Goal: Task Accomplishment & Management: Manage account settings

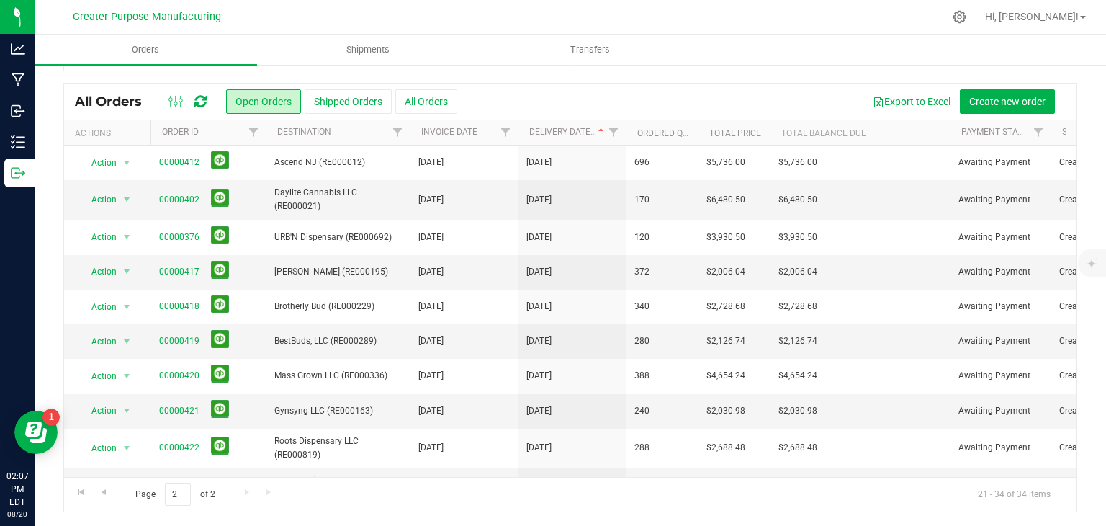
click at [568, 139] on th "Delivery Date" at bounding box center [572, 132] width 108 height 25
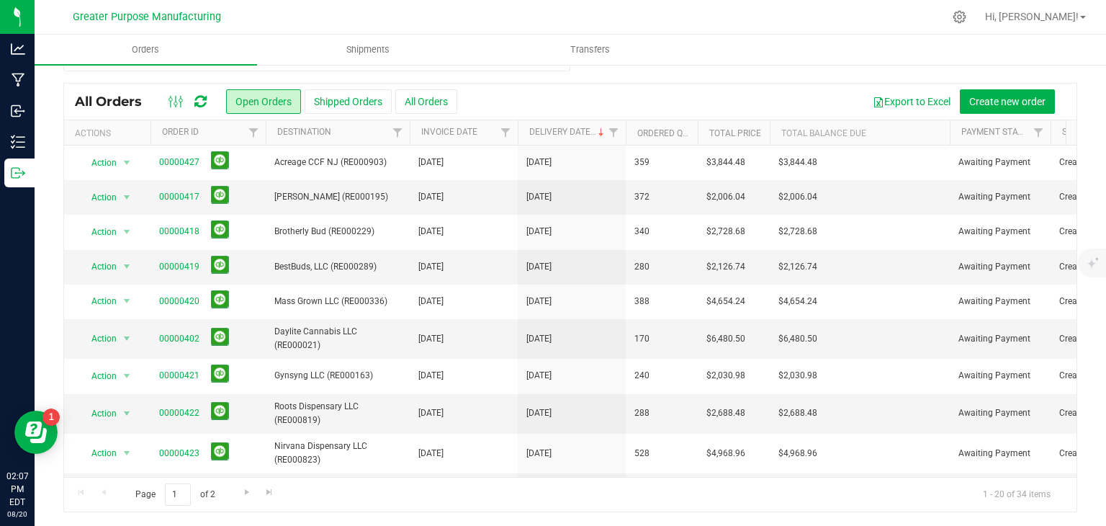
click at [568, 139] on th "Delivery Date" at bounding box center [572, 132] width 108 height 25
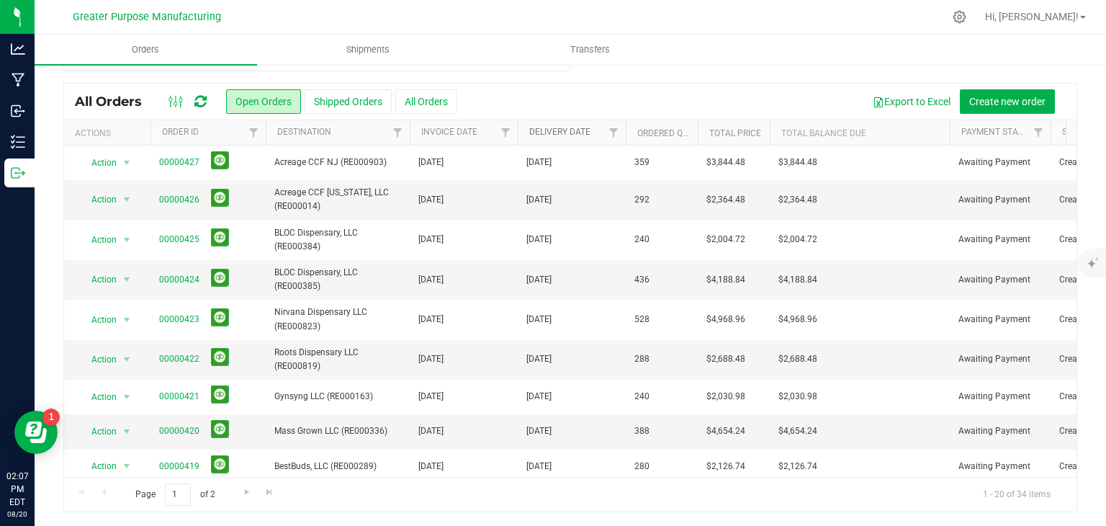
click at [565, 136] on link "Delivery Date" at bounding box center [559, 132] width 61 height 10
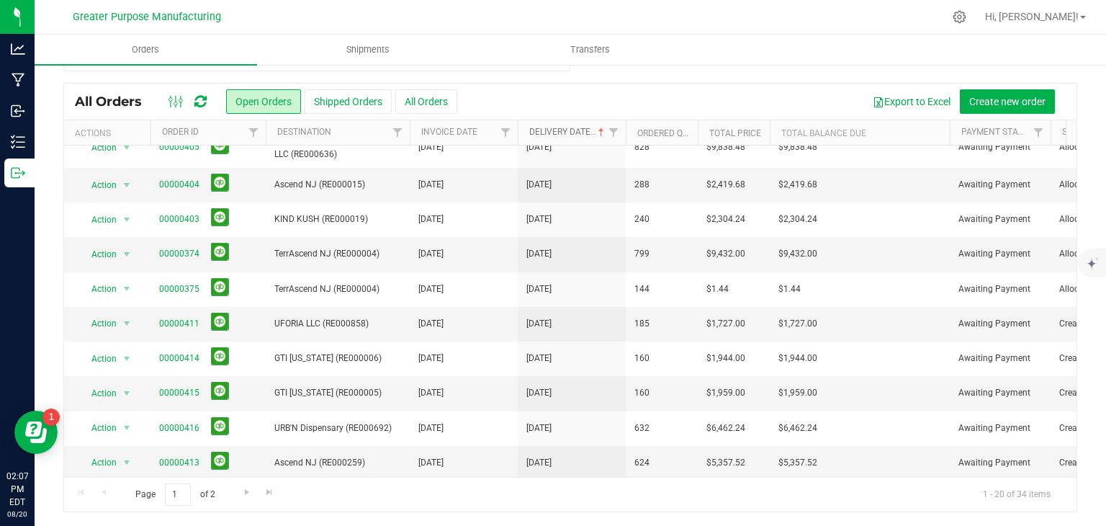
scroll to position [412, 0]
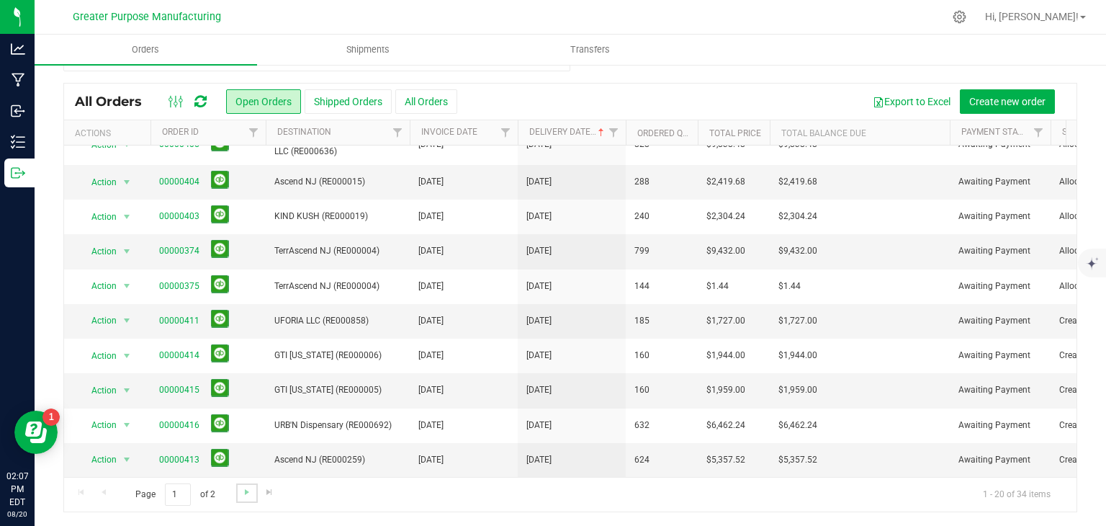
click at [239, 496] on link "Go to the next page" at bounding box center [246, 492] width 21 height 19
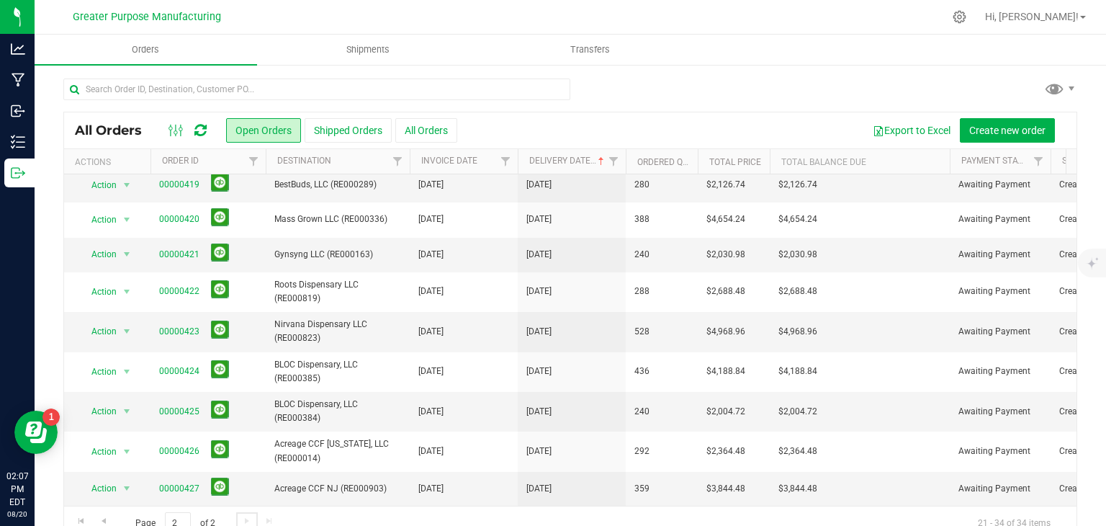
scroll to position [29, 0]
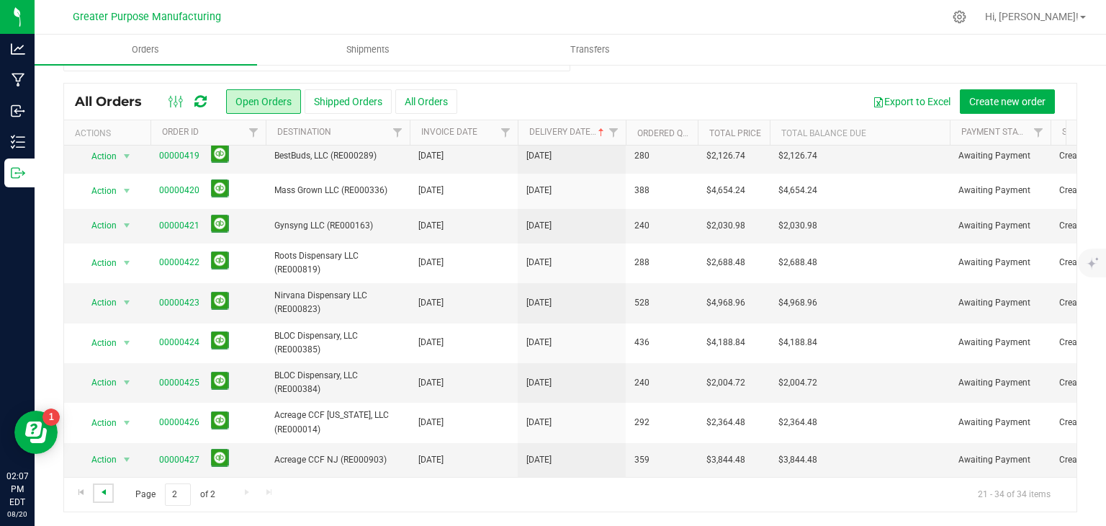
click at [105, 495] on span "Go to the previous page" at bounding box center [104, 492] width 12 height 12
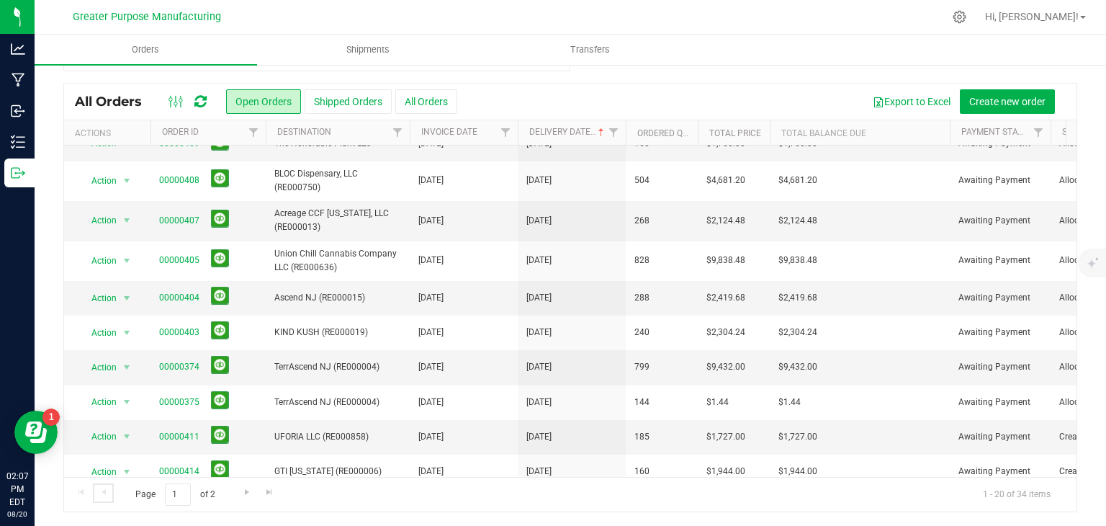
scroll to position [412, 0]
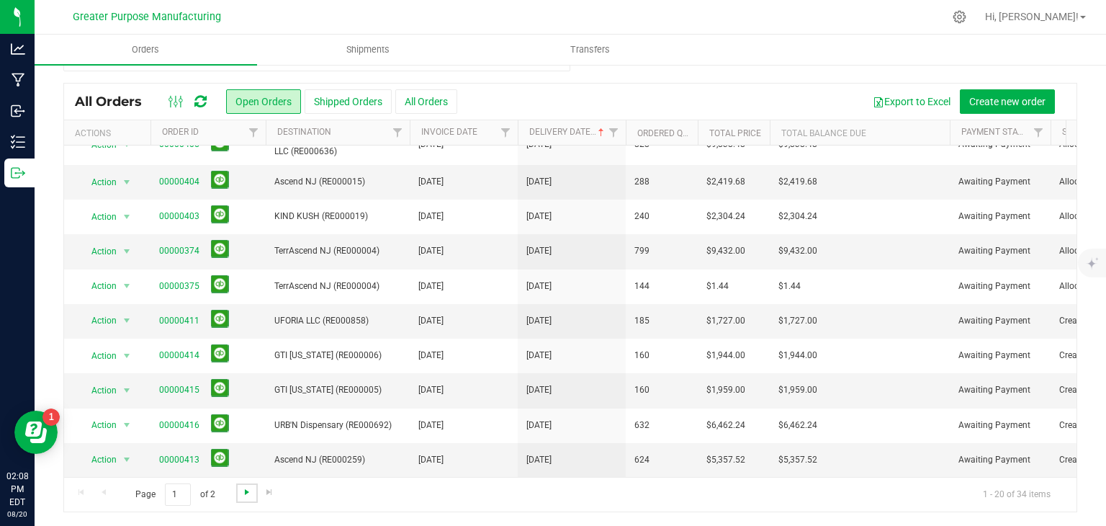
click at [241, 494] on span "Go to the next page" at bounding box center [247, 492] width 12 height 12
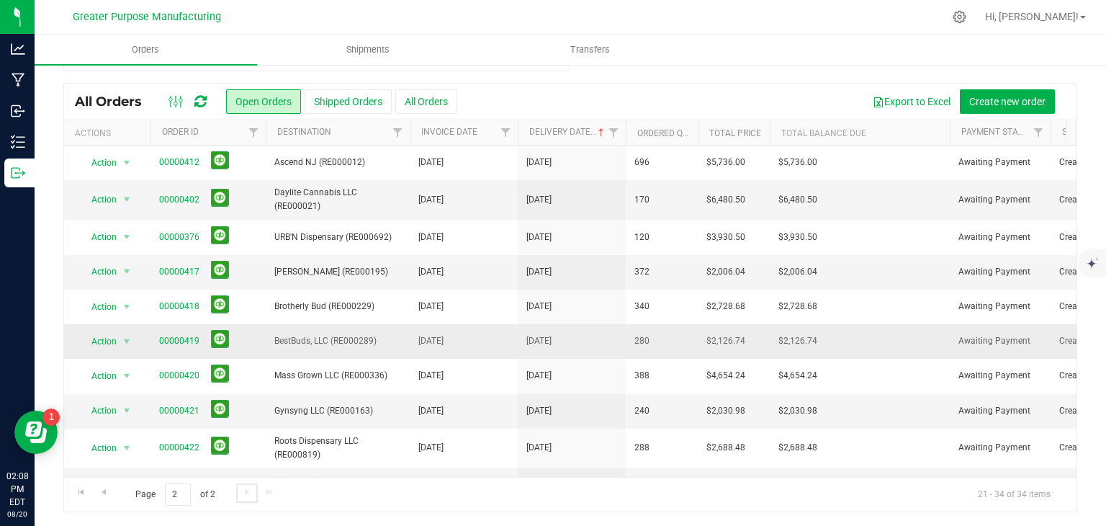
scroll to position [0, 0]
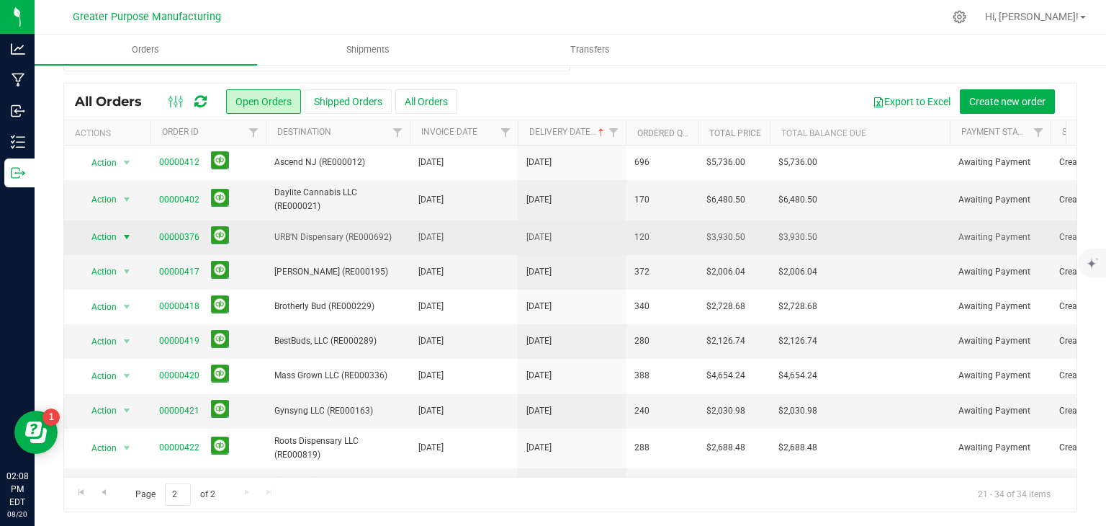
click at [127, 235] on span "select" at bounding box center [127, 237] width 12 height 12
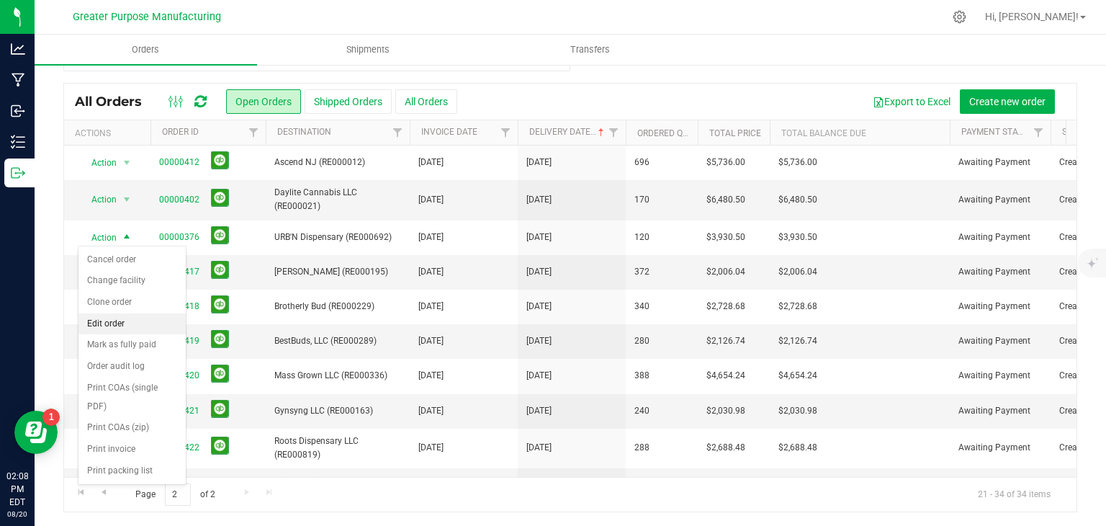
click at [104, 321] on li "Edit order" at bounding box center [132, 324] width 107 height 22
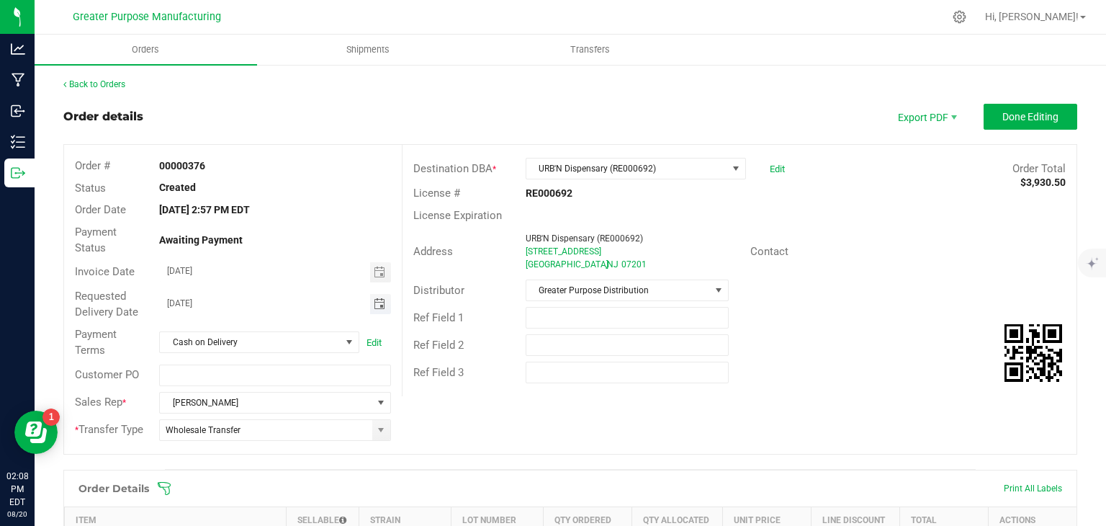
click at [375, 302] on span "Toggle calendar" at bounding box center [380, 304] width 12 height 12
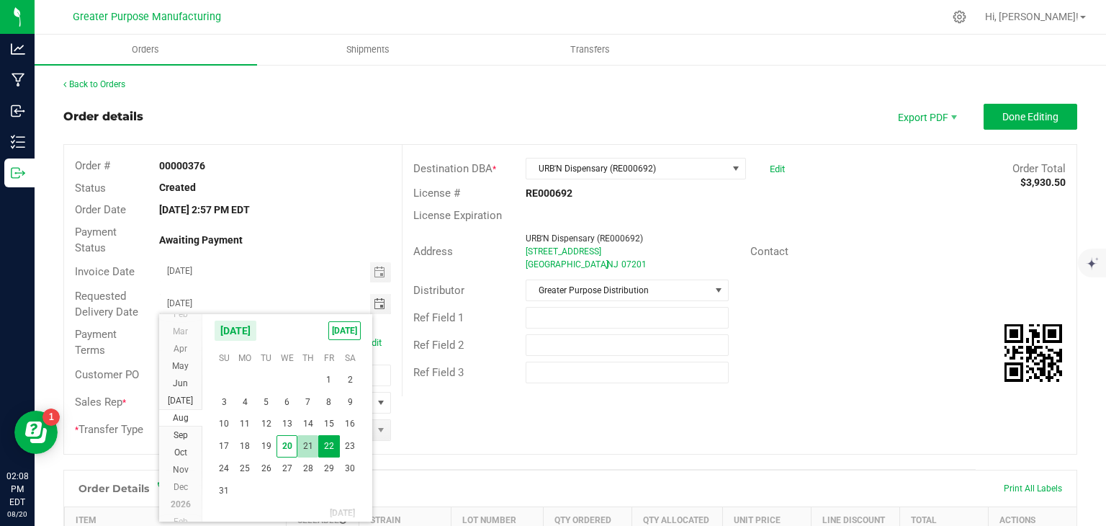
click at [308, 444] on span "21" at bounding box center [307, 446] width 21 height 22
type input "[DATE]"
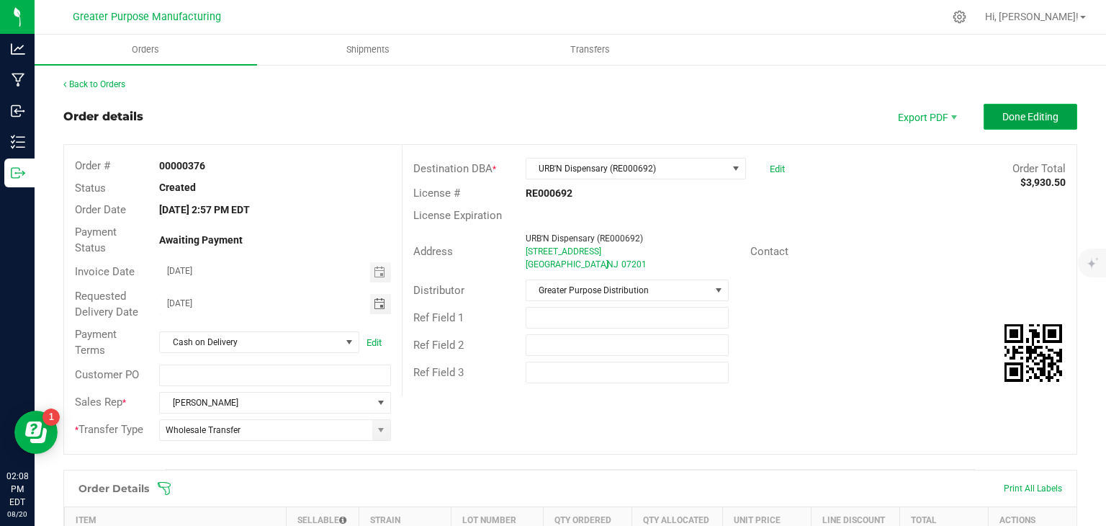
click at [1003, 114] on span "Done Editing" at bounding box center [1031, 117] width 56 height 12
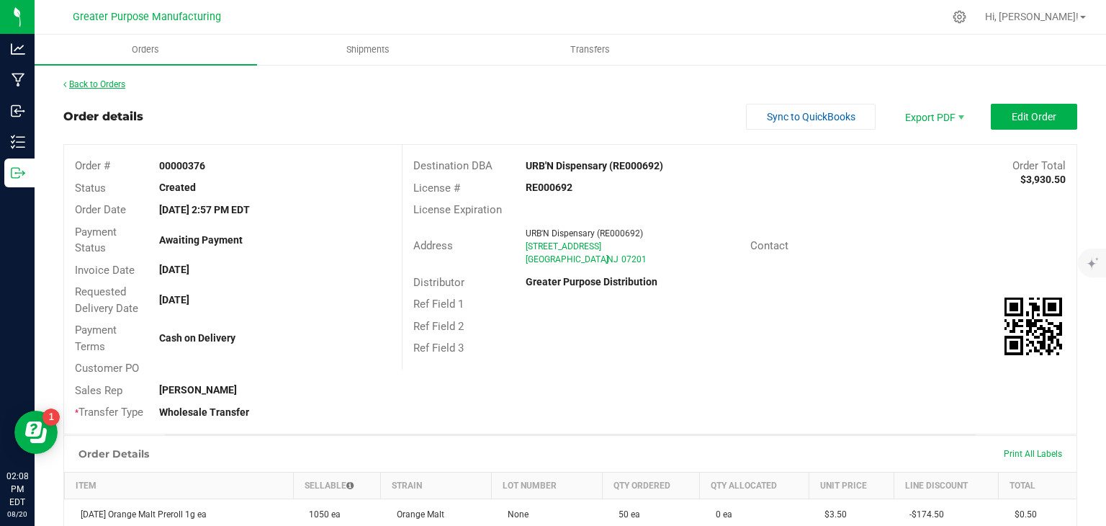
click at [118, 84] on link "Back to Orders" at bounding box center [94, 84] width 62 height 10
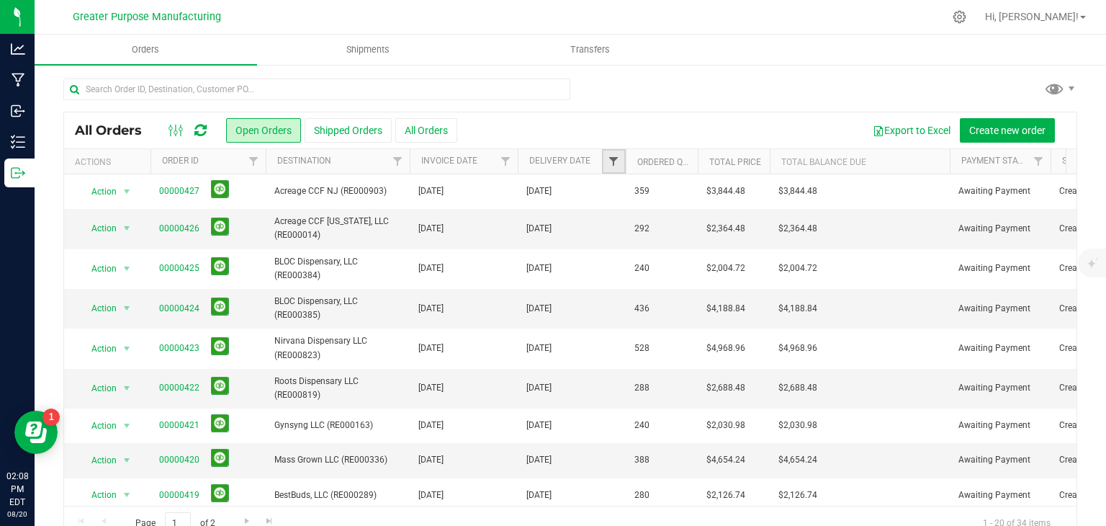
click at [610, 161] on span "Filter" at bounding box center [614, 162] width 12 height 12
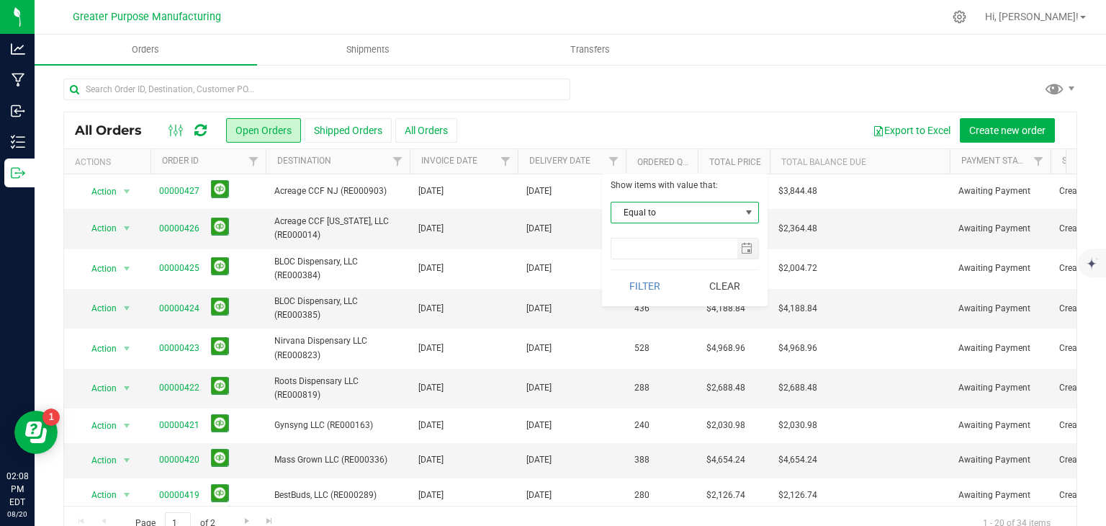
click at [697, 216] on span "Equal to" at bounding box center [676, 212] width 129 height 20
click at [671, 246] on input "text" at bounding box center [675, 248] width 126 height 20
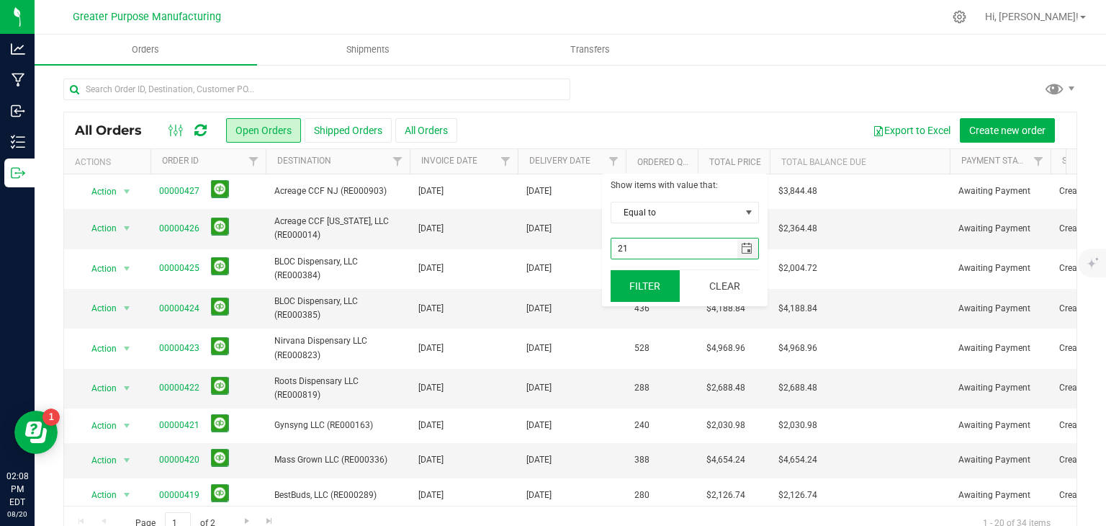
type input "21"
click at [643, 279] on button "Filter" at bounding box center [645, 286] width 69 height 32
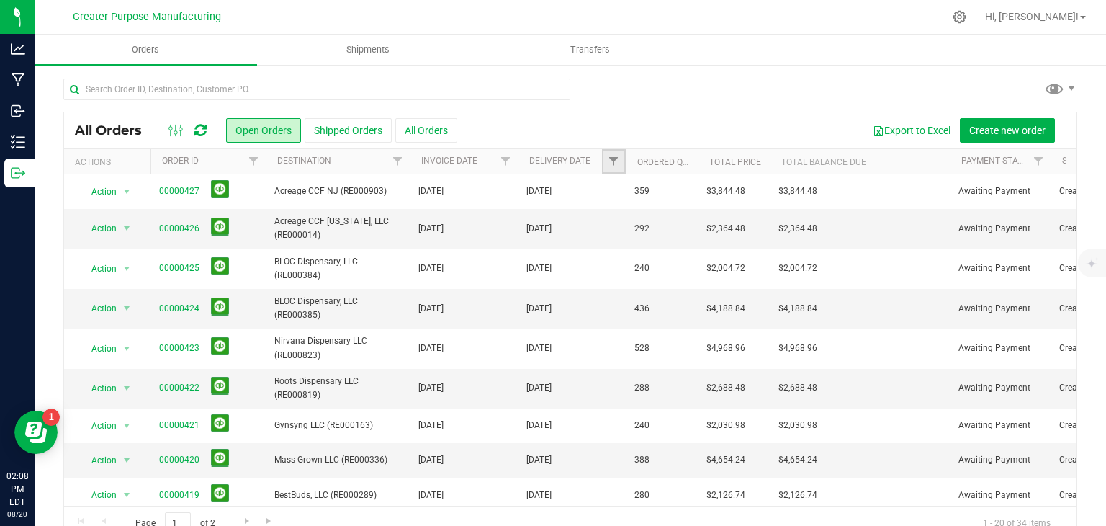
click at [617, 168] on link "Filter" at bounding box center [614, 161] width 24 height 24
click at [744, 246] on span "select" at bounding box center [747, 249] width 12 height 12
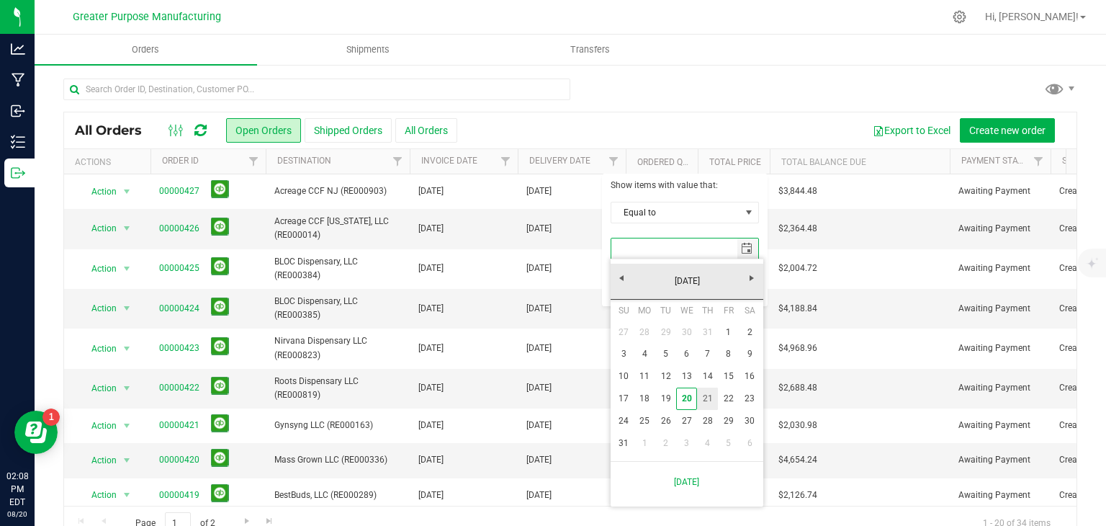
click at [707, 398] on link "21" at bounding box center [707, 399] width 21 height 22
type input "[DATE]"
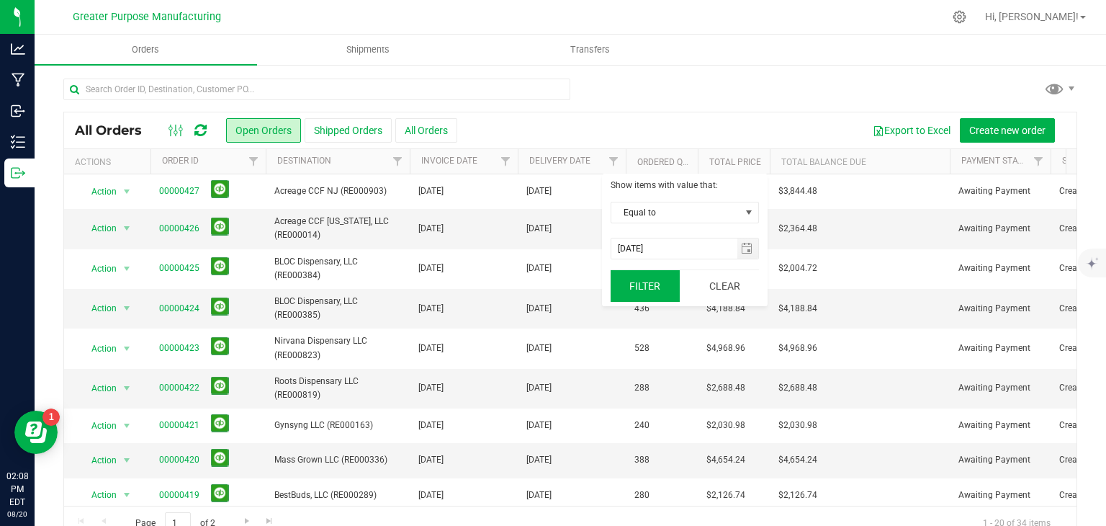
click at [662, 292] on button "Filter" at bounding box center [645, 286] width 69 height 32
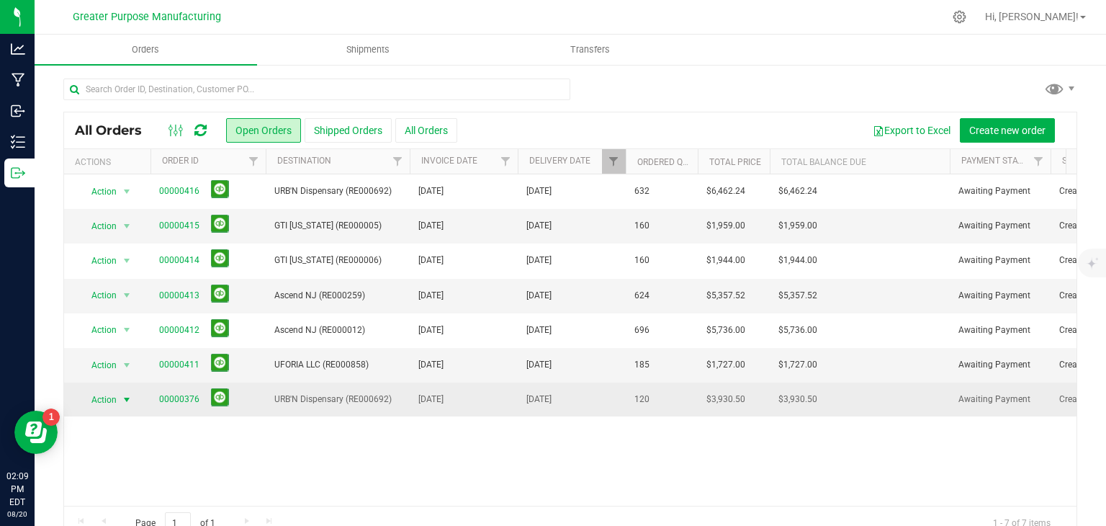
click at [127, 394] on span "select" at bounding box center [127, 400] width 12 height 12
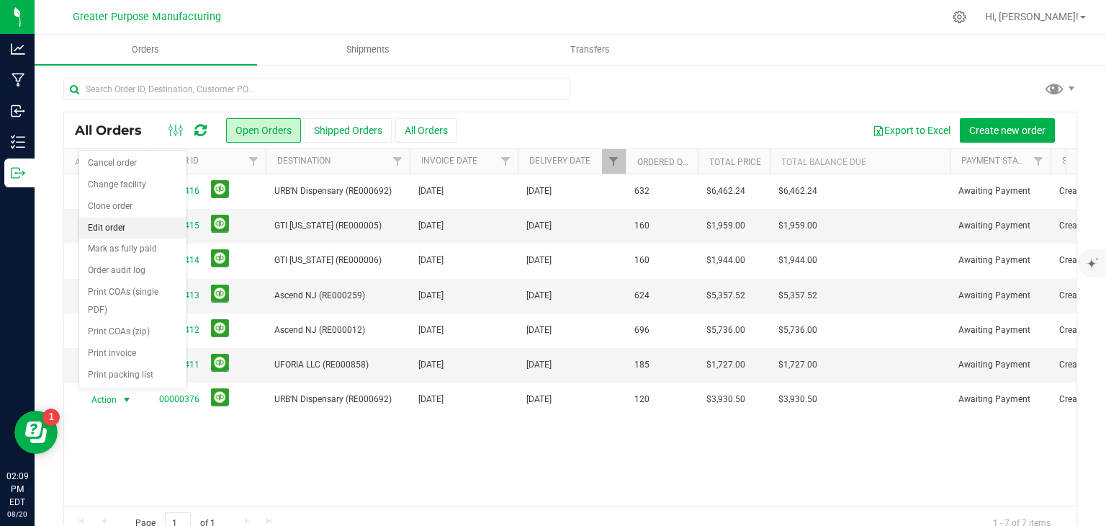
click at [104, 221] on li "Edit order" at bounding box center [132, 229] width 107 height 22
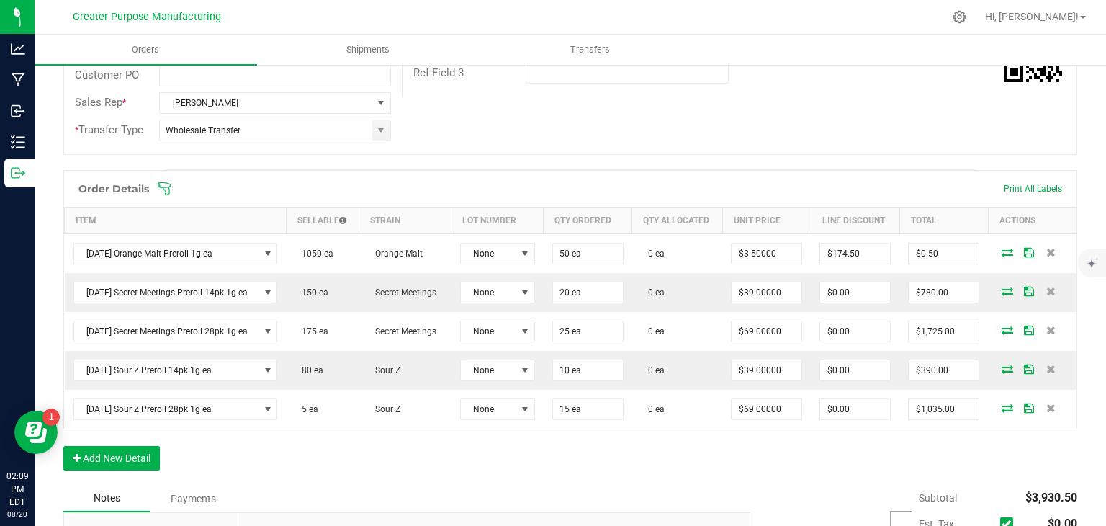
scroll to position [298, 0]
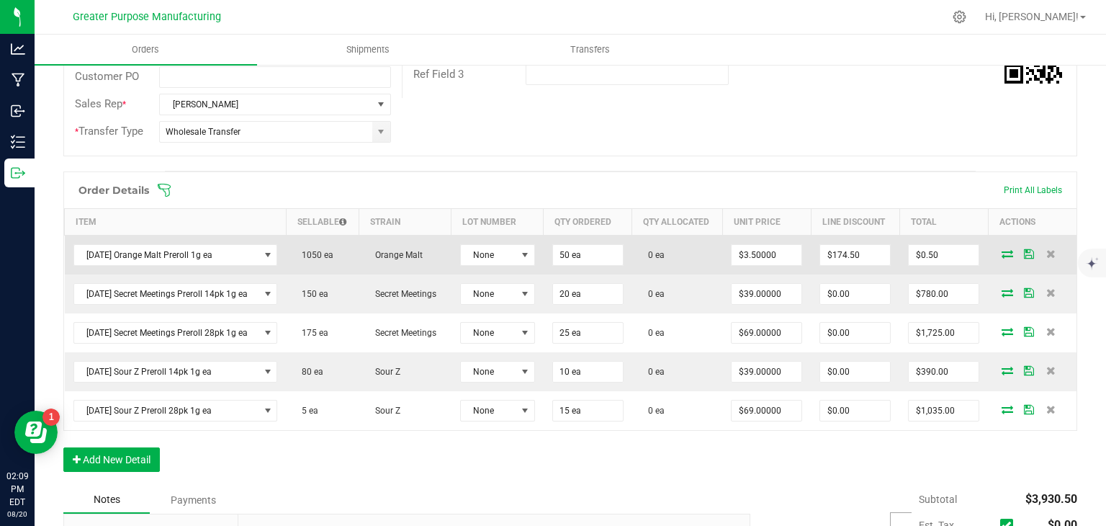
click at [1002, 252] on icon at bounding box center [1008, 253] width 12 height 9
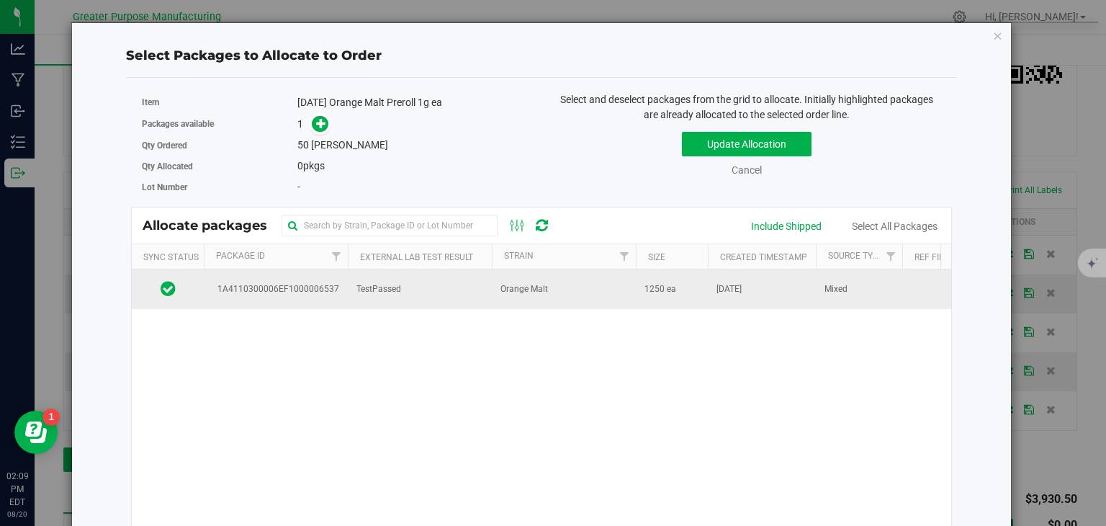
click at [553, 295] on td "Orange Malt" at bounding box center [564, 288] width 144 height 39
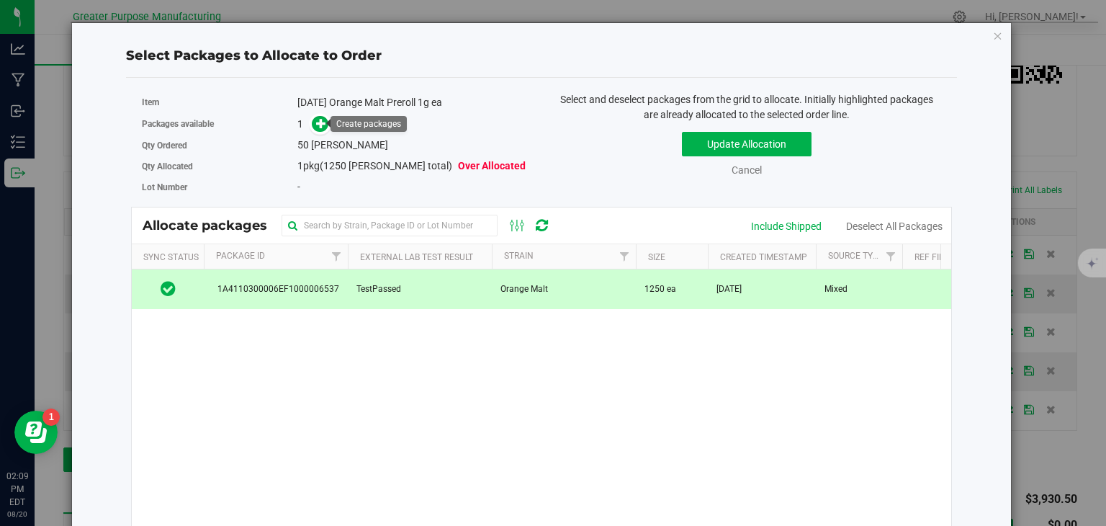
click at [312, 127] on link at bounding box center [320, 123] width 17 height 12
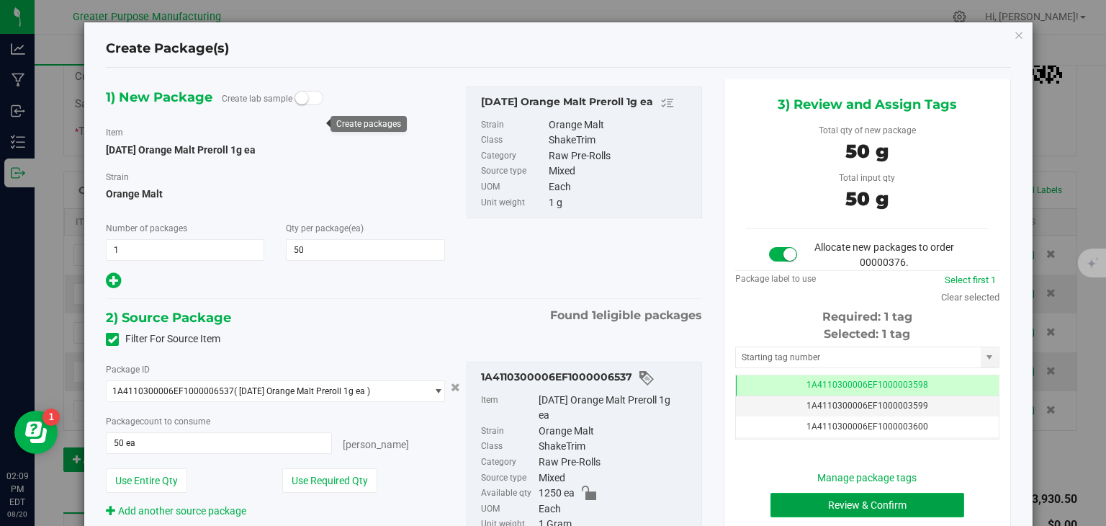
click at [869, 505] on button "Review & Confirm" at bounding box center [868, 505] width 194 height 24
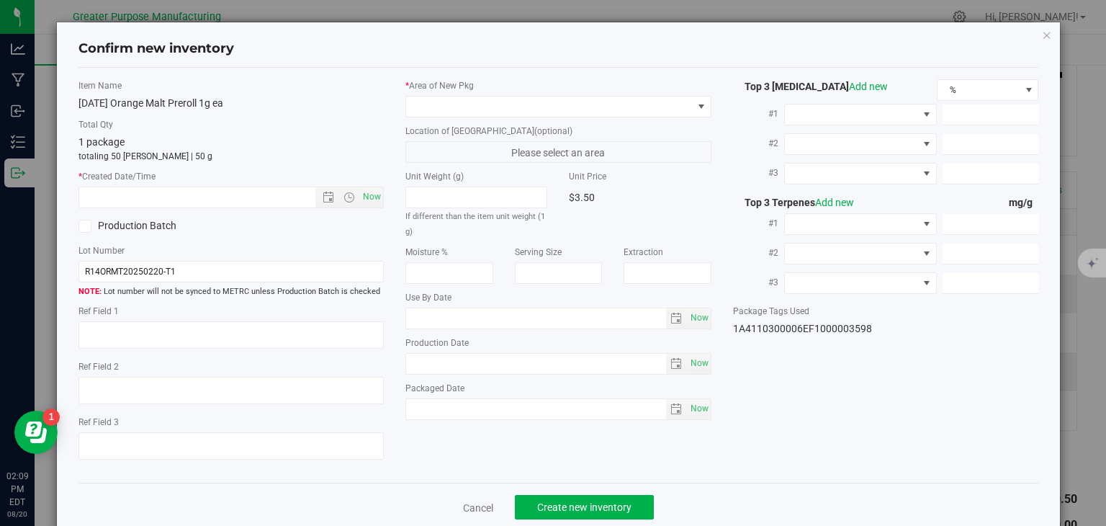
type input "[DATE]"
click at [376, 198] on span "Now" at bounding box center [372, 197] width 24 height 21
type input "[DATE] 2:09 PM"
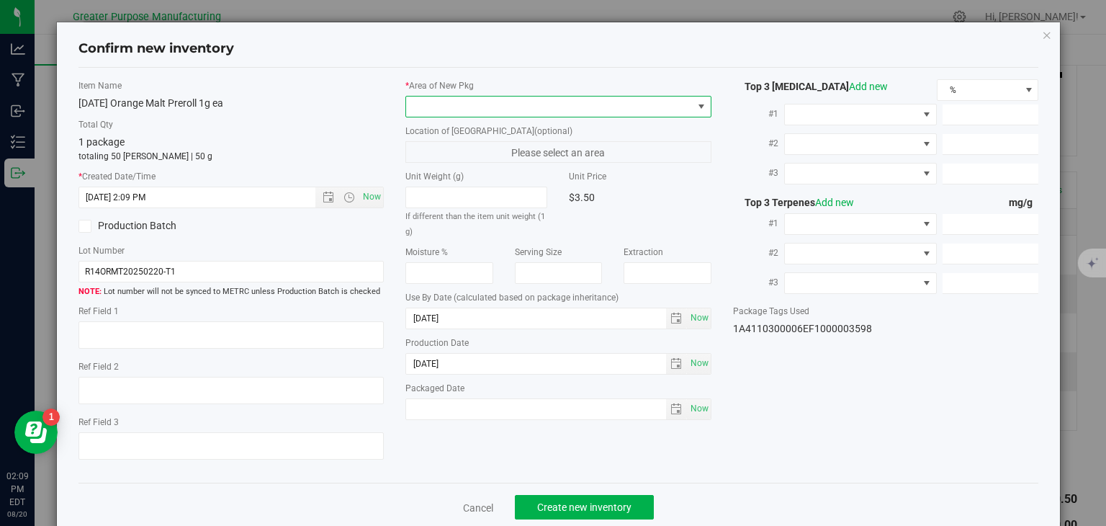
click at [527, 110] on span at bounding box center [549, 107] width 287 height 20
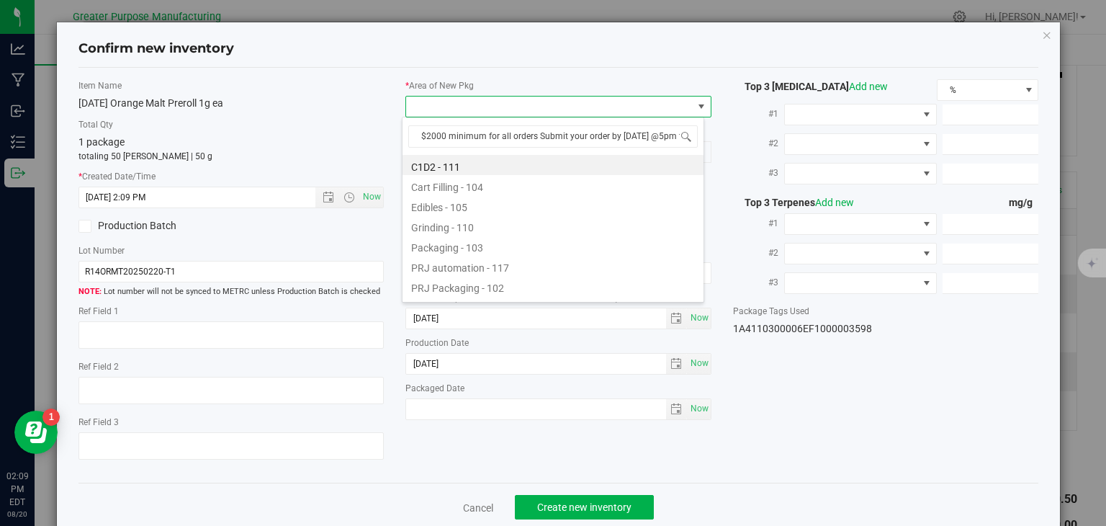
scroll to position [0, 159]
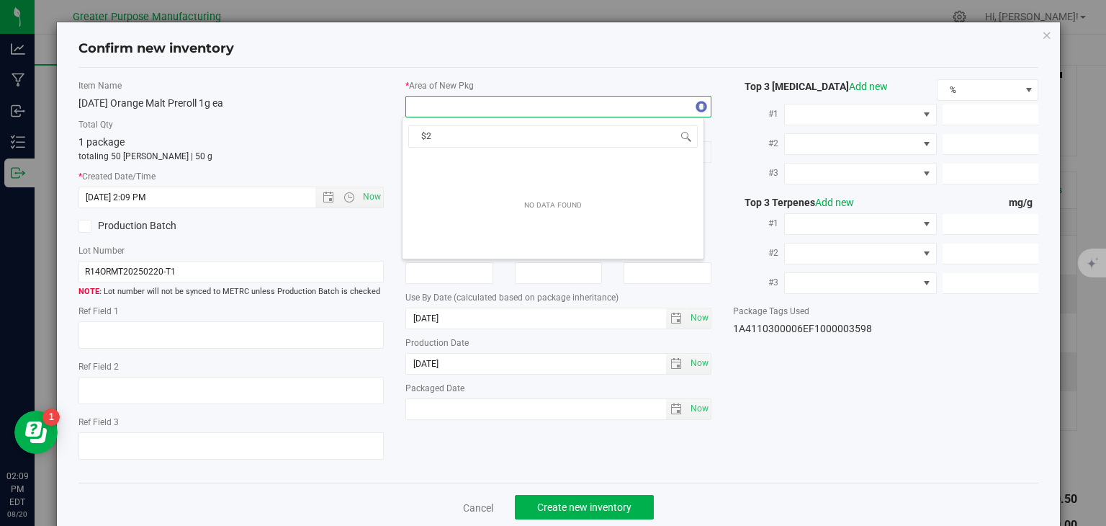
type input "$"
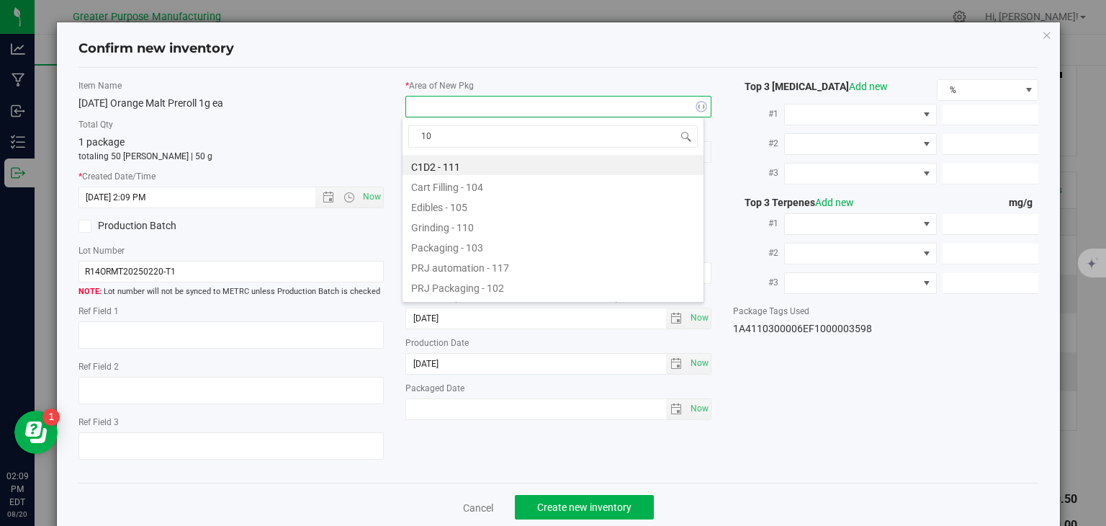
type input "108"
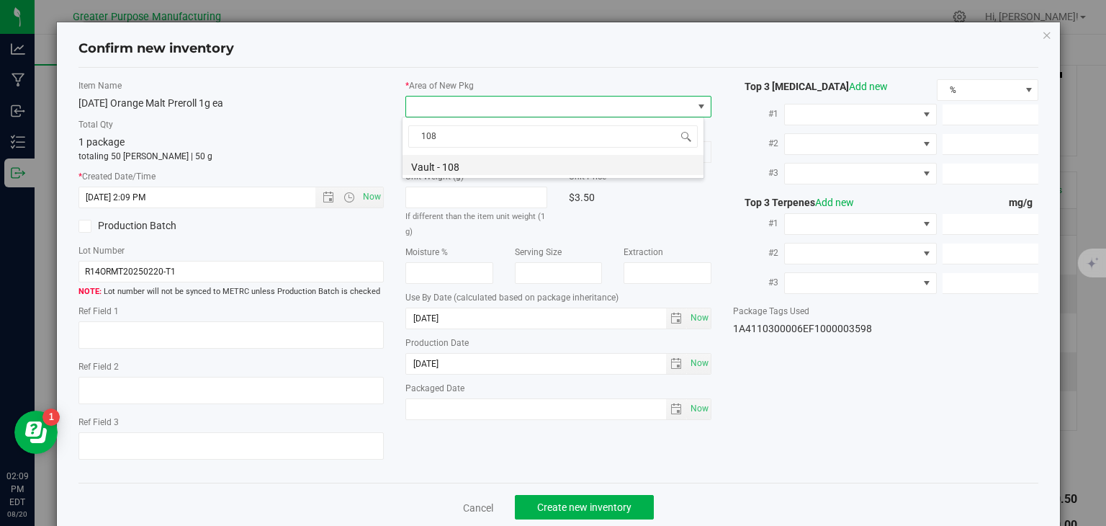
click at [475, 169] on li "Vault - 108" at bounding box center [553, 165] width 301 height 20
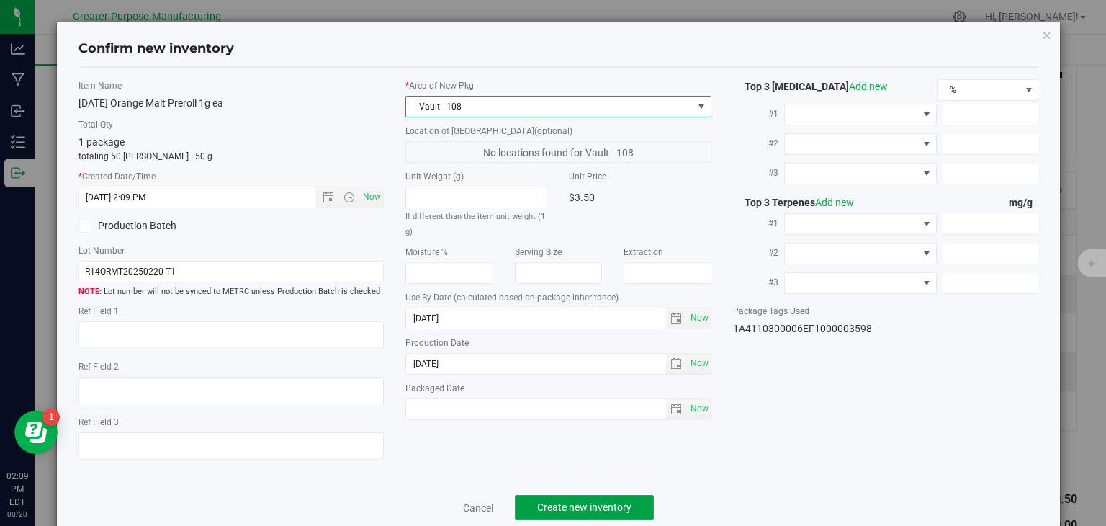
click at [576, 504] on span "Create new inventory" at bounding box center [584, 507] width 94 height 12
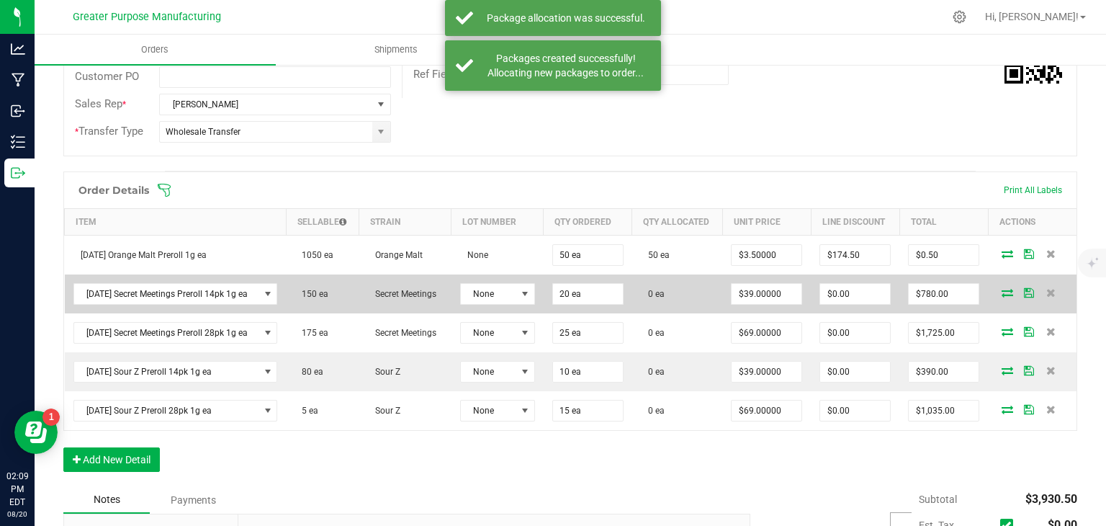
click at [1002, 288] on icon at bounding box center [1008, 292] width 12 height 9
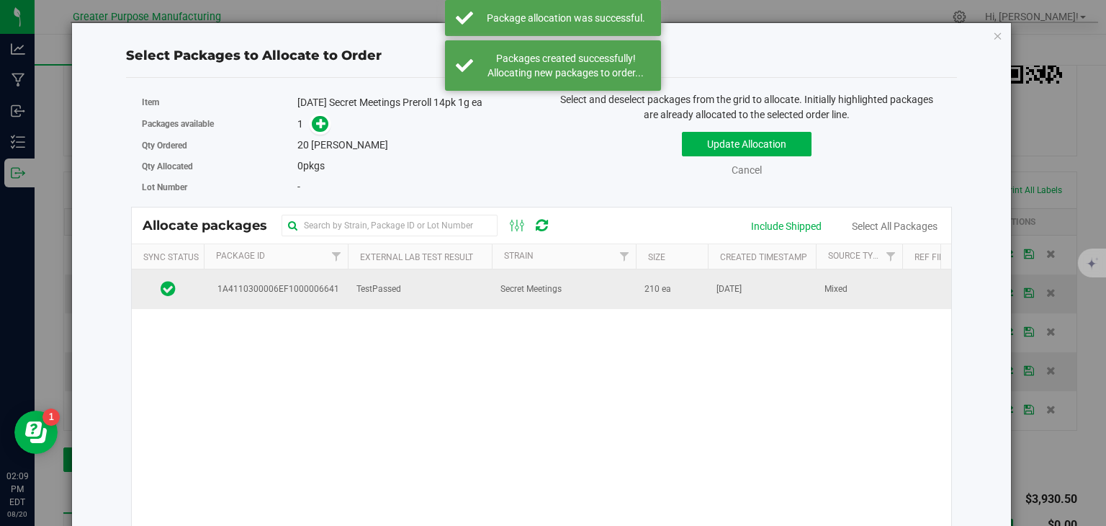
click at [550, 300] on td "Secret Meetings" at bounding box center [564, 288] width 144 height 39
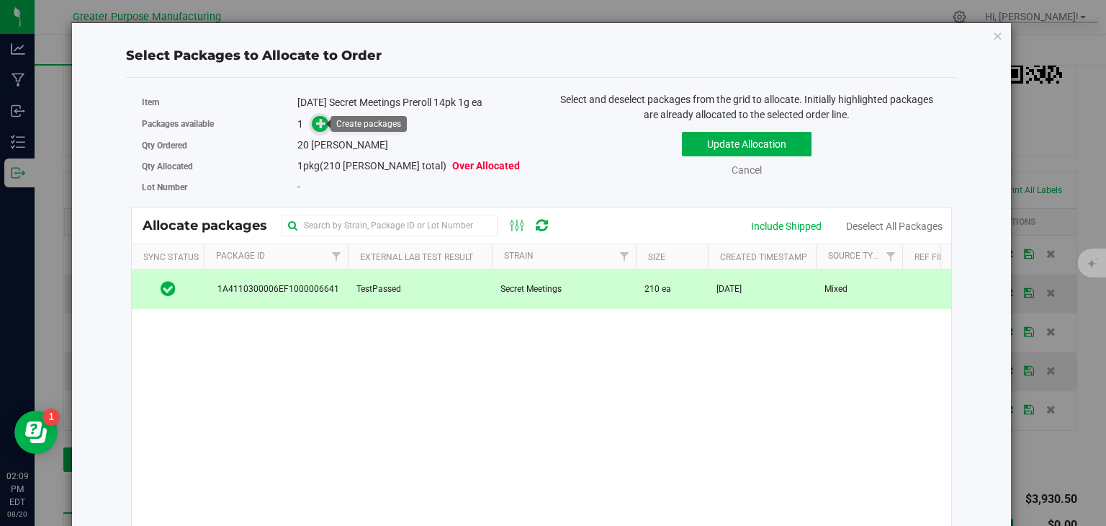
click at [321, 120] on icon at bounding box center [321, 123] width 10 height 10
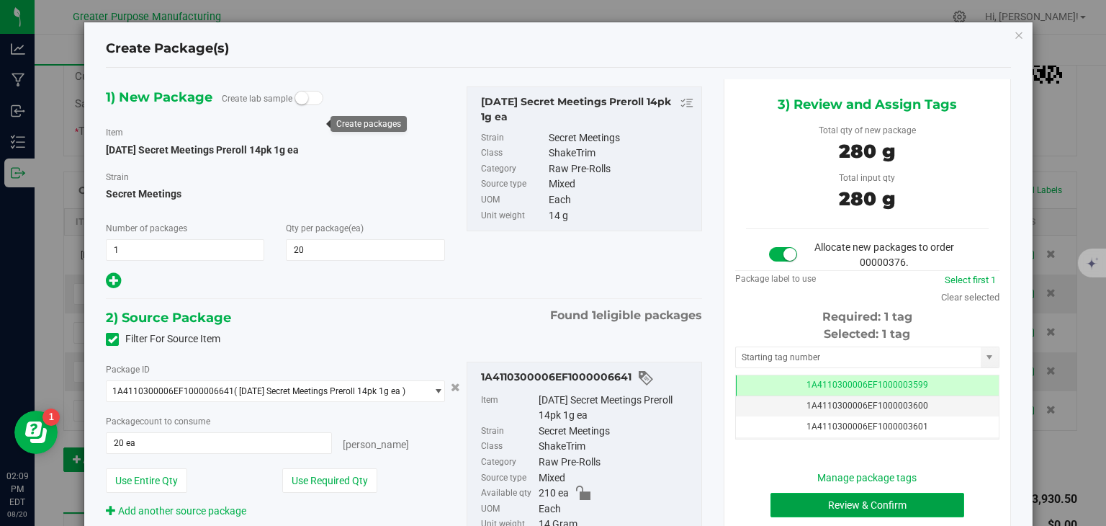
click at [827, 500] on button "Review & Confirm" at bounding box center [868, 505] width 194 height 24
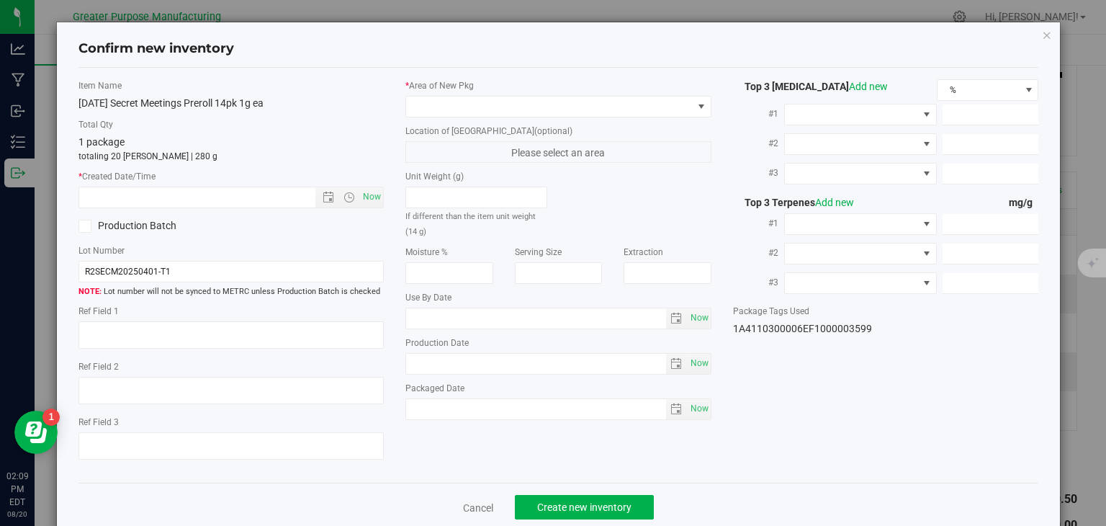
type input "[DATE]"
click at [368, 200] on span "Now" at bounding box center [372, 197] width 24 height 21
type input "[DATE] 2:09 PM"
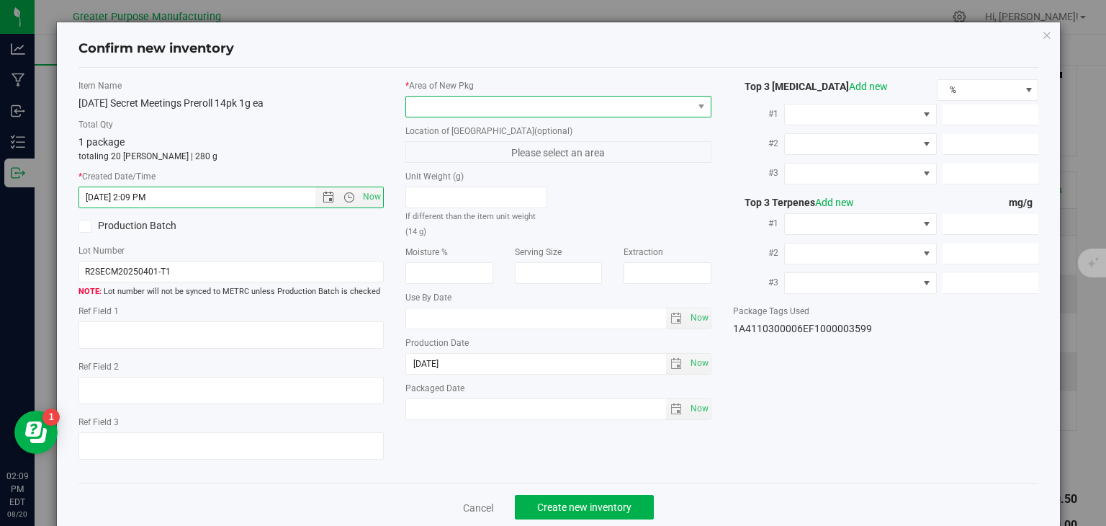
click at [483, 101] on span at bounding box center [549, 107] width 287 height 20
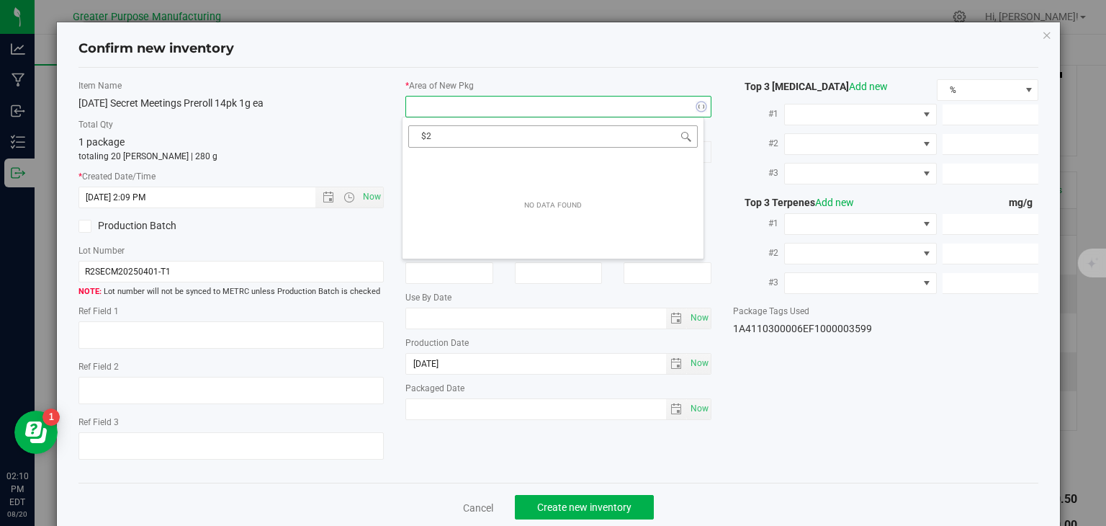
type input "$"
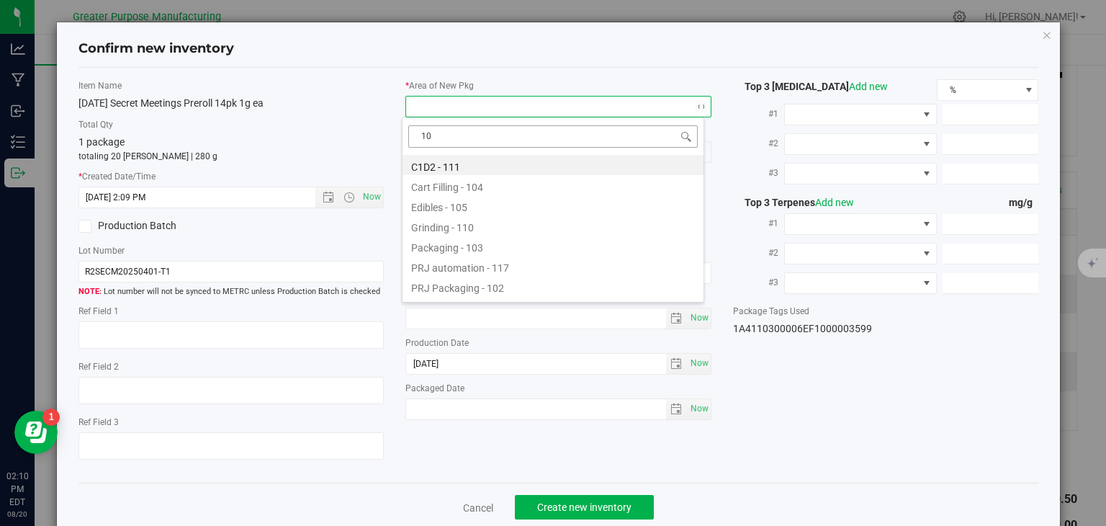
type input "108"
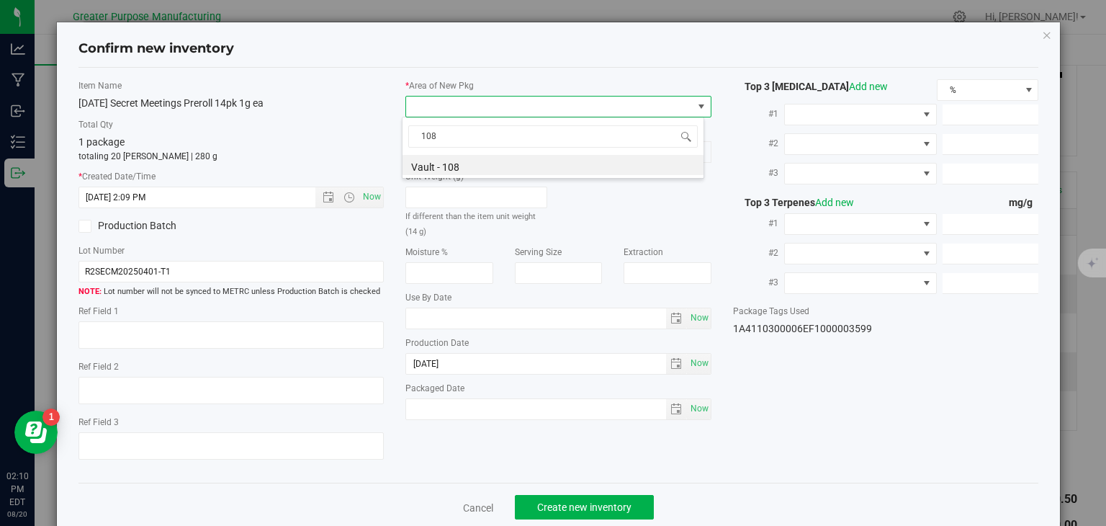
drag, startPoint x: 493, startPoint y: 130, endPoint x: 366, endPoint y: 142, distance: 127.4
click at [366, 142] on body "Confirm new inventory Item Name [DATE] Secret Meetings Preroll 14pk 1g ea Total…" at bounding box center [553, 263] width 1106 height 526
click at [418, 161] on li "Vault - 108" at bounding box center [553, 165] width 301 height 20
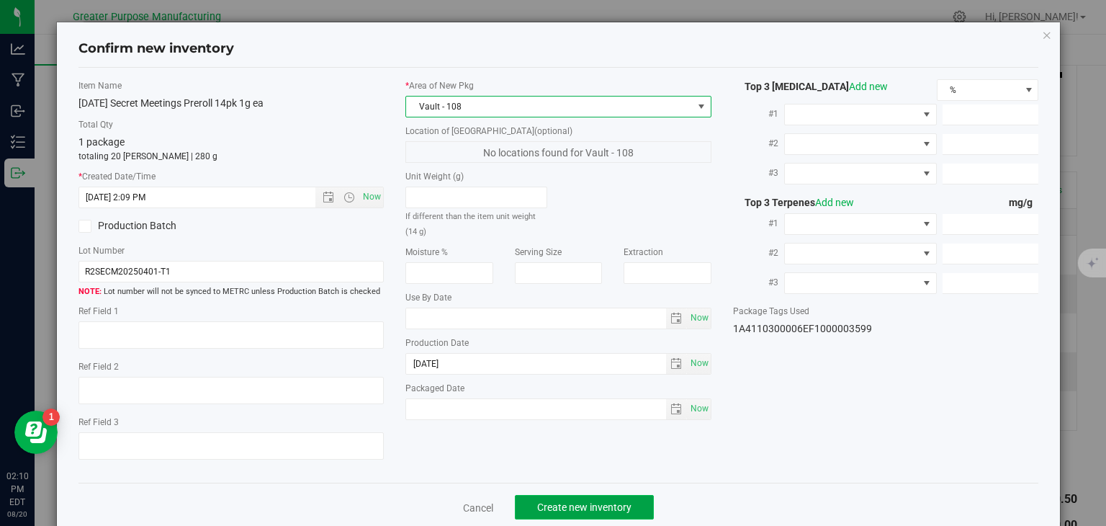
click at [559, 503] on span "Create new inventory" at bounding box center [584, 507] width 94 height 12
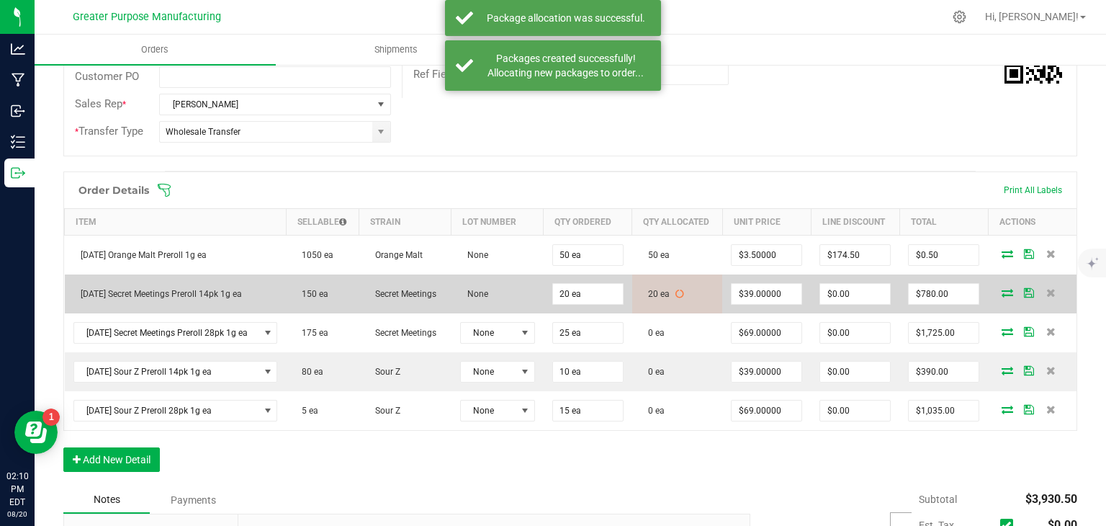
click at [1002, 292] on icon at bounding box center [1008, 292] width 12 height 9
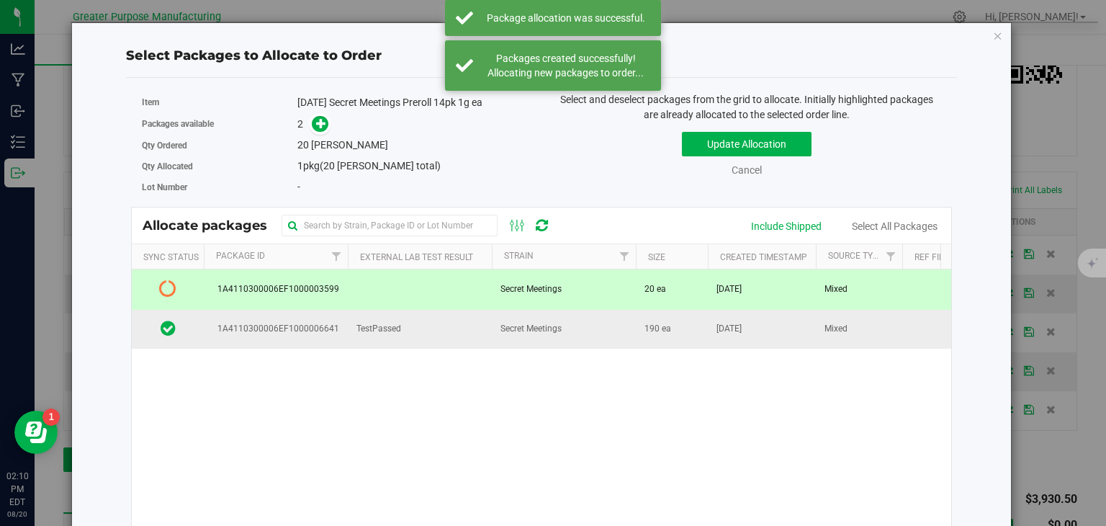
click at [483, 329] on td "TestPassed" at bounding box center [420, 329] width 144 height 39
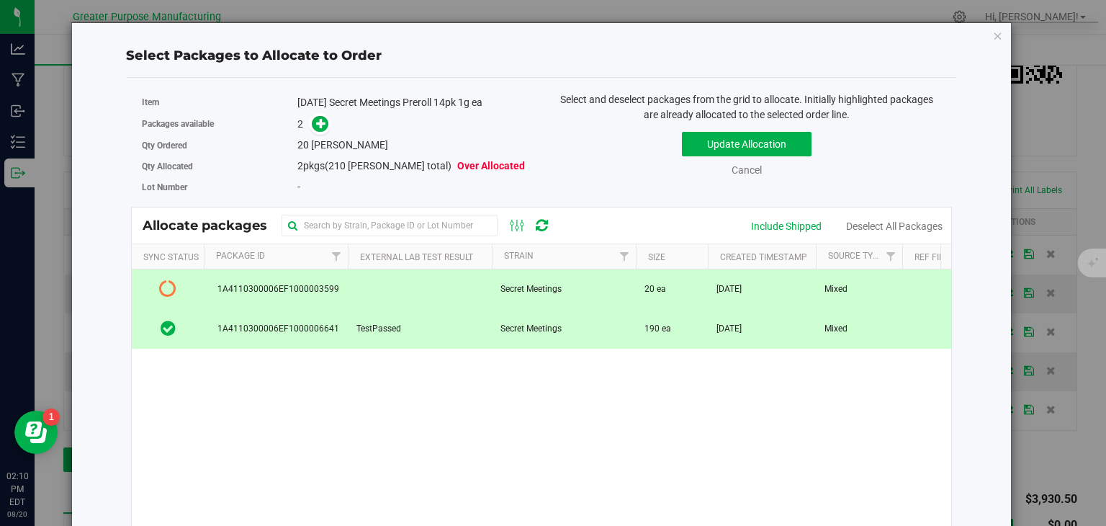
click at [452, 285] on td at bounding box center [420, 289] width 144 height 40
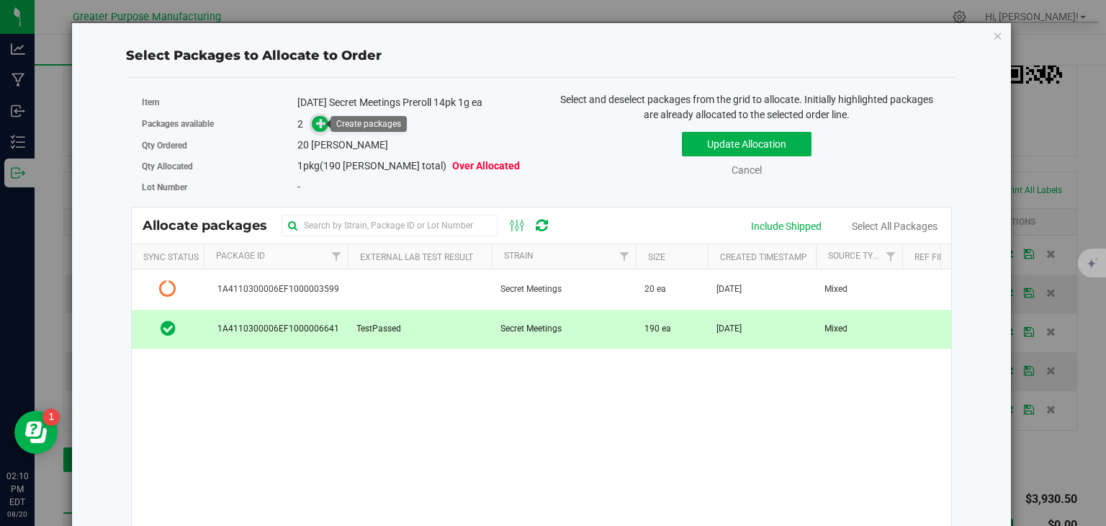
click at [319, 128] on icon at bounding box center [321, 123] width 10 height 10
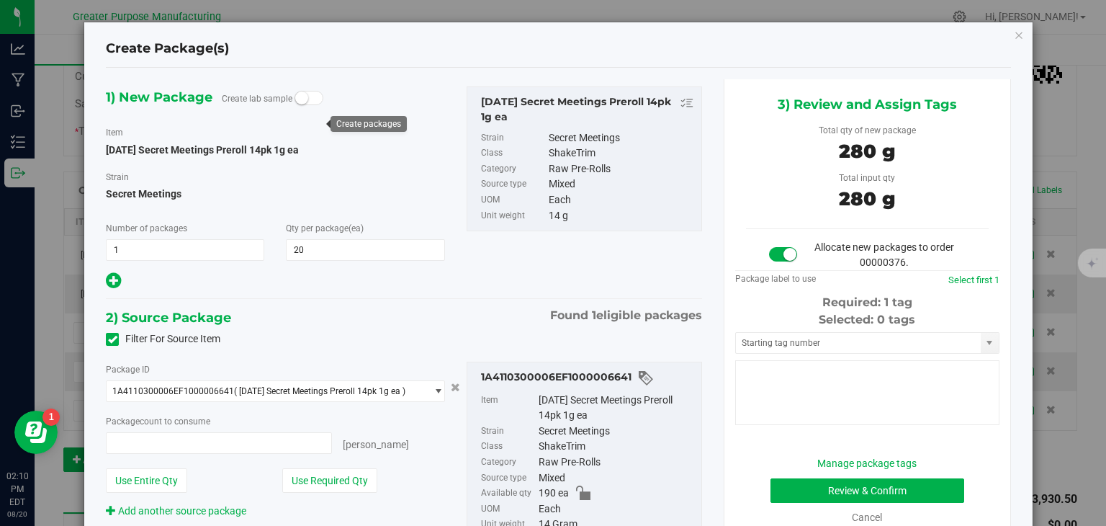
type input "20 ea"
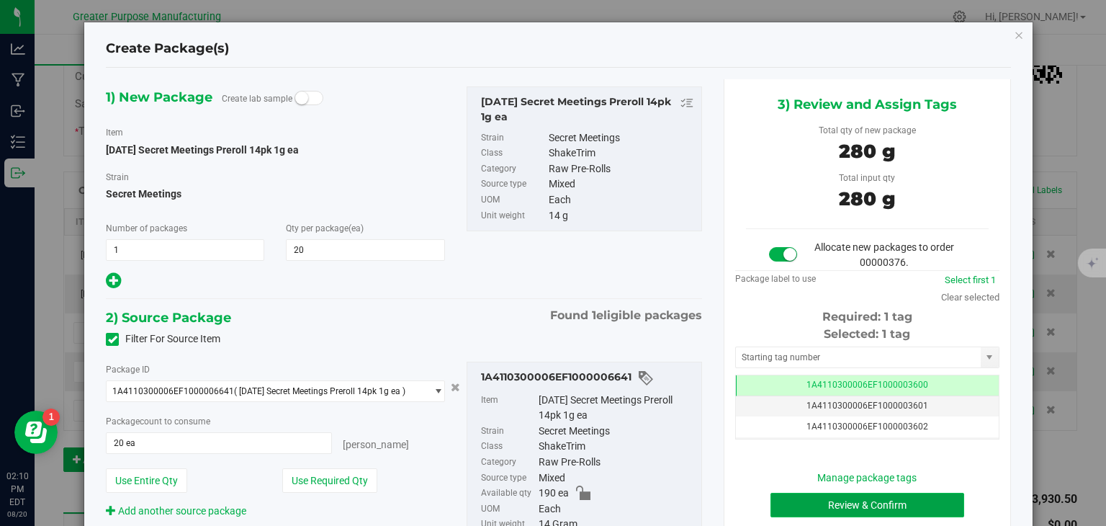
click at [776, 509] on button "Review & Confirm" at bounding box center [868, 505] width 194 height 24
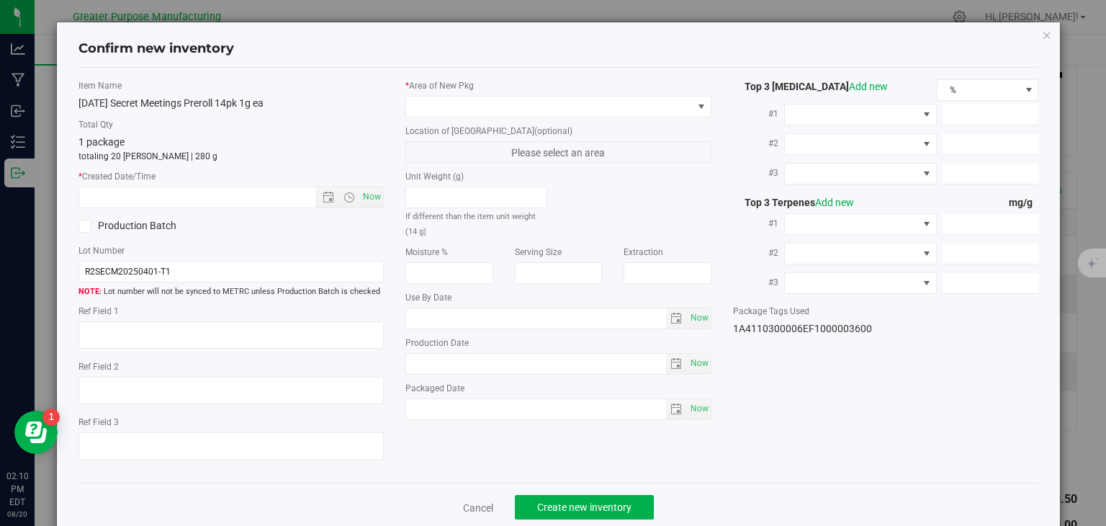
type input "[DATE]"
click at [363, 197] on span "Now" at bounding box center [372, 197] width 24 height 21
type input "[DATE] 2:10 PM"
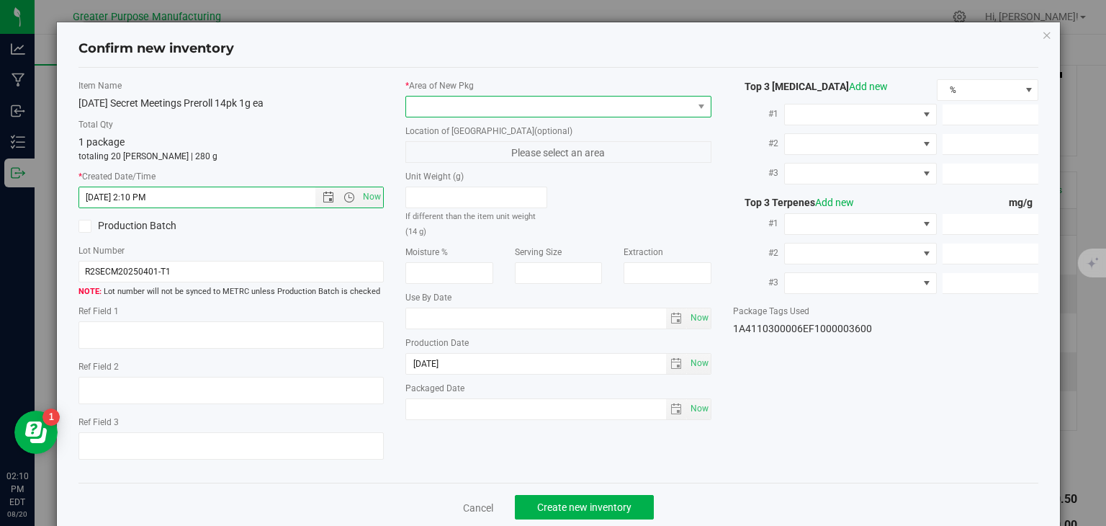
click at [456, 109] on span at bounding box center [549, 107] width 287 height 20
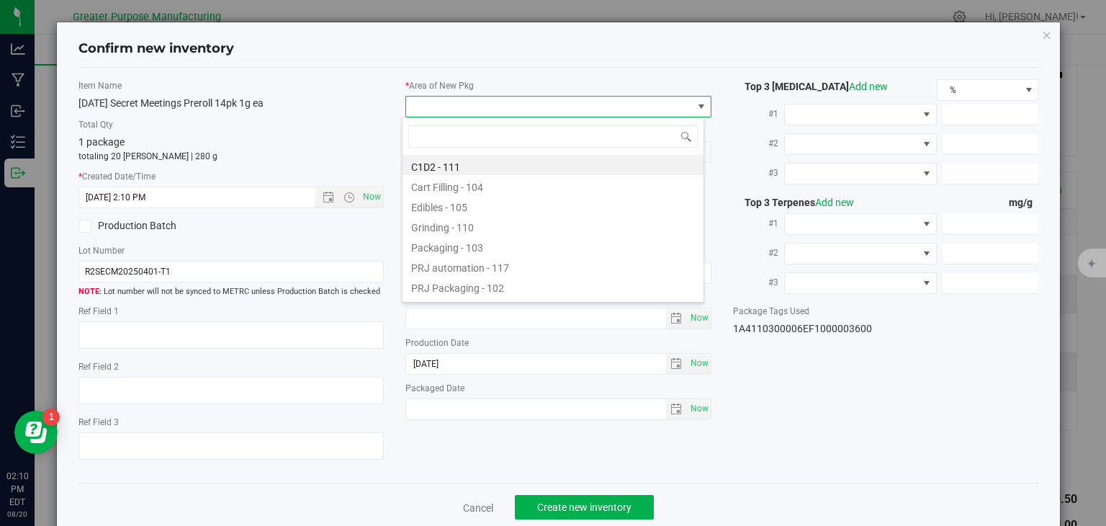
type input "108"
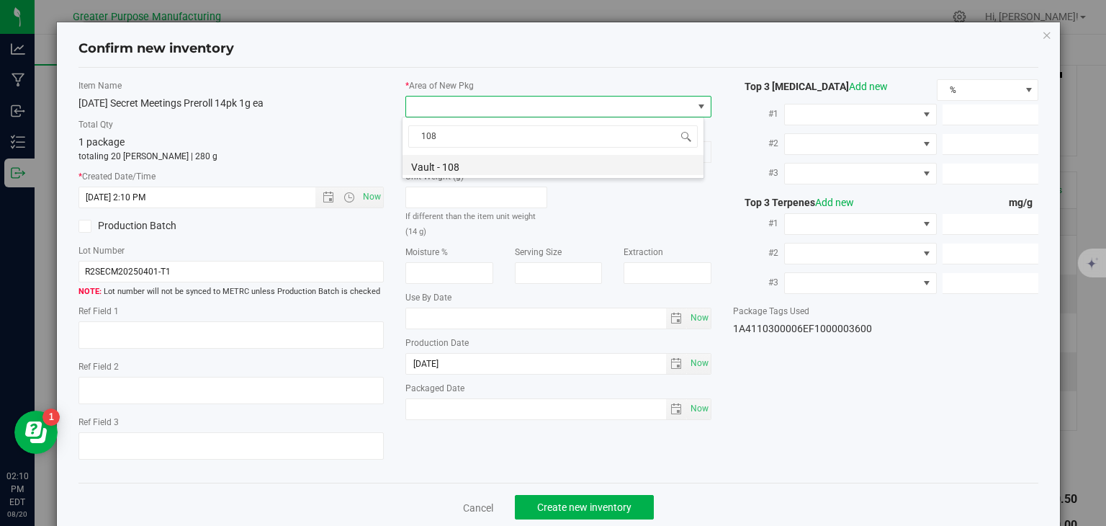
click at [447, 161] on li "Vault - 108" at bounding box center [553, 165] width 301 height 20
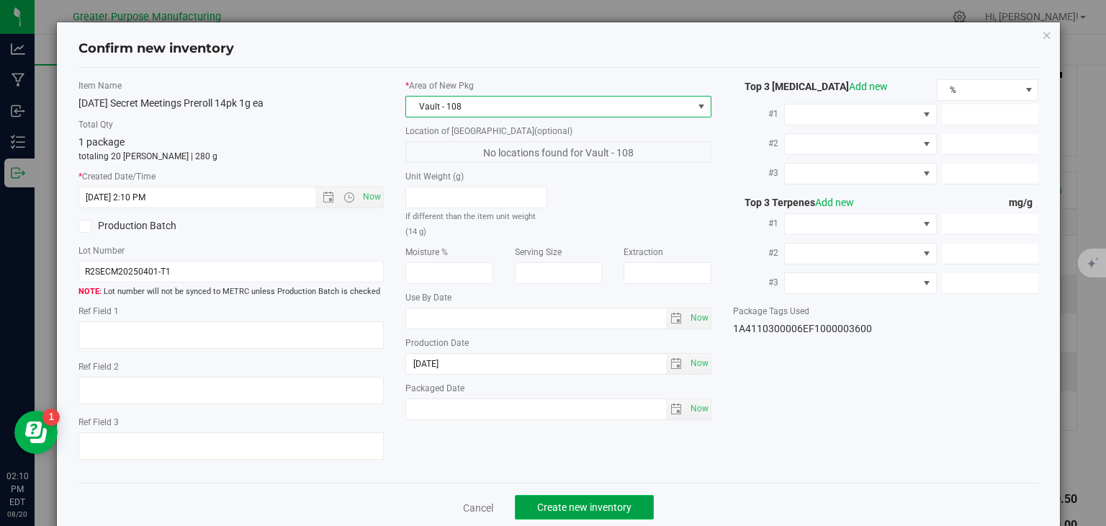
click at [574, 501] on span "Create new inventory" at bounding box center [584, 507] width 94 height 12
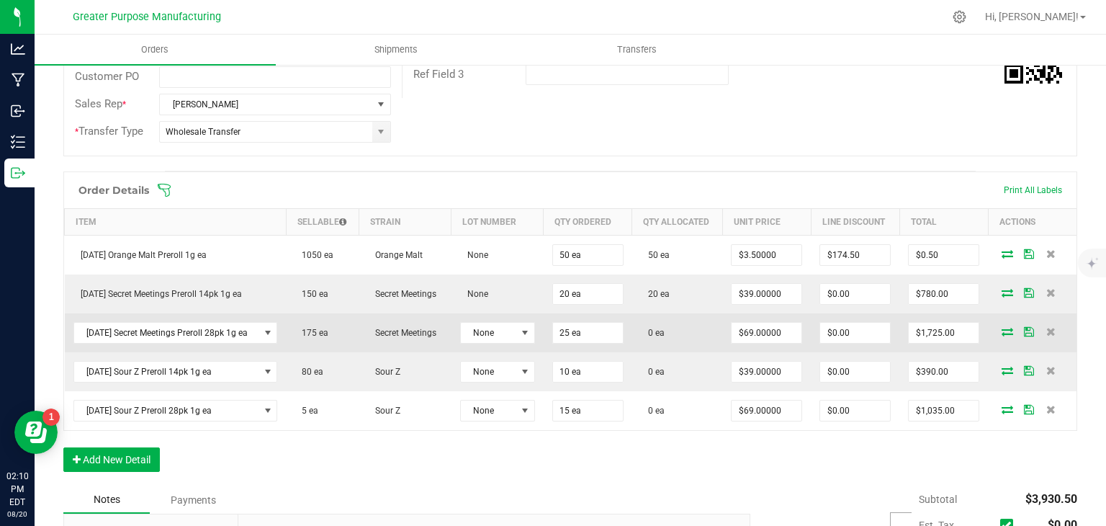
click at [1002, 333] on icon at bounding box center [1008, 331] width 12 height 9
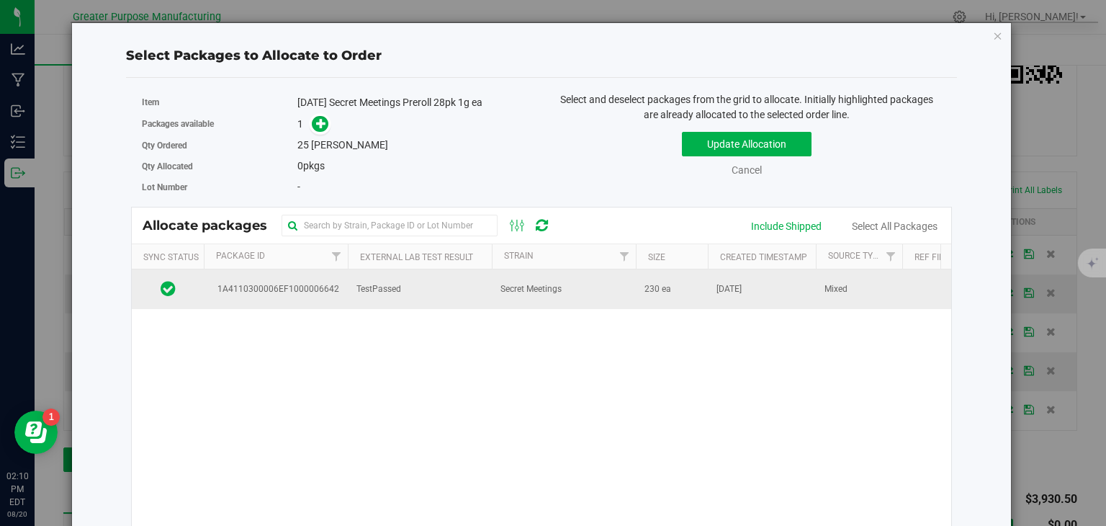
click at [640, 295] on td "230 ea" at bounding box center [672, 288] width 72 height 39
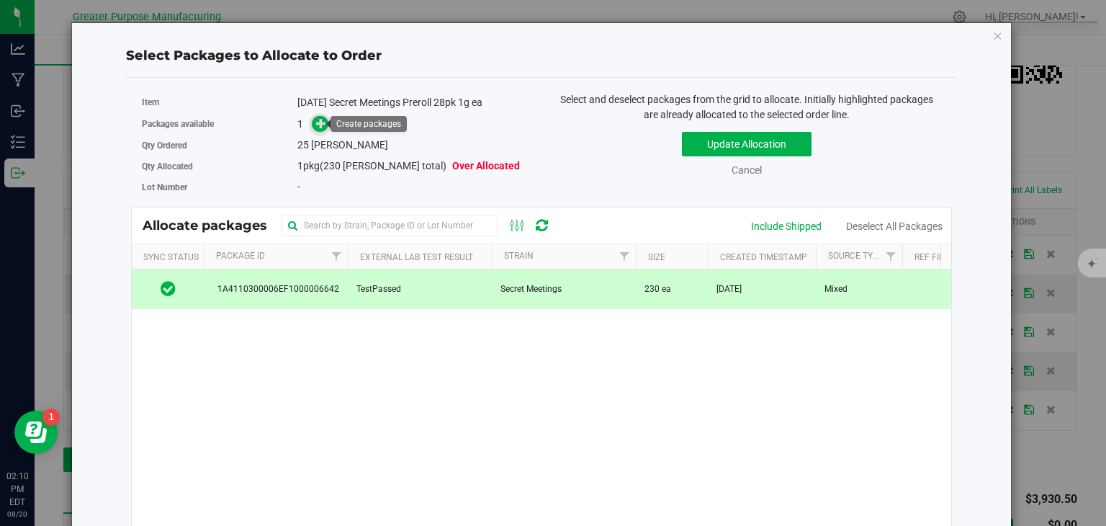
click at [318, 125] on icon at bounding box center [321, 122] width 11 height 11
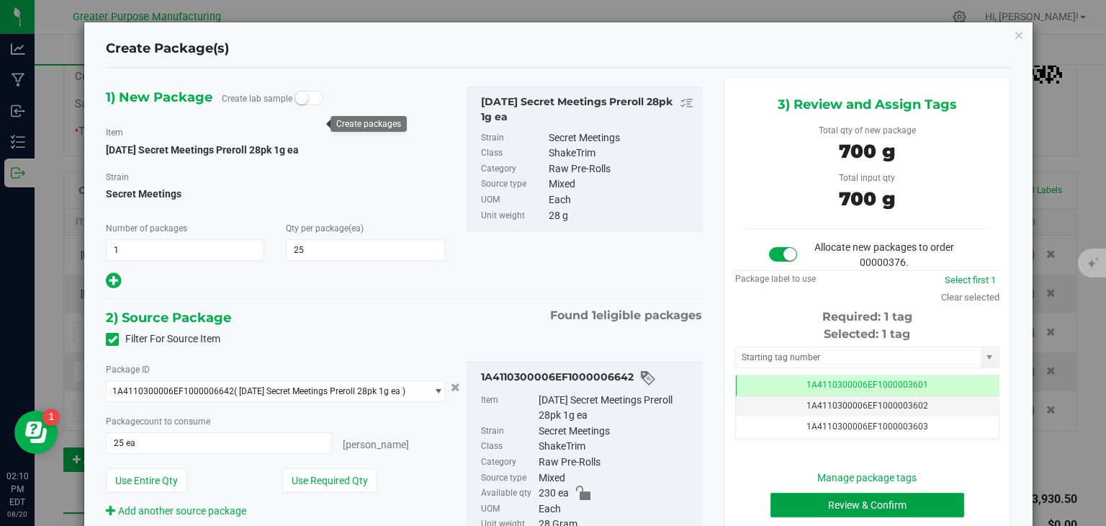
click at [834, 505] on button "Review & Confirm" at bounding box center [868, 505] width 194 height 24
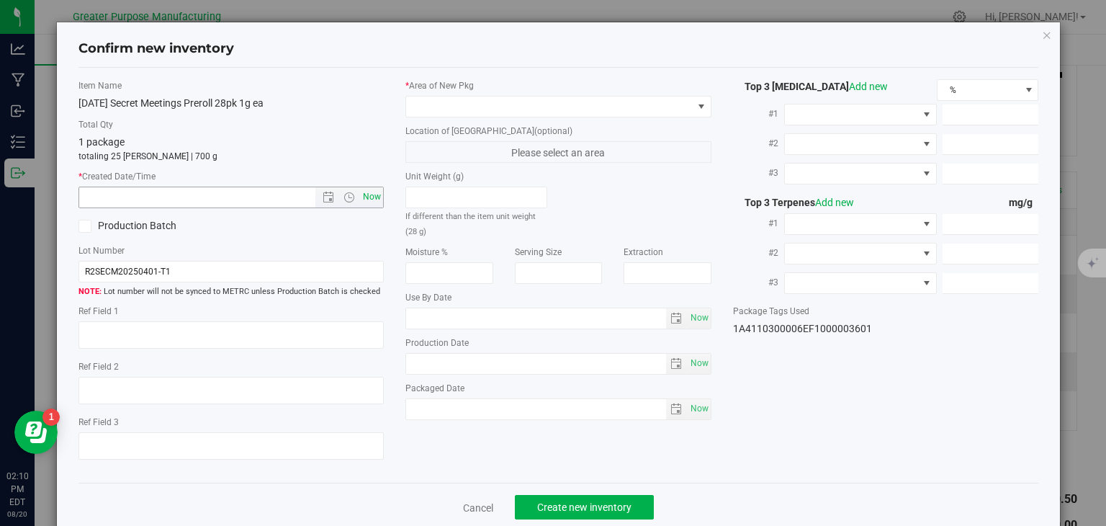
type input "[DATE]"
click at [375, 203] on span "Now" at bounding box center [372, 197] width 24 height 21
type input "[DATE] 2:10 PM"
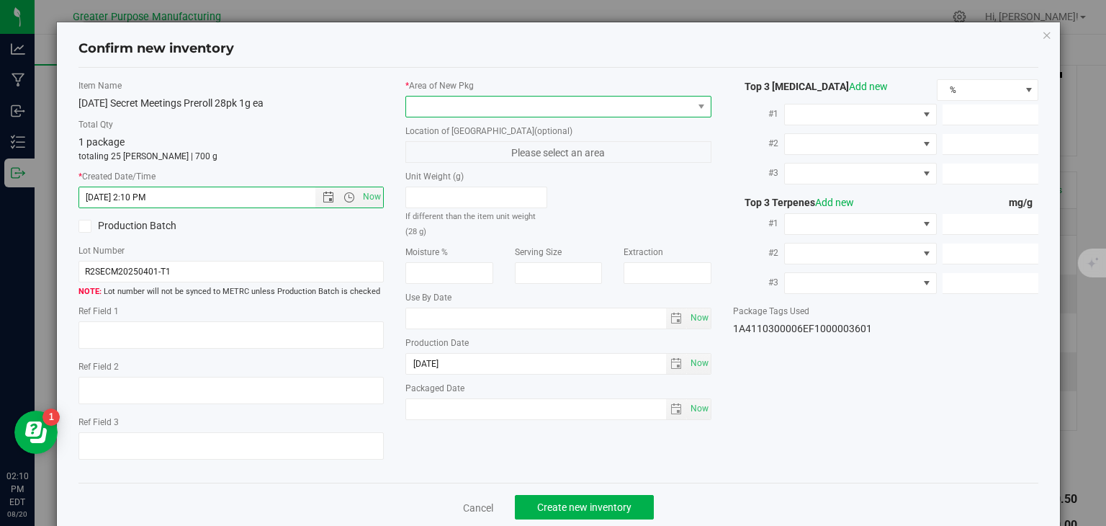
click at [471, 105] on span at bounding box center [549, 107] width 287 height 20
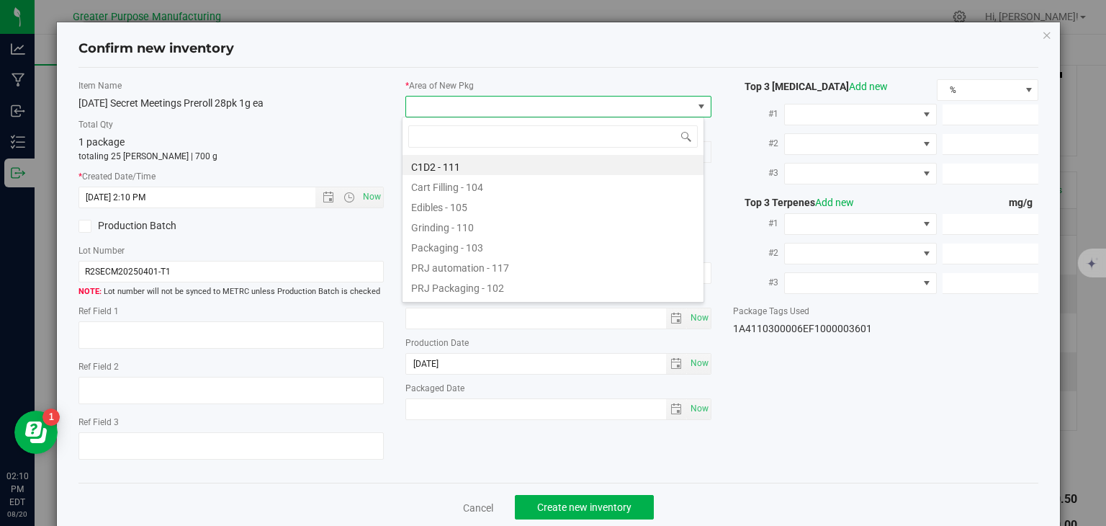
type input "108"
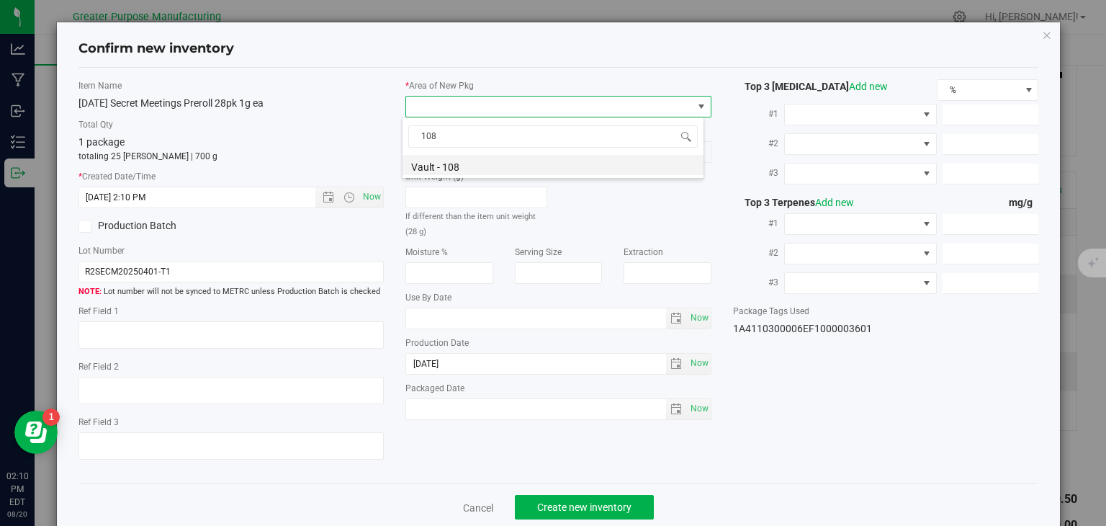
click at [466, 165] on li "Vault - 108" at bounding box center [553, 165] width 301 height 20
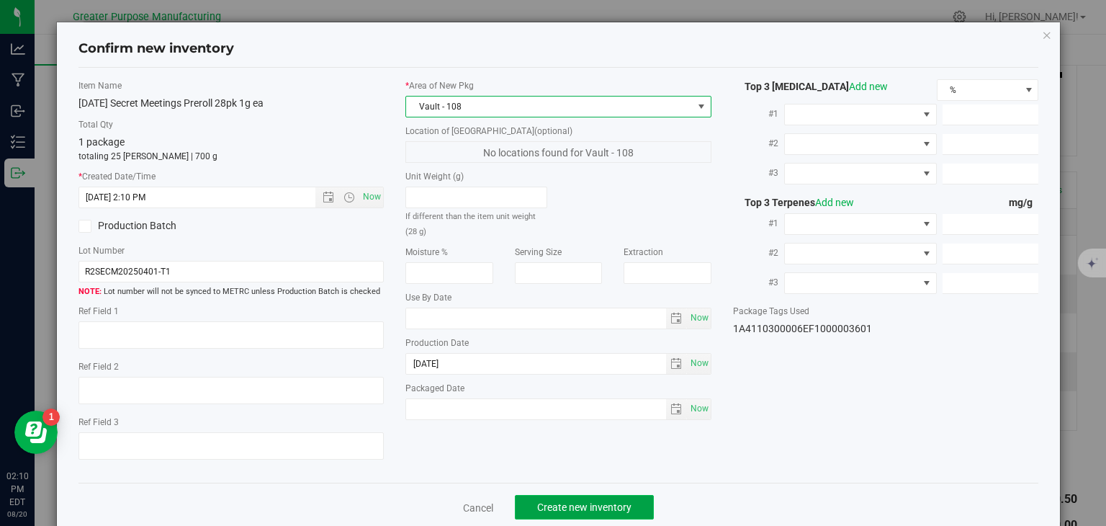
click at [559, 496] on button "Create new inventory" at bounding box center [584, 507] width 139 height 24
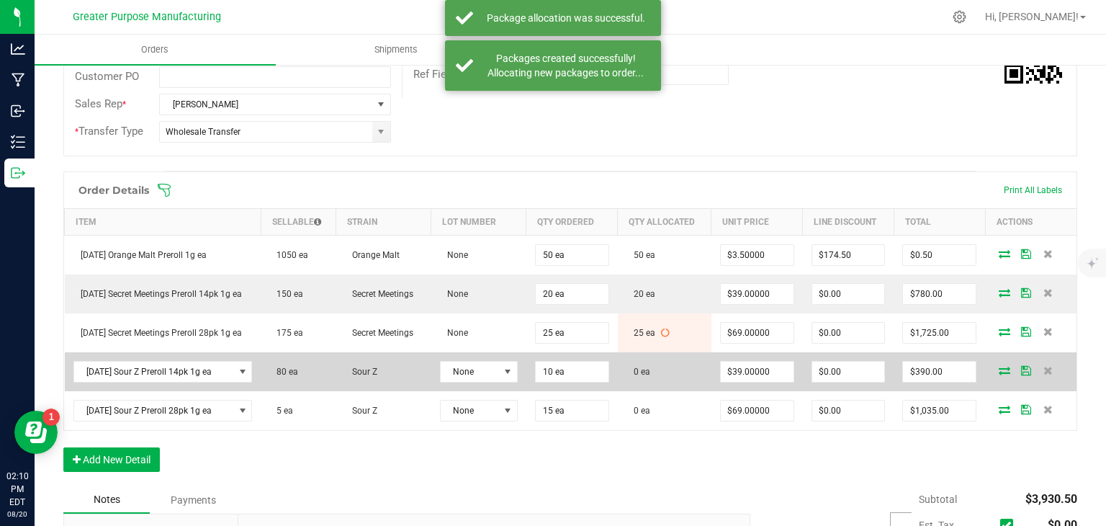
click at [999, 370] on icon at bounding box center [1005, 370] width 12 height 9
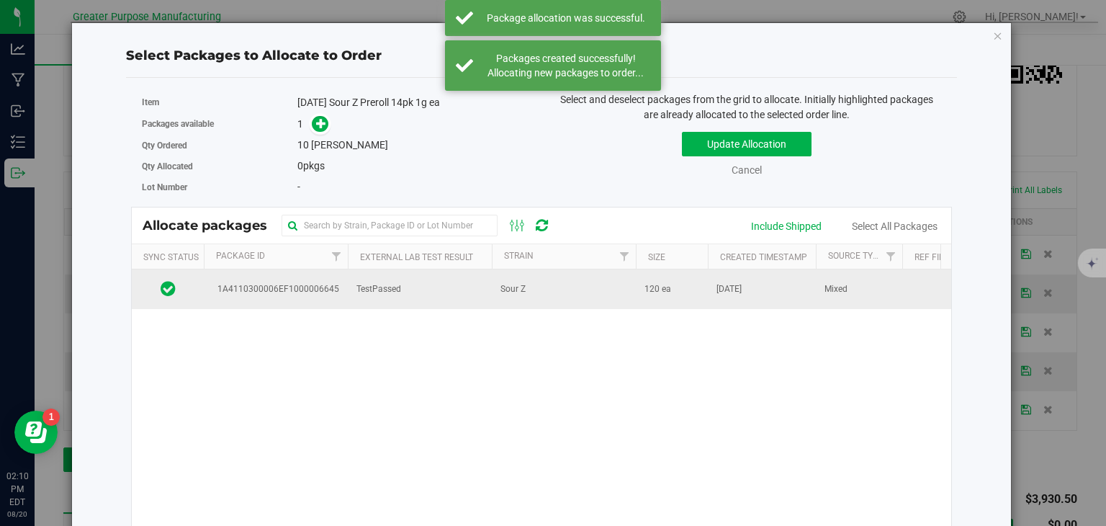
click at [533, 296] on td "Sour Z" at bounding box center [564, 288] width 144 height 39
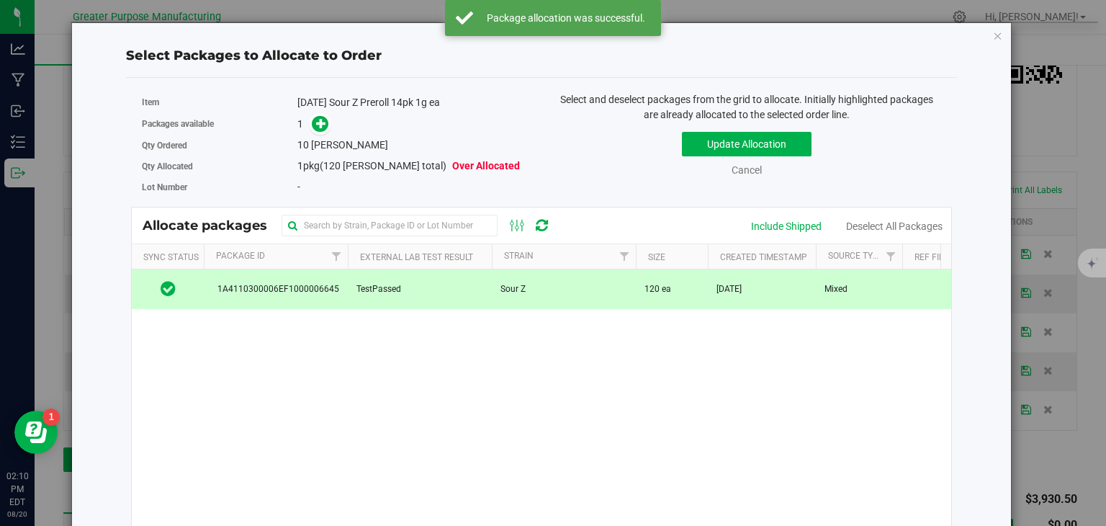
click at [326, 122] on div "1" at bounding box center [413, 124] width 233 height 17
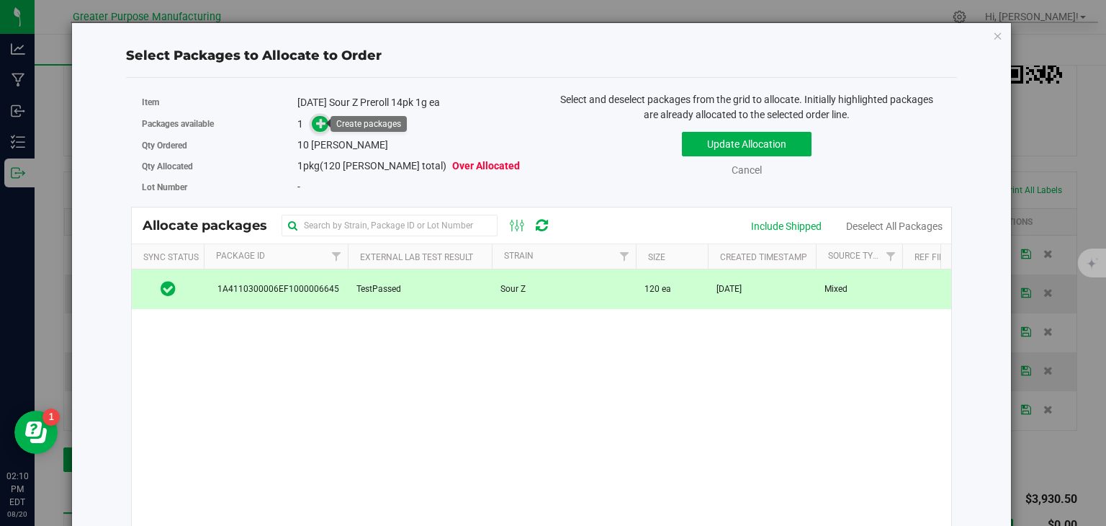
click at [321, 122] on icon at bounding box center [321, 123] width 10 height 10
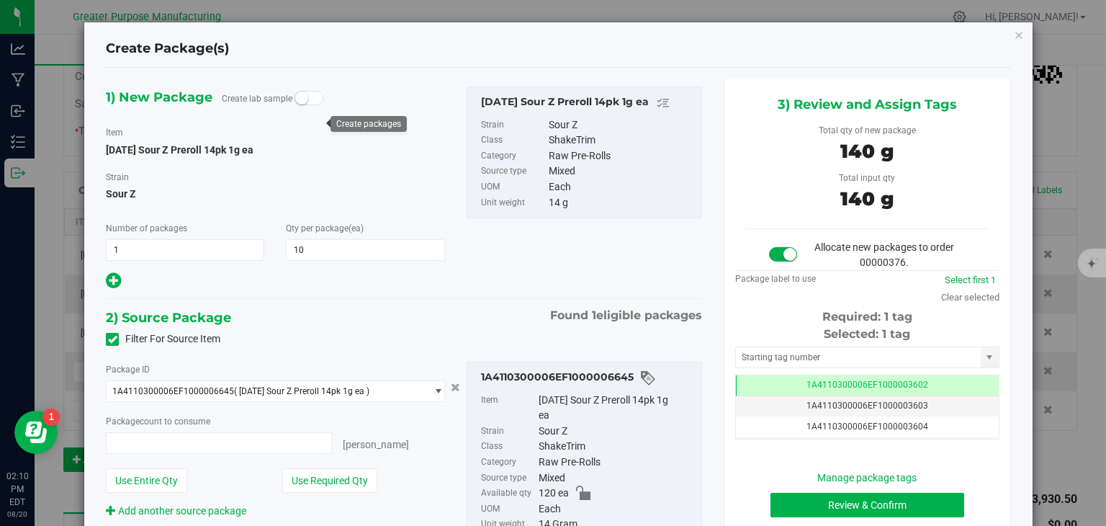
type input "10 ea"
click at [841, 505] on button "Review & Confirm" at bounding box center [868, 505] width 194 height 24
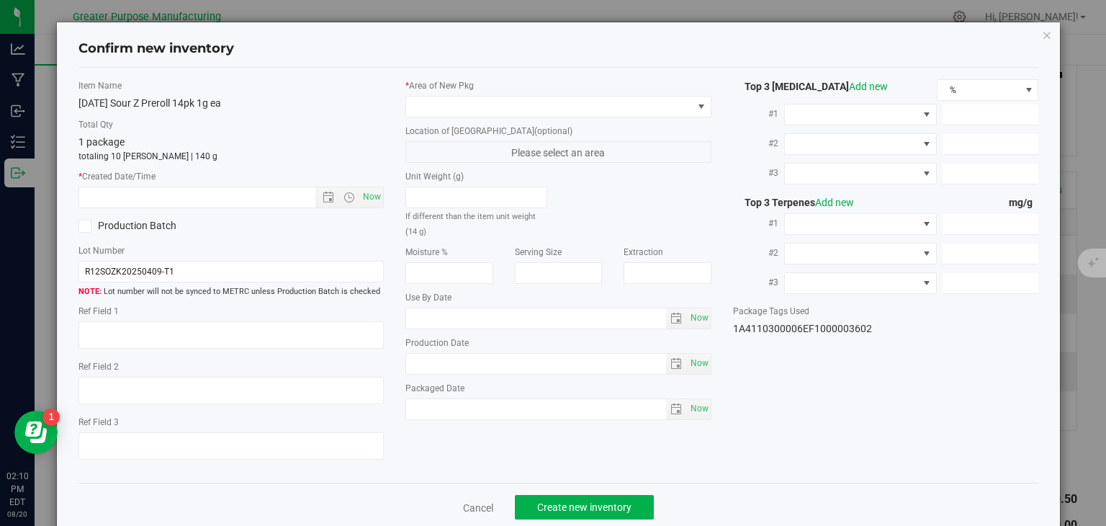
type input "[DATE]"
click at [367, 203] on span "Now" at bounding box center [372, 197] width 24 height 21
type input "[DATE] 2:10 PM"
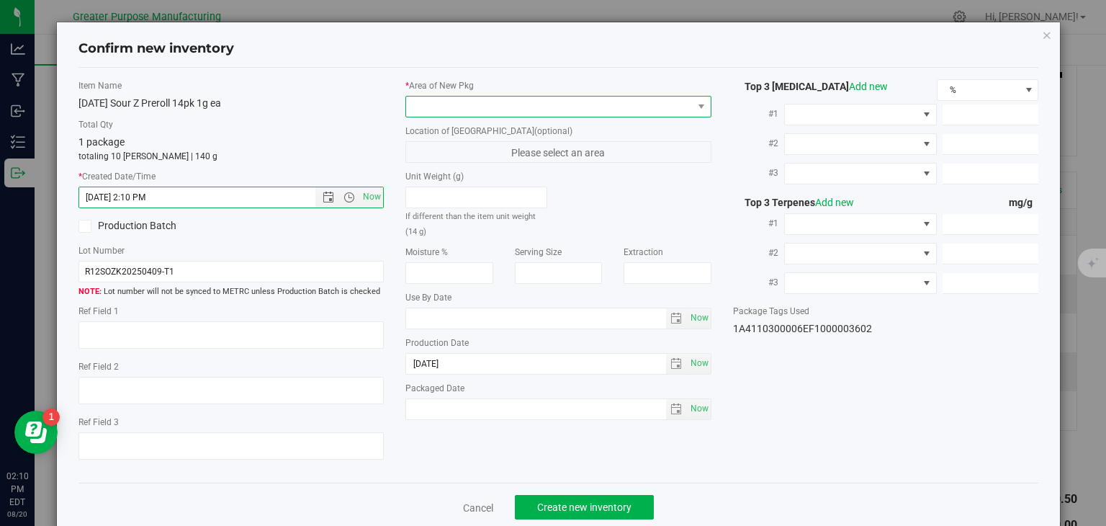
click at [483, 102] on span at bounding box center [549, 107] width 287 height 20
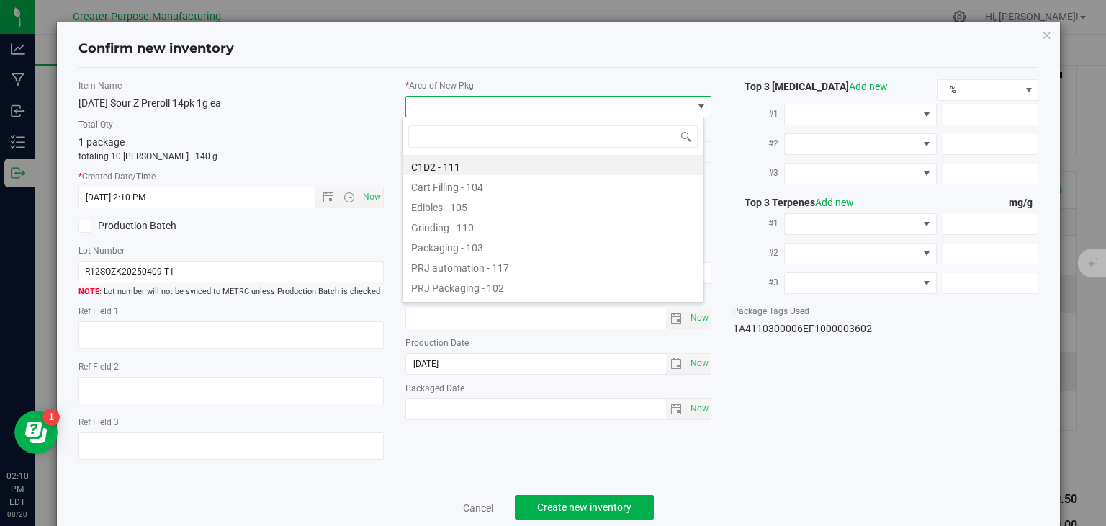
type input "108"
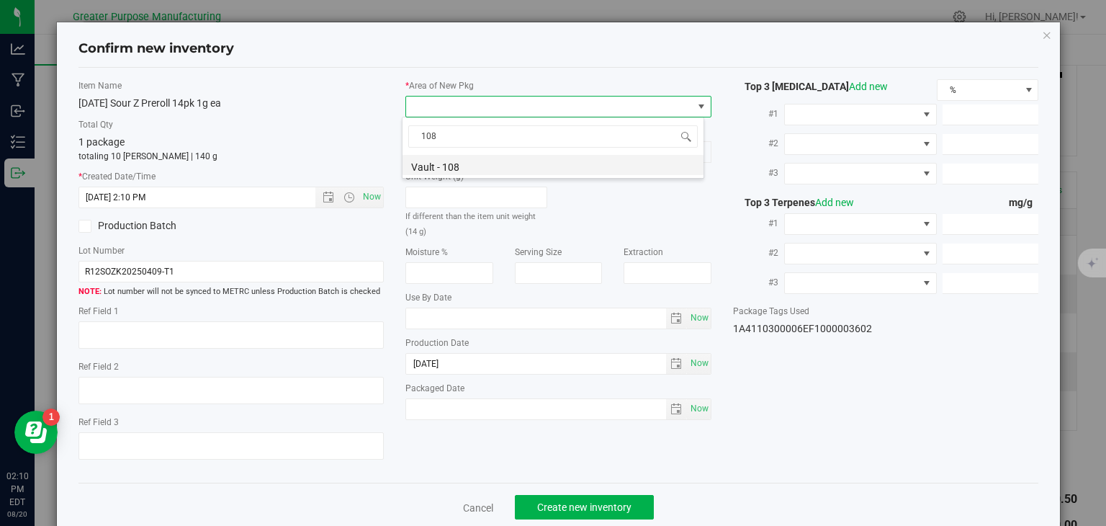
click at [487, 166] on li "Vault - 108" at bounding box center [553, 165] width 301 height 20
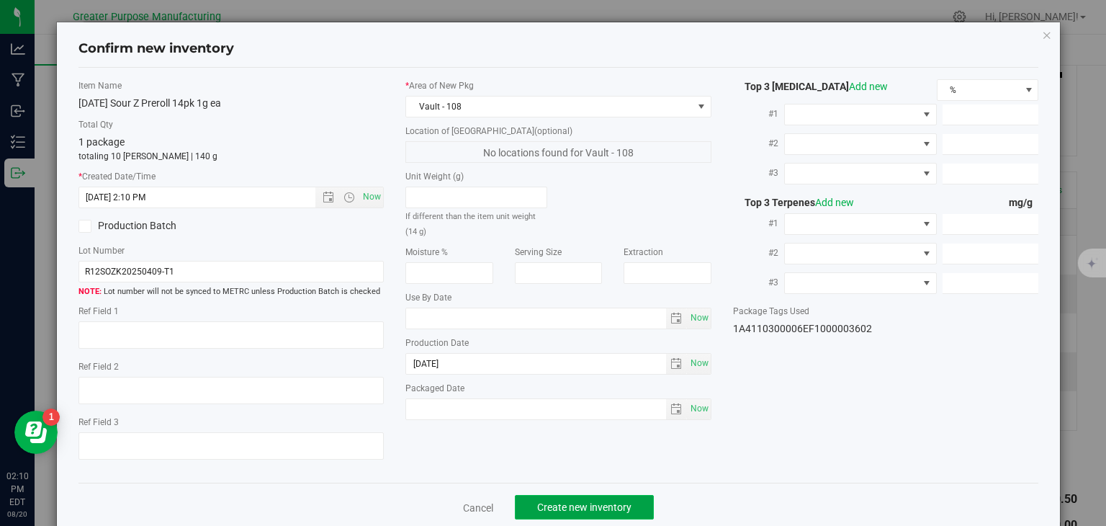
click at [562, 501] on span "Create new inventory" at bounding box center [584, 507] width 94 height 12
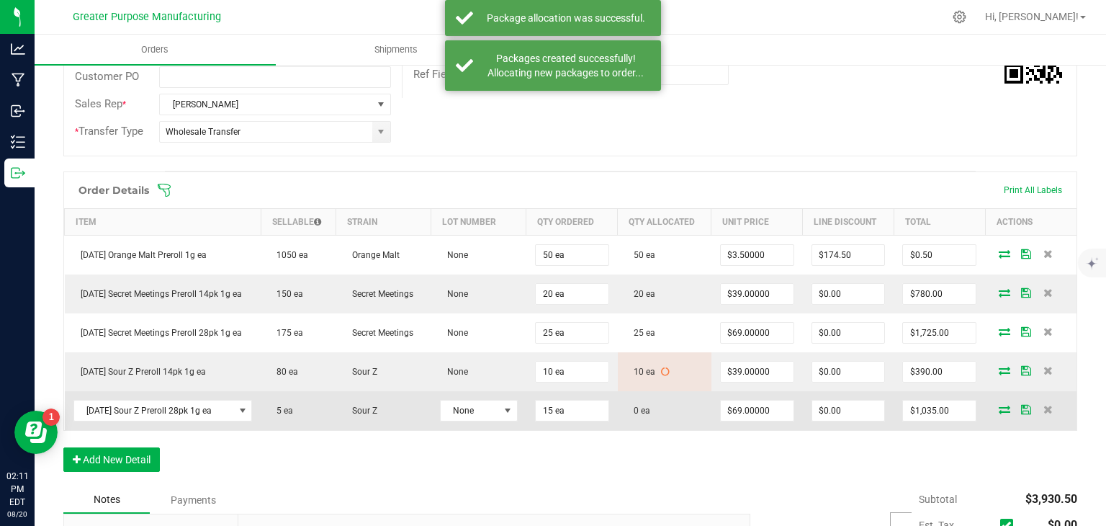
click at [999, 406] on icon at bounding box center [1005, 409] width 12 height 9
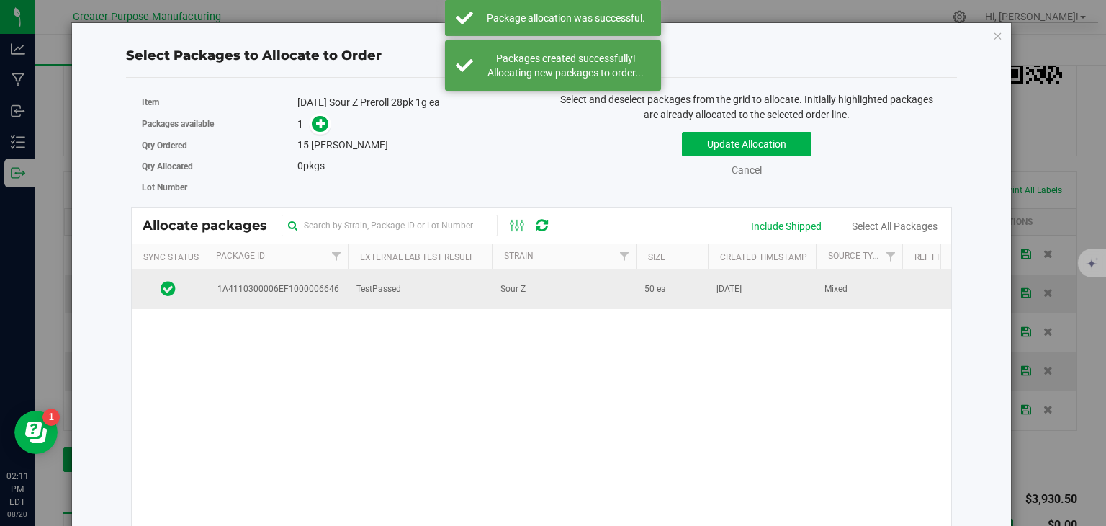
click at [519, 292] on span "Sour Z" at bounding box center [513, 289] width 25 height 14
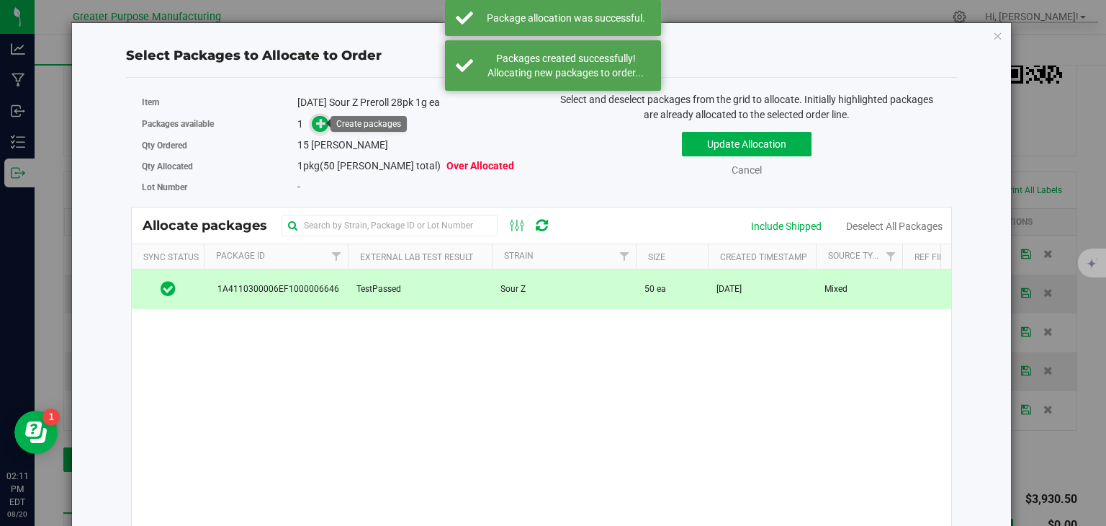
click at [312, 125] on span at bounding box center [320, 123] width 17 height 17
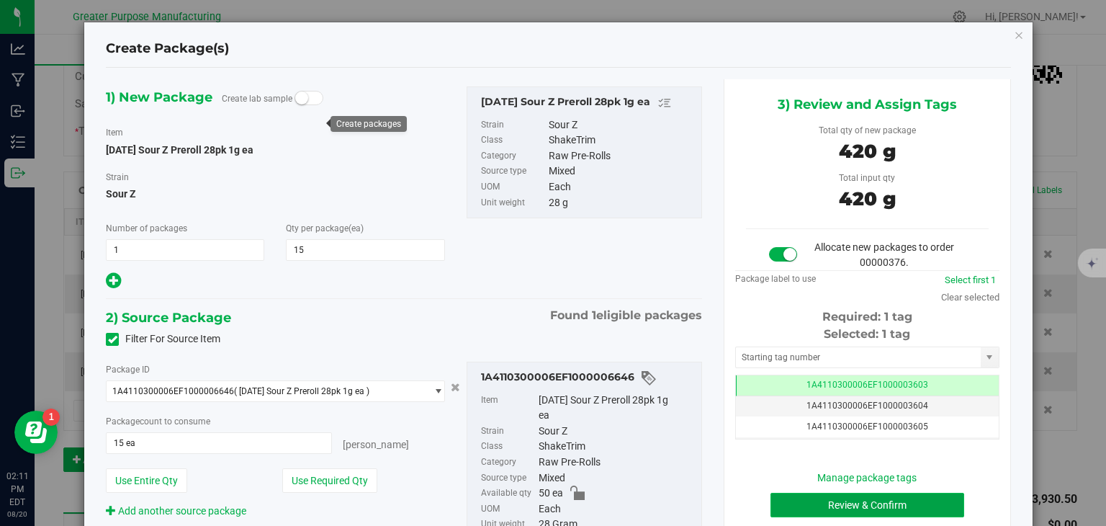
click at [887, 511] on button "Review & Confirm" at bounding box center [868, 505] width 194 height 24
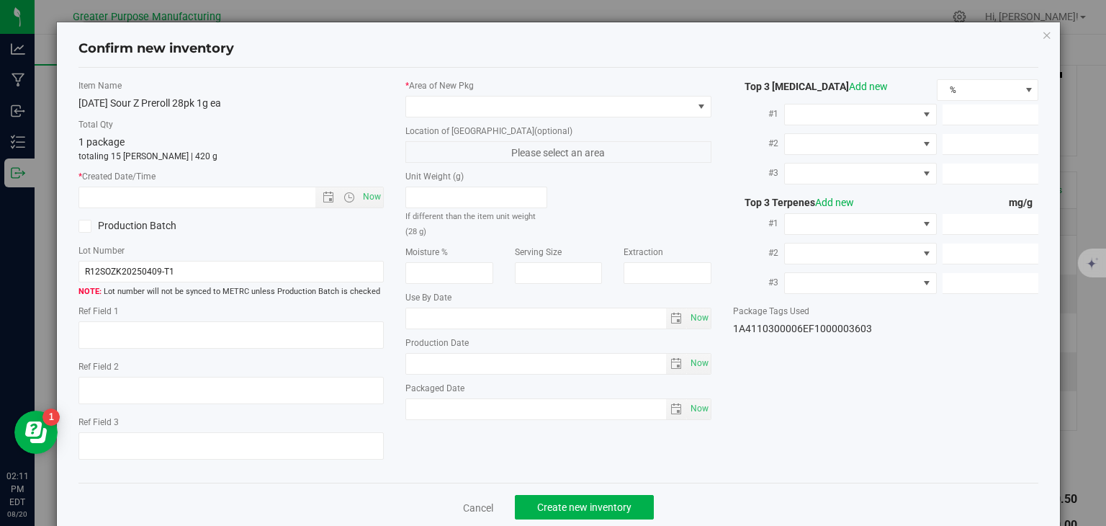
type input "[DATE]"
click at [363, 205] on span "Now" at bounding box center [372, 197] width 24 height 21
type input "[DATE] 2:11 PM"
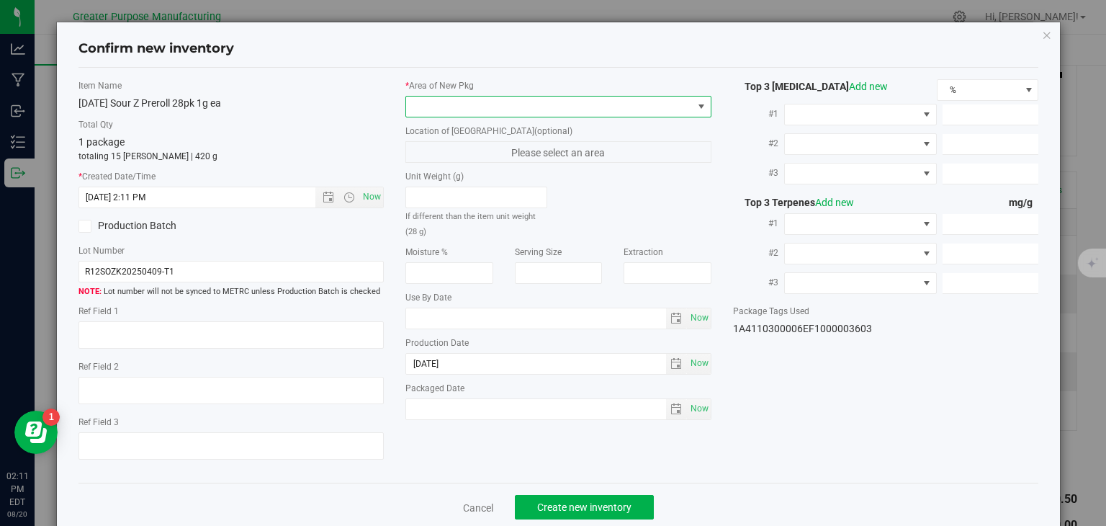
click at [469, 99] on span at bounding box center [549, 107] width 287 height 20
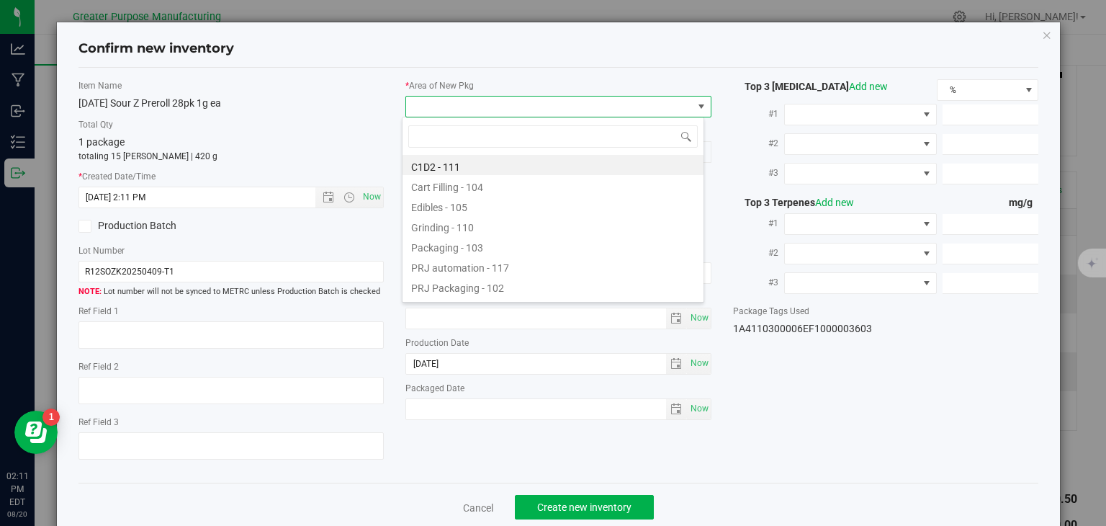
type input "108"
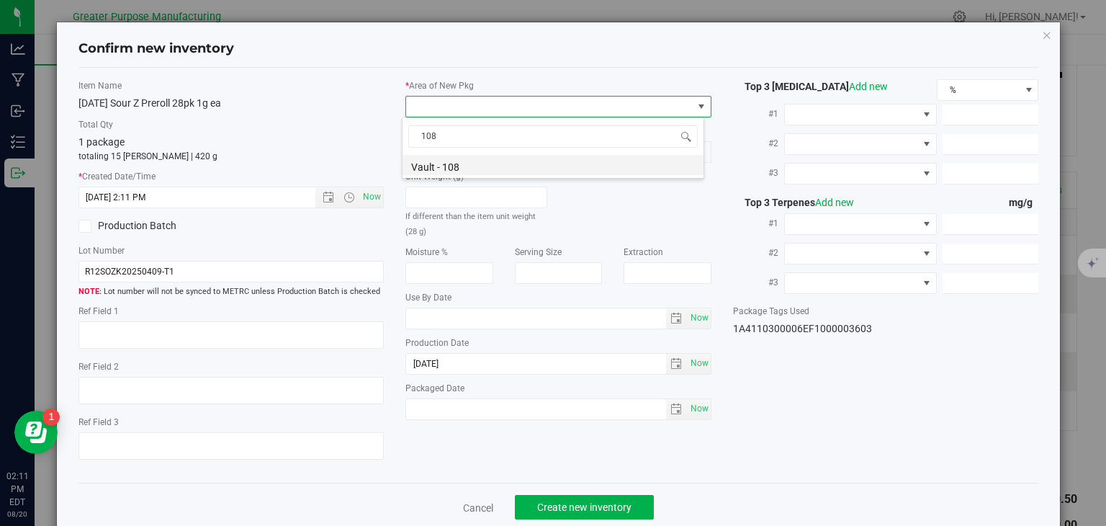
click at [459, 171] on li "Vault - 108" at bounding box center [553, 165] width 301 height 20
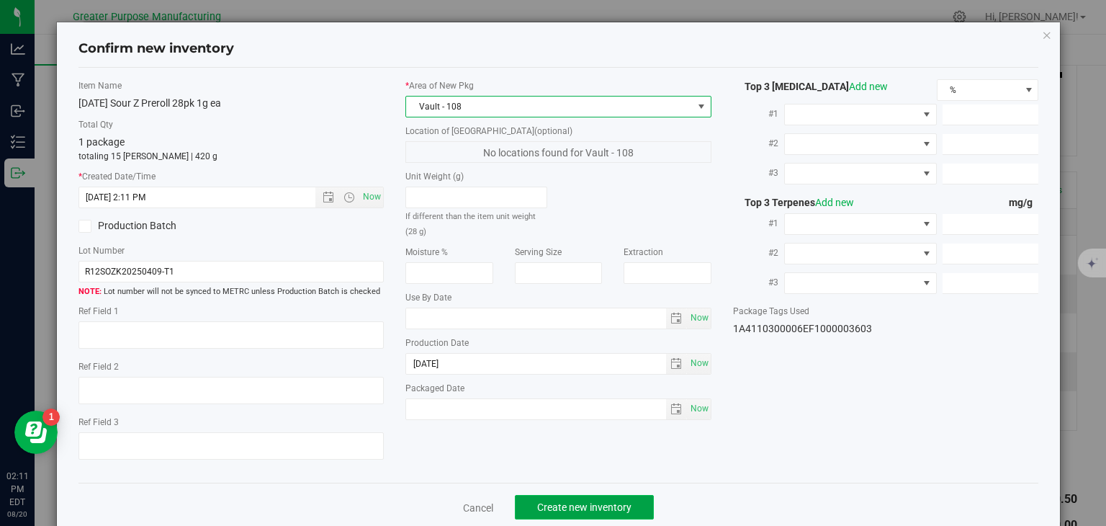
click at [571, 515] on button "Create new inventory" at bounding box center [584, 507] width 139 height 24
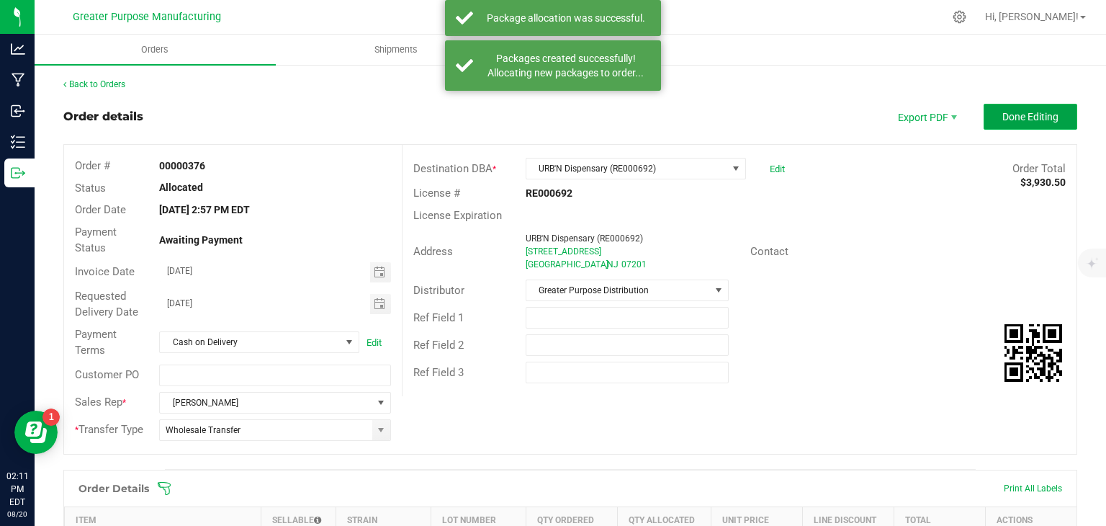
click at [1035, 112] on span "Done Editing" at bounding box center [1031, 117] width 56 height 12
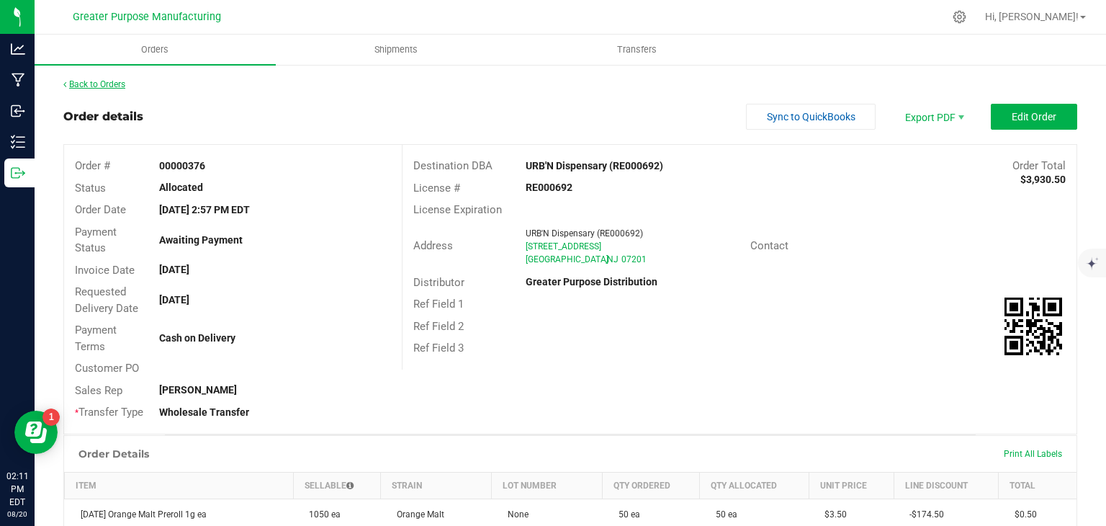
click at [117, 89] on link "Back to Orders" at bounding box center [94, 84] width 62 height 10
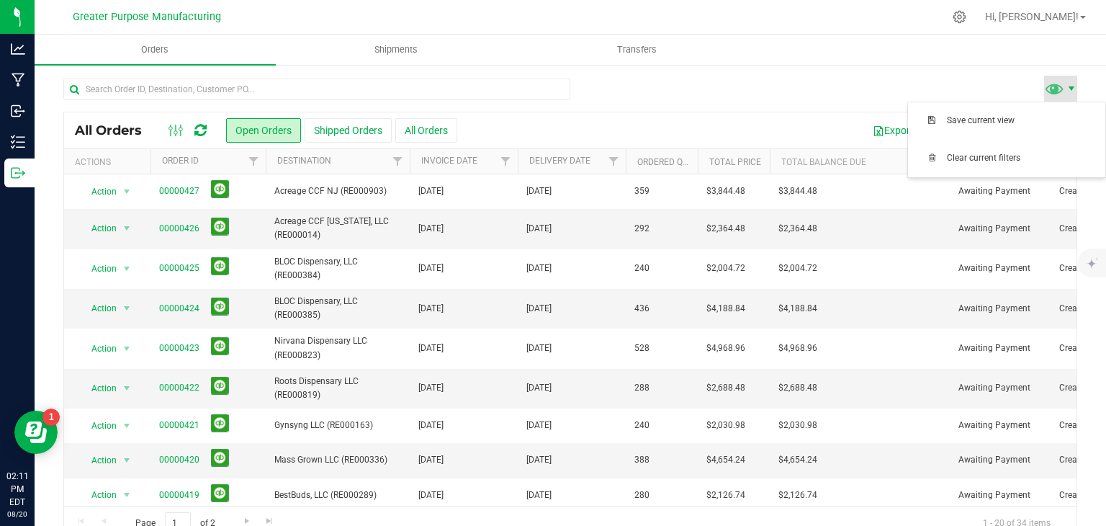
click at [1066, 89] on span at bounding box center [1072, 89] width 12 height 12
click at [616, 159] on span "Filter" at bounding box center [614, 162] width 12 height 12
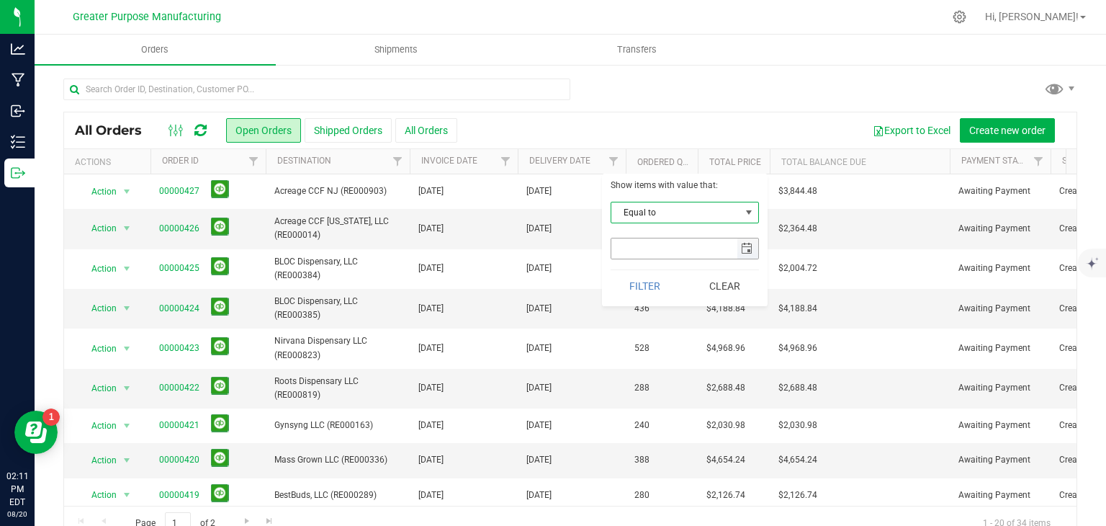
click at [750, 254] on span "select" at bounding box center [748, 248] width 21 height 20
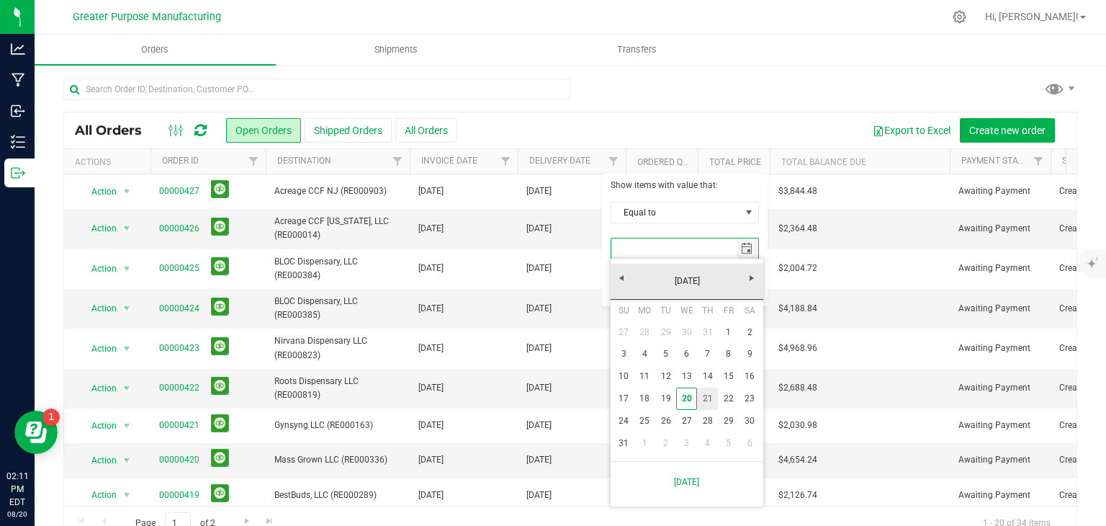
click at [702, 391] on link "21" at bounding box center [707, 399] width 21 height 22
type input "[DATE]"
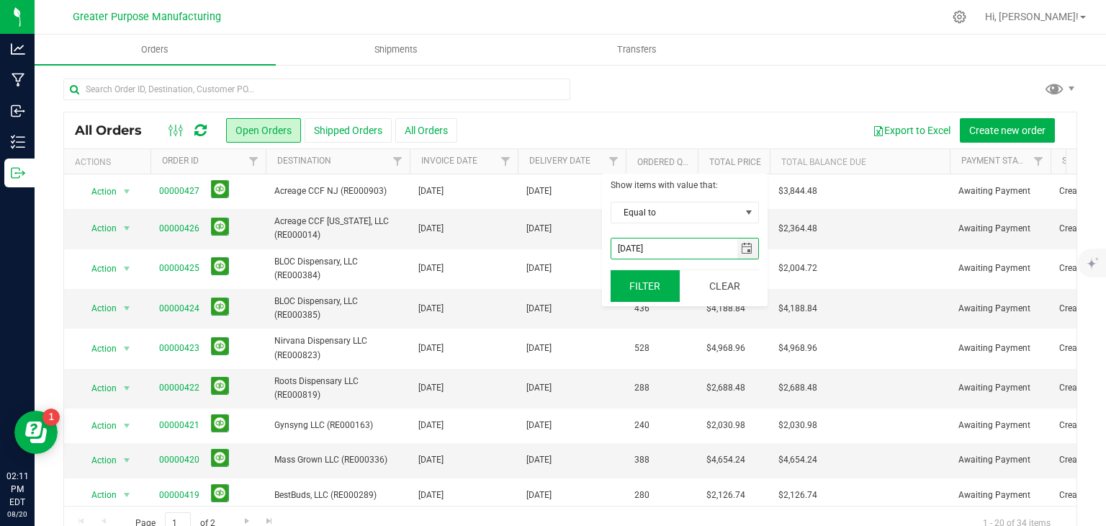
click at [645, 285] on button "Filter" at bounding box center [645, 286] width 69 height 32
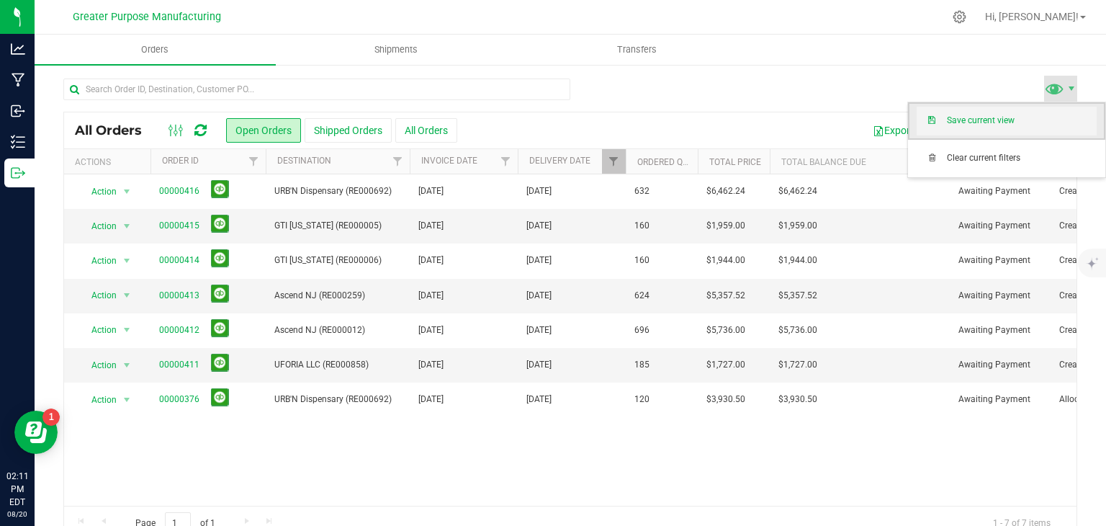
click at [1013, 125] on span "Save current view" at bounding box center [1022, 121] width 150 height 12
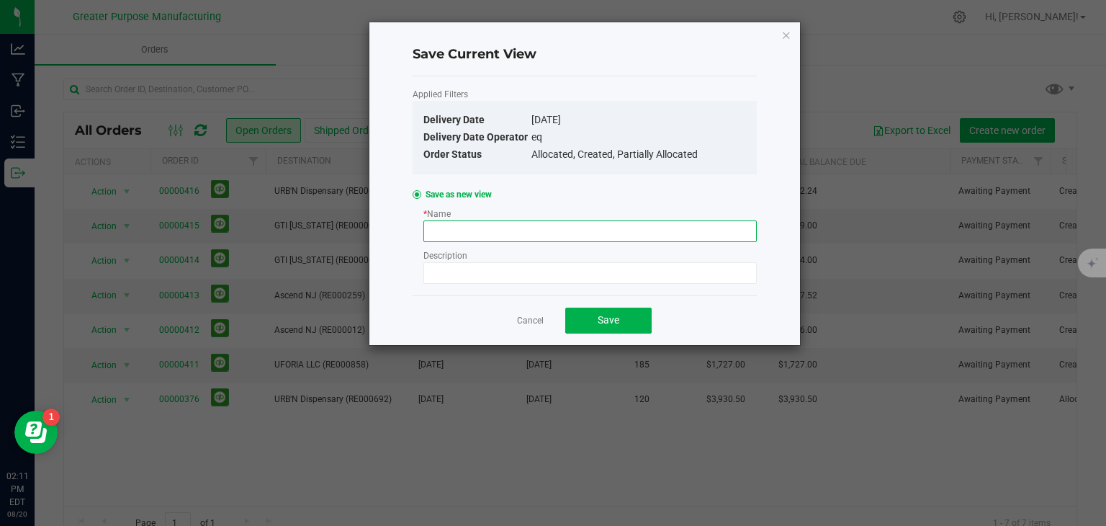
click at [485, 230] on input at bounding box center [591, 231] width 334 height 22
type input "8.21"
click at [617, 320] on span "Save" at bounding box center [609, 320] width 22 height 12
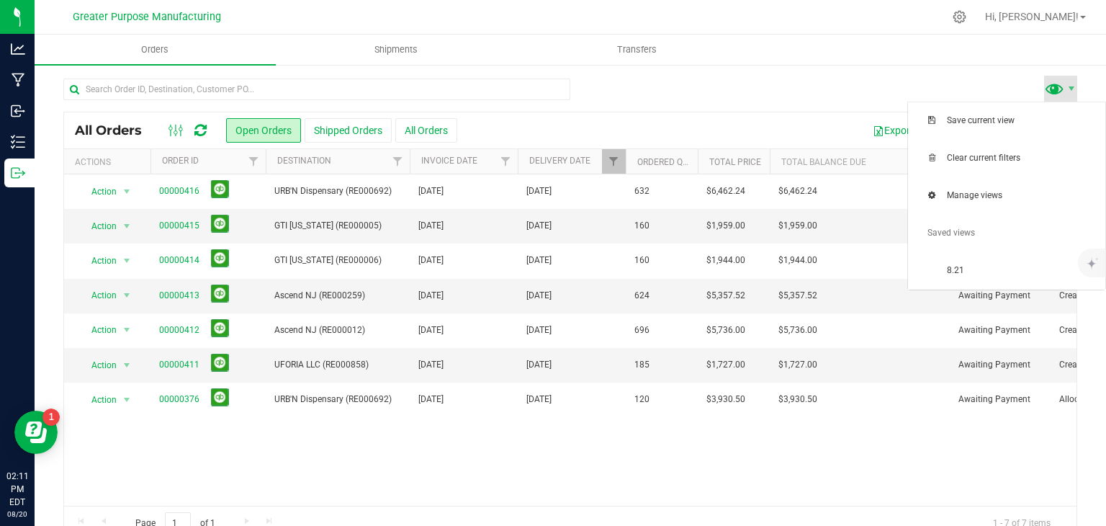
click at [1047, 91] on span at bounding box center [1054, 88] width 21 height 21
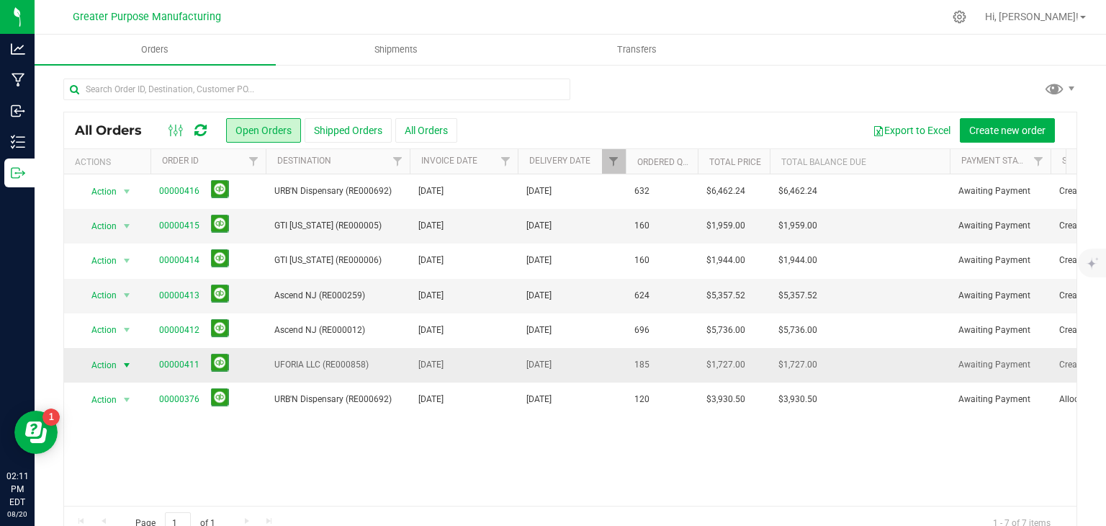
click at [120, 362] on span "select" at bounding box center [127, 365] width 18 height 20
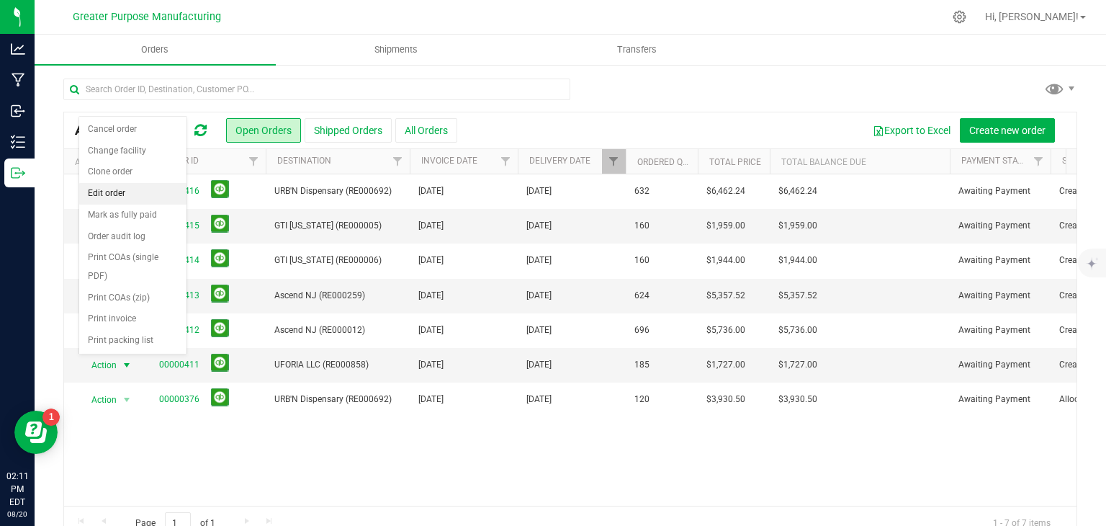
click at [101, 189] on li "Edit order" at bounding box center [132, 194] width 107 height 22
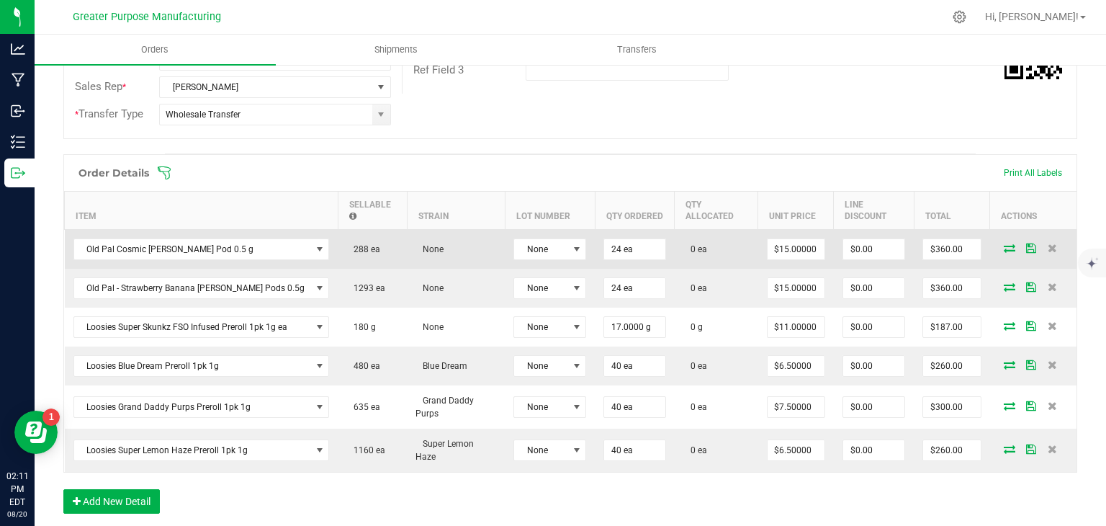
click at [1004, 247] on icon at bounding box center [1010, 247] width 12 height 9
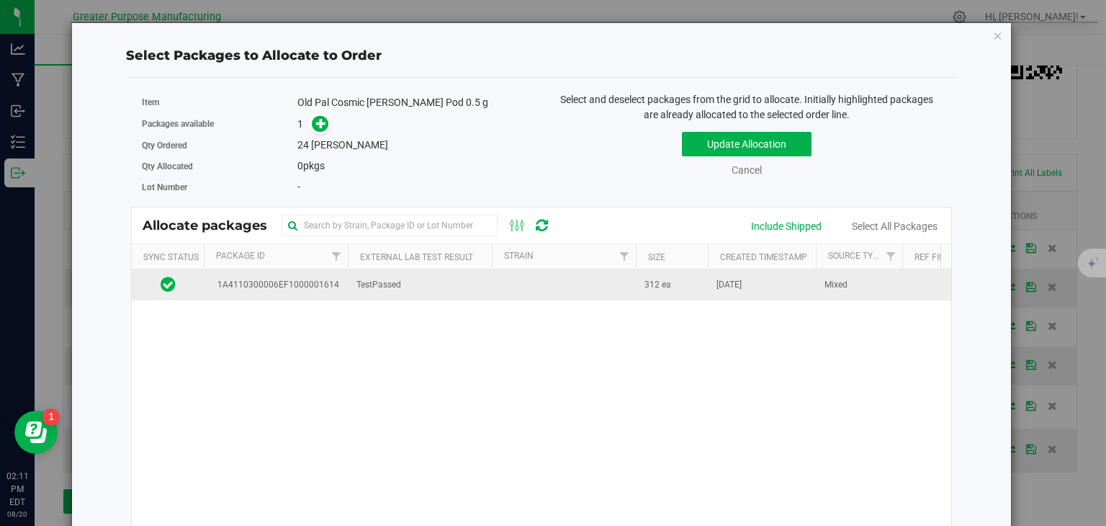
click at [666, 285] on span "312 ea" at bounding box center [658, 285] width 27 height 14
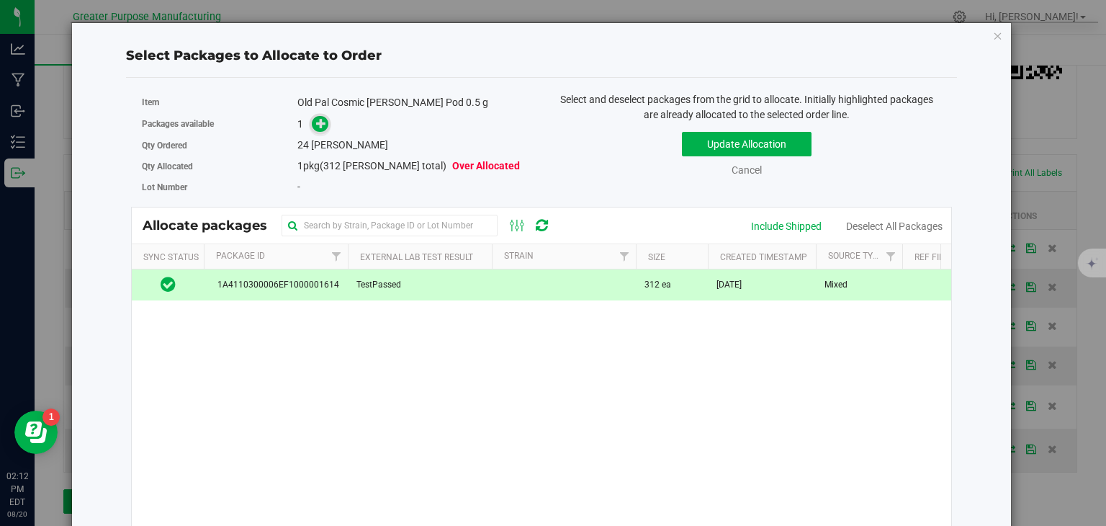
click at [321, 126] on icon at bounding box center [321, 122] width 11 height 11
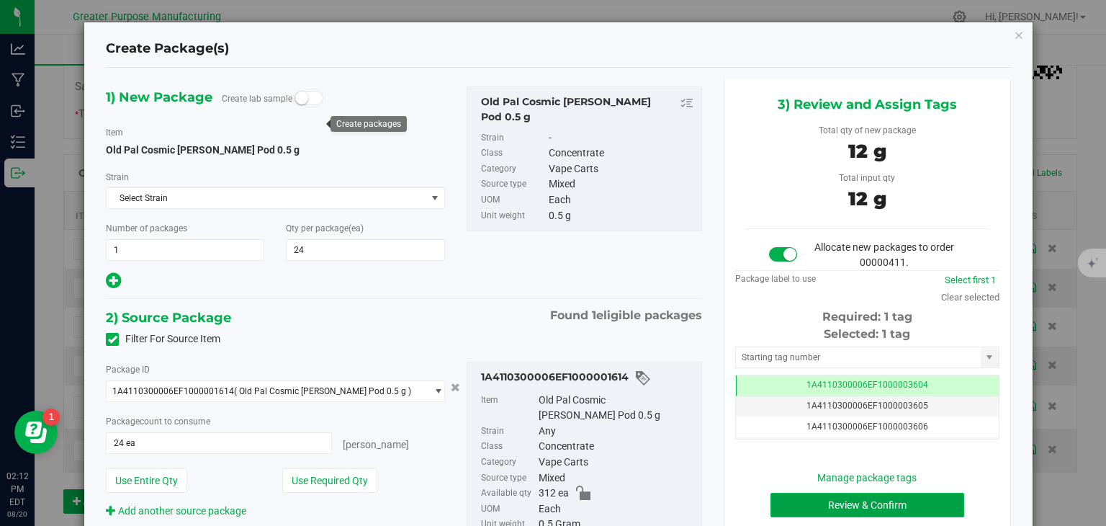
click at [835, 502] on button "Review & Confirm" at bounding box center [868, 505] width 194 height 24
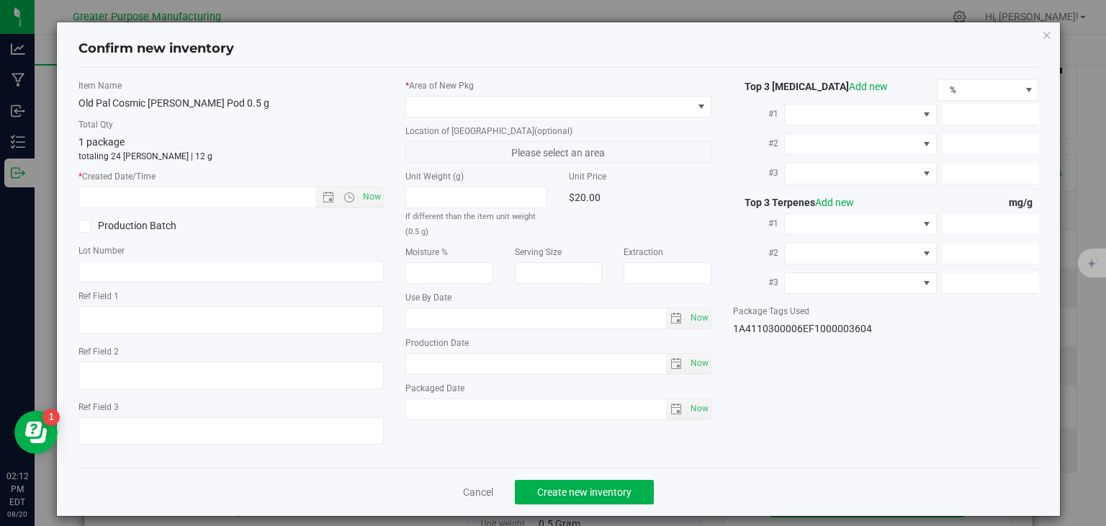
type input "[DATE]"
click at [372, 202] on span "Now" at bounding box center [372, 197] width 24 height 21
type input "[DATE] 2:12 PM"
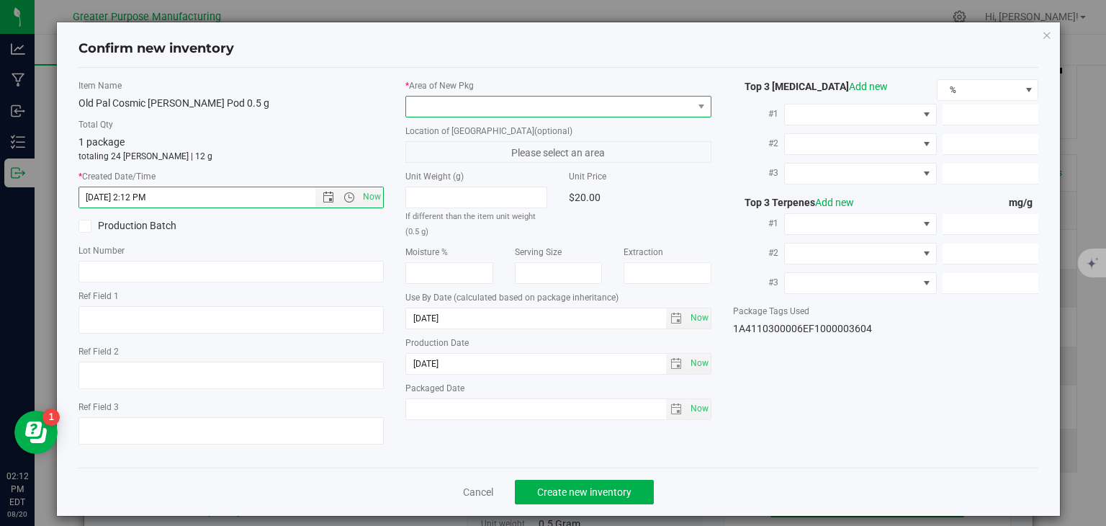
click at [477, 105] on span at bounding box center [549, 107] width 287 height 20
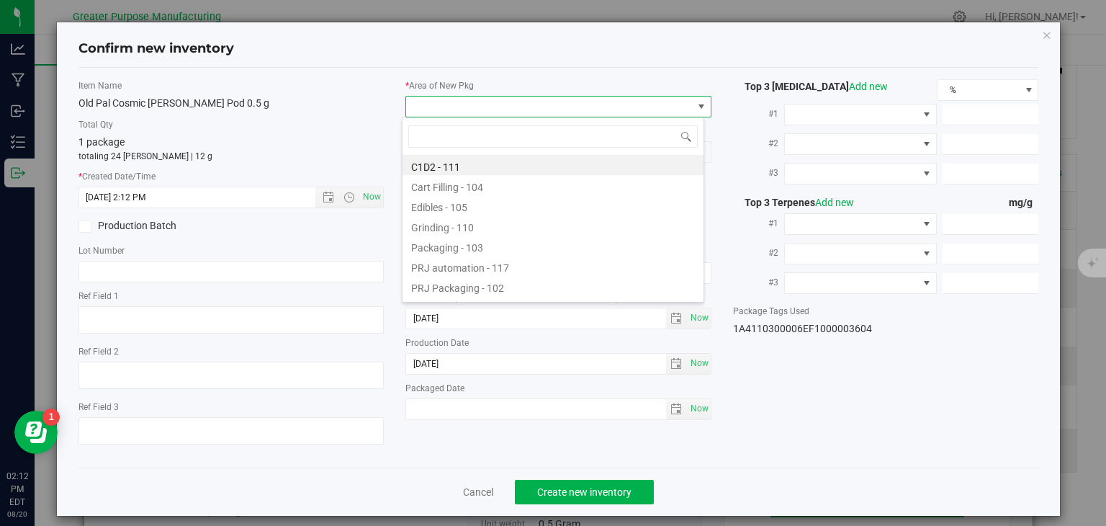
type input "108"
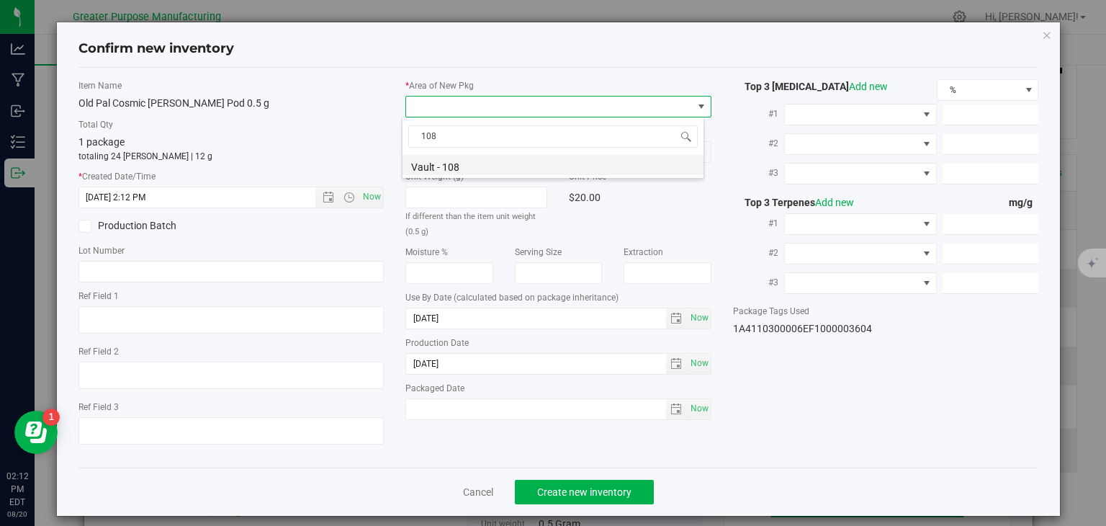
click at [455, 161] on li "Vault - 108" at bounding box center [553, 165] width 301 height 20
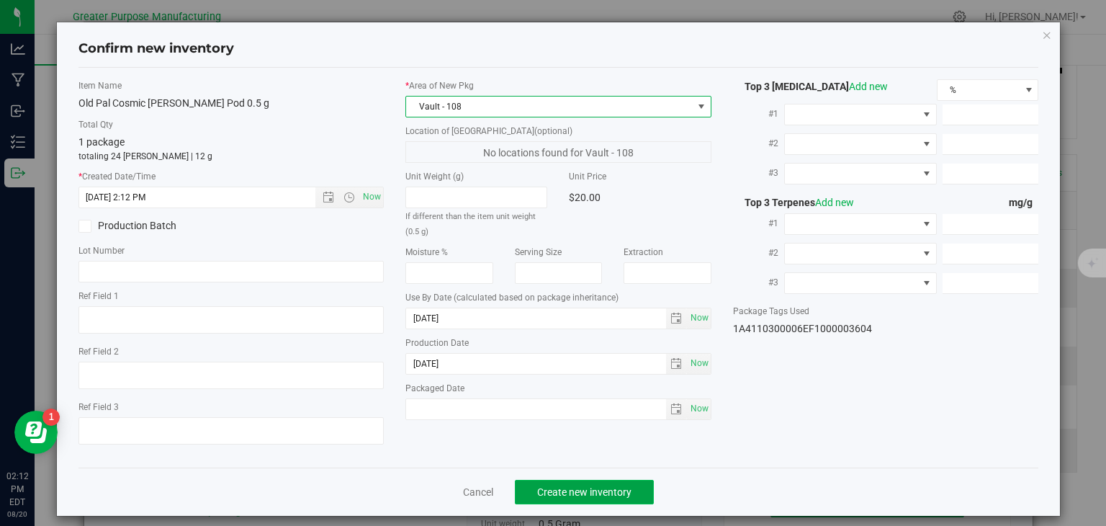
click at [596, 483] on button "Create new inventory" at bounding box center [584, 492] width 139 height 24
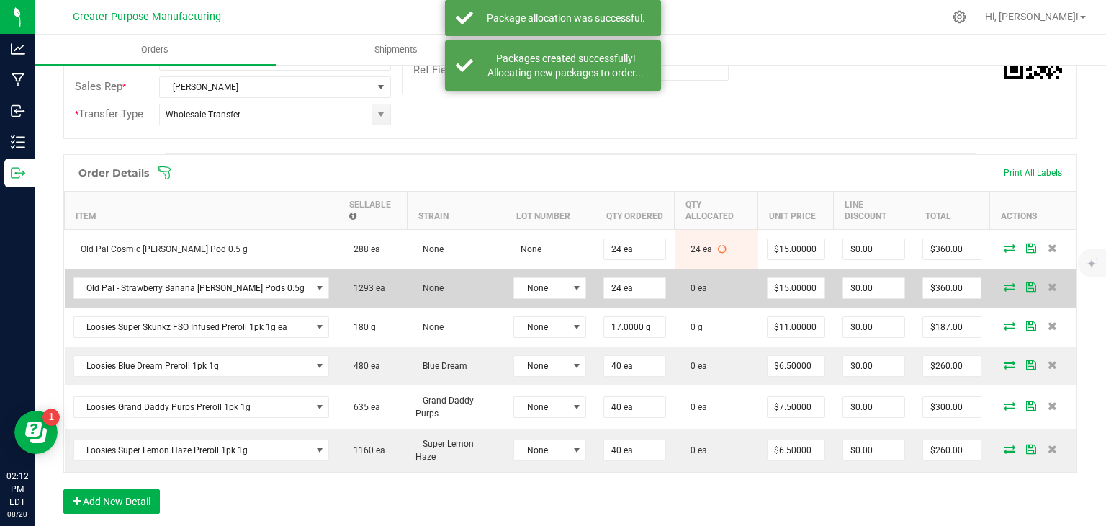
click at [998, 277] on td at bounding box center [1033, 288] width 86 height 39
click at [1004, 282] on icon at bounding box center [1010, 286] width 12 height 9
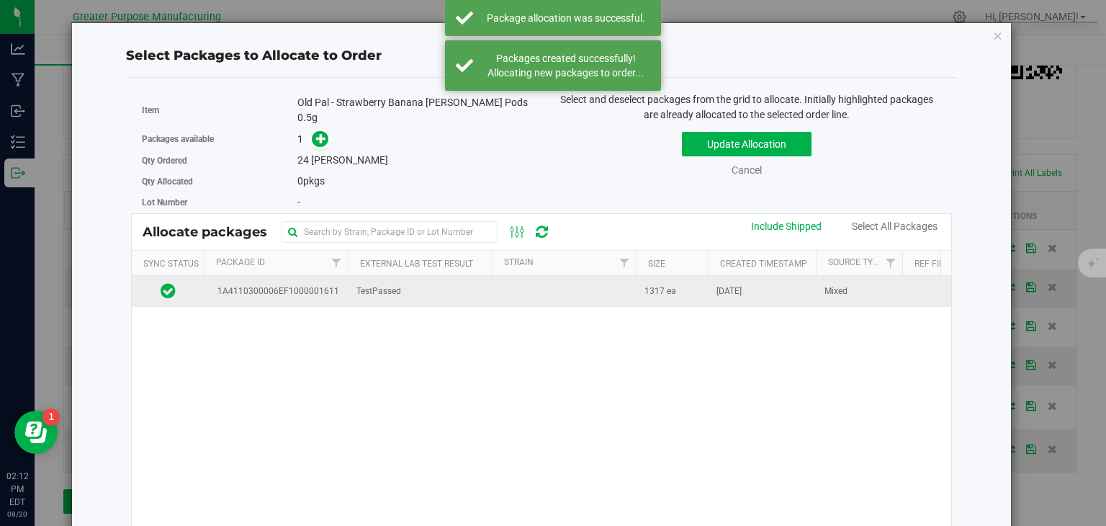
click at [563, 278] on td at bounding box center [564, 291] width 144 height 31
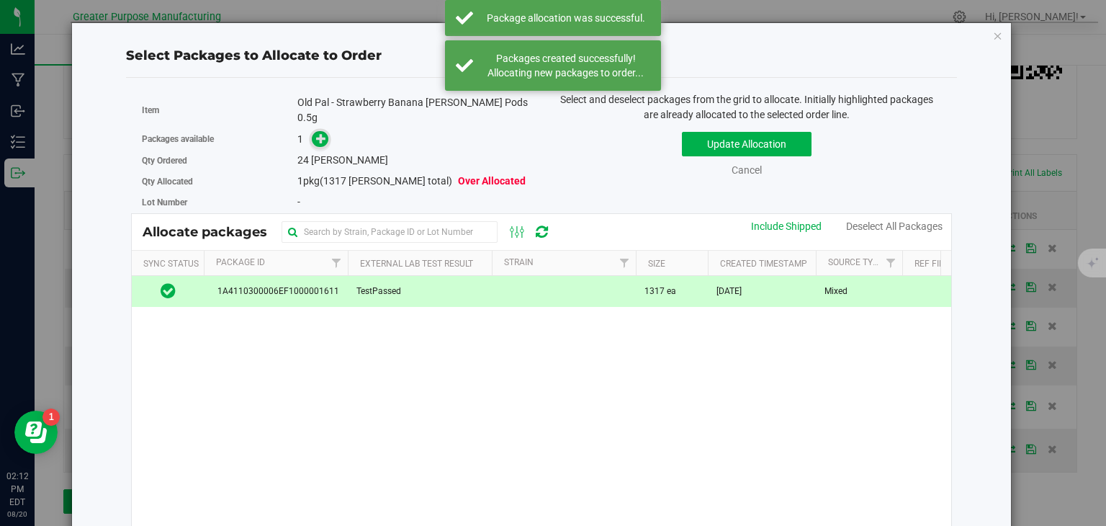
click at [318, 133] on icon at bounding box center [321, 138] width 10 height 10
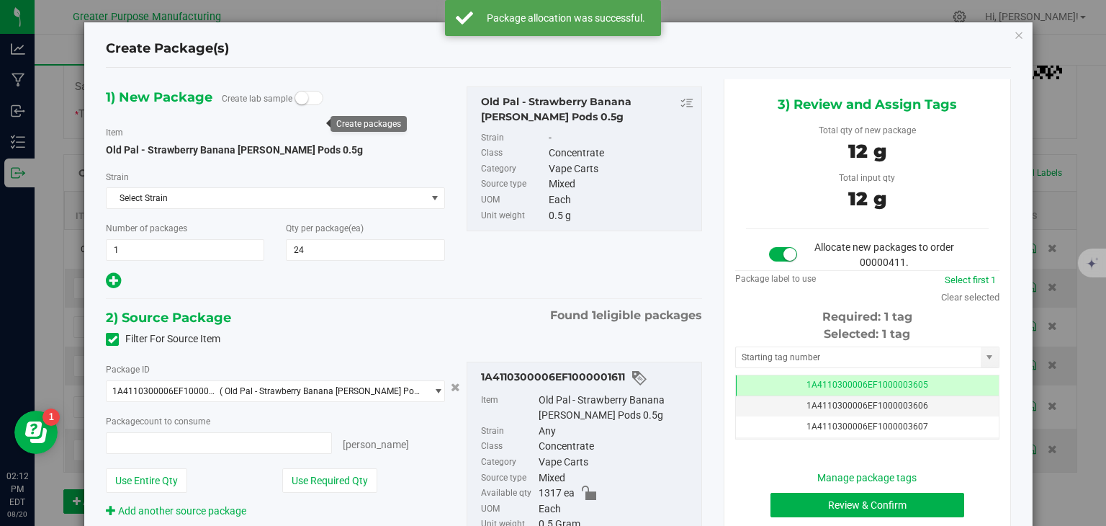
type input "24 ea"
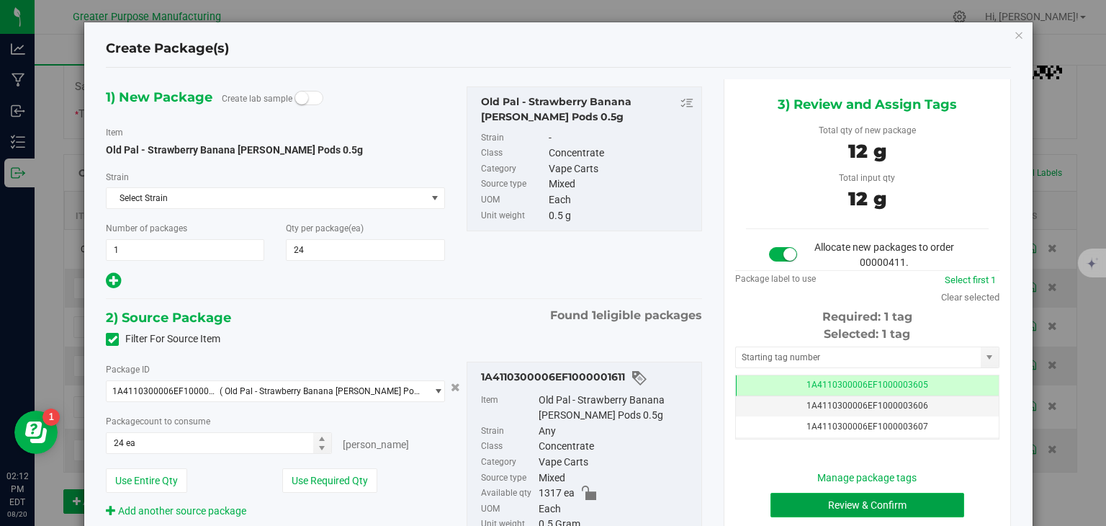
click at [798, 502] on button "Review & Confirm" at bounding box center [868, 505] width 194 height 24
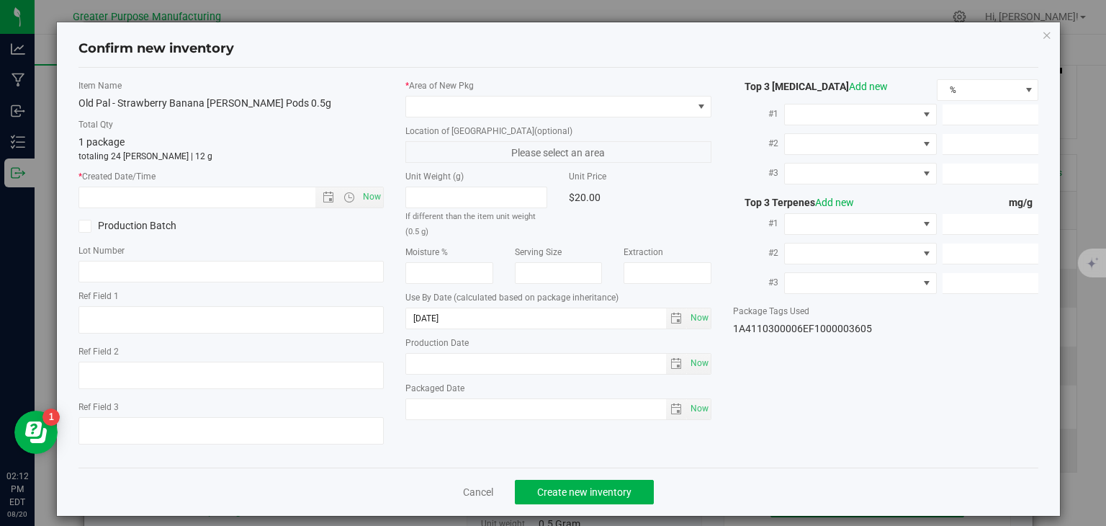
click at [372, 208] on div "Item Name Old Pal - Strawberry Banana [PERSON_NAME] Pods 0.5g Total Qty 1 packa…" at bounding box center [232, 267] width 328 height 377
click at [367, 200] on span "Now" at bounding box center [372, 197] width 24 height 21
type input "[DATE] 2:12 PM"
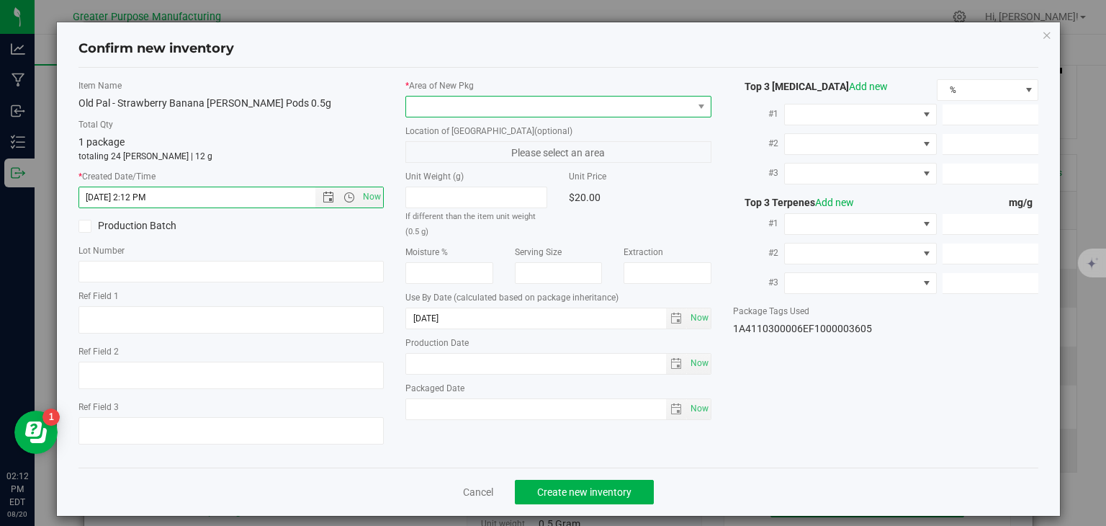
click at [462, 105] on span at bounding box center [549, 107] width 287 height 20
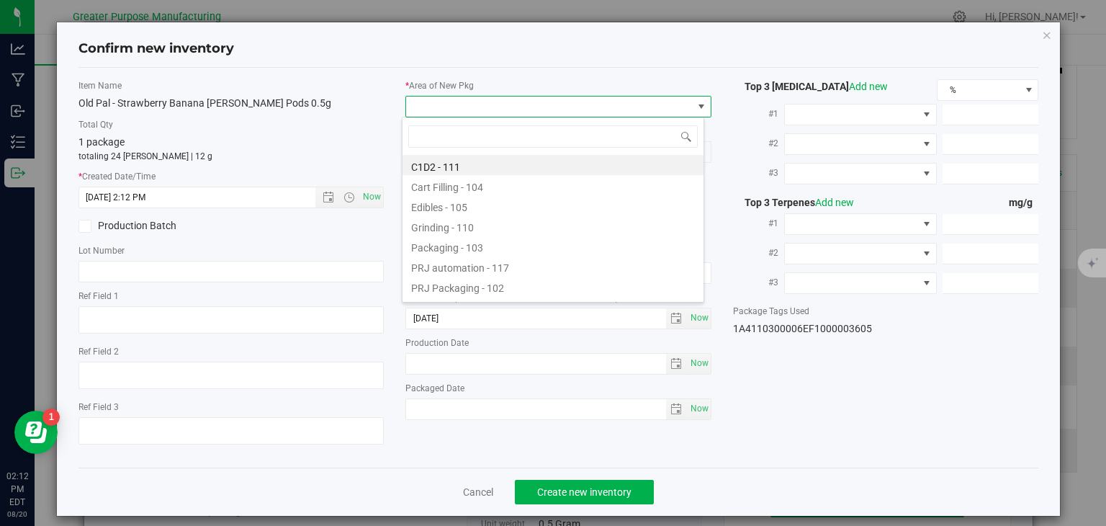
type input "108"
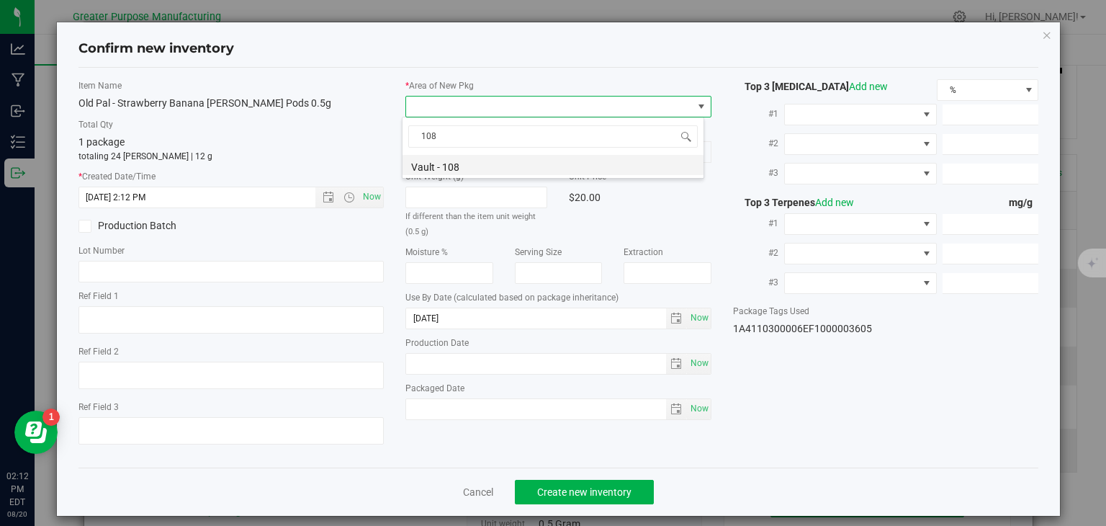
click at [444, 159] on li "Vault - 108" at bounding box center [553, 165] width 301 height 20
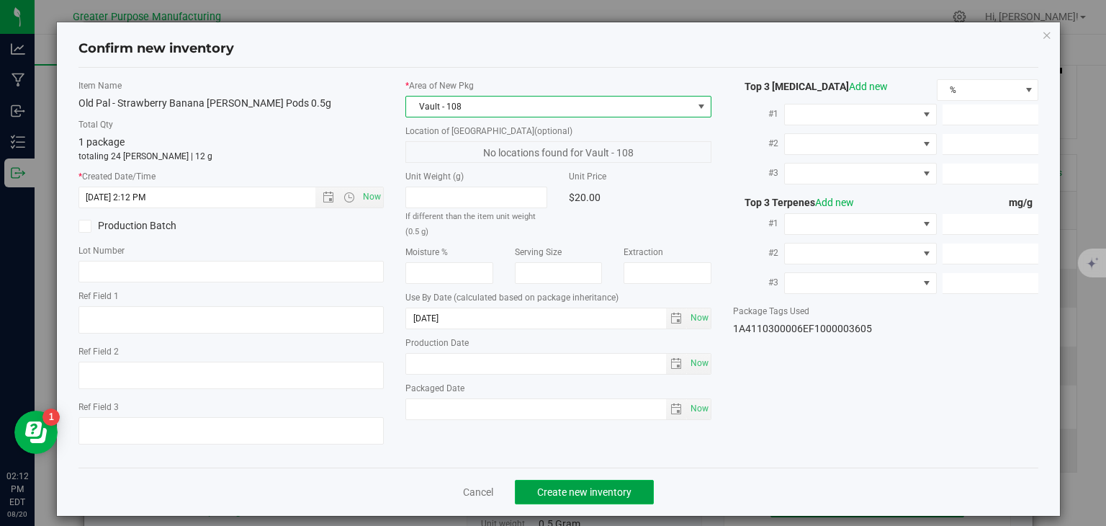
click at [570, 487] on span "Create new inventory" at bounding box center [584, 492] width 94 height 12
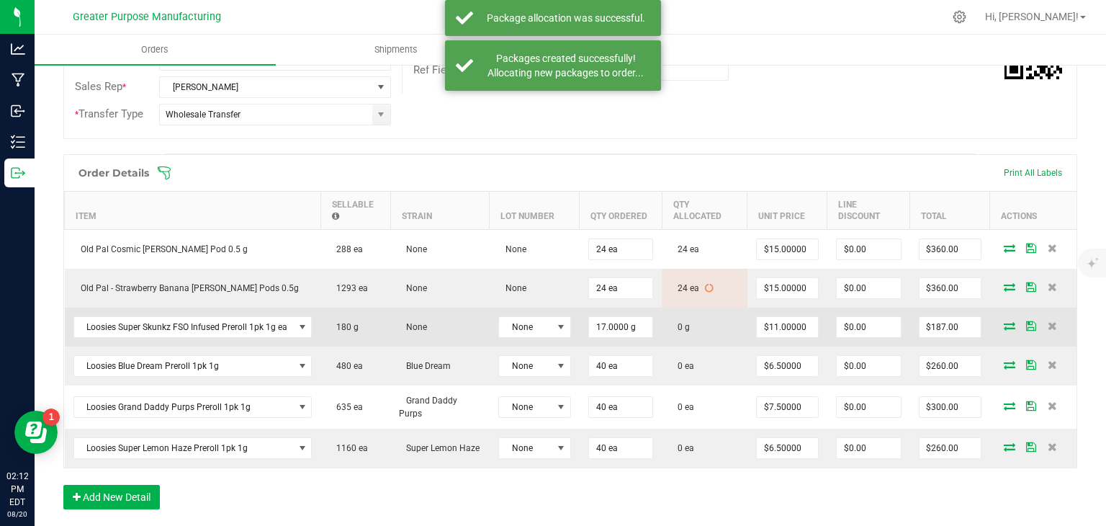
click at [1004, 321] on icon at bounding box center [1010, 325] width 12 height 9
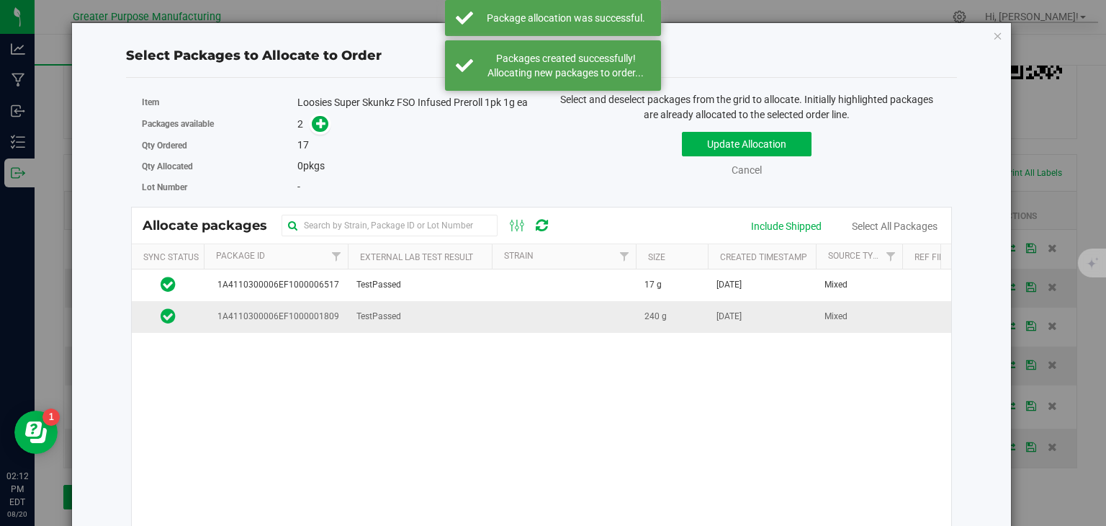
click at [413, 323] on td "TestPassed" at bounding box center [420, 316] width 144 height 31
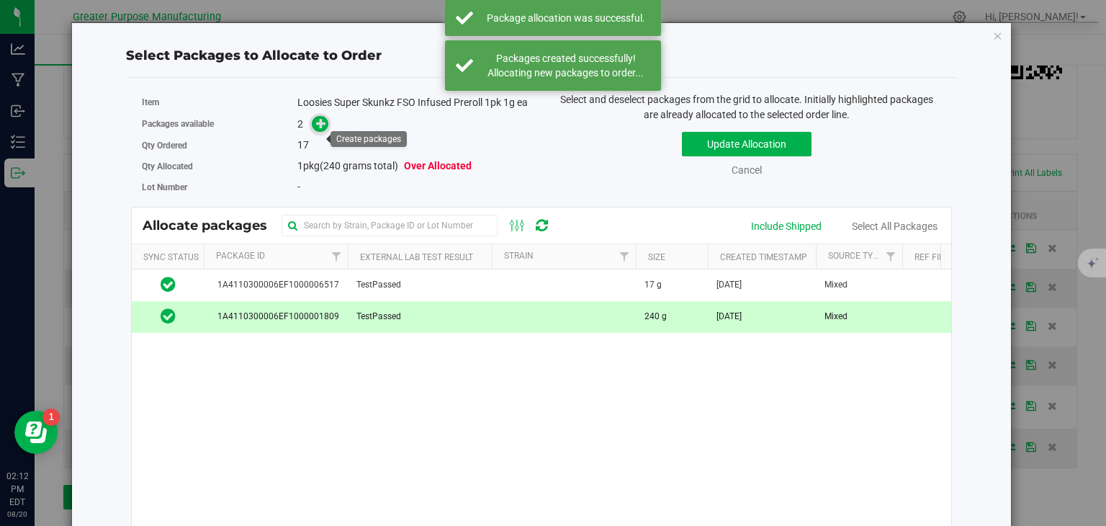
click at [318, 128] on icon at bounding box center [321, 123] width 10 height 10
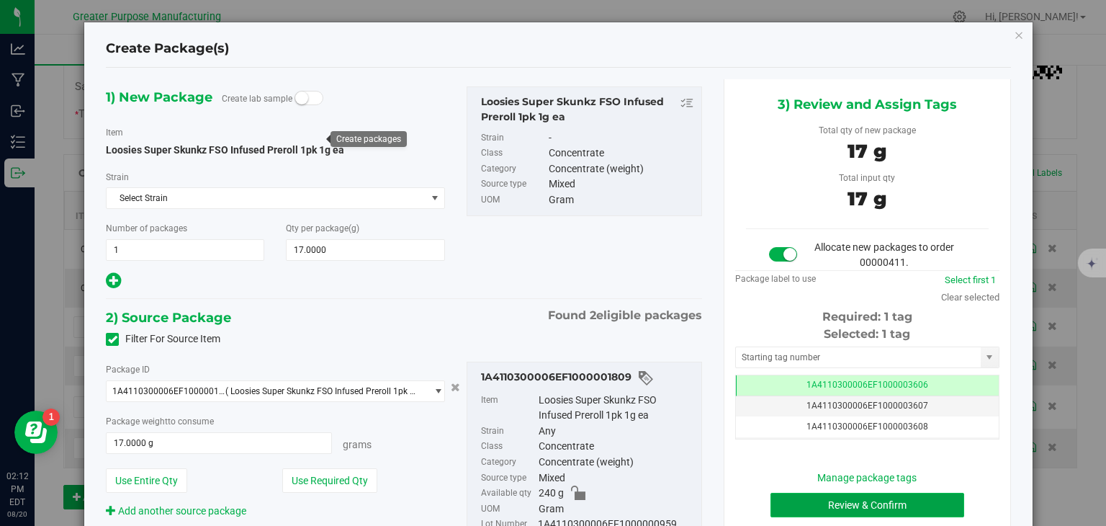
click at [885, 499] on button "Review & Confirm" at bounding box center [868, 505] width 194 height 24
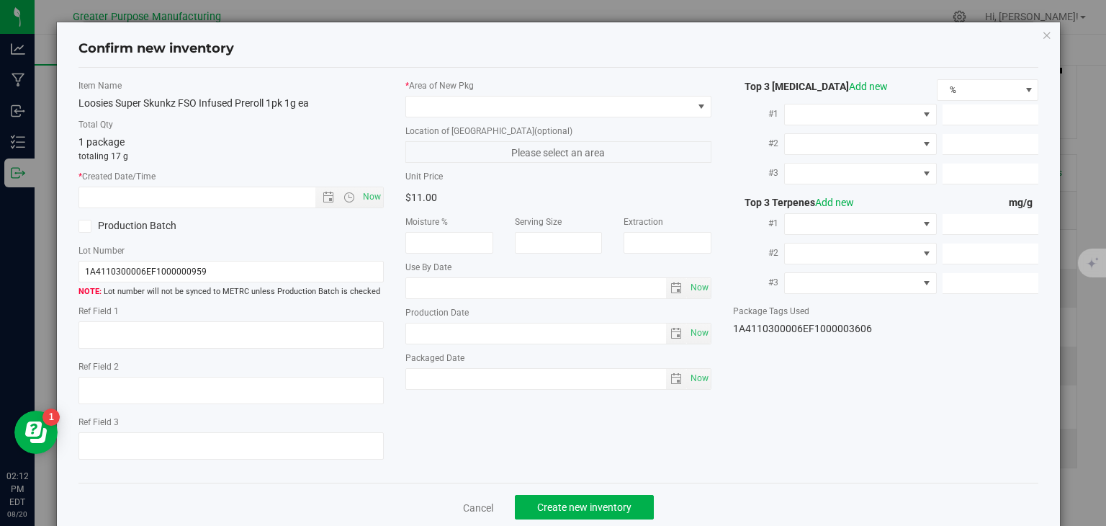
type input "[DATE]"
click at [370, 192] on span "Now" at bounding box center [372, 197] width 24 height 21
type input "[DATE] 2:12 PM"
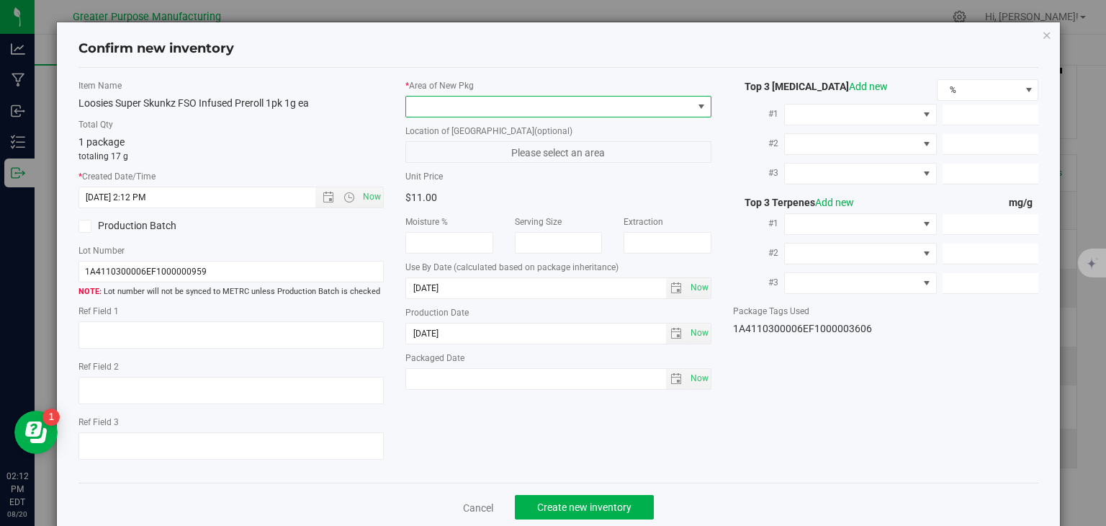
click at [470, 113] on span at bounding box center [549, 107] width 287 height 20
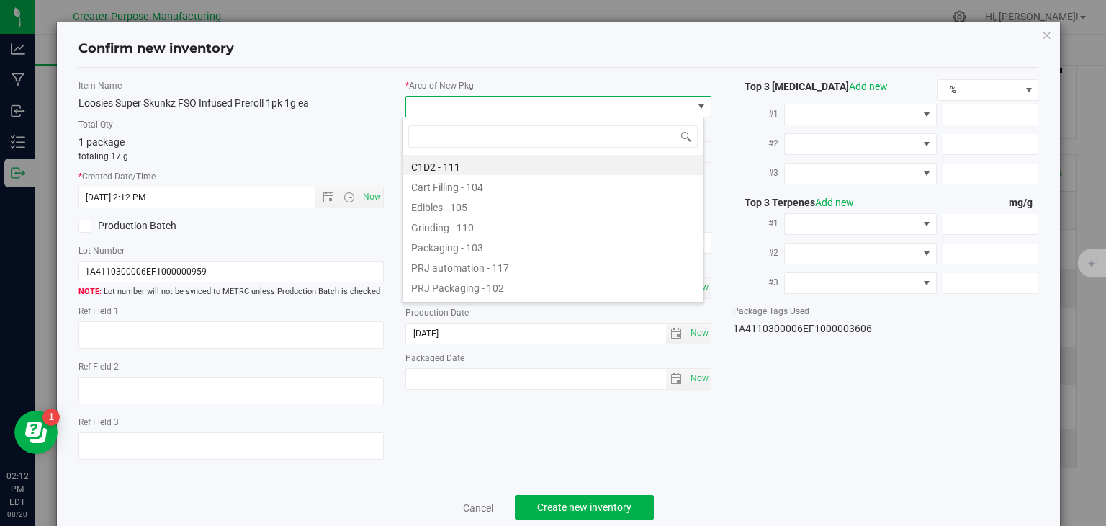
type input "108"
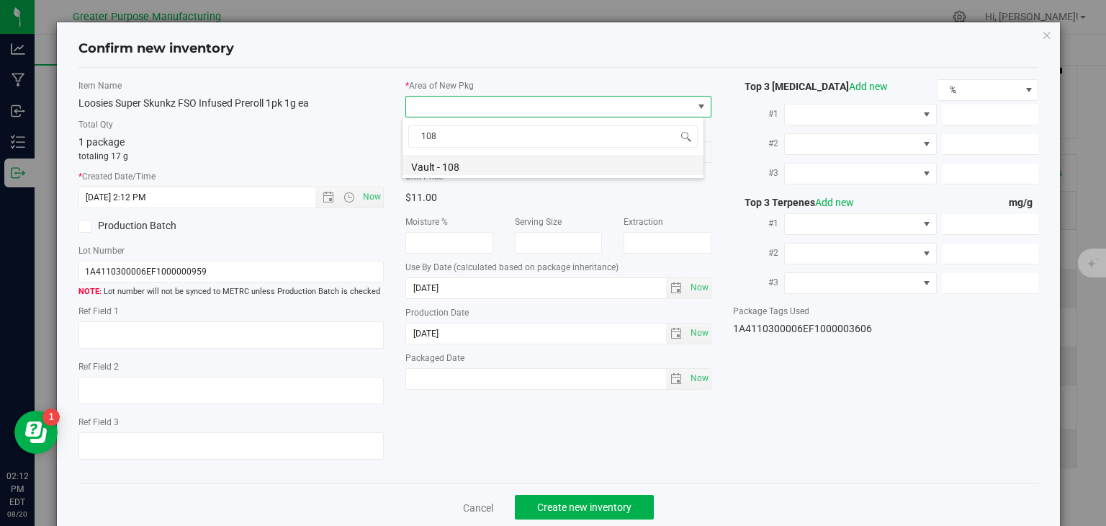
click at [464, 168] on li "Vault - 108" at bounding box center [553, 165] width 301 height 20
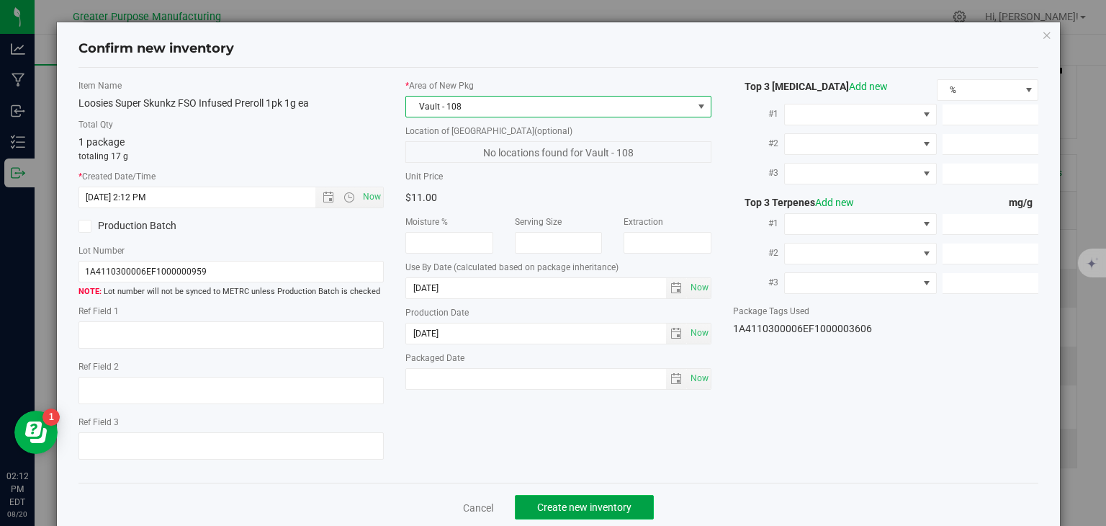
click at [580, 501] on span "Create new inventory" at bounding box center [584, 507] width 94 height 12
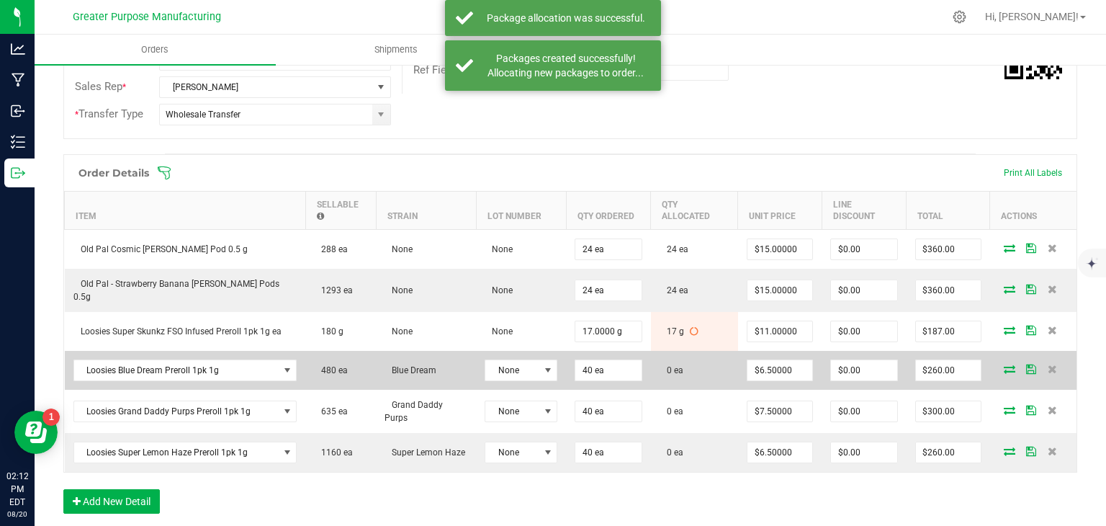
click at [1004, 364] on icon at bounding box center [1010, 368] width 12 height 9
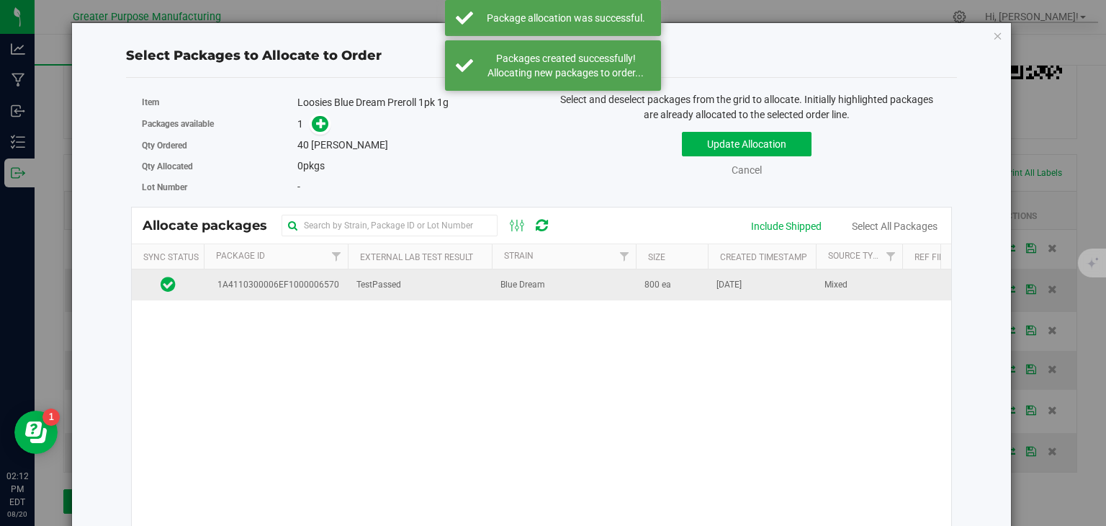
click at [498, 290] on td "Blue Dream" at bounding box center [564, 284] width 144 height 31
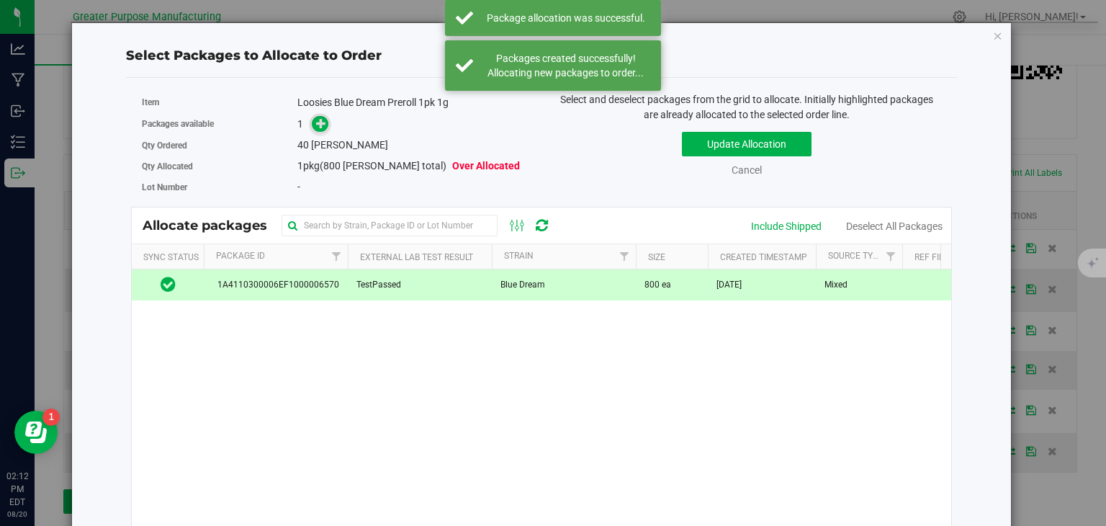
click at [322, 126] on icon at bounding box center [321, 122] width 10 height 10
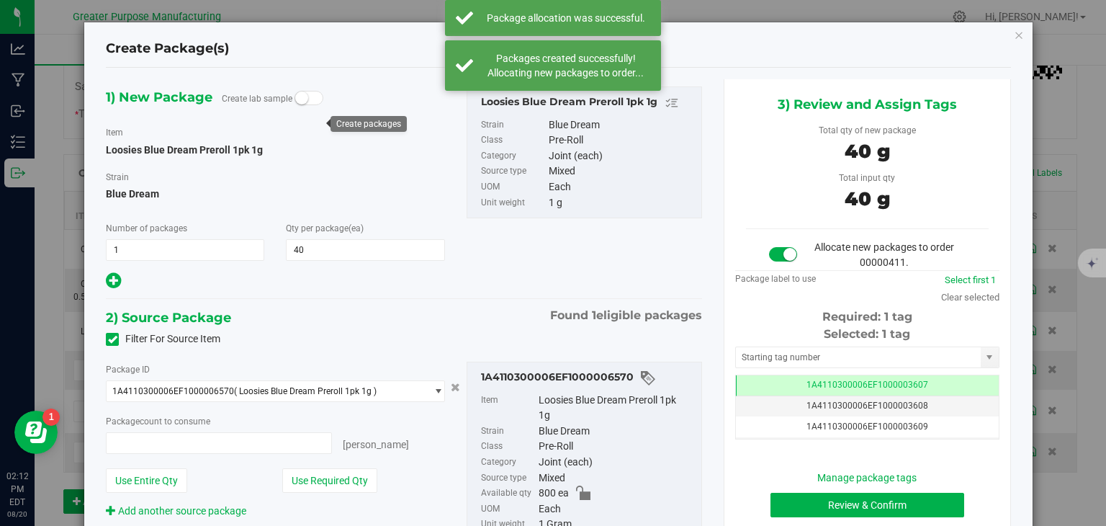
type input "40 ea"
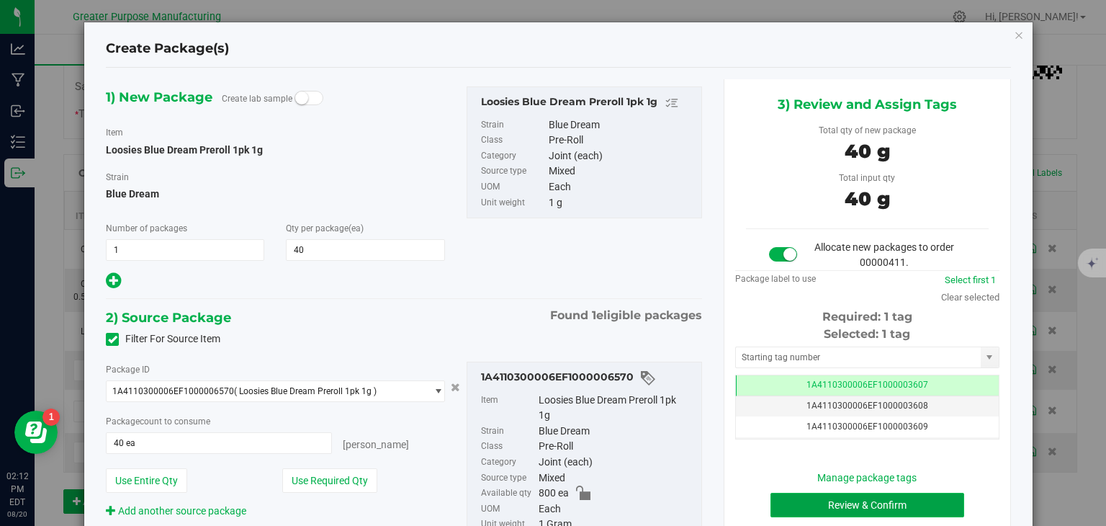
click at [841, 502] on button "Review & Confirm" at bounding box center [868, 505] width 194 height 24
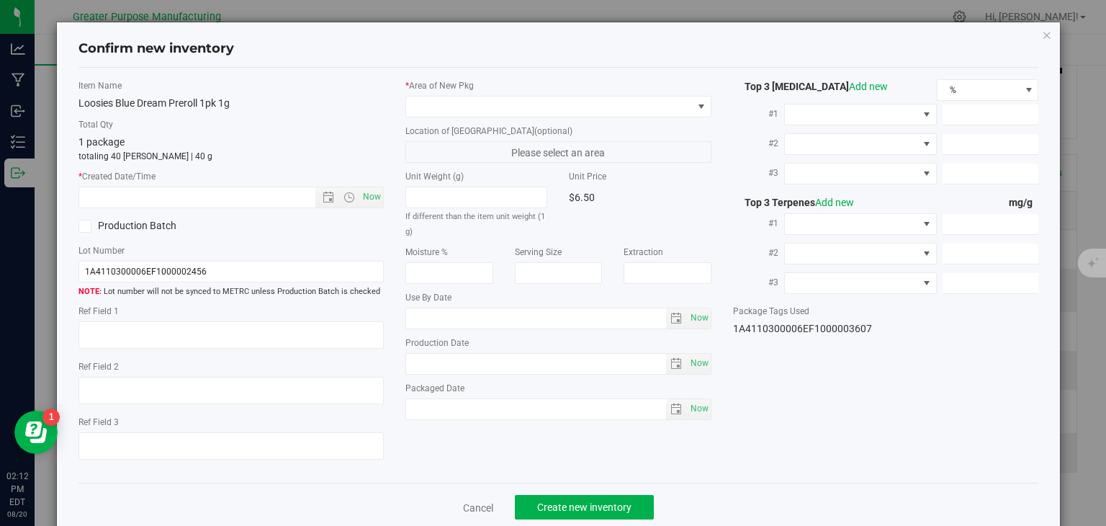
type input "[DATE]"
click at [367, 190] on span "Now" at bounding box center [372, 197] width 24 height 21
type input "[DATE] 2:12 PM"
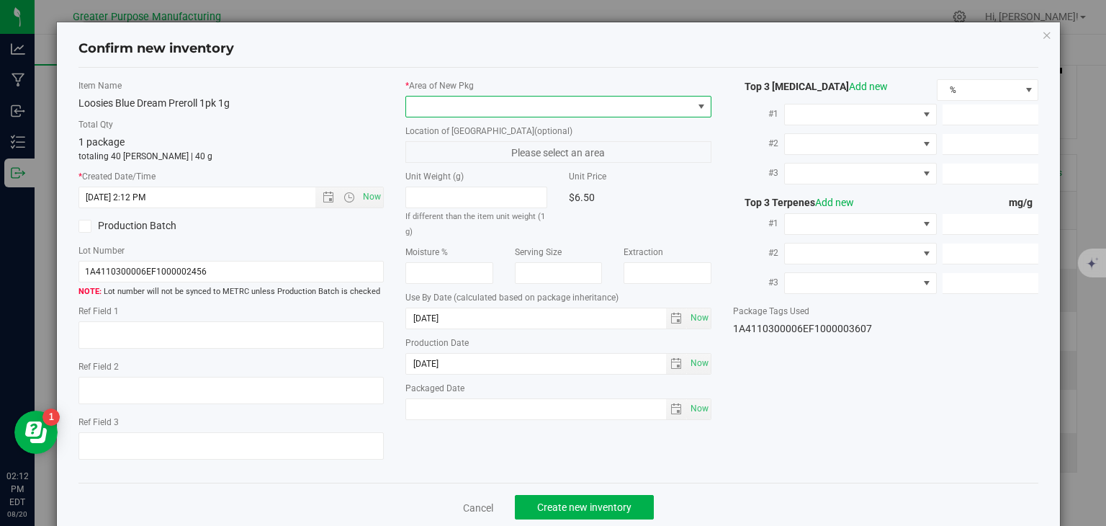
click at [459, 108] on span at bounding box center [549, 107] width 287 height 20
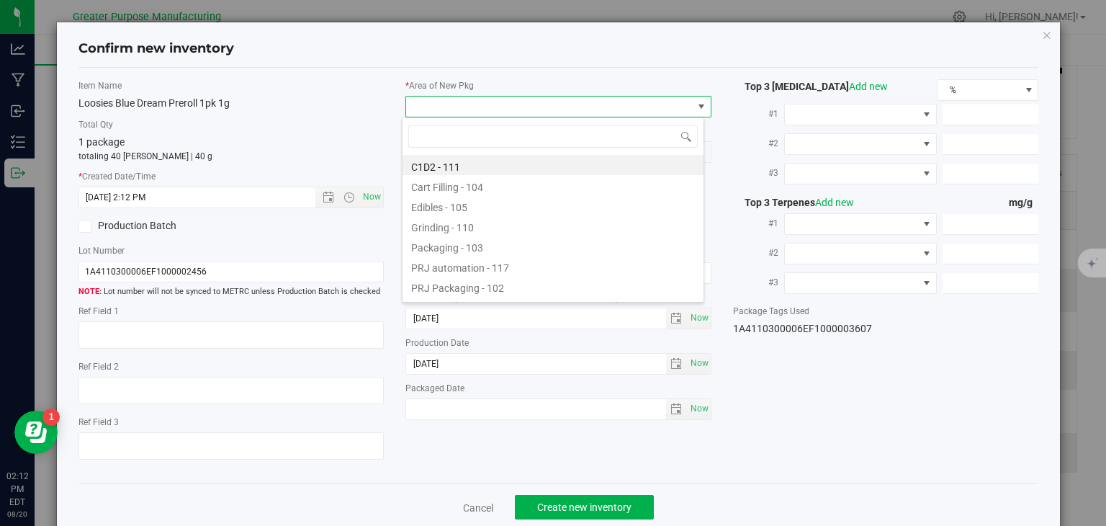
type input "108"
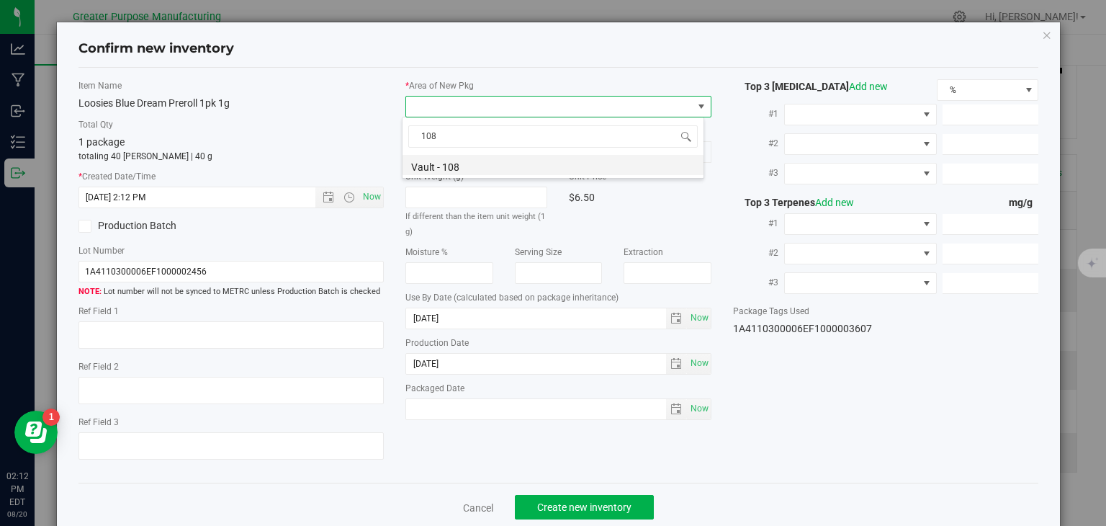
click at [444, 161] on li "Vault - 108" at bounding box center [553, 165] width 301 height 20
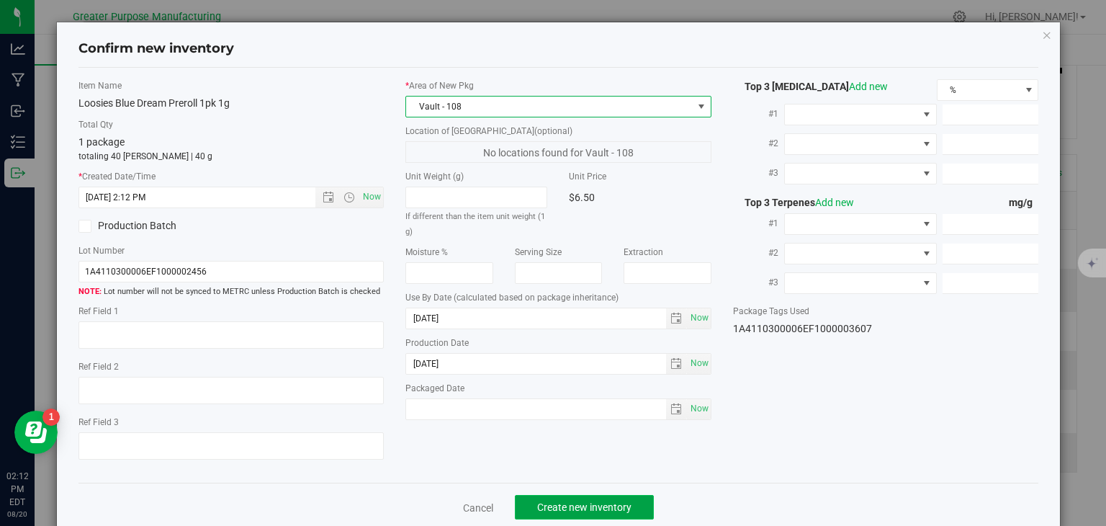
click at [590, 501] on span "Create new inventory" at bounding box center [584, 507] width 94 height 12
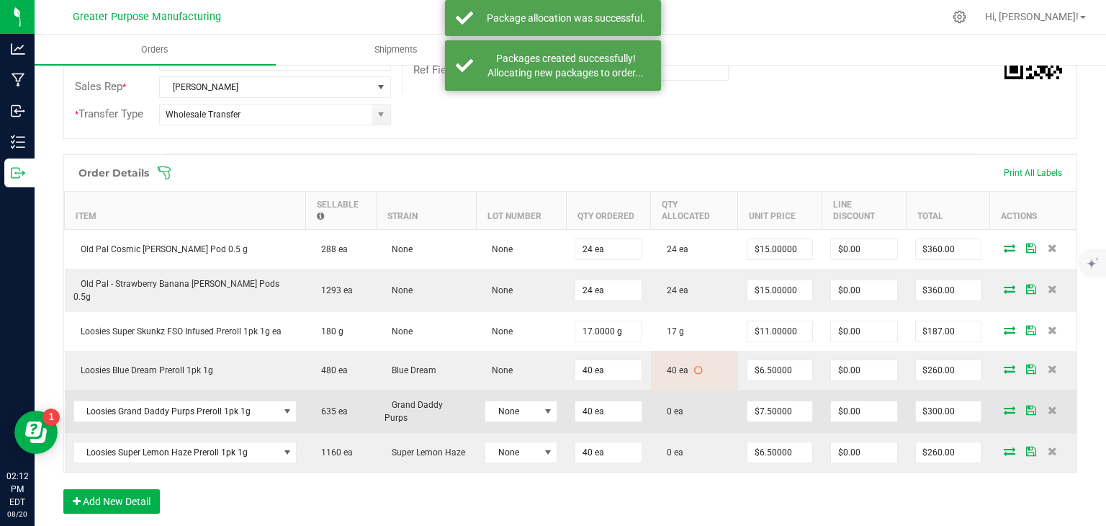
click at [1004, 408] on icon at bounding box center [1010, 410] width 12 height 9
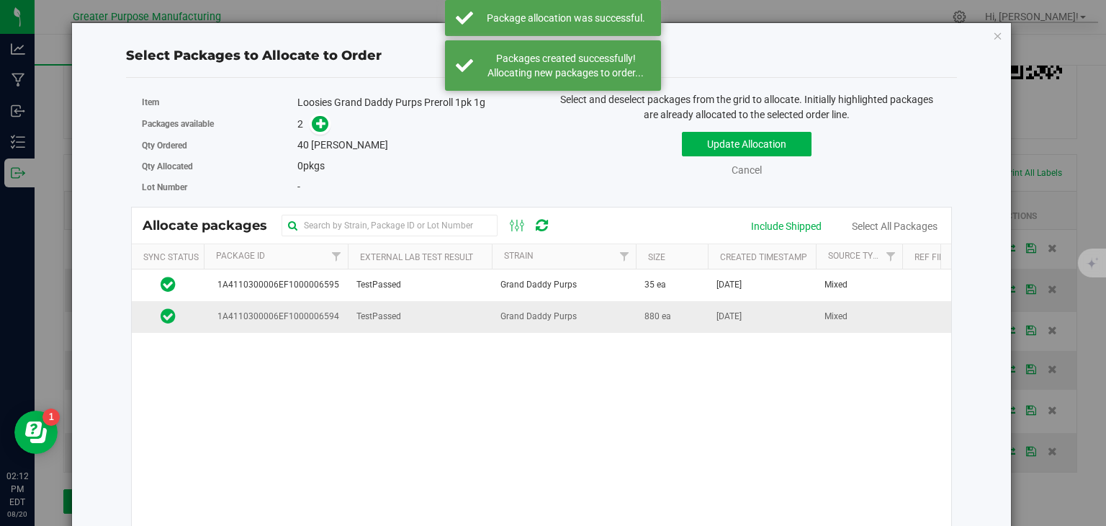
click at [480, 313] on td "TestPassed" at bounding box center [420, 316] width 144 height 31
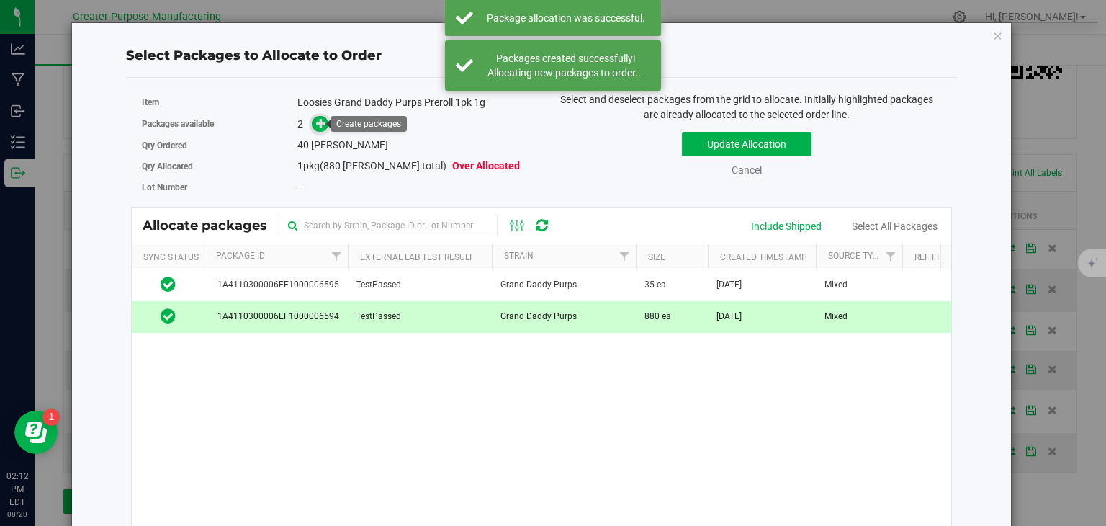
click at [320, 120] on icon at bounding box center [321, 122] width 11 height 11
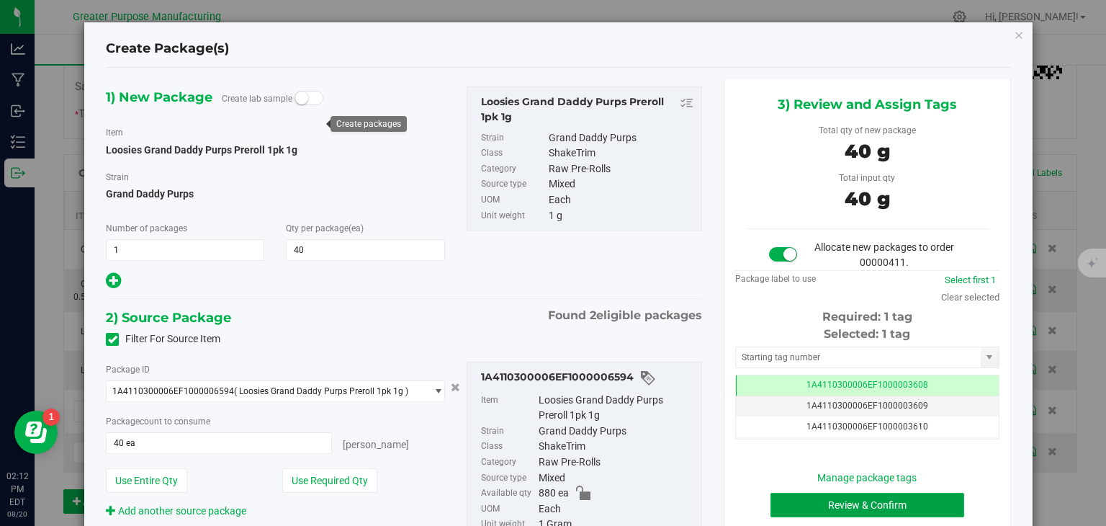
click at [829, 502] on button "Review & Confirm" at bounding box center [868, 505] width 194 height 24
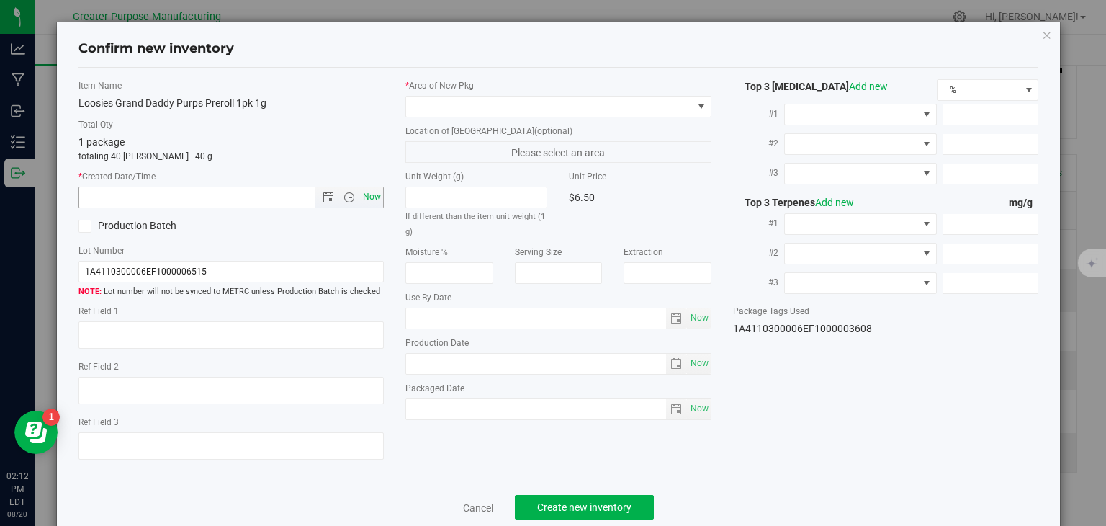
click at [366, 200] on span "Now" at bounding box center [372, 197] width 24 height 21
type input "[DATE] 2:12 PM"
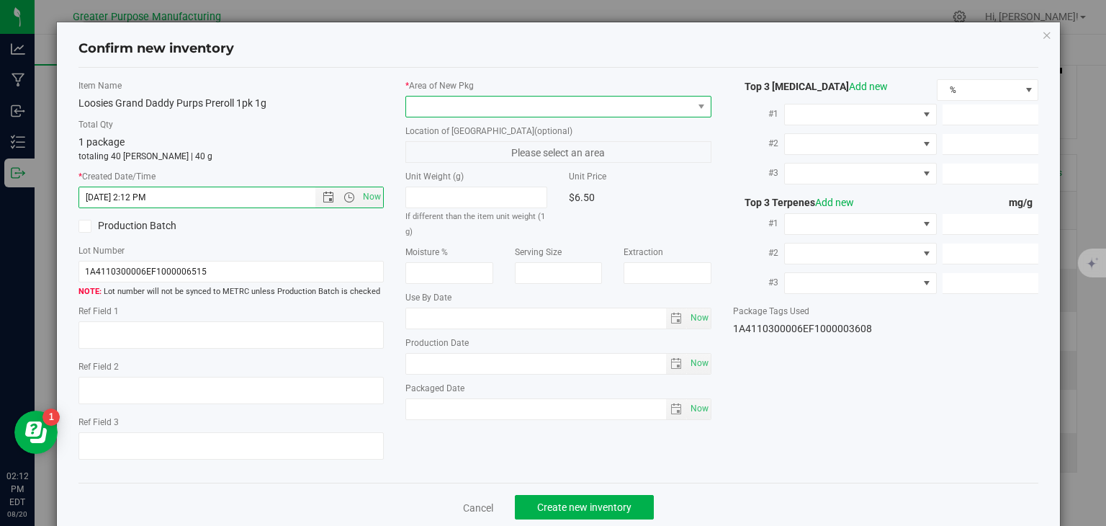
click at [470, 108] on span at bounding box center [549, 107] width 287 height 20
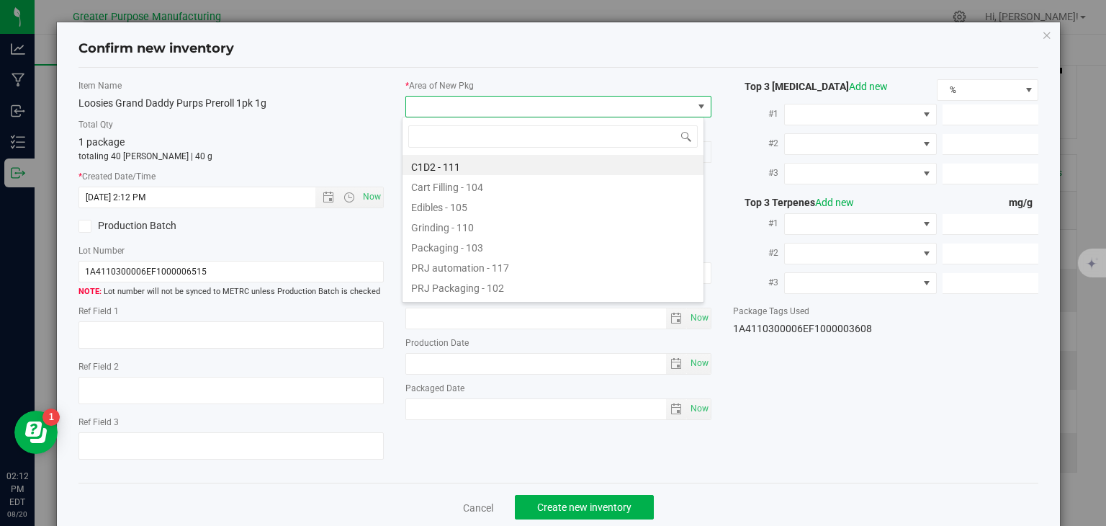
type input "108"
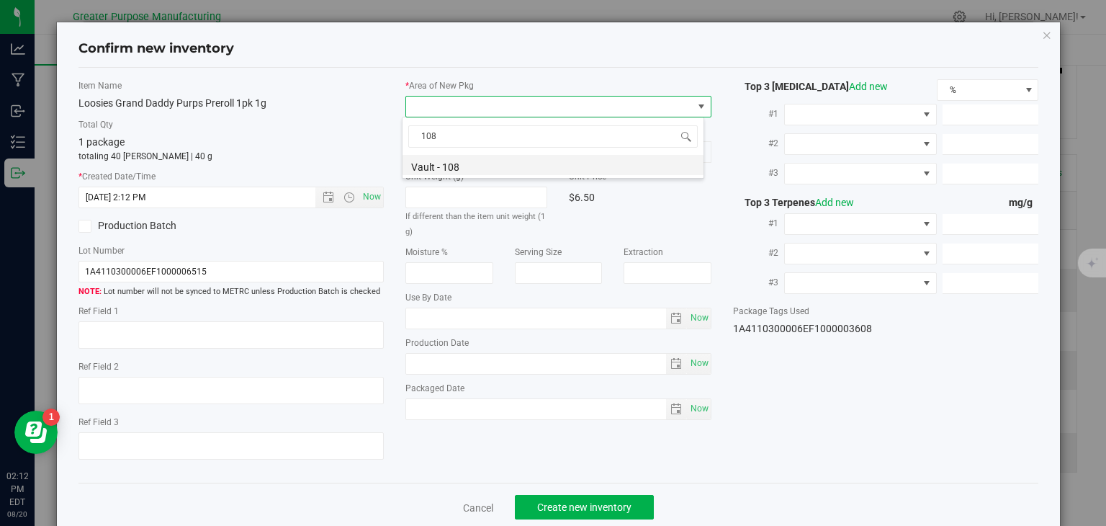
click at [459, 171] on li "Vault - 108" at bounding box center [553, 165] width 301 height 20
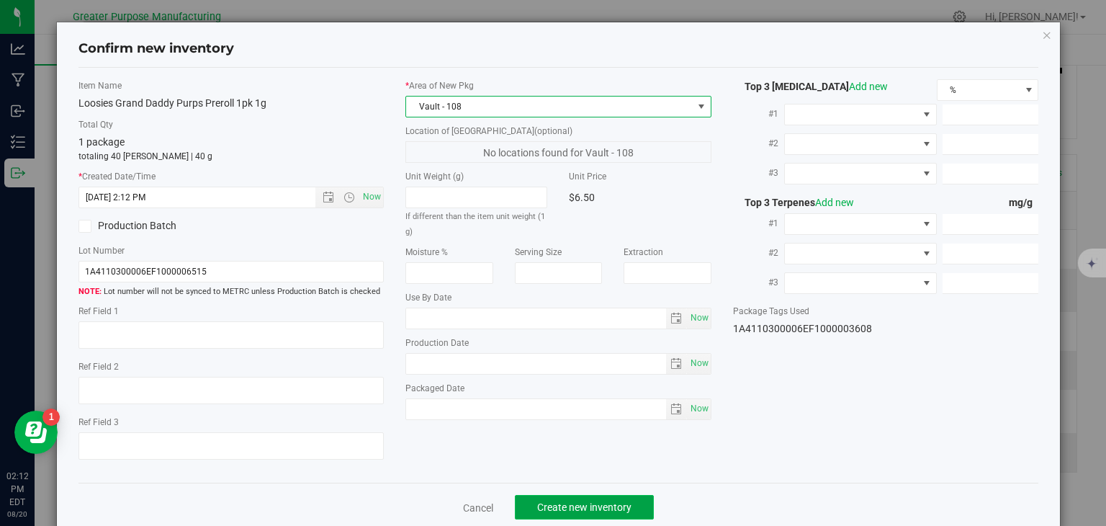
click at [583, 498] on button "Create new inventory" at bounding box center [584, 507] width 139 height 24
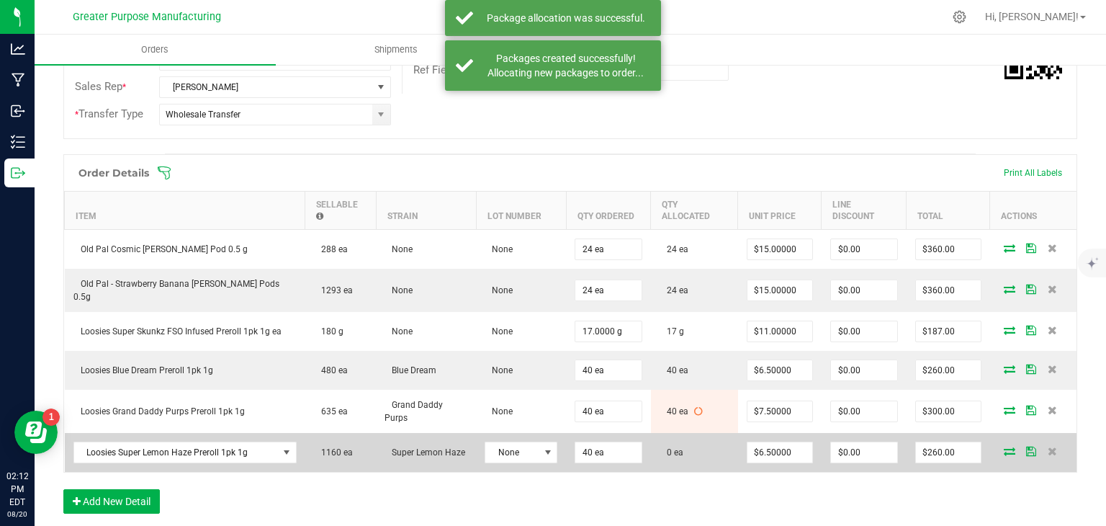
click at [1004, 447] on icon at bounding box center [1010, 451] width 12 height 9
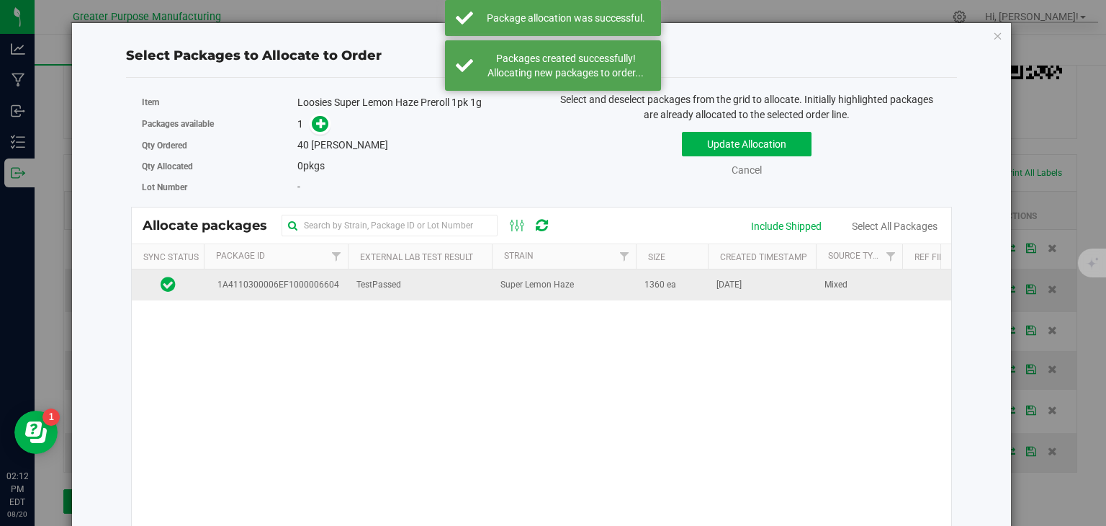
click at [473, 280] on td "TestPassed" at bounding box center [420, 284] width 144 height 31
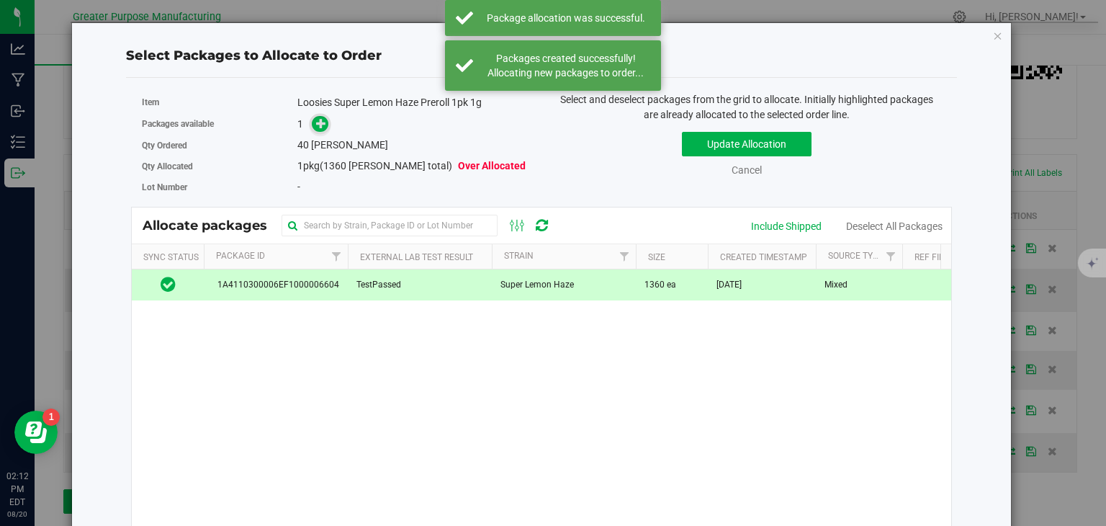
click at [322, 124] on icon at bounding box center [321, 123] width 10 height 10
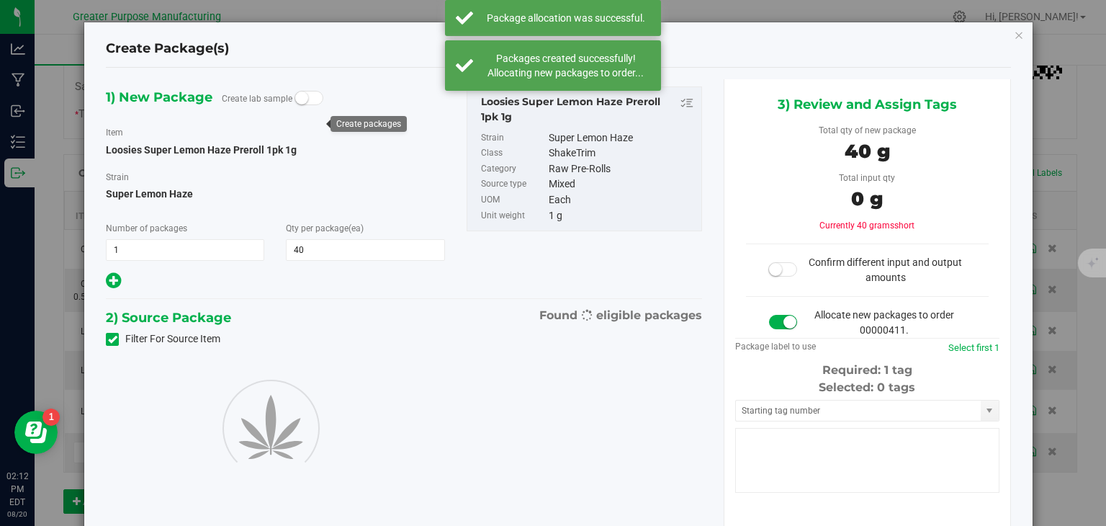
type input "40"
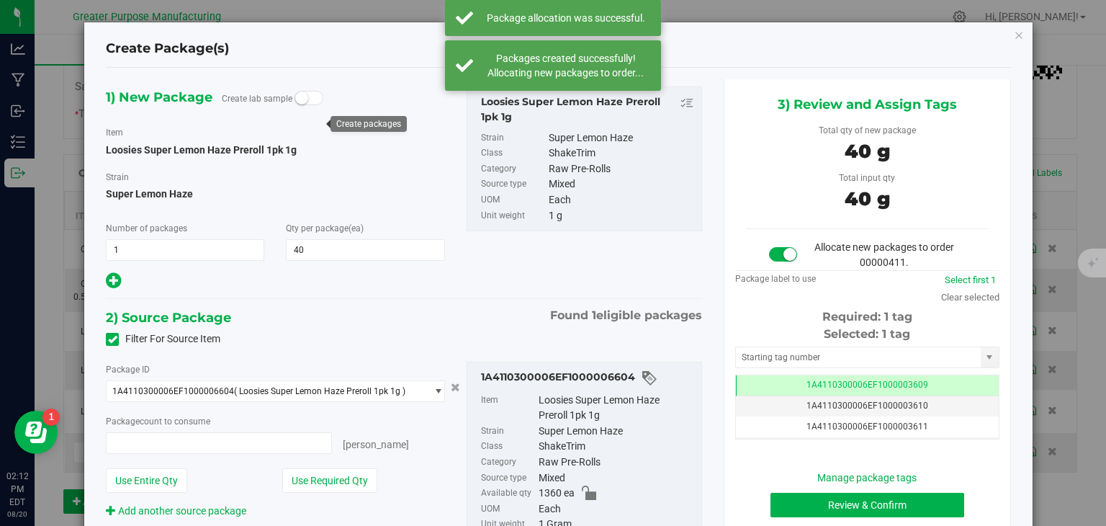
type input "40 ea"
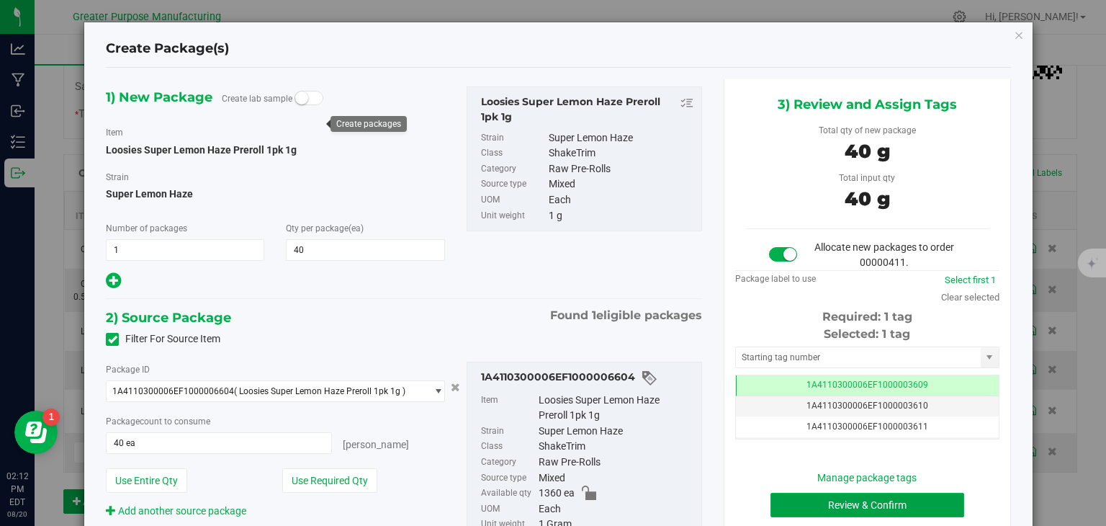
click at [810, 504] on button "Review & Confirm" at bounding box center [868, 505] width 194 height 24
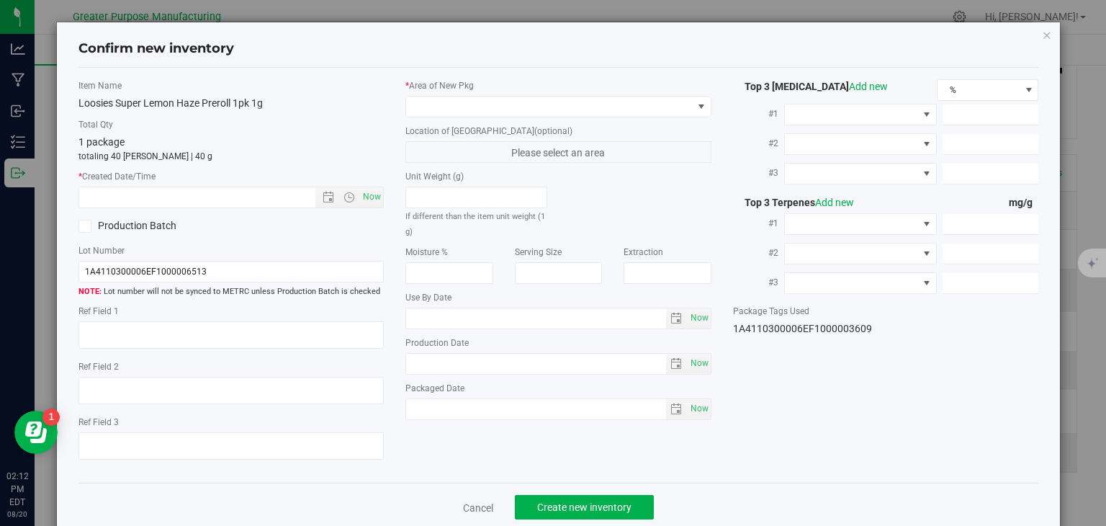
type input "[DATE]"
click at [366, 199] on span "Now" at bounding box center [372, 197] width 24 height 21
type input "[DATE] 2:12 PM"
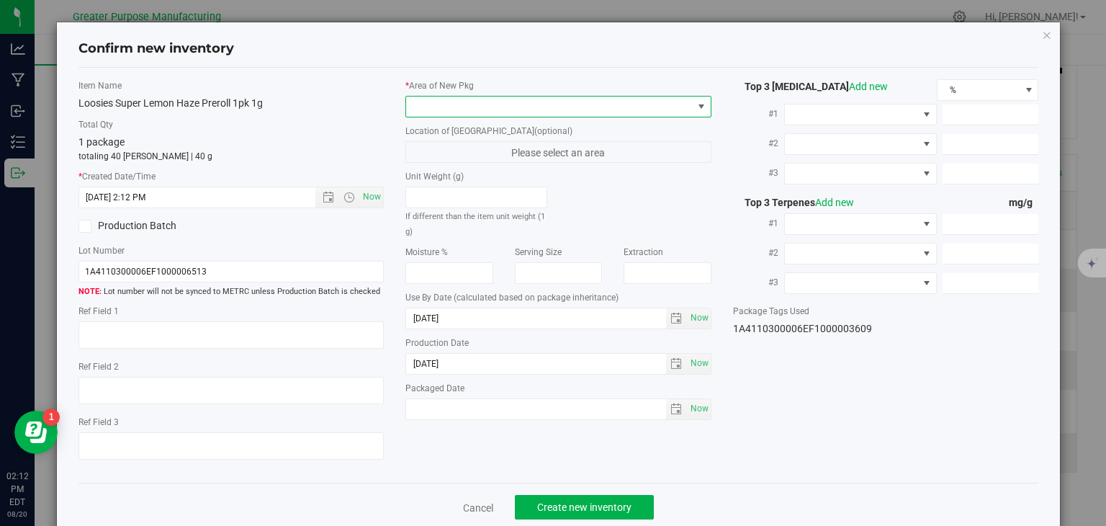
click at [470, 107] on span at bounding box center [549, 107] width 287 height 20
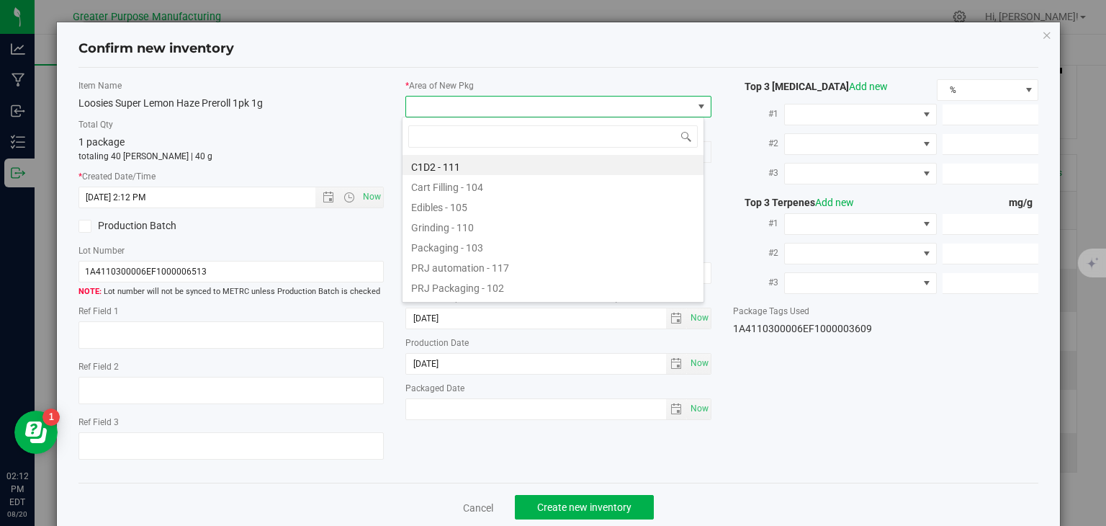
type input "108"
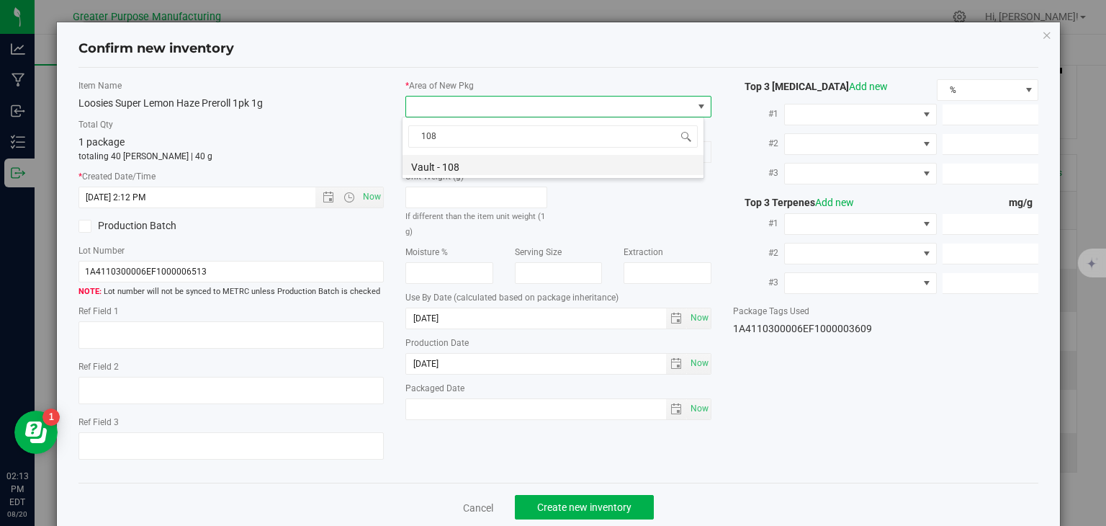
click at [455, 166] on li "Vault - 108" at bounding box center [553, 165] width 301 height 20
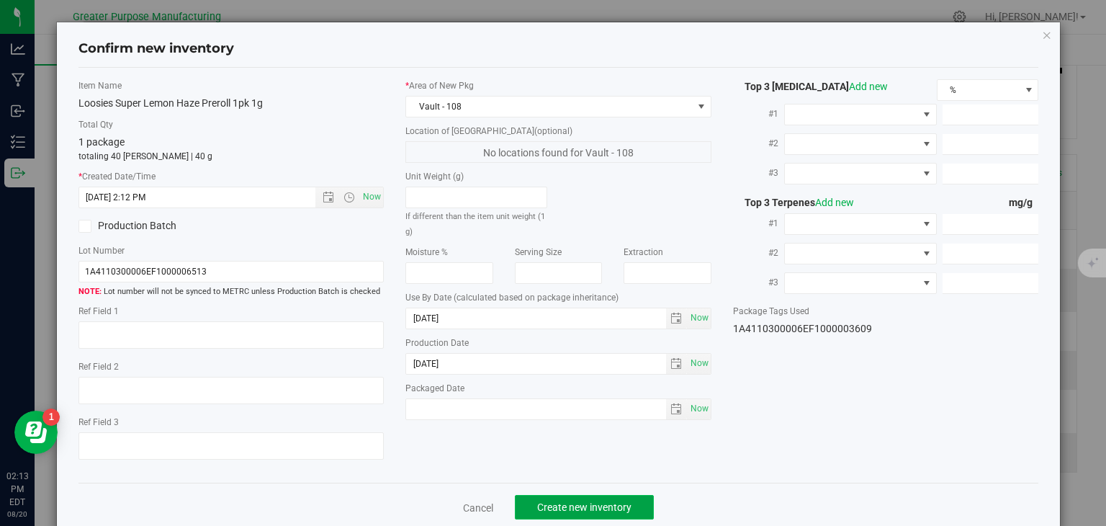
click at [584, 502] on span "Create new inventory" at bounding box center [584, 507] width 94 height 12
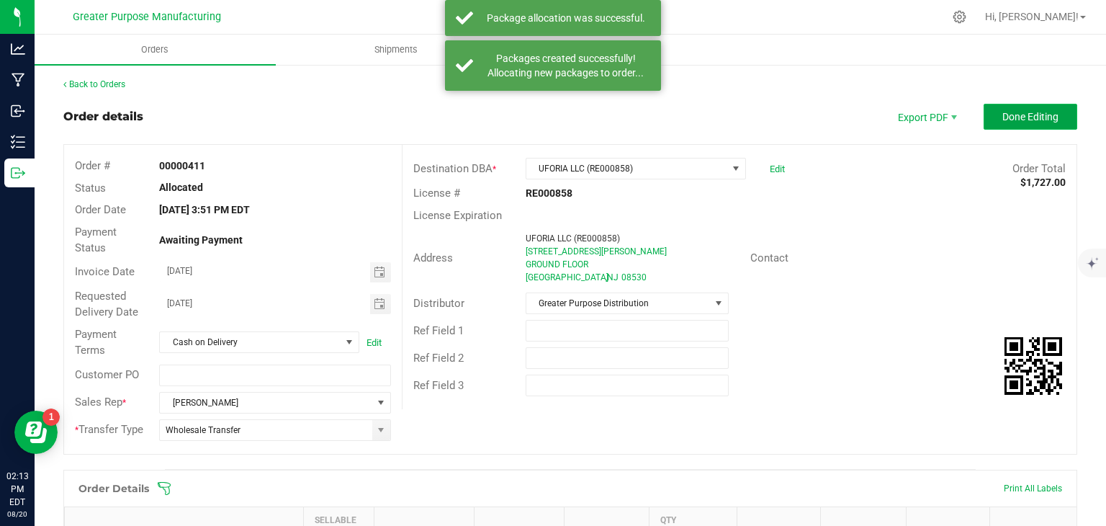
click at [1043, 107] on button "Done Editing" at bounding box center [1031, 117] width 94 height 26
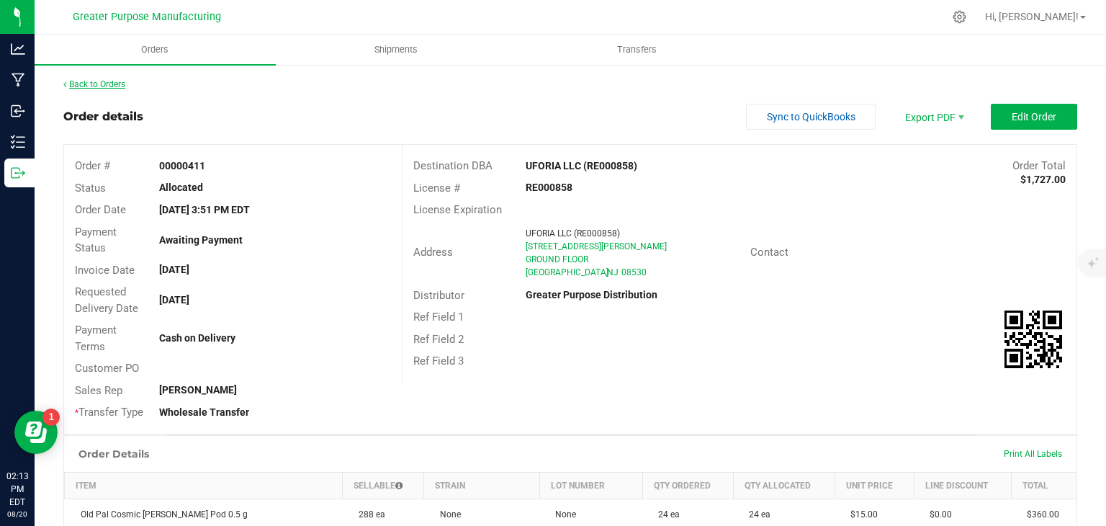
click at [121, 81] on link "Back to Orders" at bounding box center [94, 84] width 62 height 10
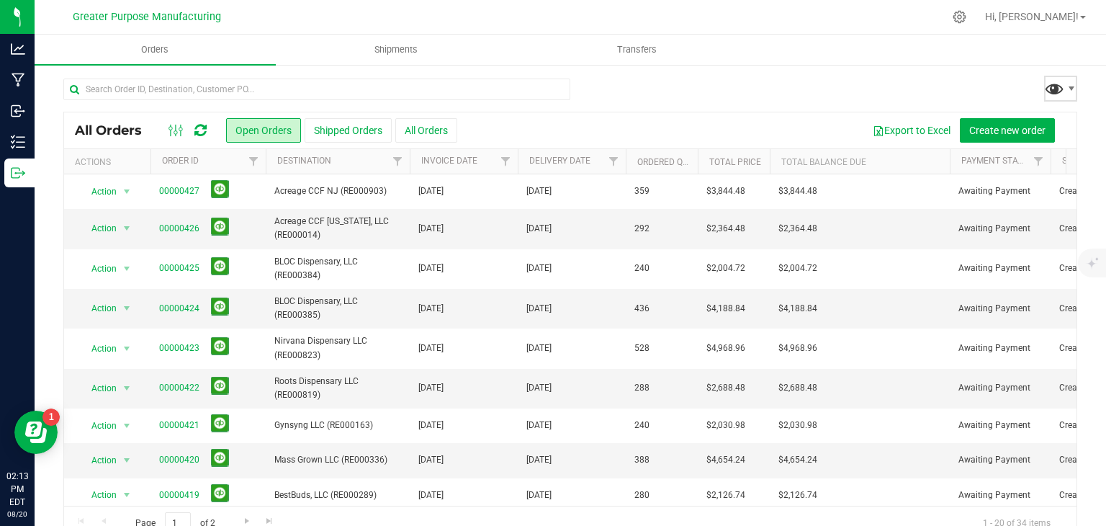
click at [1044, 88] on span at bounding box center [1054, 88] width 21 height 21
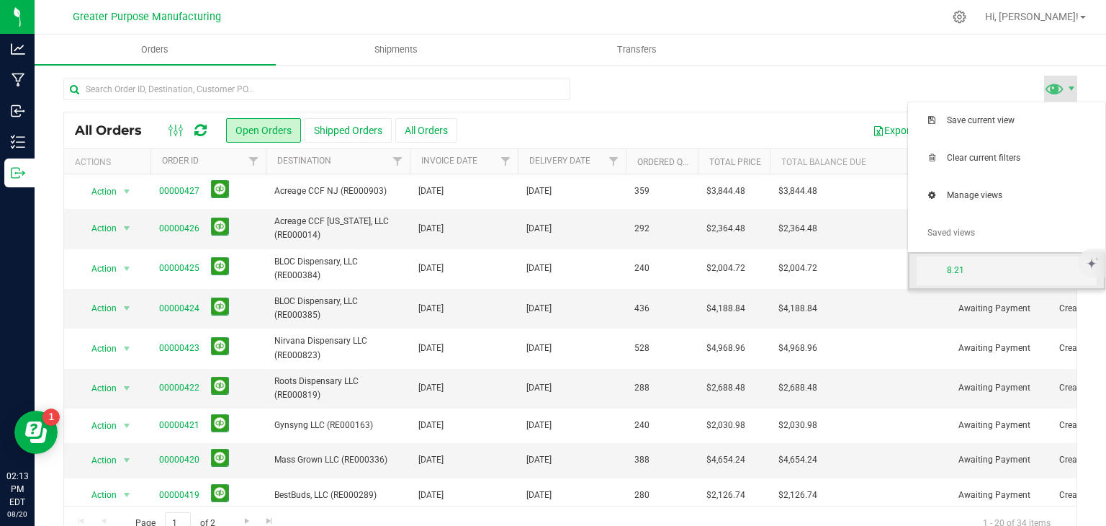
click at [994, 267] on span "8.21" at bounding box center [1022, 270] width 150 height 12
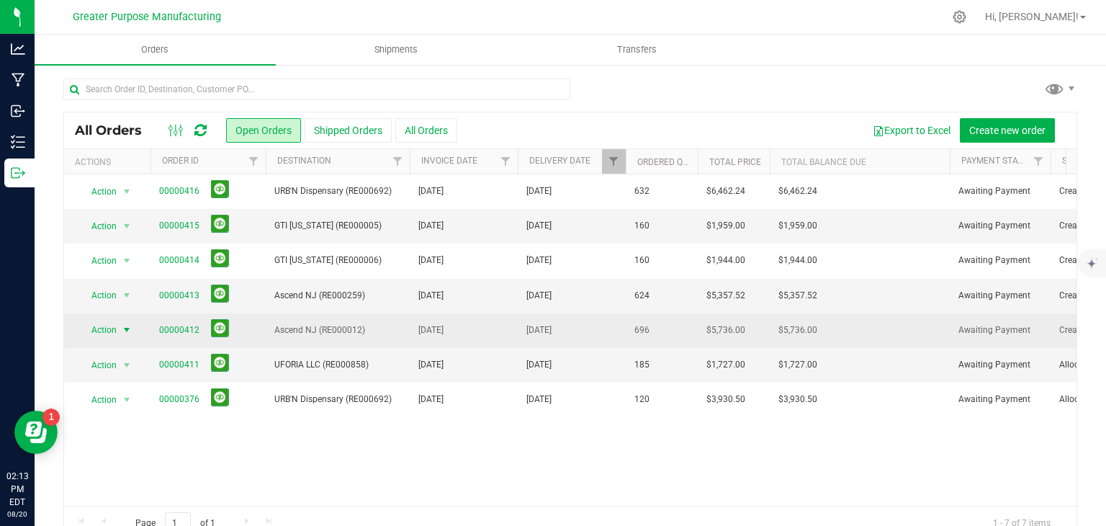
click at [125, 331] on span "select" at bounding box center [127, 330] width 12 height 12
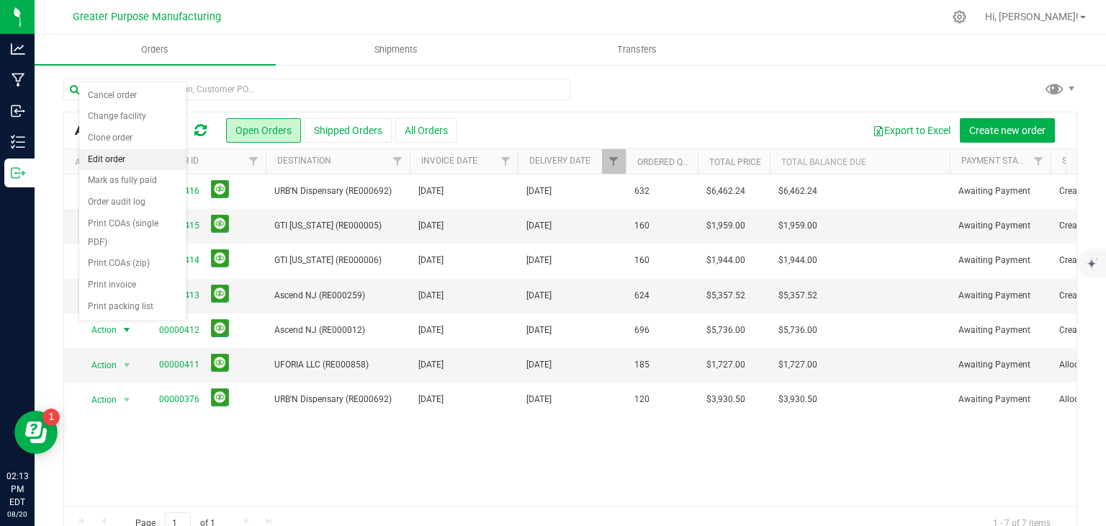
click at [102, 156] on li "Edit order" at bounding box center [132, 160] width 107 height 22
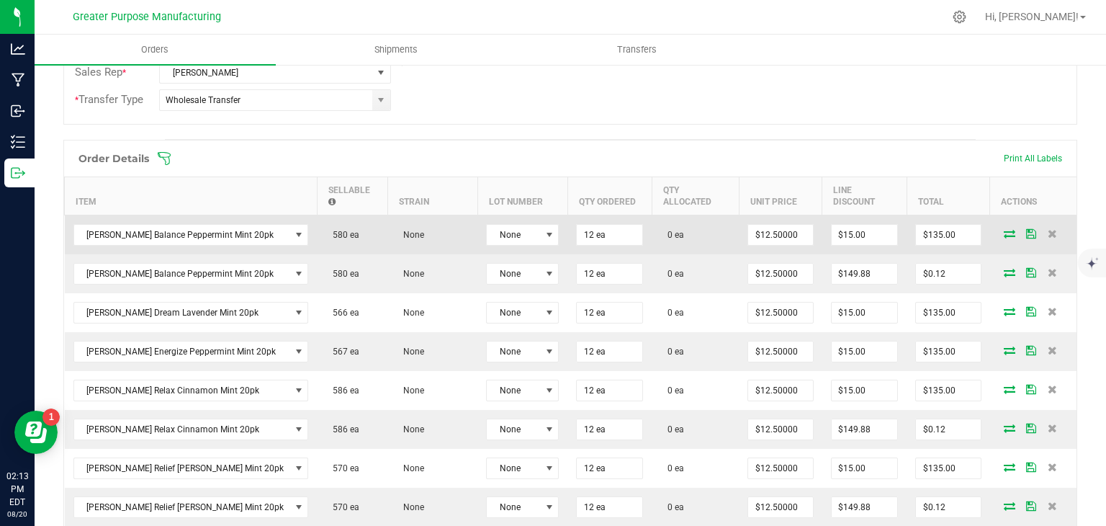
click at [1004, 231] on icon at bounding box center [1010, 233] width 12 height 9
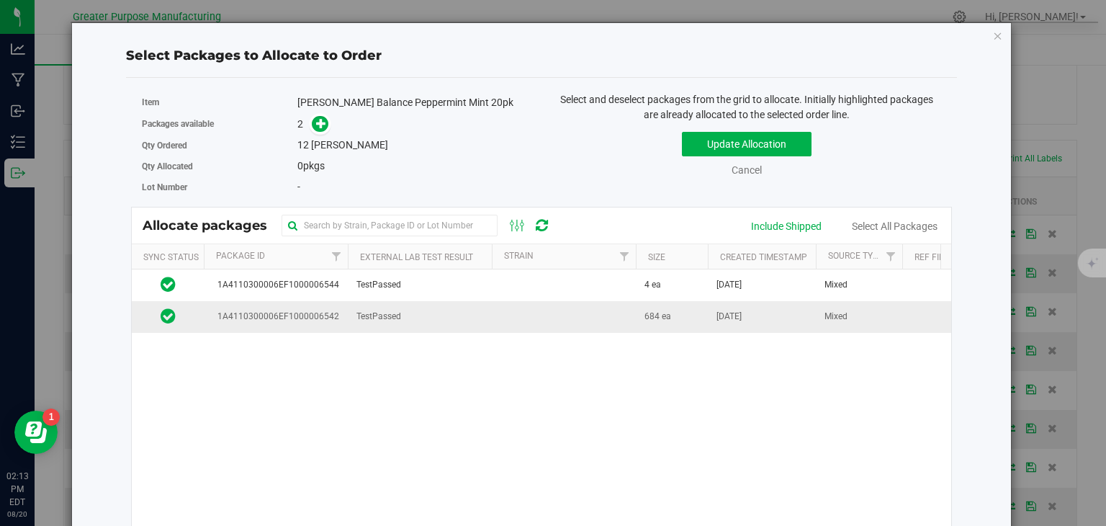
click at [439, 322] on td "TestPassed" at bounding box center [420, 316] width 144 height 31
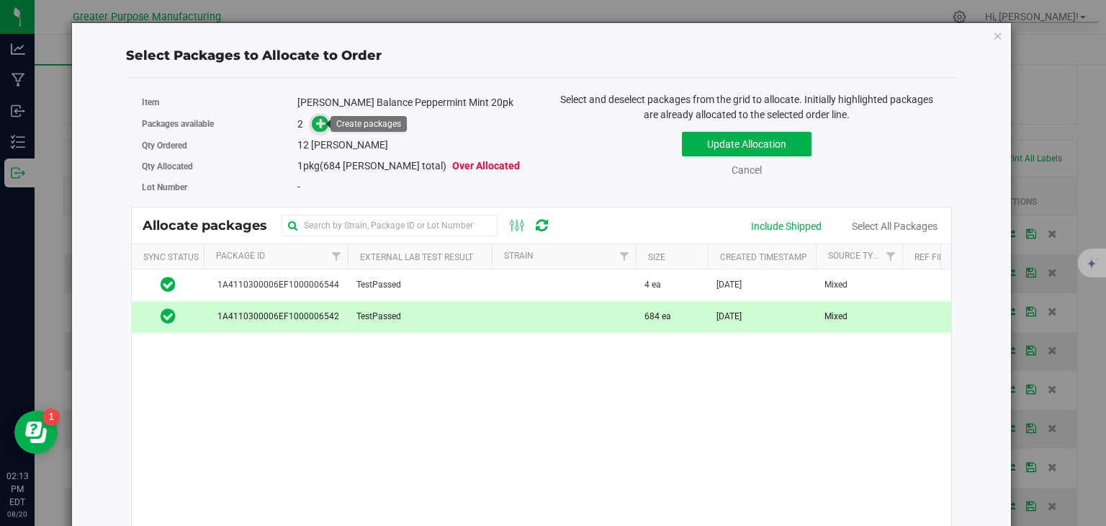
click at [320, 120] on icon at bounding box center [321, 123] width 10 height 10
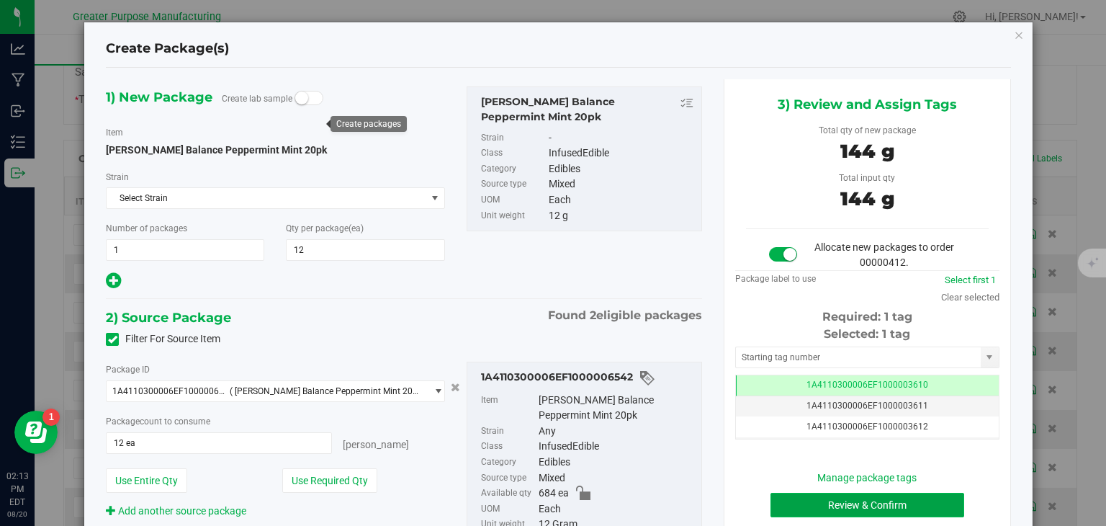
click at [801, 499] on button "Review & Confirm" at bounding box center [868, 505] width 194 height 24
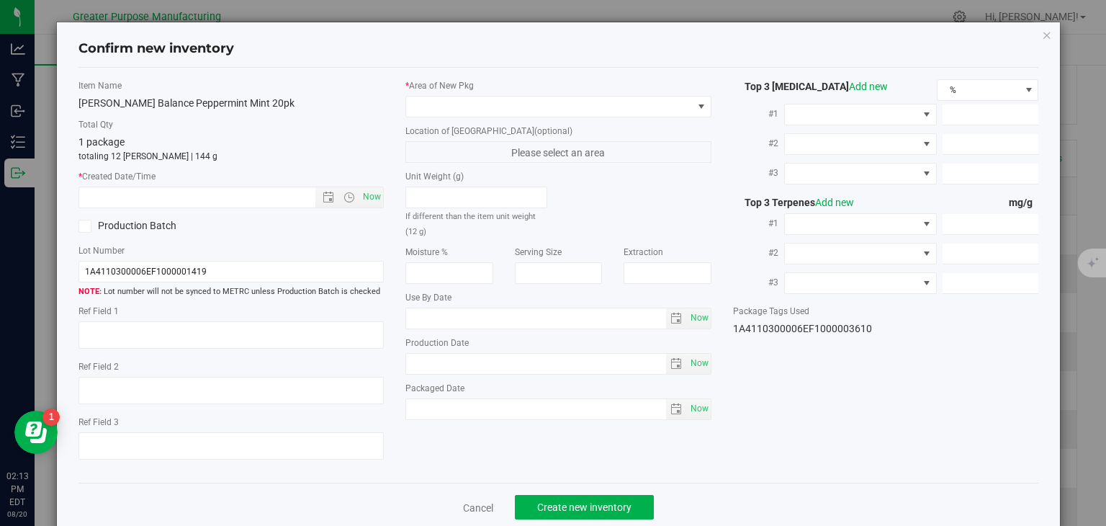
type input "[DATE]"
click at [369, 200] on span "Now" at bounding box center [372, 197] width 24 height 21
type input "[DATE] 2:13 PM"
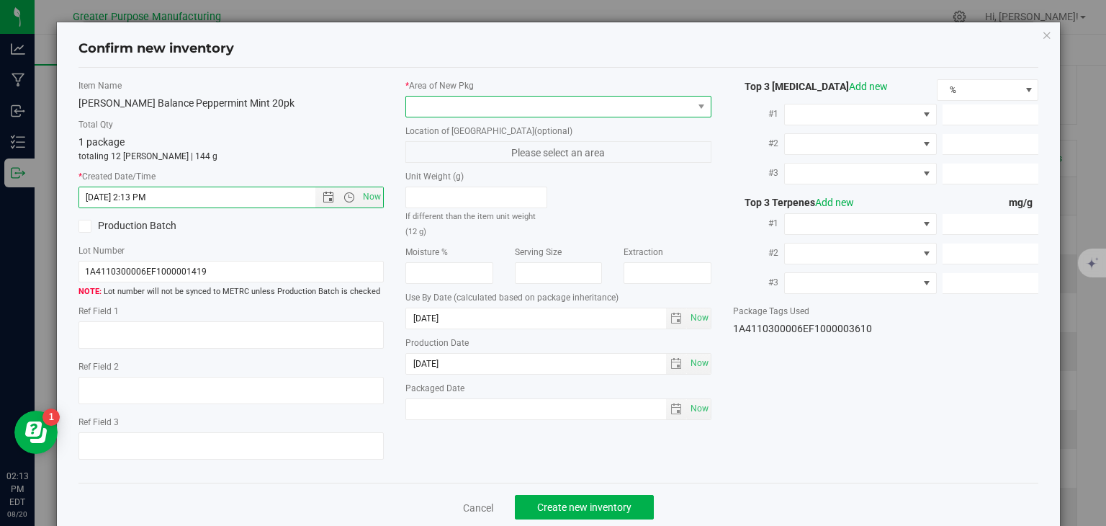
click at [458, 107] on span at bounding box center [549, 107] width 287 height 20
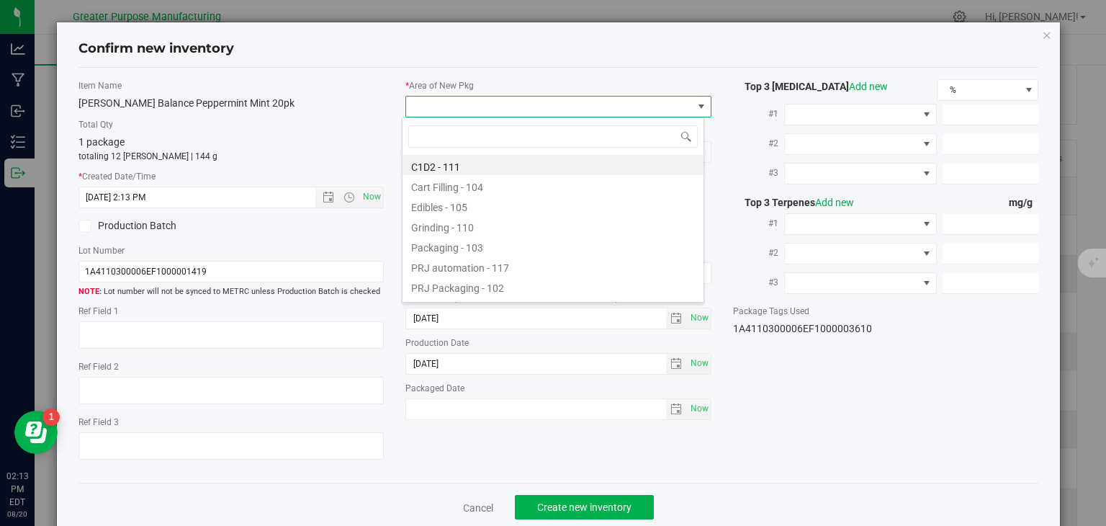
type input "108"
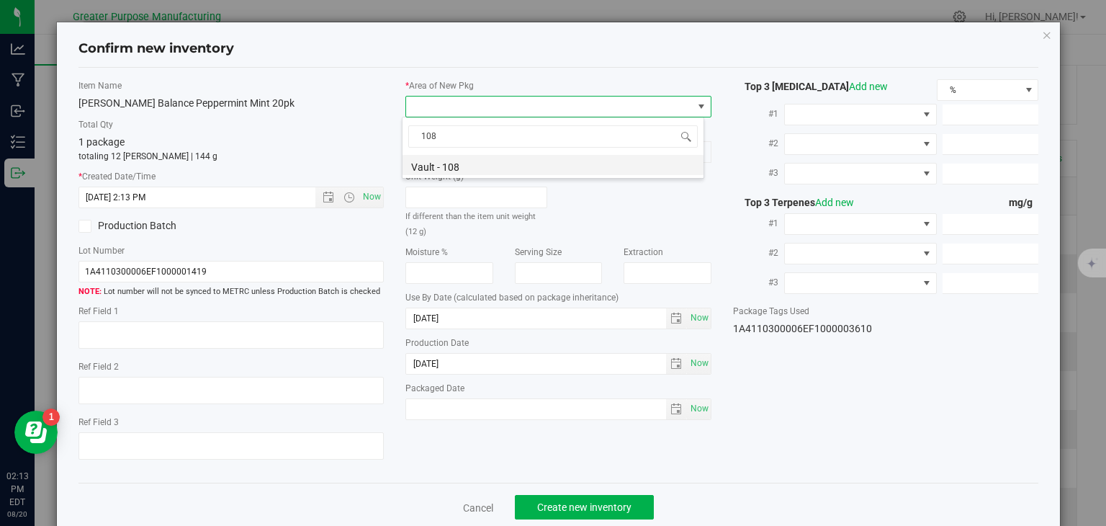
click at [444, 165] on li "Vault - 108" at bounding box center [553, 165] width 301 height 20
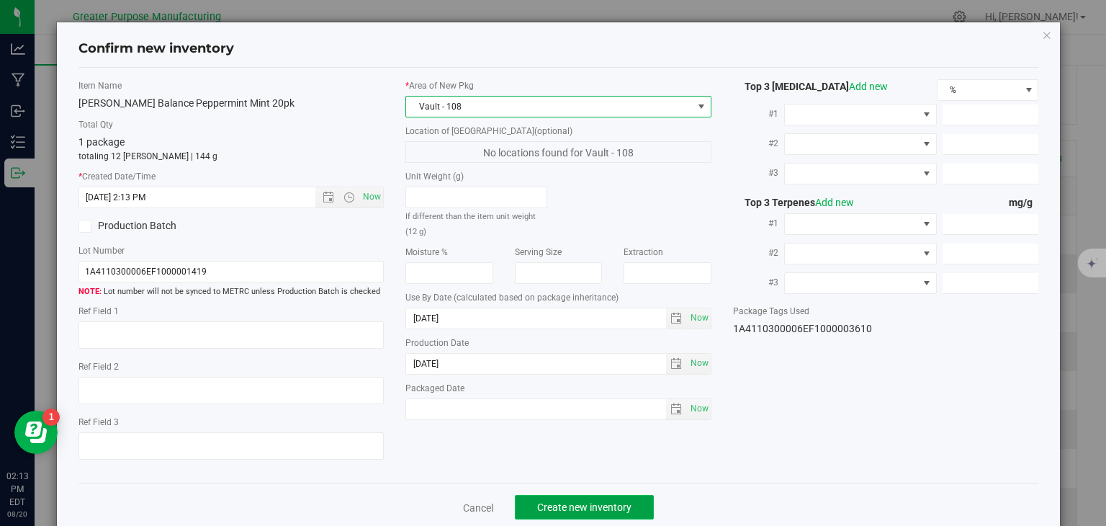
click at [565, 505] on span "Create new inventory" at bounding box center [584, 507] width 94 height 12
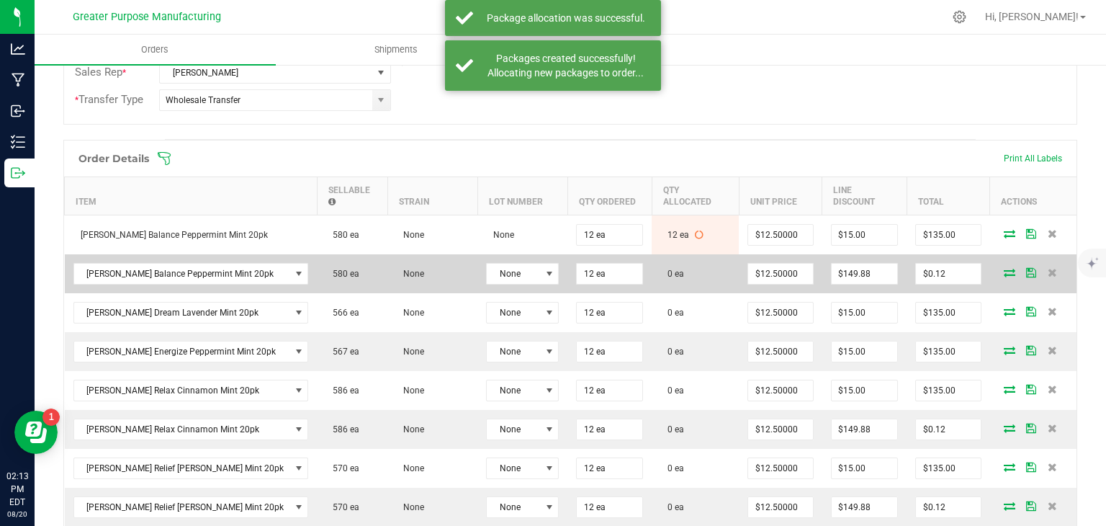
click at [1004, 269] on icon at bounding box center [1010, 272] width 12 height 9
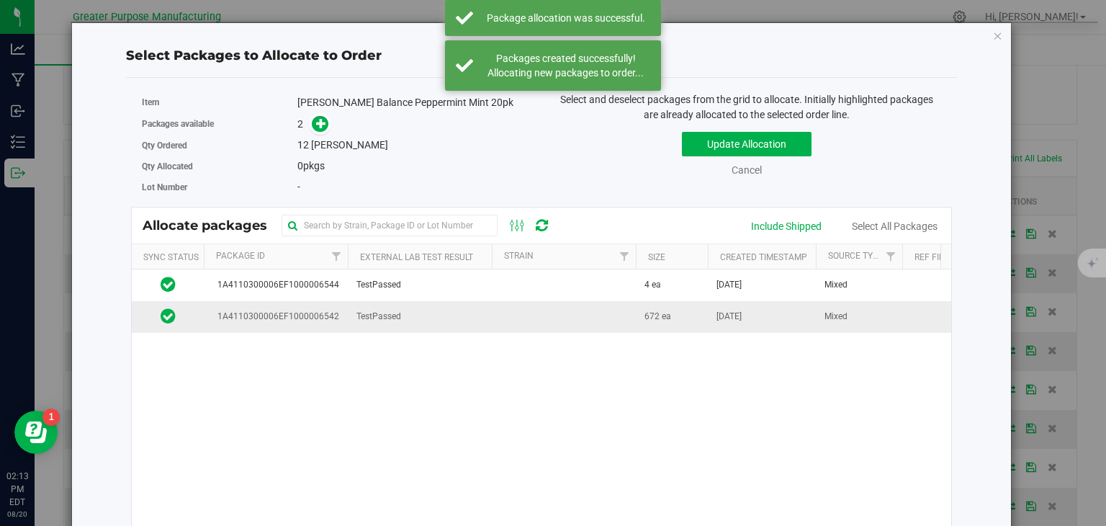
click at [601, 318] on td at bounding box center [564, 316] width 144 height 31
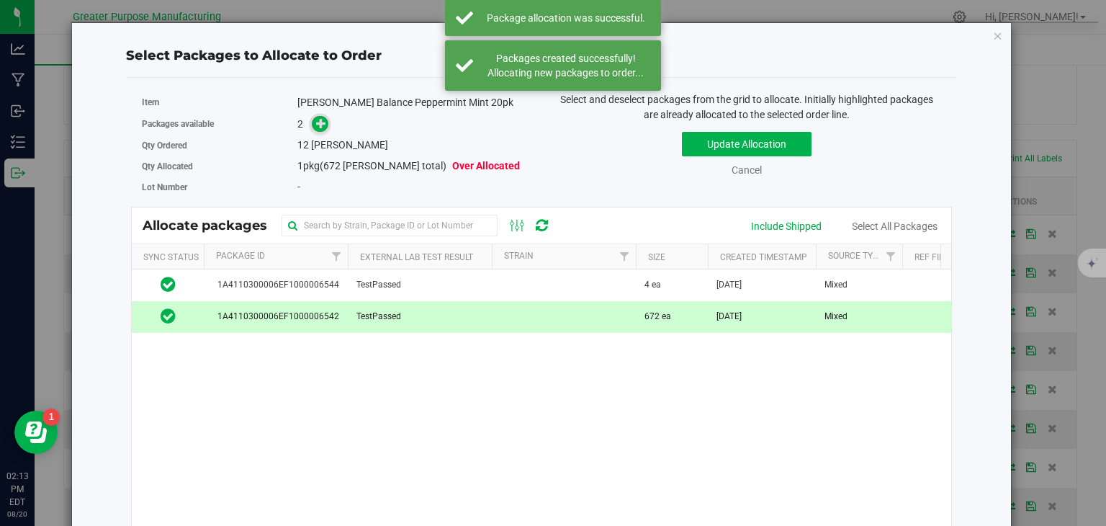
click at [318, 122] on icon at bounding box center [321, 122] width 11 height 11
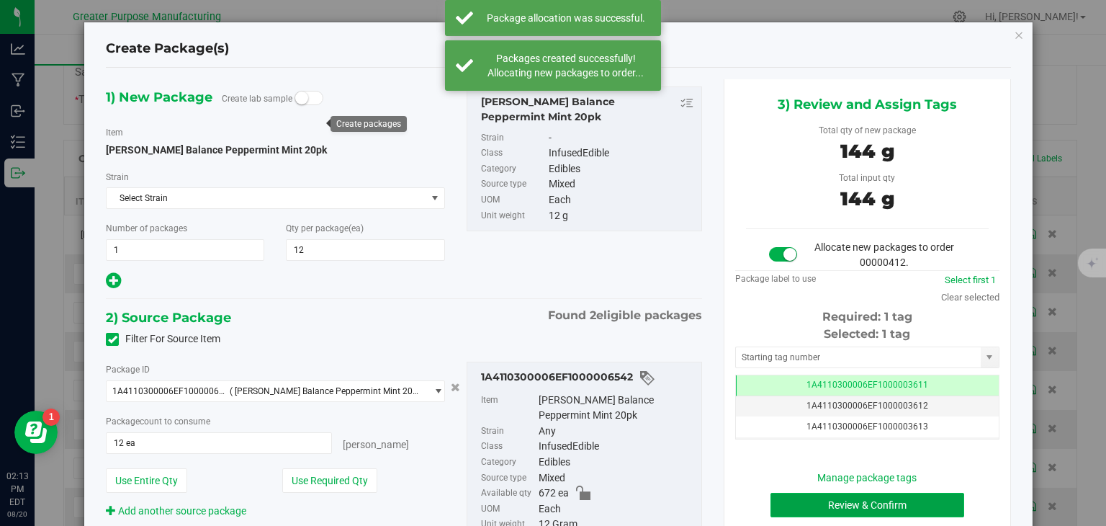
click at [831, 499] on button "Review & Confirm" at bounding box center [868, 505] width 194 height 24
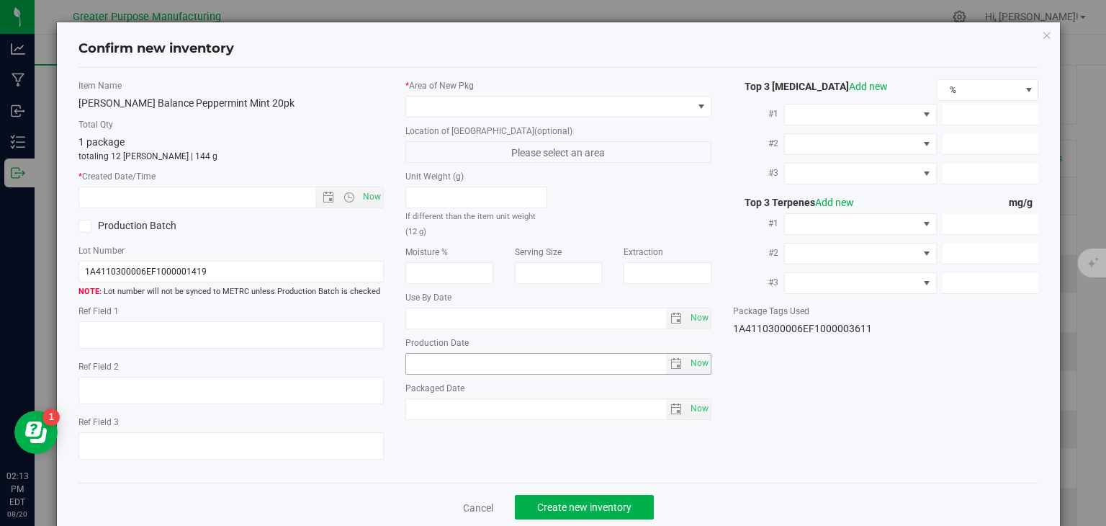
type input "[DATE]"
click at [369, 191] on span "Now" at bounding box center [372, 197] width 24 height 21
type input "[DATE] 2:13 PM"
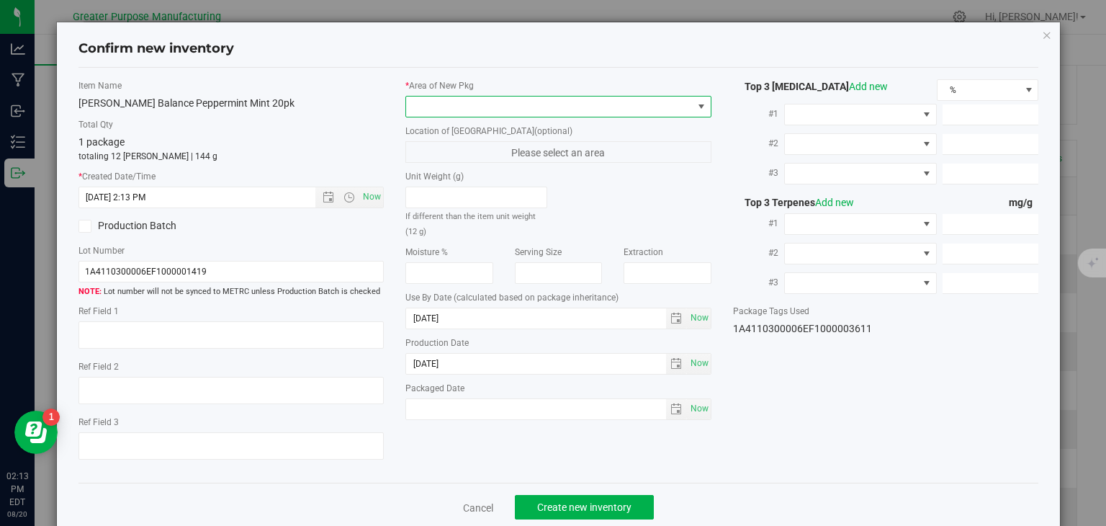
click at [475, 109] on span at bounding box center [549, 107] width 287 height 20
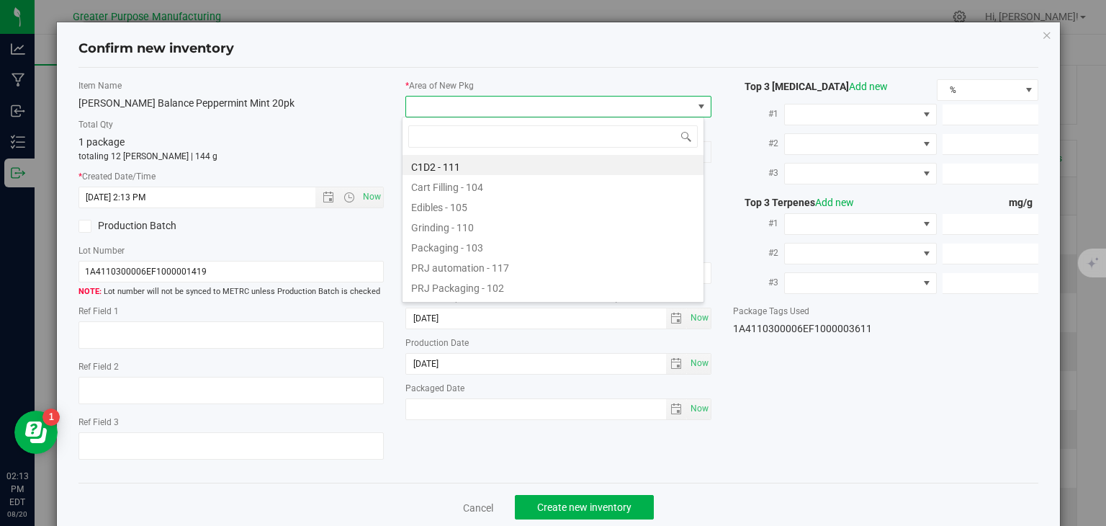
type input "108"
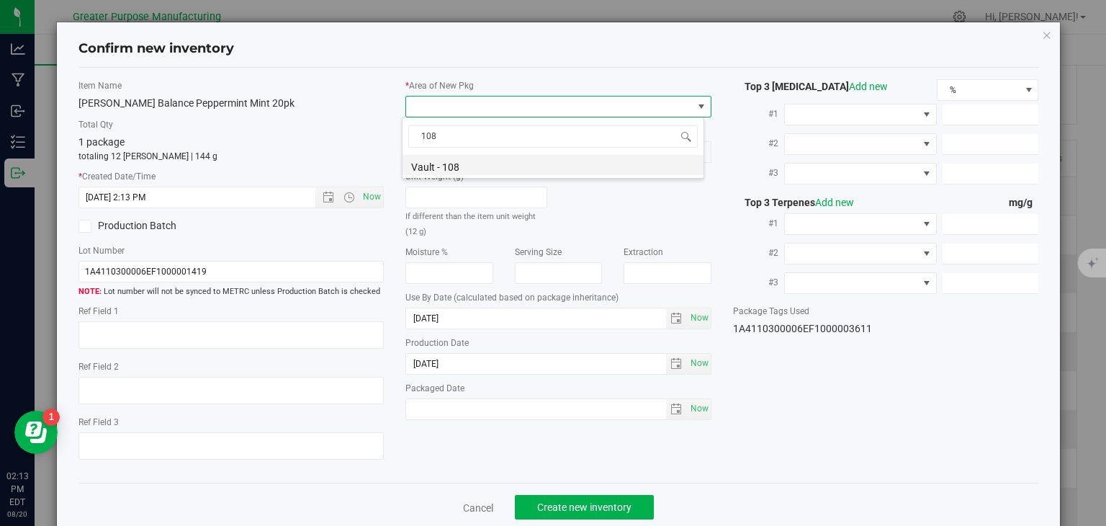
click at [452, 169] on li "Vault - 108" at bounding box center [553, 165] width 301 height 20
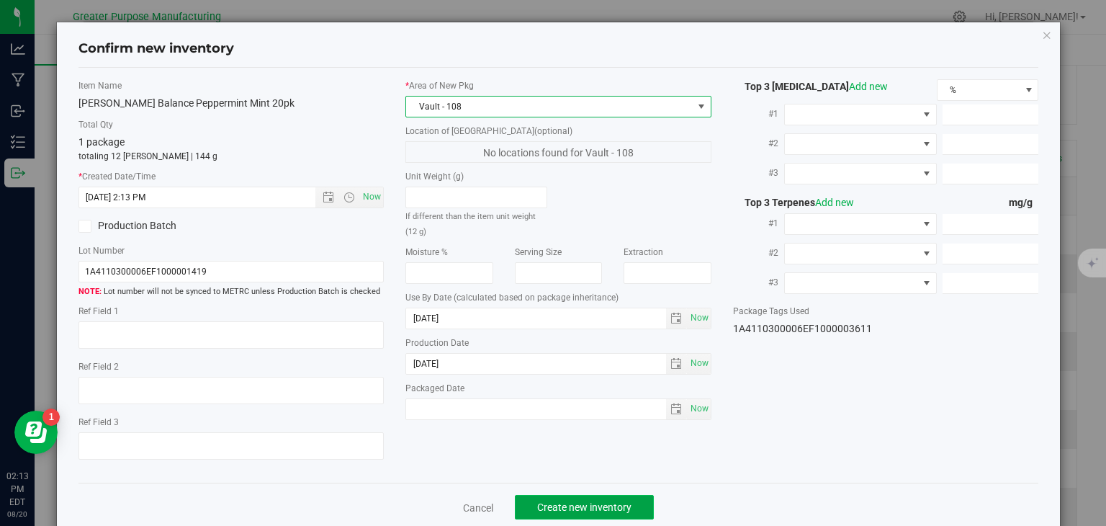
click at [576, 498] on button "Create new inventory" at bounding box center [584, 507] width 139 height 24
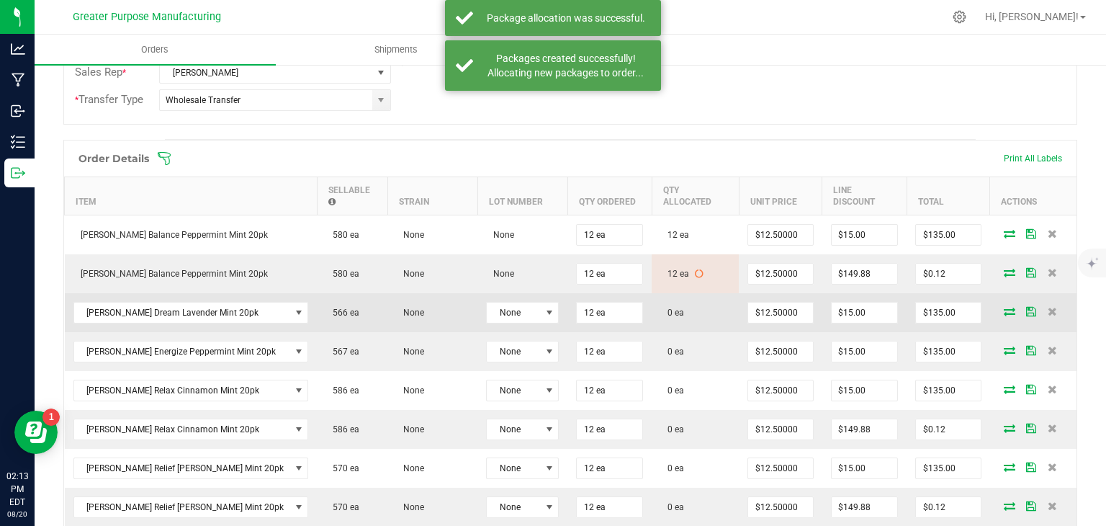
click at [1004, 307] on icon at bounding box center [1010, 311] width 12 height 9
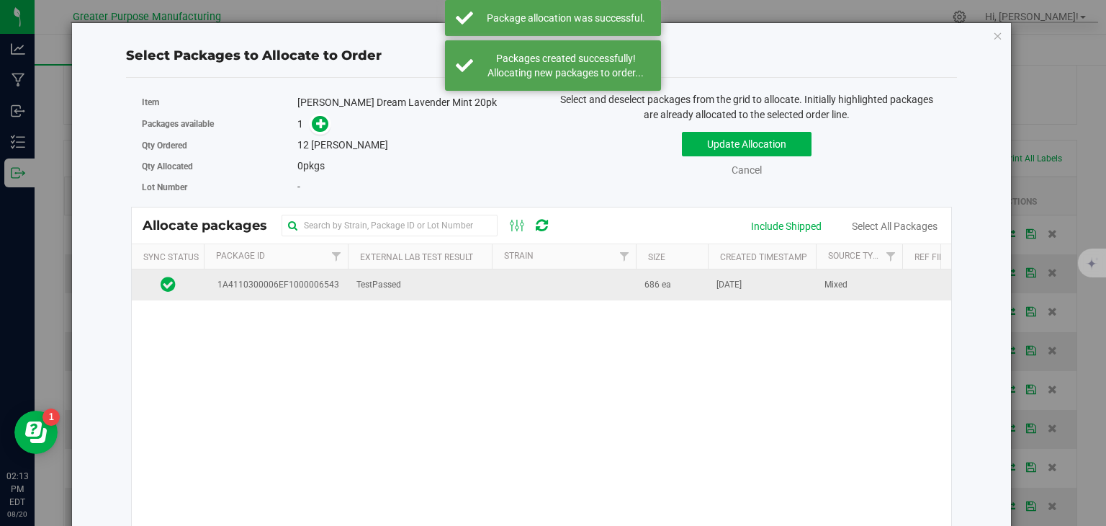
click at [549, 280] on td at bounding box center [564, 284] width 144 height 31
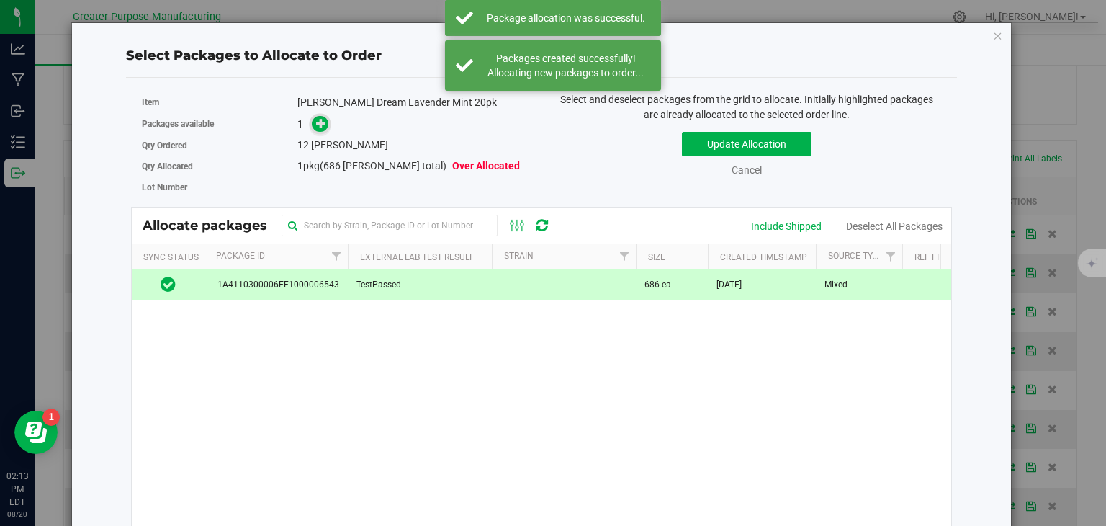
click at [318, 127] on icon at bounding box center [321, 122] width 11 height 11
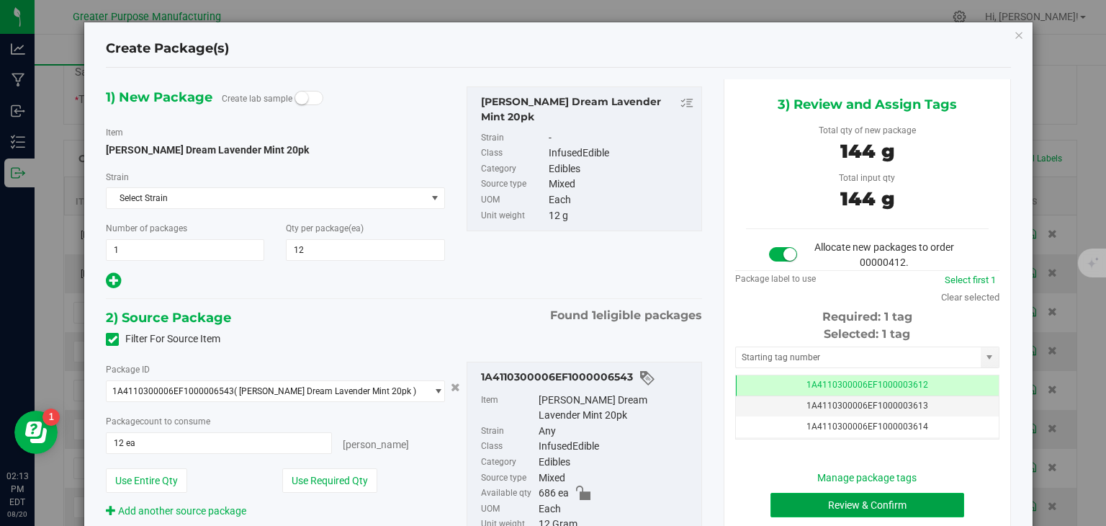
click at [813, 497] on button "Review & Confirm" at bounding box center [868, 505] width 194 height 24
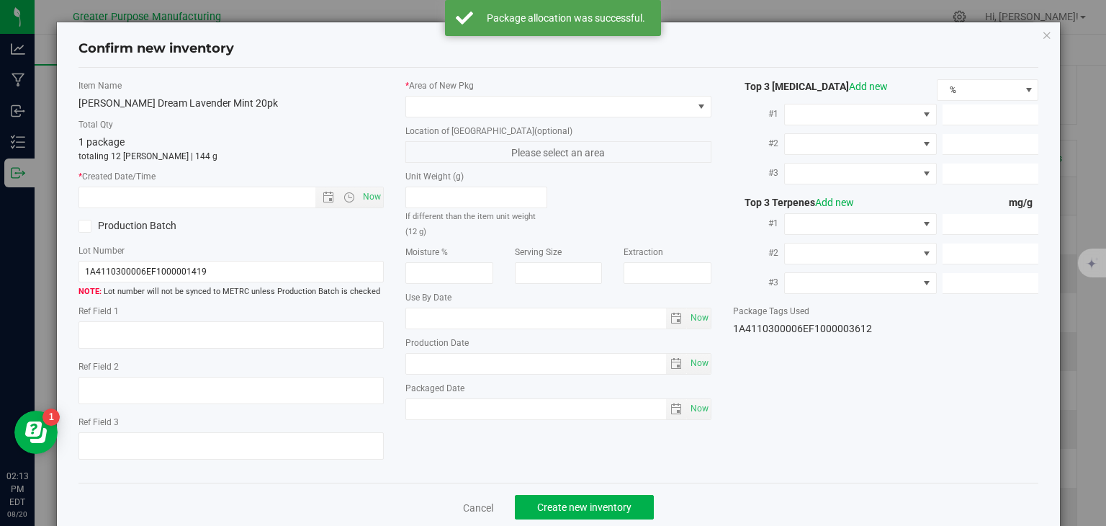
type input "[DATE]"
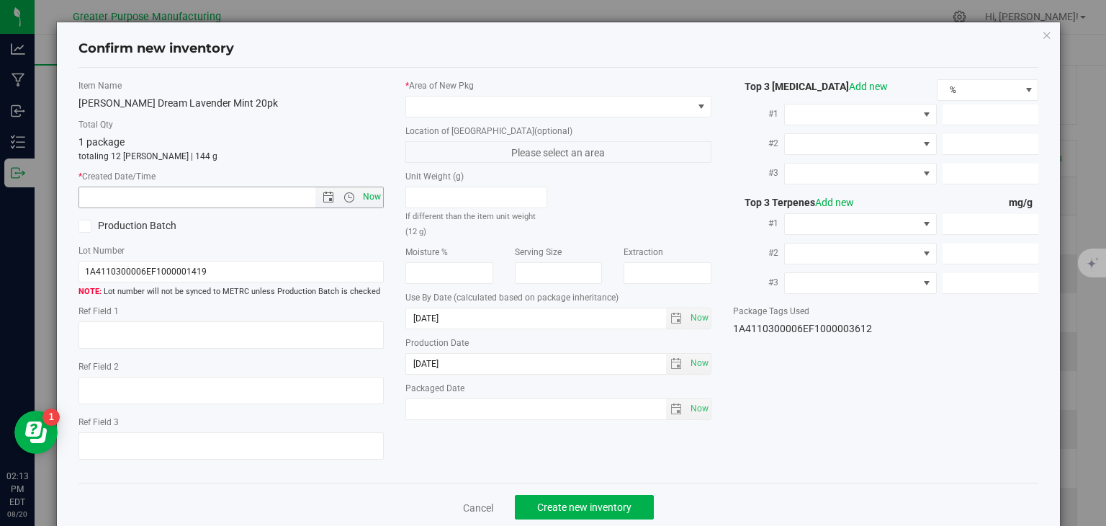
click at [375, 194] on span "Now" at bounding box center [372, 197] width 24 height 21
type input "[DATE] 2:13 PM"
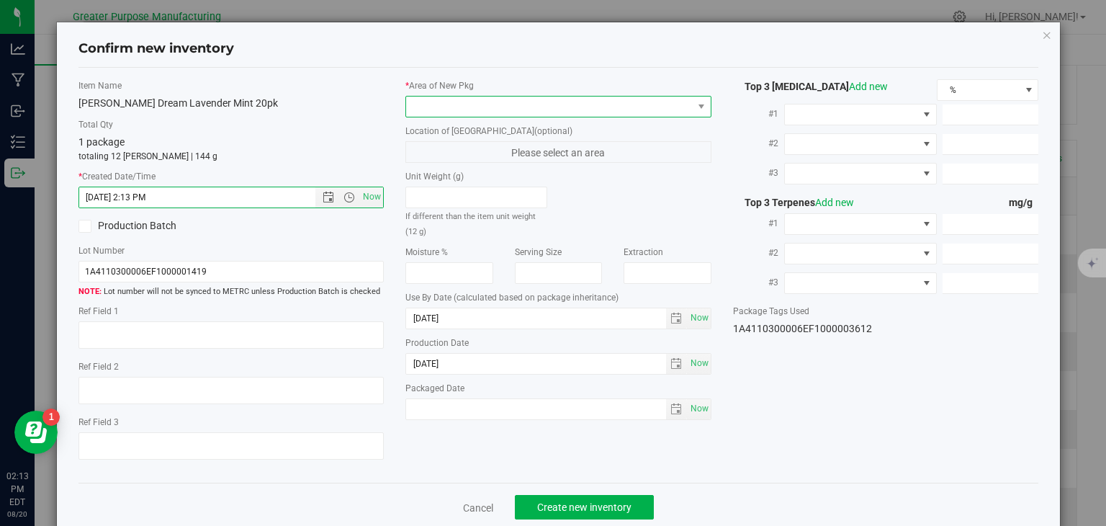
click at [480, 107] on span at bounding box center [549, 107] width 287 height 20
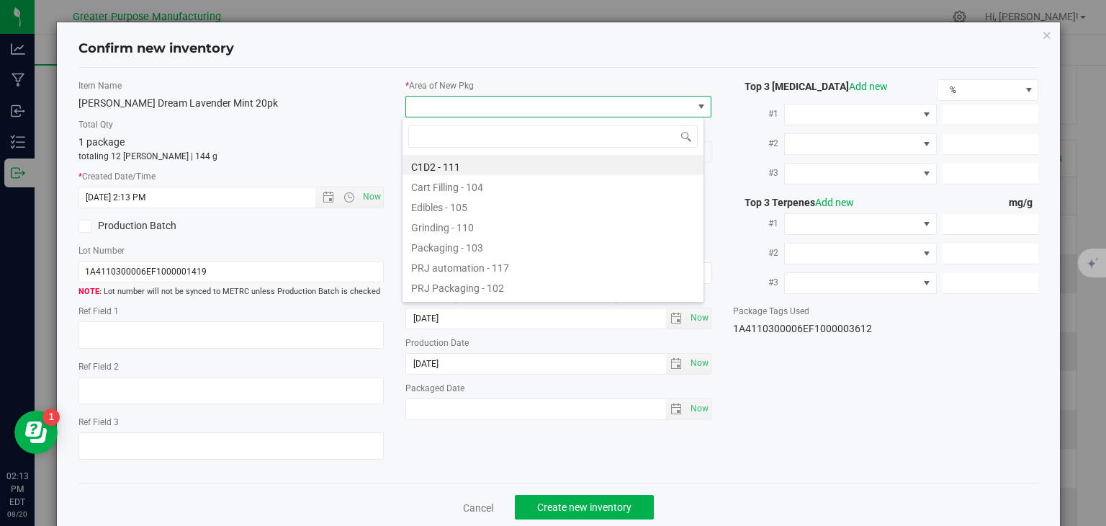
type input "108"
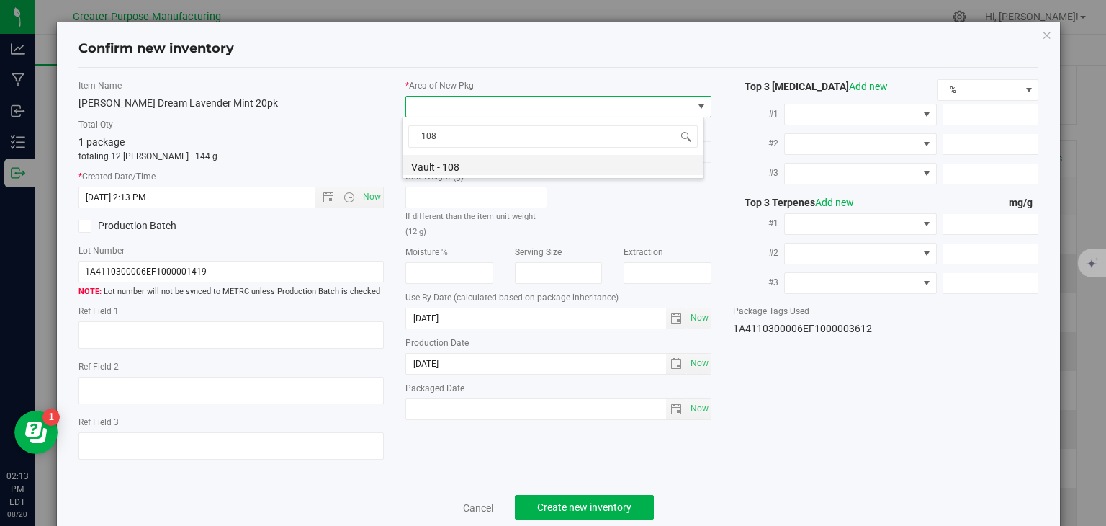
click at [465, 162] on li "Vault - 108" at bounding box center [553, 165] width 301 height 20
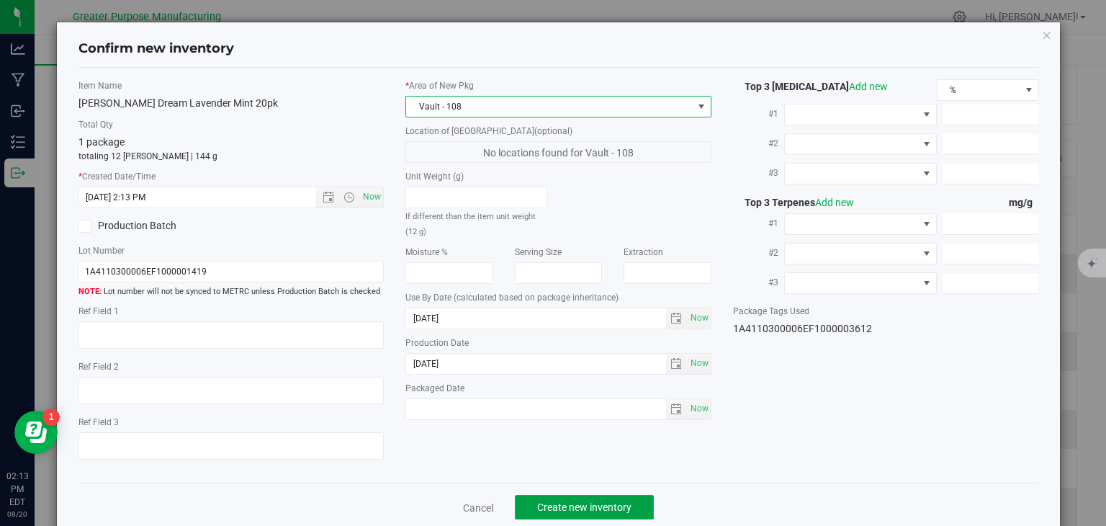
click at [577, 495] on button "Create new inventory" at bounding box center [584, 507] width 139 height 24
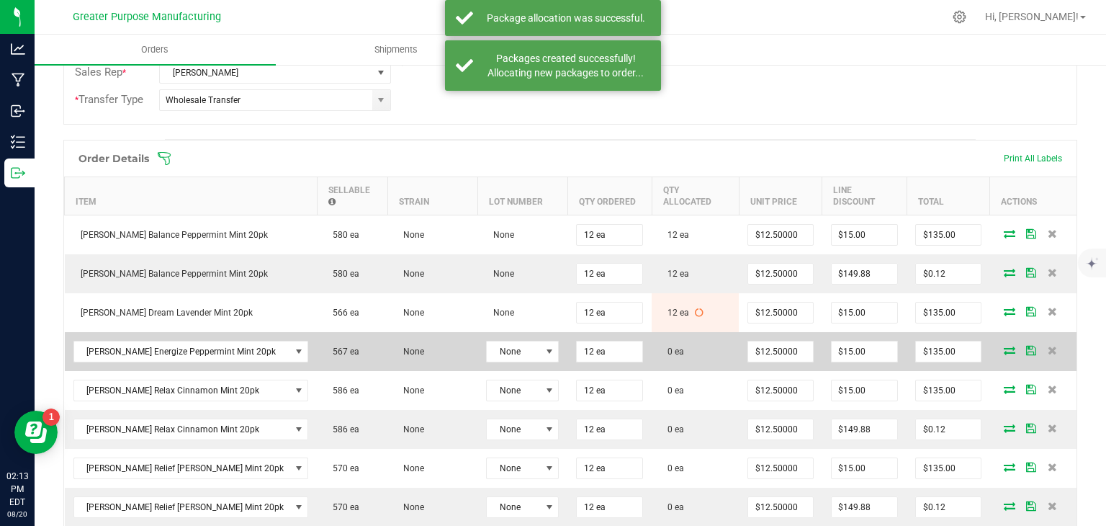
click at [1004, 346] on icon at bounding box center [1010, 350] width 12 height 9
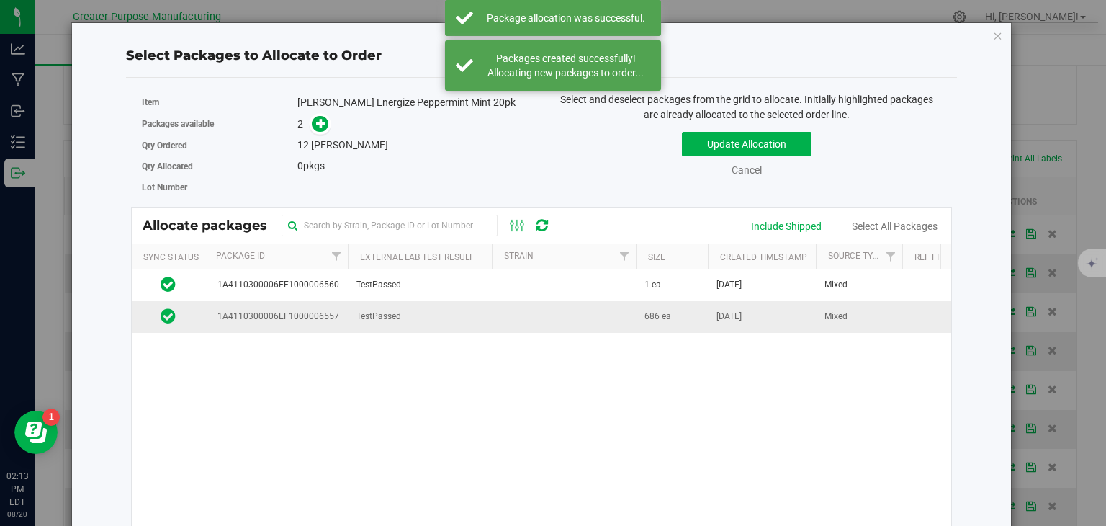
click at [460, 313] on td "TestPassed" at bounding box center [420, 316] width 144 height 31
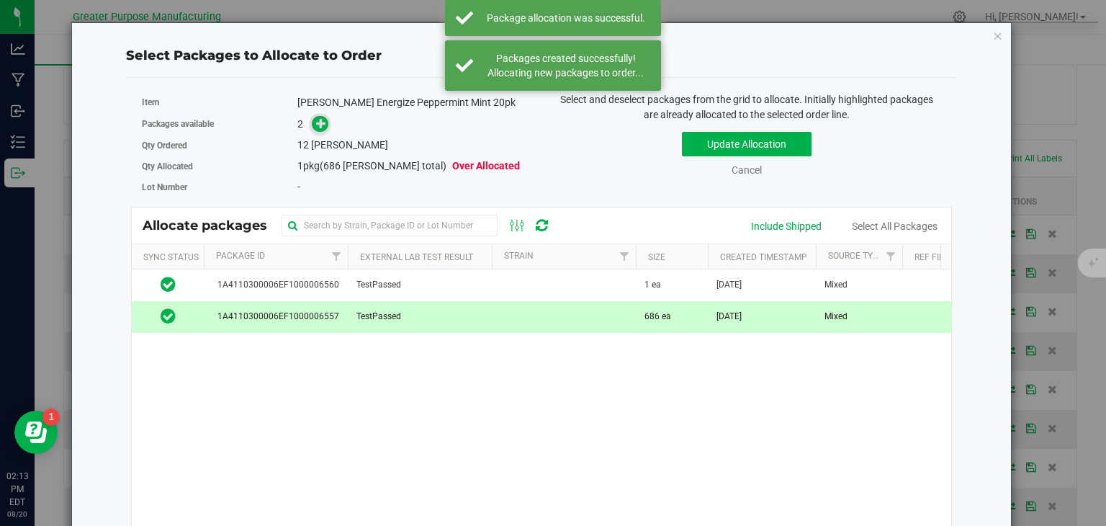
click at [323, 127] on icon at bounding box center [321, 122] width 11 height 11
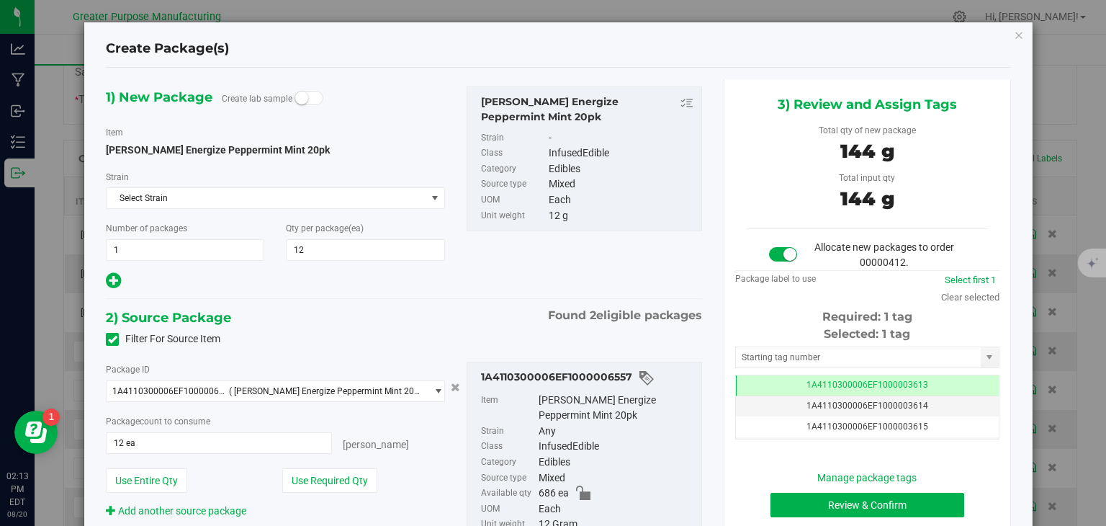
click at [853, 487] on div "Manage package tags Review & Confirm Cancel" at bounding box center [867, 504] width 243 height 69
click at [849, 497] on button "Review & Confirm" at bounding box center [868, 505] width 194 height 24
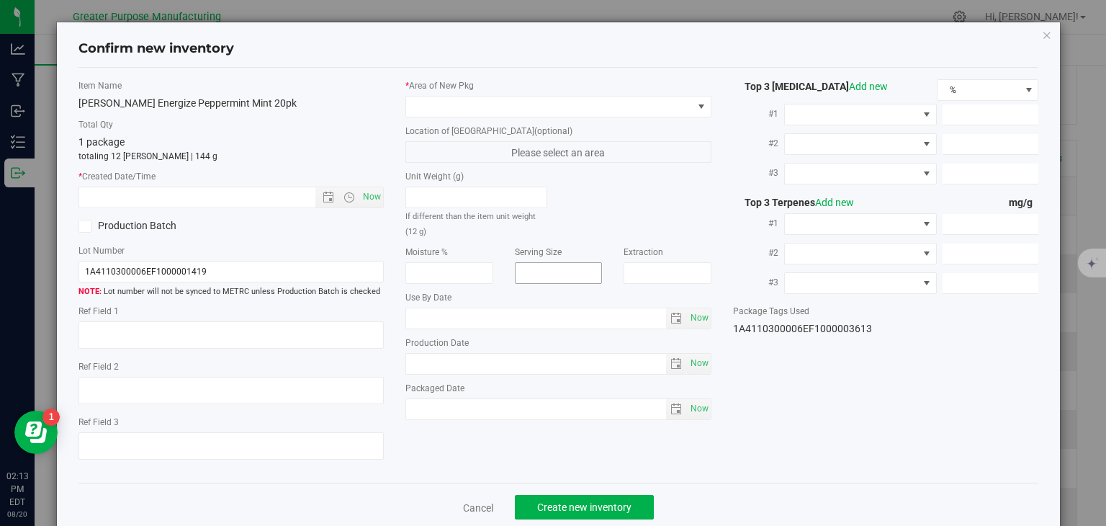
type input "[DATE]"
click at [365, 197] on span "Now" at bounding box center [372, 197] width 24 height 21
type input "[DATE] 2:14 PM"
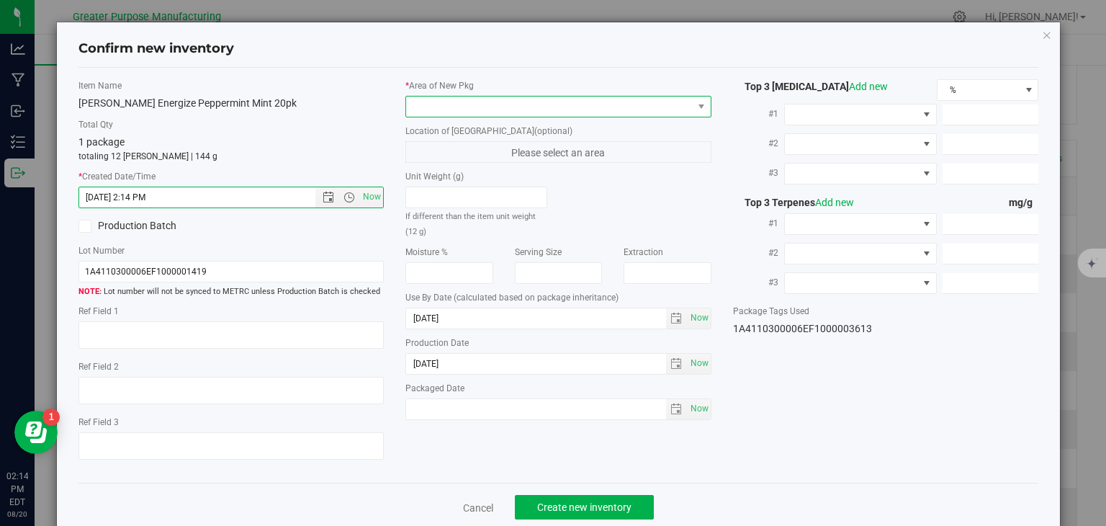
click at [468, 107] on span at bounding box center [549, 107] width 287 height 20
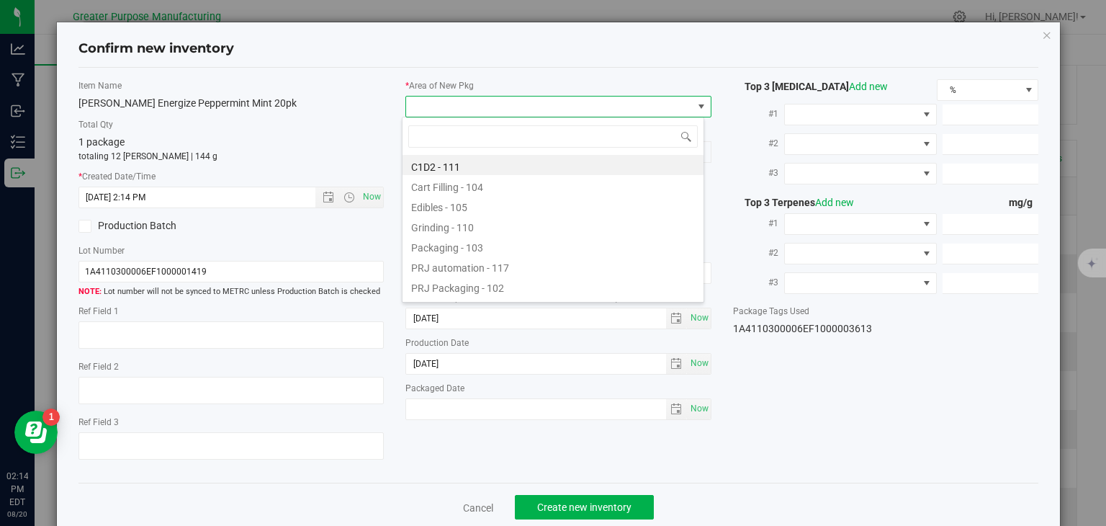
type input "108"
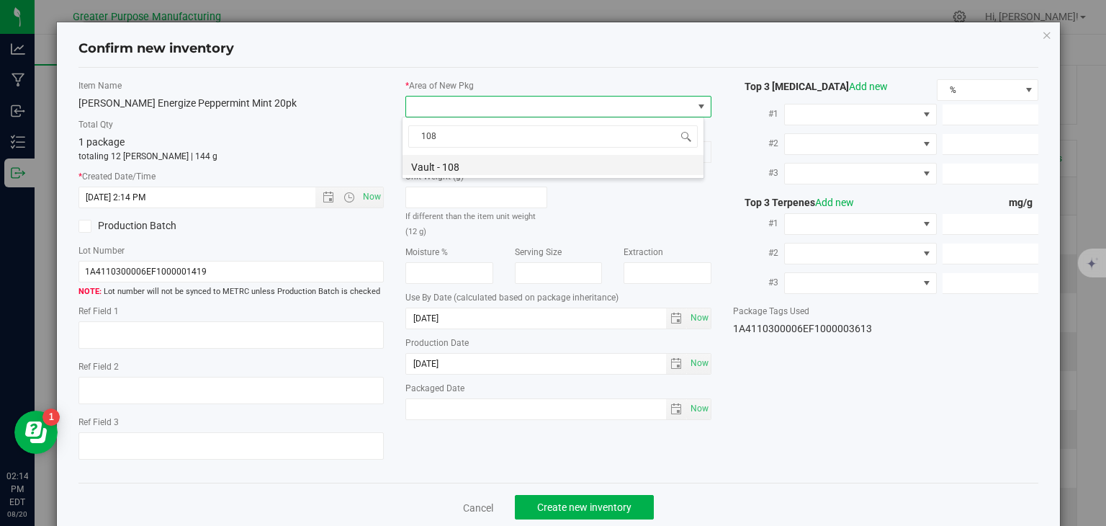
click at [444, 169] on li "Vault - 108" at bounding box center [553, 165] width 301 height 20
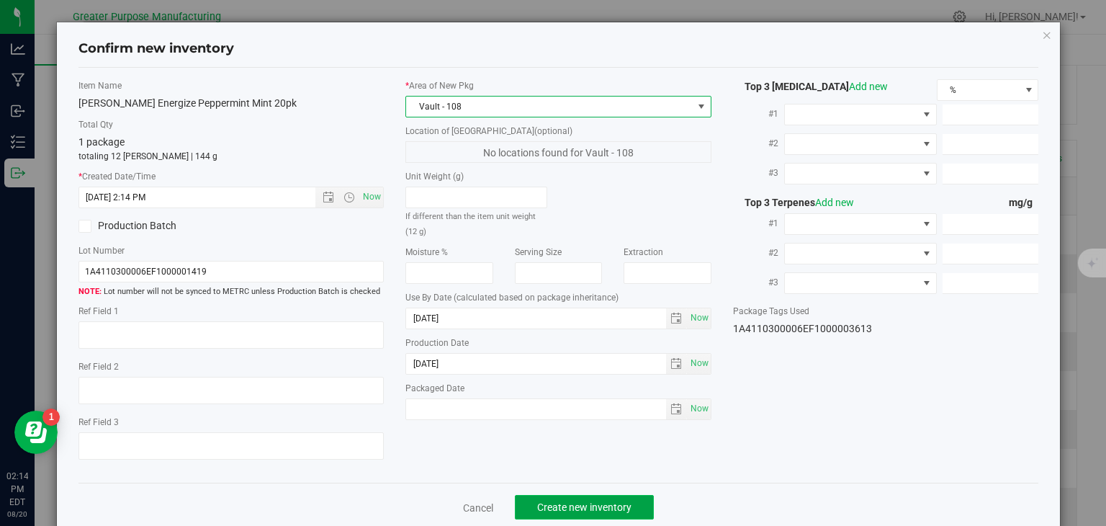
click at [586, 502] on span "Create new inventory" at bounding box center [584, 507] width 94 height 12
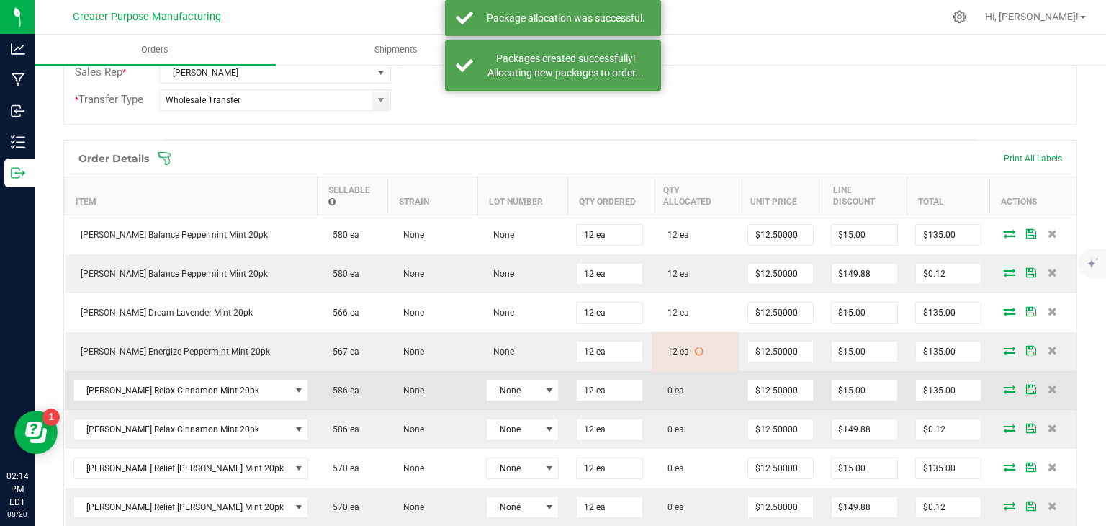
click at [1004, 385] on icon at bounding box center [1010, 389] width 12 height 9
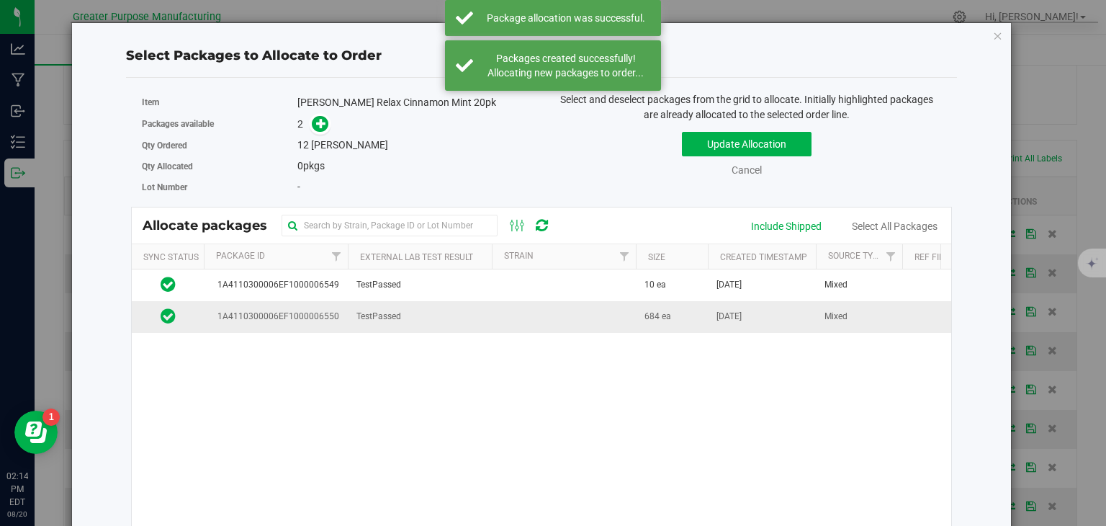
click at [504, 316] on td at bounding box center [564, 316] width 144 height 31
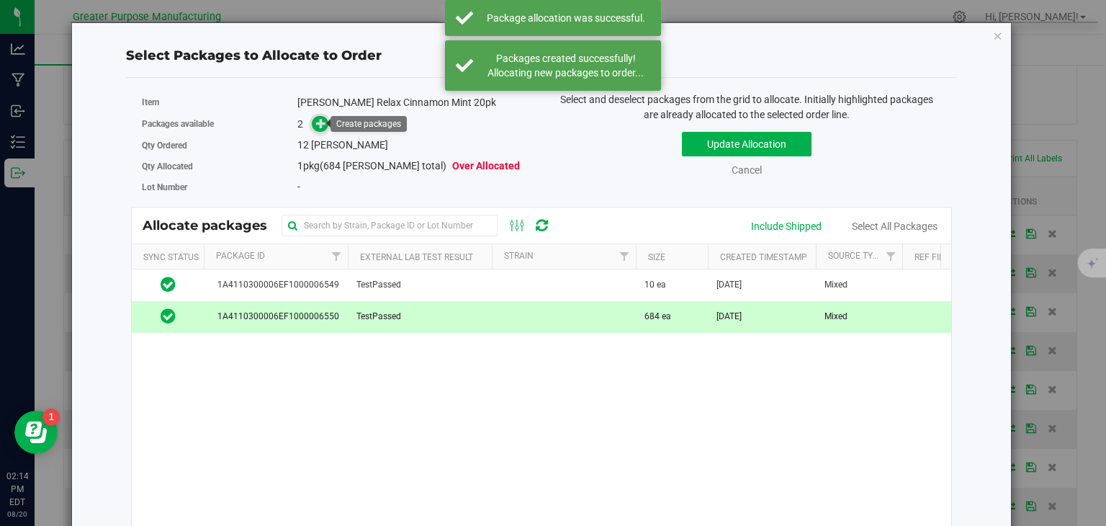
click at [317, 122] on icon at bounding box center [321, 122] width 11 height 11
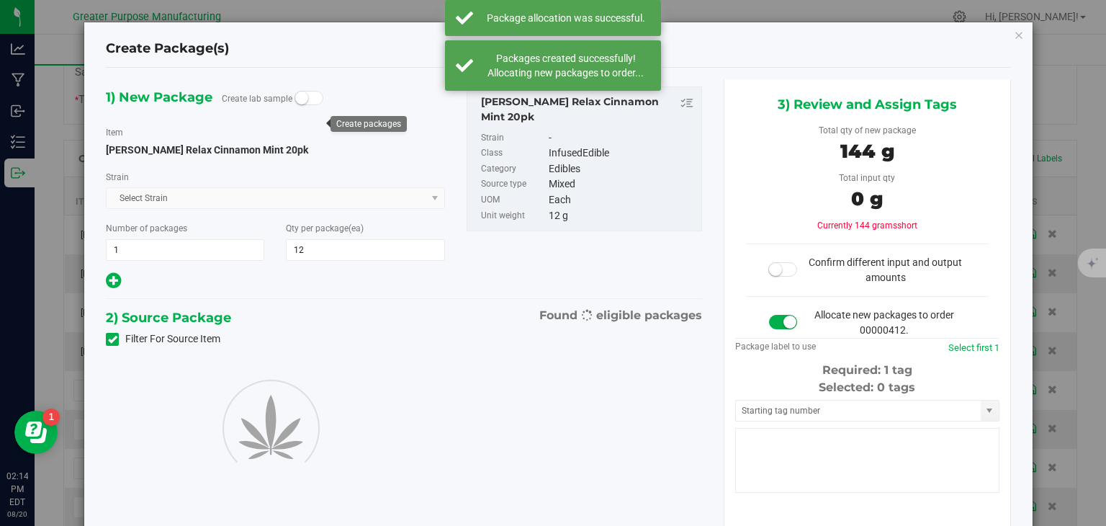
type input "12"
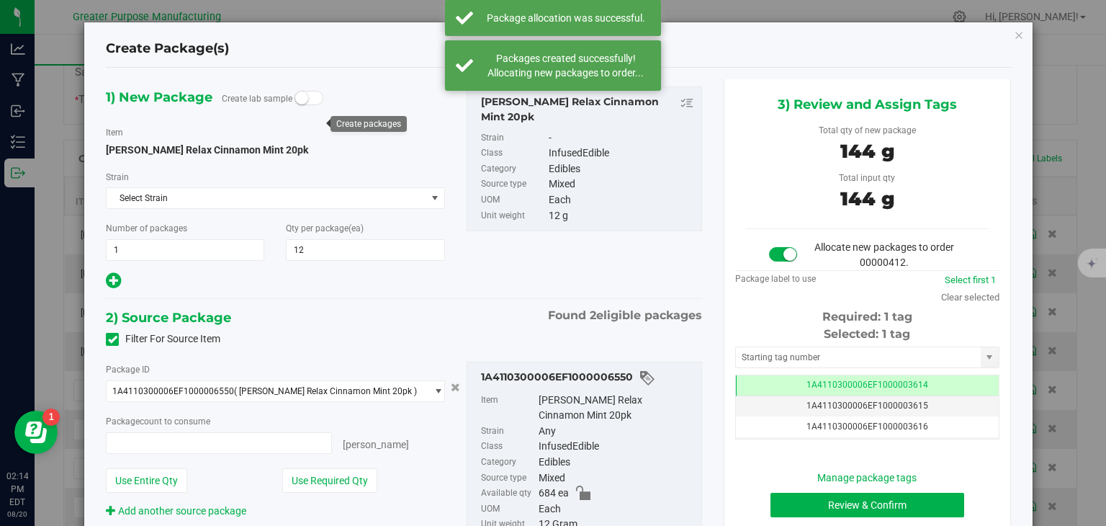
type input "12 ea"
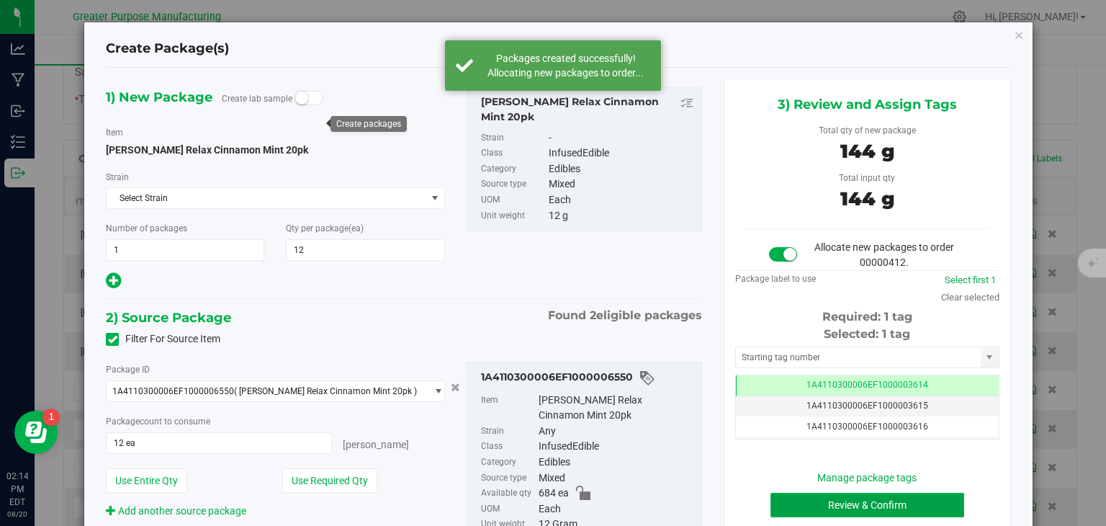
click at [827, 499] on button "Review & Confirm" at bounding box center [868, 505] width 194 height 24
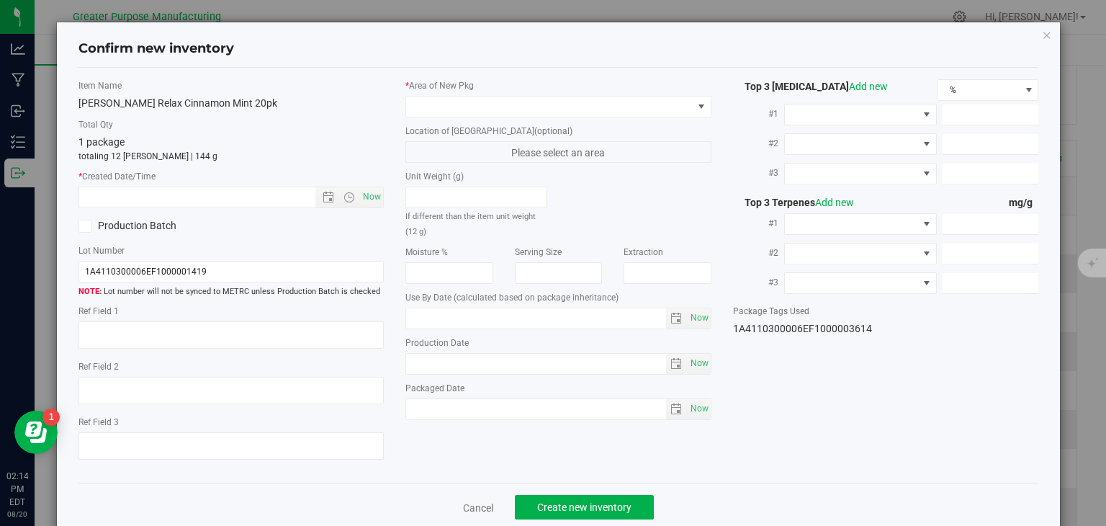
type input "[DATE]"
click at [380, 188] on span "Now" at bounding box center [232, 198] width 306 height 22
click at [370, 197] on span "Now" at bounding box center [372, 197] width 24 height 21
type input "[DATE] 2:14 PM"
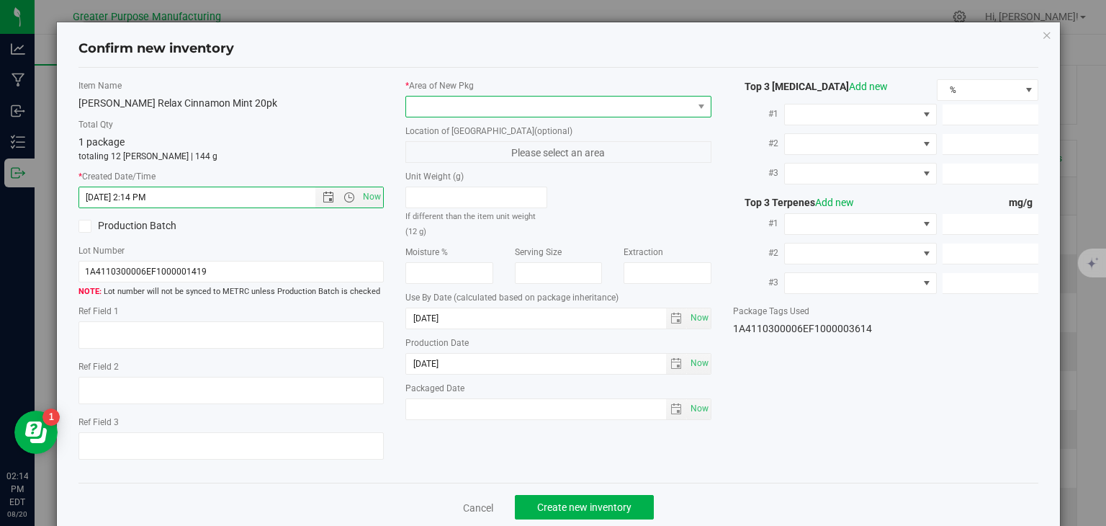
click at [464, 110] on span at bounding box center [549, 107] width 287 height 20
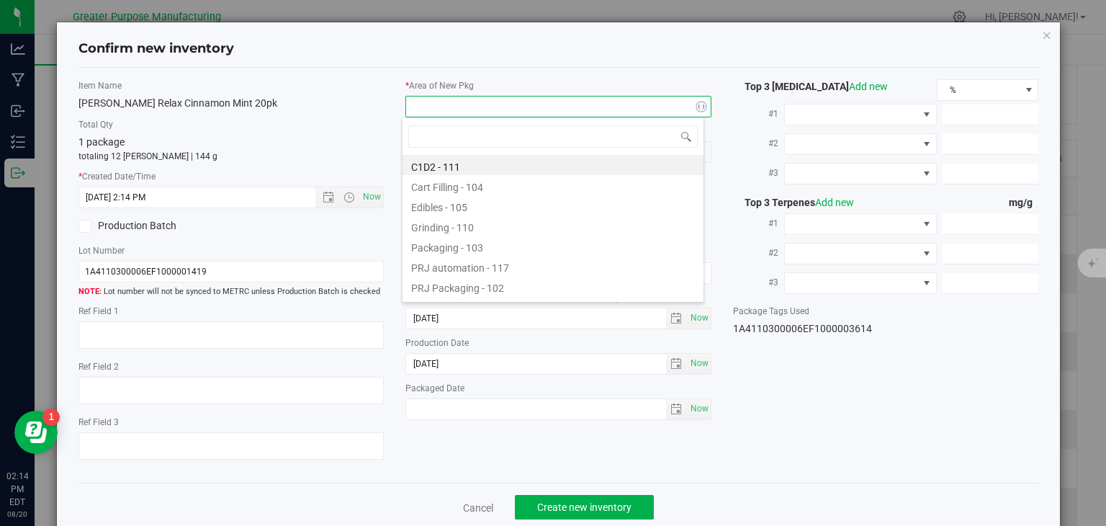
type input "108"
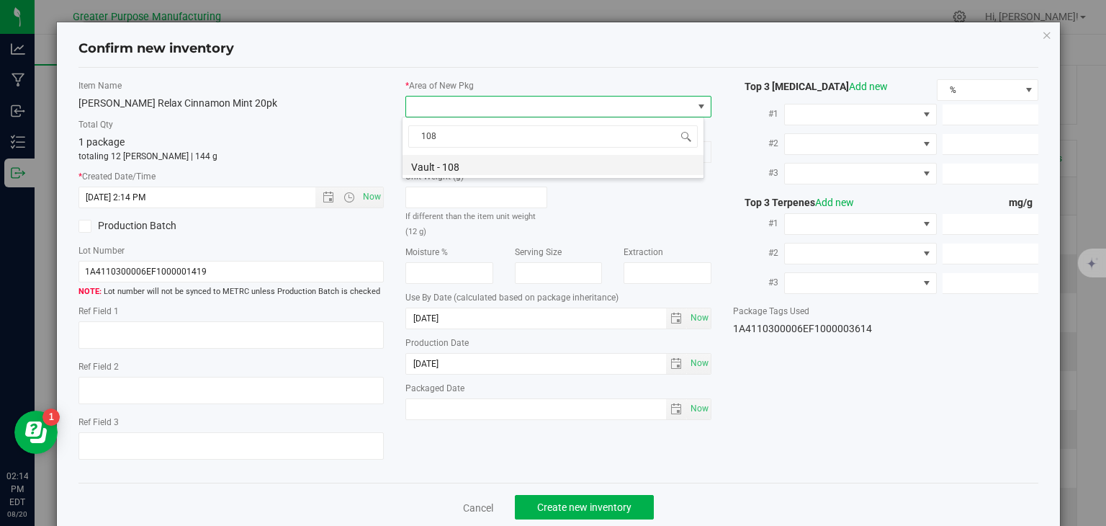
click at [442, 174] on li "Vault - 108" at bounding box center [553, 165] width 301 height 20
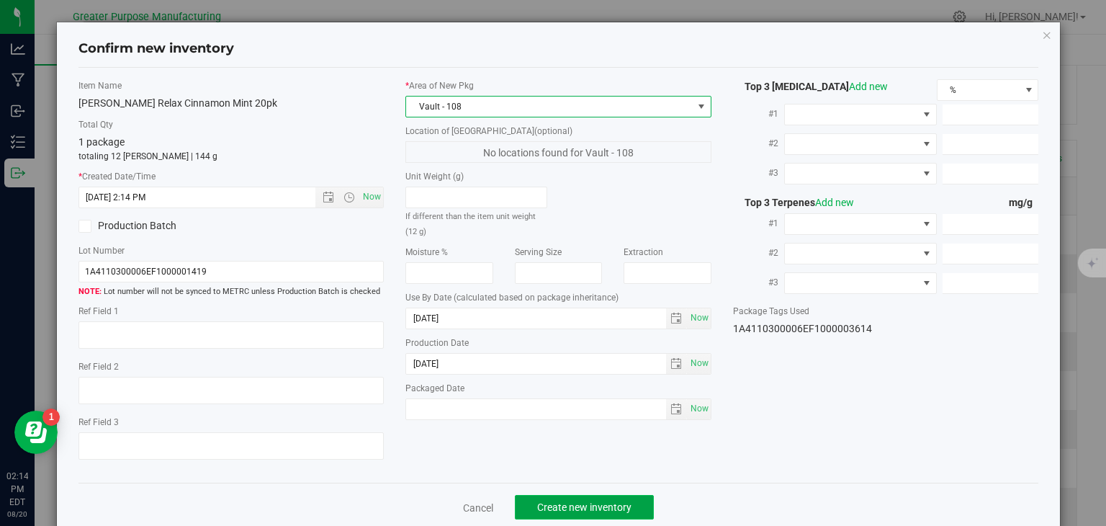
click at [570, 498] on button "Create new inventory" at bounding box center [584, 507] width 139 height 24
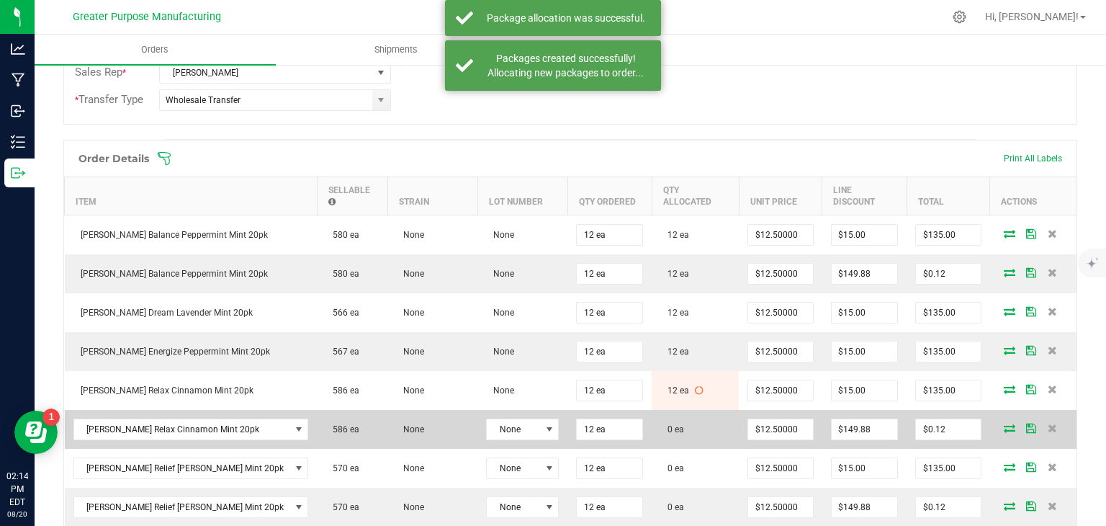
click at [1004, 424] on icon at bounding box center [1010, 428] width 12 height 9
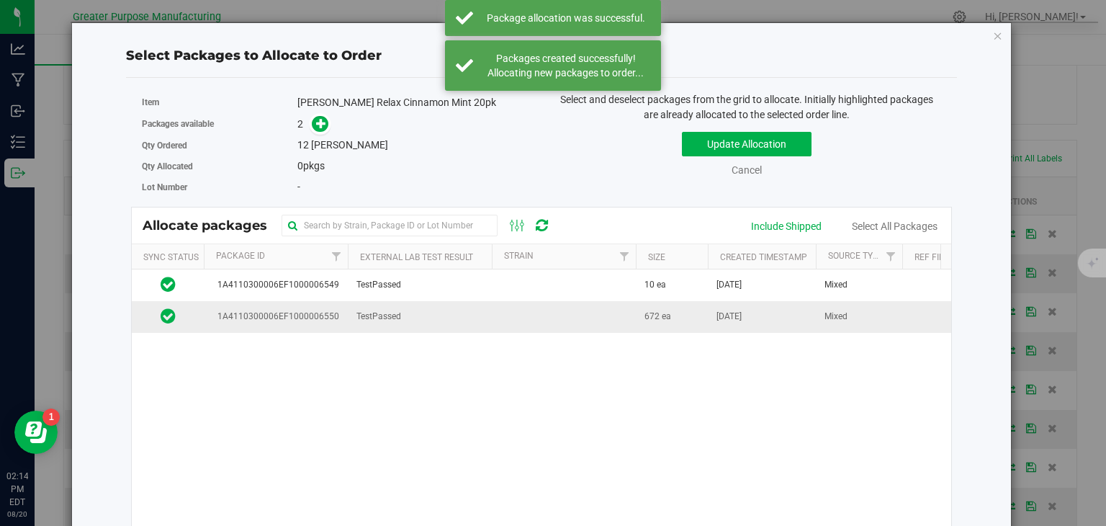
click at [529, 315] on td at bounding box center [564, 316] width 144 height 31
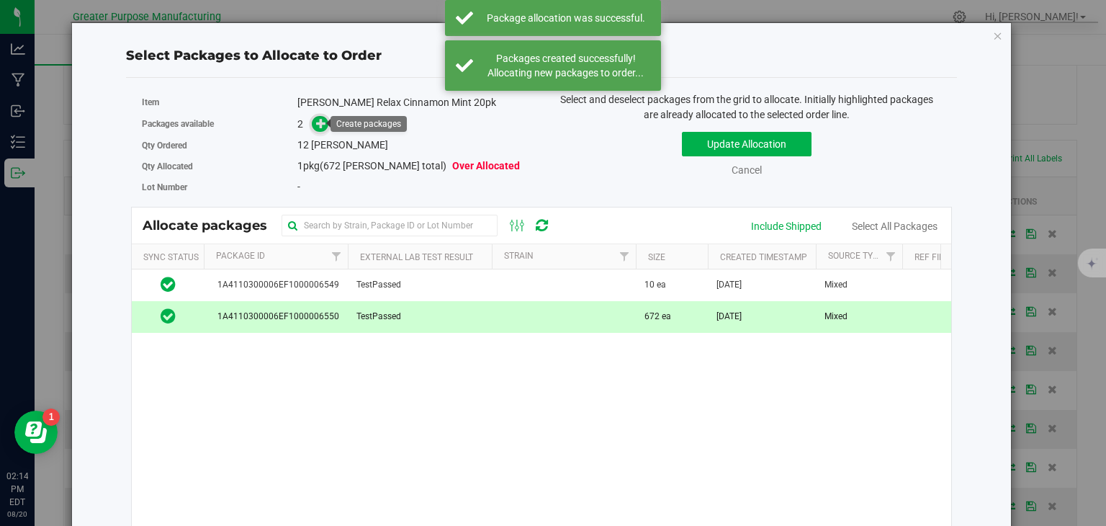
click at [321, 122] on icon at bounding box center [321, 123] width 10 height 10
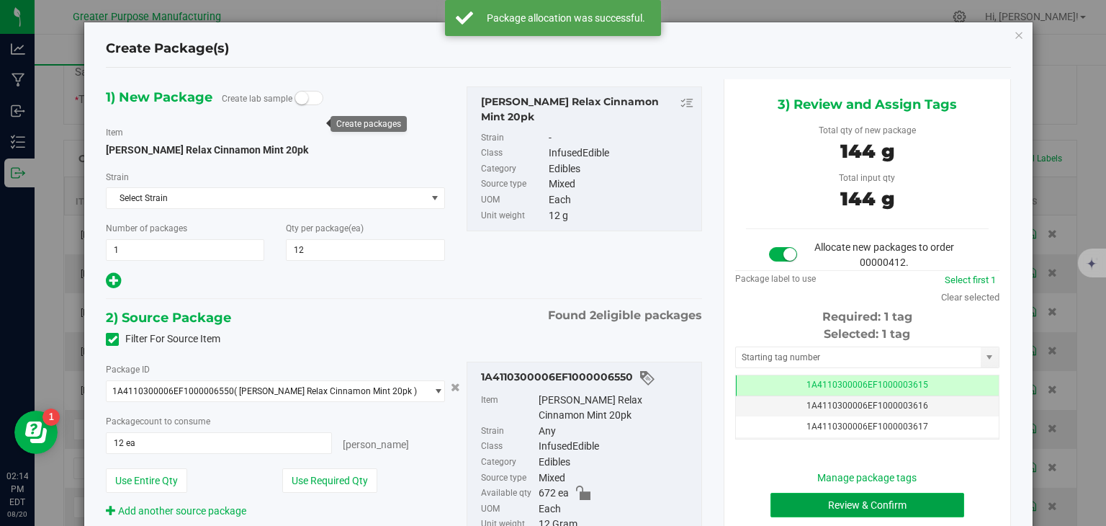
click at [838, 505] on button "Review & Confirm" at bounding box center [868, 505] width 194 height 24
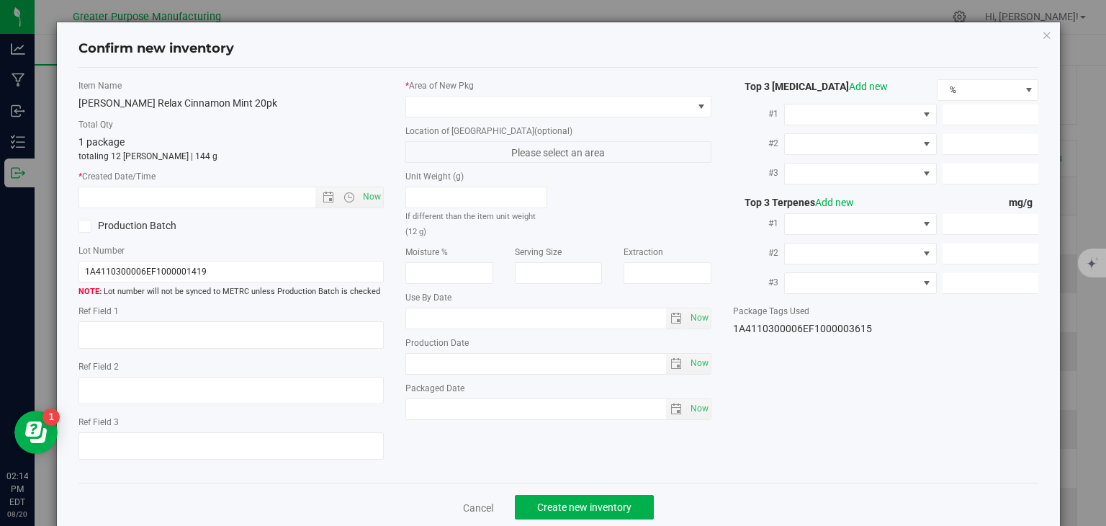
type input "[DATE]"
click at [373, 197] on span "Now" at bounding box center [372, 197] width 24 height 21
type input "[DATE] 2:14 PM"
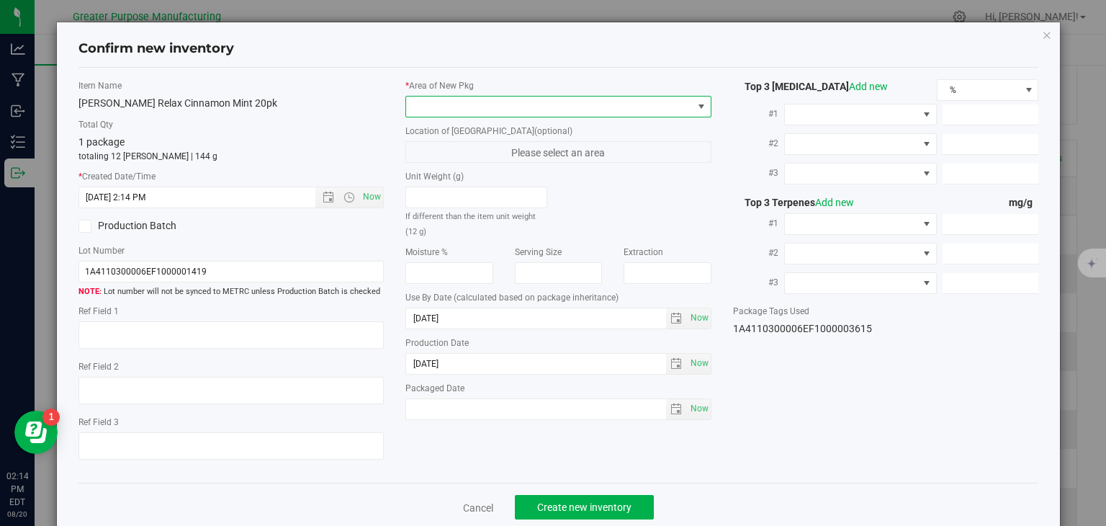
click at [485, 107] on span at bounding box center [549, 107] width 287 height 20
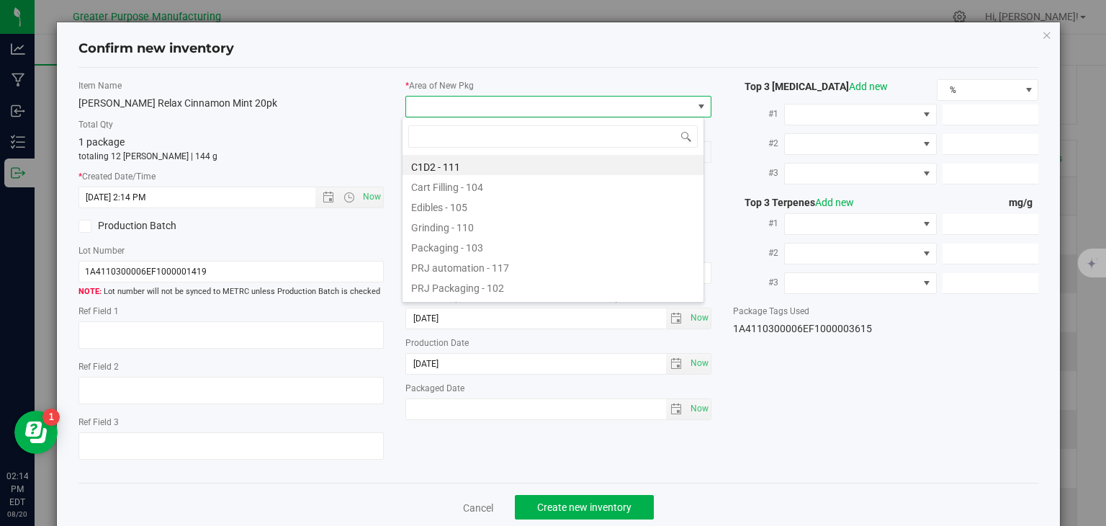
type input "108"
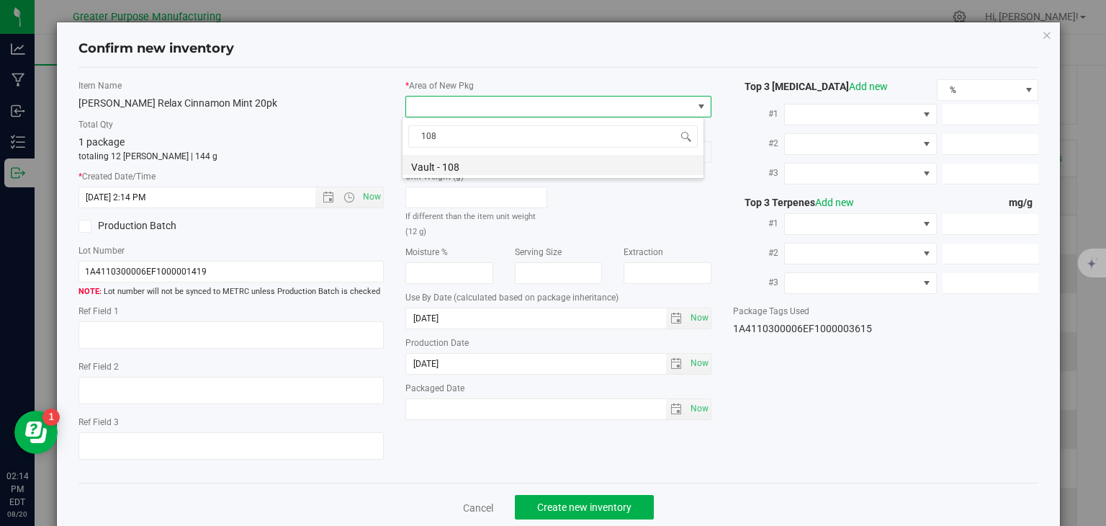
click at [455, 162] on li "Vault - 108" at bounding box center [553, 165] width 301 height 20
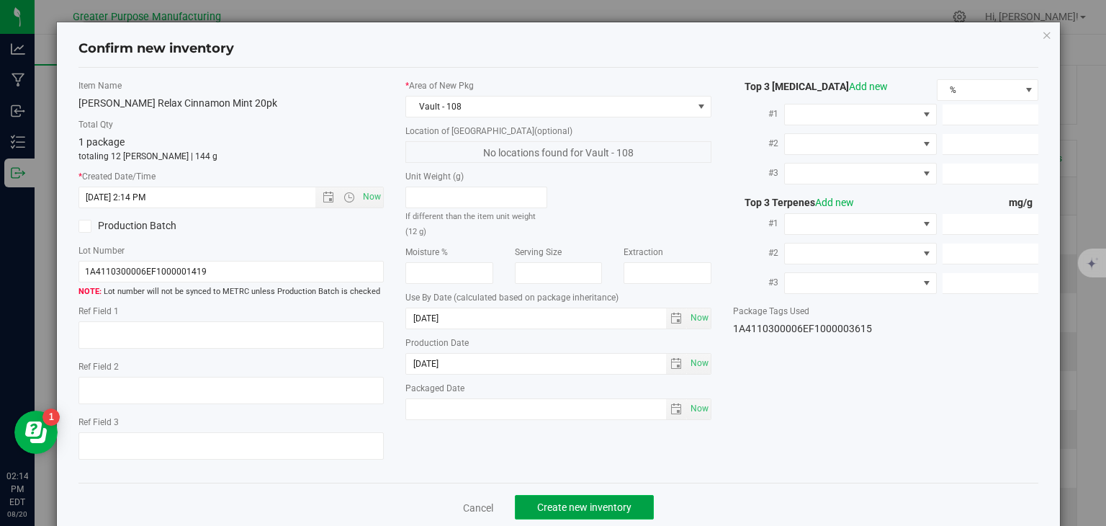
click at [584, 509] on span "Create new inventory" at bounding box center [584, 507] width 94 height 12
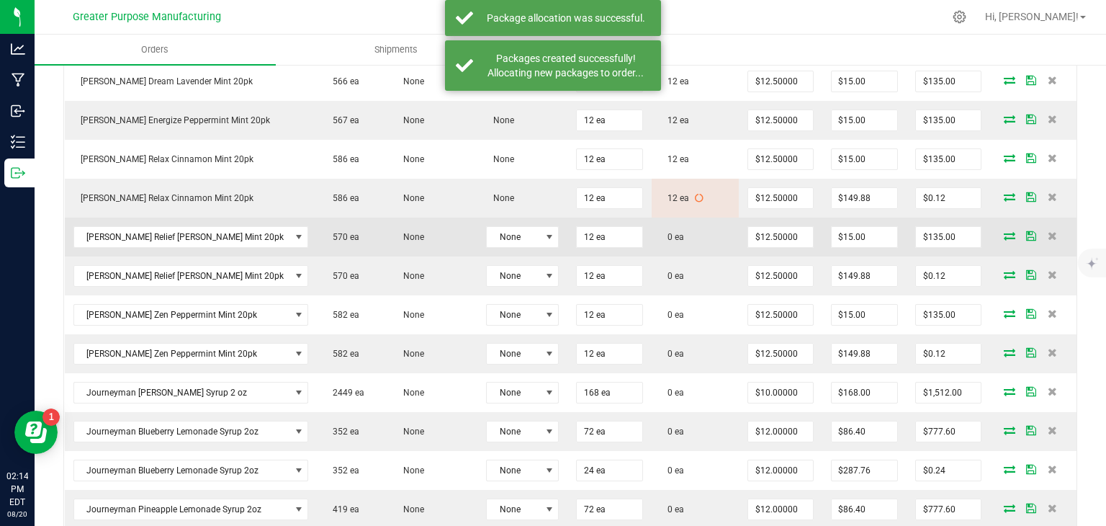
click at [1004, 233] on icon at bounding box center [1010, 235] width 12 height 9
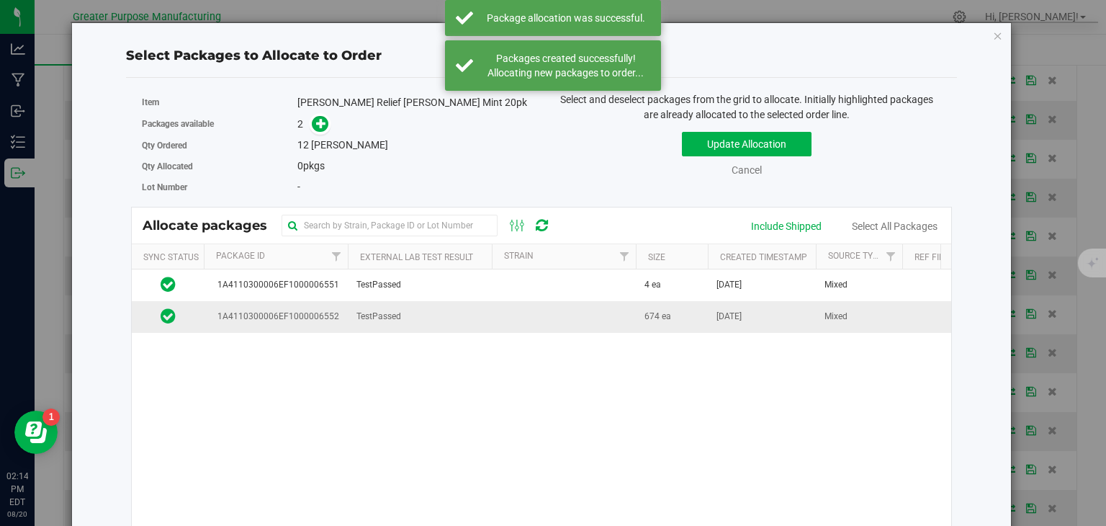
click at [480, 318] on td "TestPassed" at bounding box center [420, 316] width 144 height 31
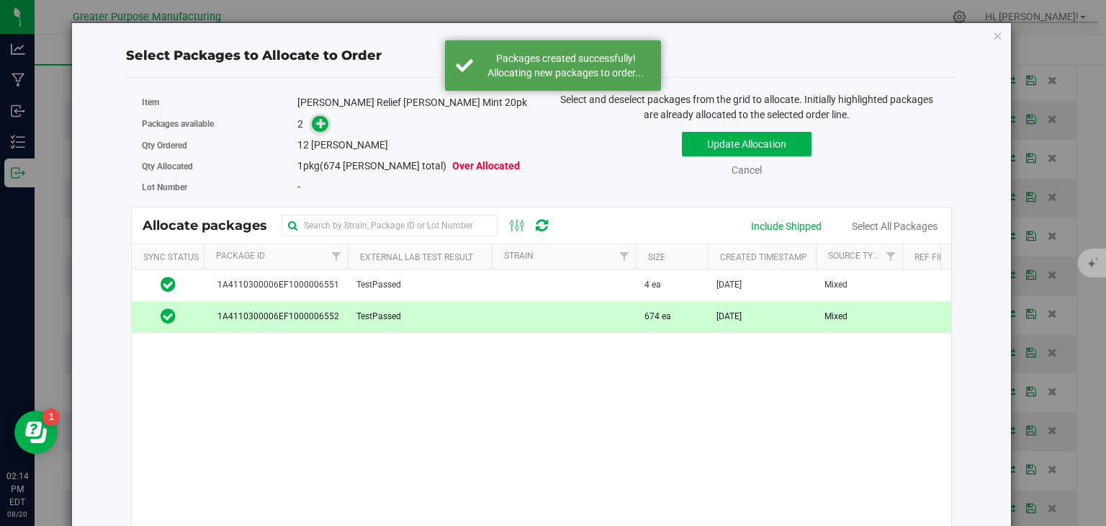
click at [312, 125] on span at bounding box center [320, 123] width 17 height 17
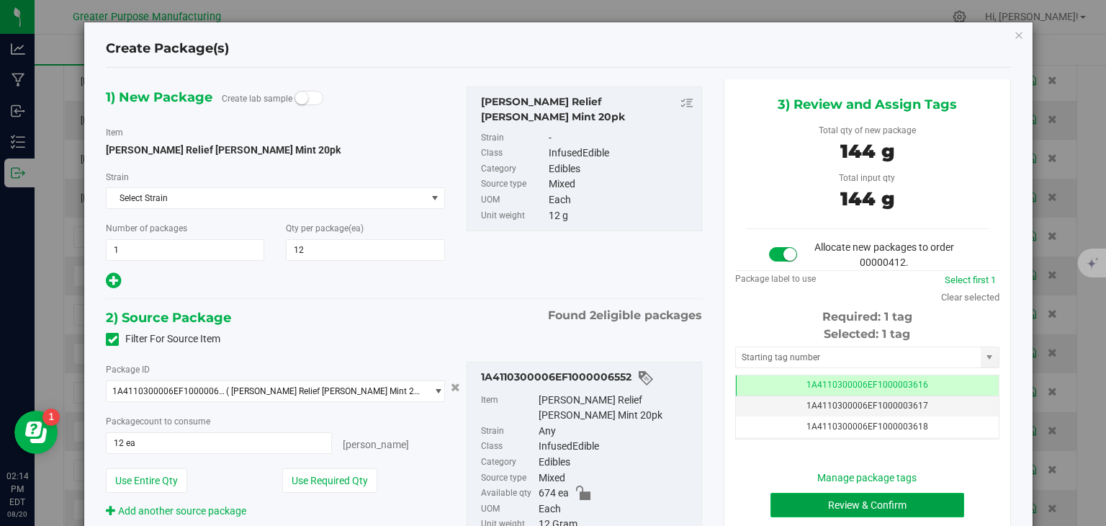
click at [809, 497] on button "Review & Confirm" at bounding box center [868, 505] width 194 height 24
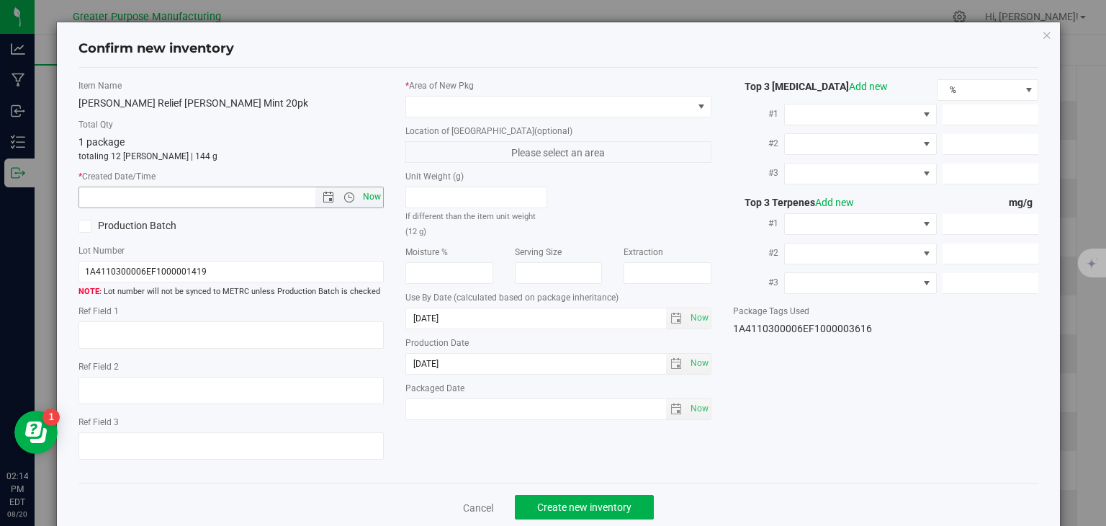
click at [364, 200] on span "Now" at bounding box center [372, 197] width 24 height 21
type input "[DATE] 2:14 PM"
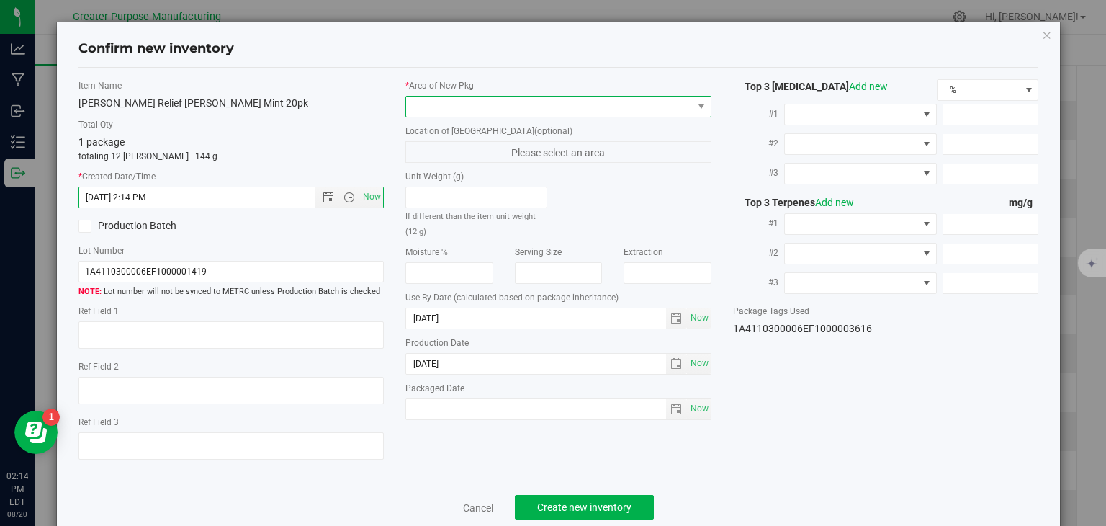
click at [512, 109] on span at bounding box center [549, 107] width 287 height 20
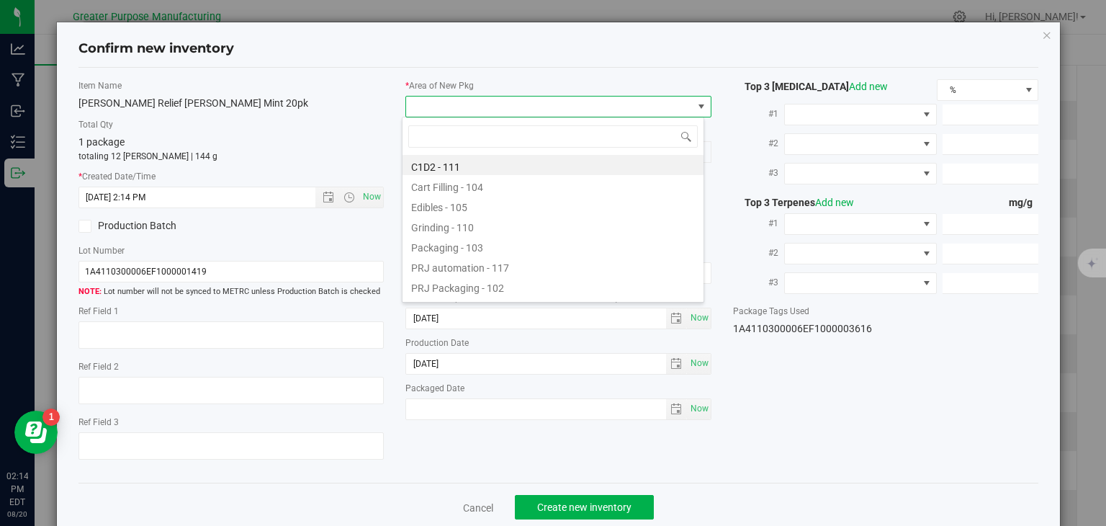
type input "108"
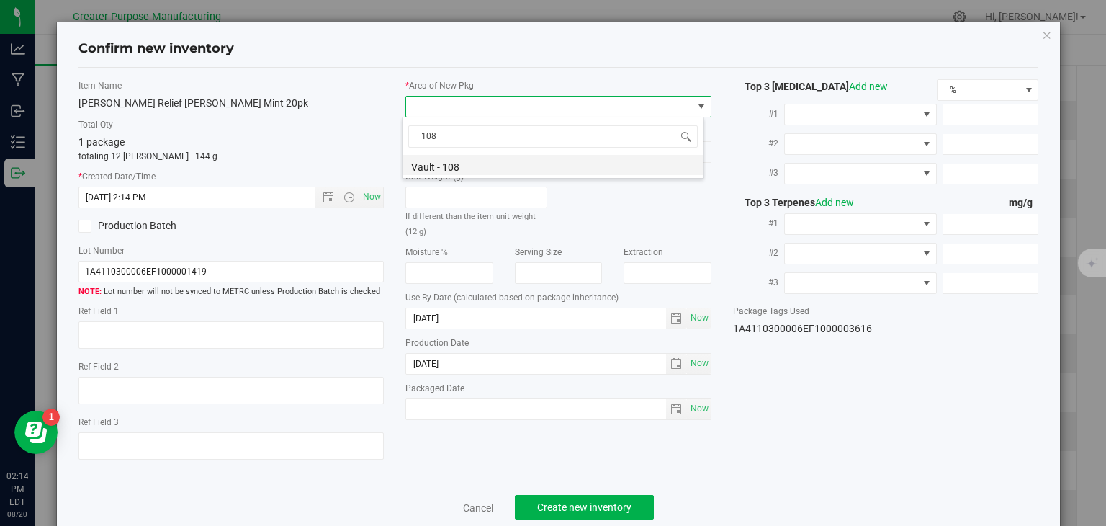
click at [467, 163] on li "Vault - 108" at bounding box center [553, 165] width 301 height 20
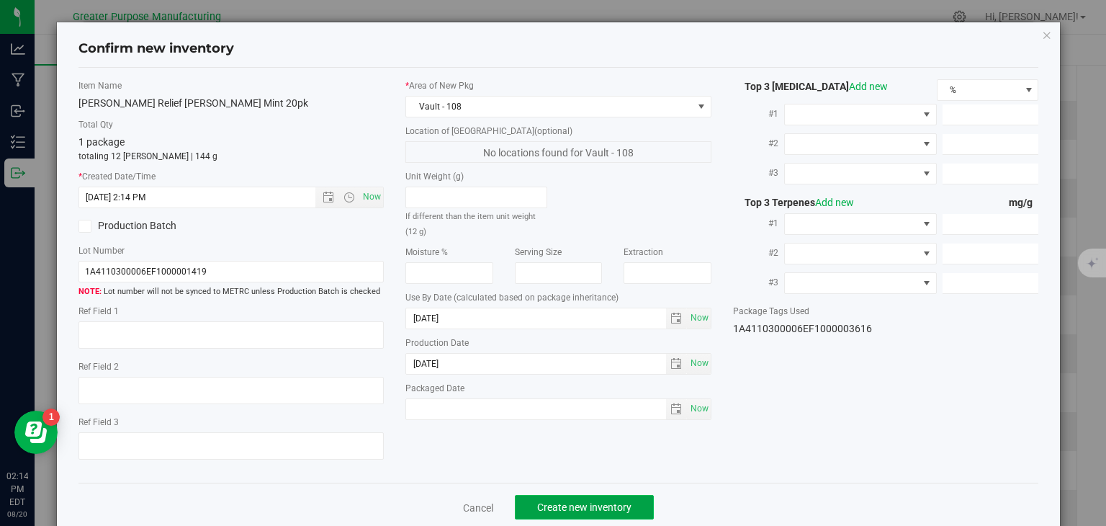
click at [601, 507] on span "Create new inventory" at bounding box center [584, 507] width 94 height 12
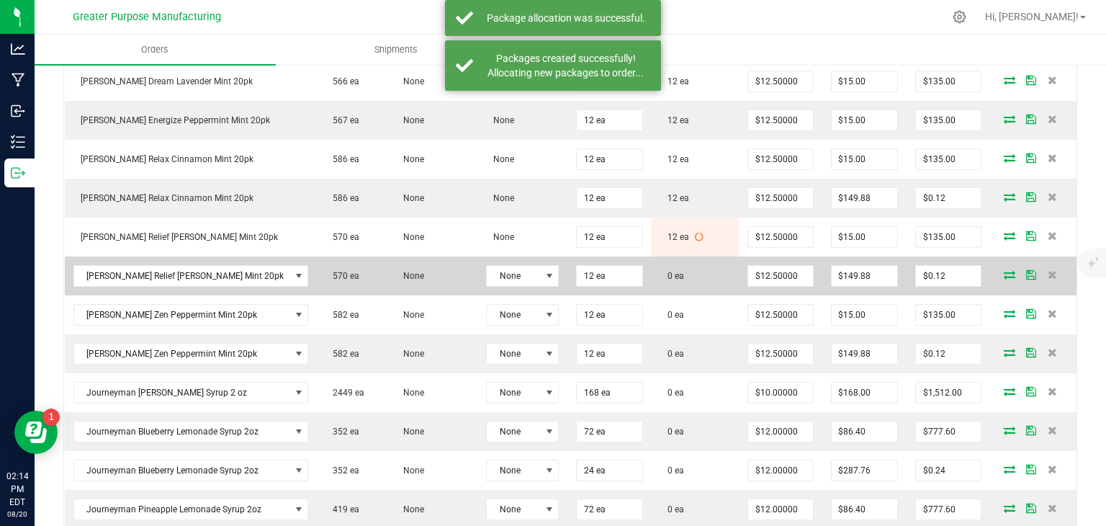
click at [1004, 273] on icon at bounding box center [1010, 274] width 12 height 9
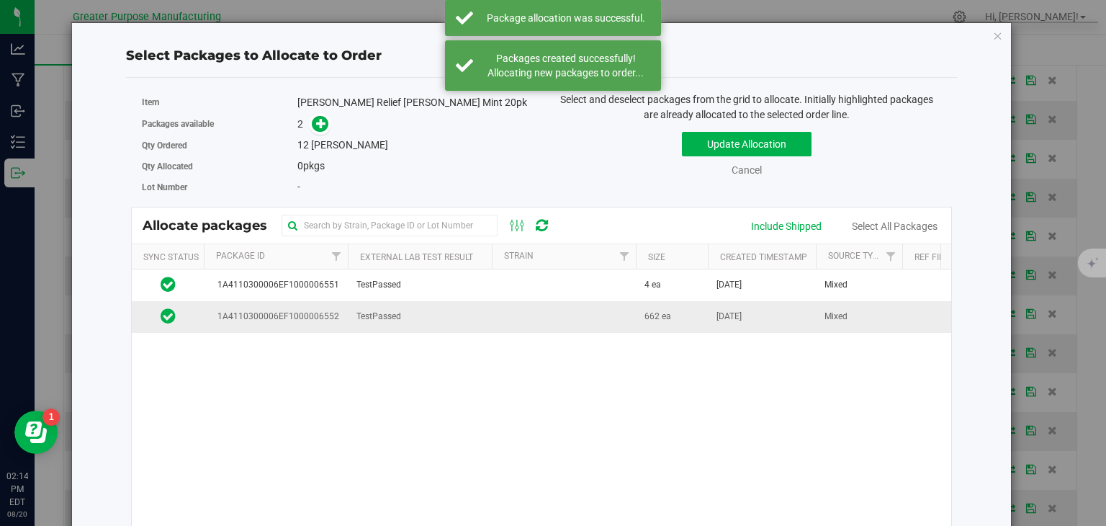
click at [455, 315] on td "TestPassed" at bounding box center [420, 316] width 144 height 31
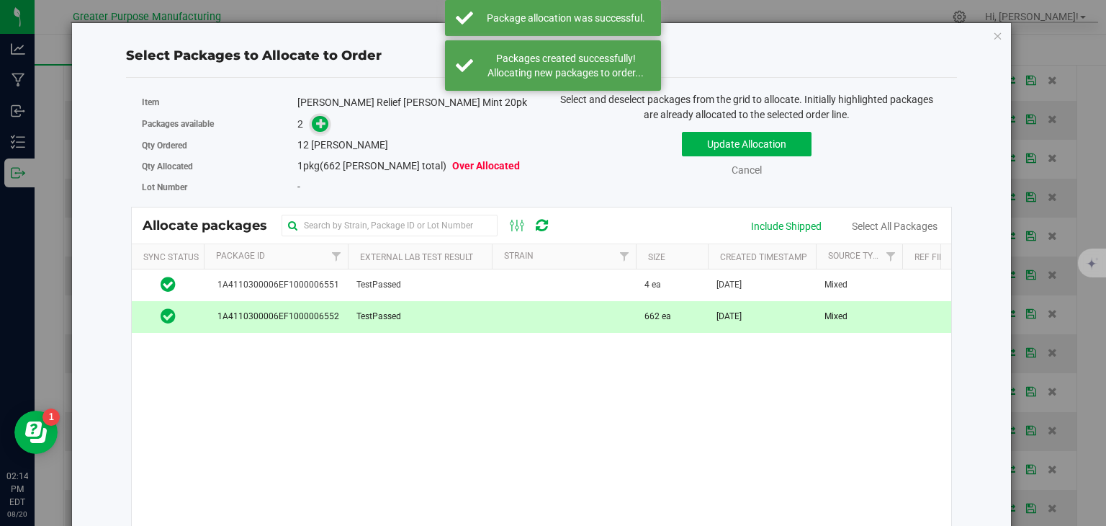
click at [321, 116] on span at bounding box center [320, 123] width 17 height 17
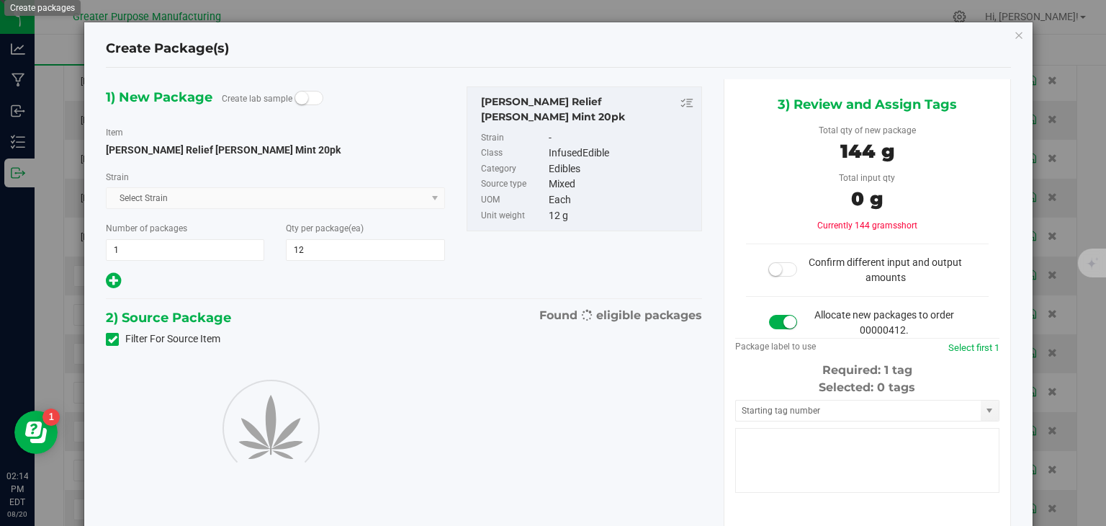
type input "12"
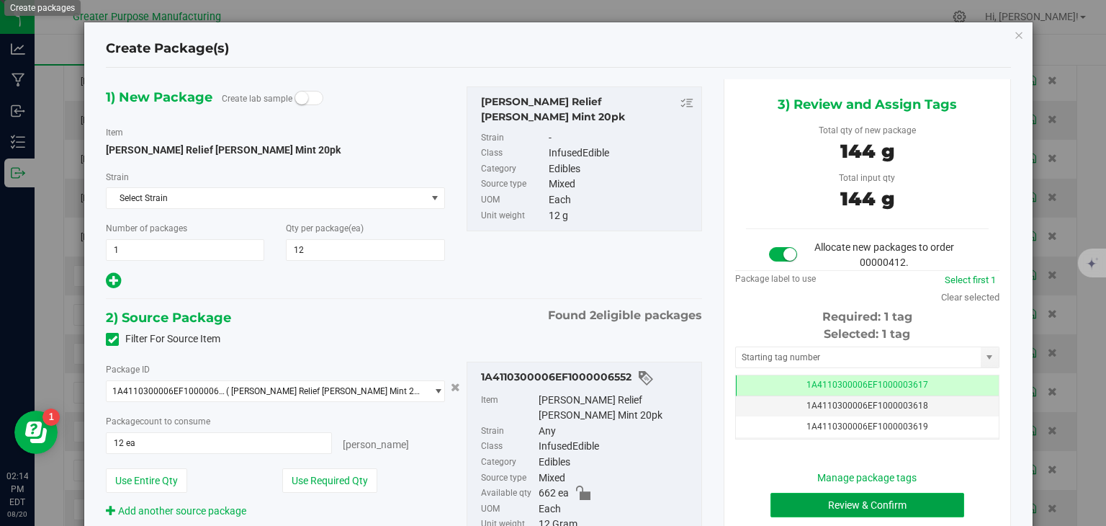
click at [814, 496] on button "Review & Confirm" at bounding box center [868, 505] width 194 height 24
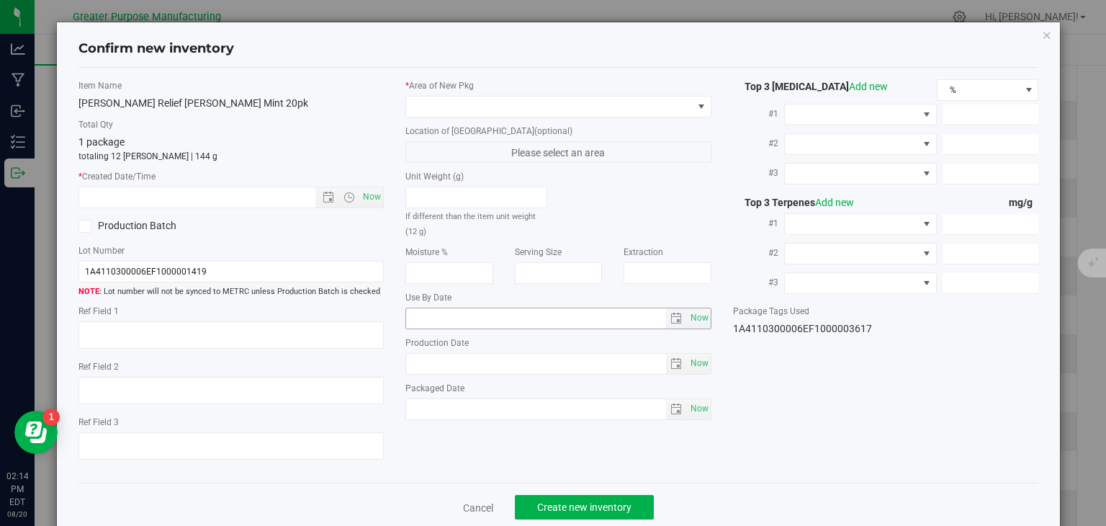
type input "[DATE]"
click at [375, 197] on span "Now" at bounding box center [372, 197] width 24 height 21
type input "[DATE] 2:14 PM"
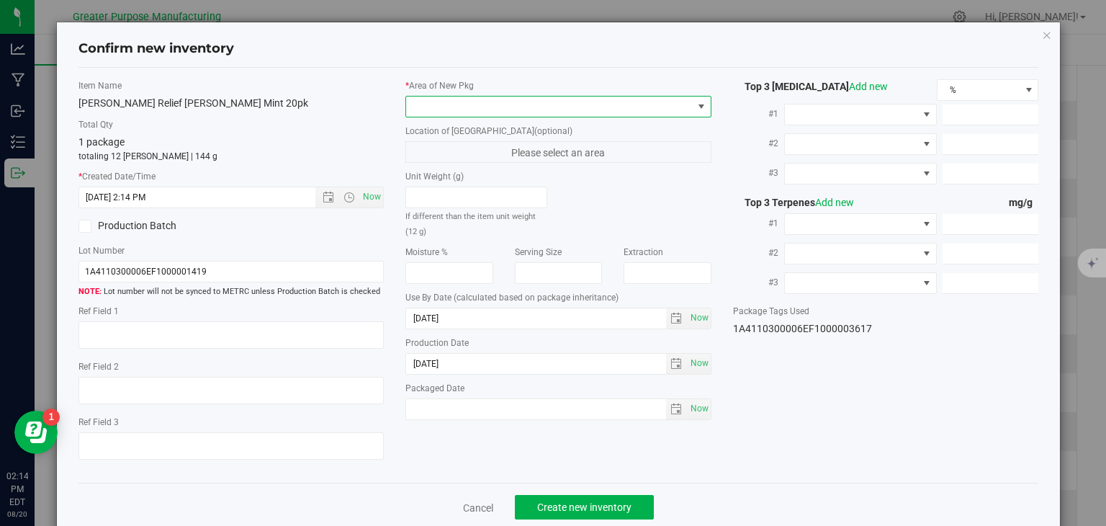
click at [492, 110] on span at bounding box center [549, 107] width 287 height 20
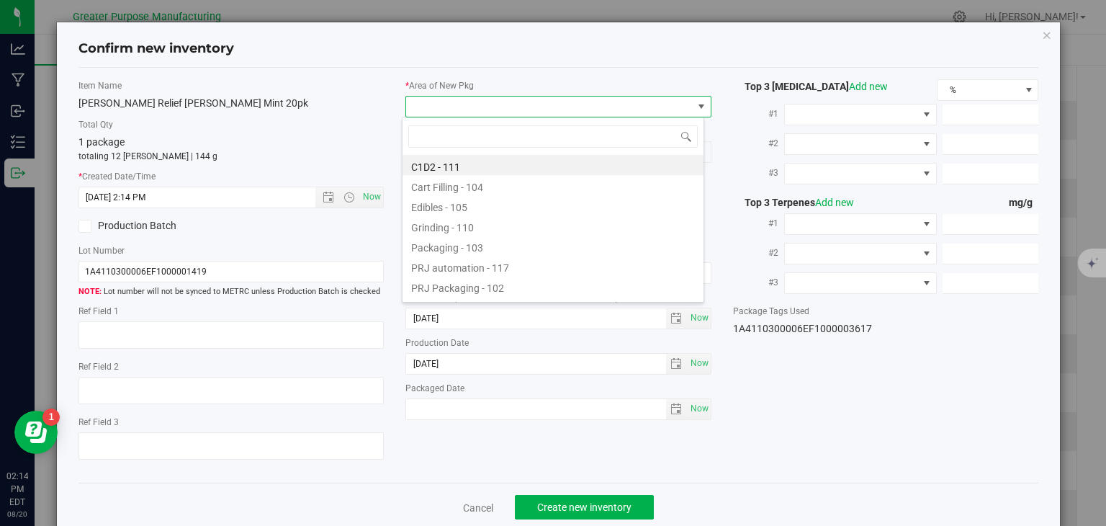
type input "108"
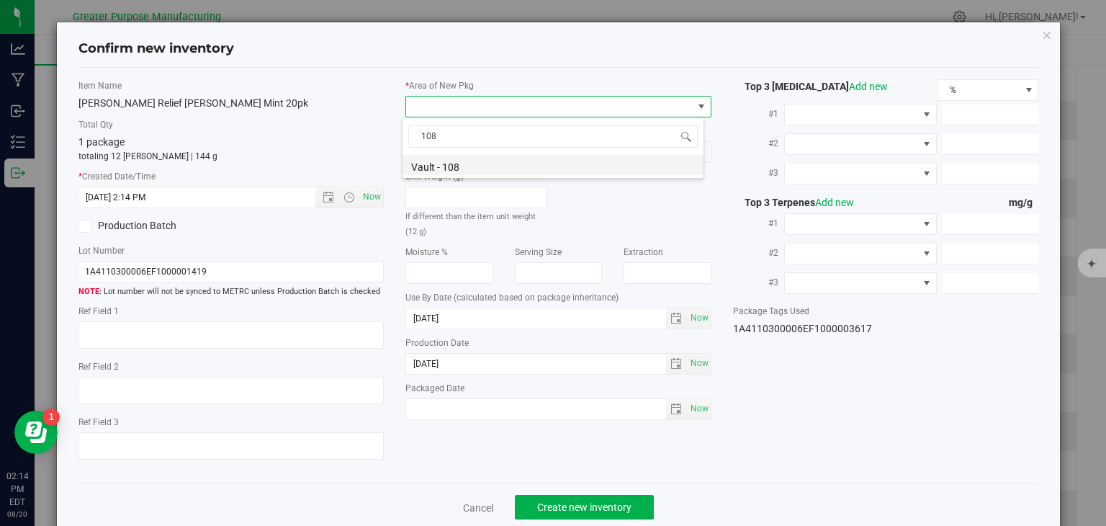
click at [465, 162] on li "Vault - 108" at bounding box center [553, 165] width 301 height 20
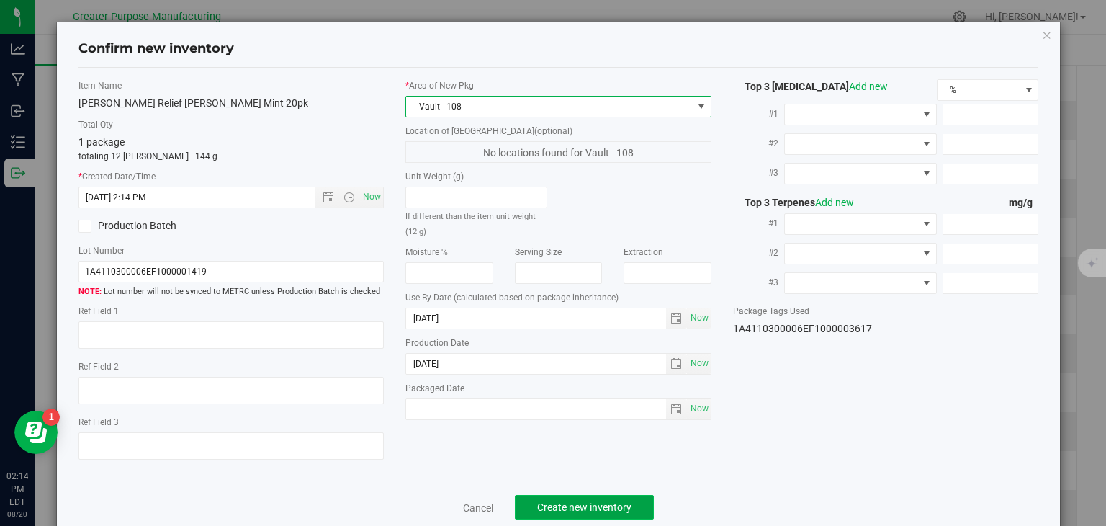
click at [572, 507] on span "Create new inventory" at bounding box center [584, 507] width 94 height 12
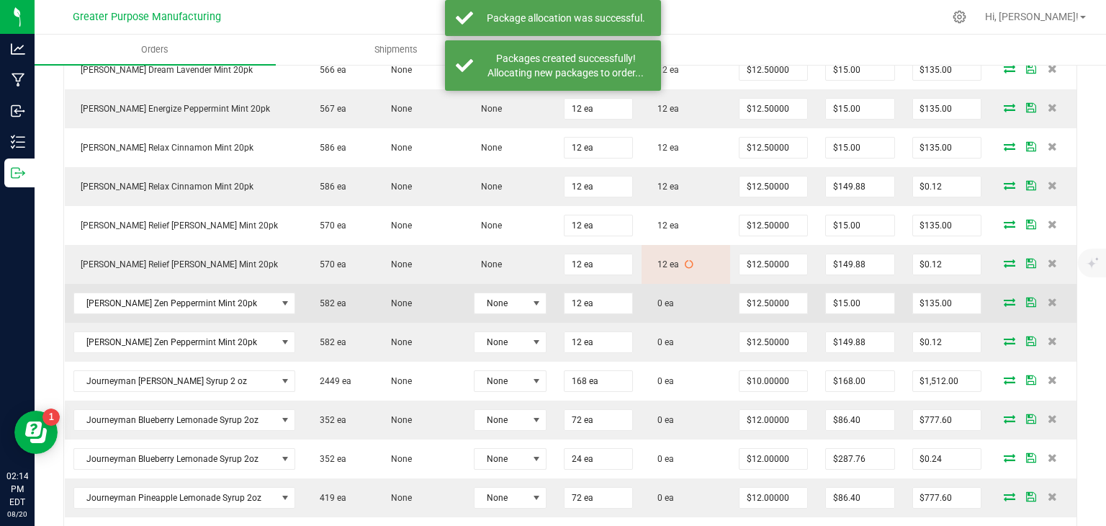
click at [1004, 306] on icon at bounding box center [1010, 301] width 12 height 9
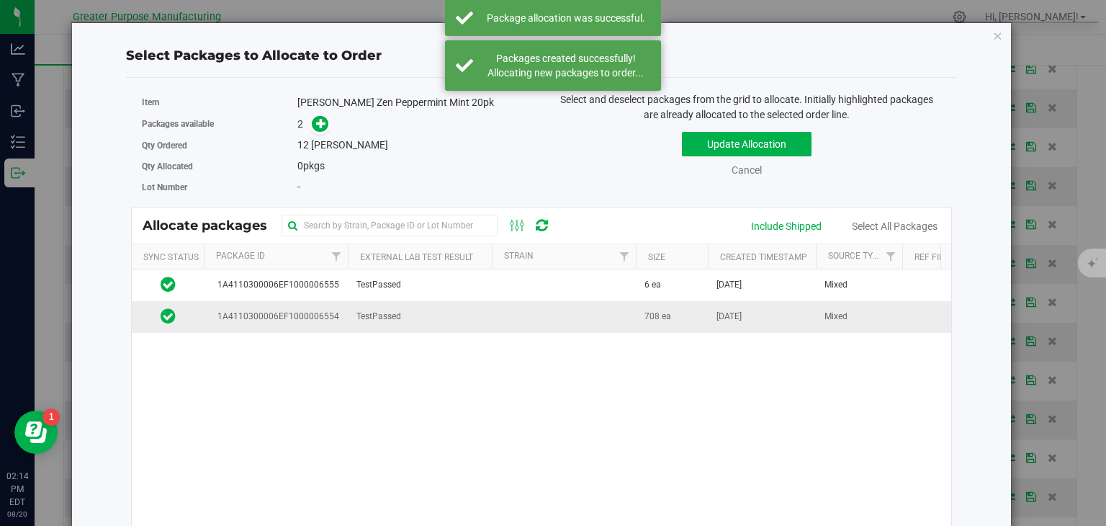
click at [501, 313] on td at bounding box center [564, 316] width 144 height 31
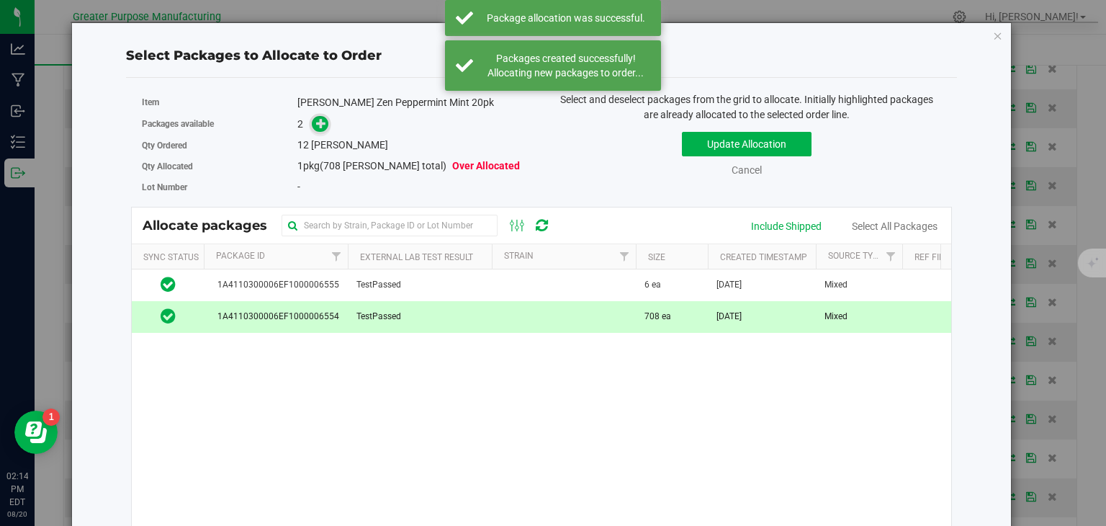
click at [323, 125] on icon at bounding box center [321, 123] width 10 height 10
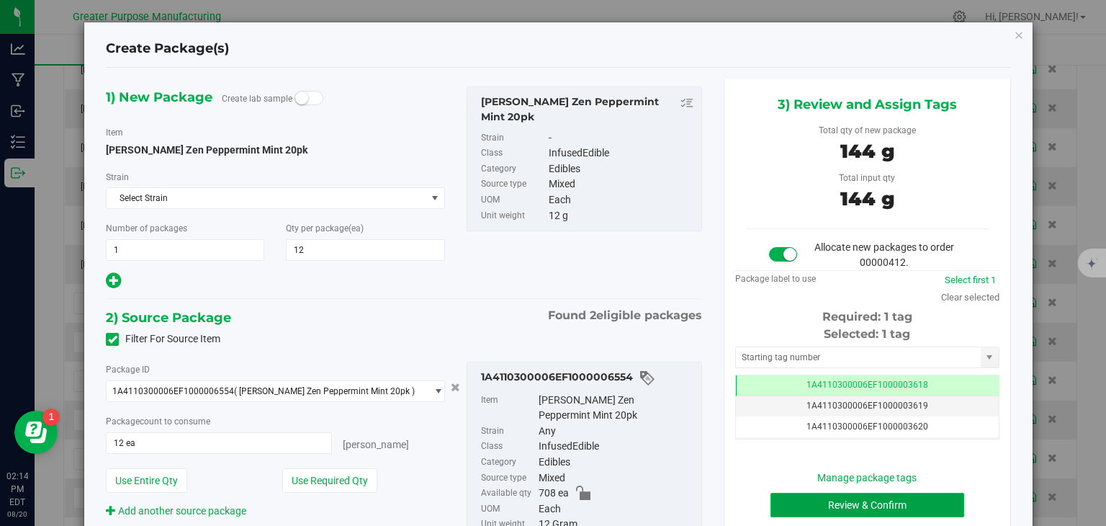
click at [883, 505] on button "Review & Confirm" at bounding box center [868, 505] width 194 height 24
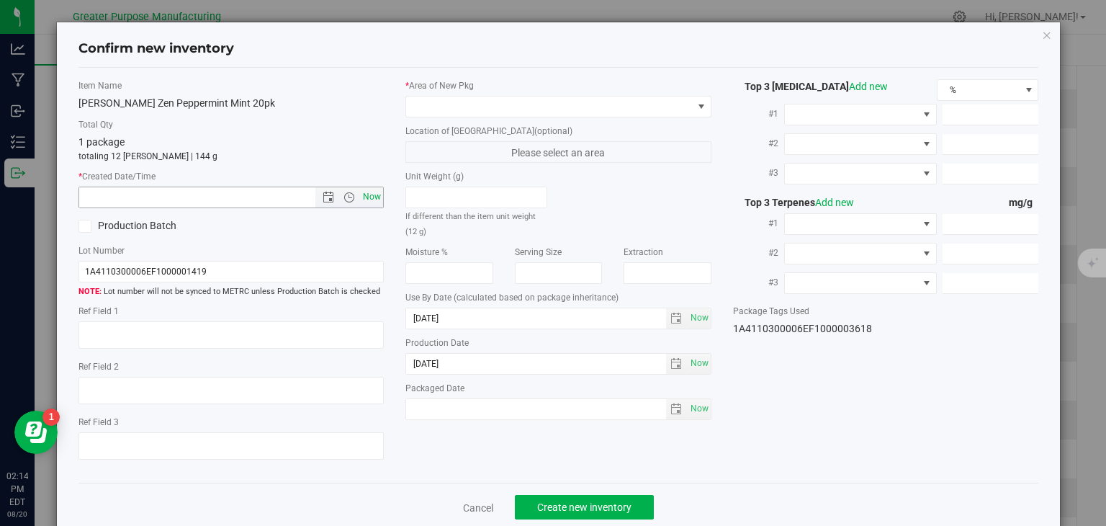
click at [367, 194] on span "Now" at bounding box center [372, 197] width 24 height 21
type input "[DATE] 2:14 PM"
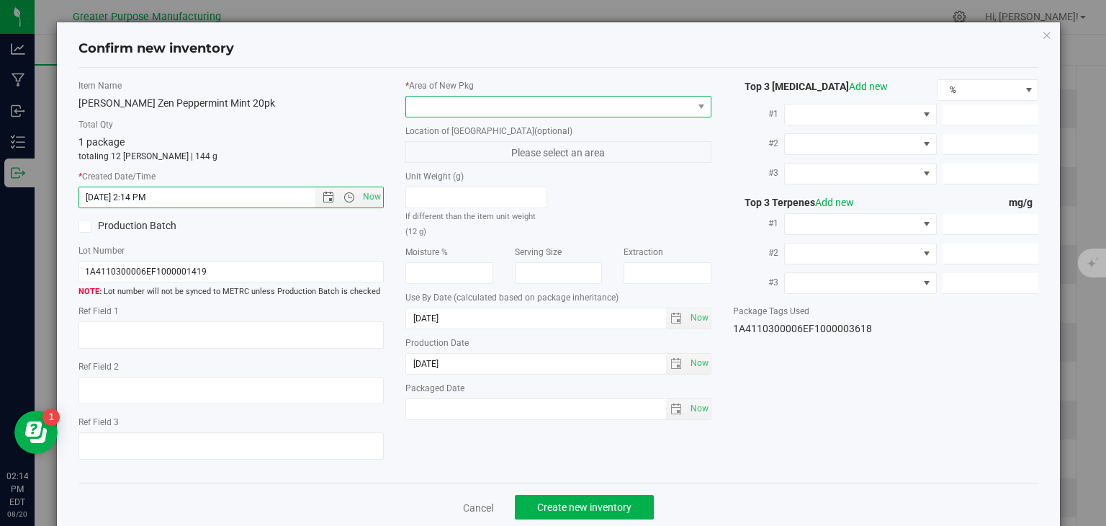
click at [455, 109] on span at bounding box center [549, 107] width 287 height 20
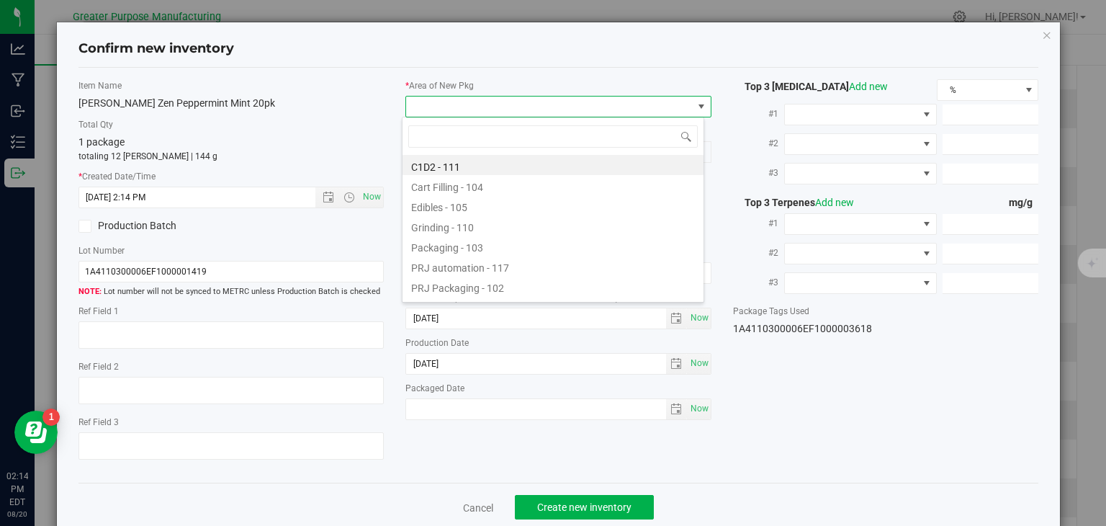
type input "108"
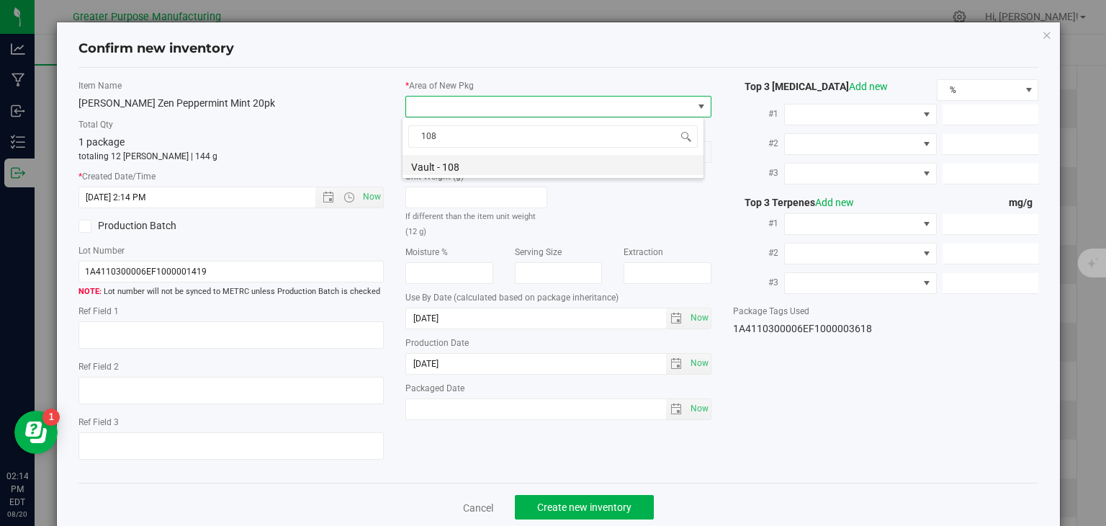
click at [442, 171] on li "Vault - 108" at bounding box center [553, 165] width 301 height 20
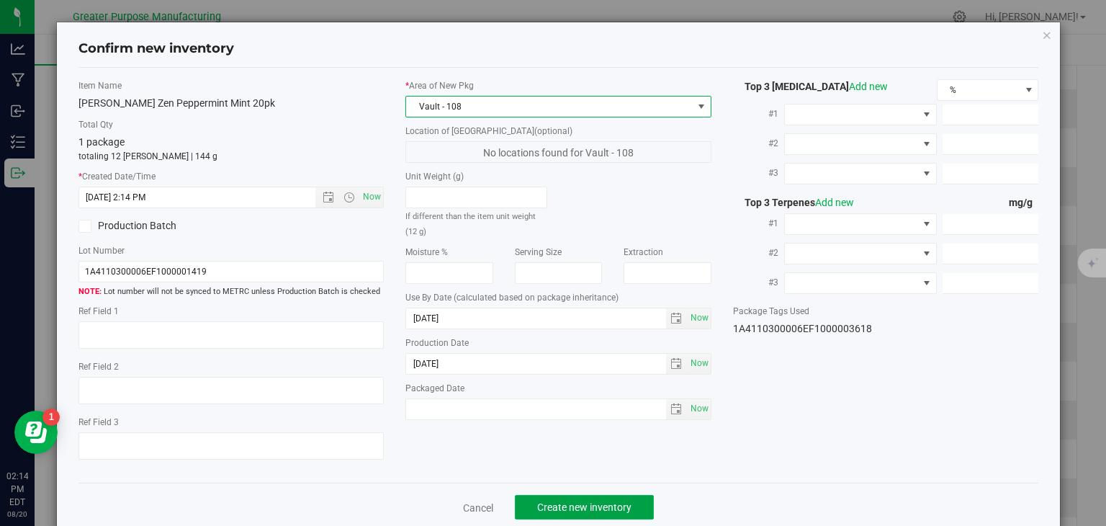
click at [601, 505] on span "Create new inventory" at bounding box center [584, 507] width 94 height 12
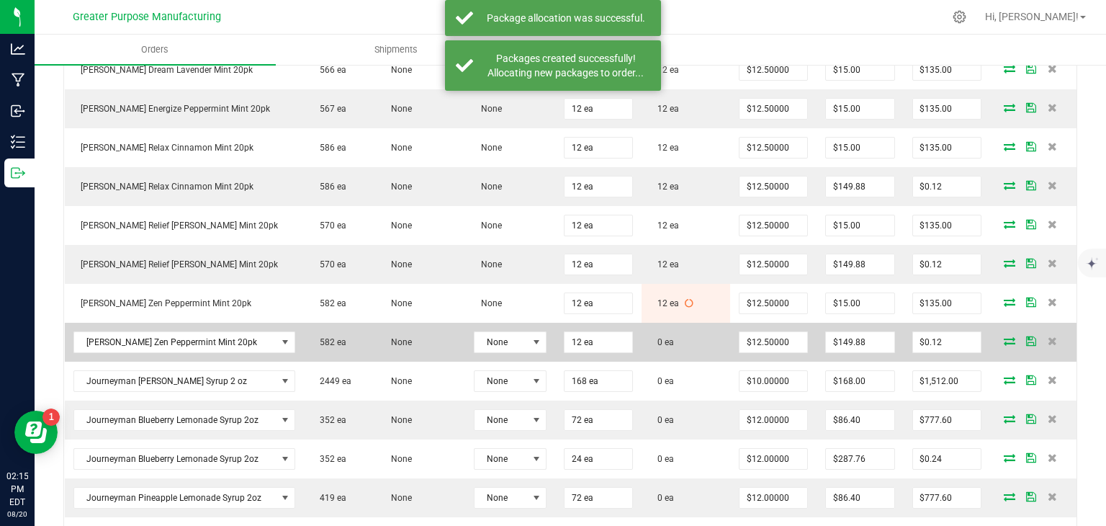
click at [1004, 344] on icon at bounding box center [1010, 340] width 12 height 9
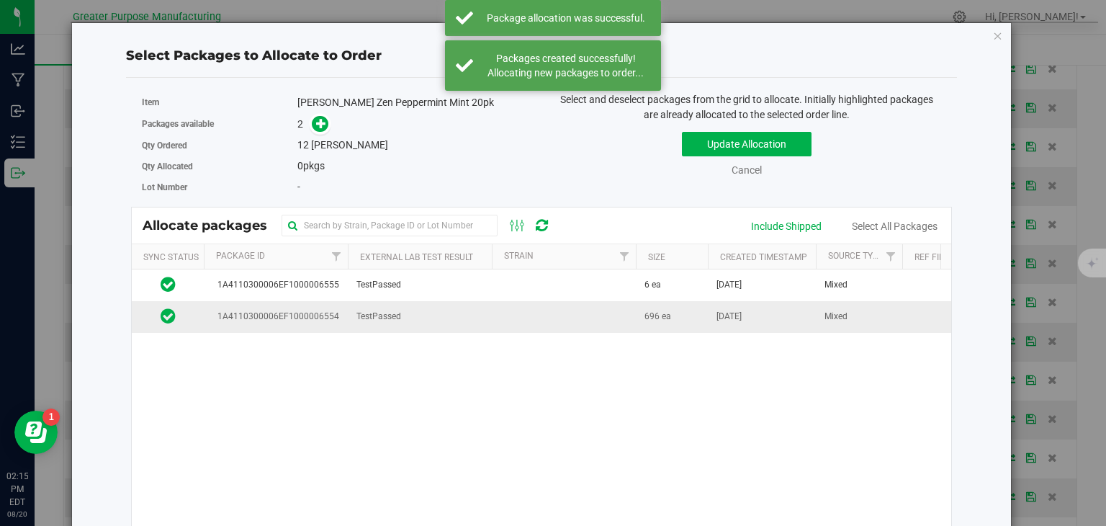
click at [499, 313] on td at bounding box center [564, 316] width 144 height 31
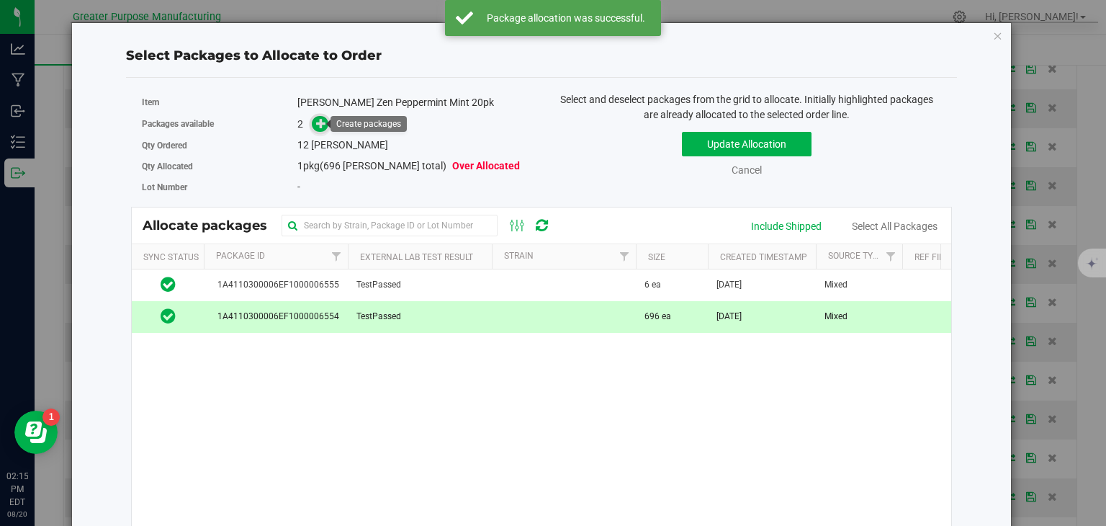
click at [316, 122] on icon at bounding box center [321, 122] width 11 height 11
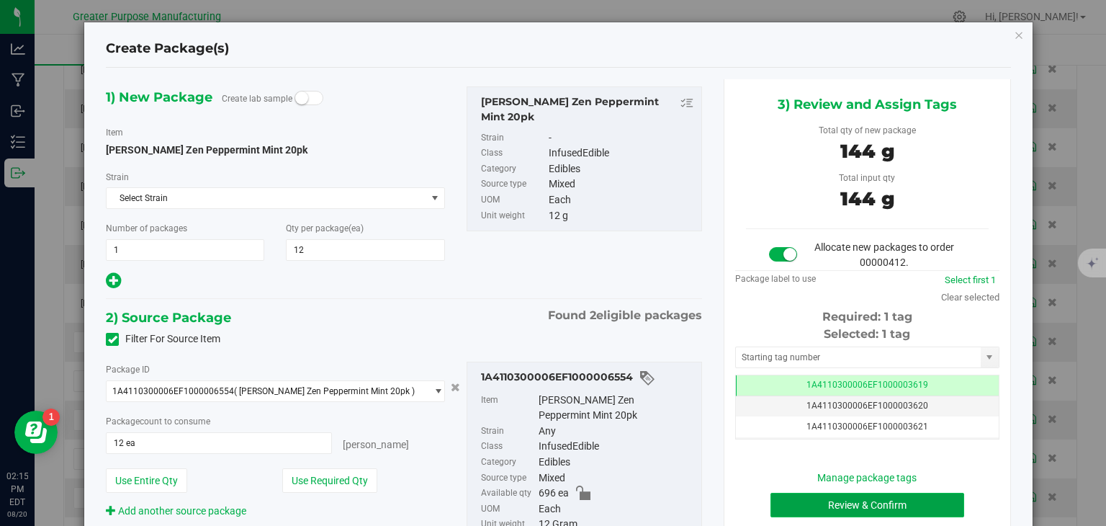
click at [816, 509] on button "Review & Confirm" at bounding box center [868, 505] width 194 height 24
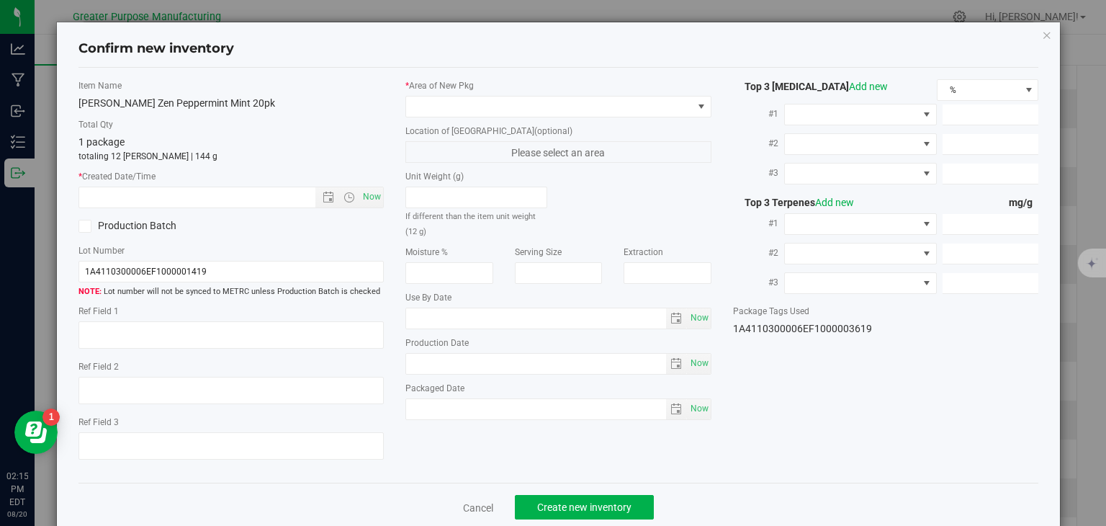
type input "[DATE]"
click at [362, 198] on span "Now" at bounding box center [372, 197] width 24 height 21
type input "[DATE] 2:15 PM"
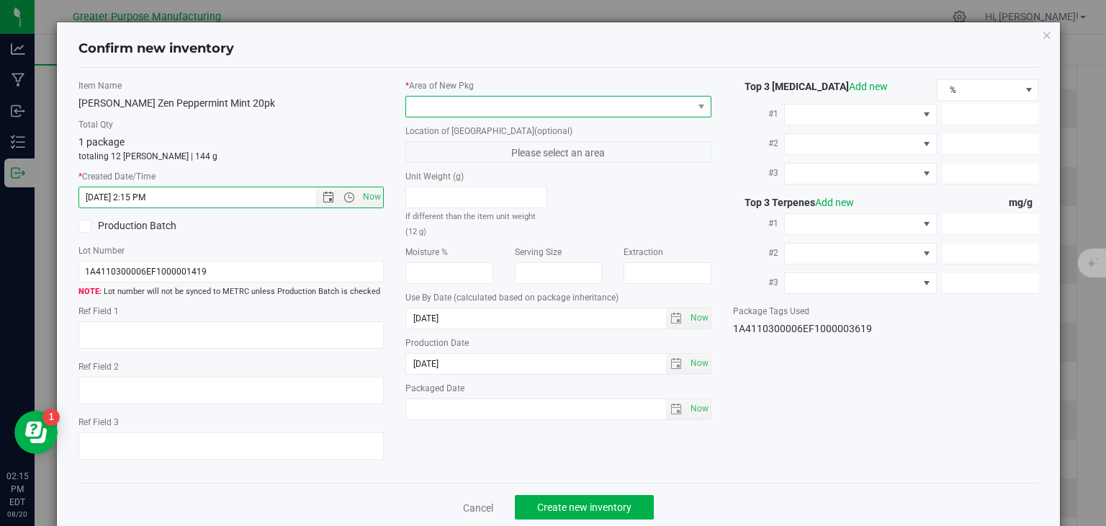
click at [498, 107] on span at bounding box center [549, 107] width 287 height 20
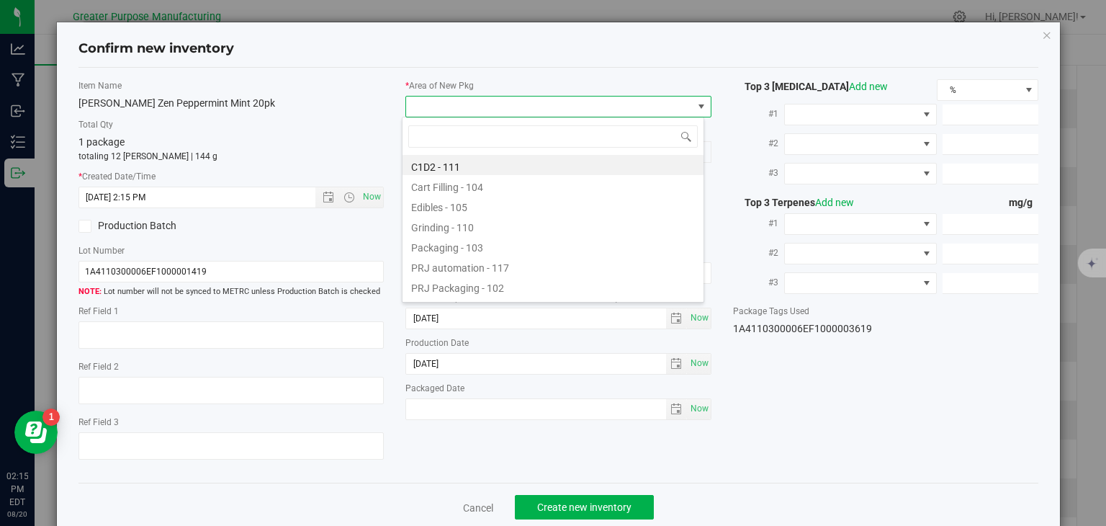
type input "108"
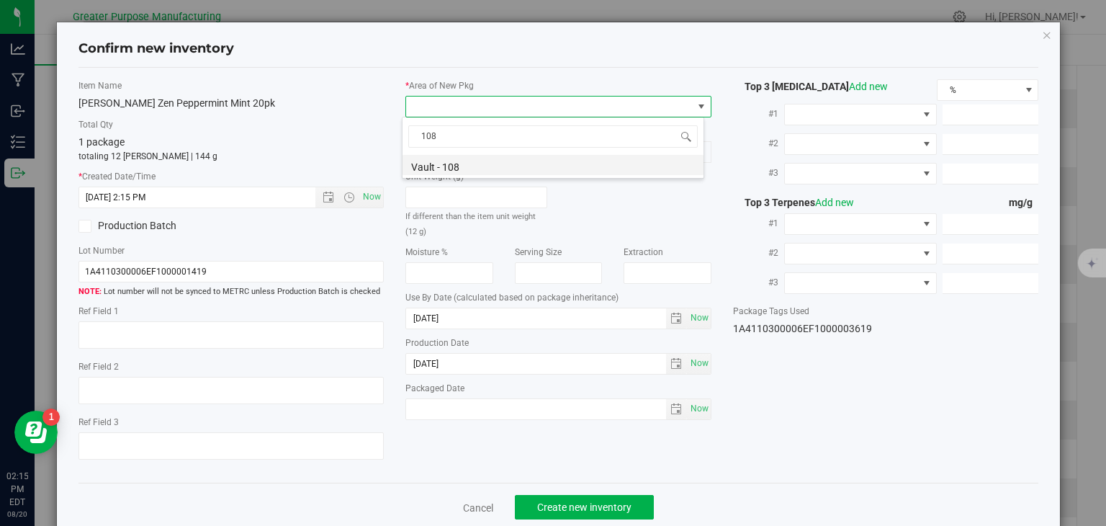
click at [470, 164] on li "Vault - 108" at bounding box center [553, 165] width 301 height 20
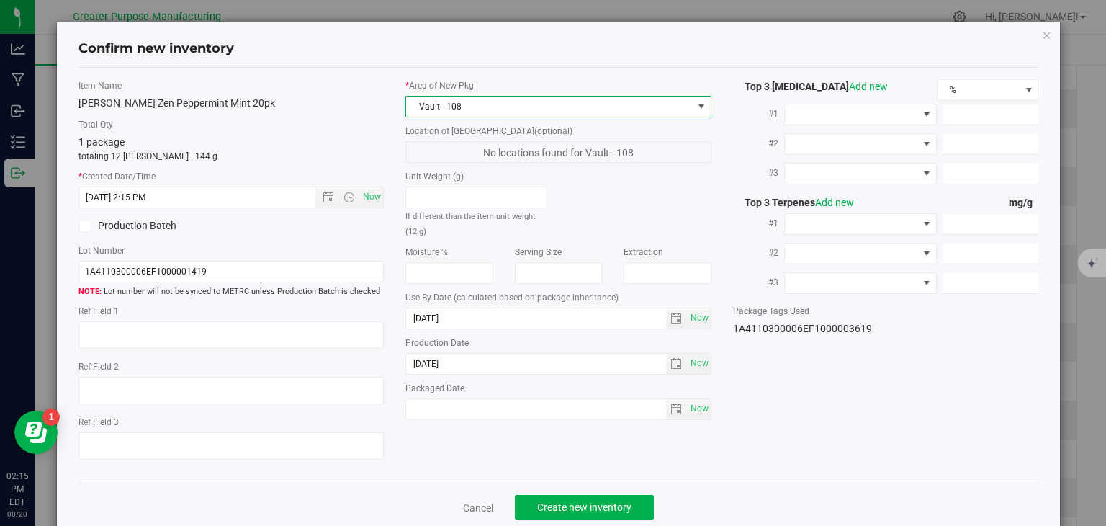
click at [568, 493] on div "Cancel Create new inventory" at bounding box center [559, 507] width 961 height 48
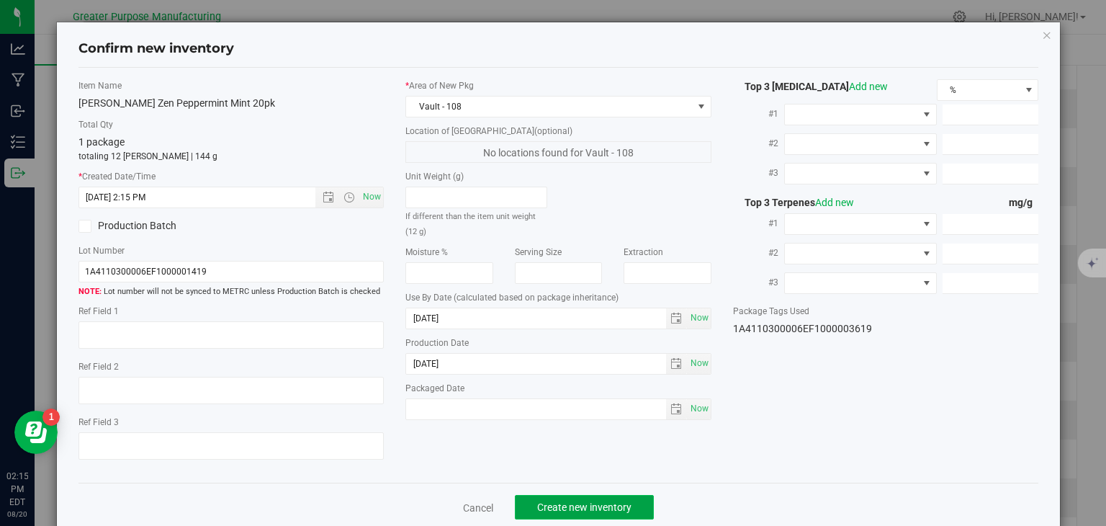
click at [563, 497] on button "Create new inventory" at bounding box center [584, 507] width 139 height 24
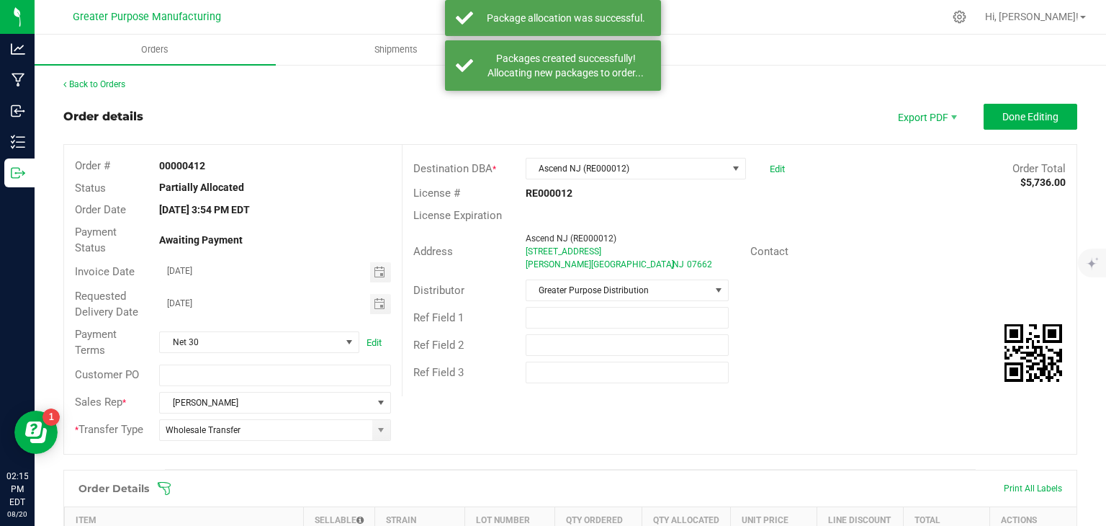
scroll to position [561, 0]
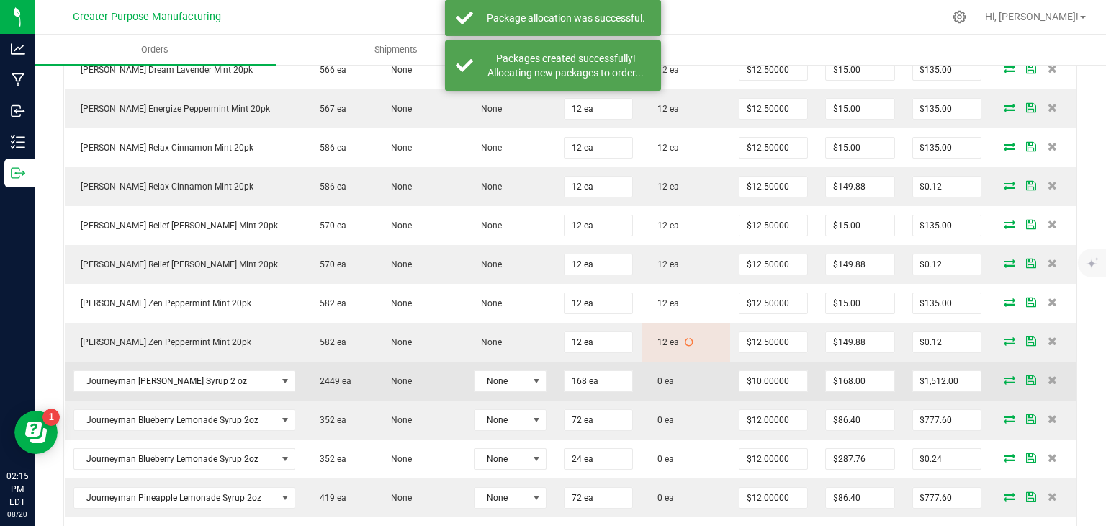
click at [1004, 384] on icon at bounding box center [1010, 379] width 12 height 9
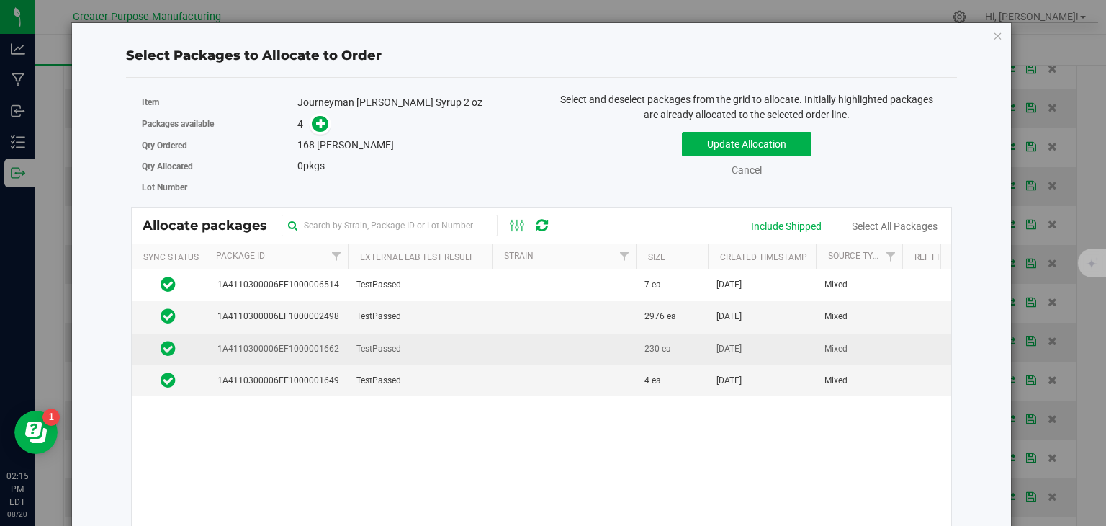
click at [520, 349] on td at bounding box center [564, 350] width 144 height 32
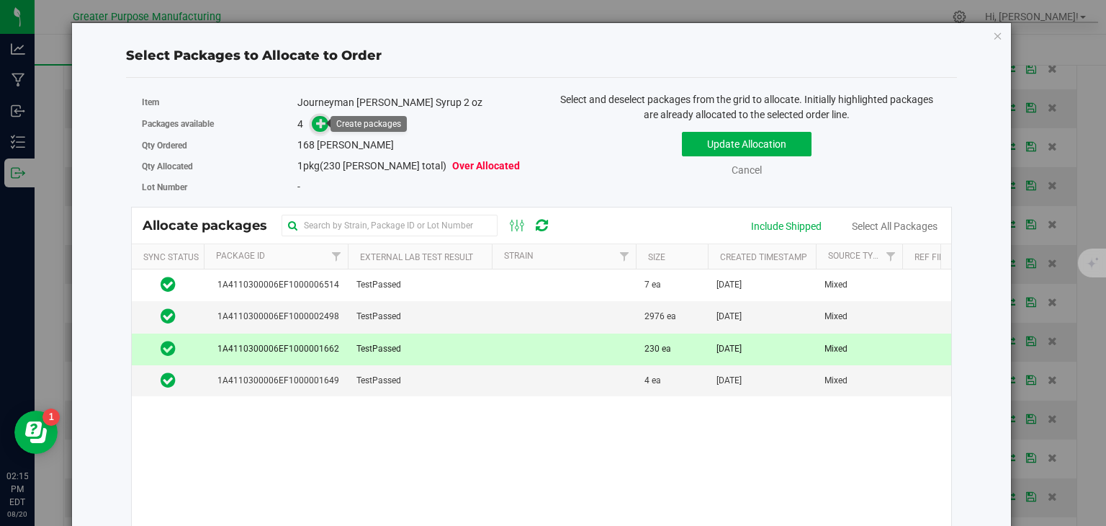
click at [316, 118] on icon at bounding box center [321, 123] width 10 height 10
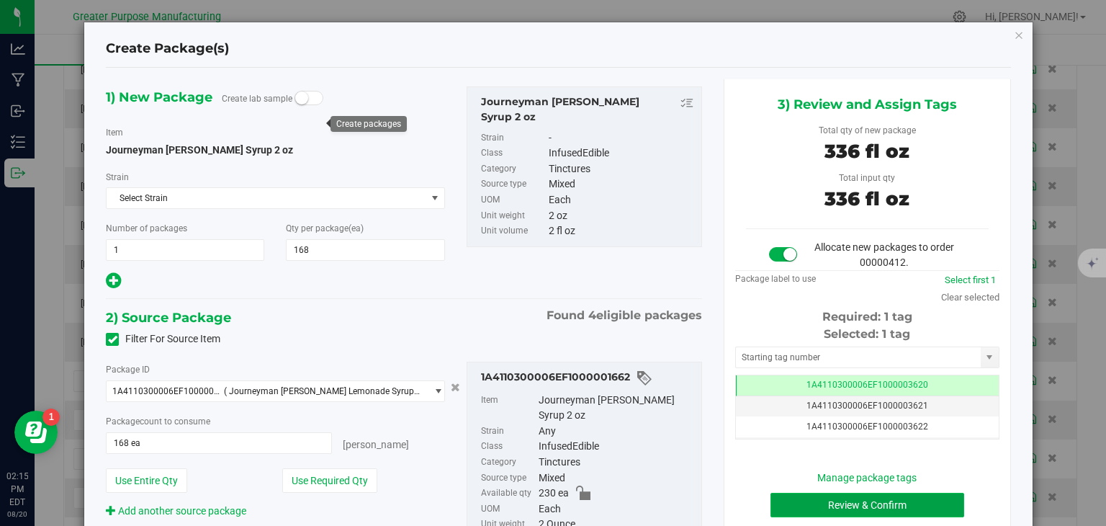
click at [839, 499] on button "Review & Confirm" at bounding box center [868, 505] width 194 height 24
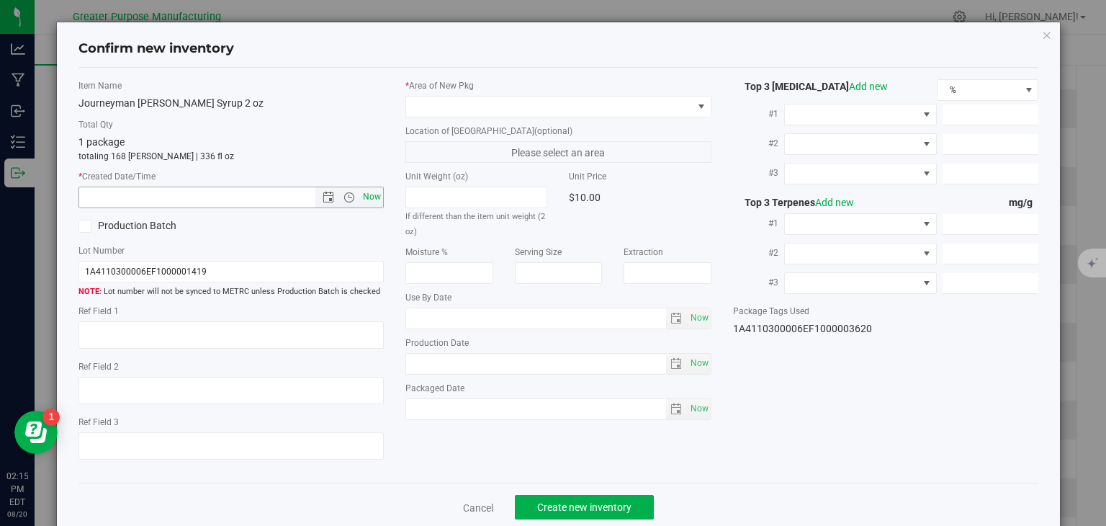
click at [368, 203] on span "Now" at bounding box center [372, 197] width 24 height 21
type input "[DATE] 2:15 PM"
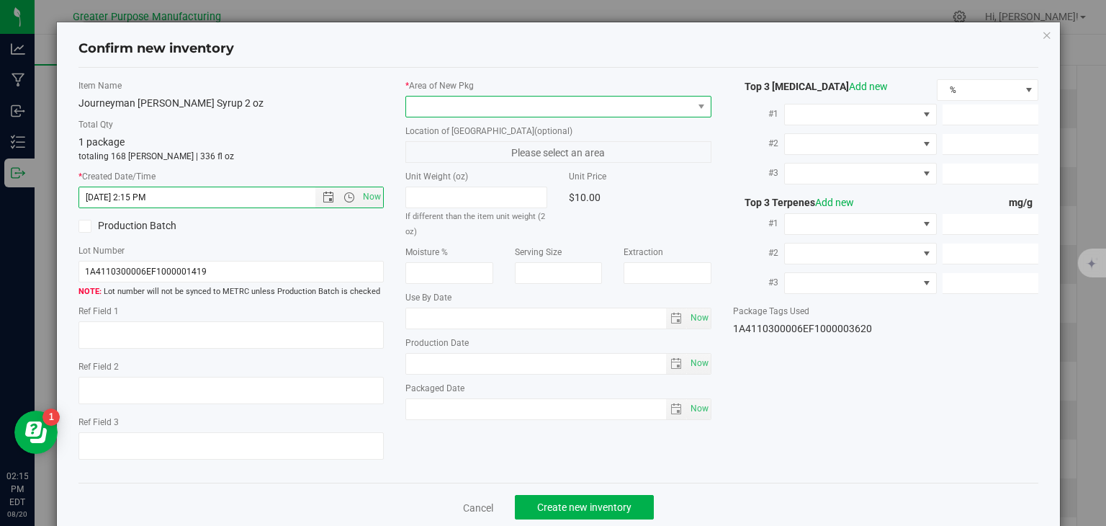
click at [474, 104] on span at bounding box center [549, 107] width 287 height 20
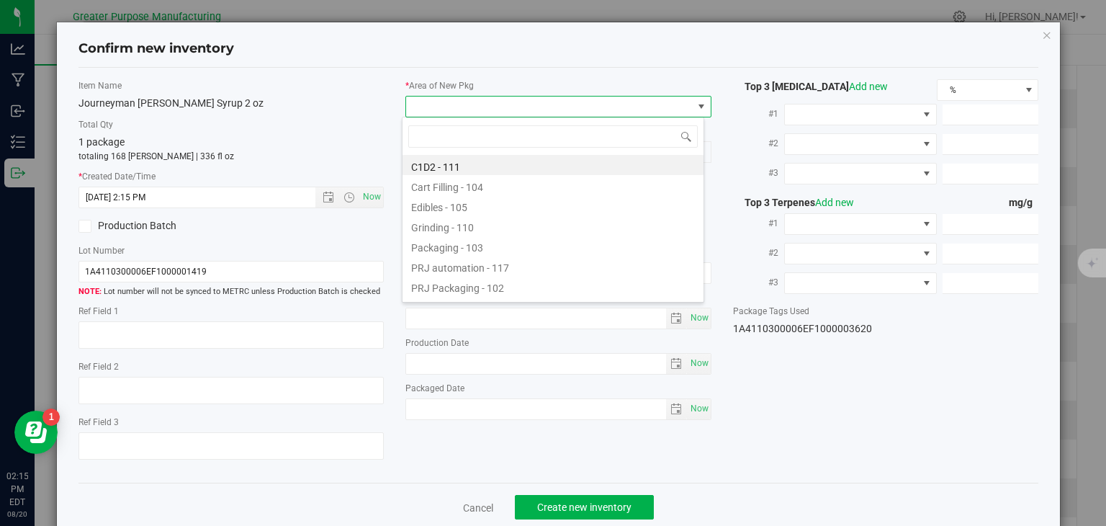
type input "108"
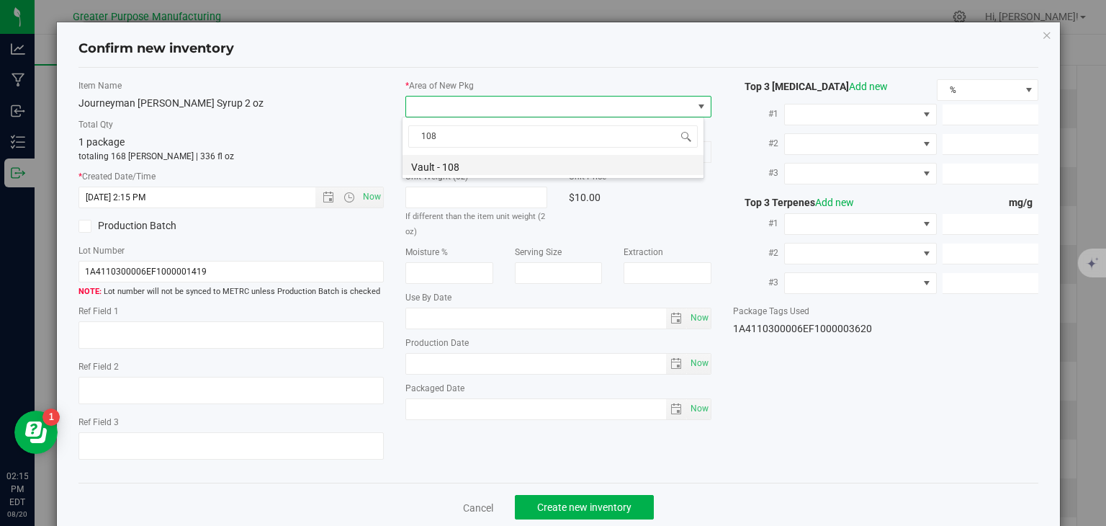
click at [447, 163] on li "Vault - 108" at bounding box center [553, 165] width 301 height 20
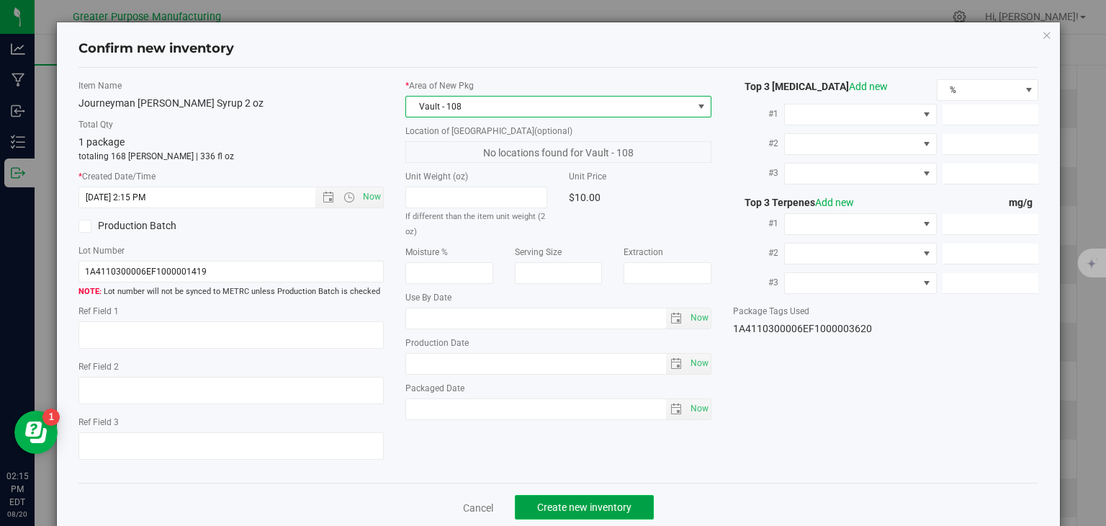
click at [575, 499] on button "Create new inventory" at bounding box center [584, 507] width 139 height 24
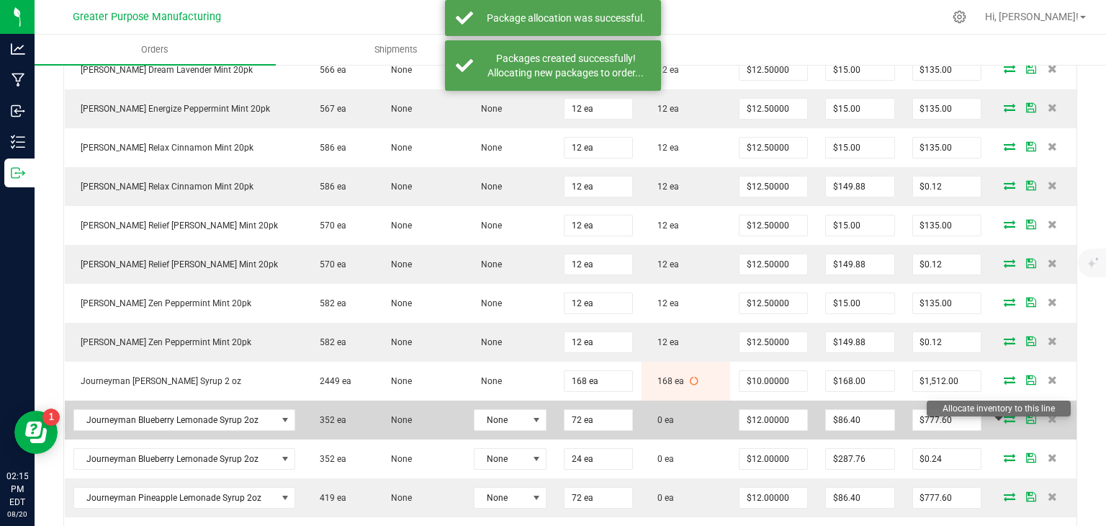
click at [1004, 423] on icon at bounding box center [1010, 418] width 12 height 9
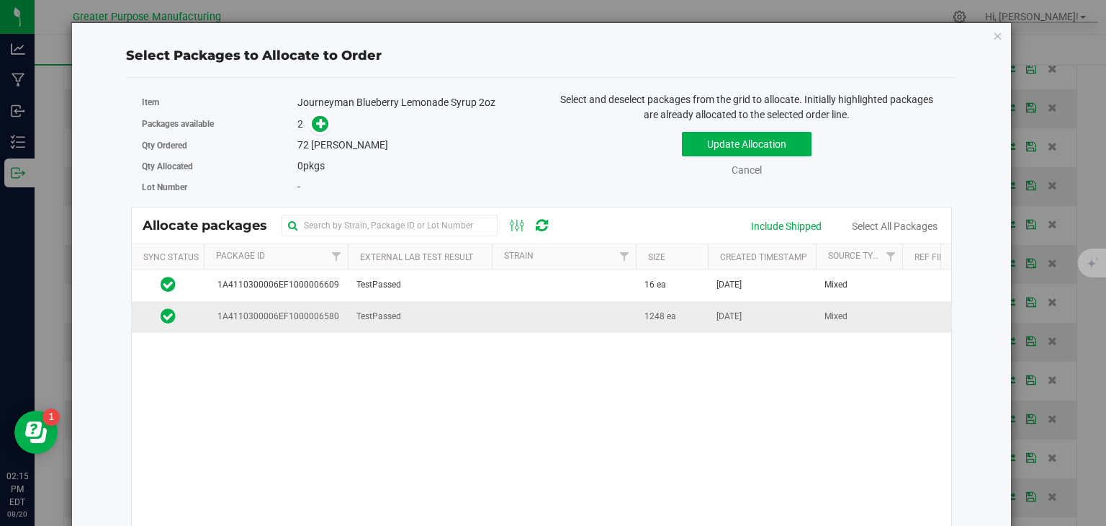
click at [453, 322] on td "TestPassed" at bounding box center [420, 316] width 144 height 31
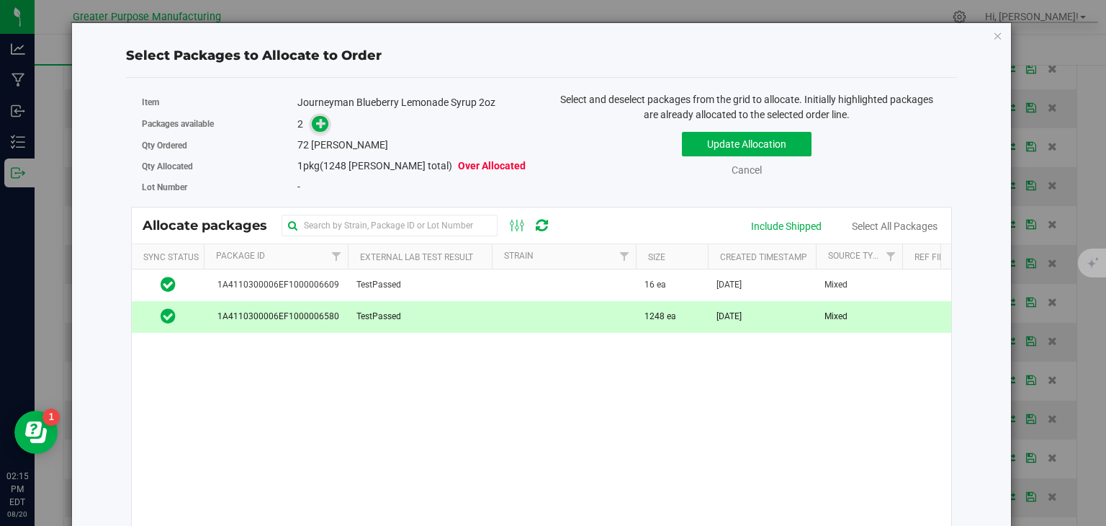
click at [317, 127] on icon at bounding box center [321, 123] width 10 height 10
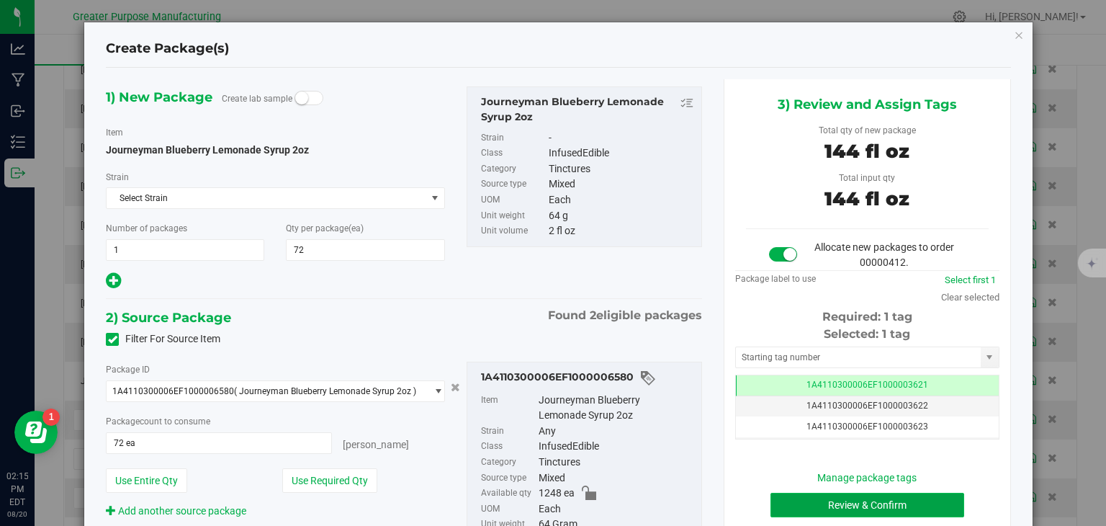
click at [820, 508] on button "Review & Confirm" at bounding box center [868, 505] width 194 height 24
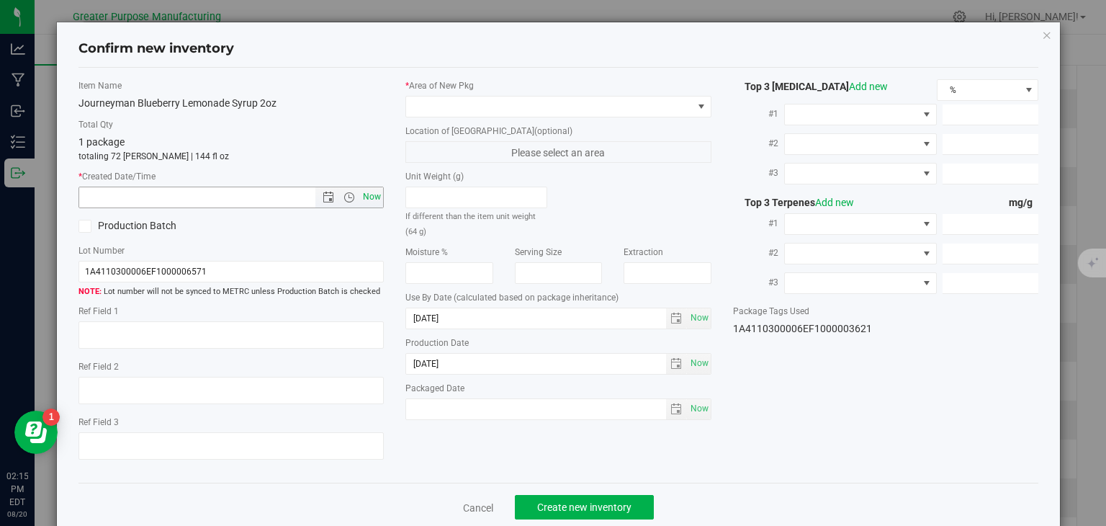
click at [360, 192] on span "Now" at bounding box center [372, 197] width 24 height 21
type input "[DATE] 2:15 PM"
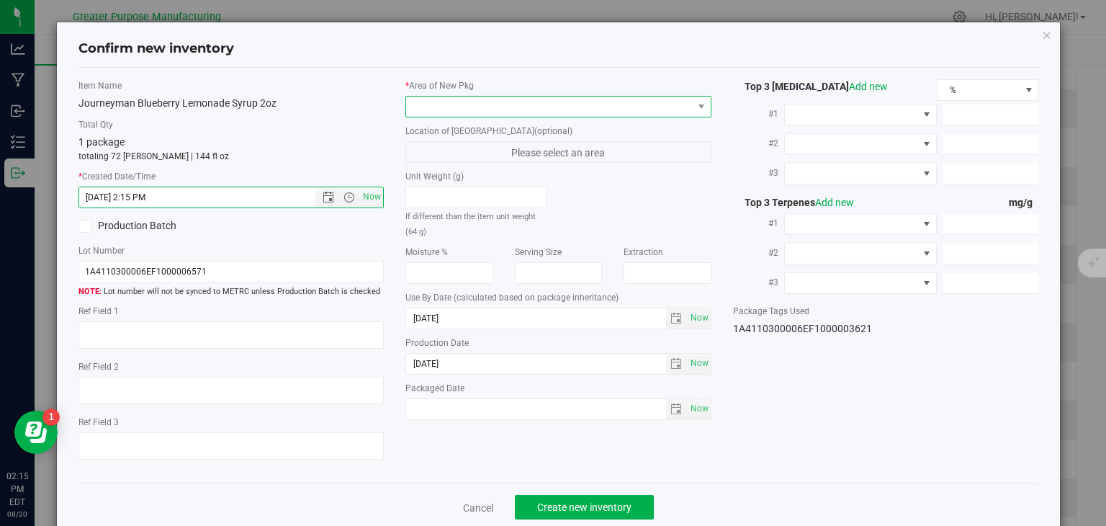
click at [475, 105] on span at bounding box center [549, 107] width 287 height 20
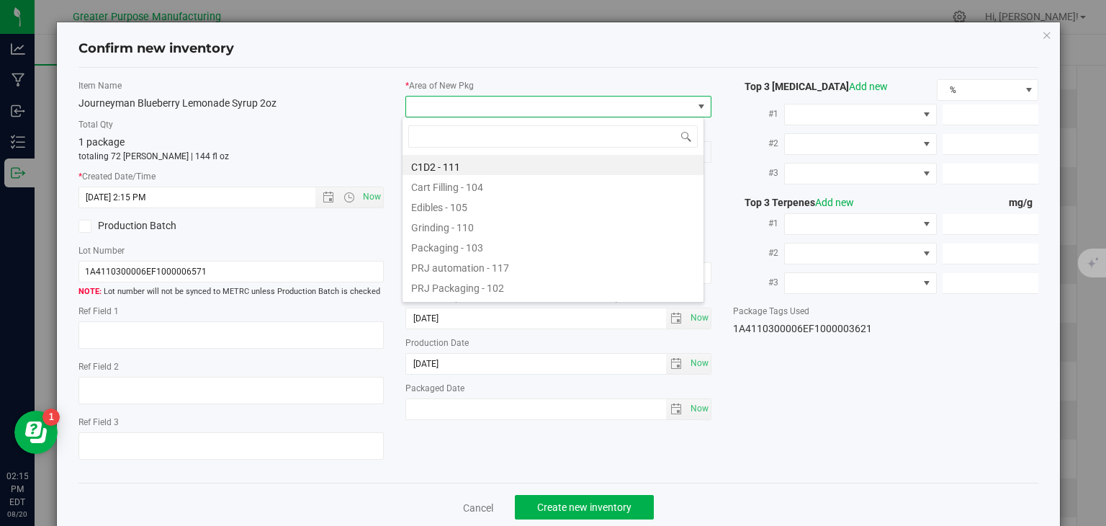
type input "108"
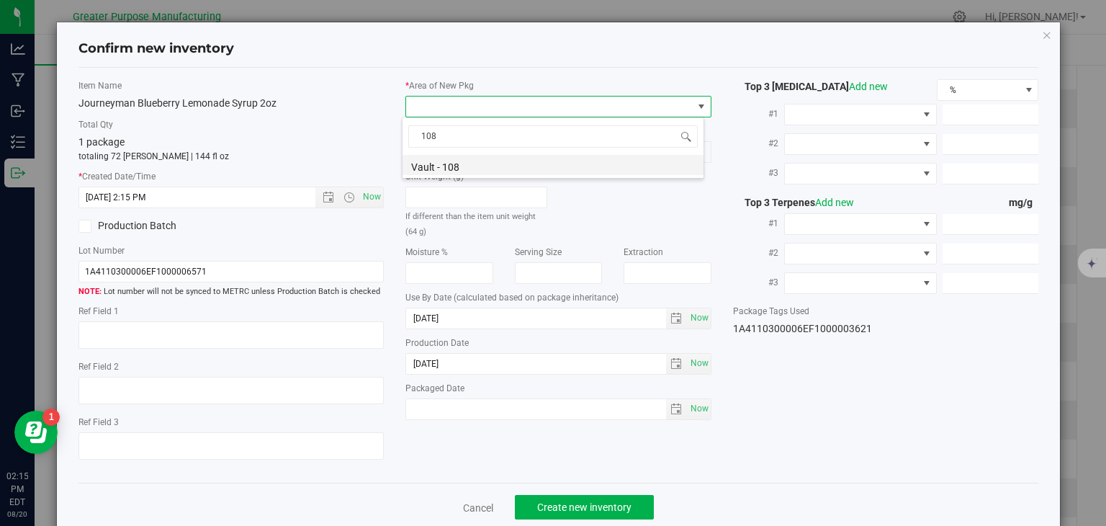
click at [449, 162] on li "Vault - 108" at bounding box center [553, 165] width 301 height 20
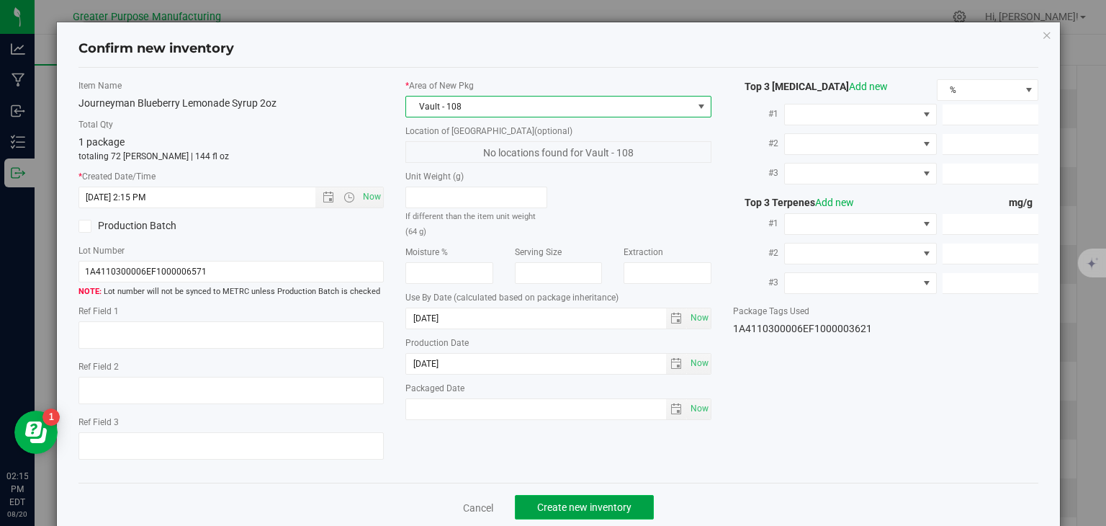
click at [580, 504] on span "Create new inventory" at bounding box center [584, 507] width 94 height 12
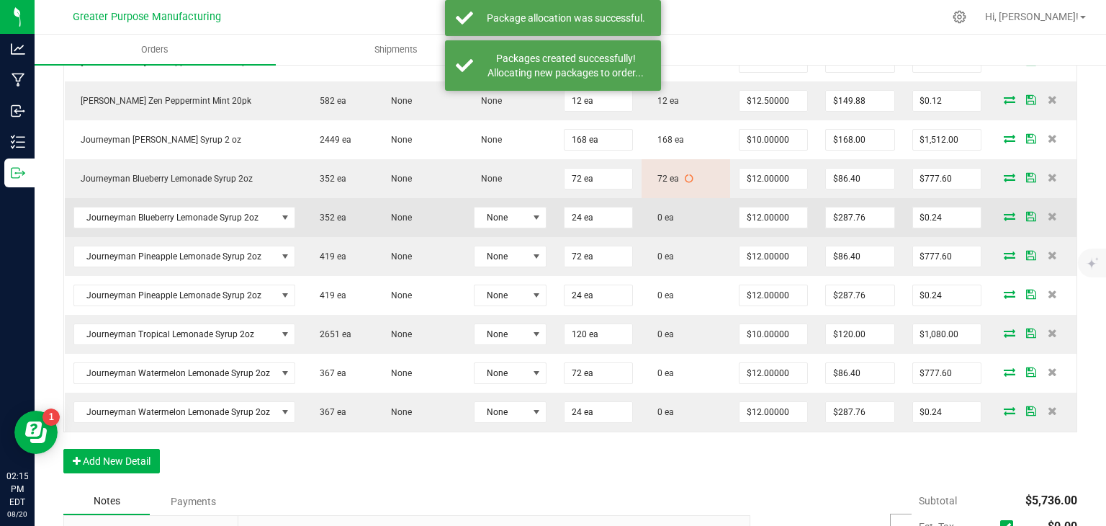
click at [1004, 217] on icon at bounding box center [1010, 216] width 12 height 9
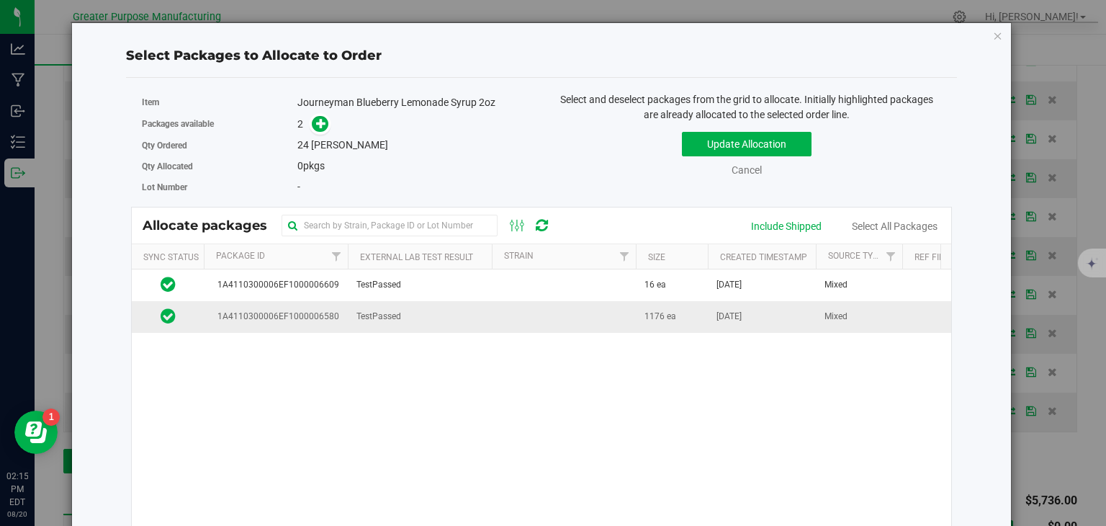
click at [526, 318] on td at bounding box center [564, 316] width 144 height 31
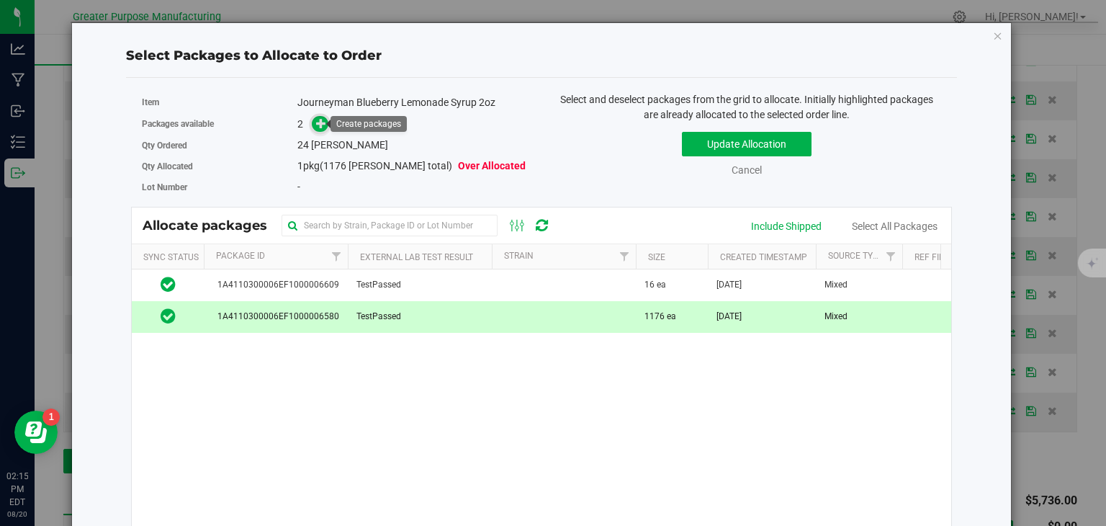
click at [319, 124] on icon at bounding box center [321, 123] width 10 height 10
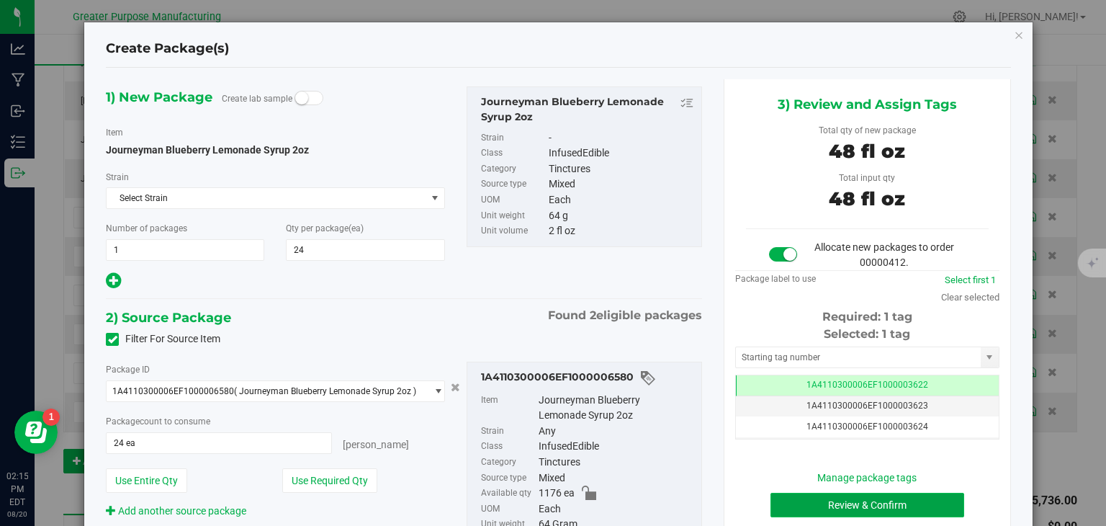
click at [846, 505] on button "Review & Confirm" at bounding box center [868, 505] width 194 height 24
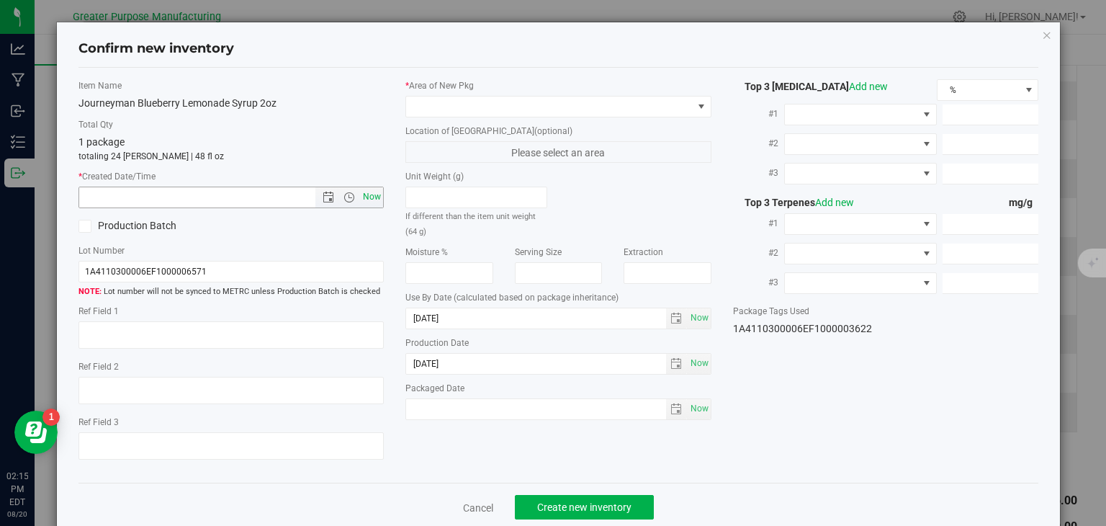
click at [366, 188] on span "Now" at bounding box center [372, 197] width 24 height 21
type input "[DATE] 2:15 PM"
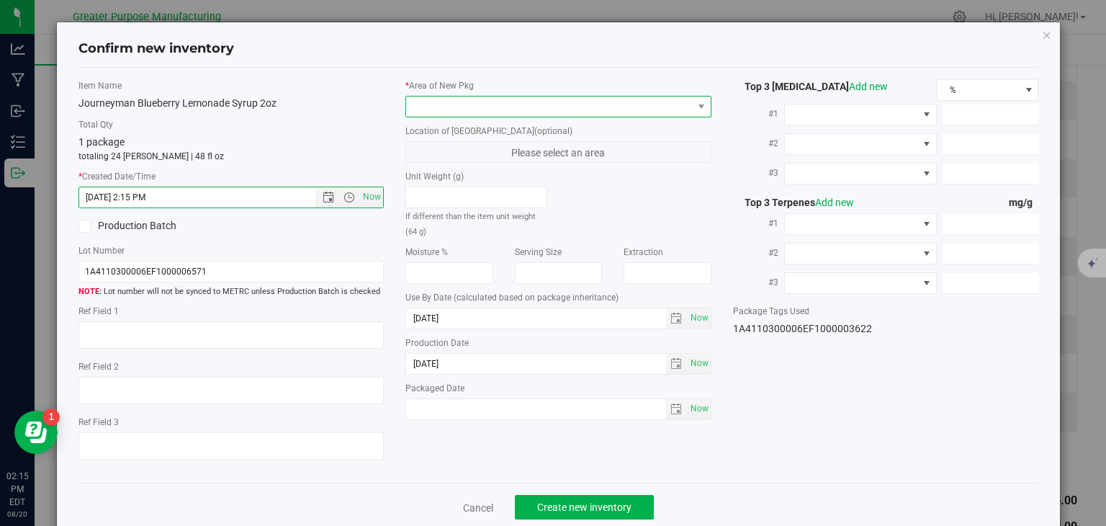
click at [478, 105] on span at bounding box center [549, 107] width 287 height 20
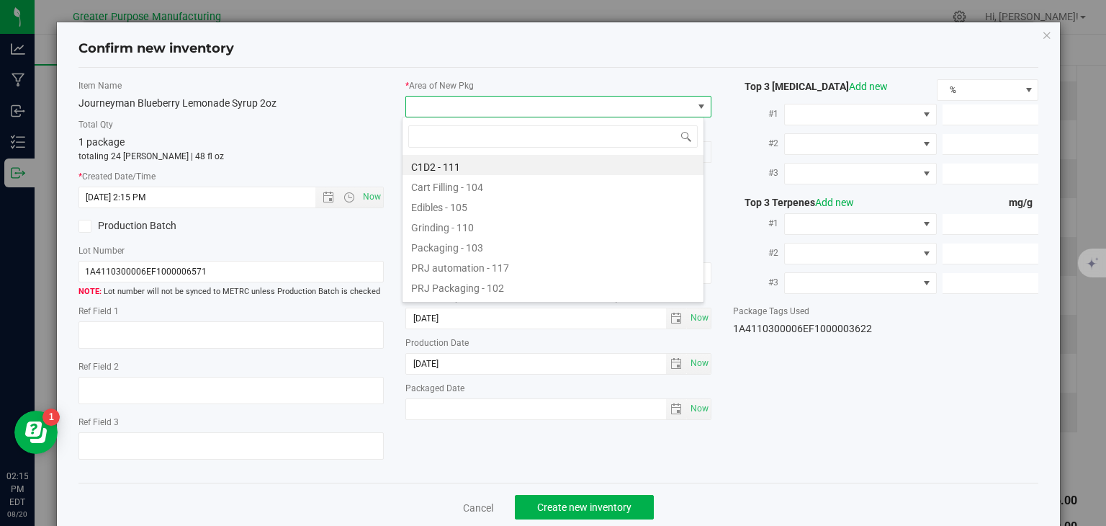
type input "108"
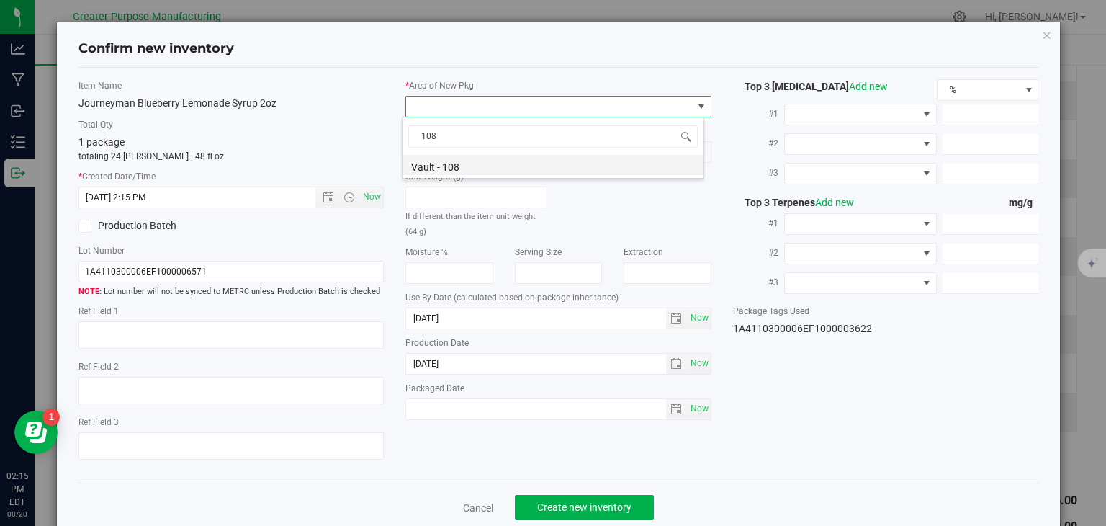
click at [467, 169] on li "Vault - 108" at bounding box center [553, 165] width 301 height 20
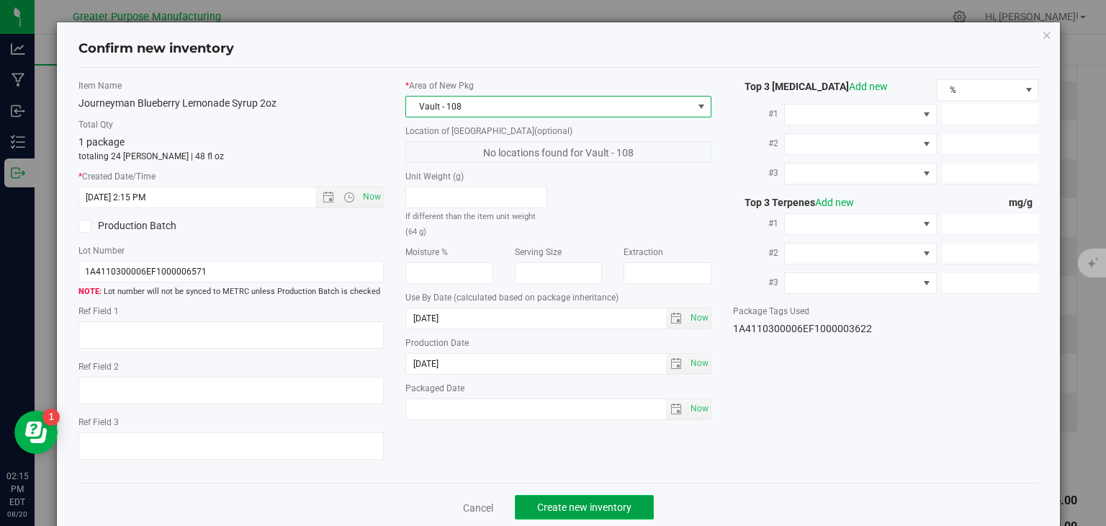
click at [592, 516] on button "Create new inventory" at bounding box center [584, 507] width 139 height 24
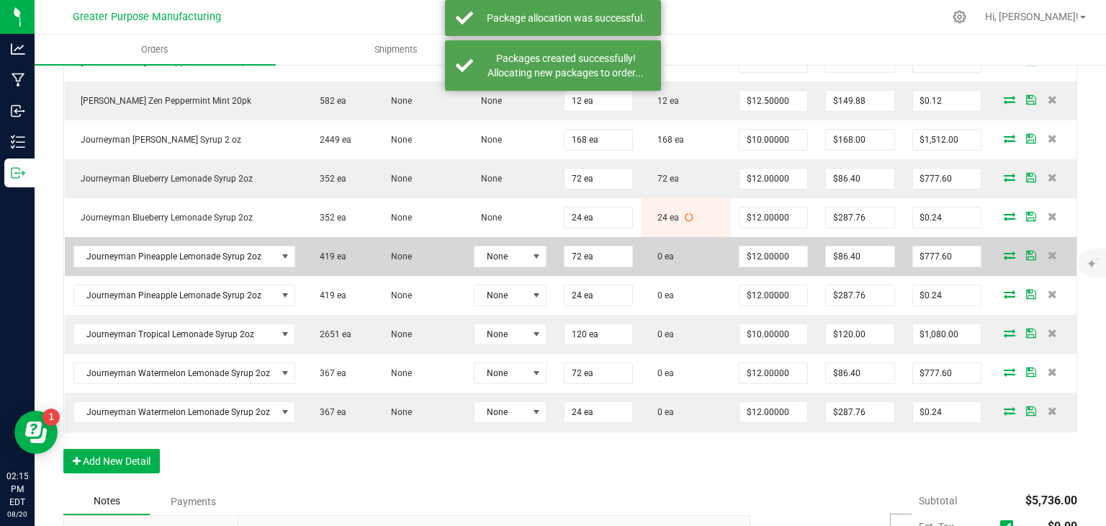
click at [1004, 259] on icon at bounding box center [1010, 255] width 12 height 9
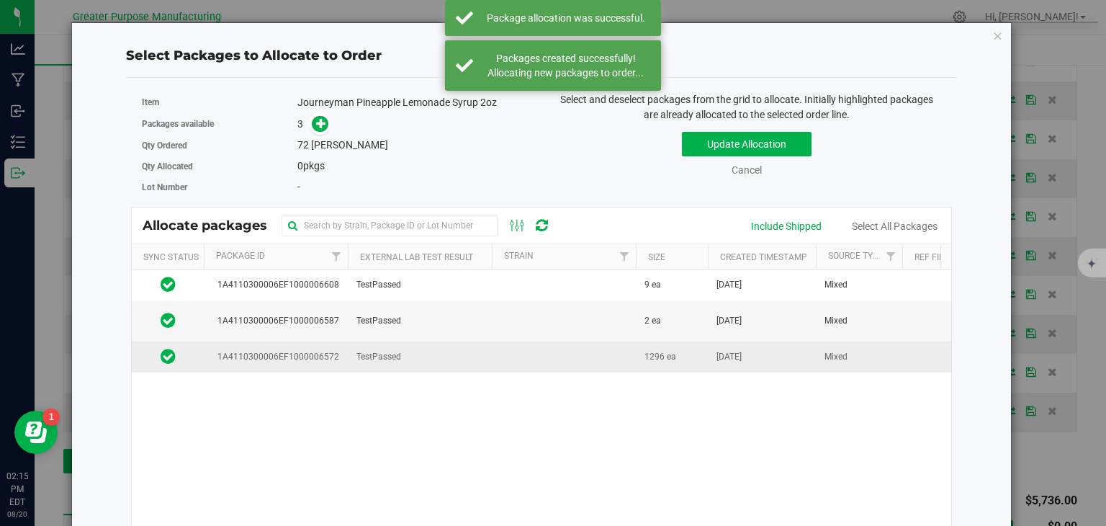
click at [606, 349] on td at bounding box center [564, 356] width 144 height 31
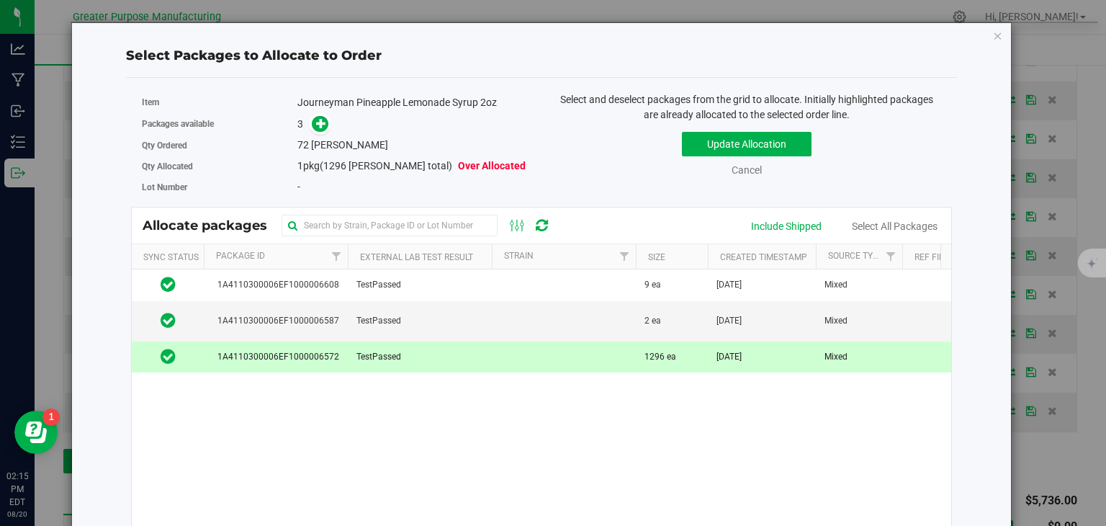
click at [326, 121] on div "3" at bounding box center [413, 124] width 233 height 17
click at [321, 121] on icon at bounding box center [321, 123] width 10 height 10
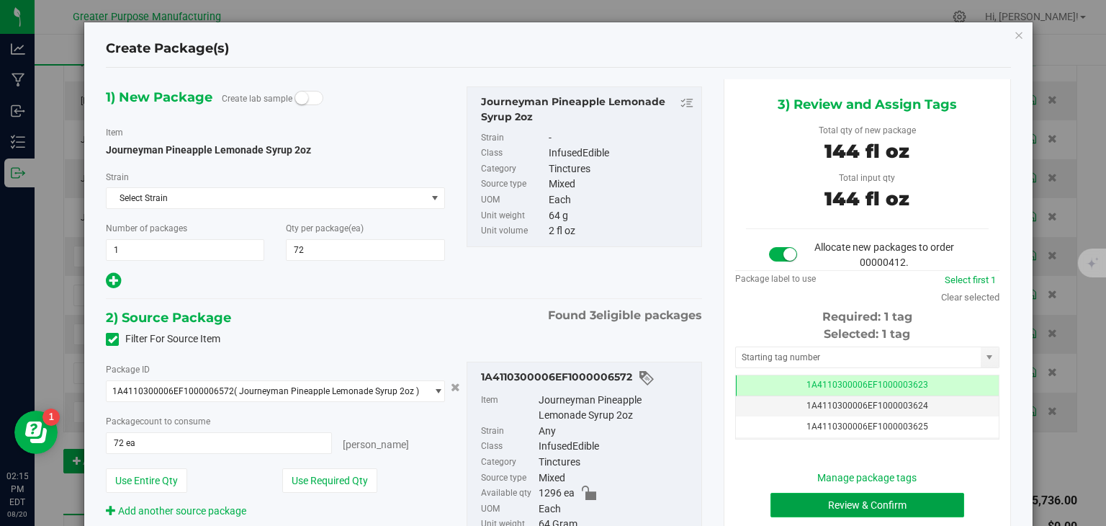
click at [886, 503] on button "Review & Confirm" at bounding box center [868, 505] width 194 height 24
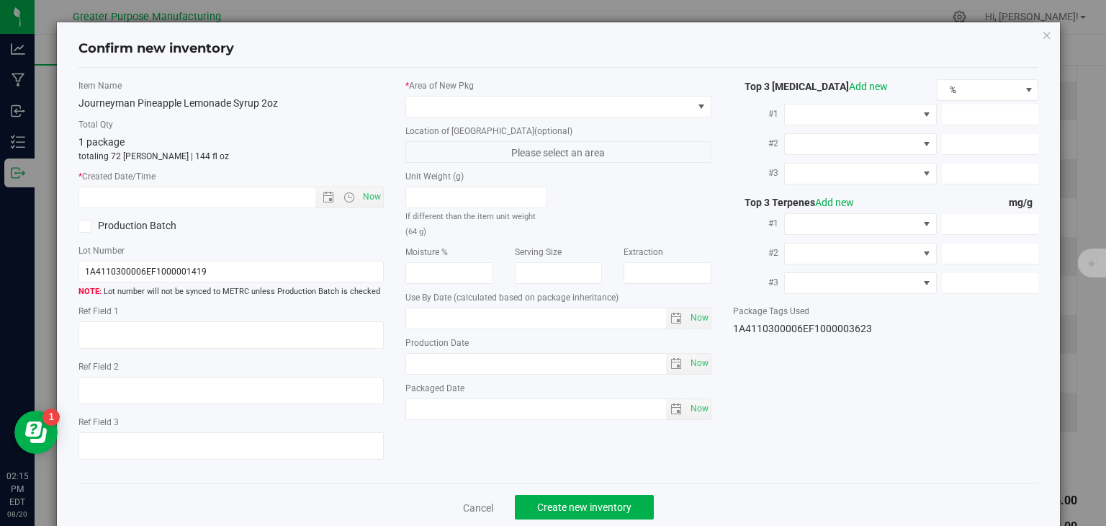
type input "2026-02-05"
type input "2025-08-05"
click at [369, 202] on span "Now" at bounding box center [372, 197] width 24 height 21
type input "[DATE] 2:15 PM"
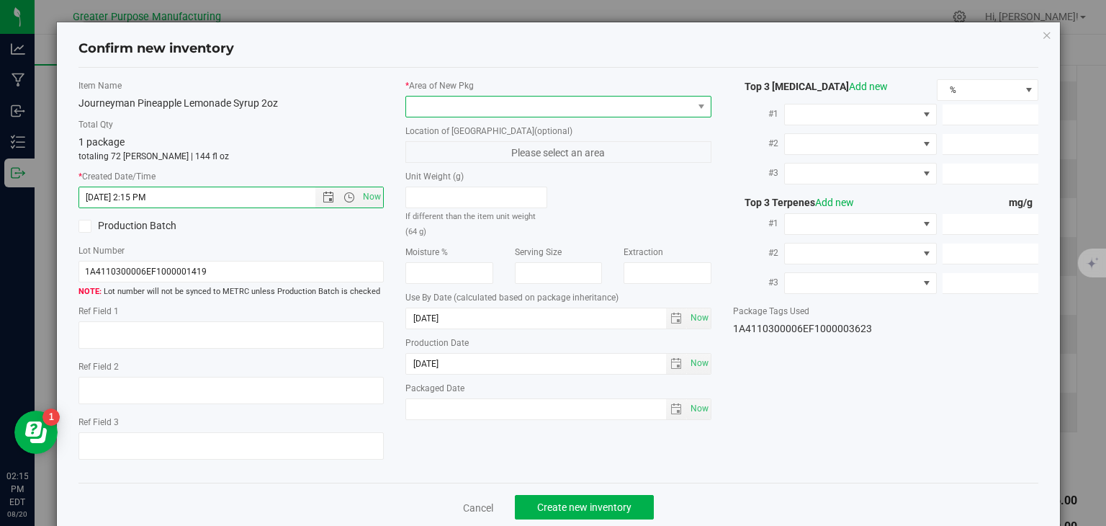
click at [470, 105] on span at bounding box center [549, 107] width 287 height 20
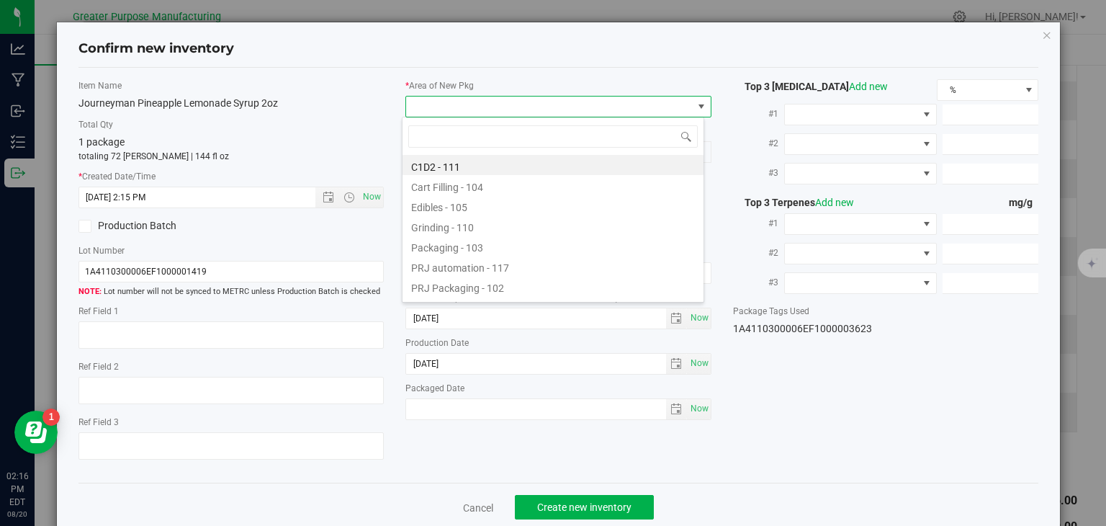
type input "108"
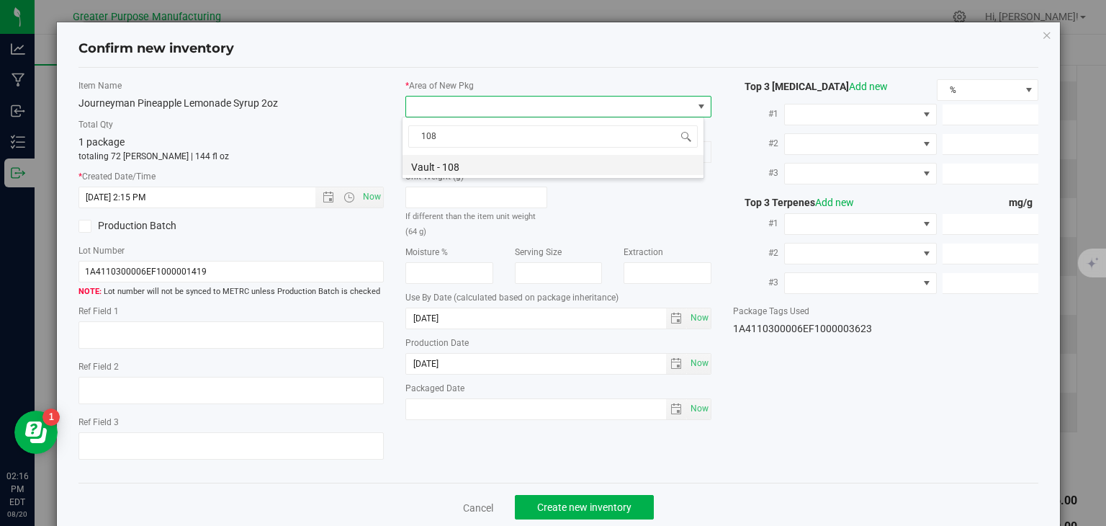
click at [464, 164] on li "Vault - 108" at bounding box center [553, 165] width 301 height 20
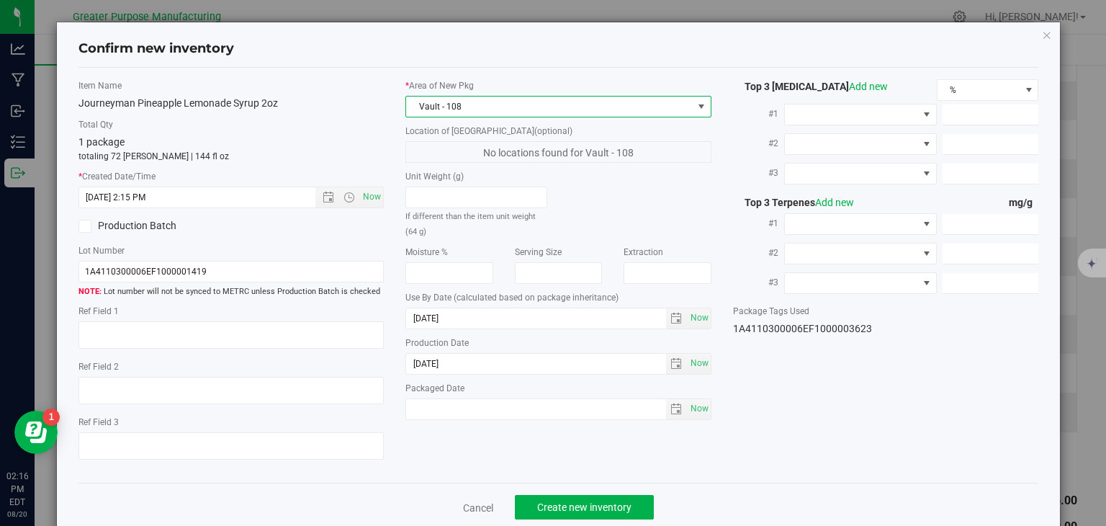
click at [561, 493] on div "Cancel Create new inventory" at bounding box center [559, 507] width 961 height 48
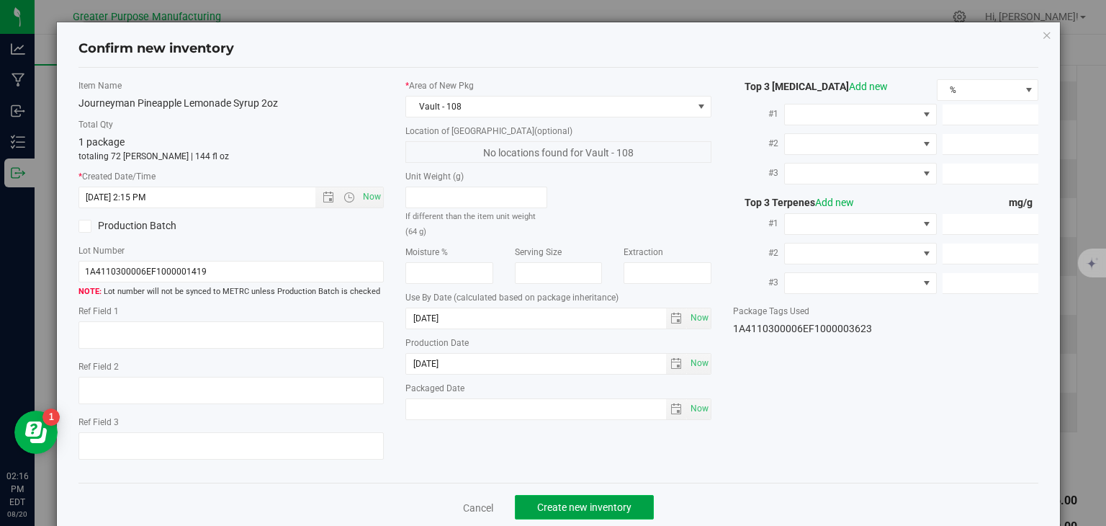
click at [554, 502] on span "Create new inventory" at bounding box center [584, 507] width 94 height 12
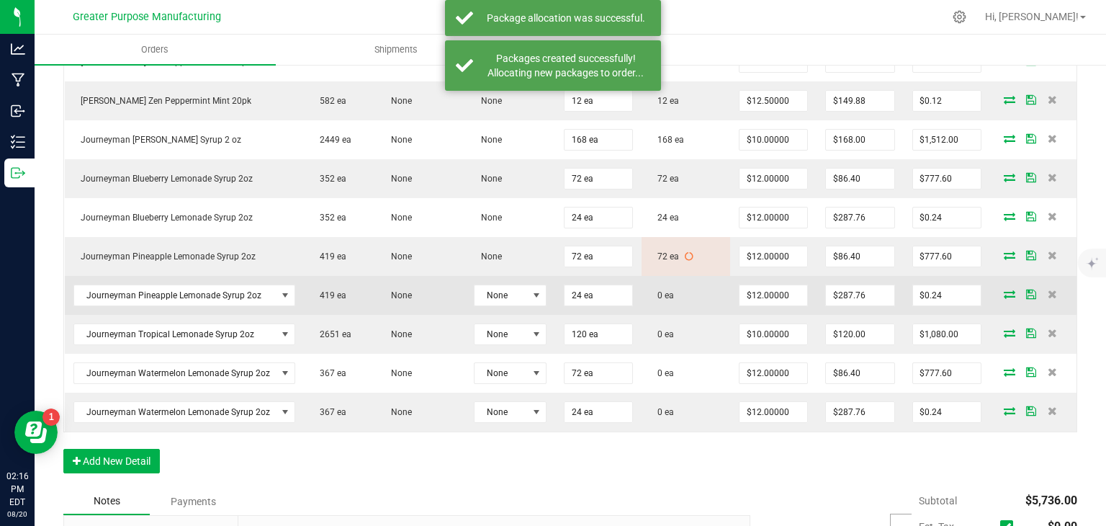
click at [1004, 298] on icon at bounding box center [1010, 294] width 12 height 9
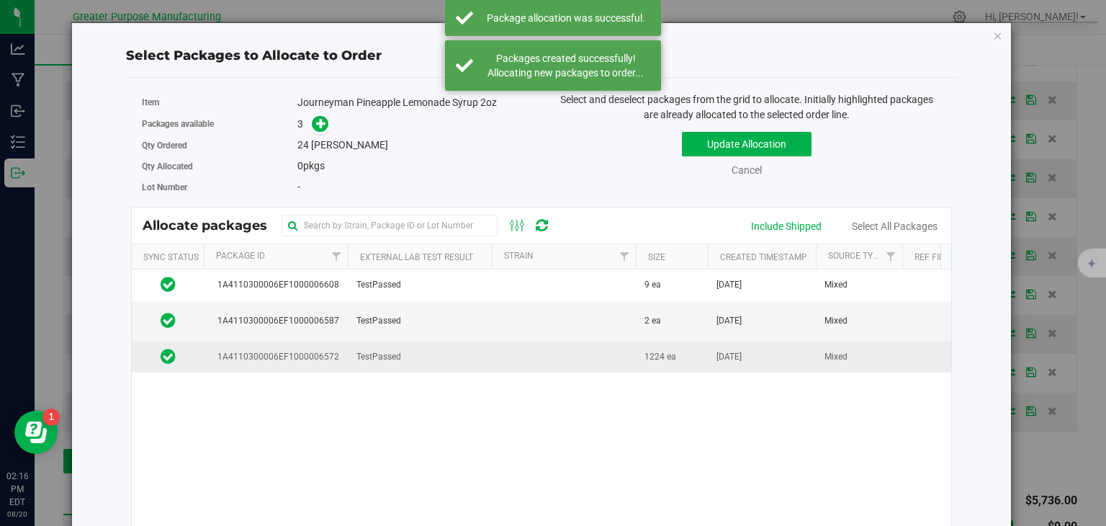
click at [405, 353] on td "TestPassed" at bounding box center [420, 356] width 144 height 31
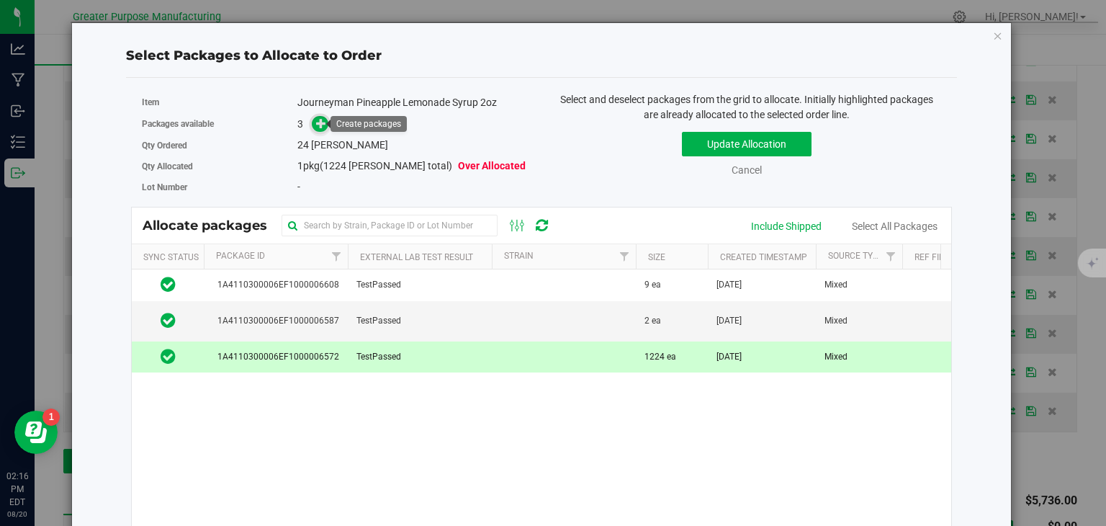
click at [317, 122] on icon at bounding box center [321, 123] width 10 height 10
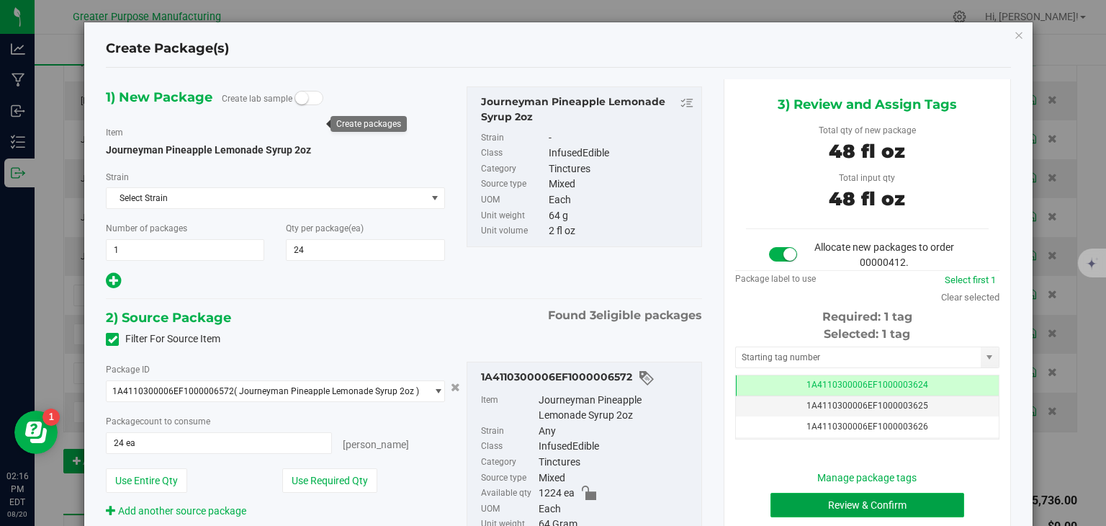
click at [831, 506] on button "Review & Confirm" at bounding box center [868, 505] width 194 height 24
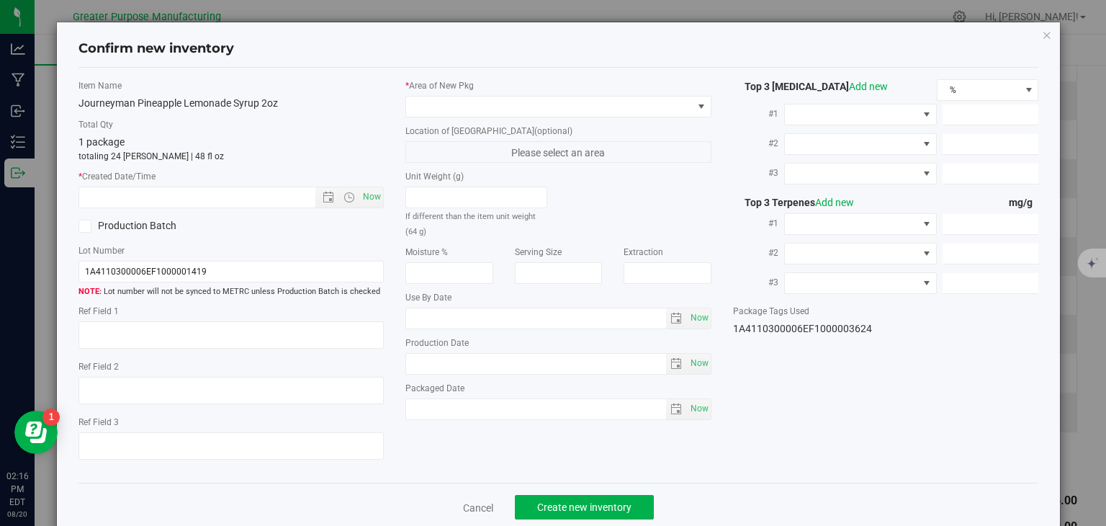
type input "2026-02-05"
type input "2025-08-05"
click at [375, 197] on span "Now" at bounding box center [372, 197] width 24 height 21
type input "8/20/2025 2:16 PM"
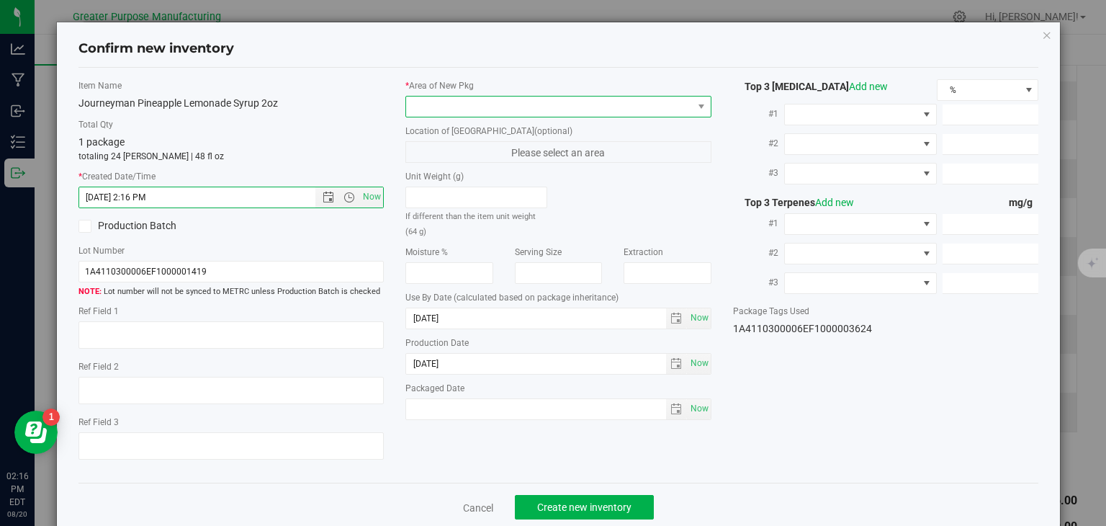
click at [511, 104] on span at bounding box center [549, 107] width 287 height 20
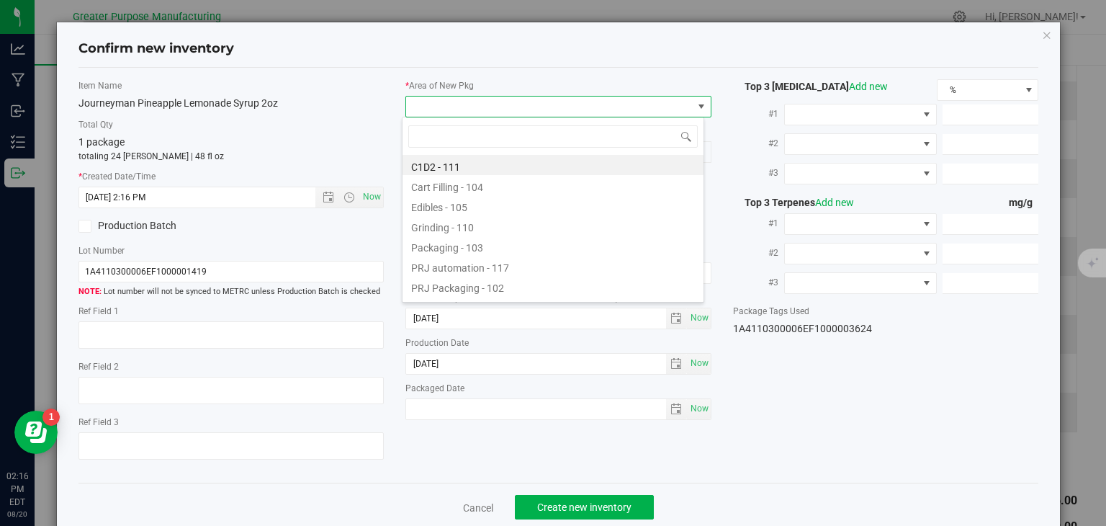
type input "108"
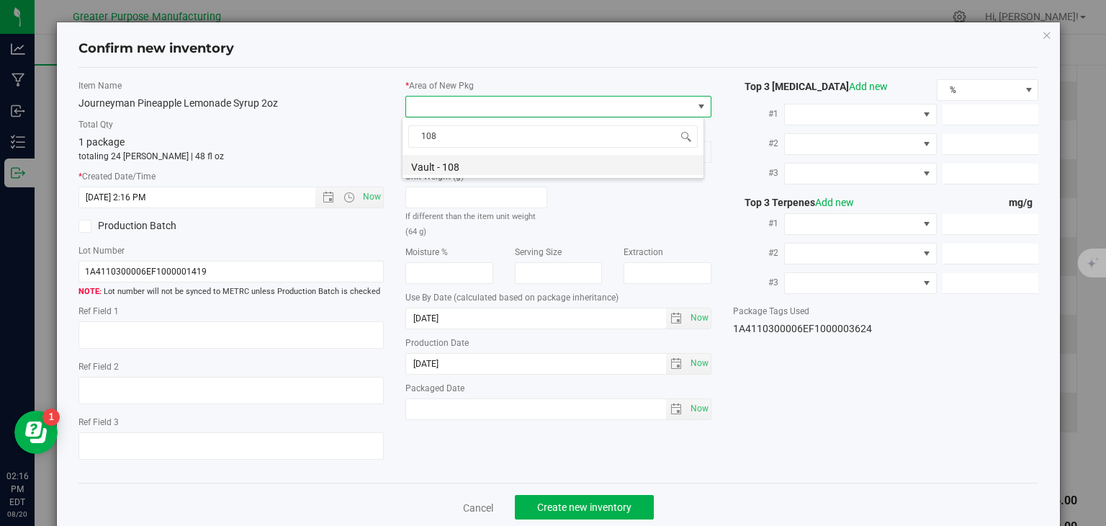
click at [460, 163] on li "Vault - 108" at bounding box center [553, 165] width 301 height 20
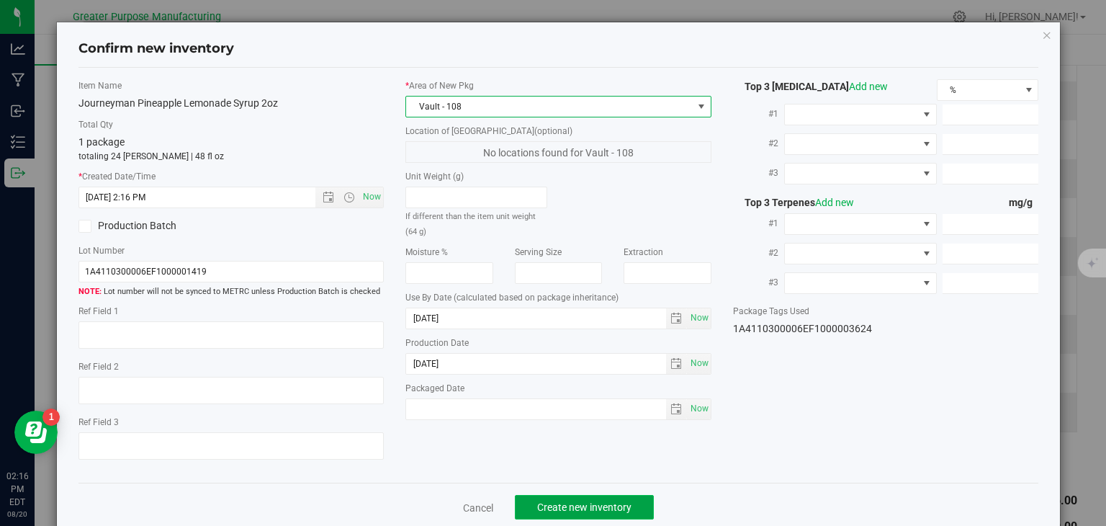
click at [568, 502] on span "Create new inventory" at bounding box center [584, 507] width 94 height 12
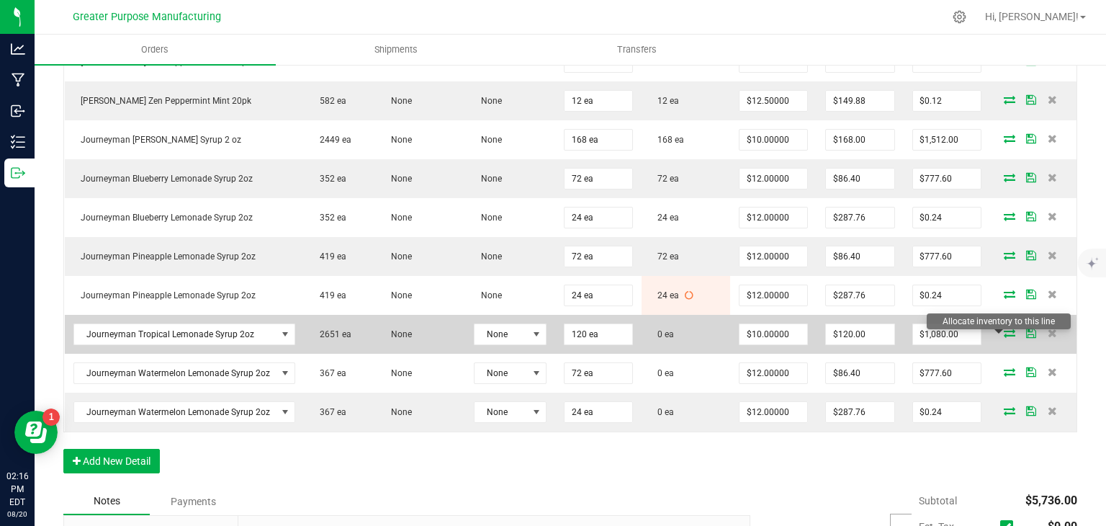
click at [1004, 337] on icon at bounding box center [1010, 332] width 12 height 9
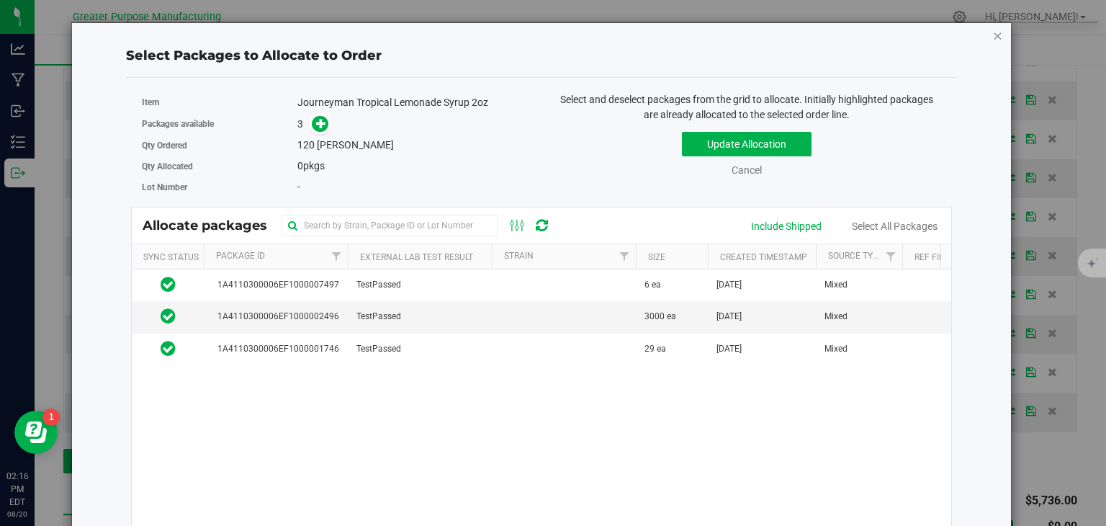
click at [993, 32] on icon "button" at bounding box center [998, 35] width 10 height 17
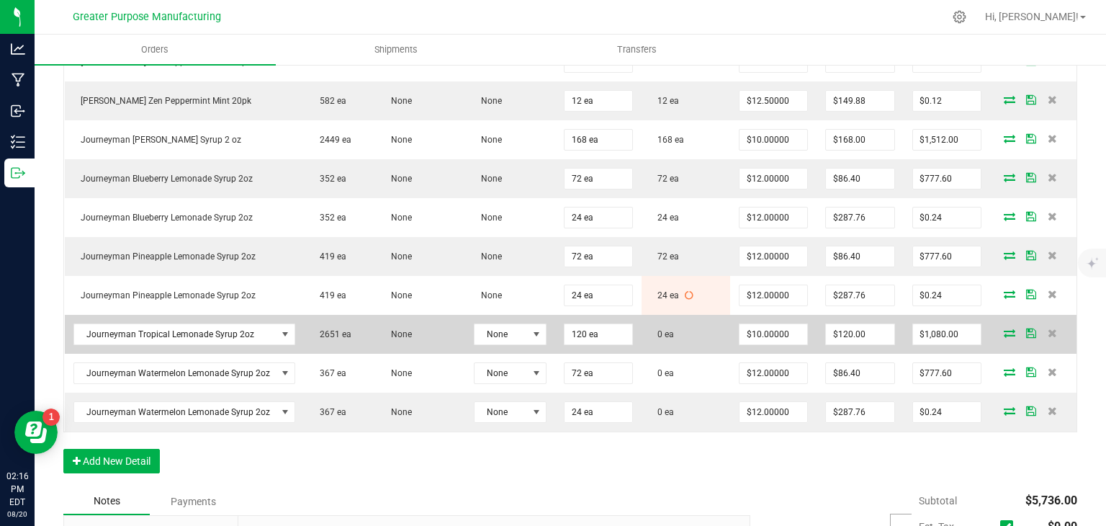
click at [1004, 335] on icon at bounding box center [1010, 332] width 12 height 9
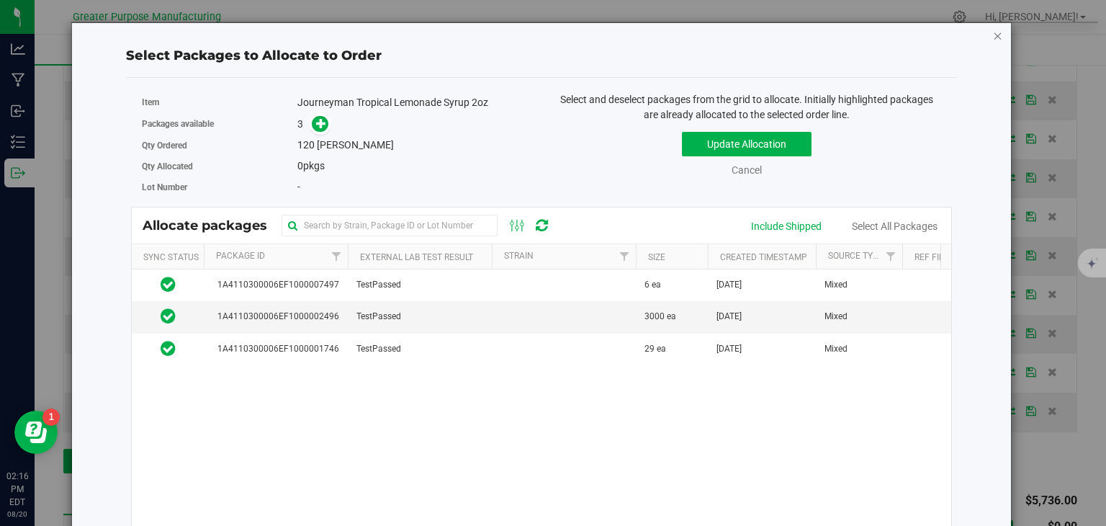
click at [993, 36] on icon "button" at bounding box center [998, 35] width 10 height 17
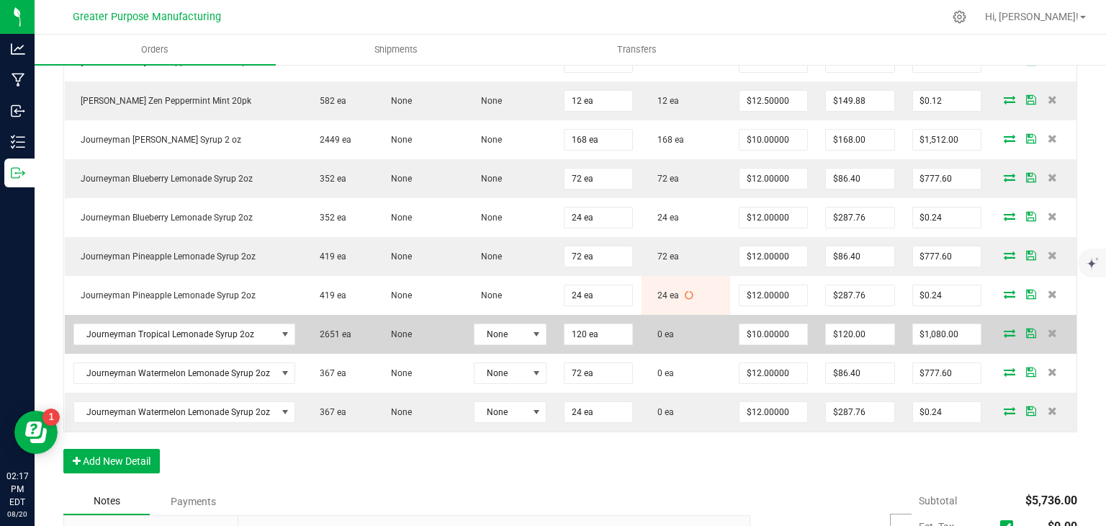
click at [1004, 336] on icon at bounding box center [1010, 332] width 12 height 9
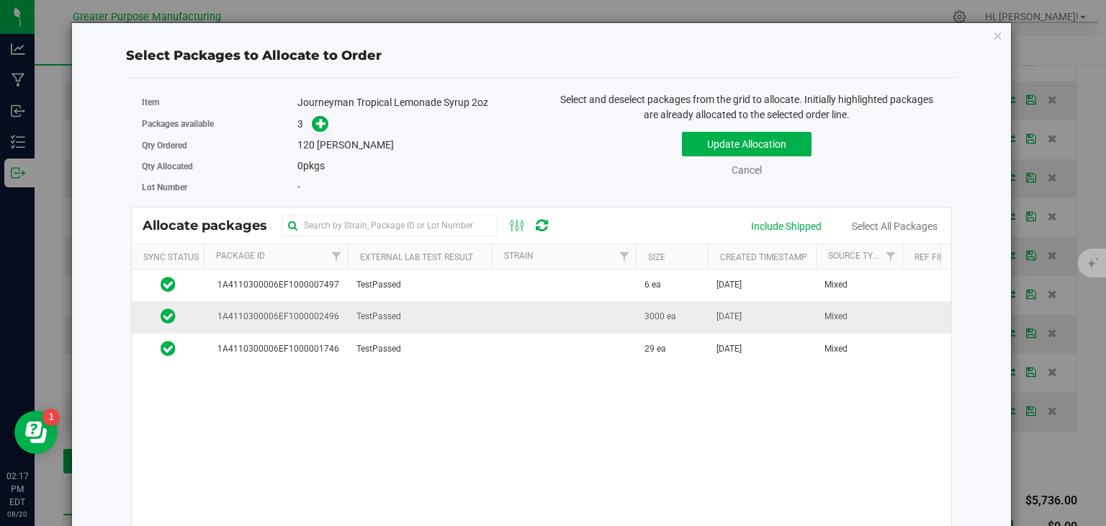
click at [478, 321] on td "TestPassed" at bounding box center [420, 317] width 144 height 32
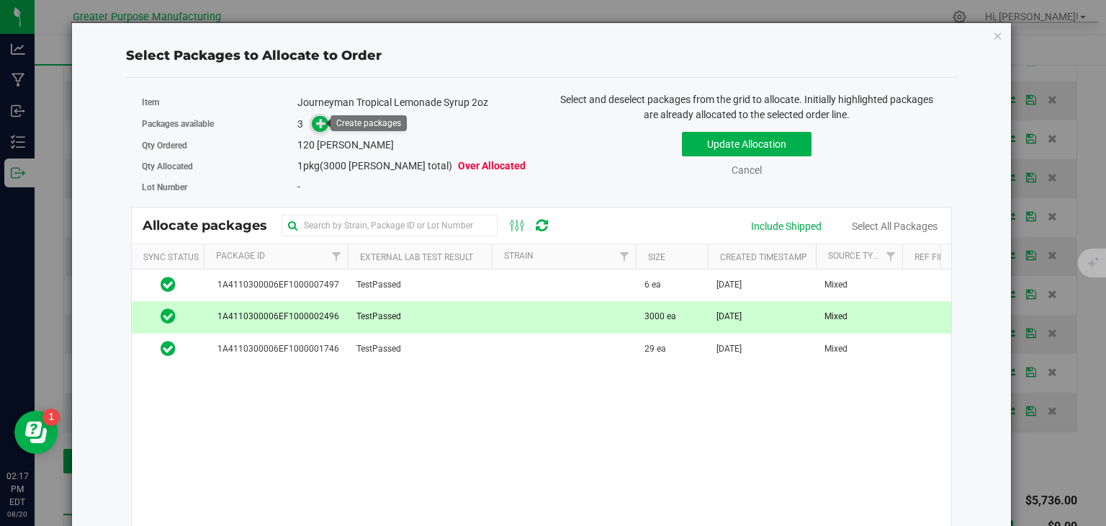
click at [320, 123] on icon at bounding box center [321, 123] width 10 height 10
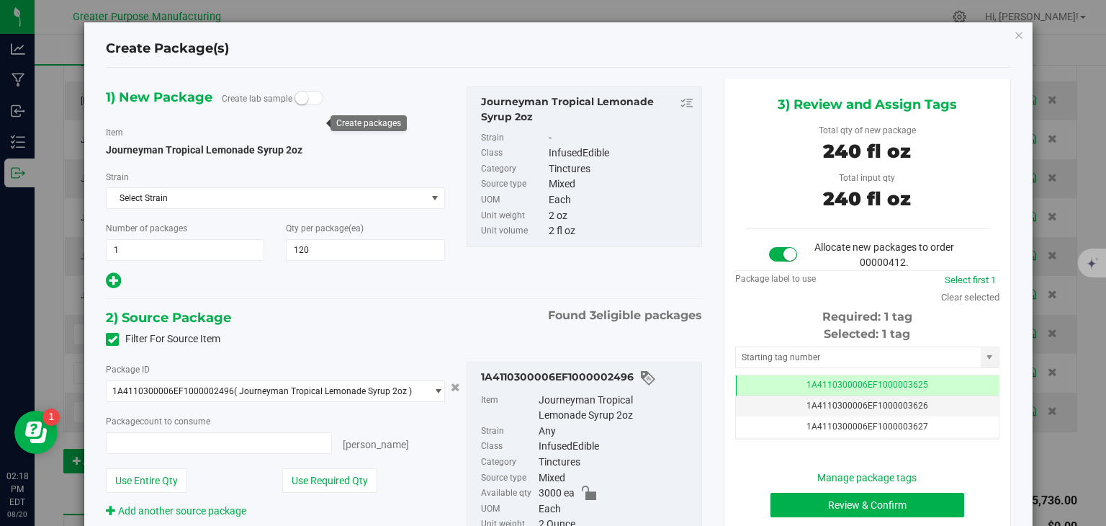
type input "120 ea"
click at [859, 508] on button "Review & Confirm" at bounding box center [868, 505] width 194 height 24
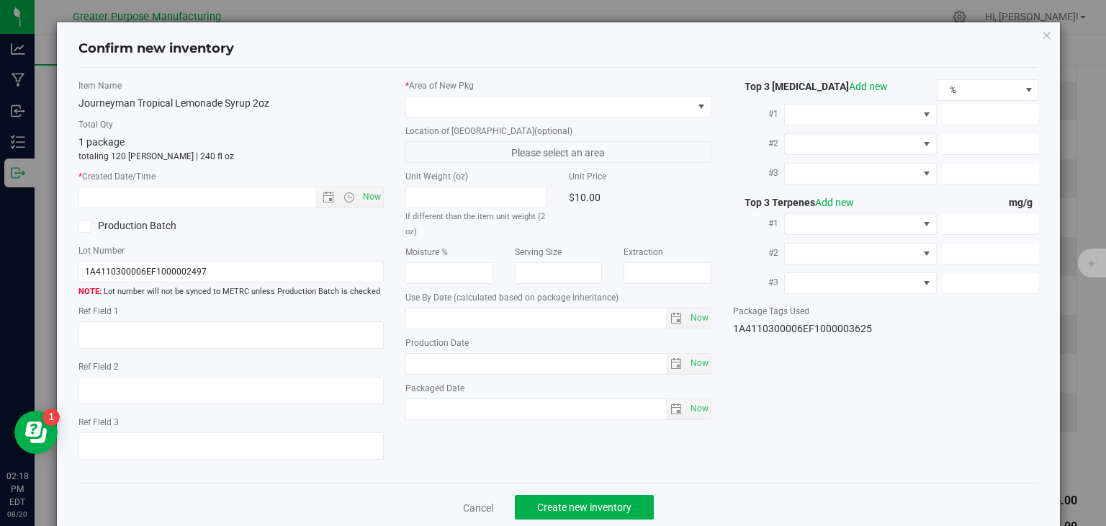
type input "2025-01-30"
type input "2025-07-03"
click at [375, 197] on span "Now" at bounding box center [372, 197] width 24 height 21
type input "8/20/2025 2:18 PM"
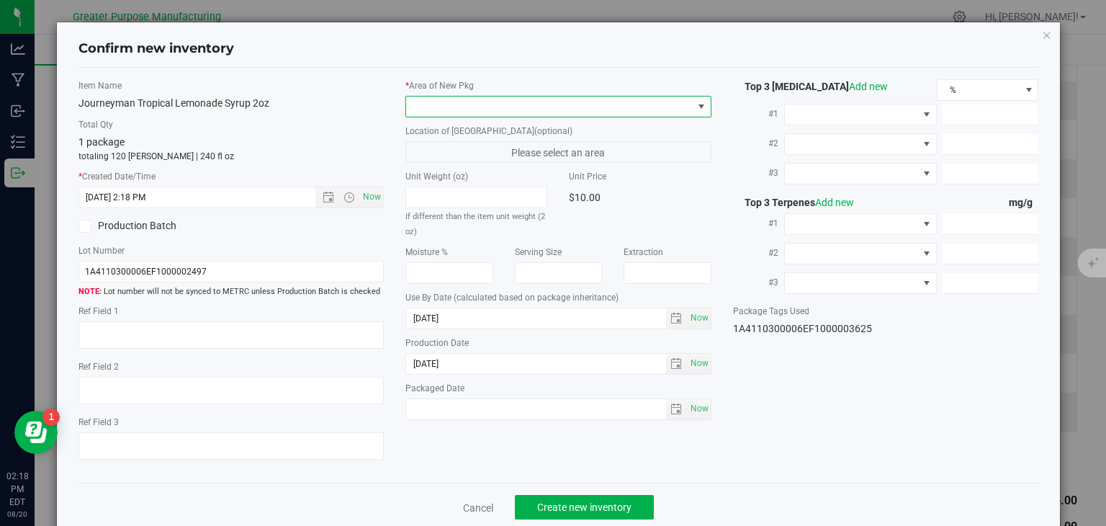
click at [460, 106] on span at bounding box center [549, 107] width 287 height 20
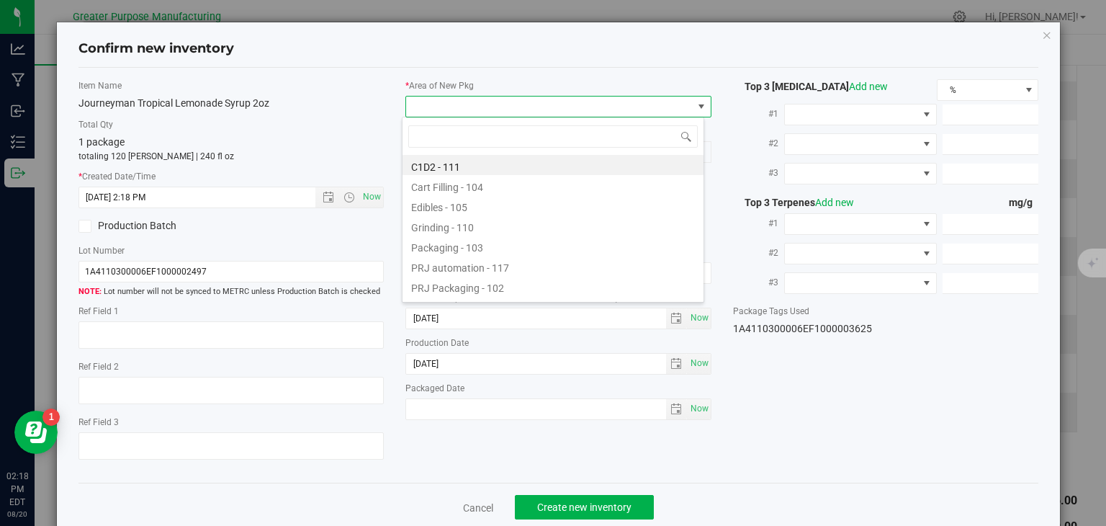
scroll to position [21, 303]
type input "108"
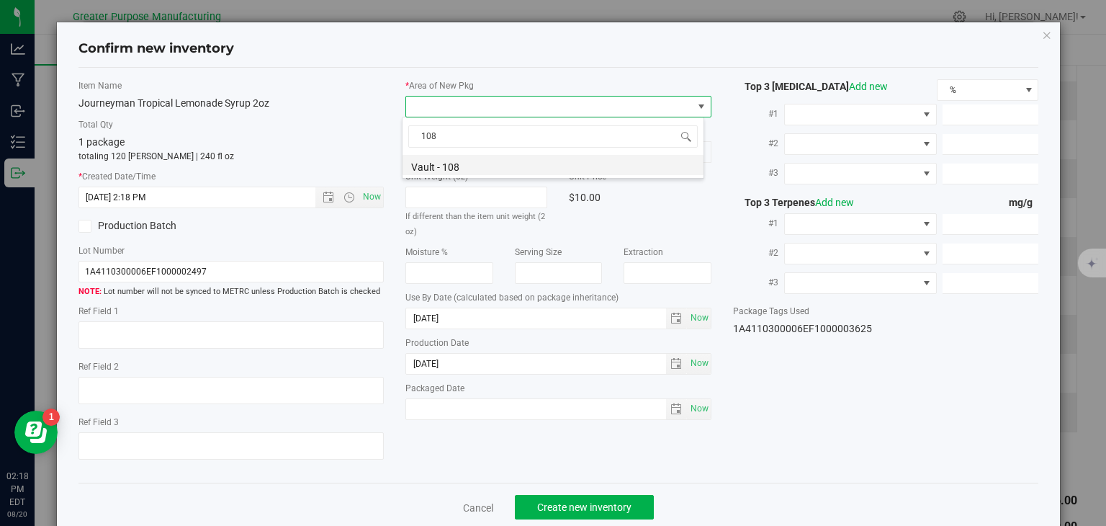
click at [493, 166] on li "Vault - 108" at bounding box center [553, 165] width 301 height 20
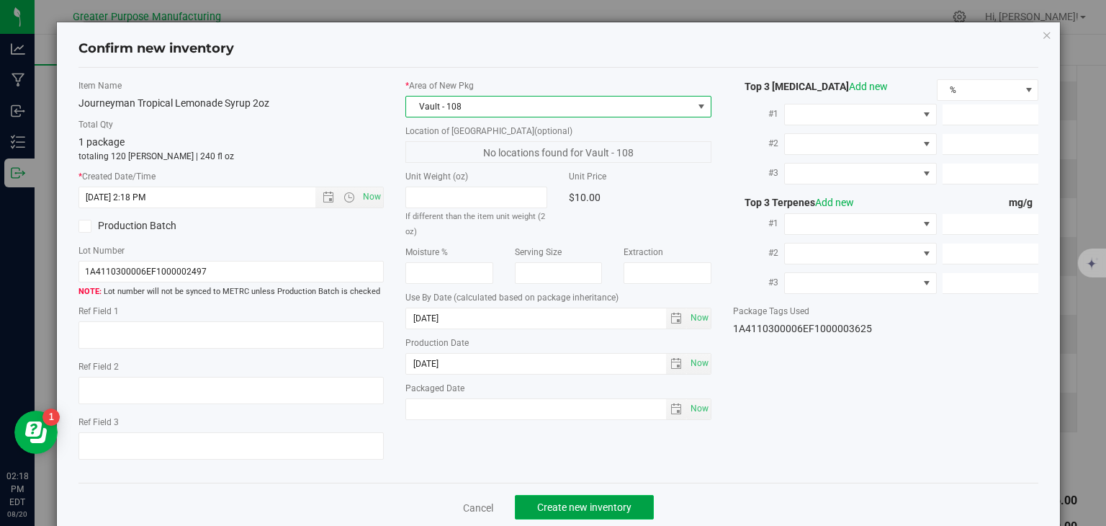
click at [576, 496] on button "Create new inventory" at bounding box center [584, 507] width 139 height 24
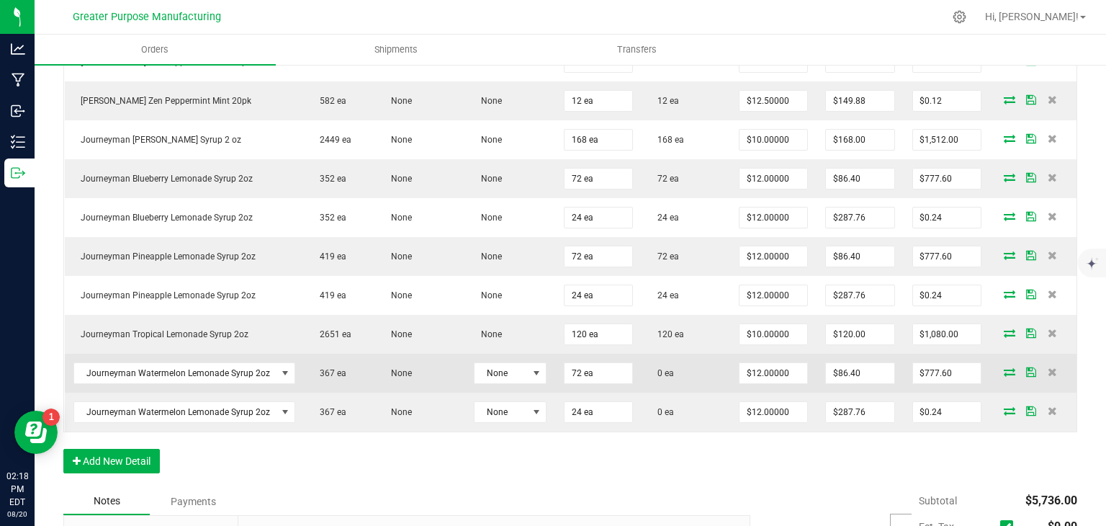
click at [1004, 376] on icon at bounding box center [1010, 371] width 12 height 9
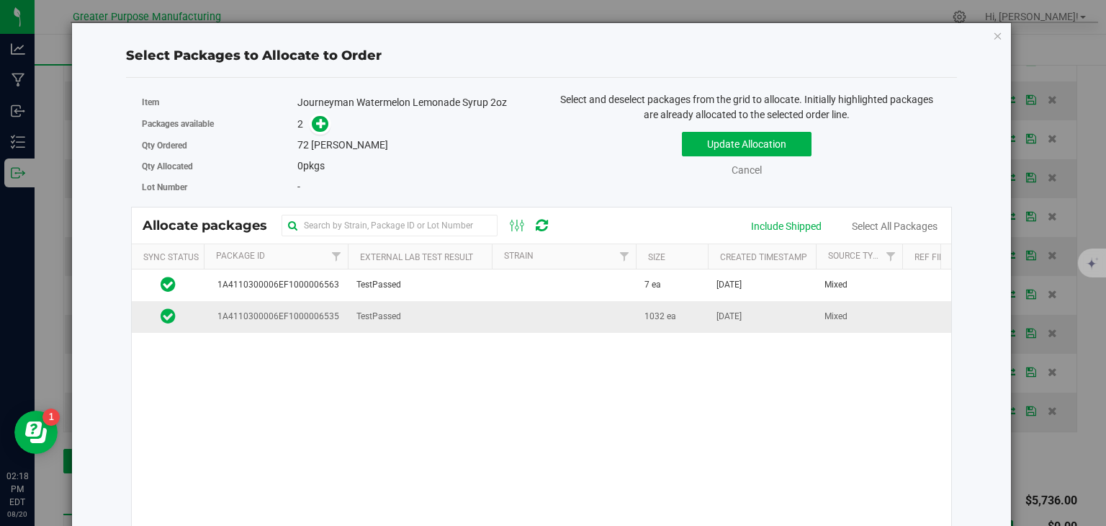
click at [449, 313] on td "TestPassed" at bounding box center [420, 316] width 144 height 31
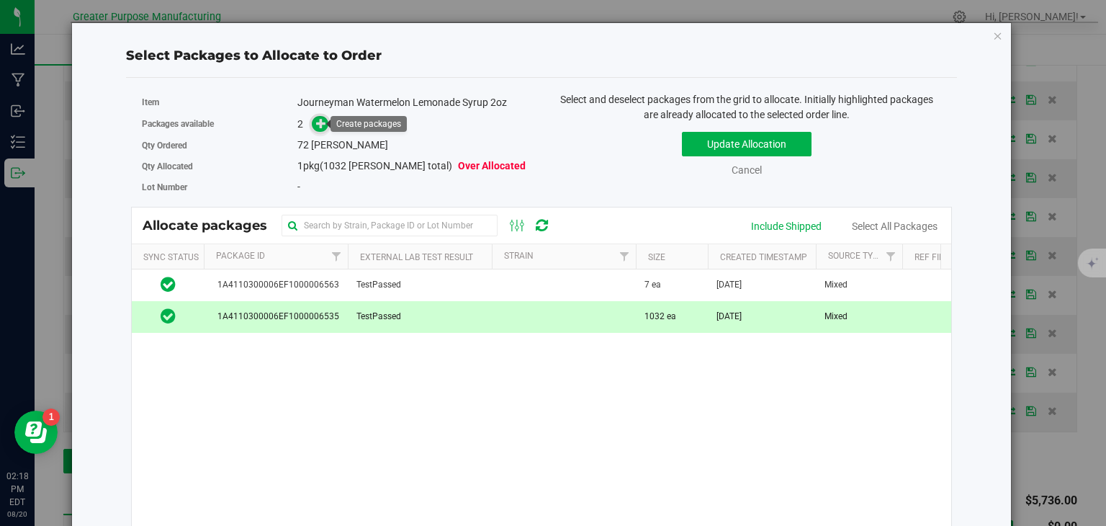
click at [317, 122] on icon at bounding box center [321, 123] width 10 height 10
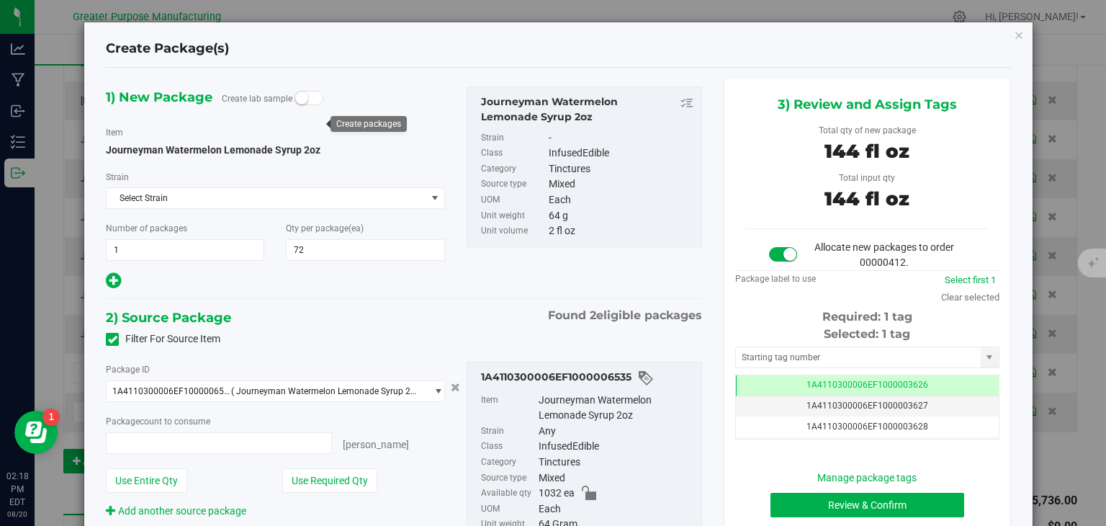
type input "72 ea"
click at [814, 503] on button "Review & Confirm" at bounding box center [868, 505] width 194 height 24
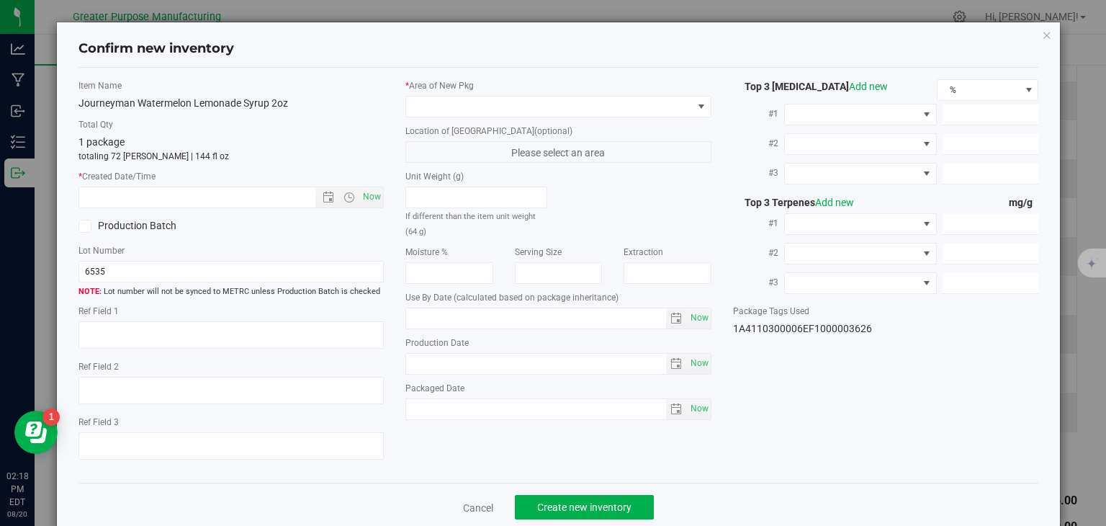
type input "2025-01-25"
type input "2025-07-25"
click at [361, 200] on span "Now" at bounding box center [372, 197] width 24 height 21
type input "8/20/2025 2:18 PM"
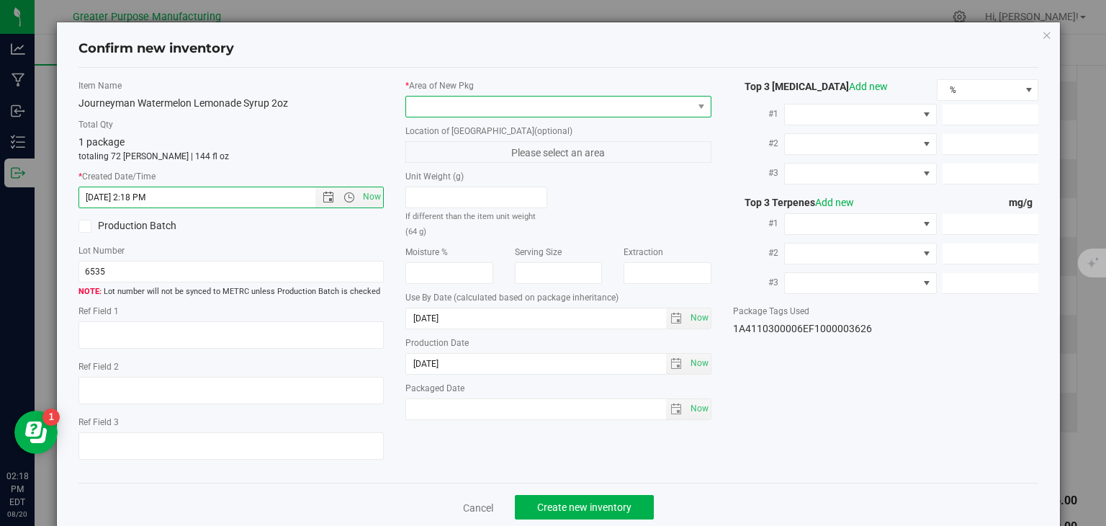
click at [430, 98] on span at bounding box center [549, 107] width 287 height 20
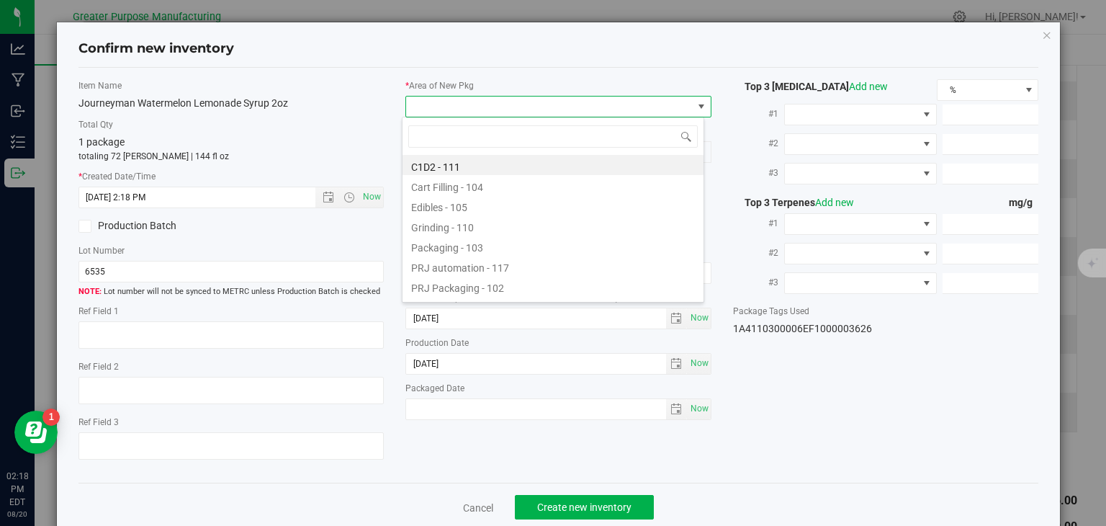
type input "108"
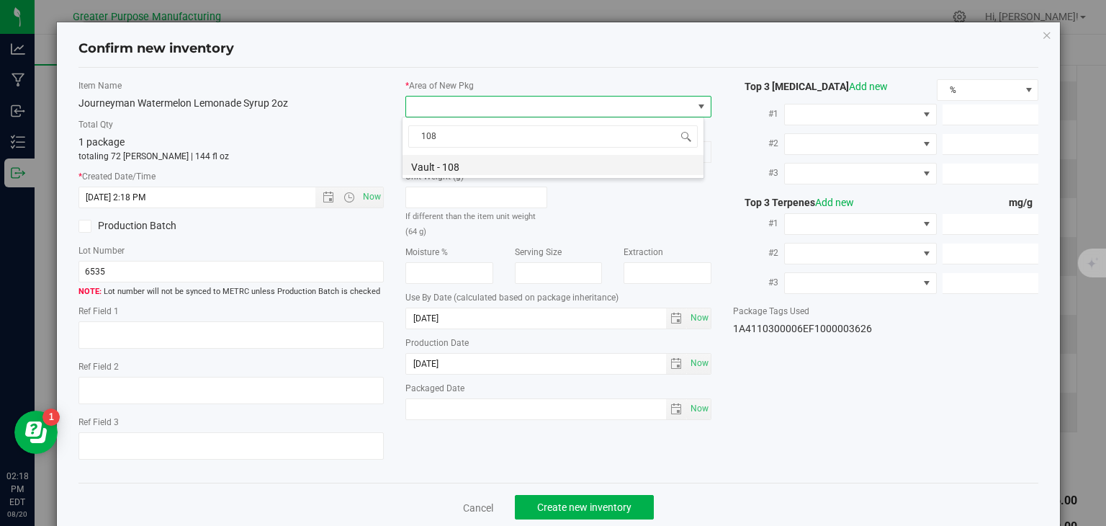
click at [456, 164] on li "Vault - 108" at bounding box center [553, 165] width 301 height 20
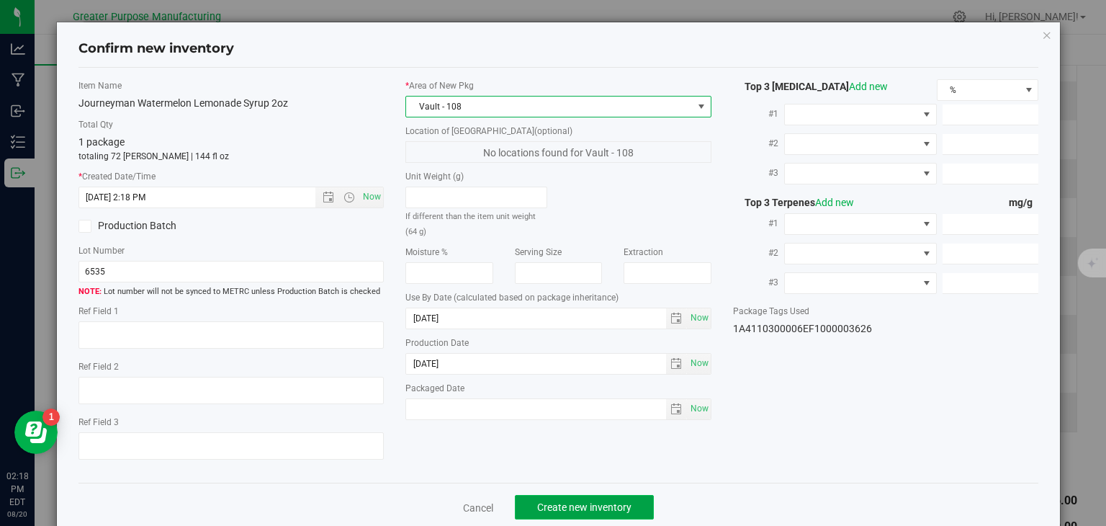
click at [599, 509] on span "Create new inventory" at bounding box center [584, 507] width 94 height 12
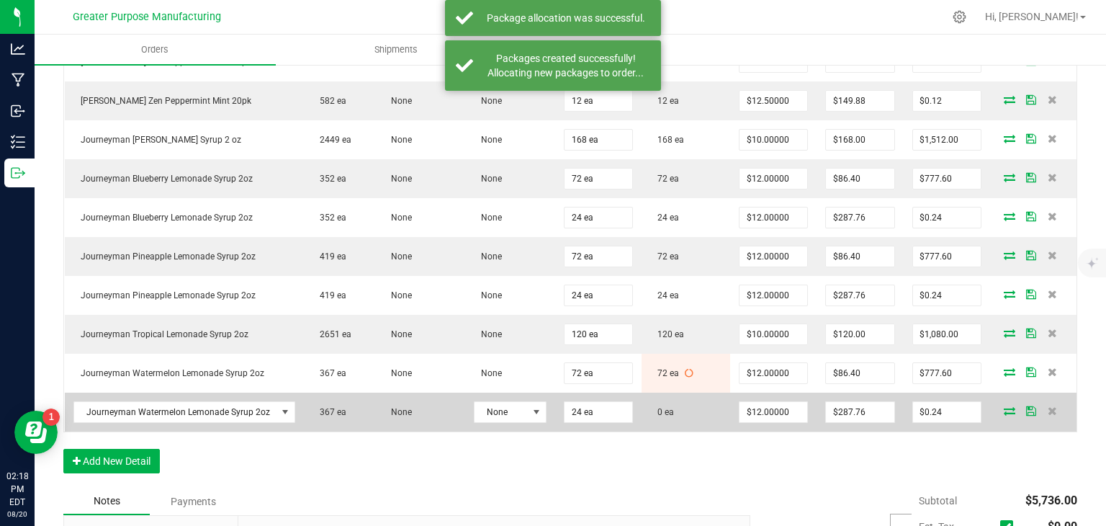
click at [1004, 415] on icon at bounding box center [1010, 410] width 12 height 9
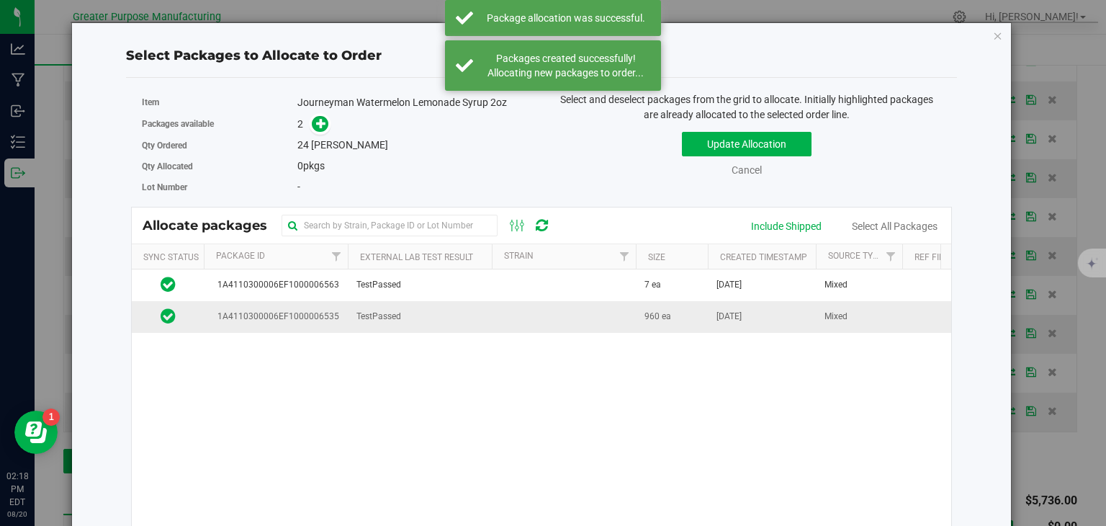
click at [537, 312] on td at bounding box center [564, 316] width 144 height 31
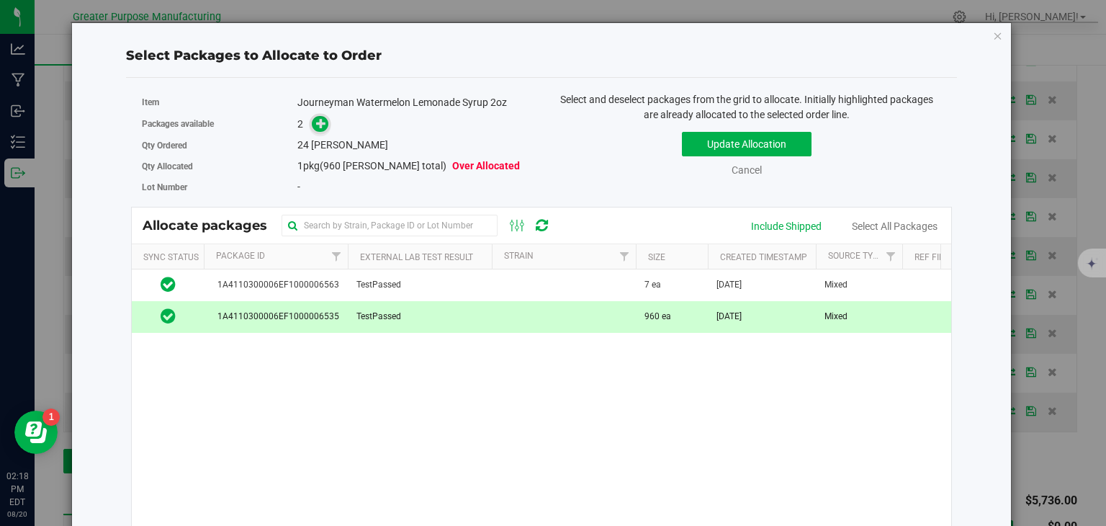
click at [316, 128] on icon at bounding box center [321, 123] width 10 height 10
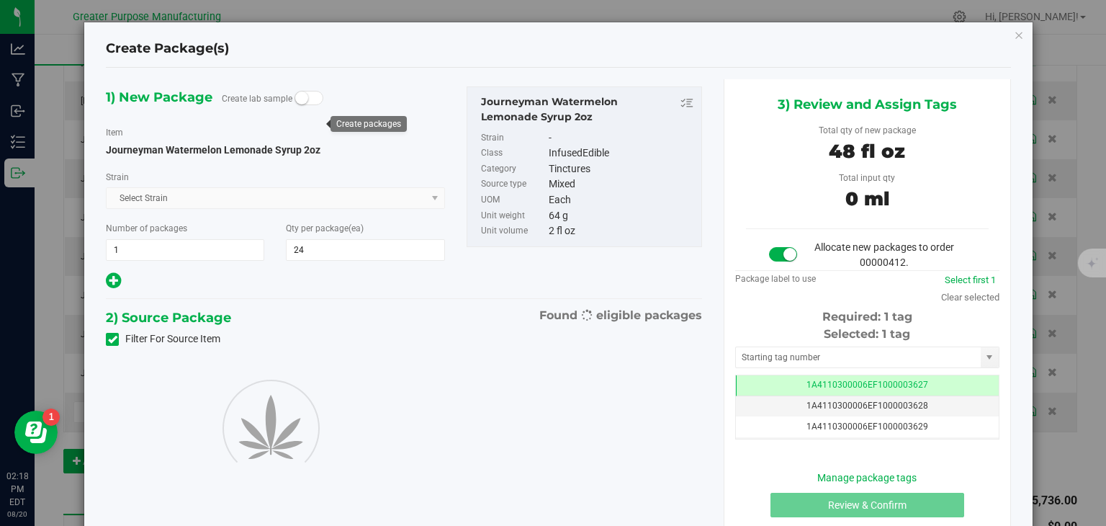
type input "24"
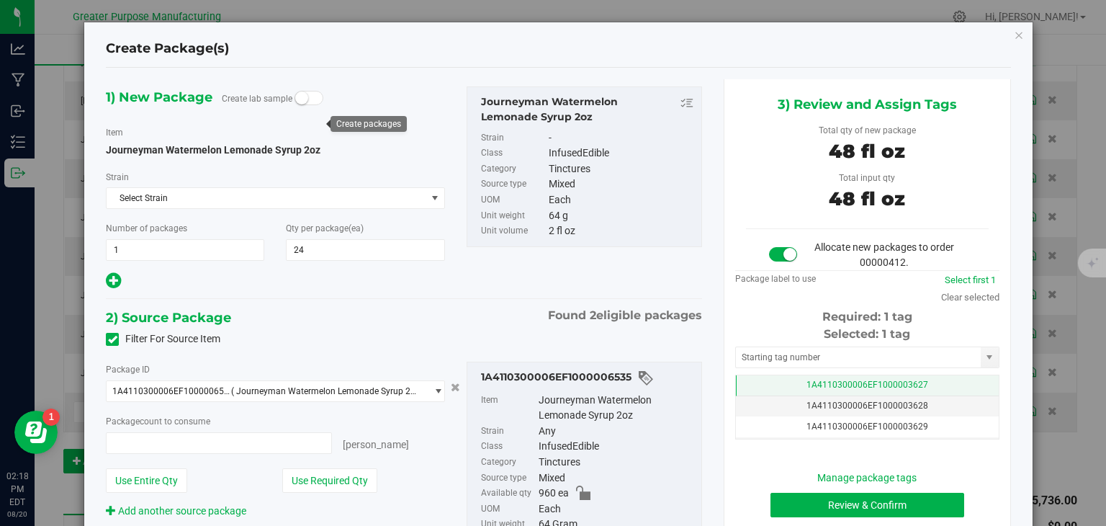
type input "24 ea"
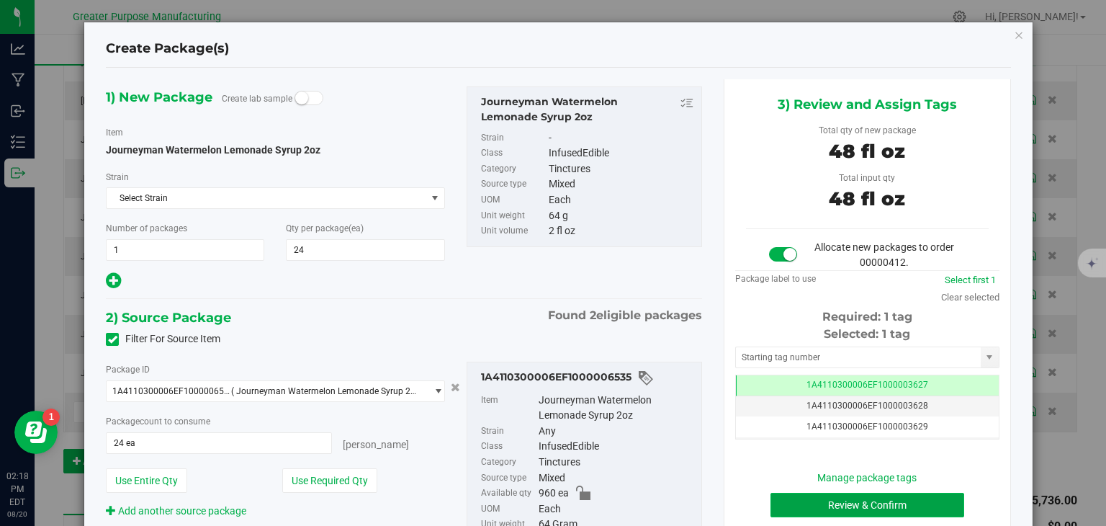
click at [822, 498] on button "Review & Confirm" at bounding box center [868, 505] width 194 height 24
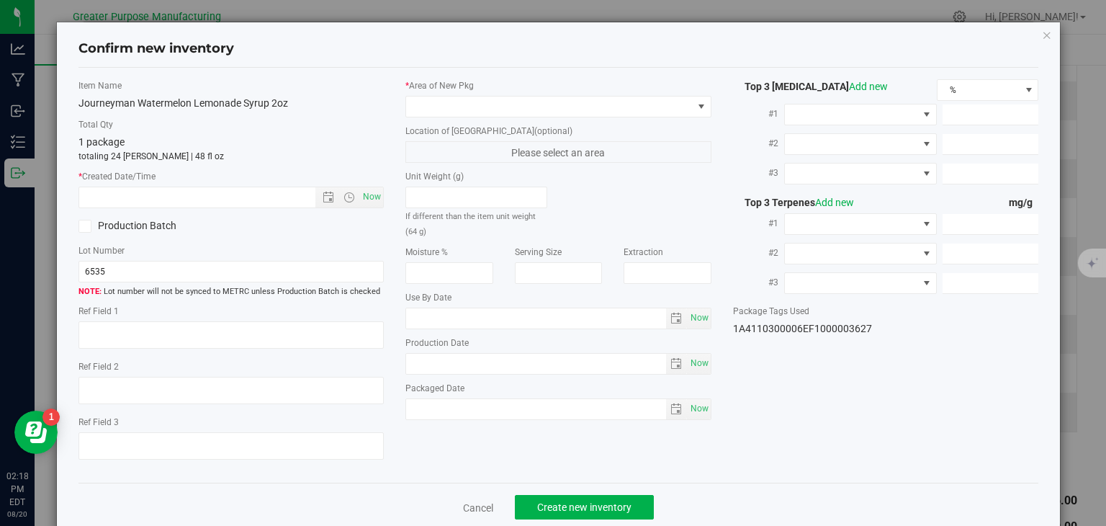
type input "2025-01-25"
type input "2025-07-25"
click at [360, 197] on span "Now" at bounding box center [372, 197] width 24 height 21
type input "8/20/2025 2:18 PM"
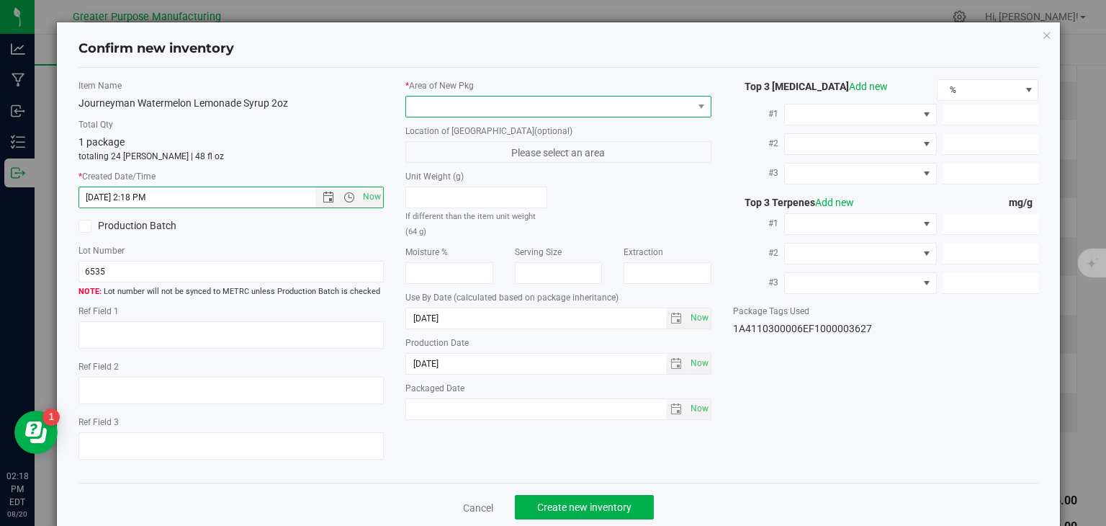
click at [452, 104] on span at bounding box center [549, 107] width 287 height 20
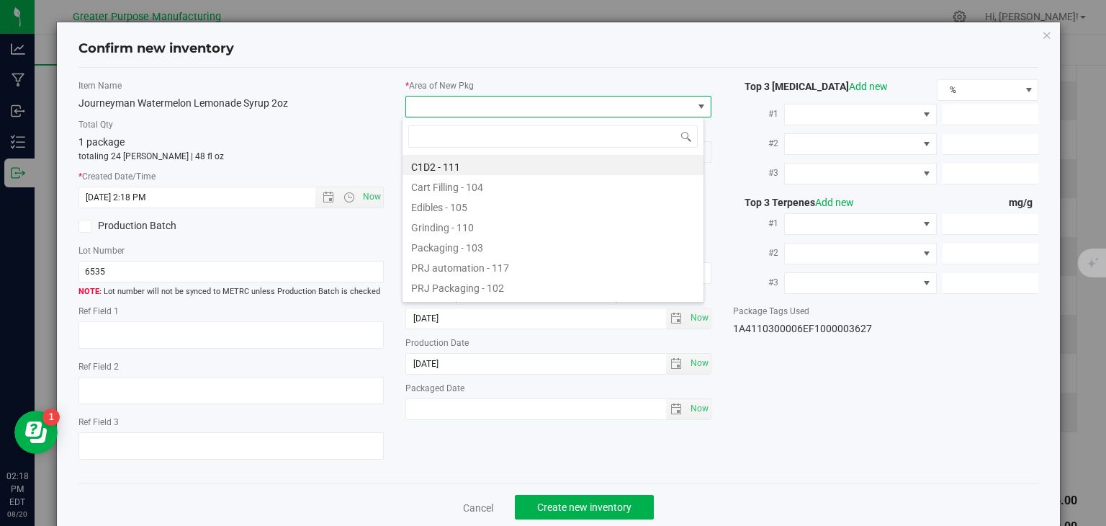
type input "108"
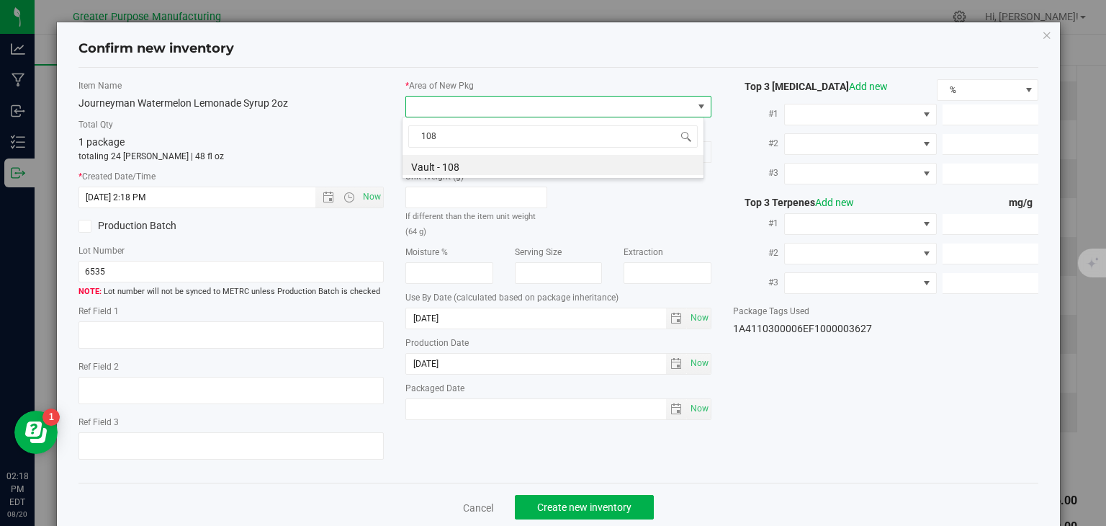
click at [467, 153] on div "108 Vault - 108" at bounding box center [553, 148] width 303 height 62
click at [463, 166] on li "Vault - 108" at bounding box center [553, 165] width 301 height 20
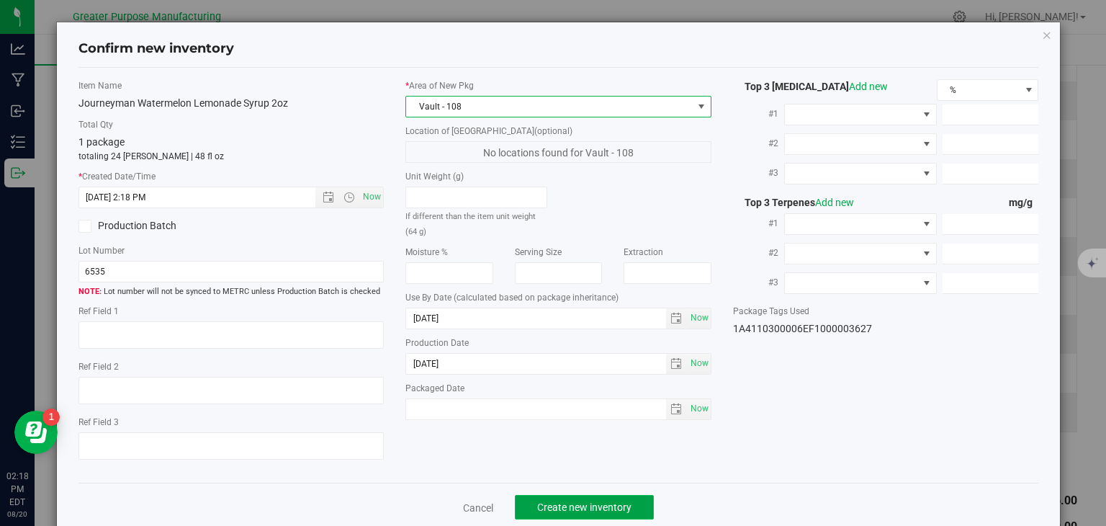
click at [594, 505] on span "Create new inventory" at bounding box center [584, 507] width 94 height 12
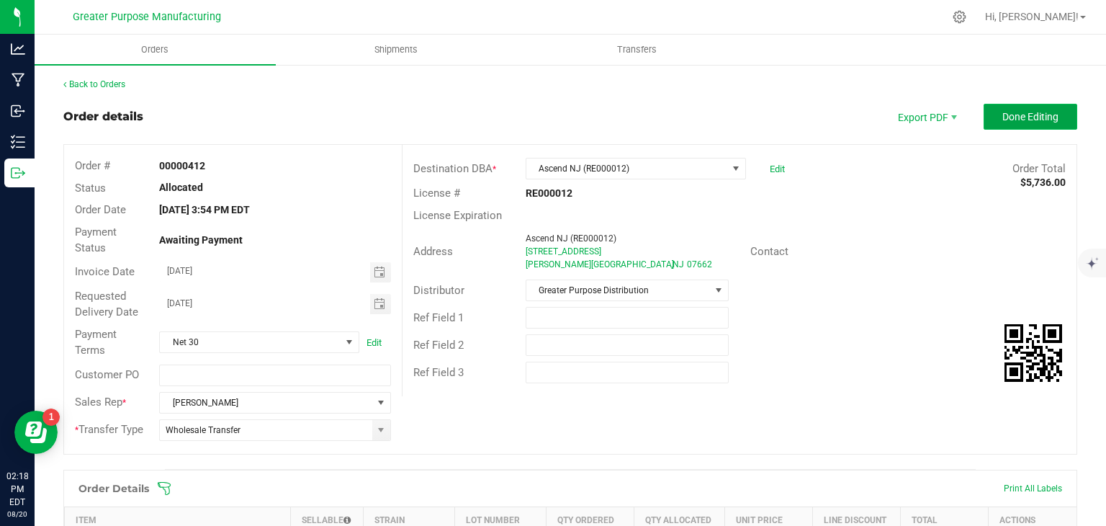
click at [1003, 111] on span "Done Editing" at bounding box center [1031, 117] width 56 height 12
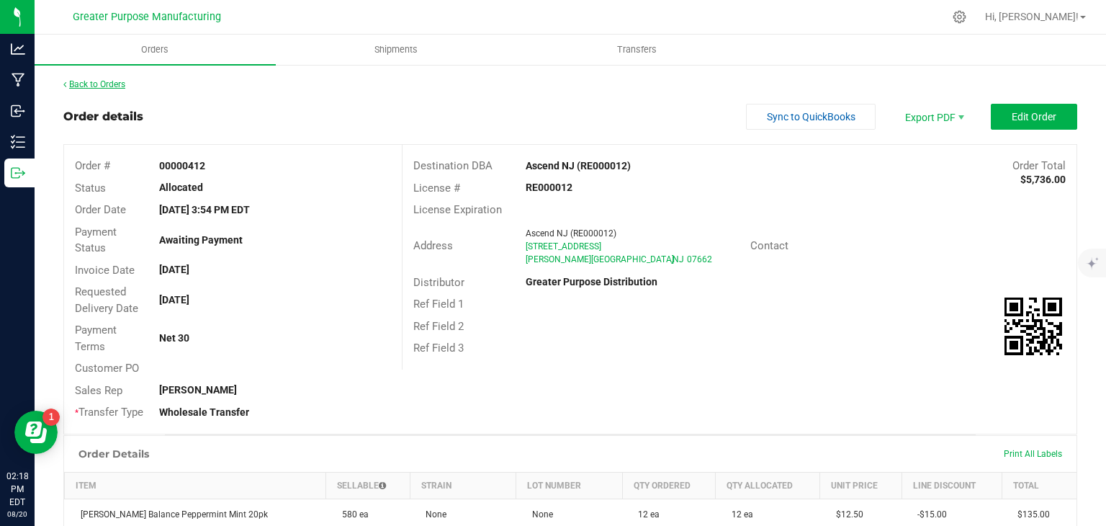
click at [97, 84] on link "Back to Orders" at bounding box center [94, 84] width 62 height 10
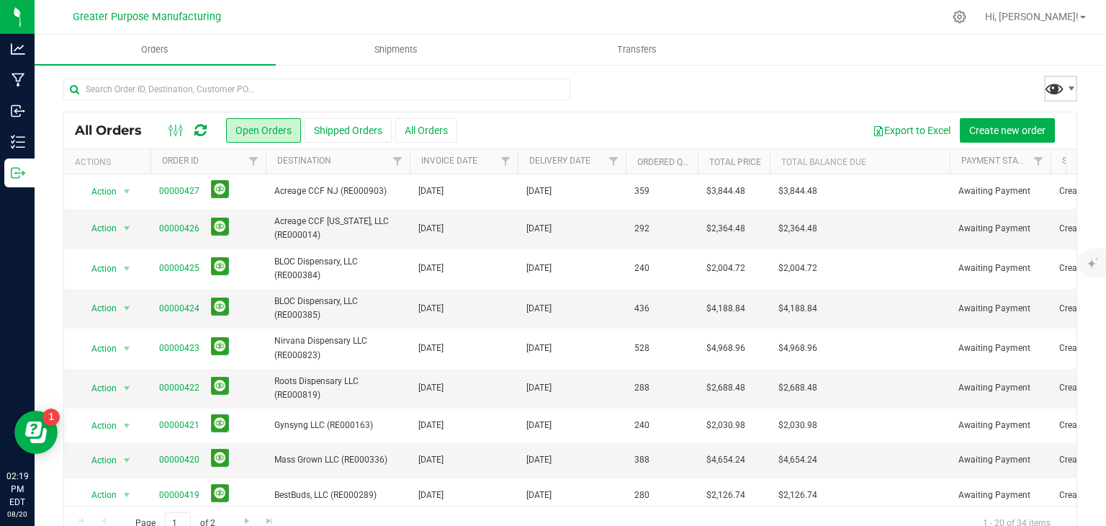
click at [1044, 86] on span at bounding box center [1054, 88] width 21 height 21
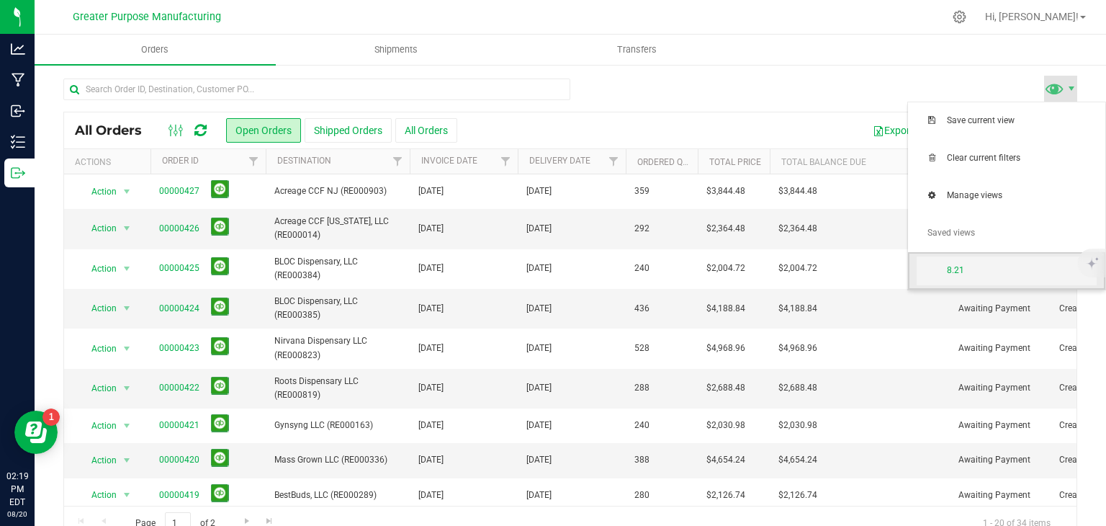
click at [954, 274] on span "8.21" at bounding box center [1022, 270] width 150 height 12
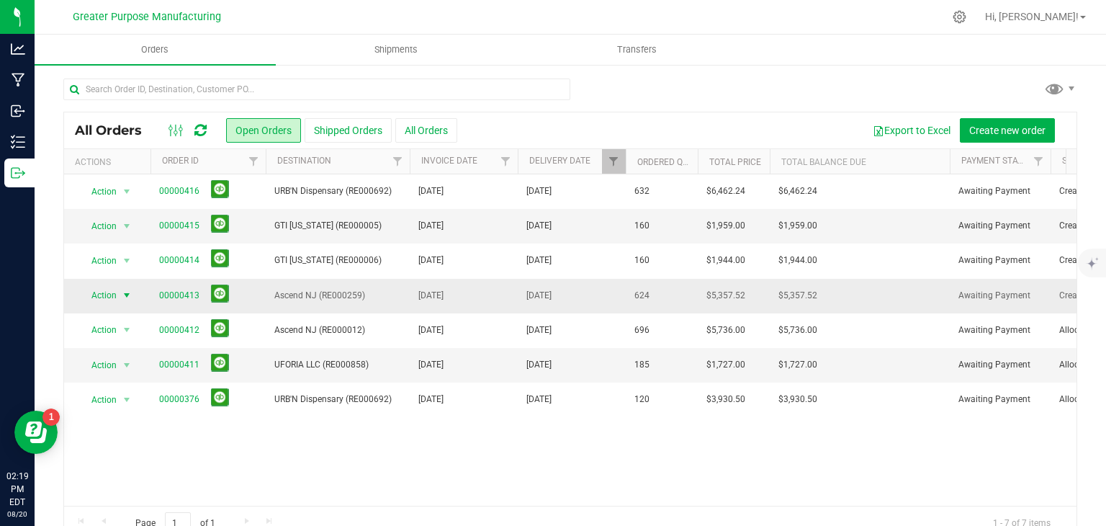
click at [122, 290] on span "select" at bounding box center [127, 296] width 12 height 12
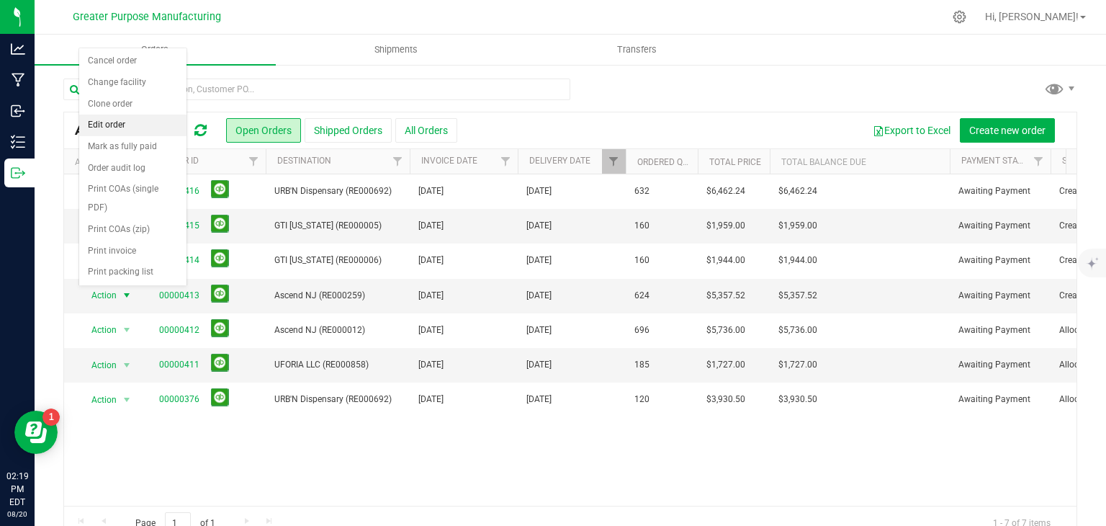
click at [128, 120] on li "Edit order" at bounding box center [132, 126] width 107 height 22
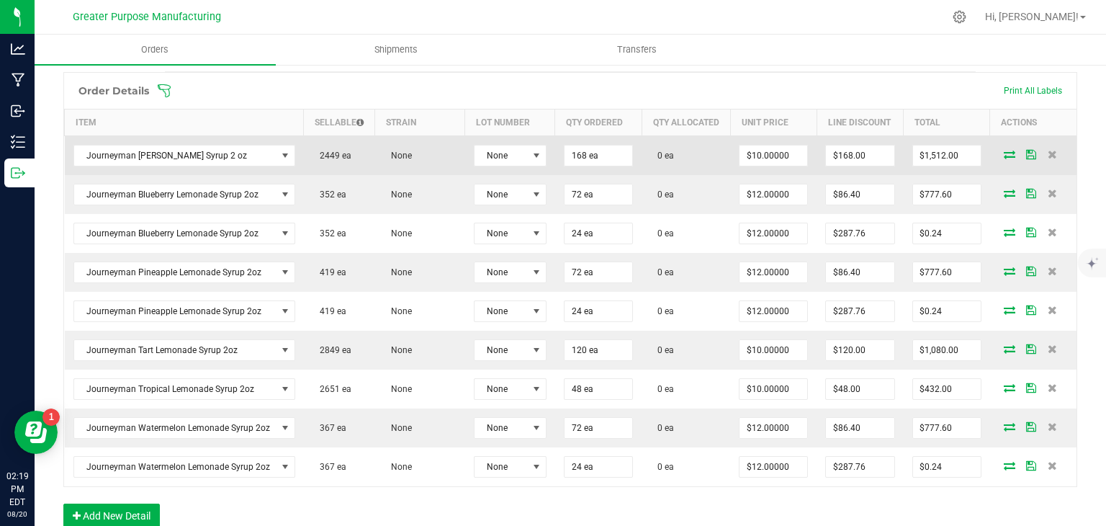
click at [1004, 158] on icon at bounding box center [1010, 154] width 12 height 9
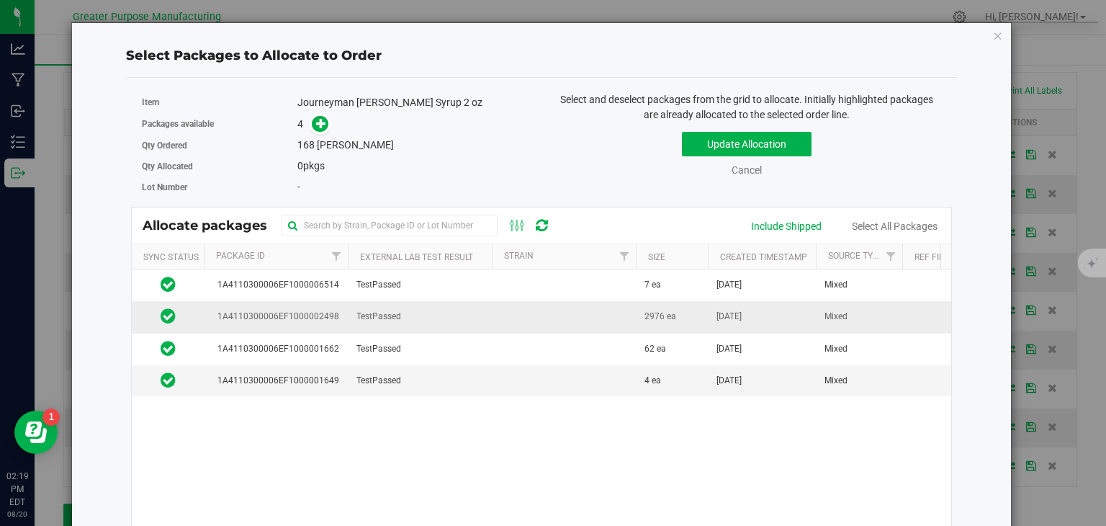
click at [440, 315] on td "TestPassed" at bounding box center [420, 317] width 144 height 32
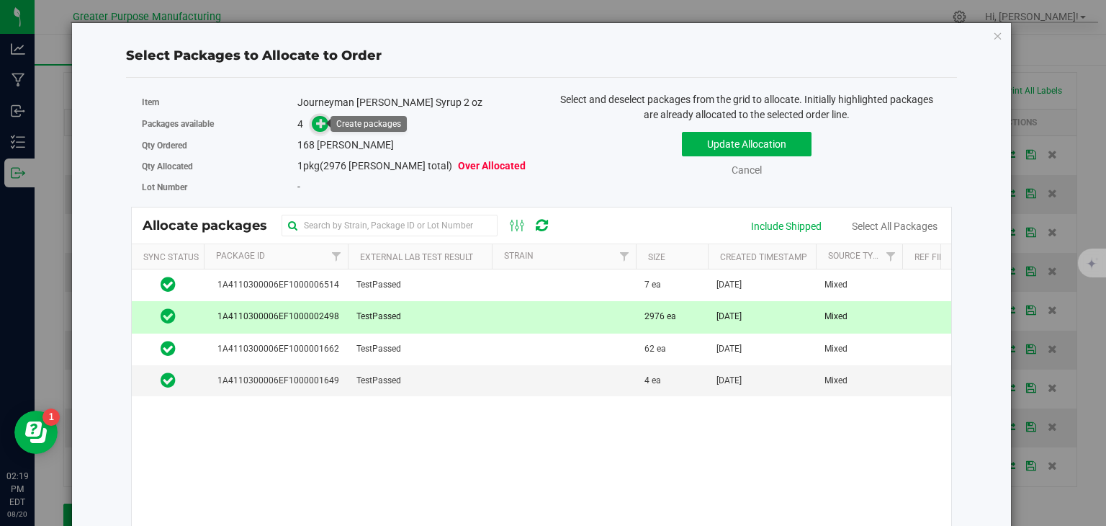
click at [317, 127] on icon at bounding box center [321, 123] width 10 height 10
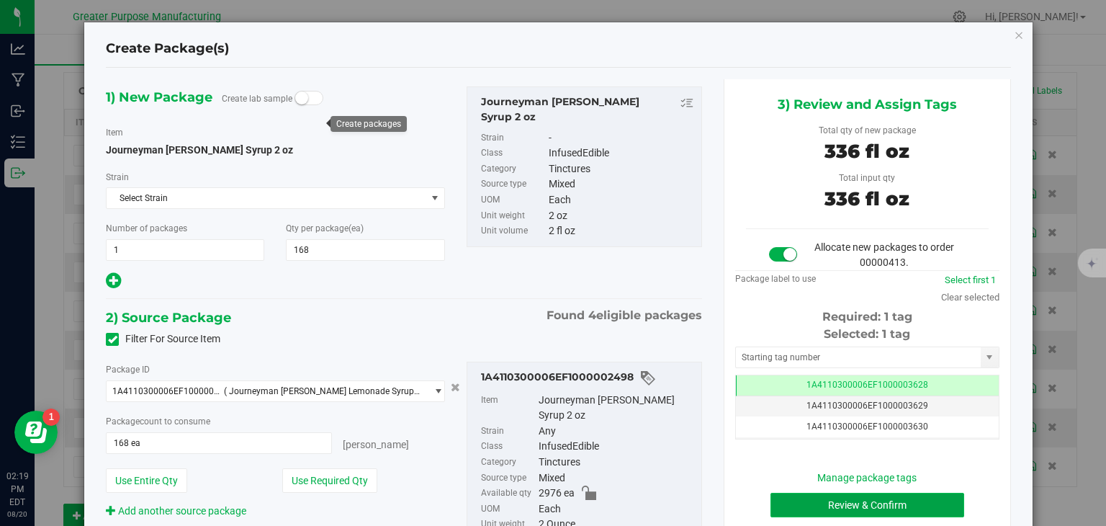
click at [839, 501] on button "Review & Confirm" at bounding box center [868, 505] width 194 height 24
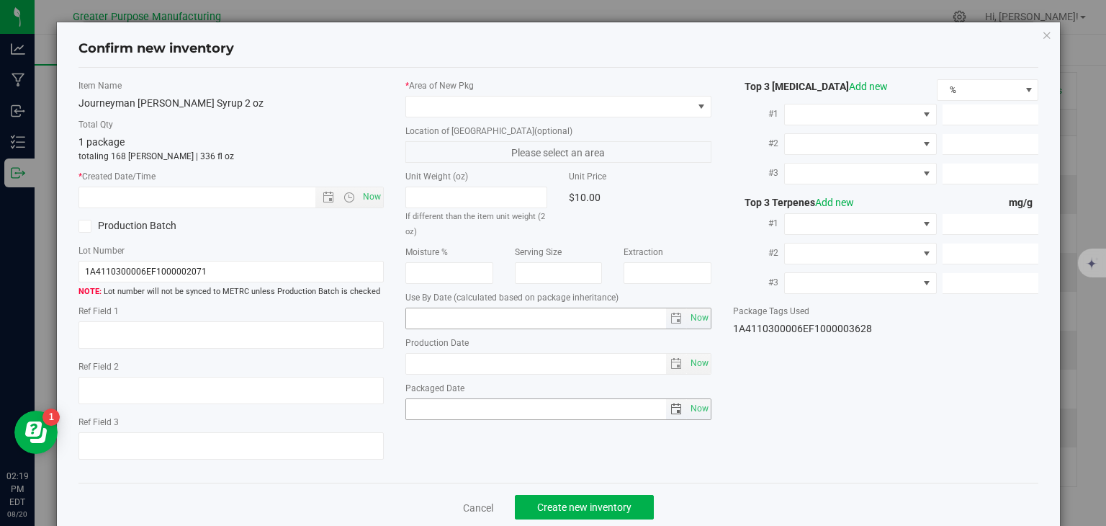
type input "2025-01-03"
type input "2025-07-03"
click at [364, 200] on span "Now" at bounding box center [372, 197] width 24 height 21
type input "8/20/2025 2:19 PM"
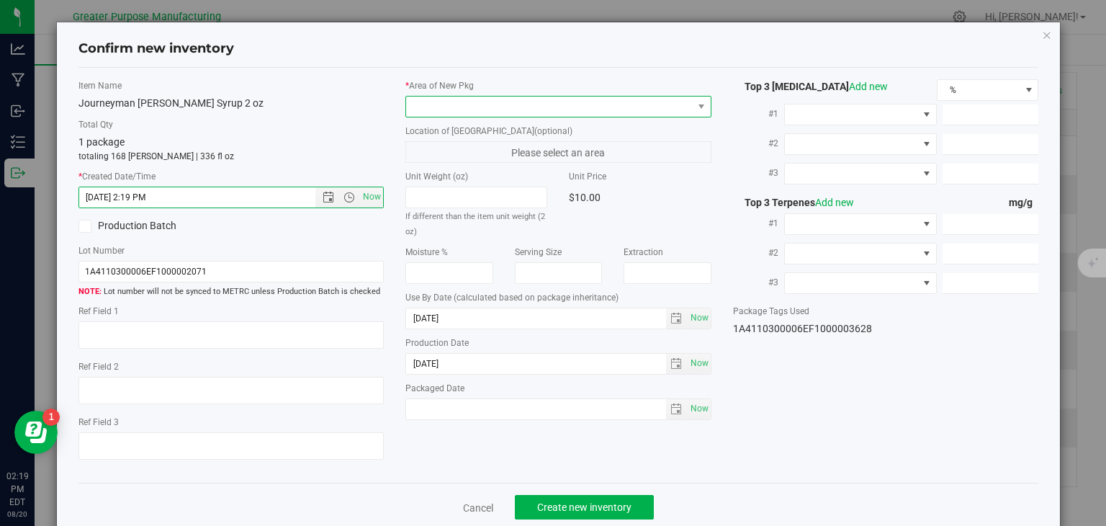
click at [441, 99] on span at bounding box center [549, 107] width 287 height 20
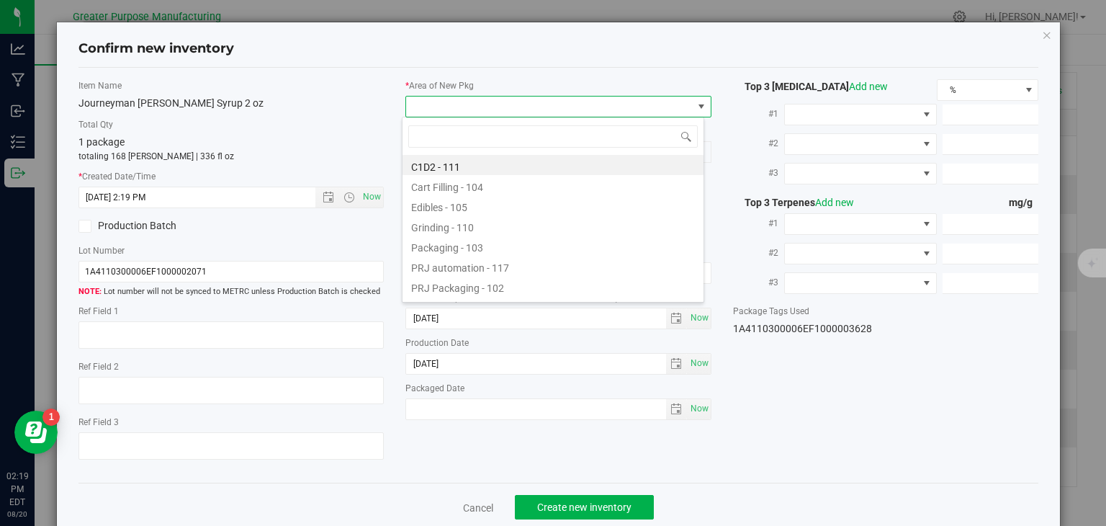
type input "108"
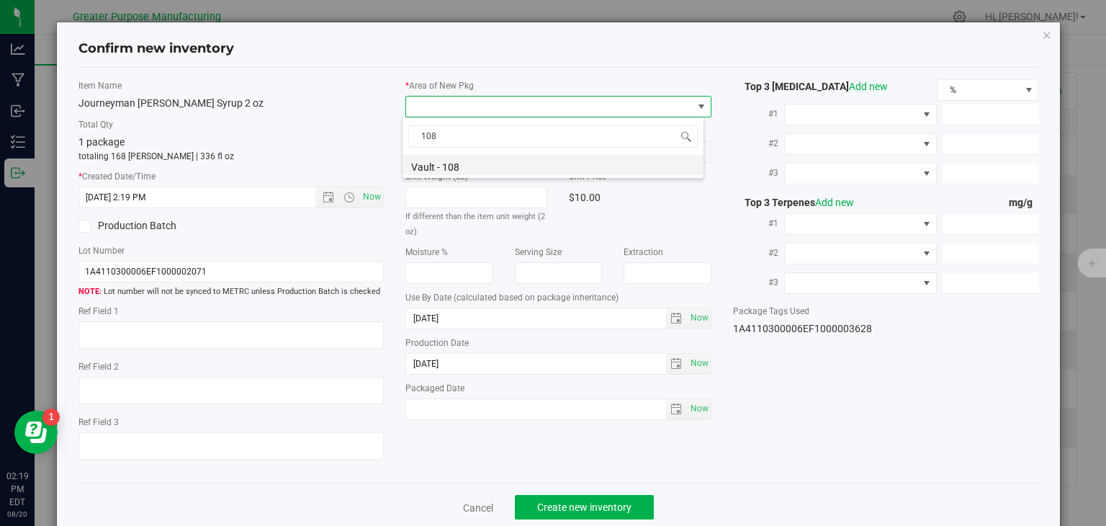
click at [469, 167] on li "Vault - 108" at bounding box center [553, 165] width 301 height 20
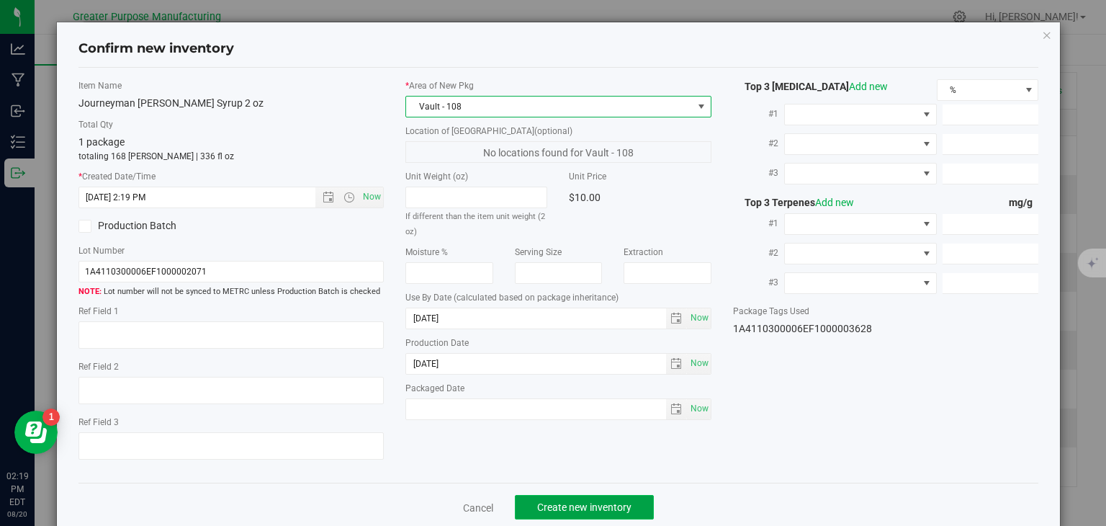
click at [560, 512] on span "Create new inventory" at bounding box center [584, 507] width 94 height 12
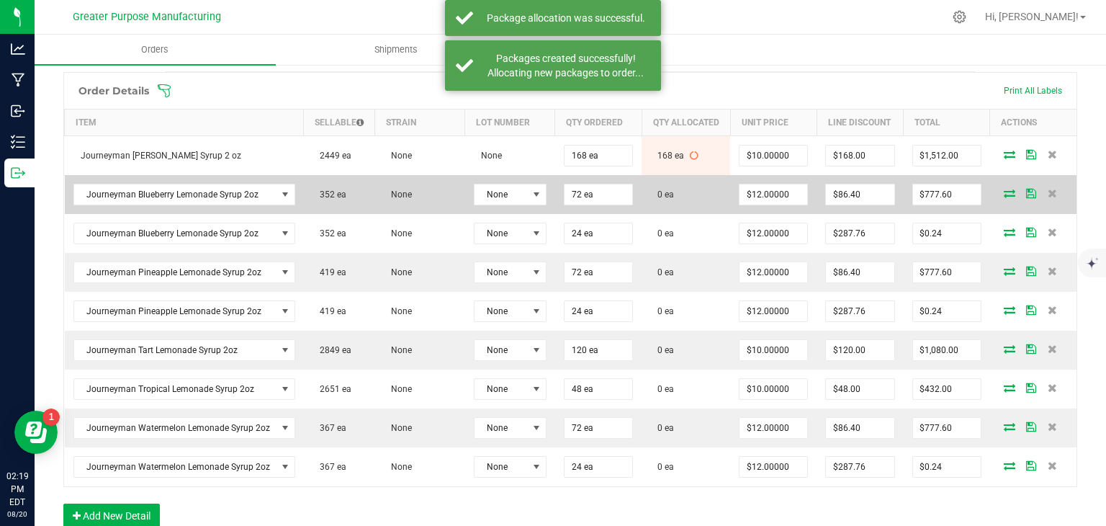
click at [1004, 197] on icon at bounding box center [1010, 193] width 12 height 9
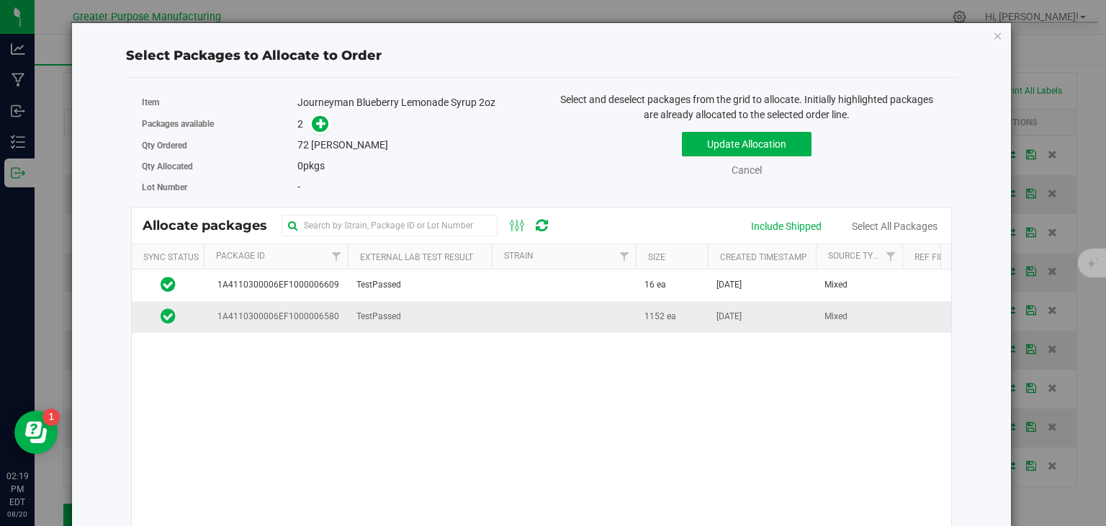
click at [565, 314] on td at bounding box center [564, 316] width 144 height 31
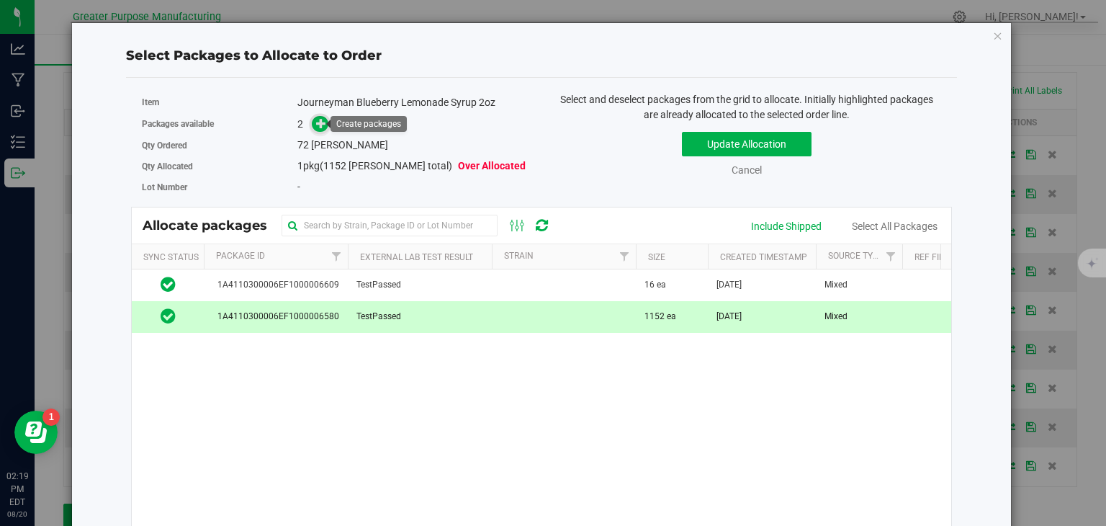
click at [316, 118] on icon at bounding box center [321, 123] width 10 height 10
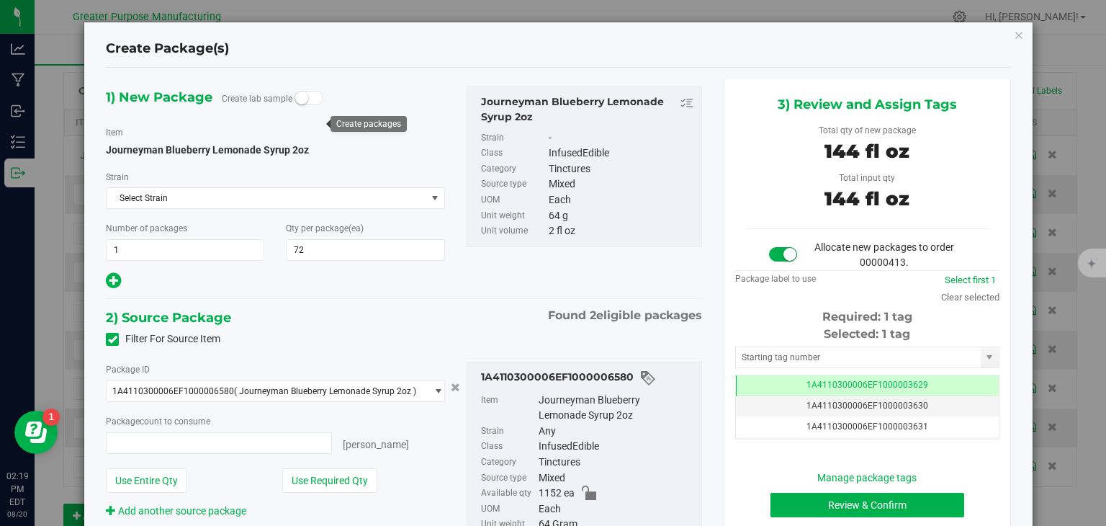
type input "72 ea"
click at [804, 499] on button "Review & Confirm" at bounding box center [868, 505] width 194 height 24
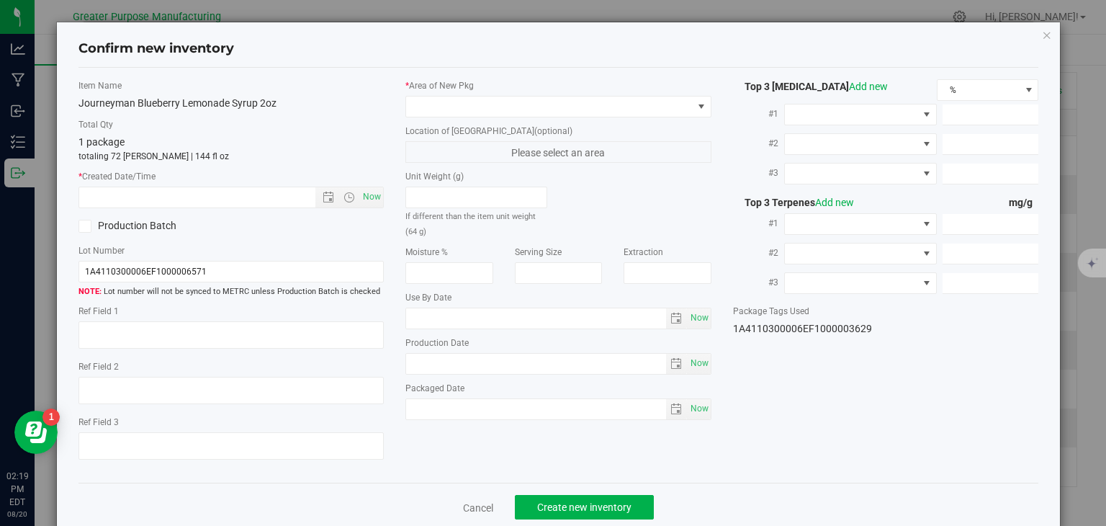
type input "2025-01-06"
type input "2025-08-06"
click at [377, 196] on span "Now" at bounding box center [372, 197] width 24 height 21
type input "8/20/2025 2:19 PM"
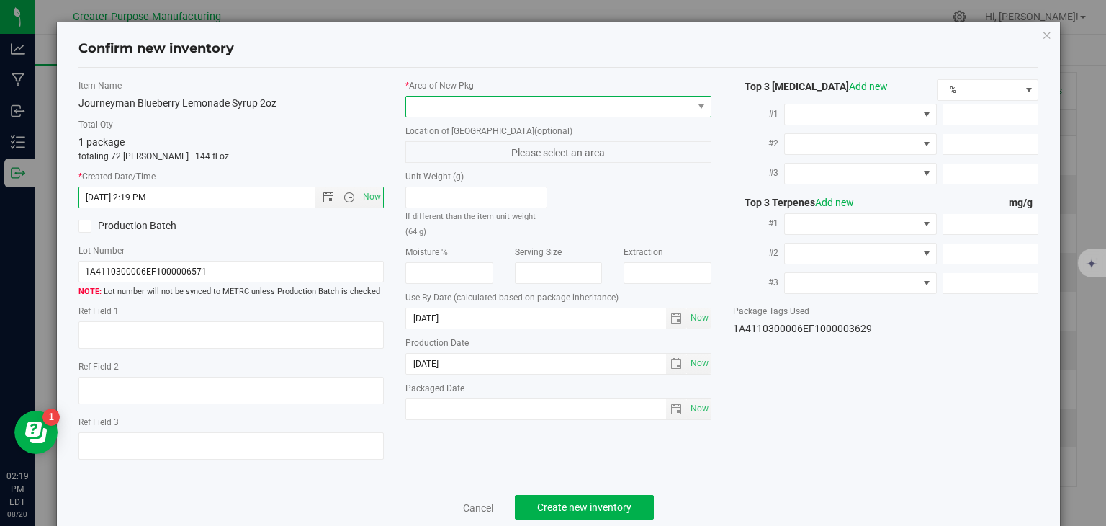
click at [466, 100] on span at bounding box center [549, 107] width 287 height 20
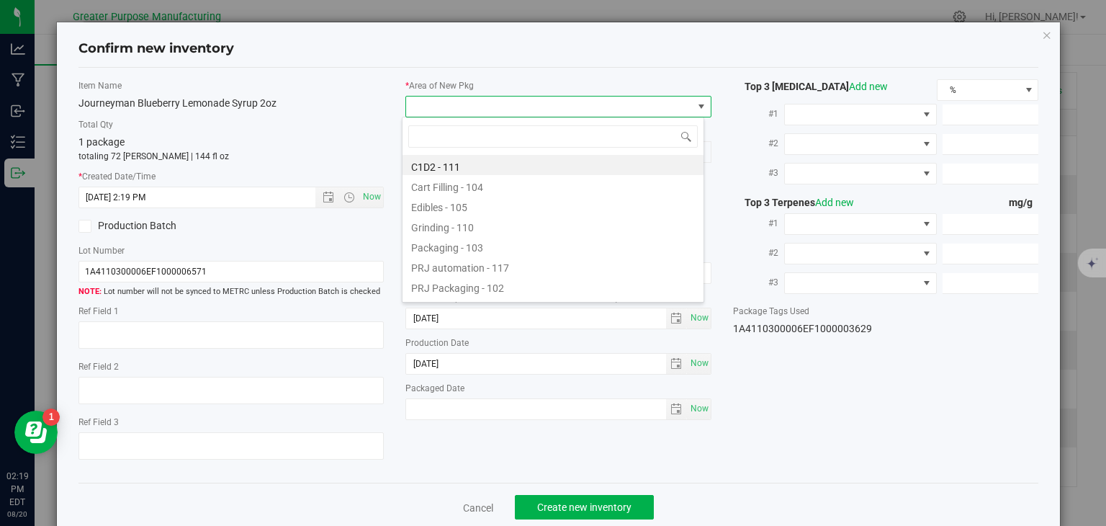
type input "108"
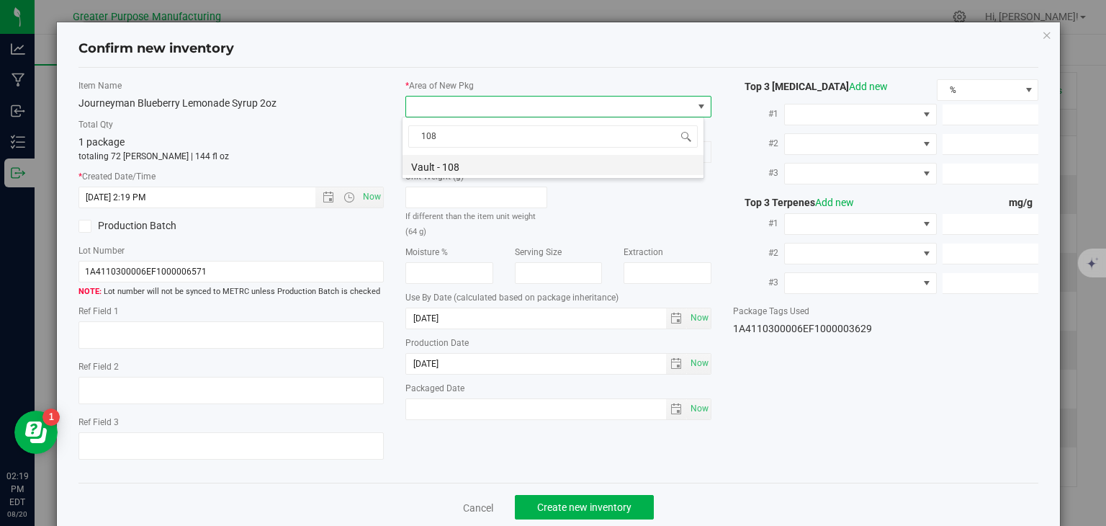
click at [461, 169] on li "Vault - 108" at bounding box center [553, 165] width 301 height 20
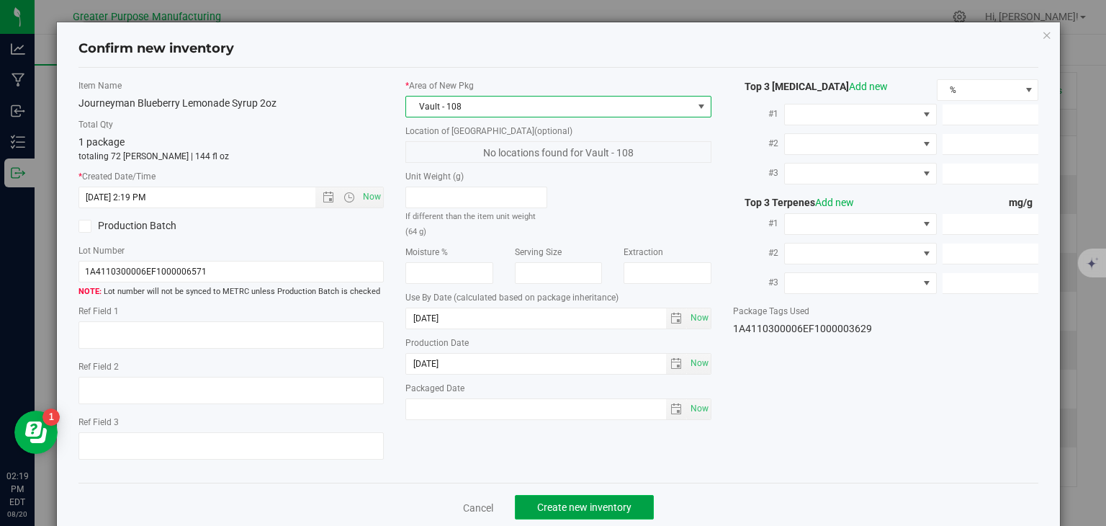
click at [590, 502] on span "Create new inventory" at bounding box center [584, 507] width 94 height 12
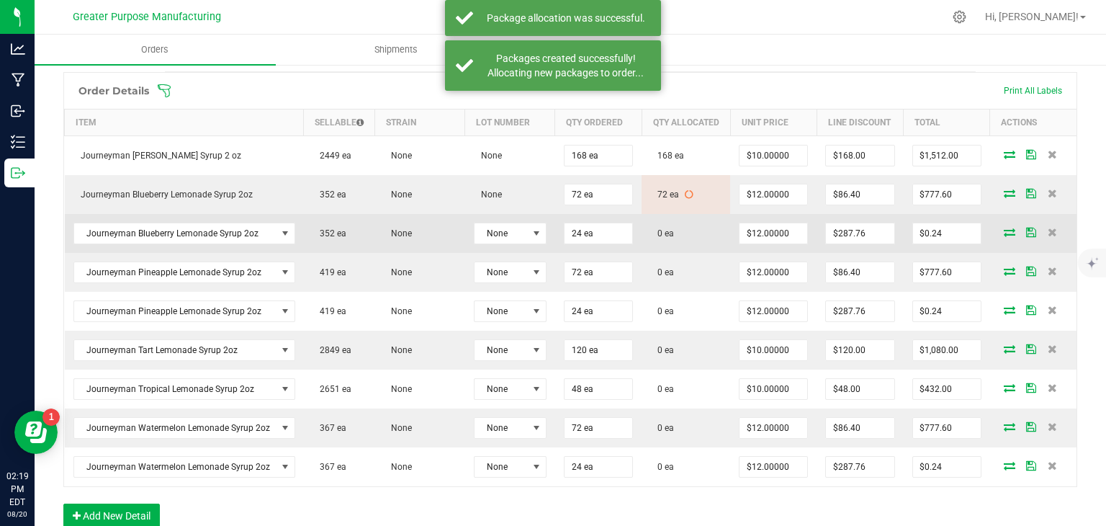
click at [1004, 236] on icon at bounding box center [1010, 232] width 12 height 9
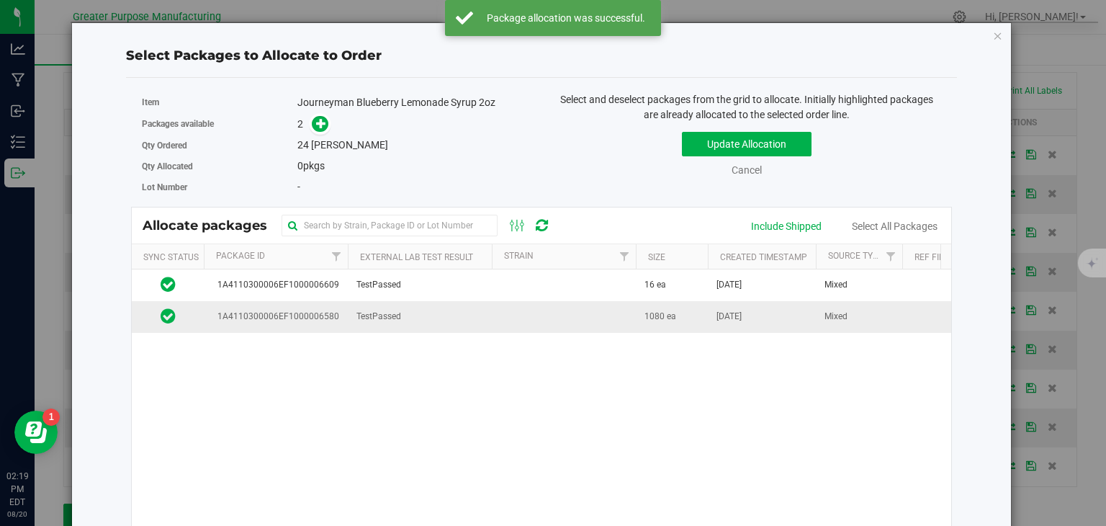
click at [680, 321] on td "1080 ea" at bounding box center [672, 316] width 72 height 31
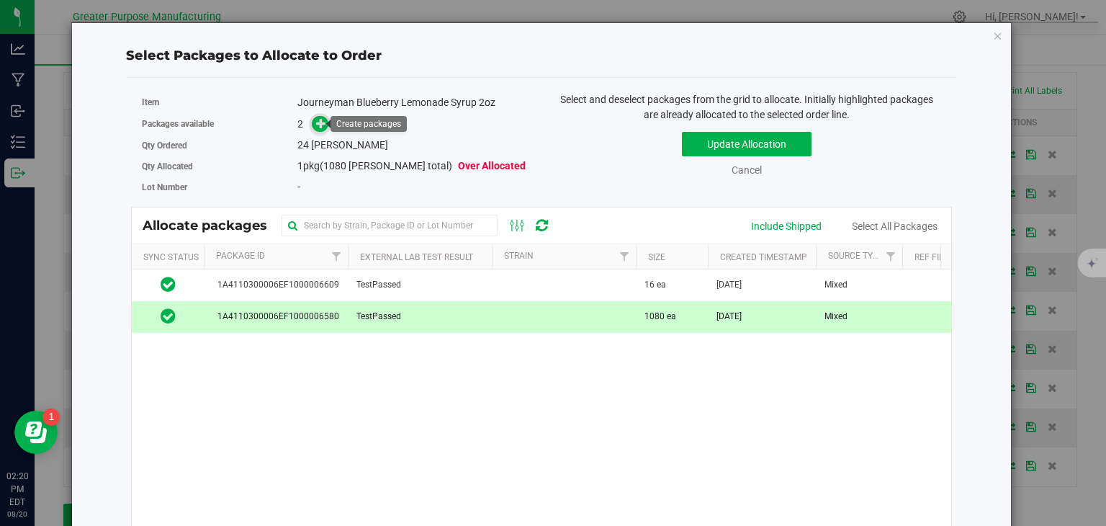
click at [318, 118] on icon at bounding box center [321, 123] width 10 height 10
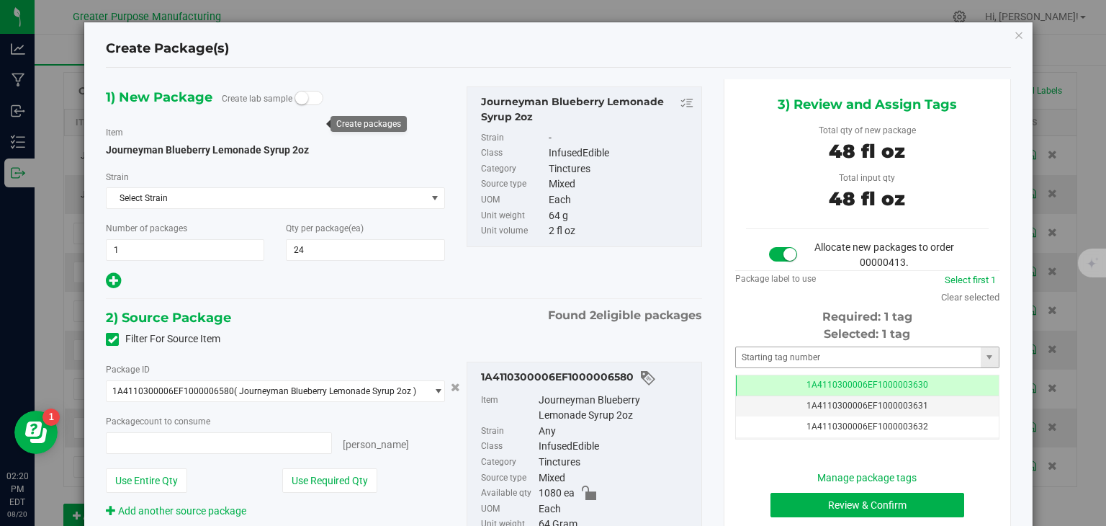
type input "24 ea"
click at [857, 496] on button "Review & Confirm" at bounding box center [868, 505] width 194 height 24
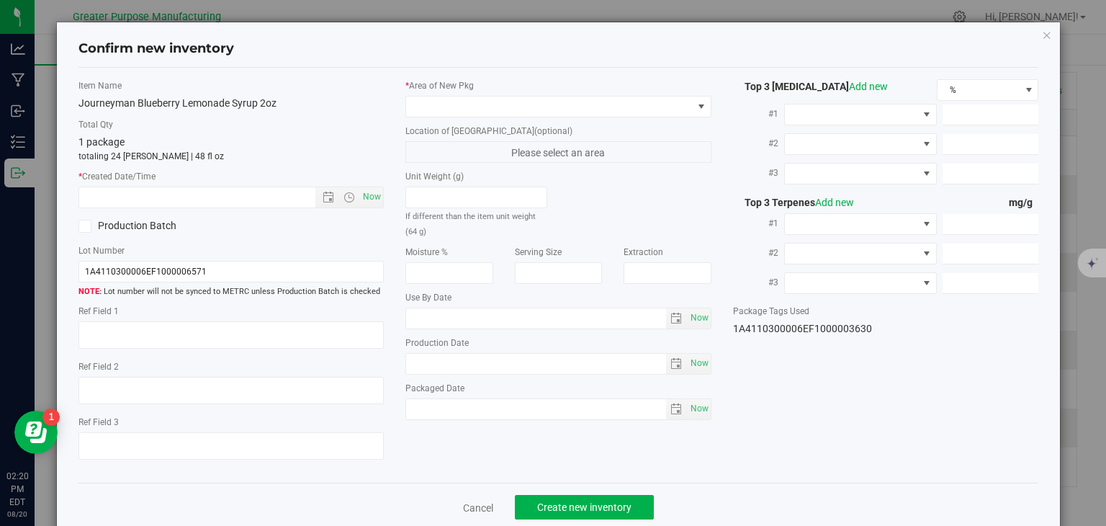
type input "2025-01-06"
type input "2025-08-06"
click at [363, 190] on span "Now" at bounding box center [372, 197] width 24 height 21
type input "8/20/2025 2:20 PM"
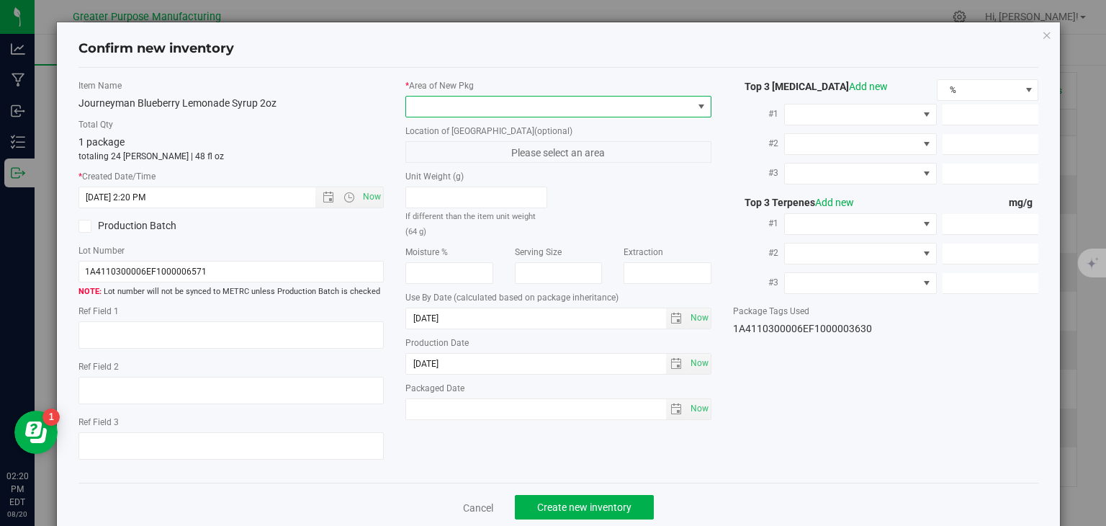
click at [435, 99] on span at bounding box center [549, 107] width 287 height 20
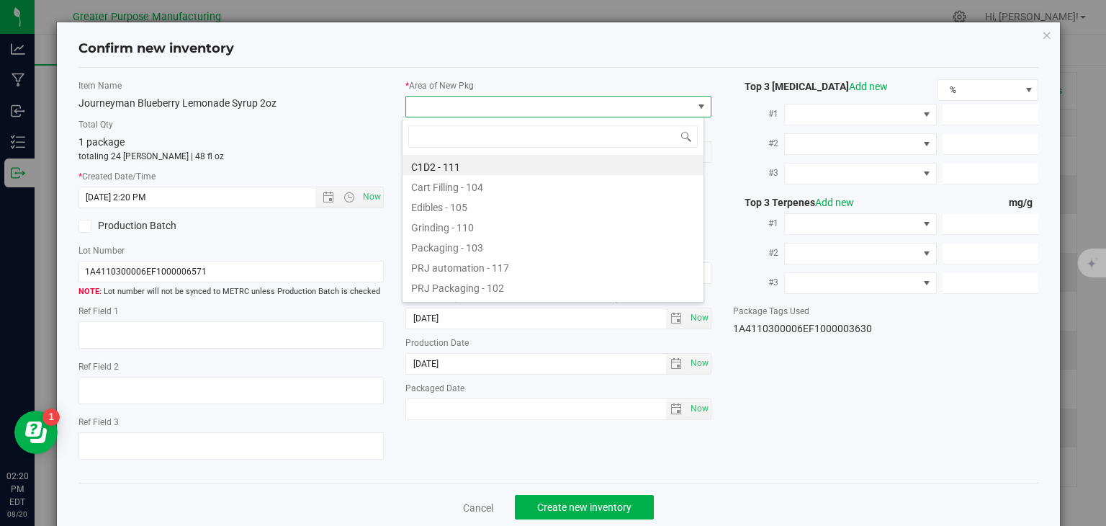
type input "108"
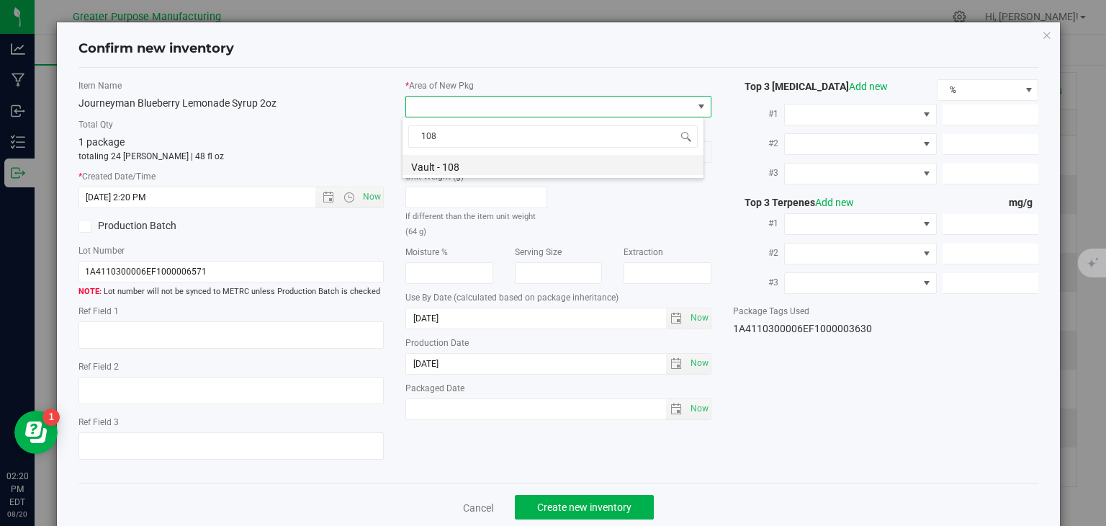
click at [451, 164] on li "Vault - 108" at bounding box center [553, 165] width 301 height 20
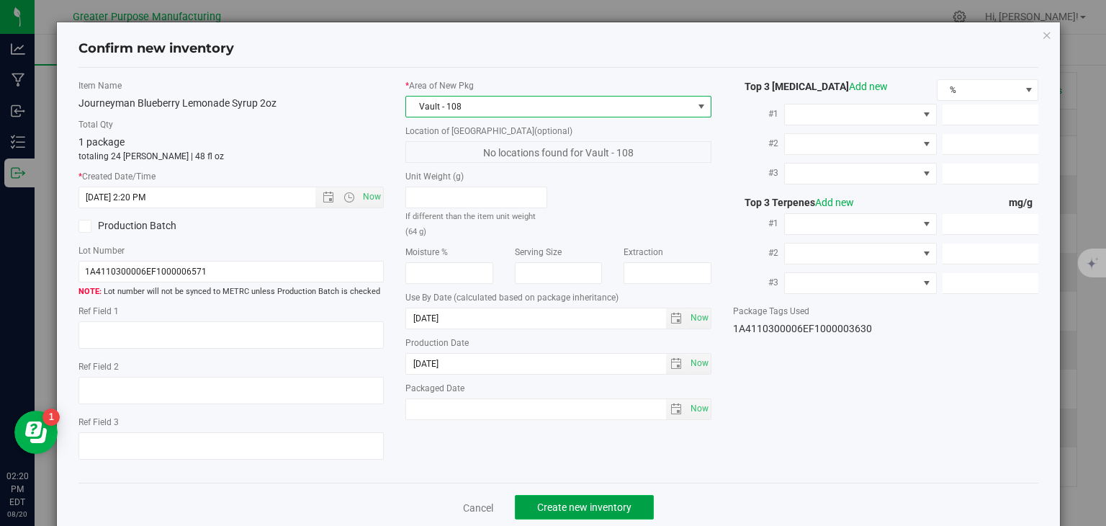
click at [597, 501] on span "Create new inventory" at bounding box center [584, 507] width 94 height 12
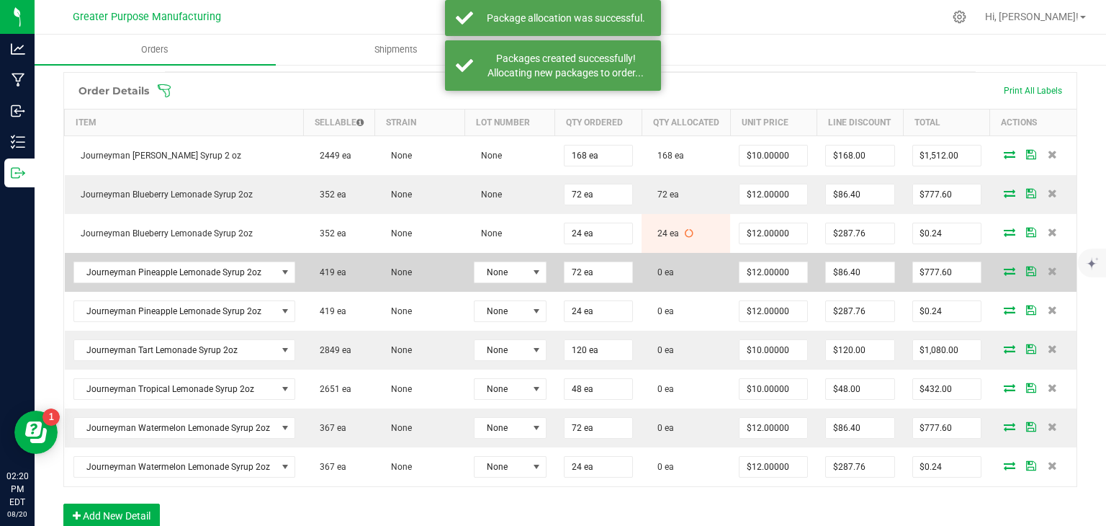
click at [1004, 275] on icon at bounding box center [1010, 271] width 12 height 9
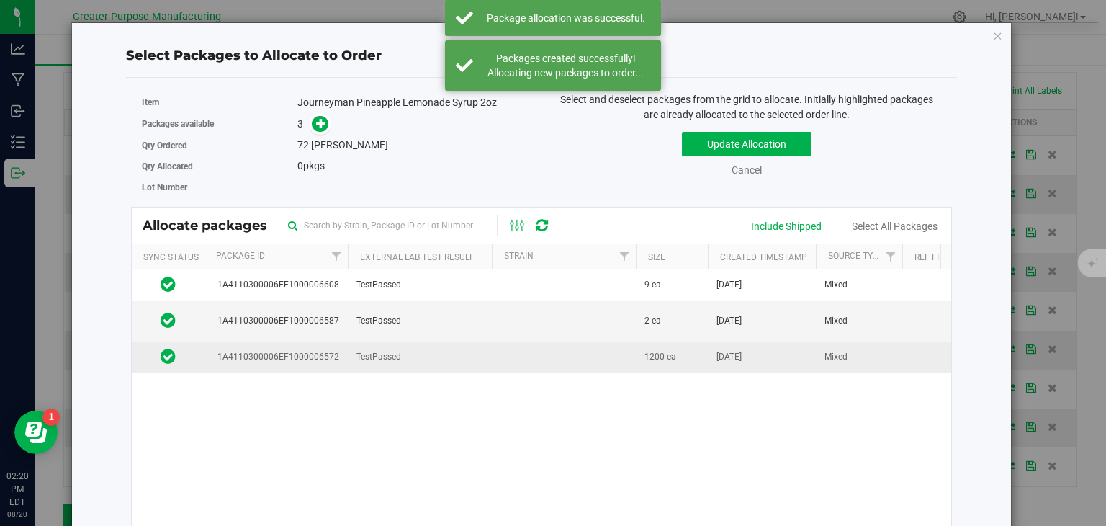
click at [518, 345] on td at bounding box center [564, 356] width 144 height 31
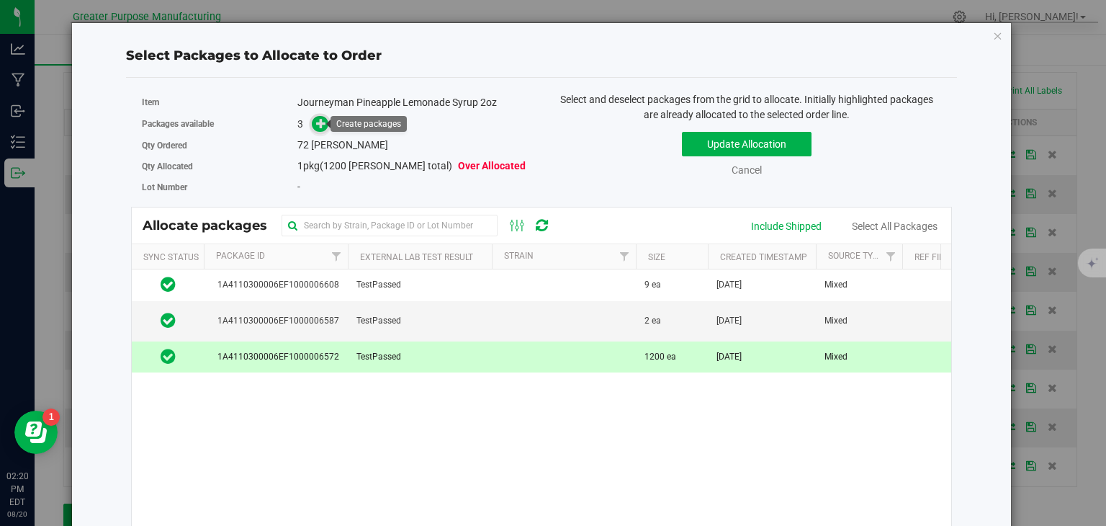
click at [317, 127] on icon at bounding box center [321, 123] width 10 height 10
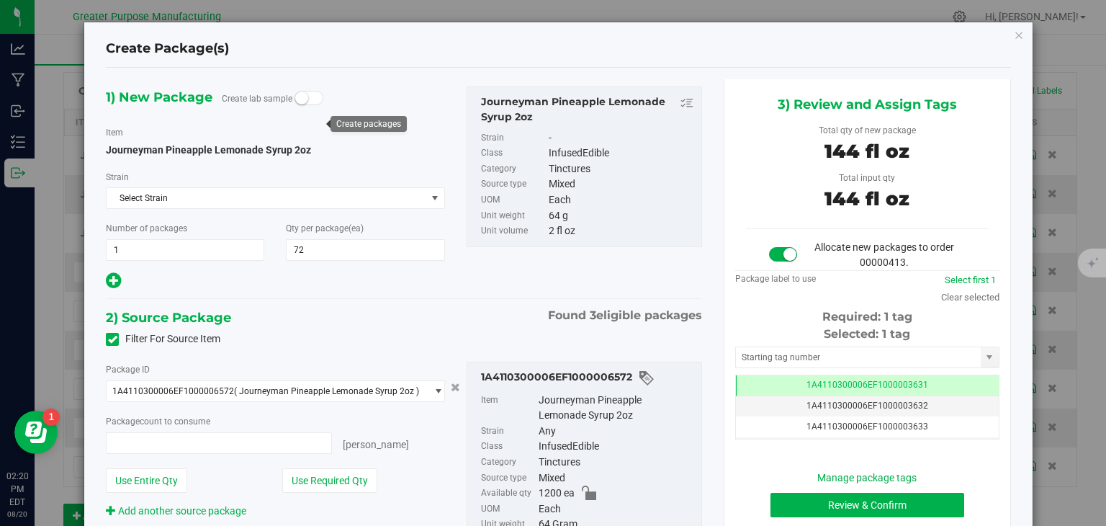
type input "72 ea"
click at [840, 497] on button "Review & Confirm" at bounding box center [868, 505] width 194 height 24
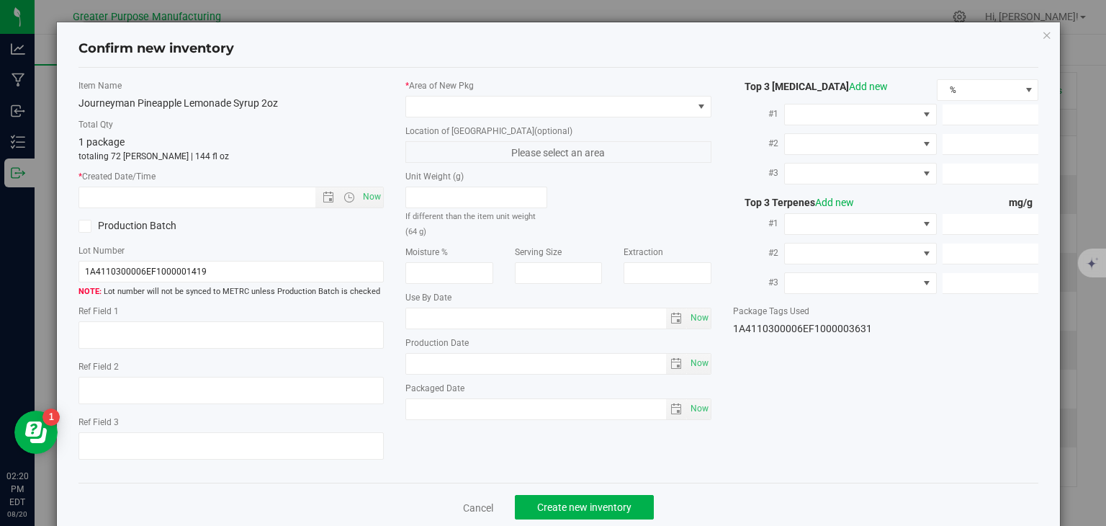
type input "2026-02-05"
type input "2025-08-05"
click at [372, 197] on span "Now" at bounding box center [372, 197] width 24 height 21
type input "8/20/2025 2:20 PM"
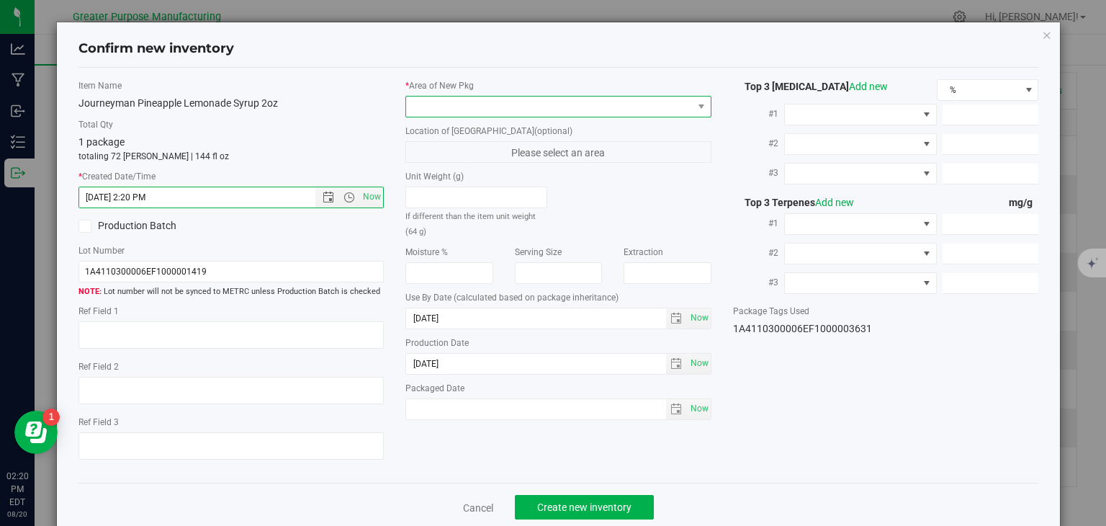
click at [450, 106] on span at bounding box center [549, 107] width 287 height 20
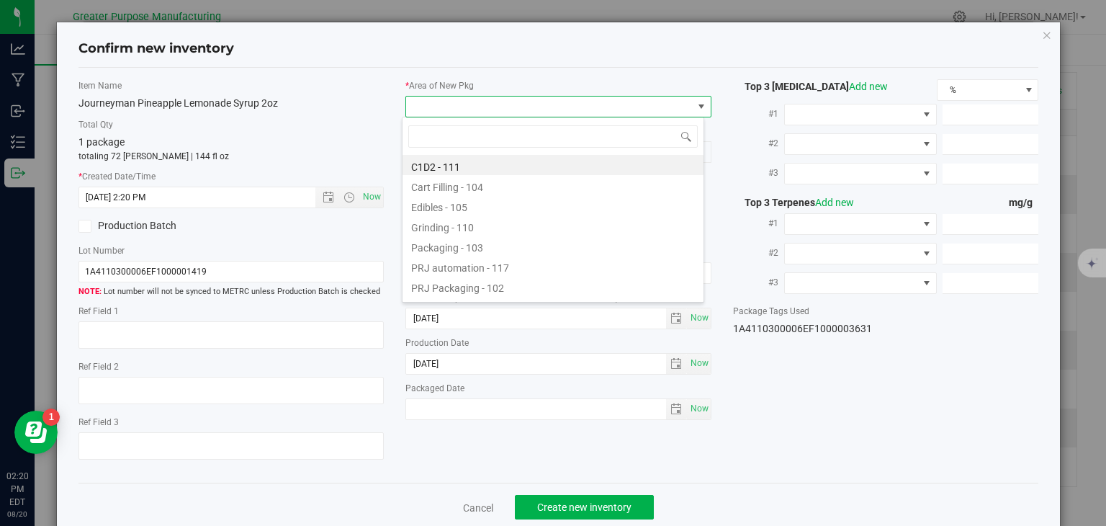
type input "108"
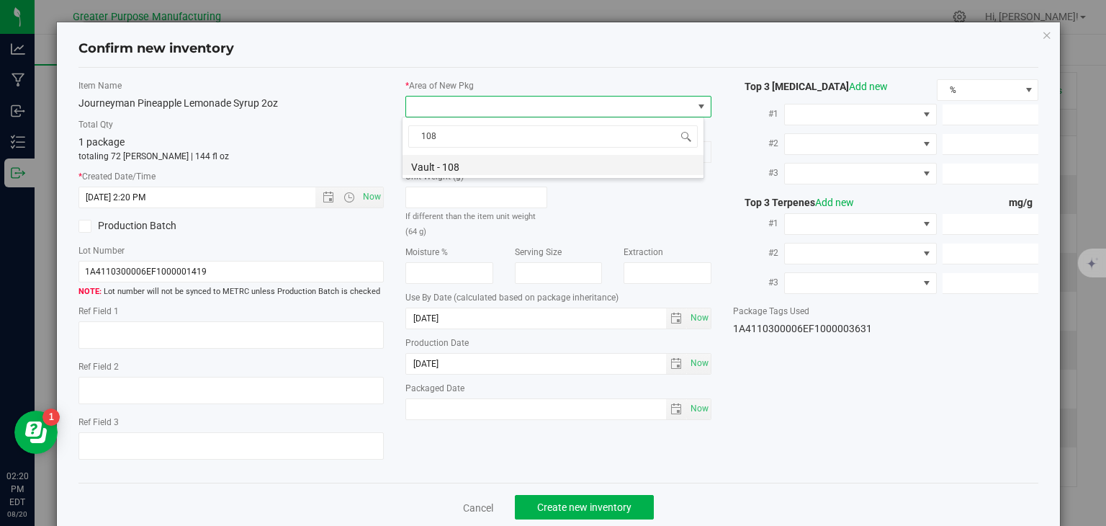
click at [458, 168] on li "Vault - 108" at bounding box center [553, 165] width 301 height 20
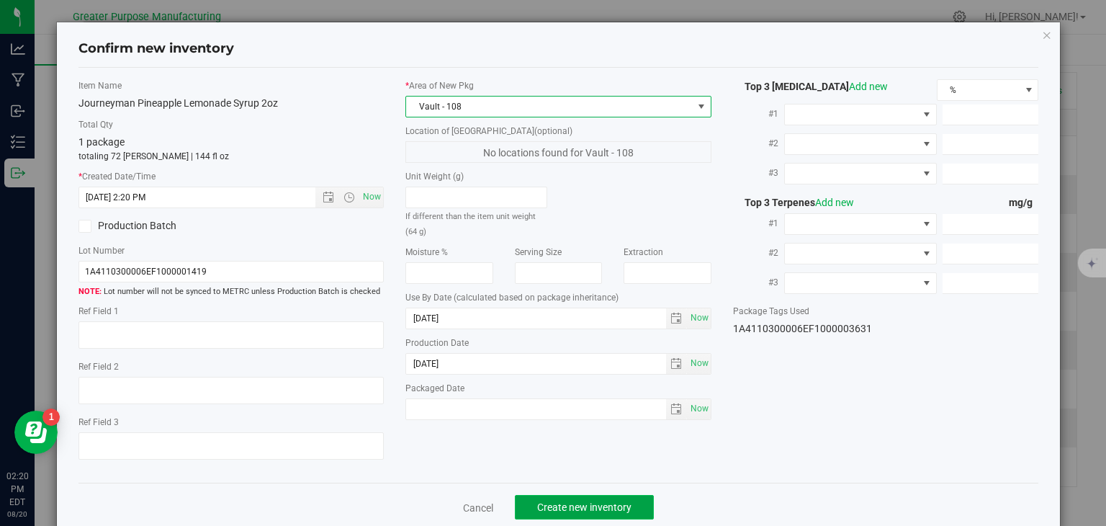
click at [576, 499] on button "Create new inventory" at bounding box center [584, 507] width 139 height 24
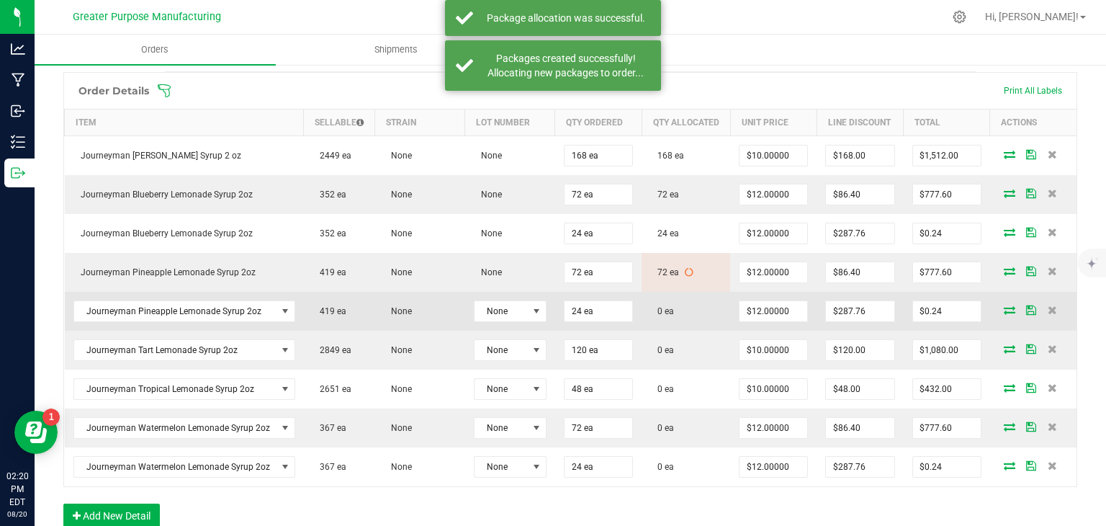
click at [1004, 314] on icon at bounding box center [1010, 309] width 12 height 9
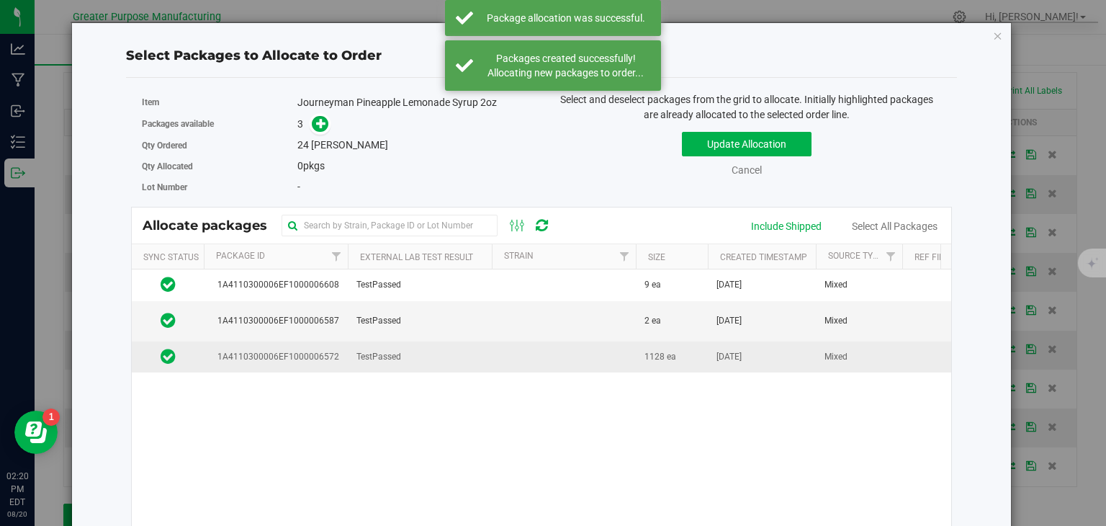
click at [486, 359] on td "TestPassed" at bounding box center [420, 356] width 144 height 31
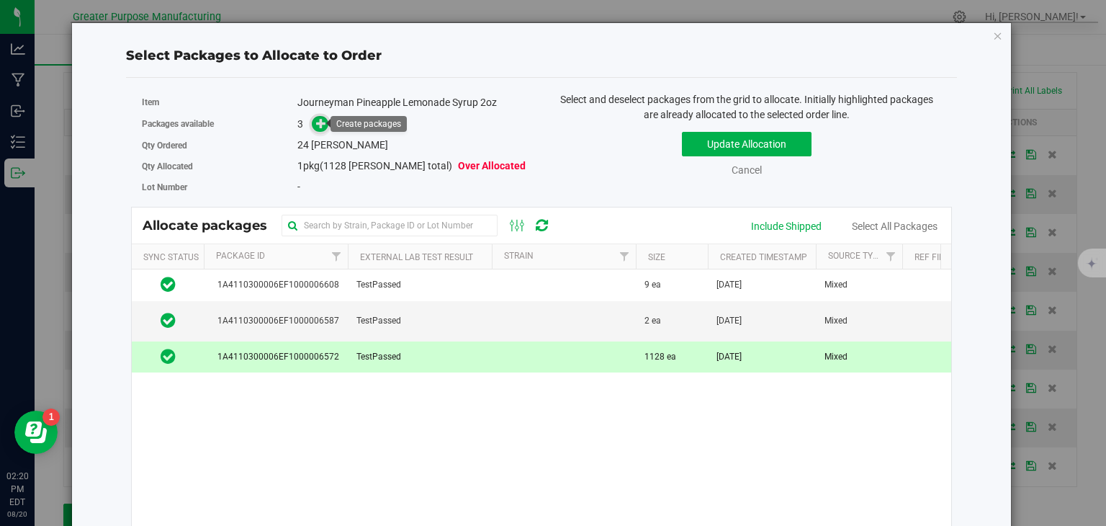
click at [316, 124] on icon at bounding box center [321, 122] width 10 height 10
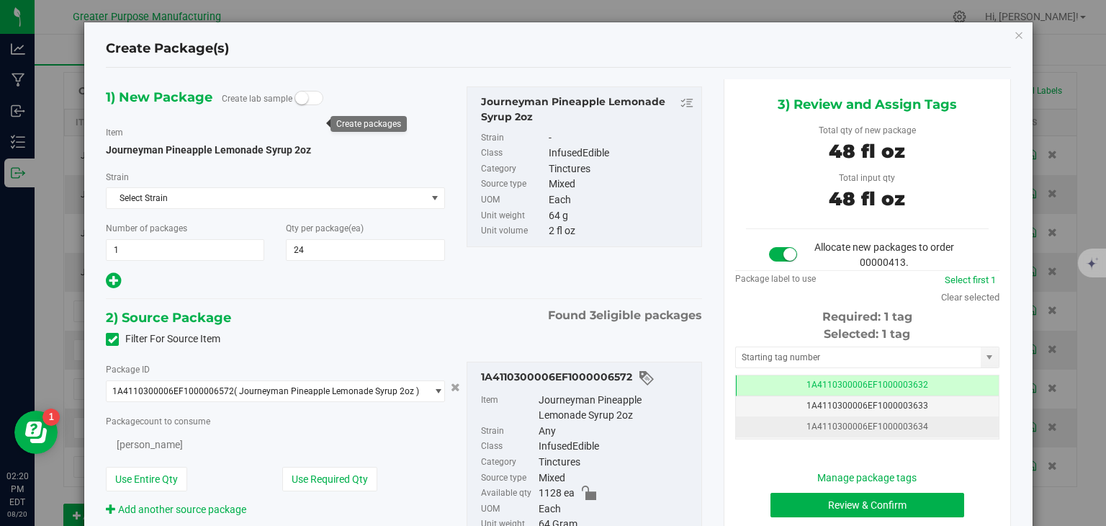
type input "24"
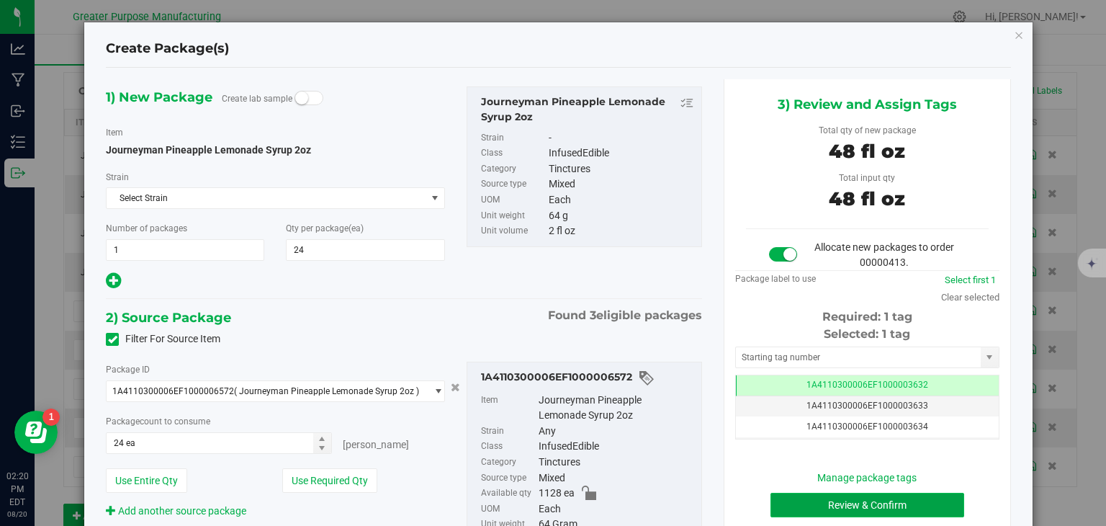
click at [827, 496] on button "Review & Confirm" at bounding box center [868, 505] width 194 height 24
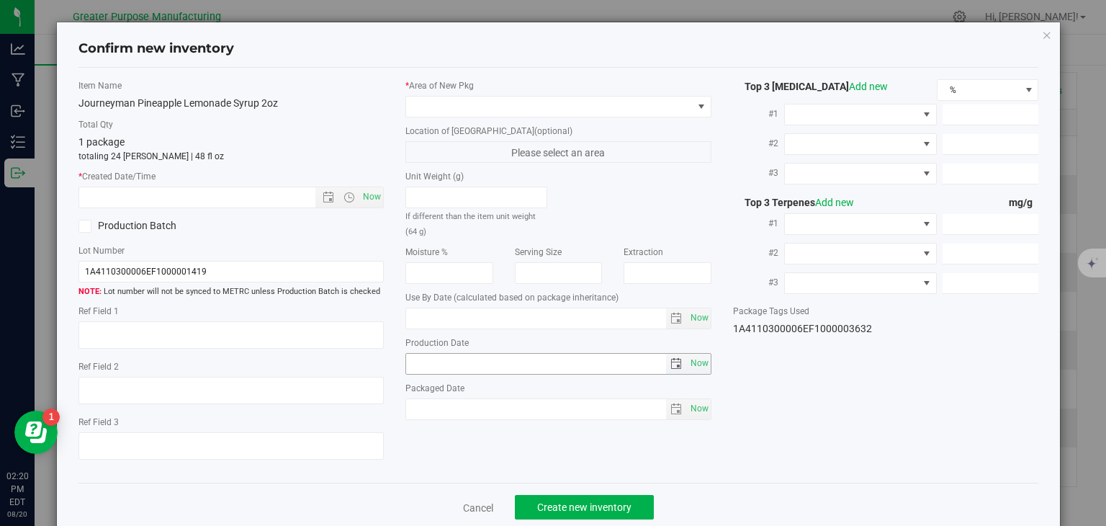
type input "2026-02-05"
type input "2025-08-05"
click at [375, 197] on span "Now" at bounding box center [372, 197] width 24 height 21
type input "8/20/2025 2:20 PM"
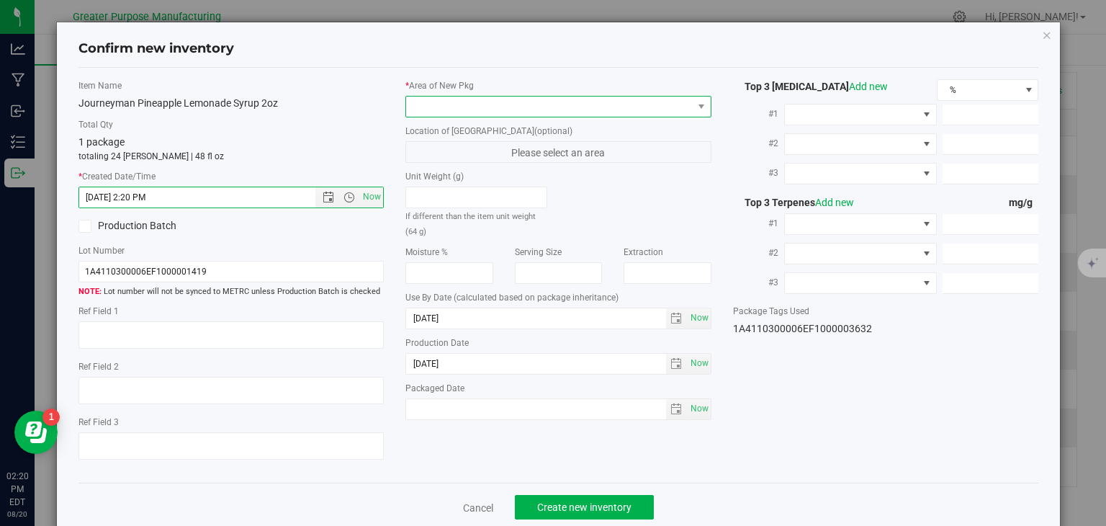
click at [468, 110] on span at bounding box center [549, 107] width 287 height 20
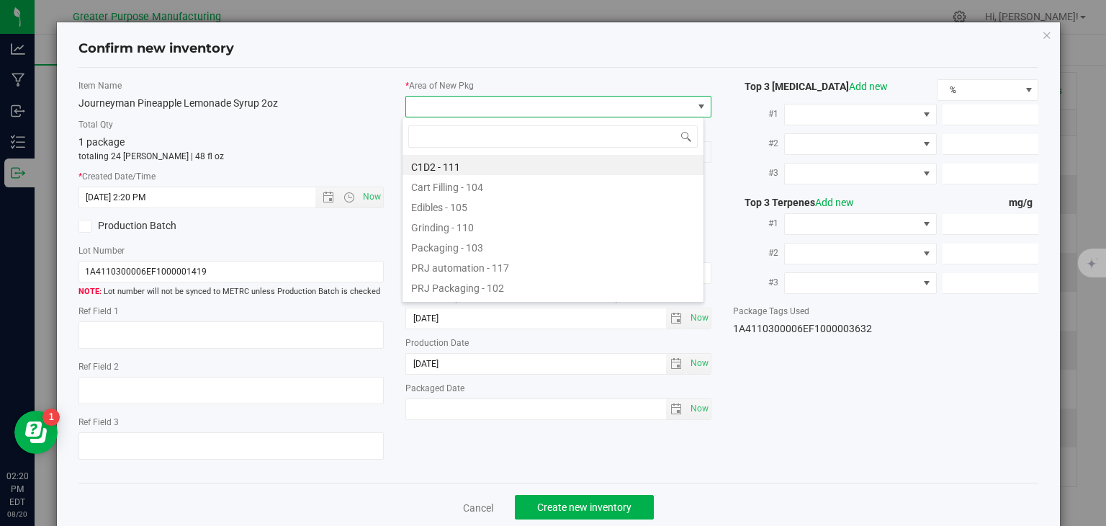
type input "108"
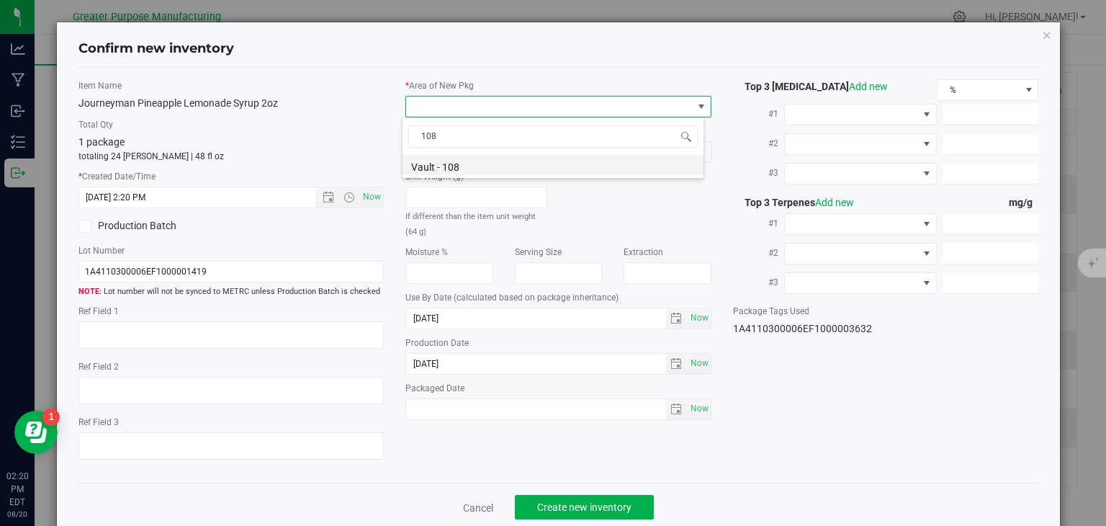
click at [478, 159] on li "Vault - 108" at bounding box center [553, 165] width 301 height 20
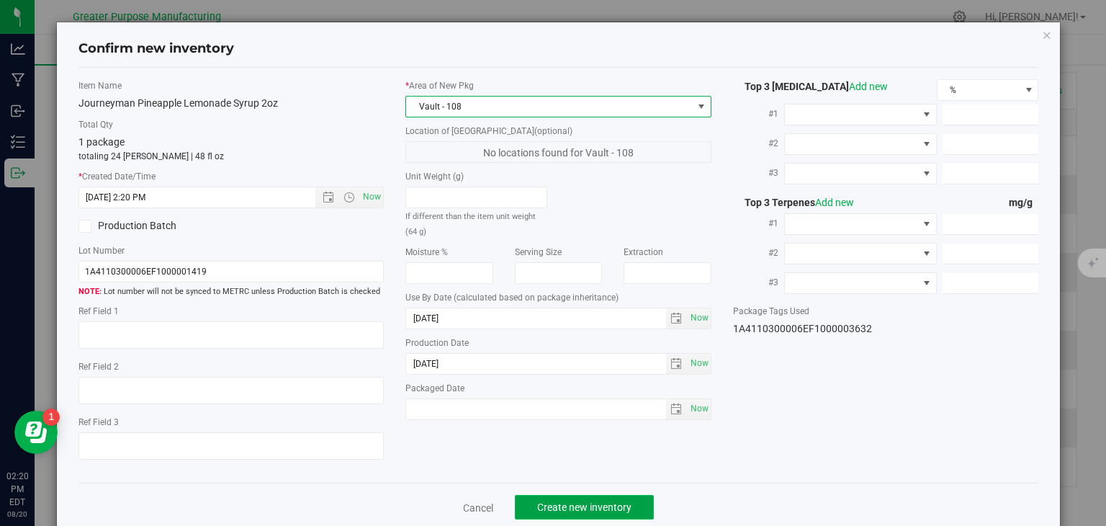
click at [556, 499] on button "Create new inventory" at bounding box center [584, 507] width 139 height 24
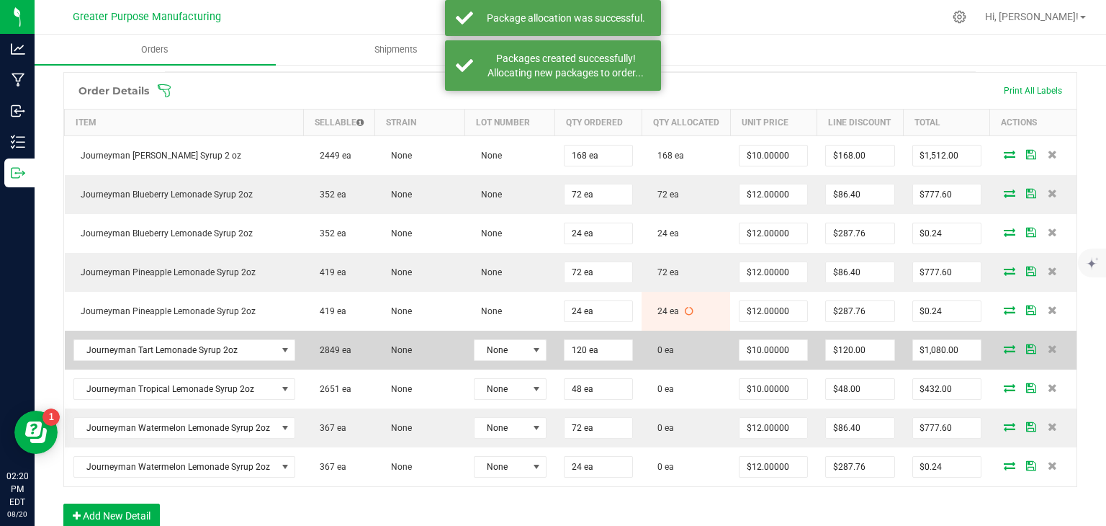
click at [1004, 353] on icon at bounding box center [1010, 348] width 12 height 9
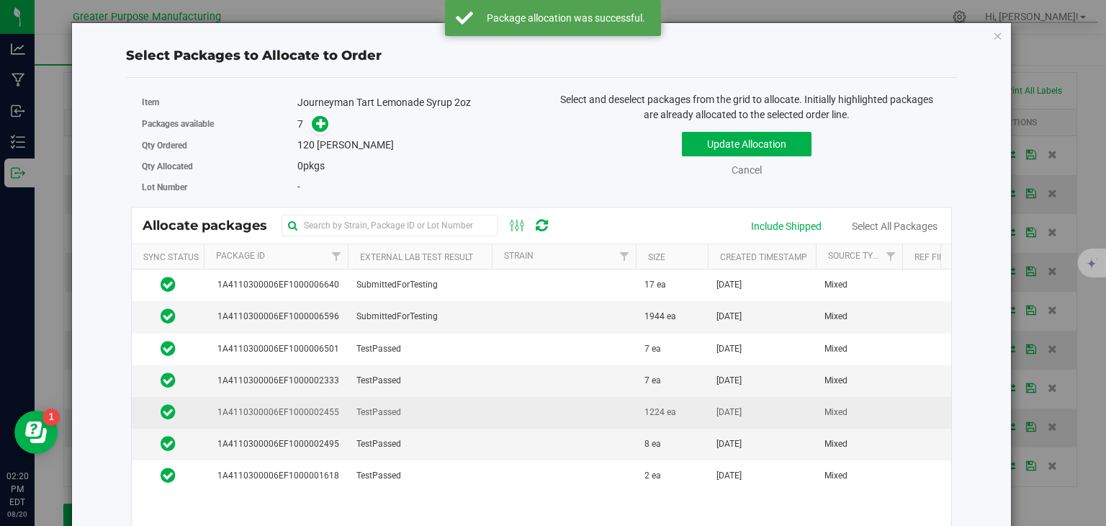
click at [449, 411] on td "TestPassed" at bounding box center [420, 413] width 144 height 32
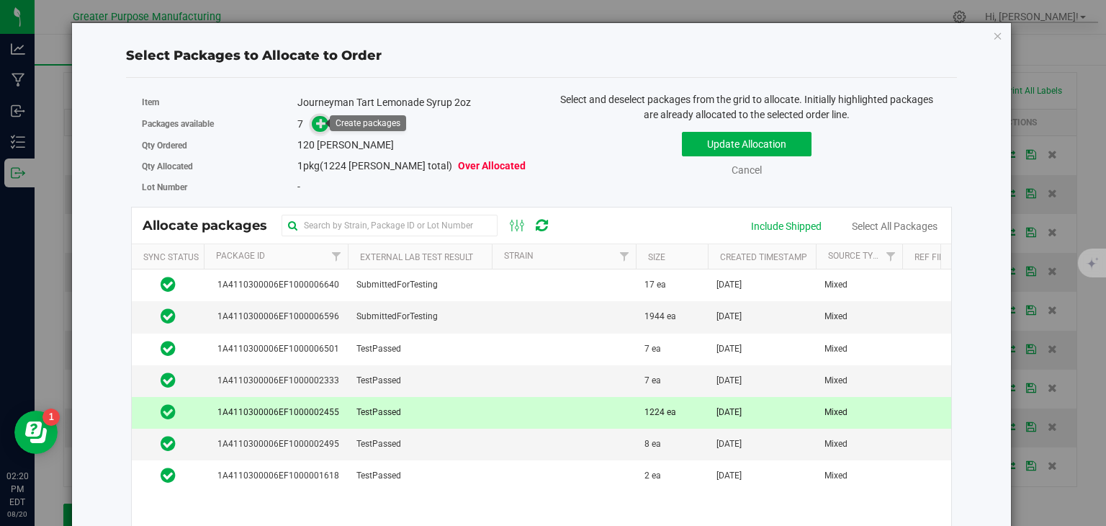
click at [317, 120] on icon at bounding box center [321, 123] width 10 height 10
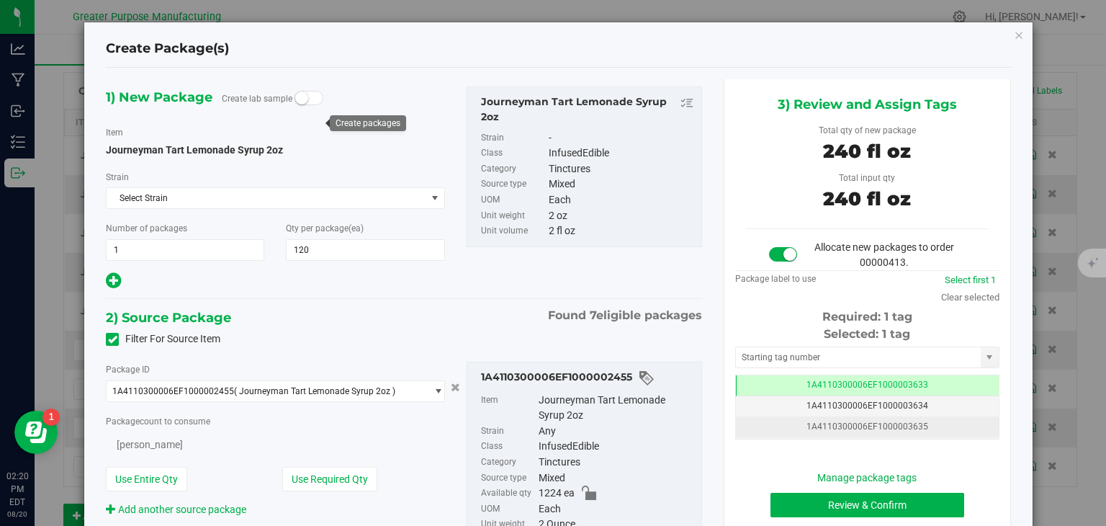
type input "120"
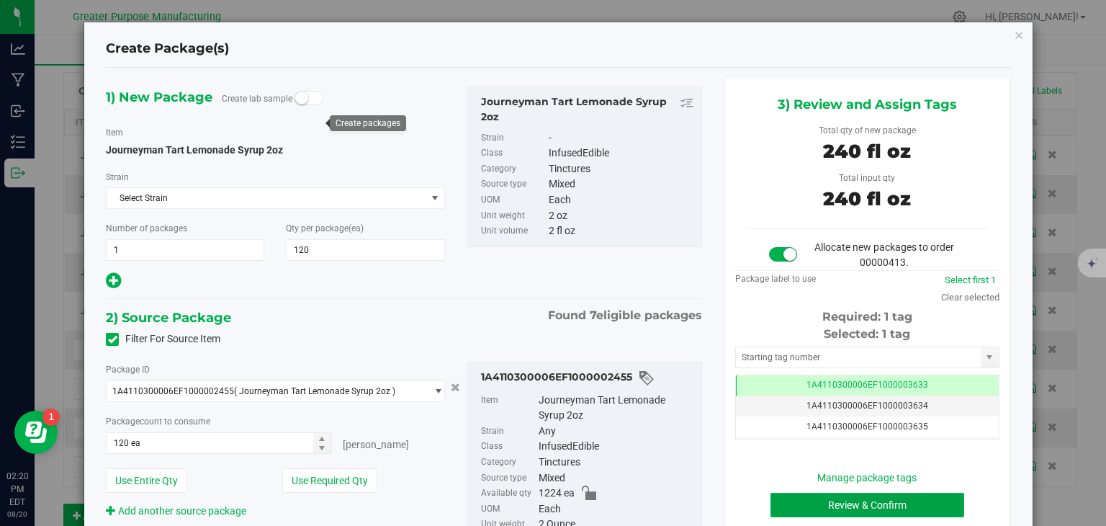
click at [844, 511] on button "Review & Confirm" at bounding box center [868, 505] width 194 height 24
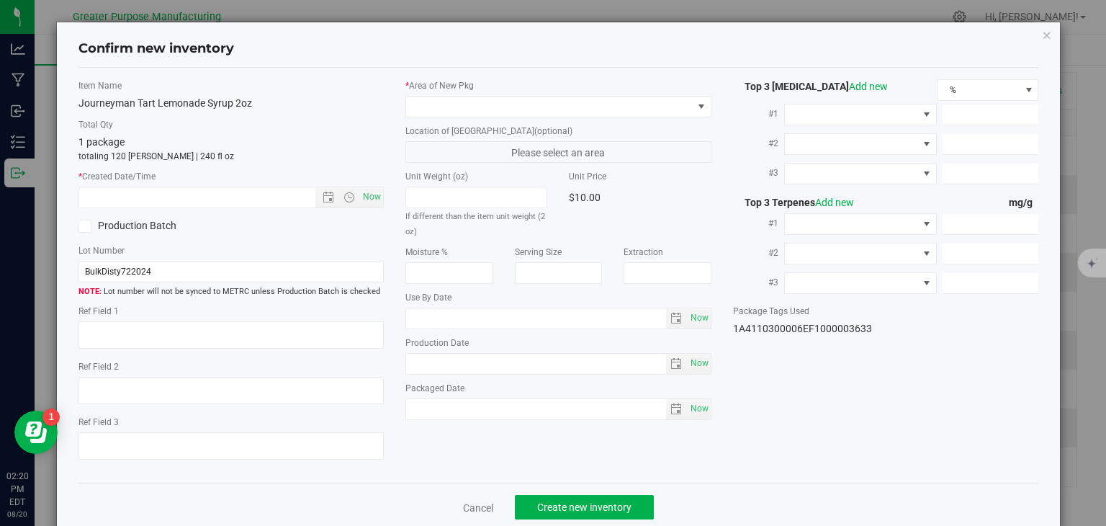
type input "2025-07-11"
click at [372, 202] on span "Now" at bounding box center [372, 197] width 24 height 21
type input "8/20/2025 2:20 PM"
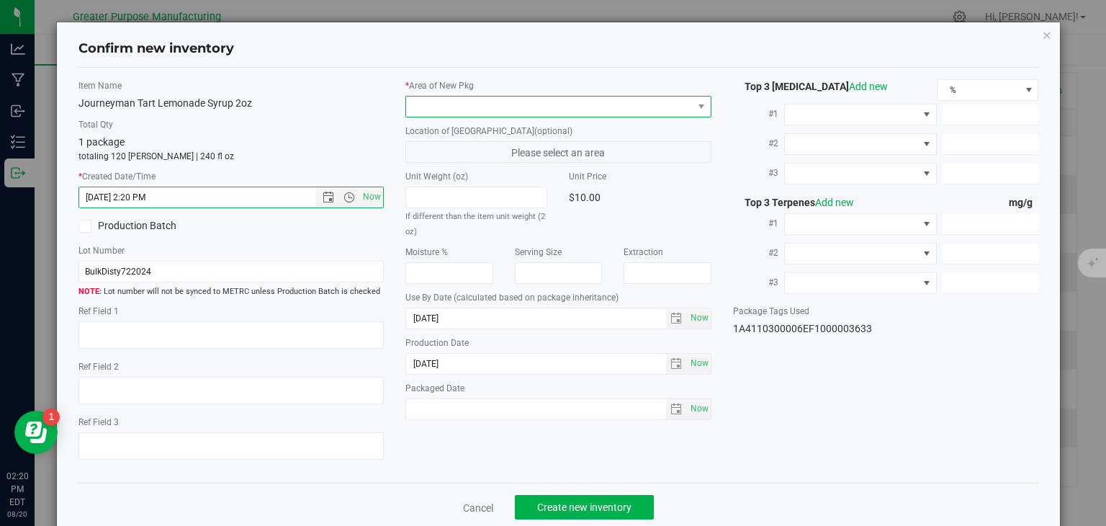
click at [462, 102] on span at bounding box center [549, 107] width 287 height 20
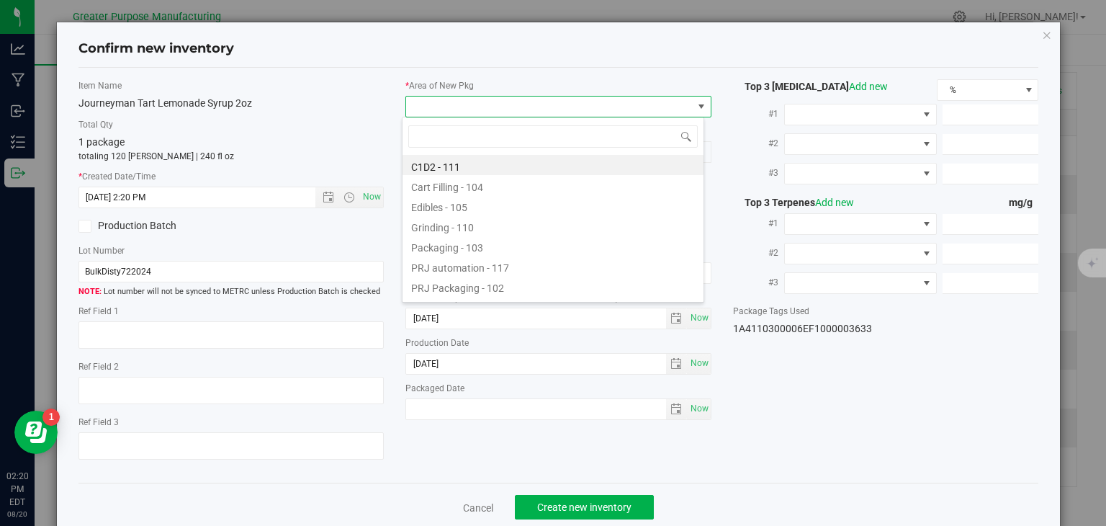
type input "108"
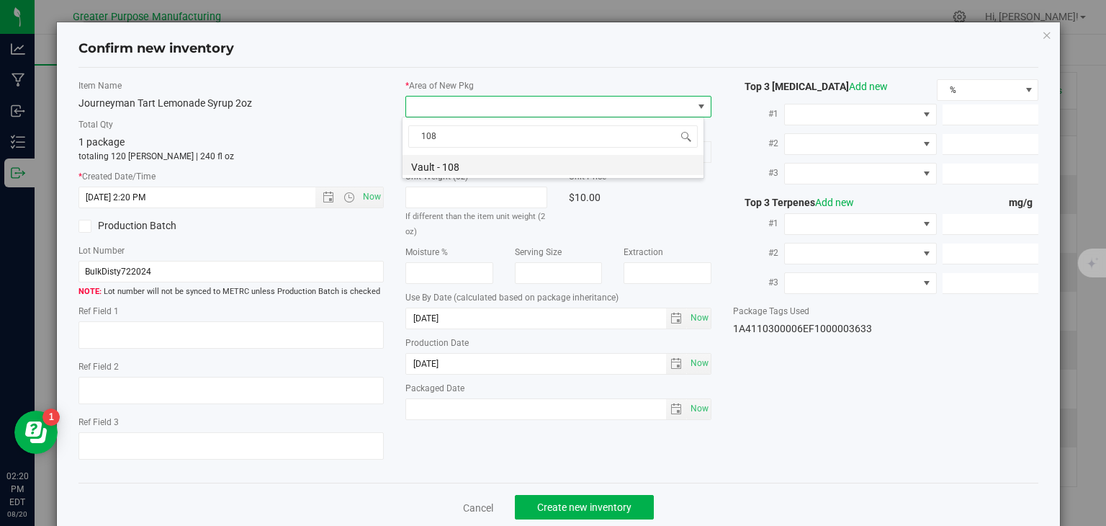
click at [464, 167] on li "Vault - 108" at bounding box center [553, 165] width 301 height 20
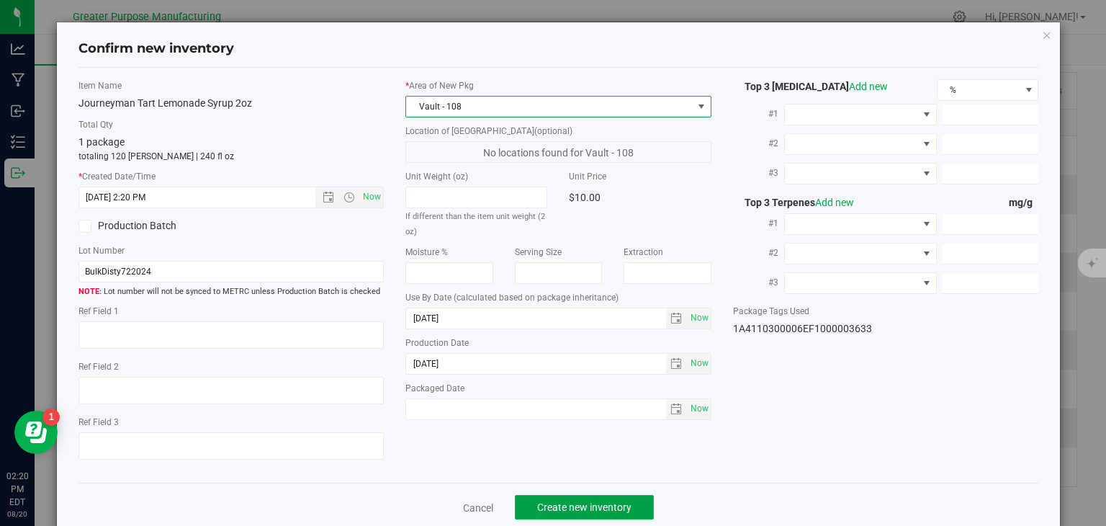
click at [598, 496] on button "Create new inventory" at bounding box center [584, 507] width 139 height 24
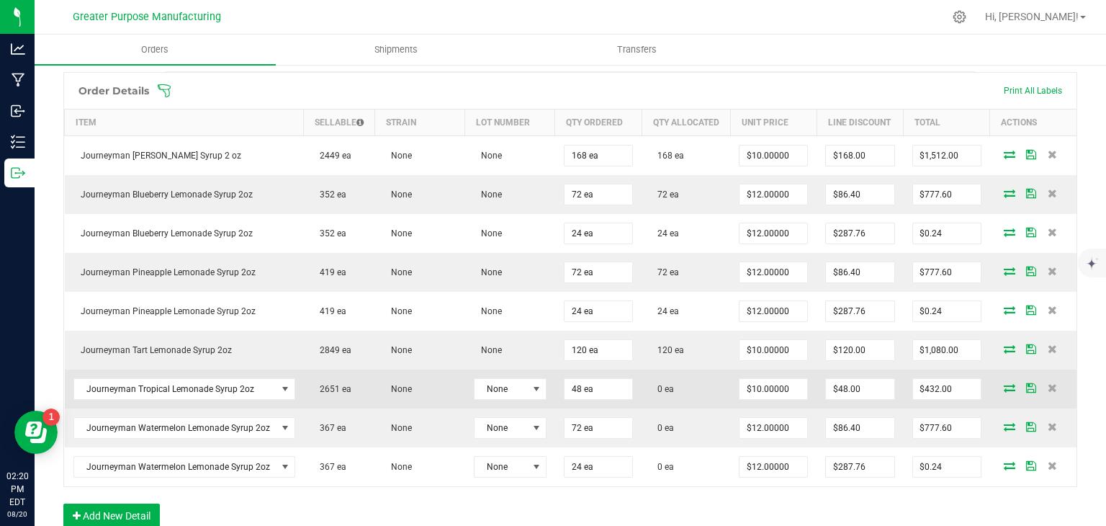
click at [1004, 392] on icon at bounding box center [1010, 387] width 12 height 9
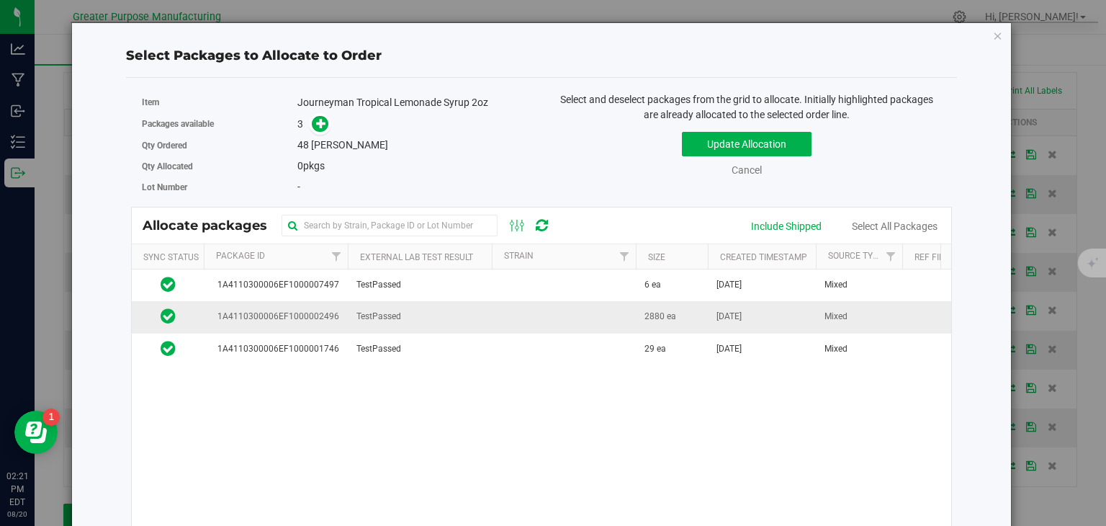
click at [439, 314] on td "TestPassed" at bounding box center [420, 317] width 144 height 32
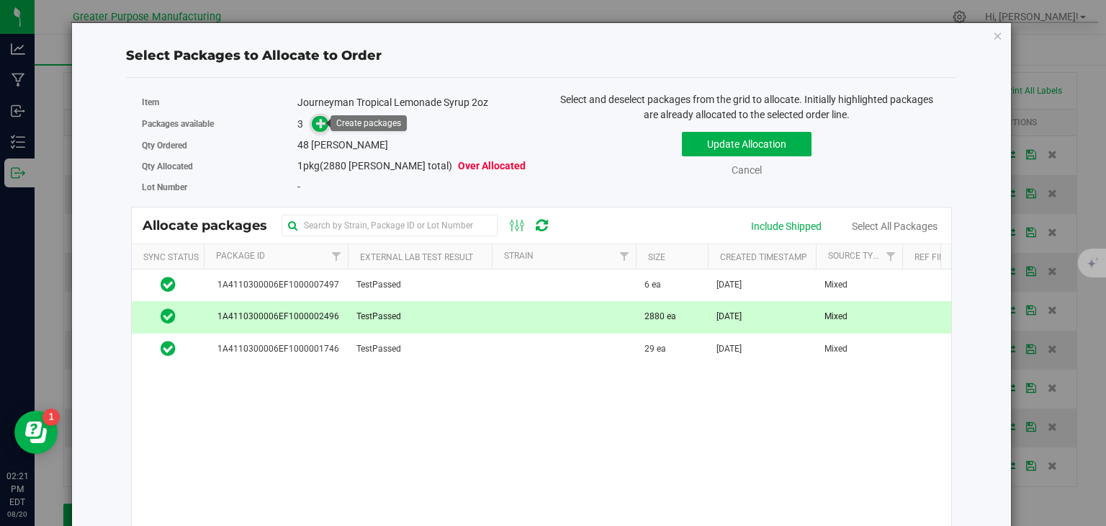
click at [320, 122] on icon at bounding box center [321, 123] width 10 height 10
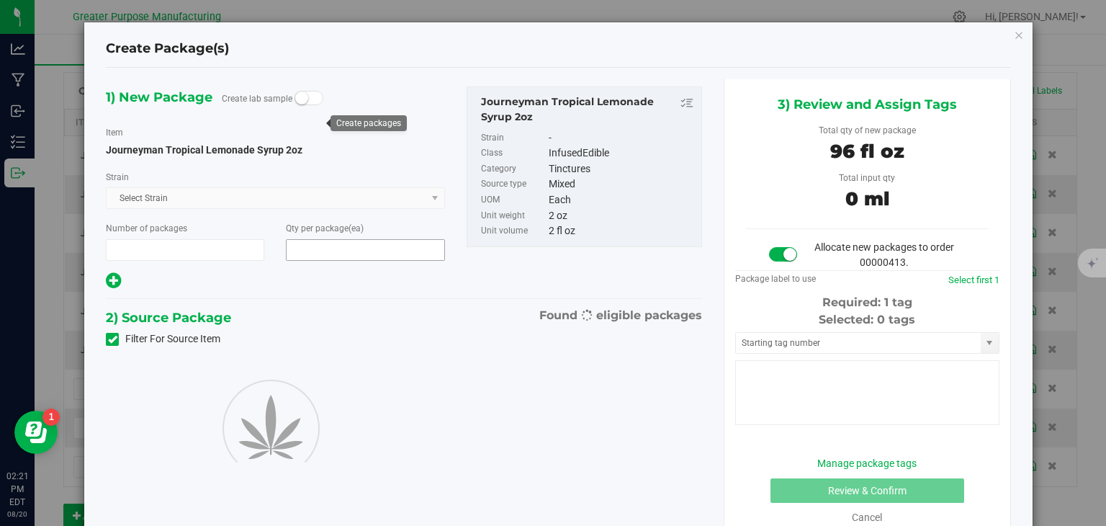
type input "1"
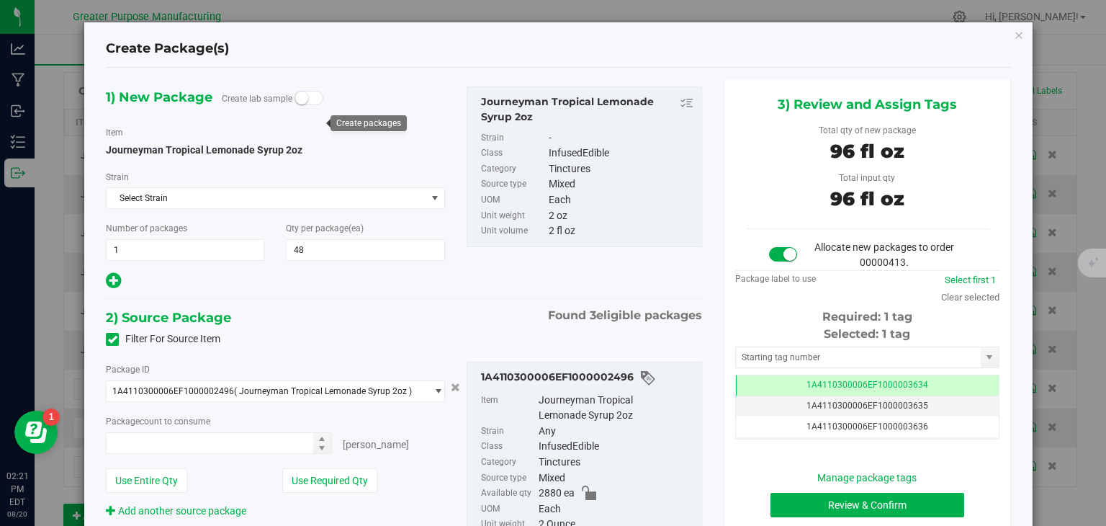
type input "48"
type input "48 ea"
click at [814, 504] on button "Review & Confirm" at bounding box center [868, 505] width 194 height 24
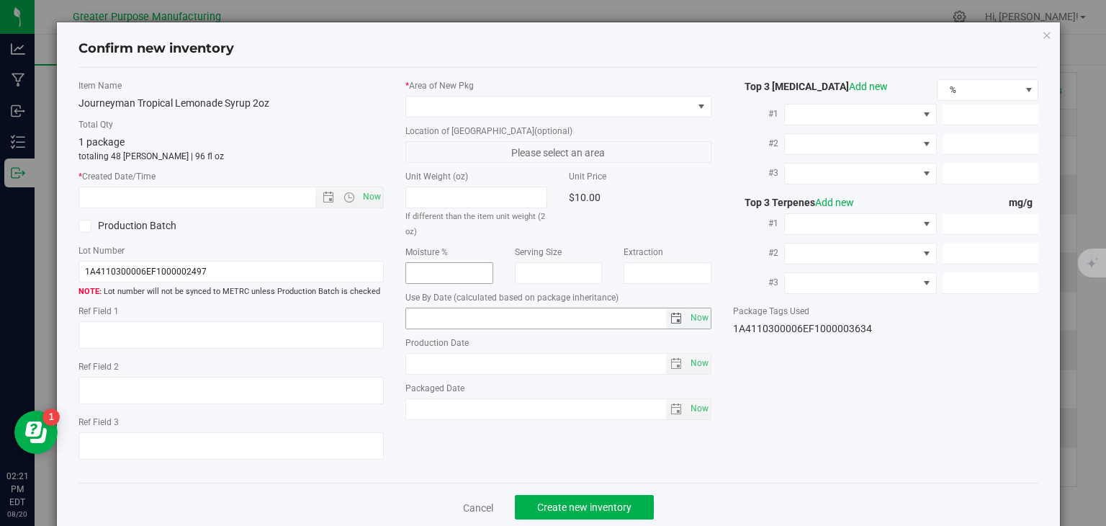
type input "2025-01-30"
type input "2025-07-03"
click at [375, 191] on span "Now" at bounding box center [372, 197] width 24 height 21
type input "8/20/2025 2:21 PM"
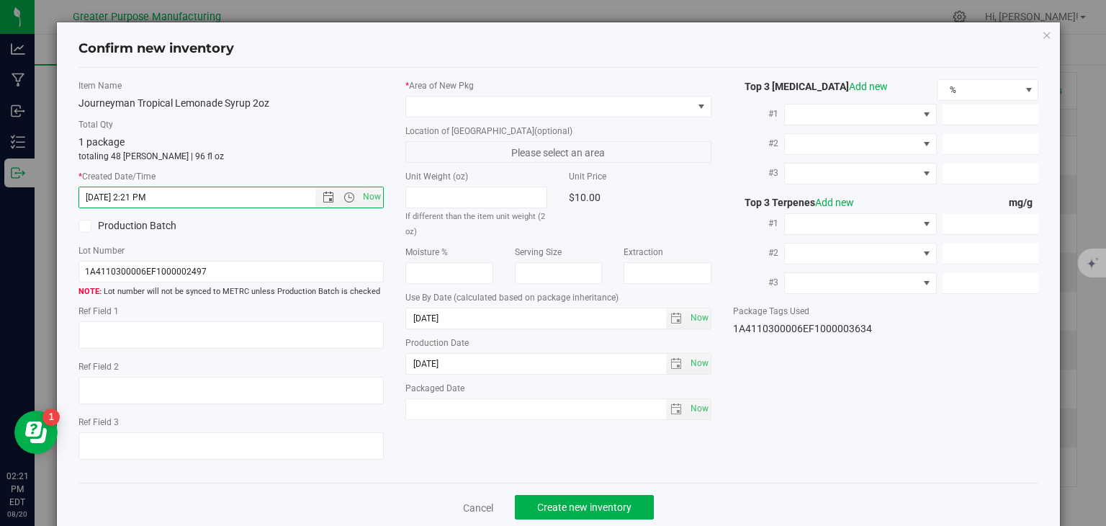
click at [452, 117] on div "* Area of New Pkg Location of New Pkg (optional) Please select an area Unit Wei…" at bounding box center [559, 253] width 328 height 348
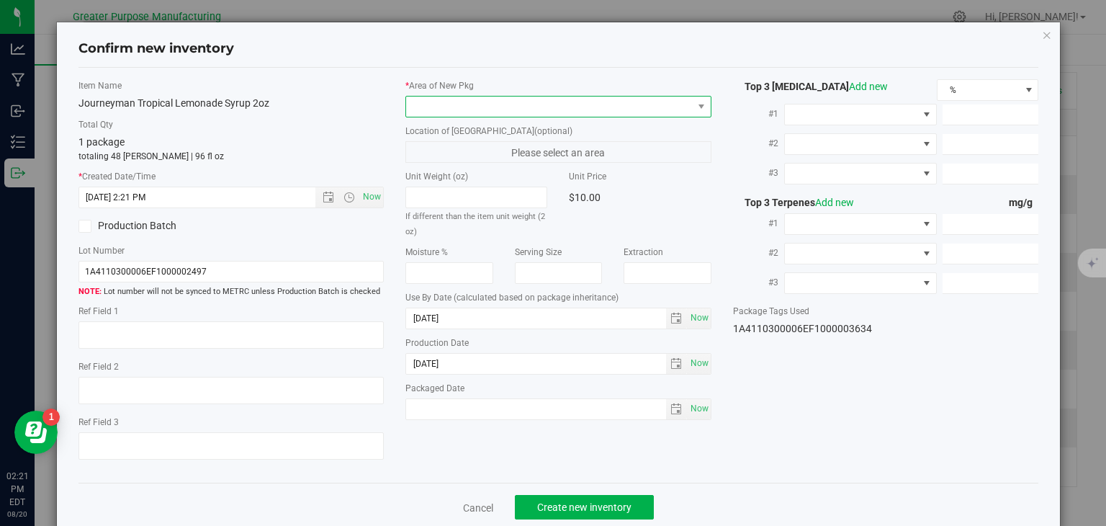
click at [470, 104] on span at bounding box center [549, 107] width 287 height 20
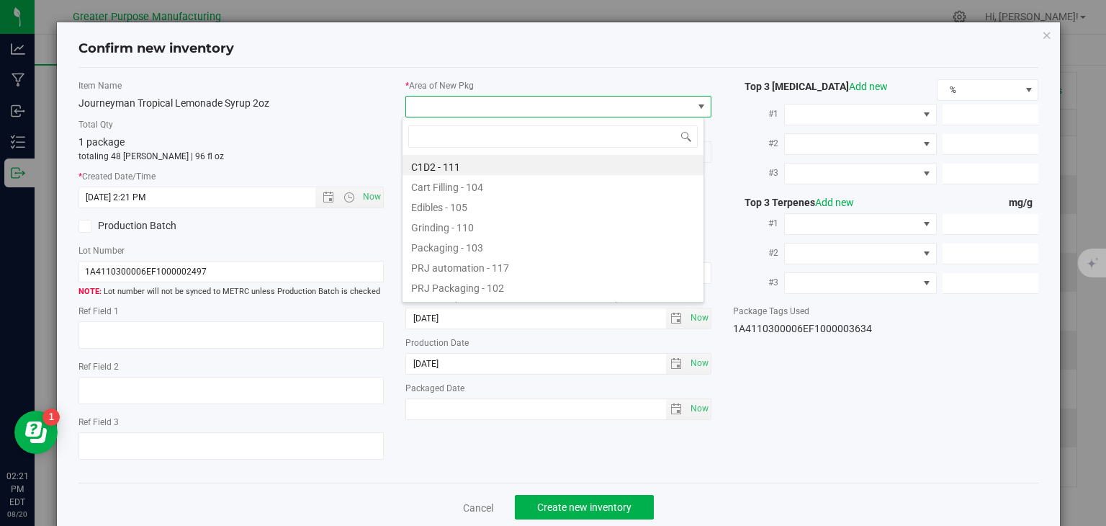
type input "108"
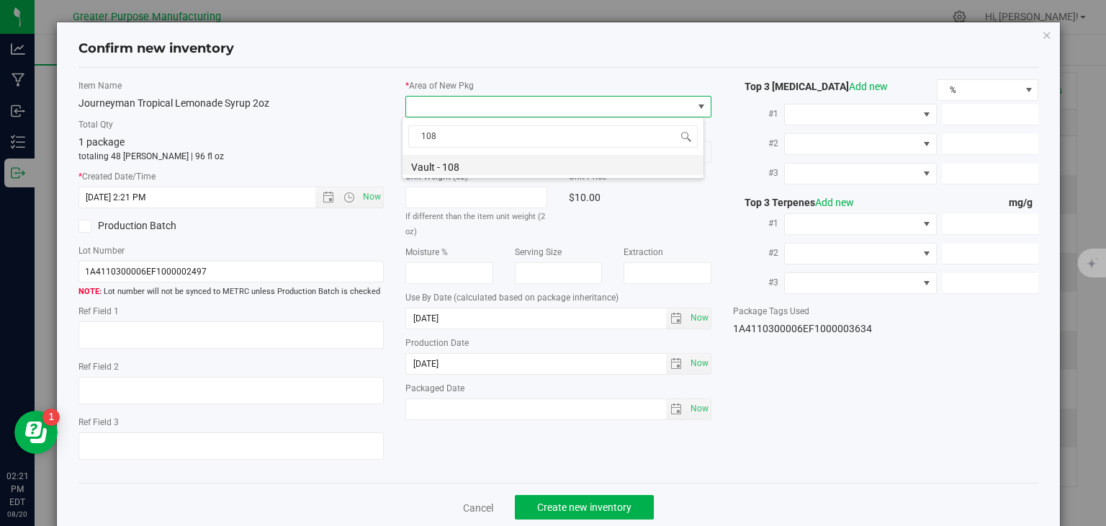
click at [453, 162] on li "Vault - 108" at bounding box center [553, 165] width 301 height 20
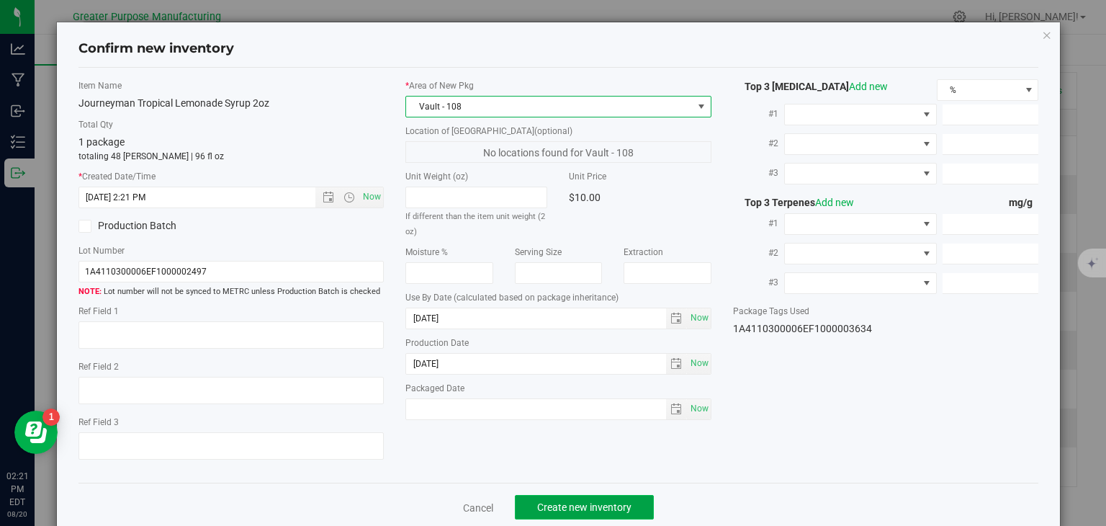
click at [555, 507] on span "Create new inventory" at bounding box center [584, 507] width 94 height 12
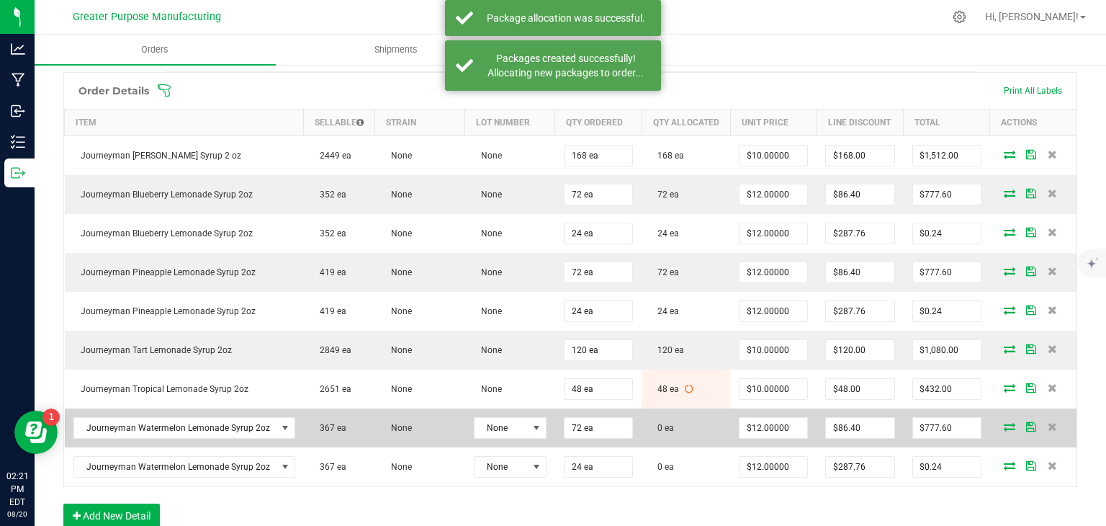
click at [1004, 431] on icon at bounding box center [1010, 426] width 12 height 9
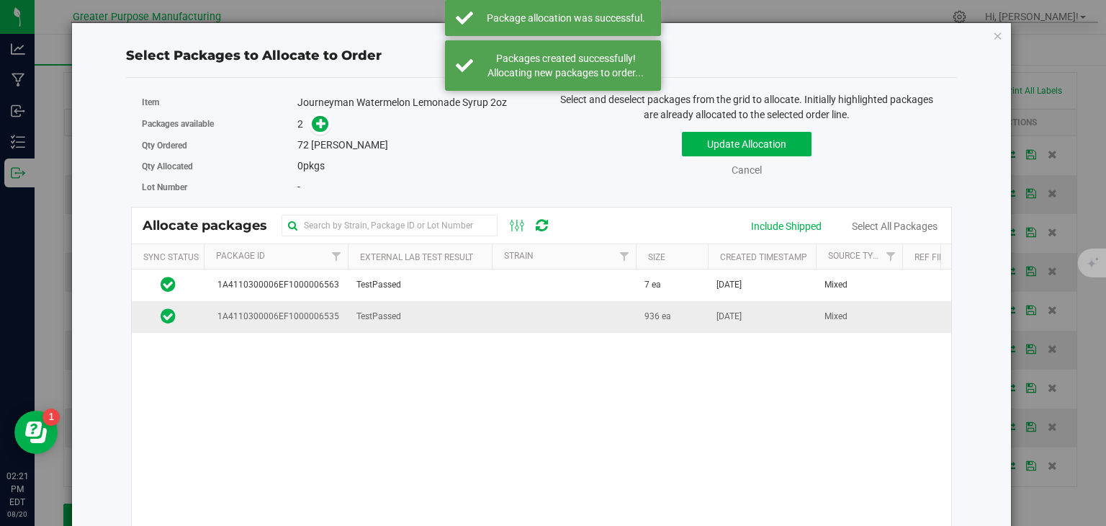
click at [528, 313] on td at bounding box center [564, 316] width 144 height 31
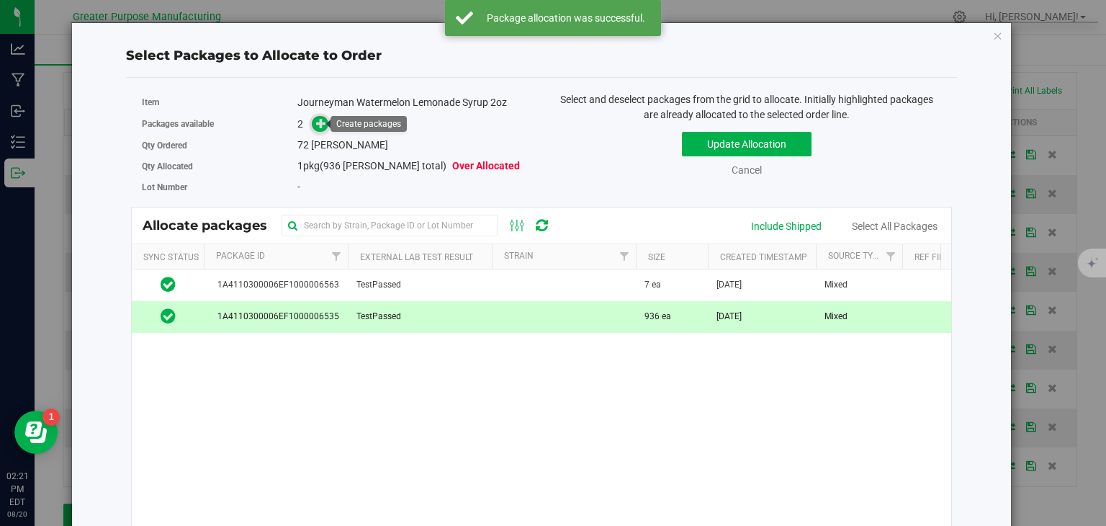
click at [314, 116] on span at bounding box center [320, 124] width 17 height 17
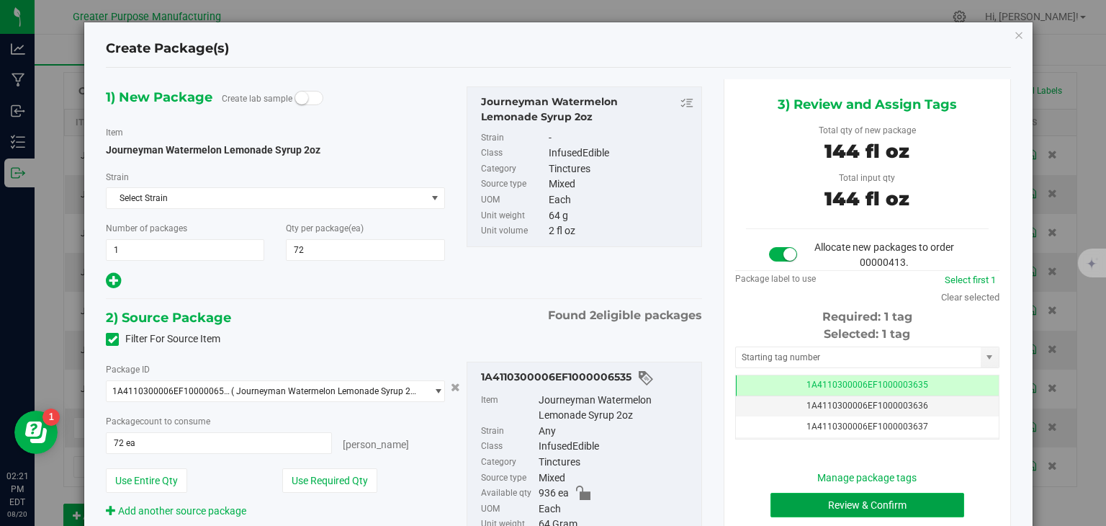
click at [797, 496] on button "Review & Confirm" at bounding box center [868, 505] width 194 height 24
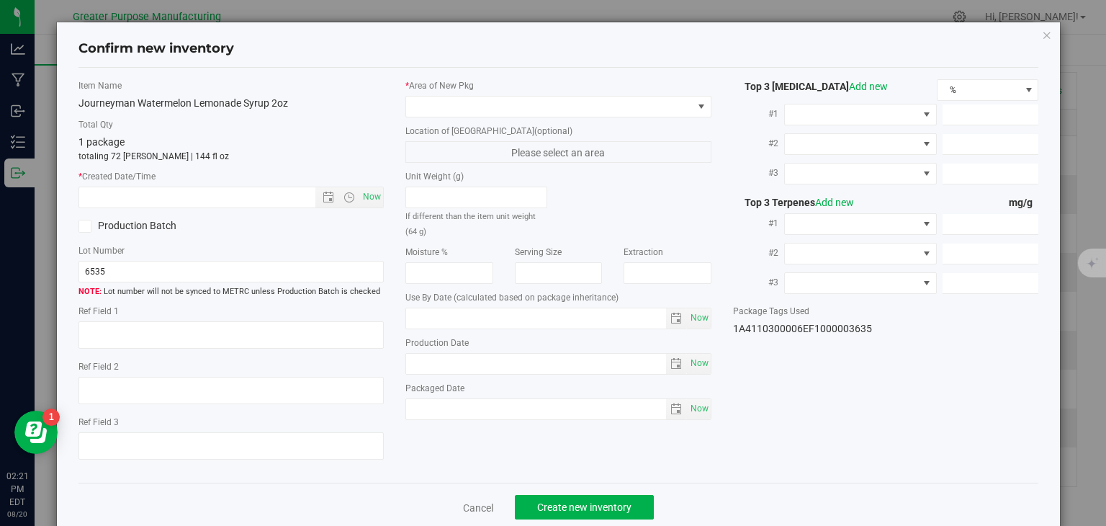
type input "2025-01-25"
type input "2025-07-25"
click at [375, 187] on span "Now" at bounding box center [232, 198] width 306 height 22
click at [372, 189] on span "Now" at bounding box center [372, 197] width 24 height 21
type input "8/20/2025 2:21 PM"
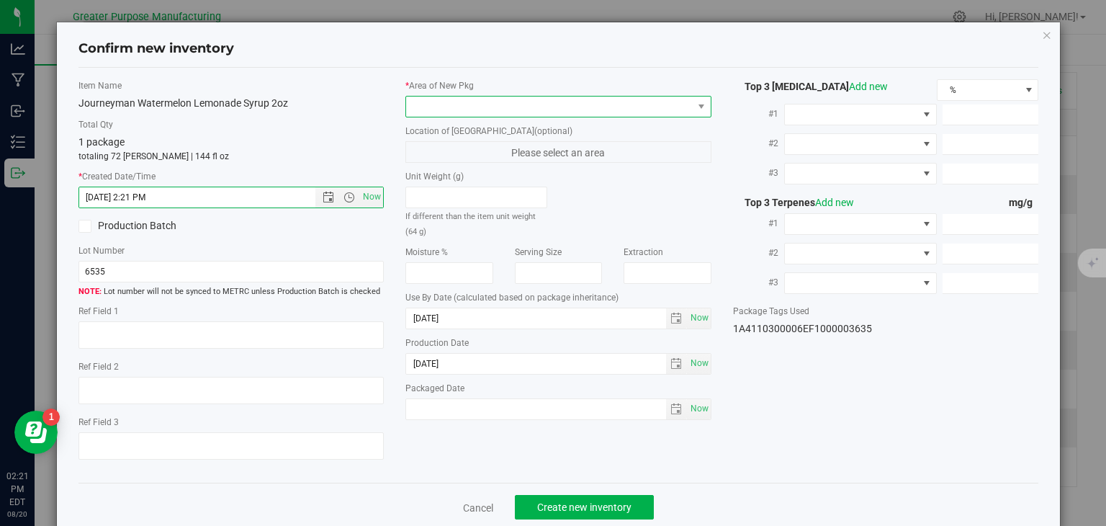
click at [450, 110] on span at bounding box center [549, 107] width 287 height 20
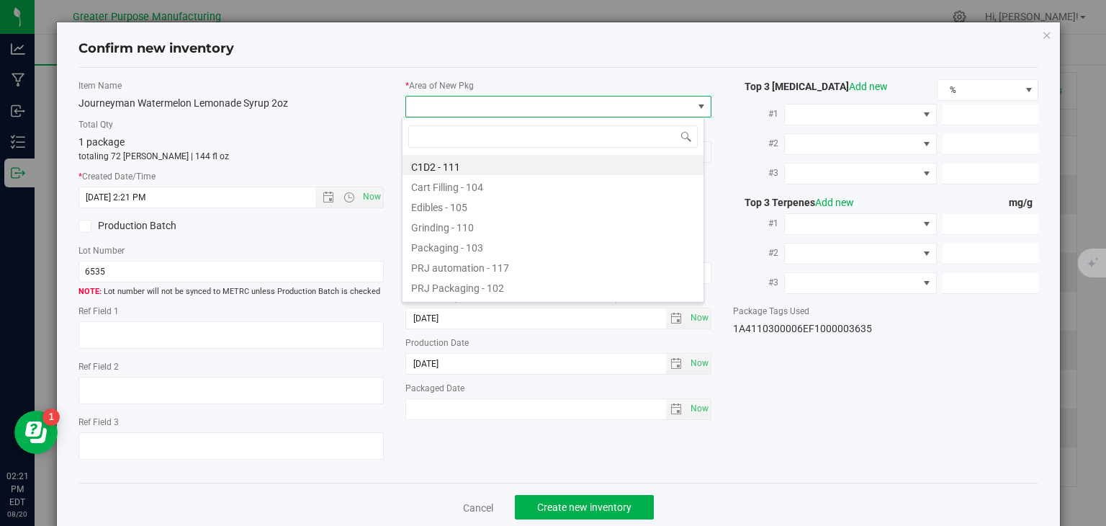
type input "108"
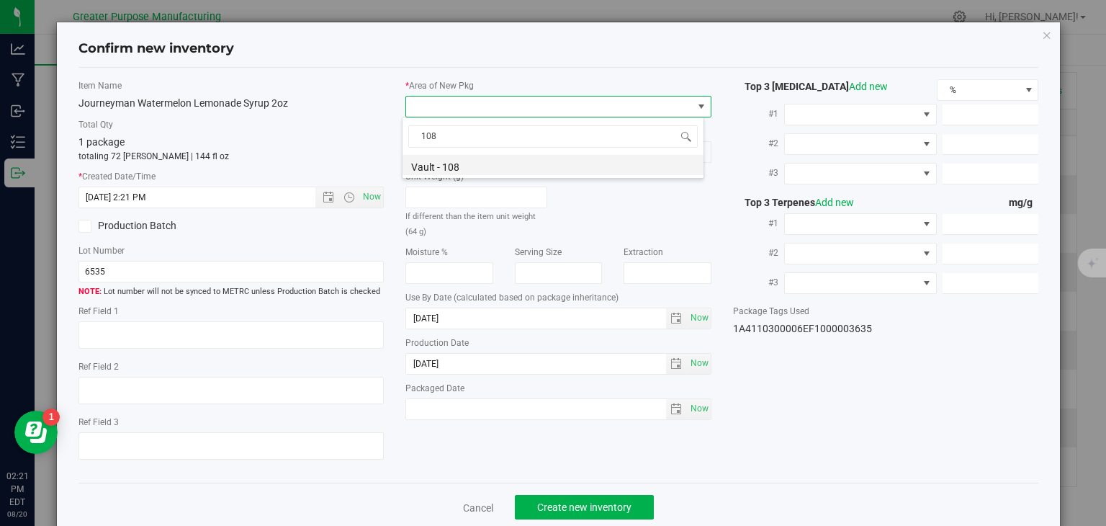
click at [438, 168] on li "Vault - 108" at bounding box center [553, 165] width 301 height 20
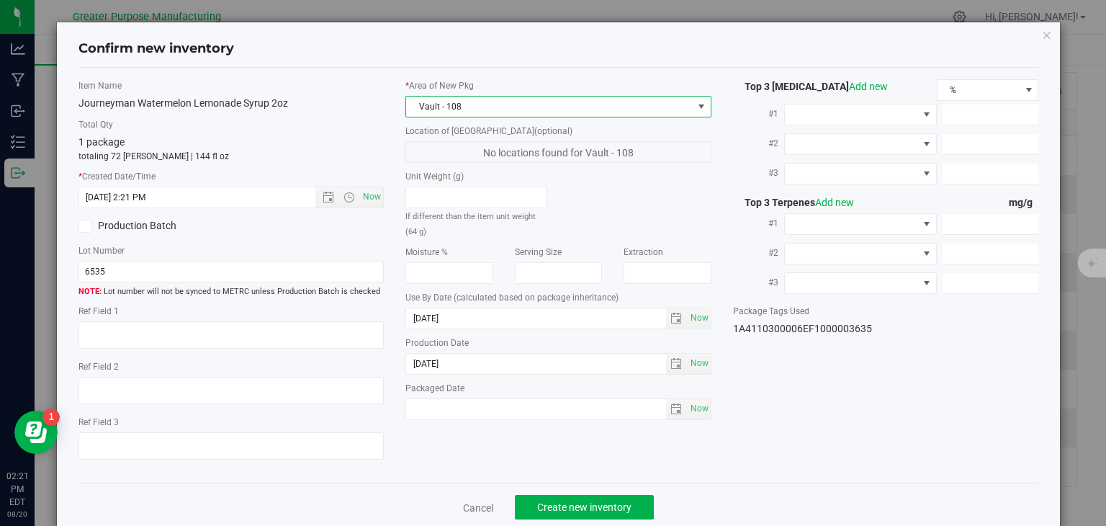
click at [547, 493] on div "Cancel Create new inventory" at bounding box center [559, 507] width 961 height 48
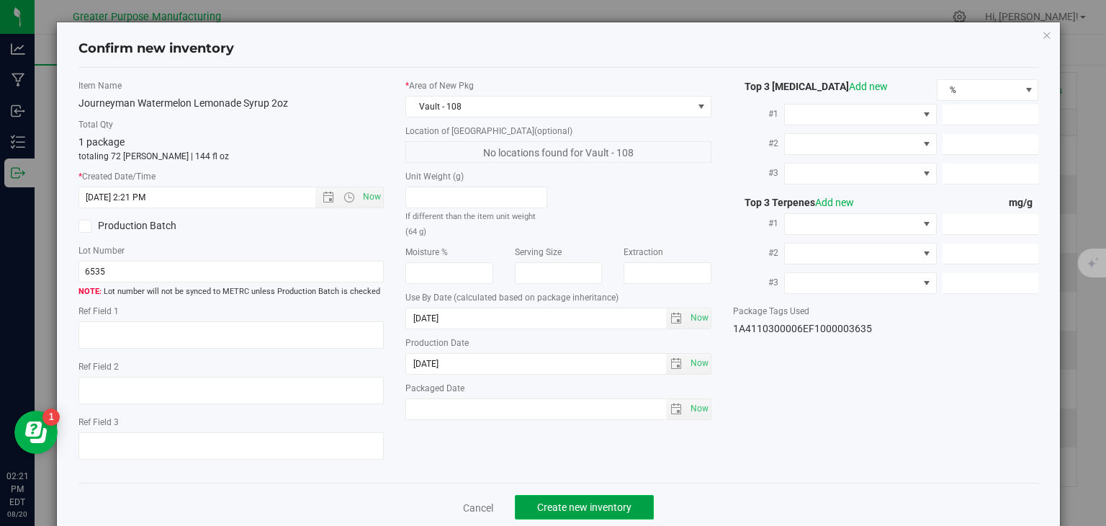
click at [547, 501] on span "Create new inventory" at bounding box center [584, 507] width 94 height 12
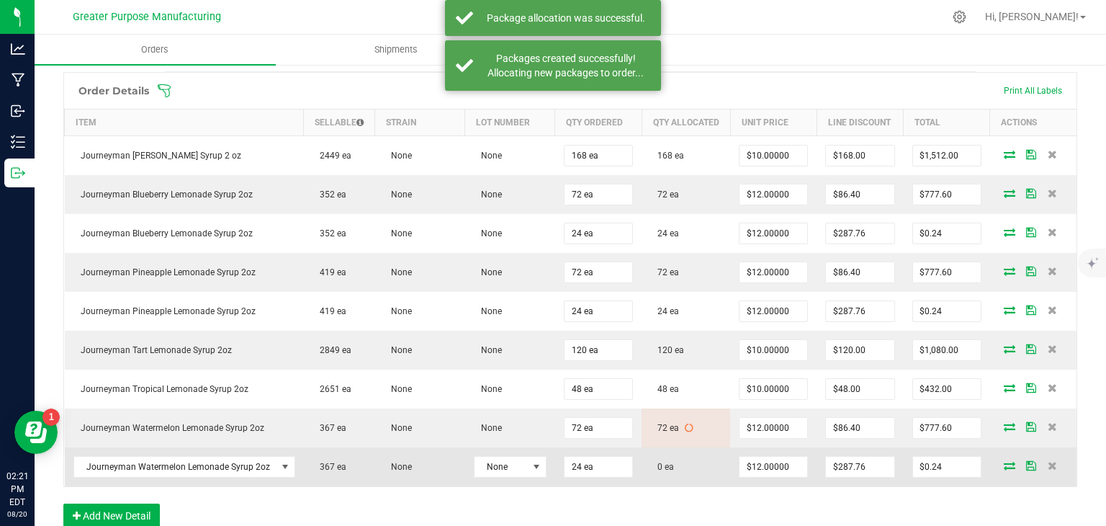
click at [1004, 470] on icon at bounding box center [1010, 465] width 12 height 9
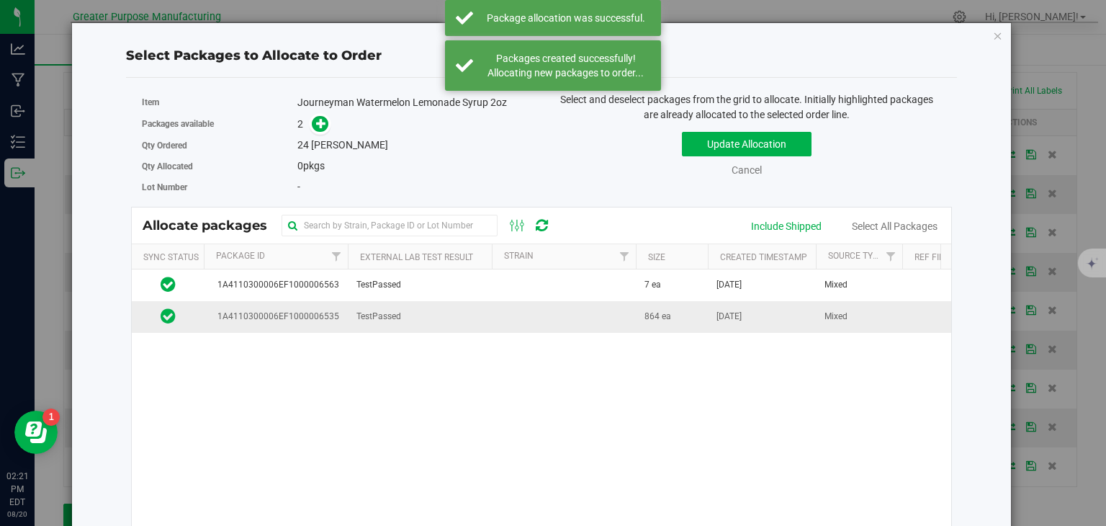
click at [562, 318] on td at bounding box center [564, 316] width 144 height 31
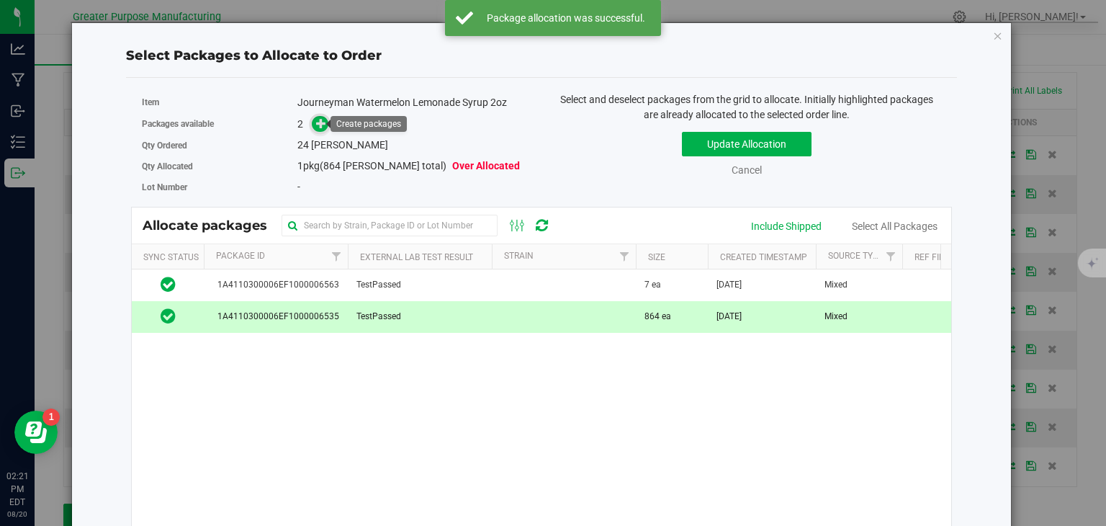
click at [317, 119] on icon at bounding box center [321, 123] width 10 height 10
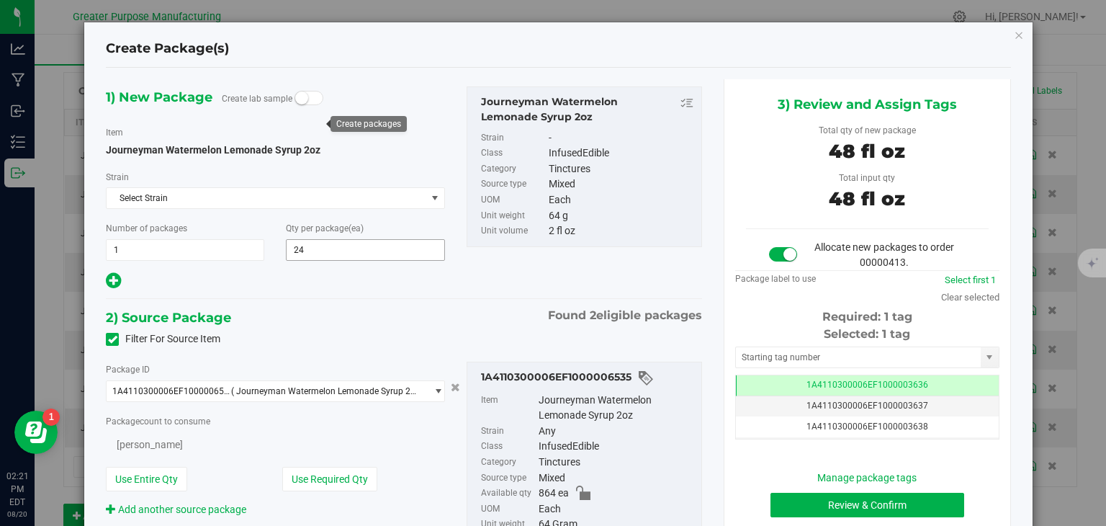
type input "24"
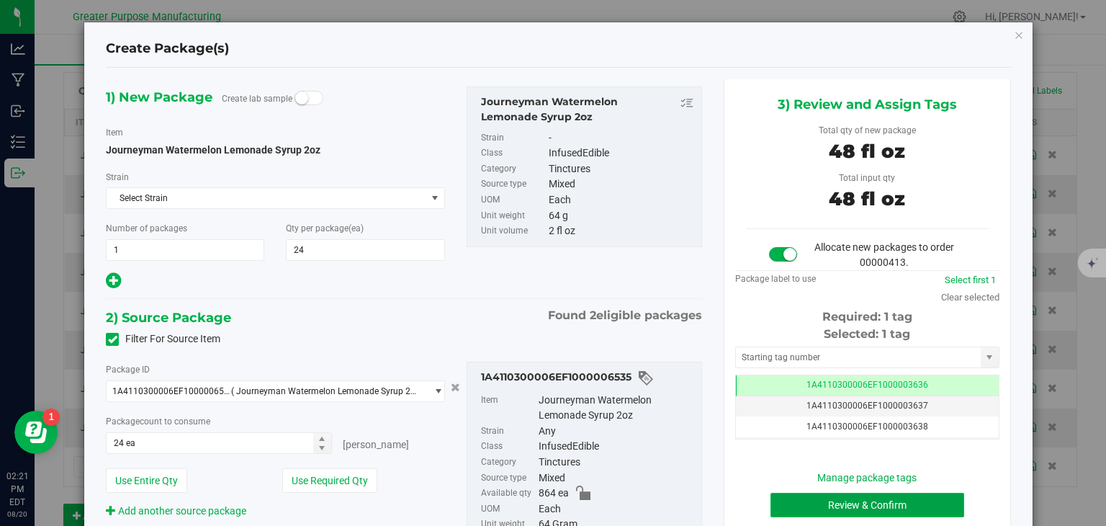
click at [782, 503] on button "Review & Confirm" at bounding box center [868, 505] width 194 height 24
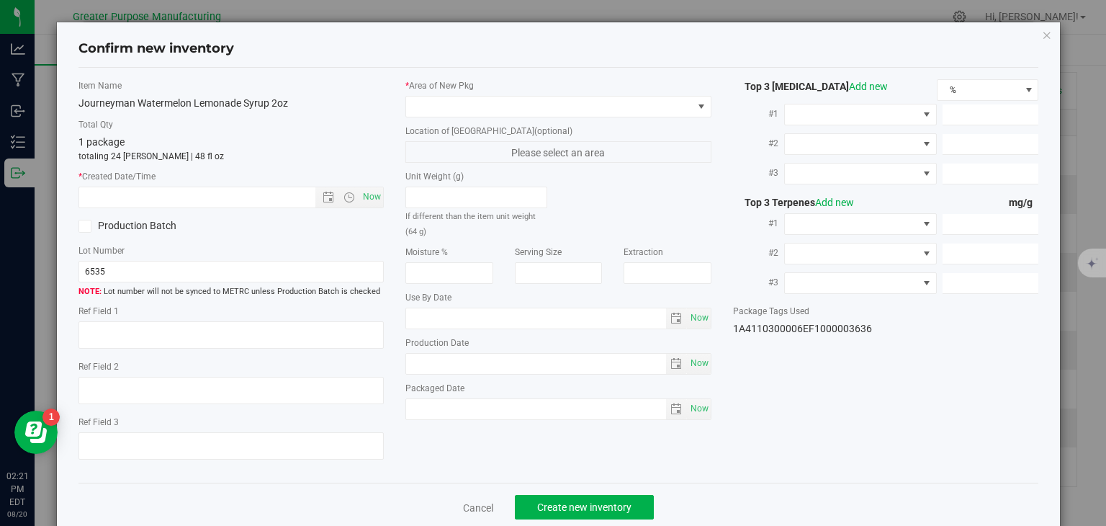
type input "2025-01-25"
type input "2025-07-25"
click at [371, 202] on span "Now" at bounding box center [372, 197] width 24 height 21
type input "8/20/2025 2:21 PM"
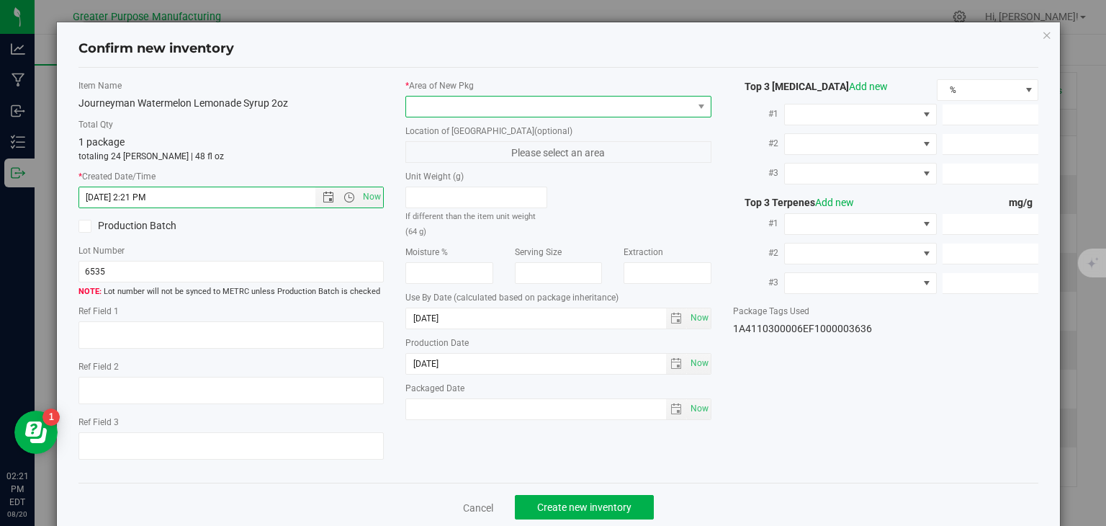
click at [457, 102] on span at bounding box center [549, 107] width 287 height 20
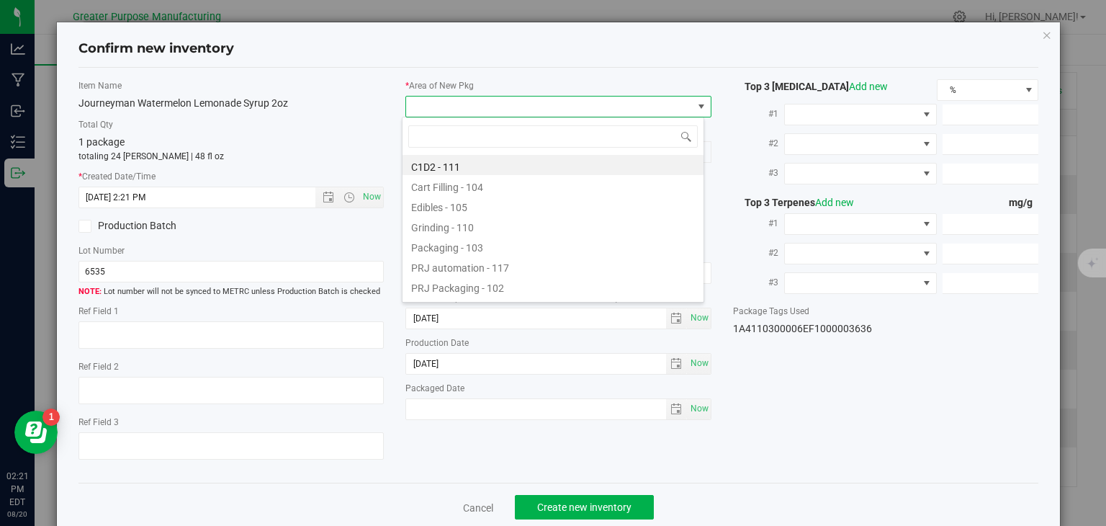
type input "108"
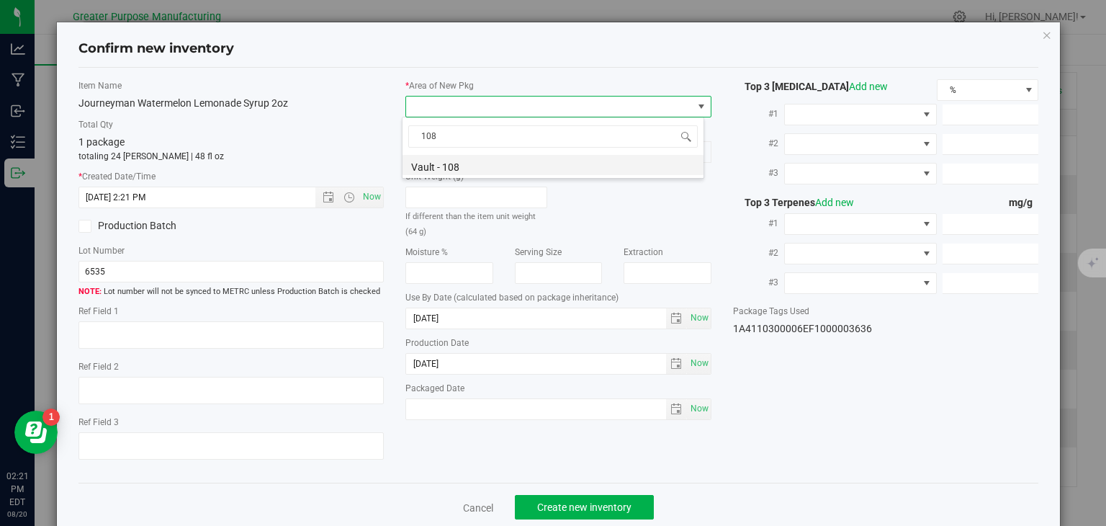
click at [439, 168] on li "Vault - 108" at bounding box center [553, 165] width 301 height 20
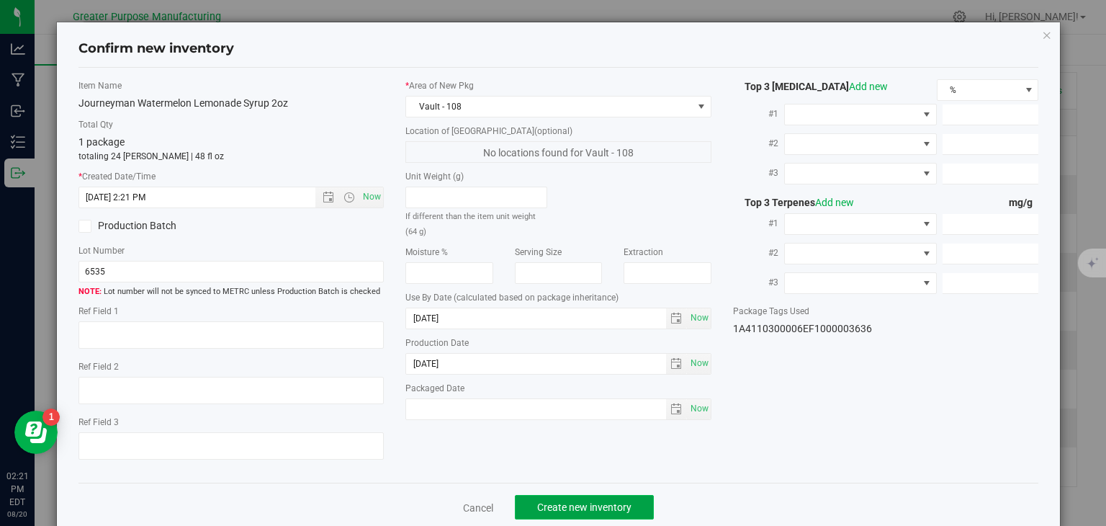
click at [570, 501] on span "Create new inventory" at bounding box center [584, 507] width 94 height 12
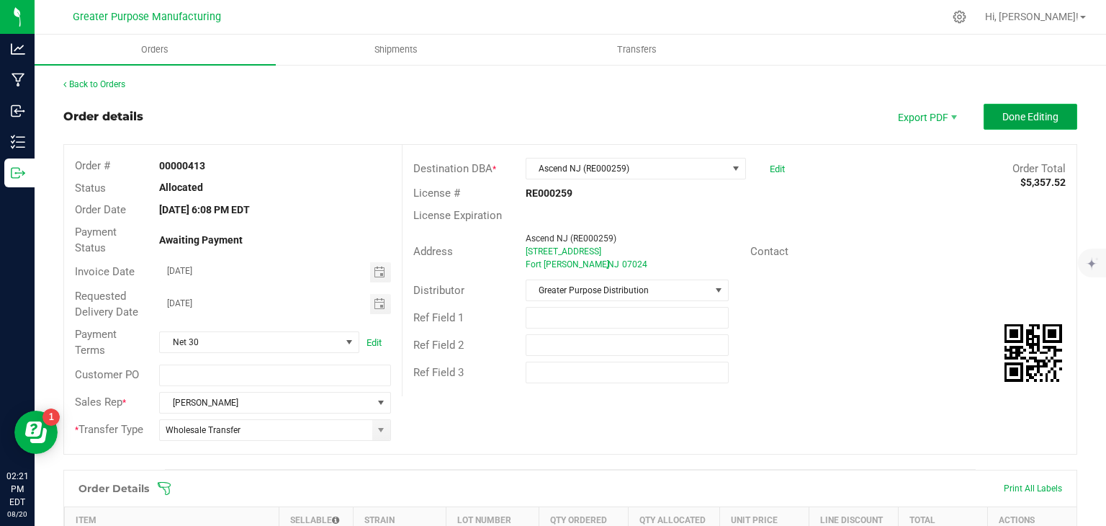
click at [1040, 117] on span "Done Editing" at bounding box center [1031, 117] width 56 height 12
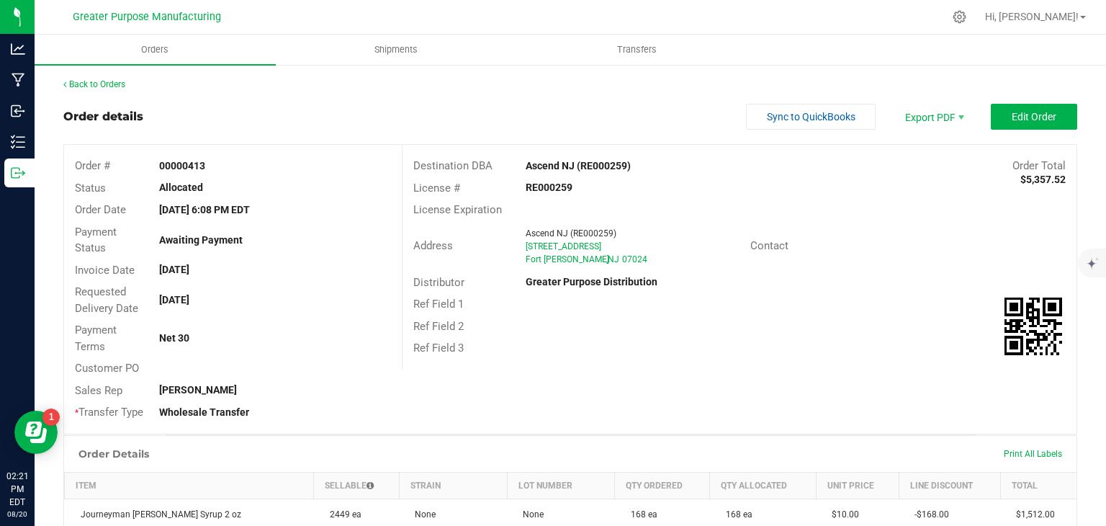
click at [100, 88] on link "Back to Orders" at bounding box center [94, 84] width 62 height 10
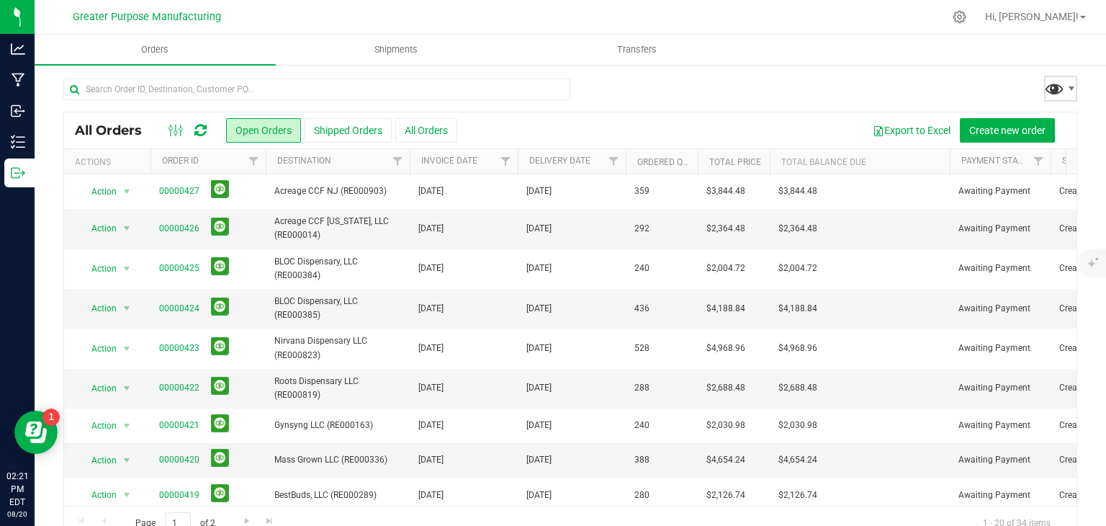
click at [1044, 93] on span at bounding box center [1054, 88] width 21 height 21
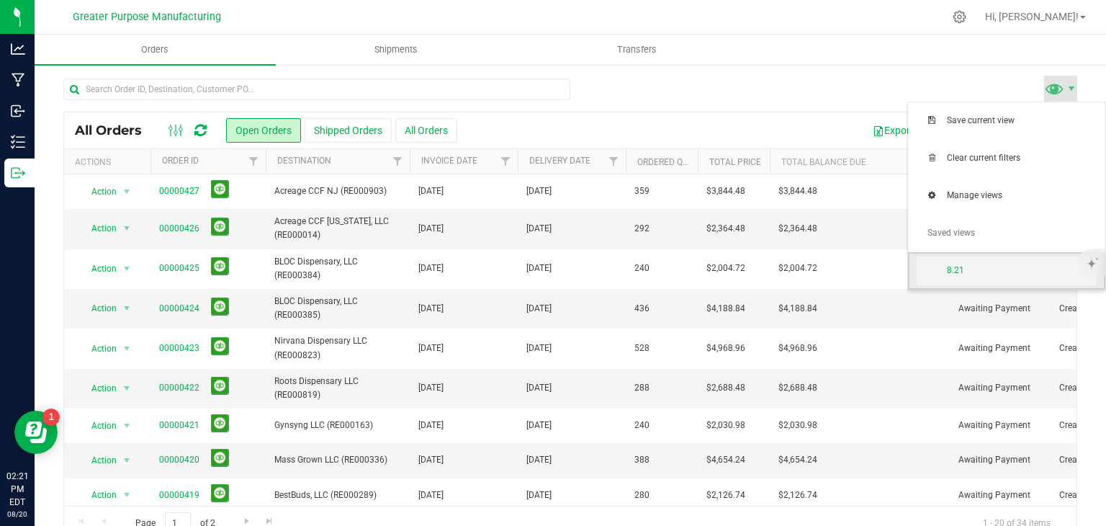
click at [964, 273] on span "8.21" at bounding box center [1022, 270] width 150 height 12
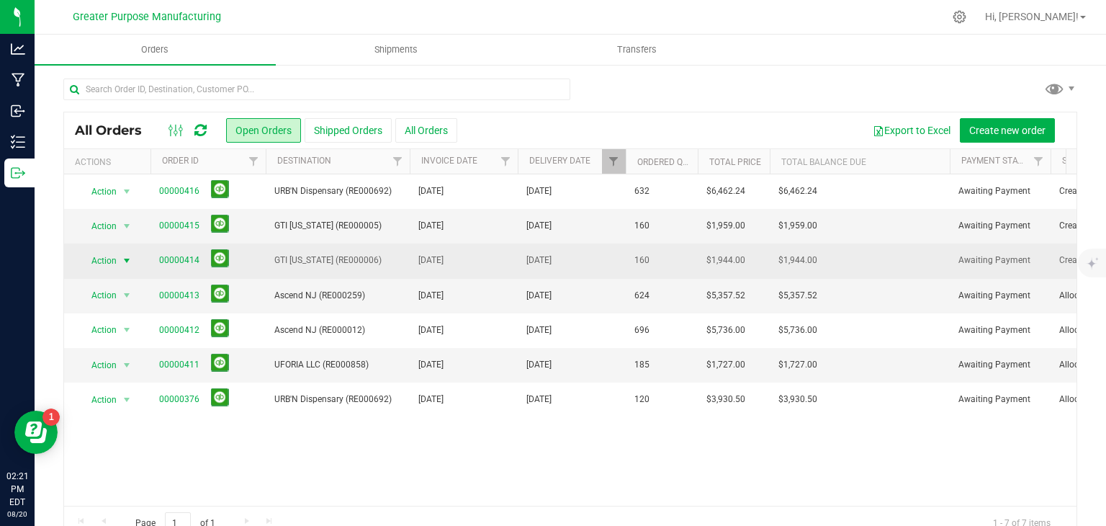
click at [124, 256] on span "select" at bounding box center [127, 261] width 12 height 12
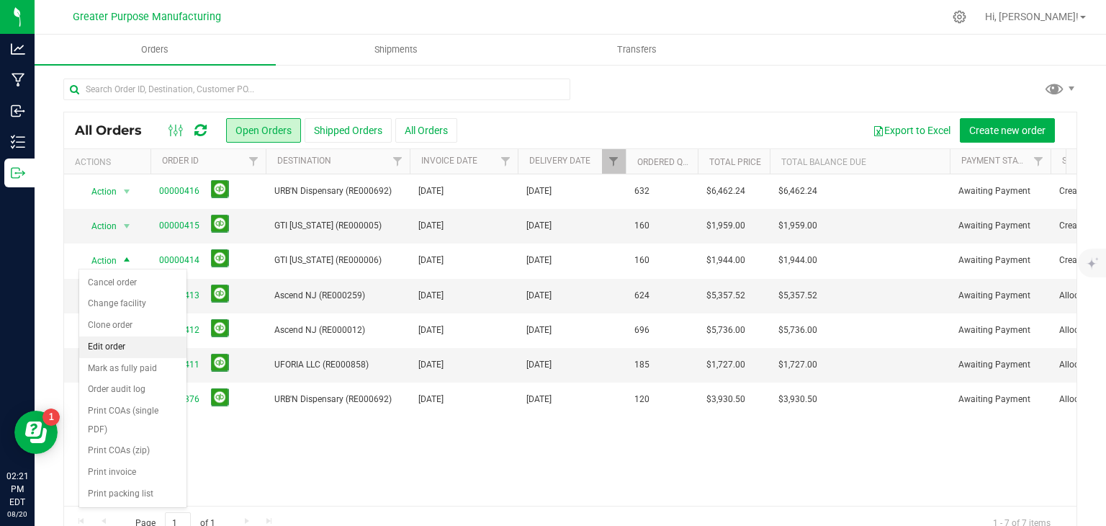
click at [112, 344] on li "Edit order" at bounding box center [132, 347] width 107 height 22
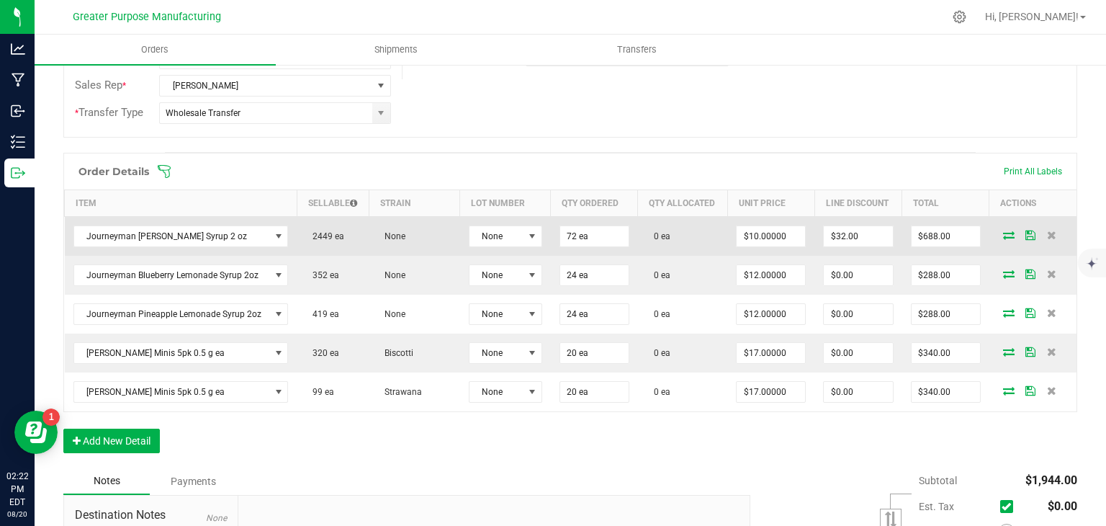
click at [1003, 234] on icon at bounding box center [1009, 234] width 12 height 9
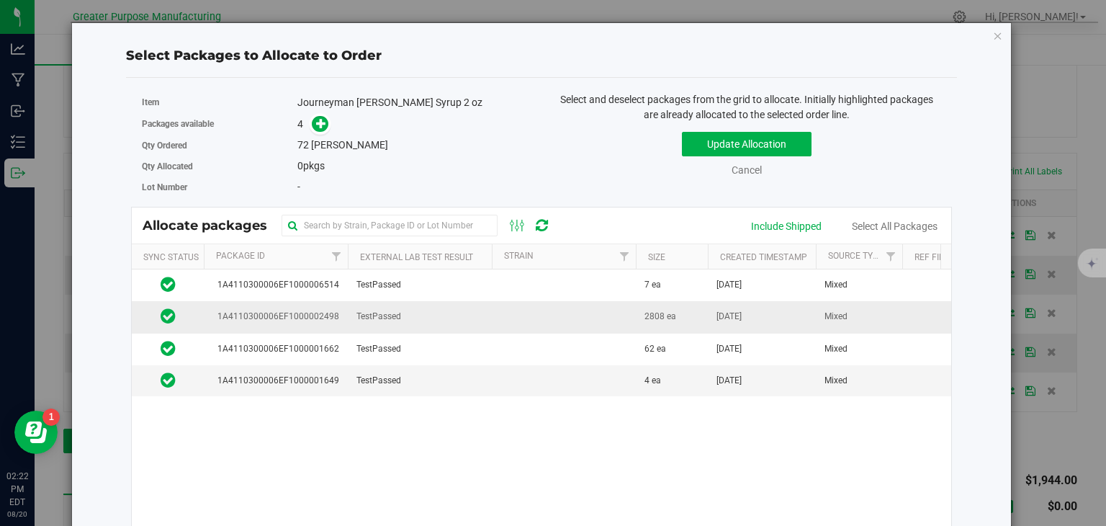
click at [505, 319] on td at bounding box center [564, 317] width 144 height 32
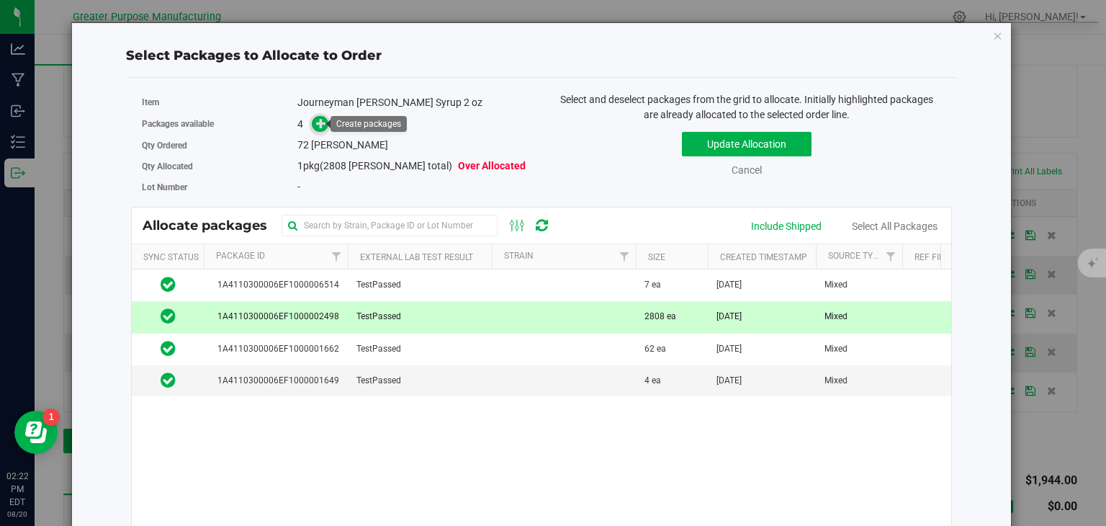
click at [320, 127] on icon at bounding box center [321, 123] width 10 height 10
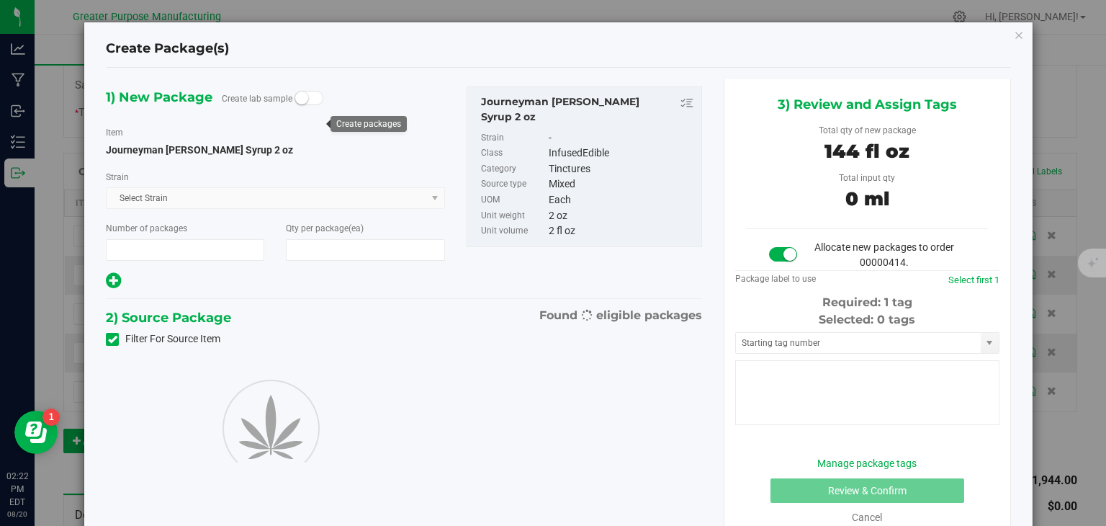
type input "1"
type input "72"
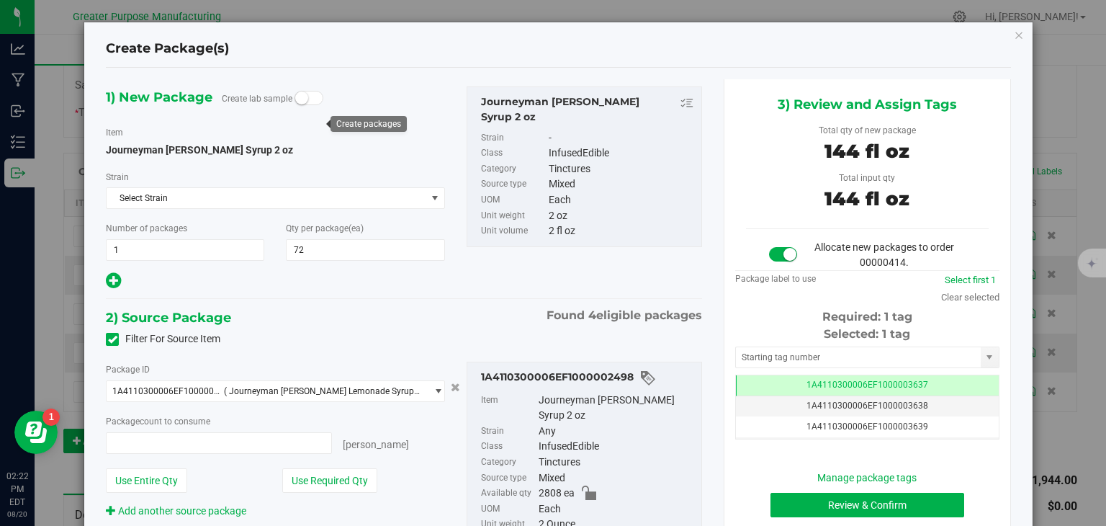
type input "72 ea"
click at [810, 496] on button "Review & Confirm" at bounding box center [868, 505] width 194 height 24
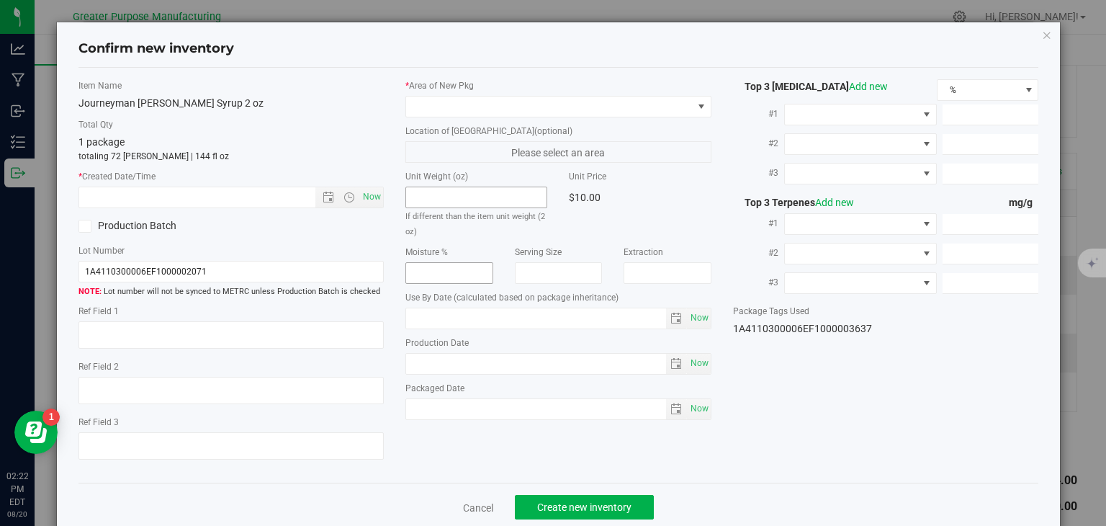
type input "2025-01-03"
type input "2025-07-03"
click at [375, 192] on span "Now" at bounding box center [372, 197] width 24 height 21
type input "8/20/2025 2:22 PM"
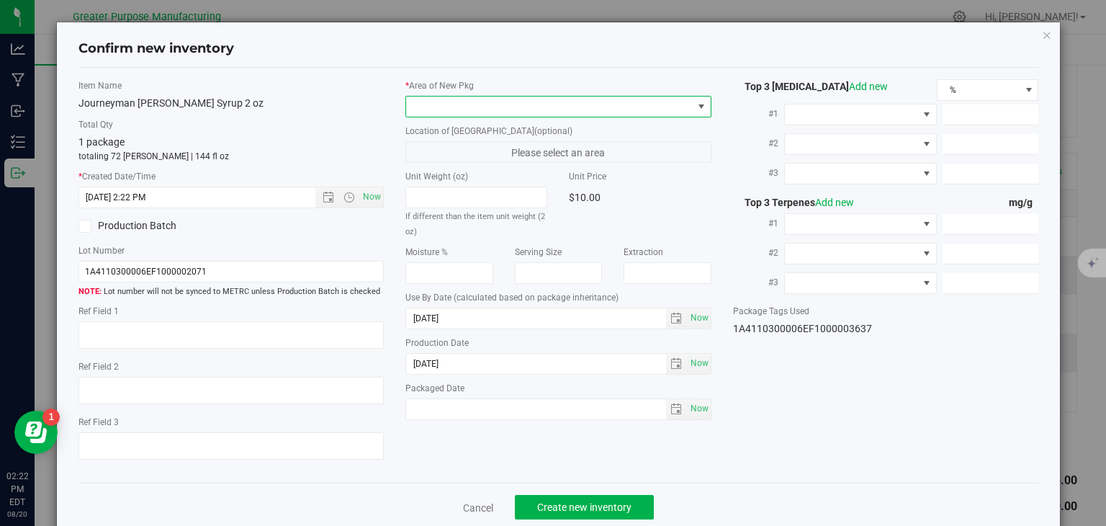
click at [481, 107] on span at bounding box center [549, 107] width 287 height 20
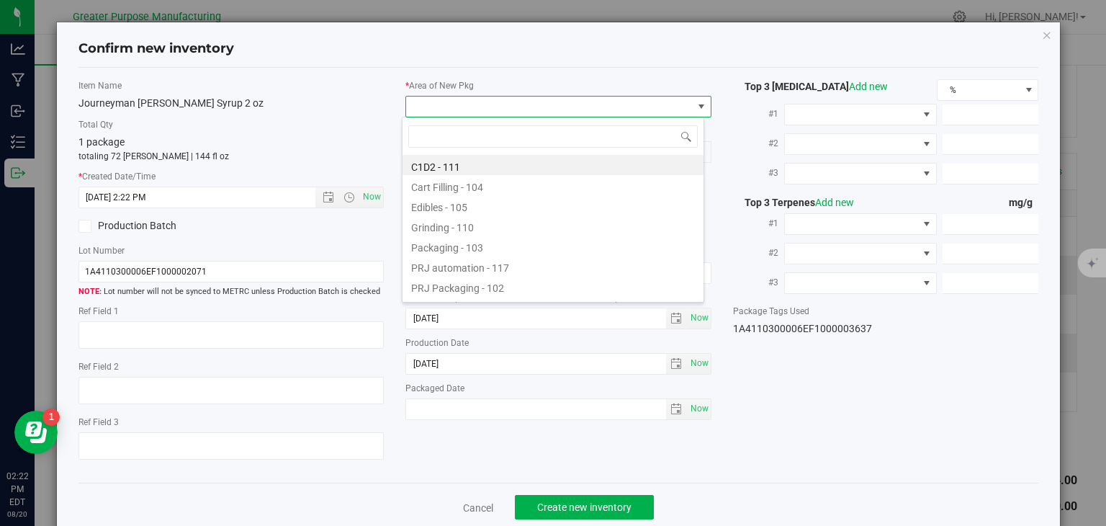
type input "108"
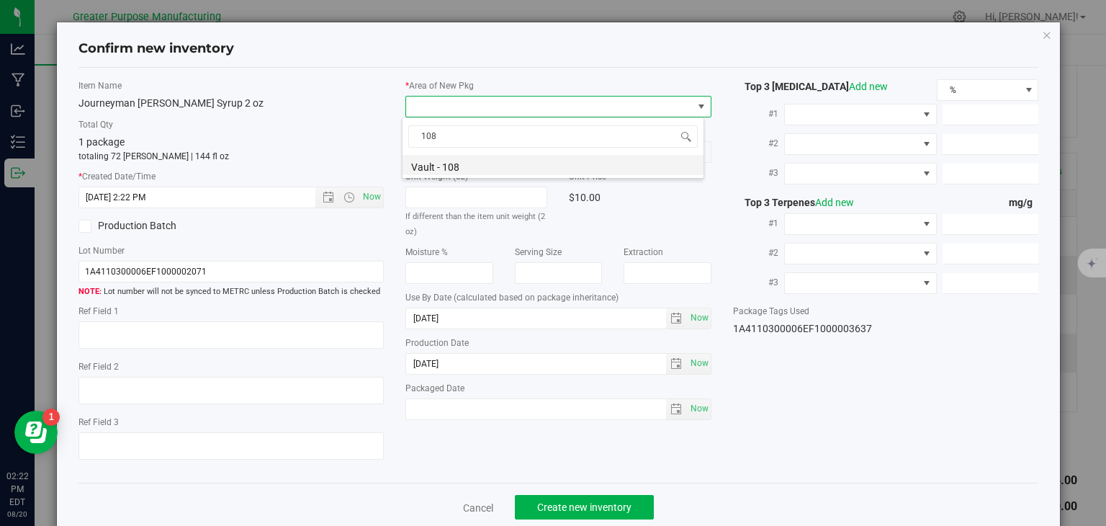
click at [453, 156] on li "Vault - 108" at bounding box center [553, 165] width 301 height 20
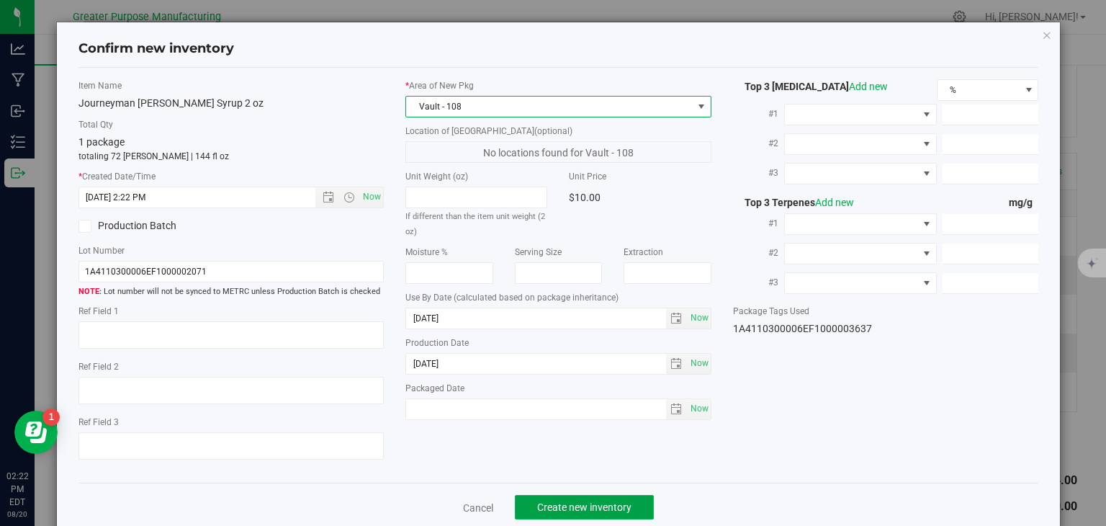
click at [563, 505] on span "Create new inventory" at bounding box center [584, 507] width 94 height 12
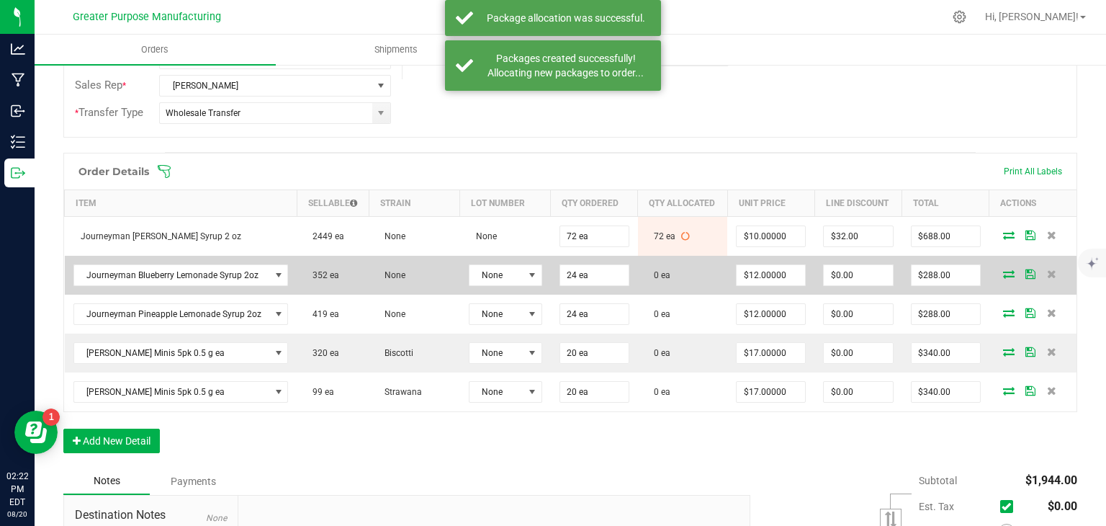
click at [1003, 274] on icon at bounding box center [1009, 273] width 12 height 9
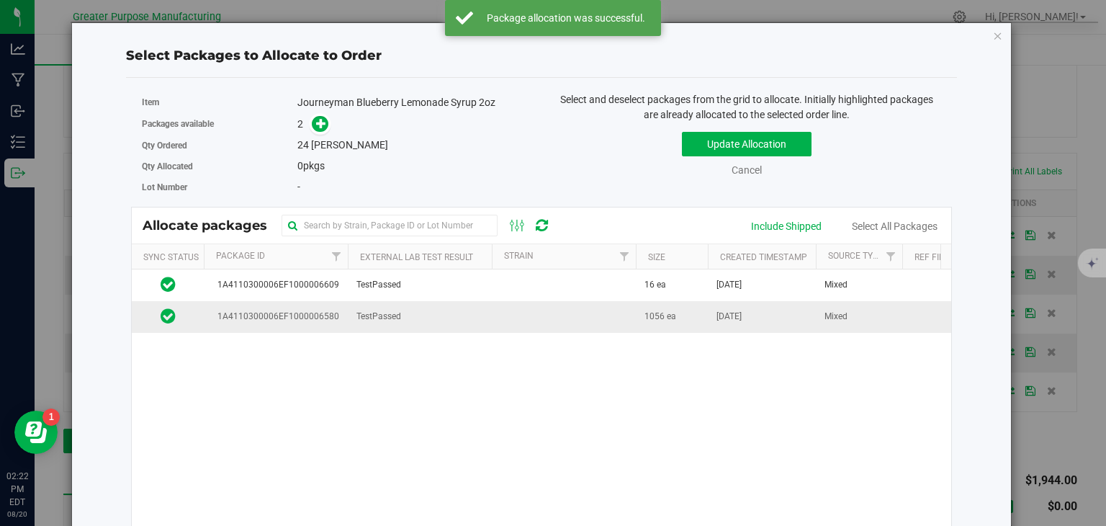
click at [582, 318] on td at bounding box center [564, 316] width 144 height 31
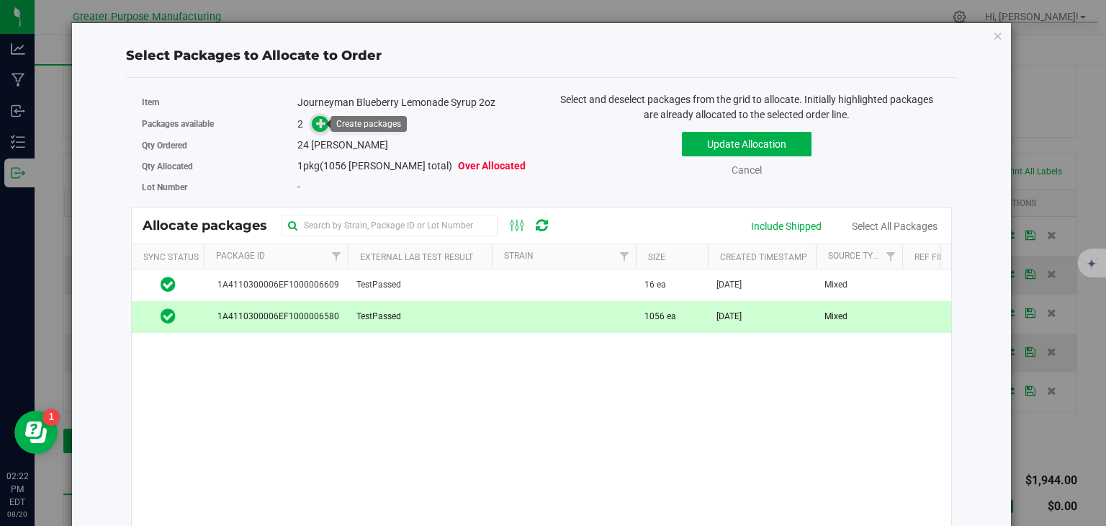
click at [312, 120] on span at bounding box center [320, 124] width 17 height 17
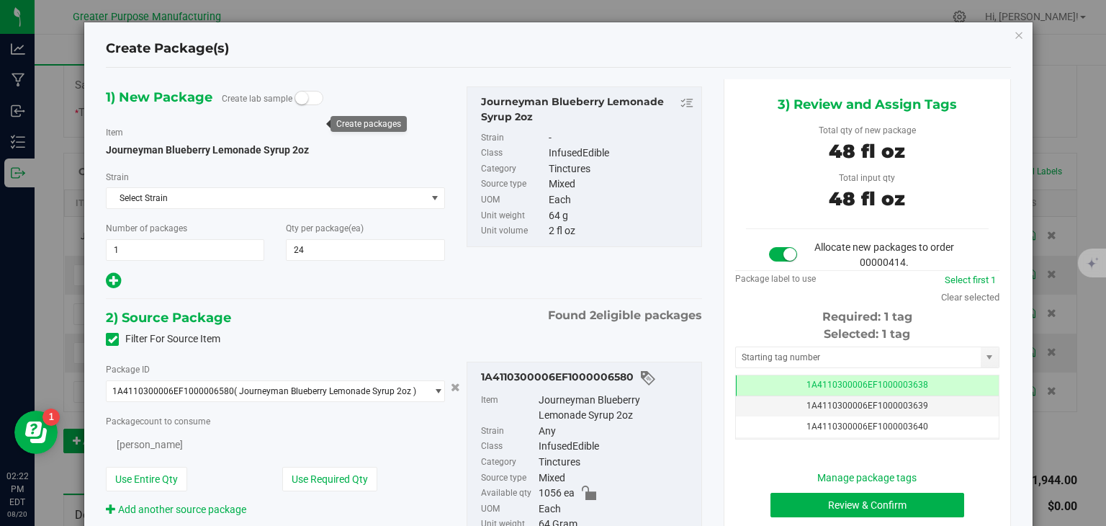
type input "24"
click at [831, 497] on button "Review & Confirm" at bounding box center [868, 505] width 194 height 24
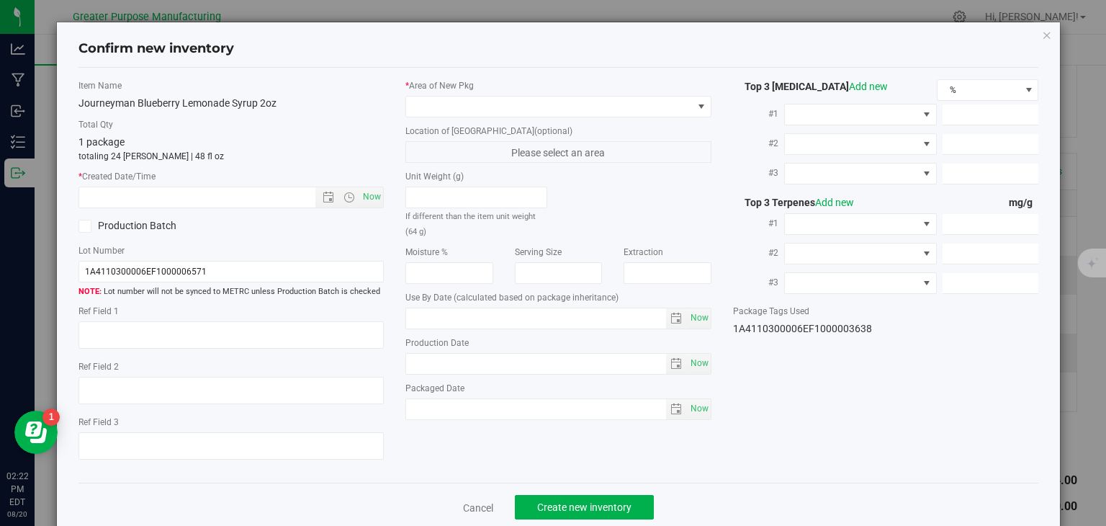
type input "2025-01-06"
type input "2025-08-06"
click at [366, 194] on span "Now" at bounding box center [372, 197] width 24 height 21
type input "8/20/2025 2:22 PM"
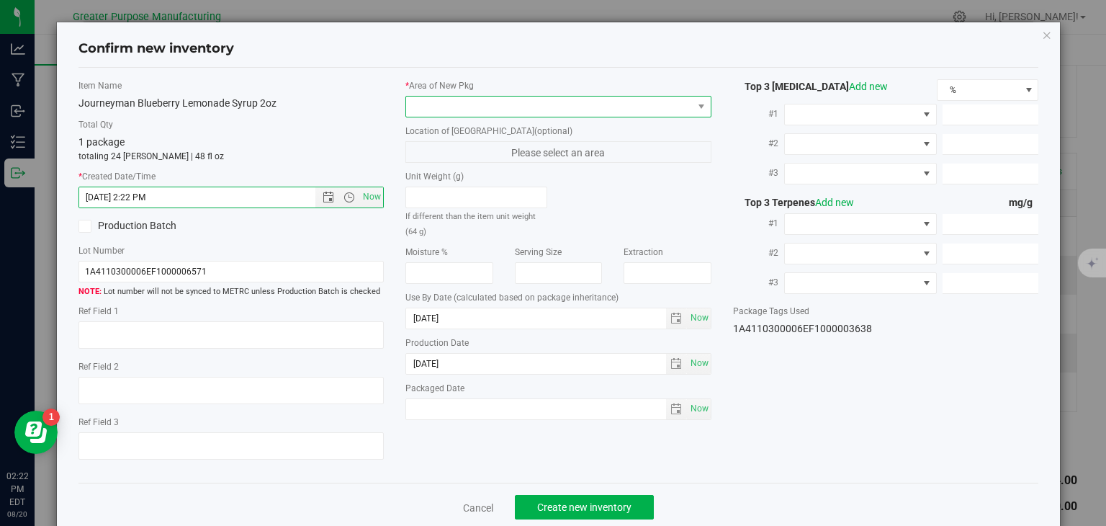
click at [467, 109] on span at bounding box center [549, 107] width 287 height 20
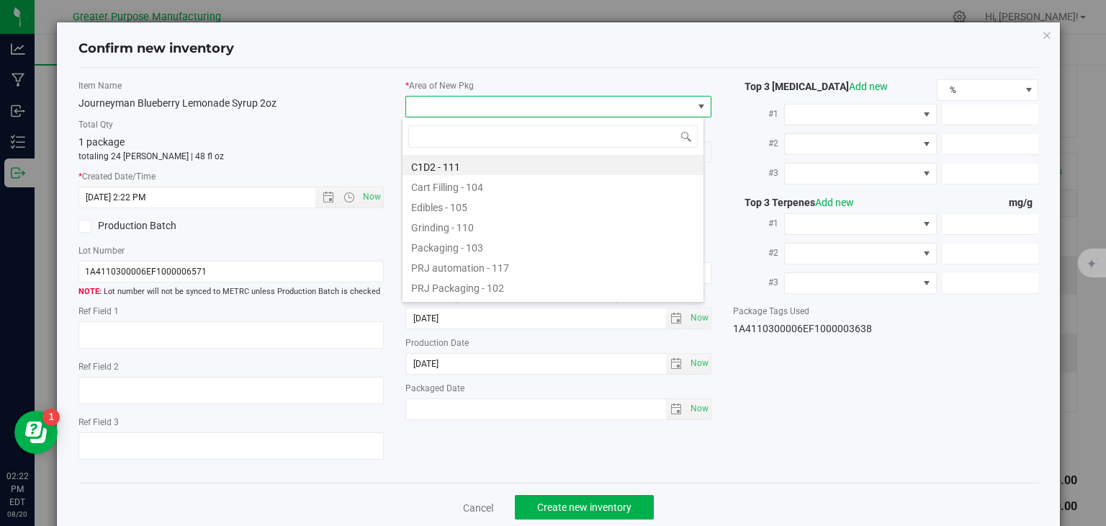
type input "108"
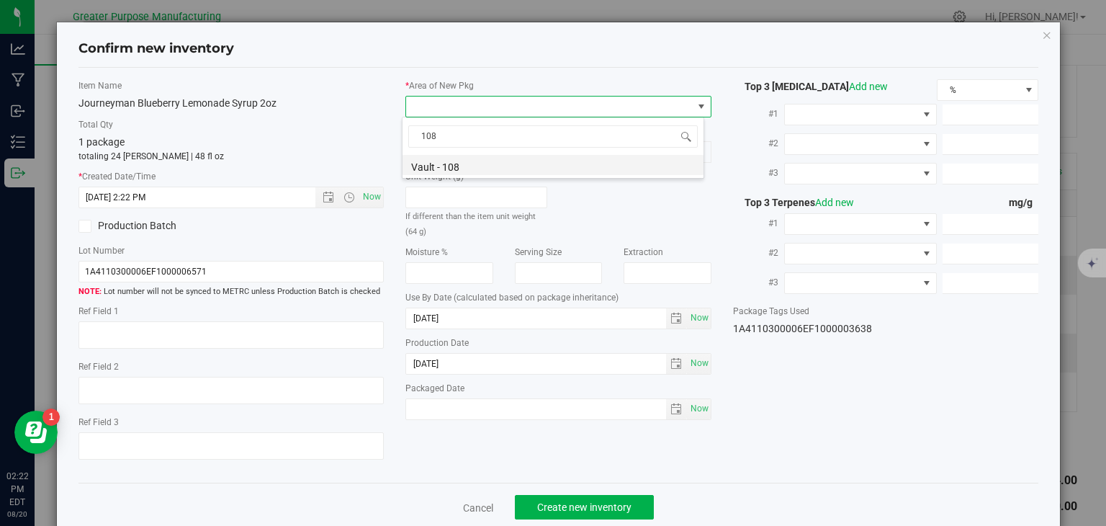
click at [452, 166] on li "Vault - 108" at bounding box center [553, 165] width 301 height 20
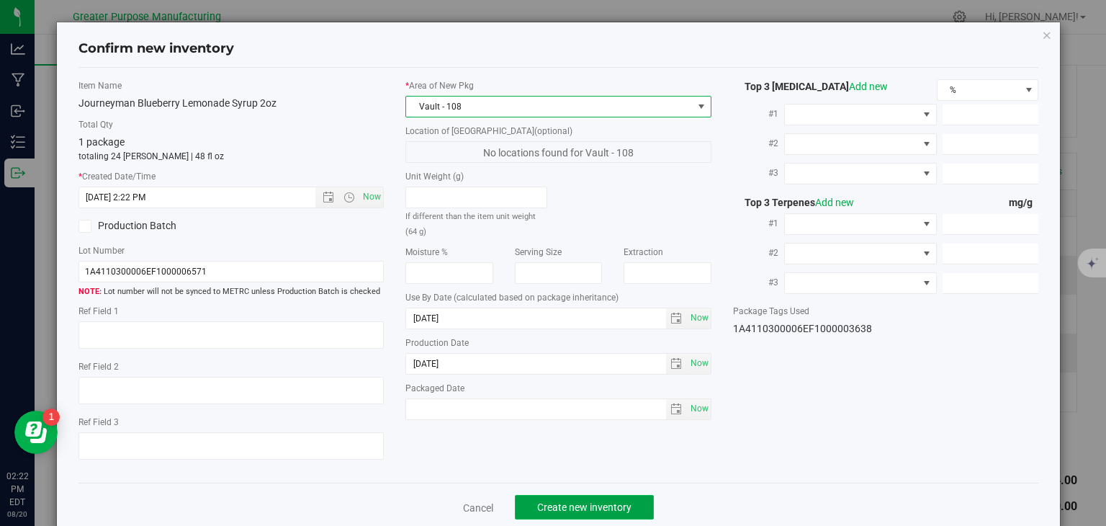
click at [596, 509] on span "Create new inventory" at bounding box center [584, 507] width 94 height 12
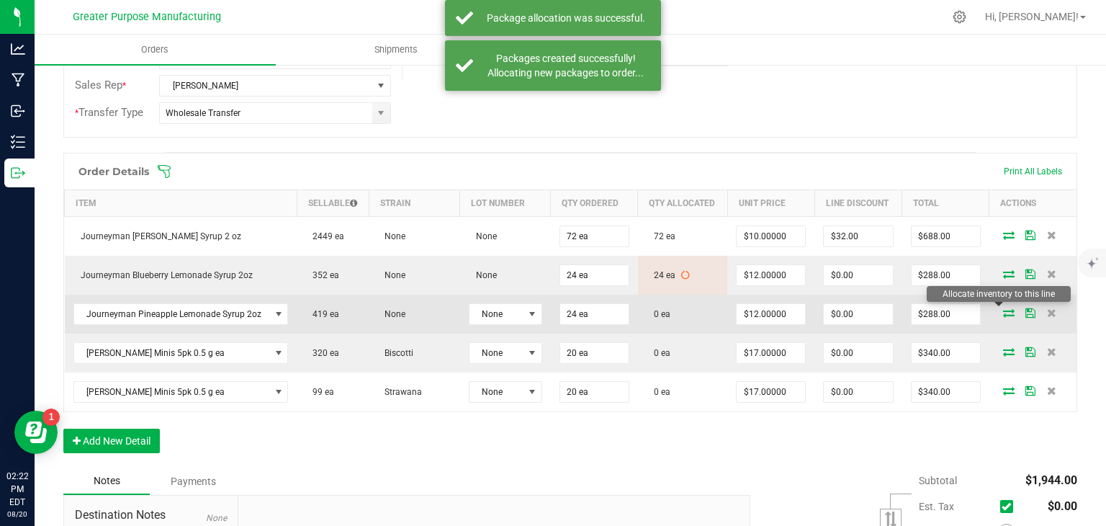
click at [1003, 308] on icon at bounding box center [1009, 312] width 12 height 9
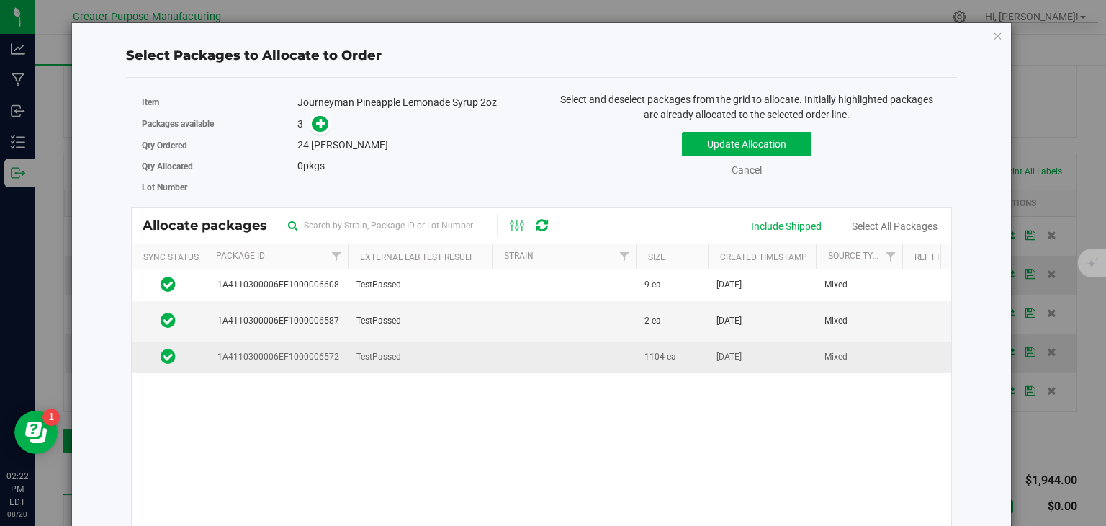
click at [580, 349] on td at bounding box center [564, 356] width 144 height 31
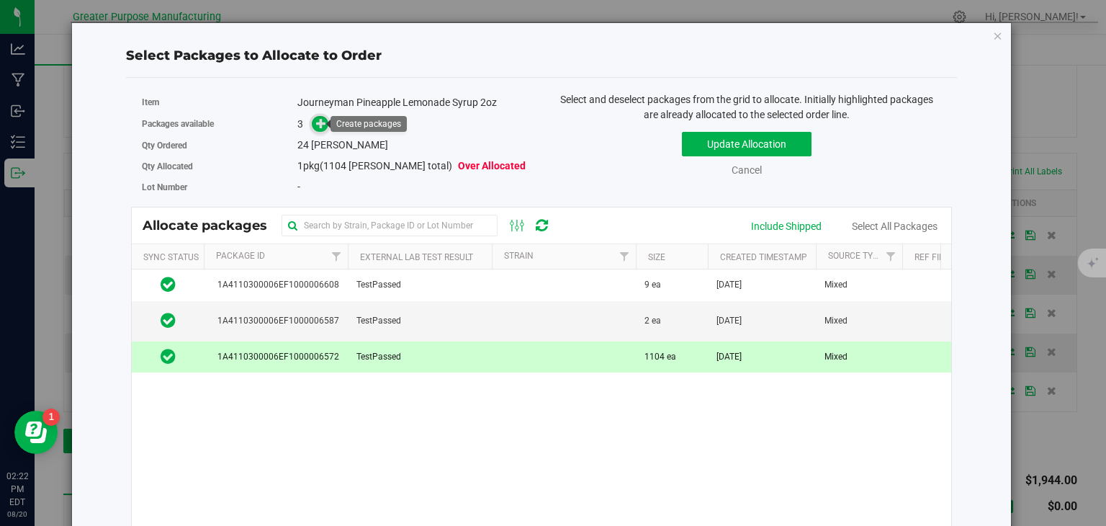
click at [317, 122] on icon at bounding box center [321, 123] width 10 height 10
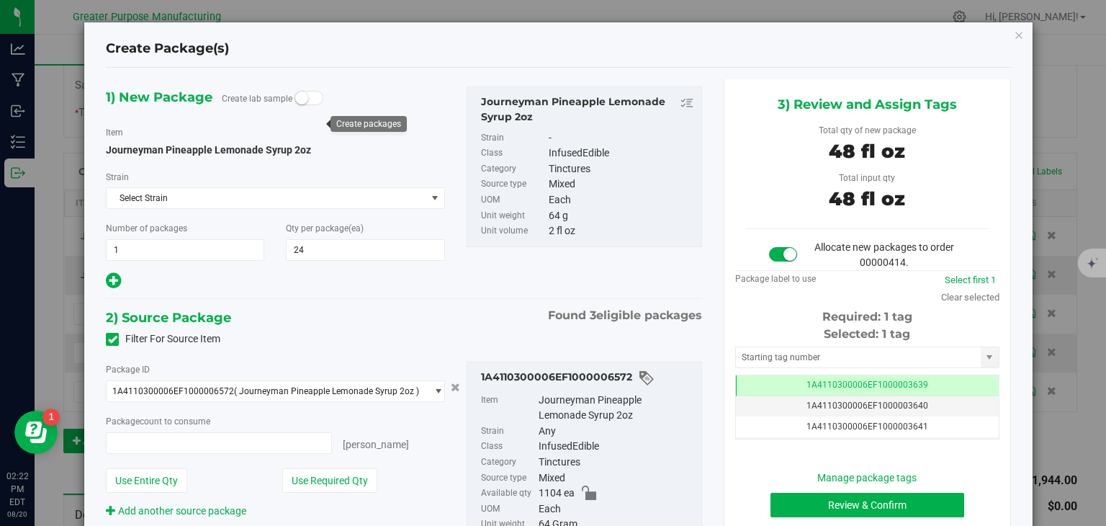
type input "24 ea"
click at [877, 509] on button "Review & Confirm" at bounding box center [868, 505] width 194 height 24
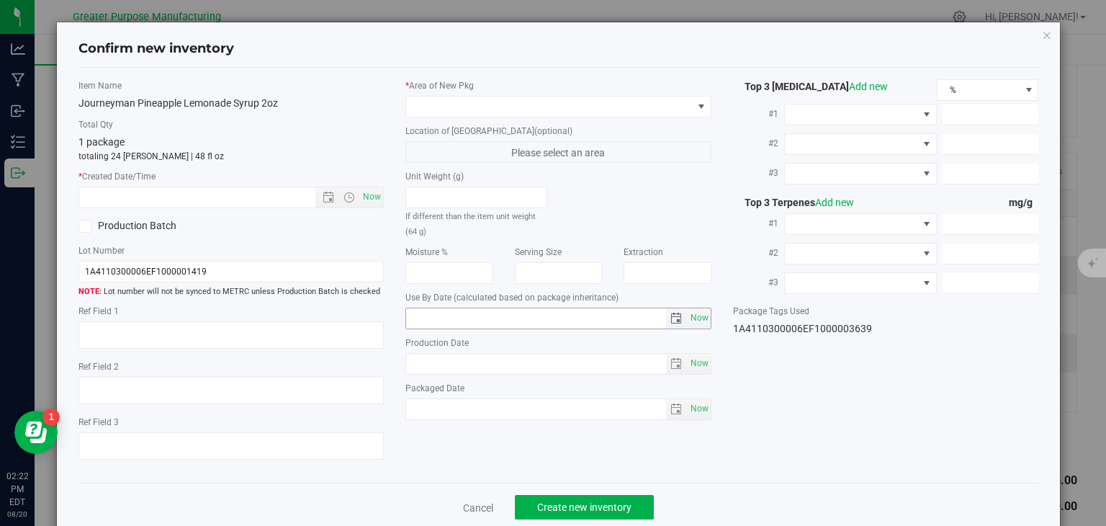
type input "2026-02-05"
type input "2025-08-05"
click at [366, 197] on span "Now" at bounding box center [372, 197] width 24 height 21
type input "8/20/2025 2:22 PM"
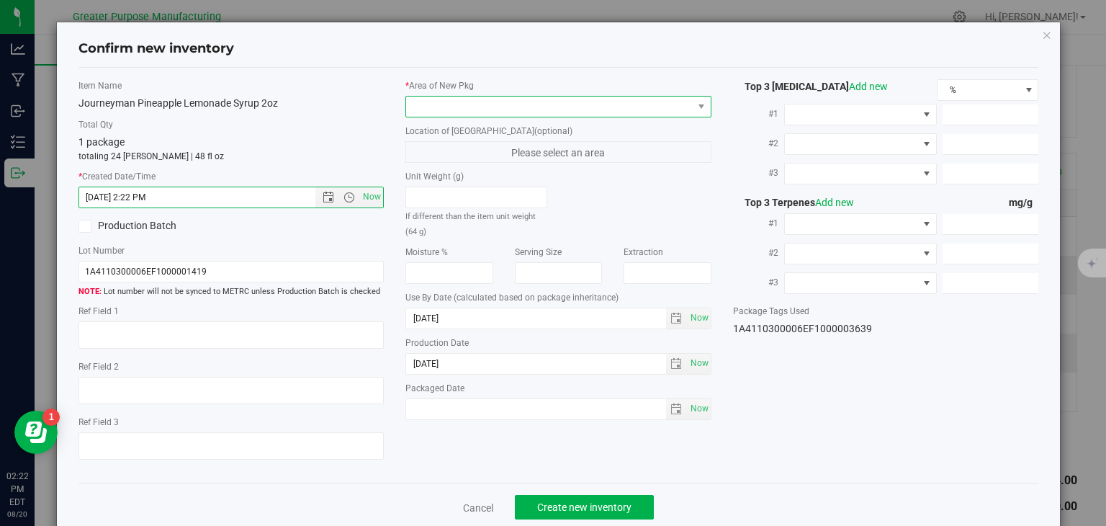
click at [480, 109] on span at bounding box center [549, 107] width 287 height 20
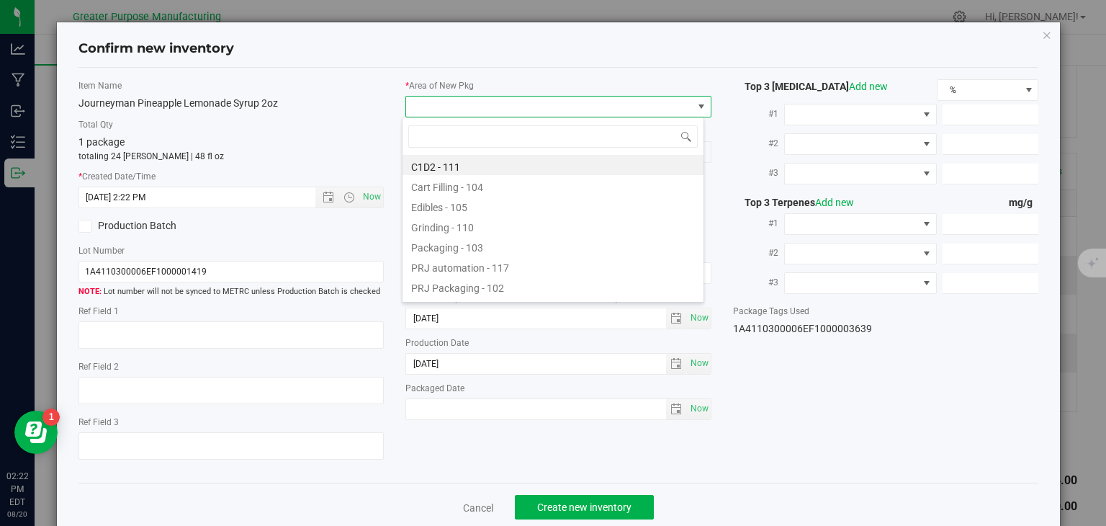
type input "108"
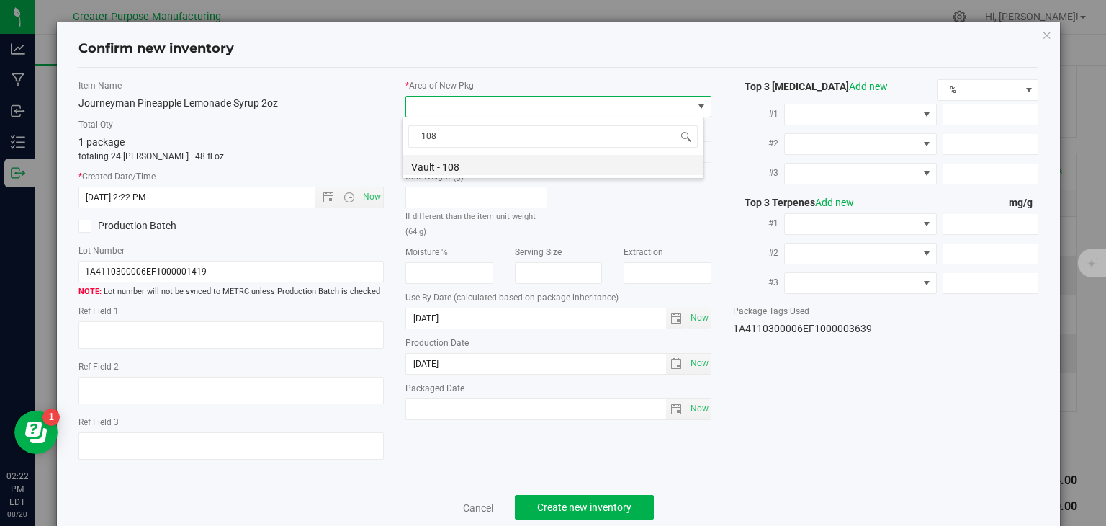
click at [458, 166] on li "Vault - 108" at bounding box center [553, 165] width 301 height 20
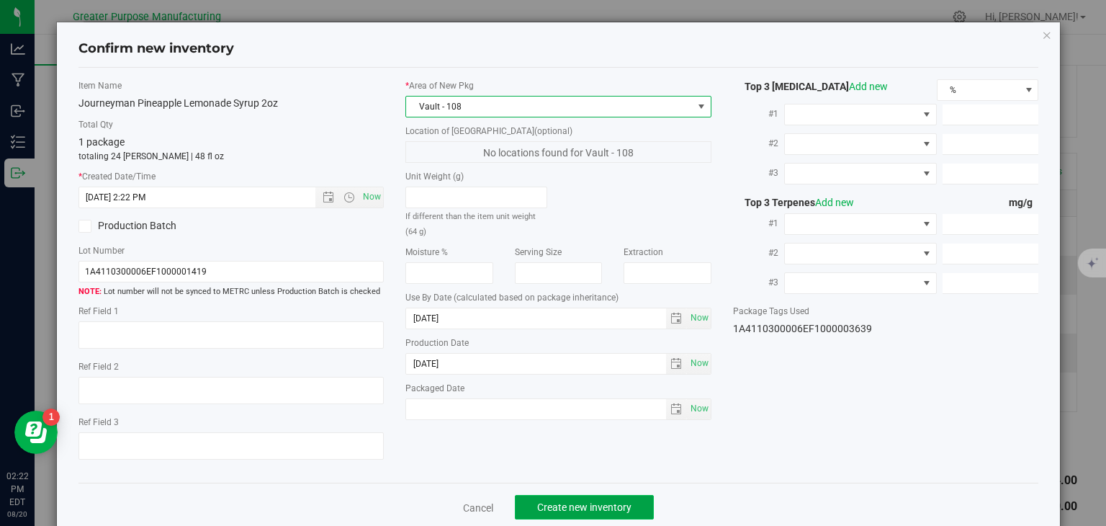
click at [570, 508] on span "Create new inventory" at bounding box center [584, 507] width 94 height 12
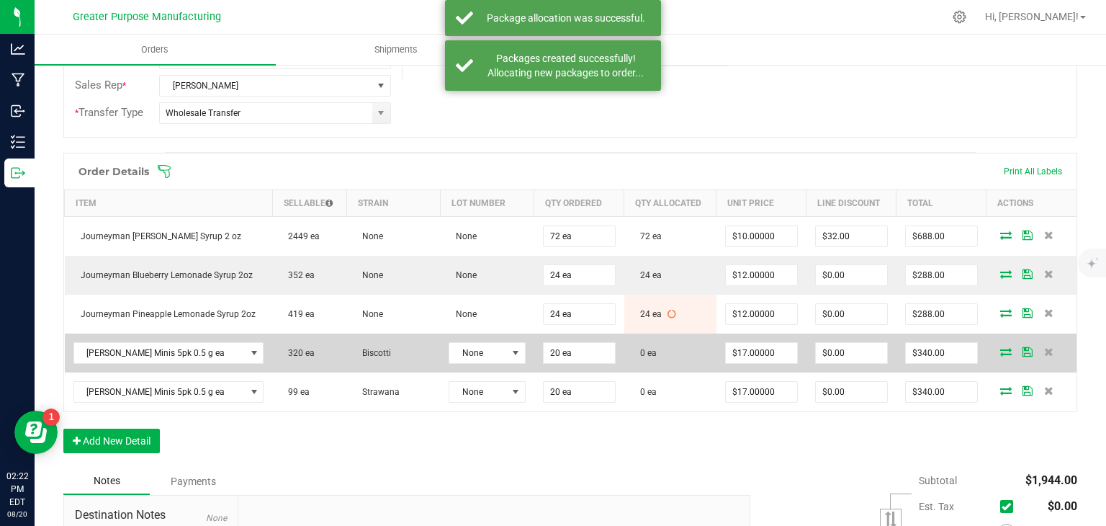
click at [1001, 347] on icon at bounding box center [1007, 351] width 12 height 9
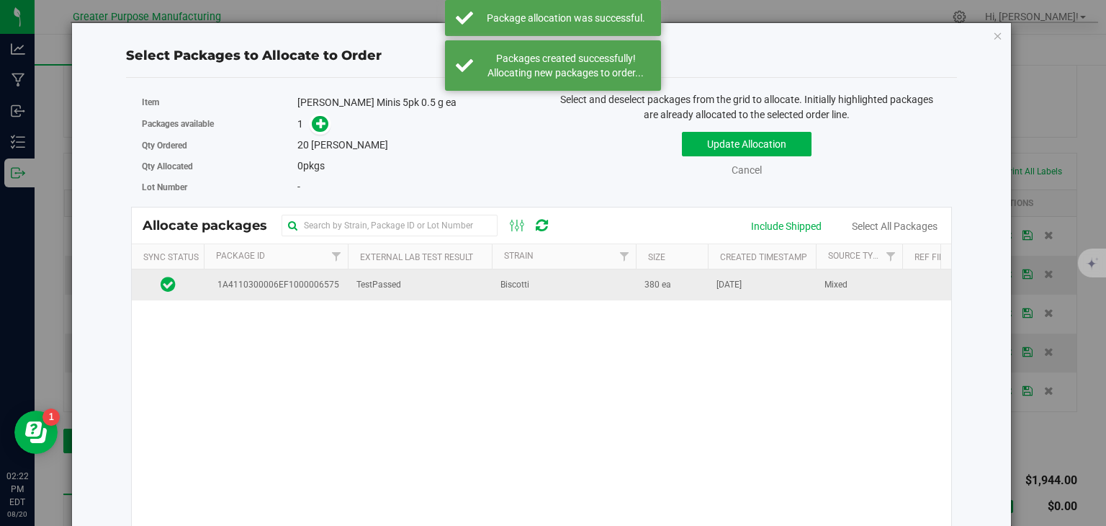
click at [469, 291] on td "TestPassed" at bounding box center [420, 284] width 144 height 31
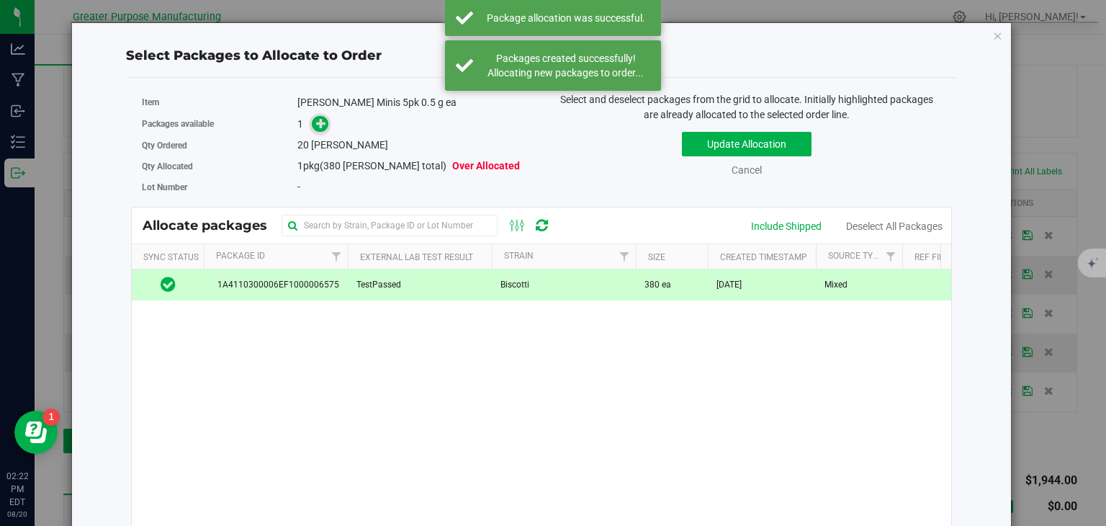
click at [320, 121] on icon at bounding box center [321, 123] width 10 height 10
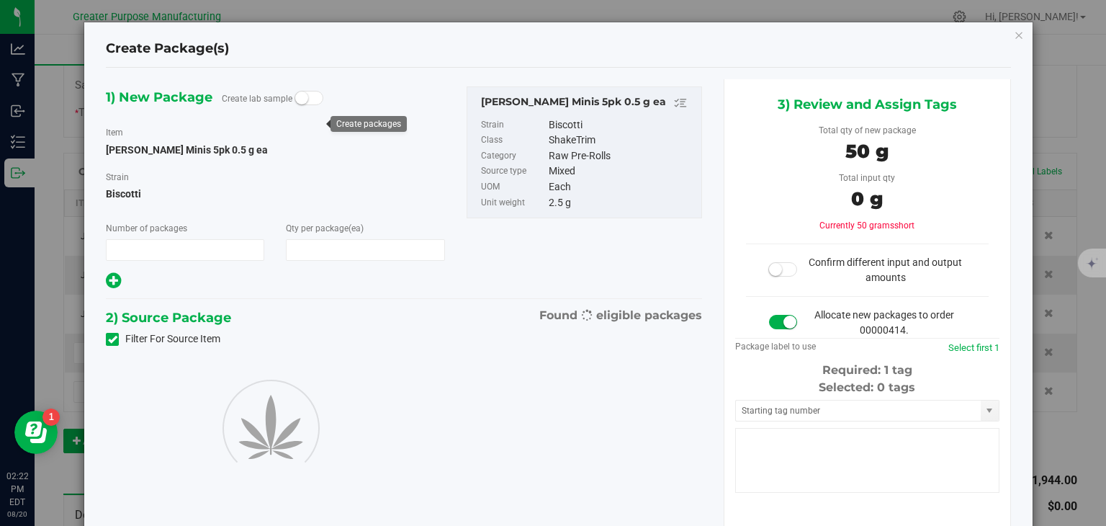
type input "1"
type input "20"
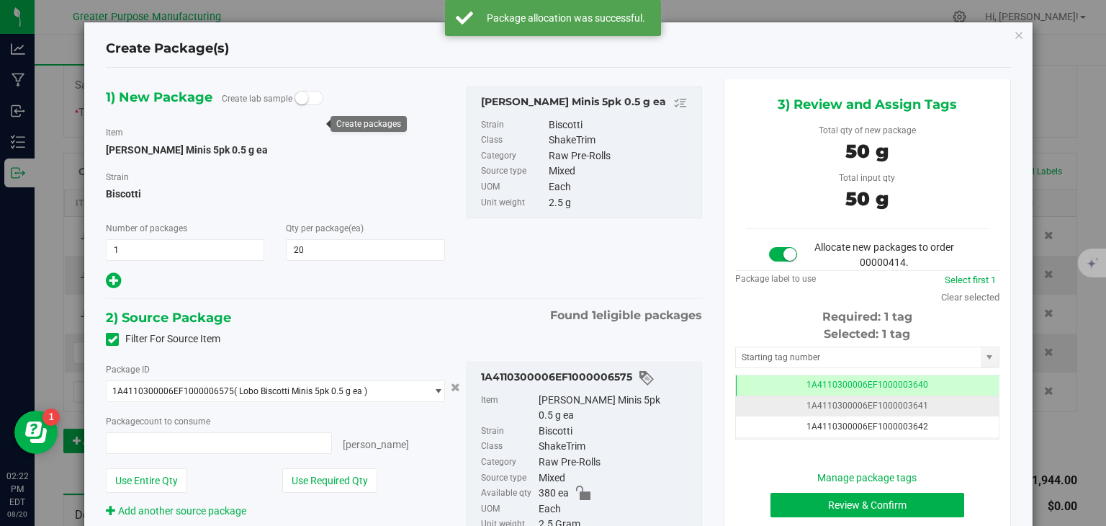
type input "20 ea"
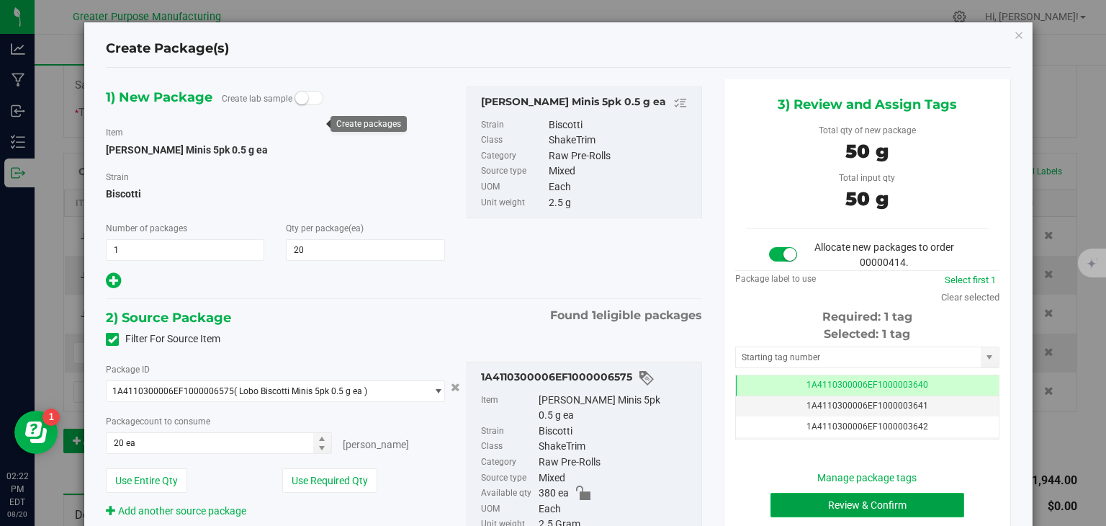
click at [830, 503] on button "Review & Confirm" at bounding box center [868, 505] width 194 height 24
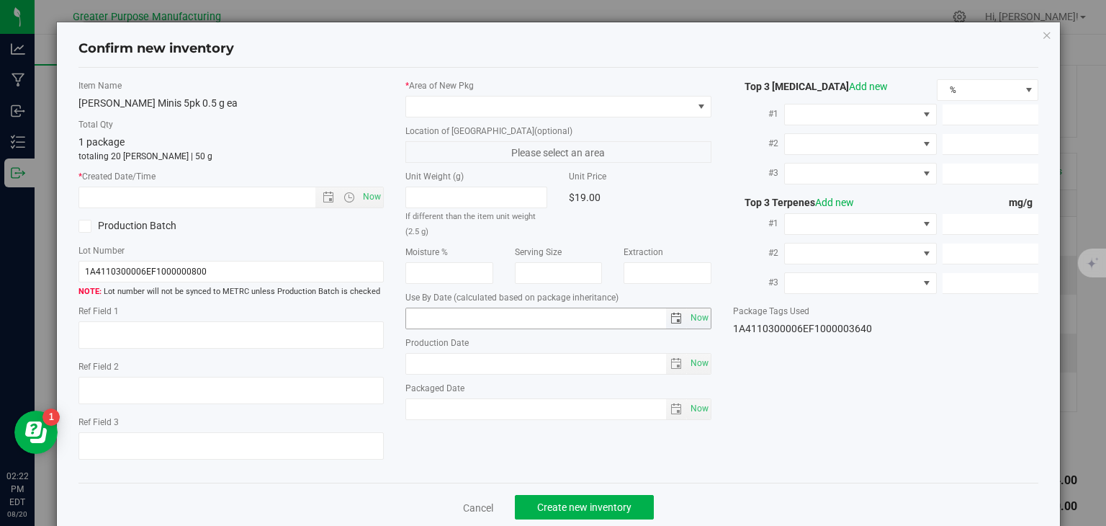
type input "2026-02-05"
type input "2025-08-05"
click at [366, 191] on span "Now" at bounding box center [372, 197] width 24 height 21
type input "8/20/2025 2:22 PM"
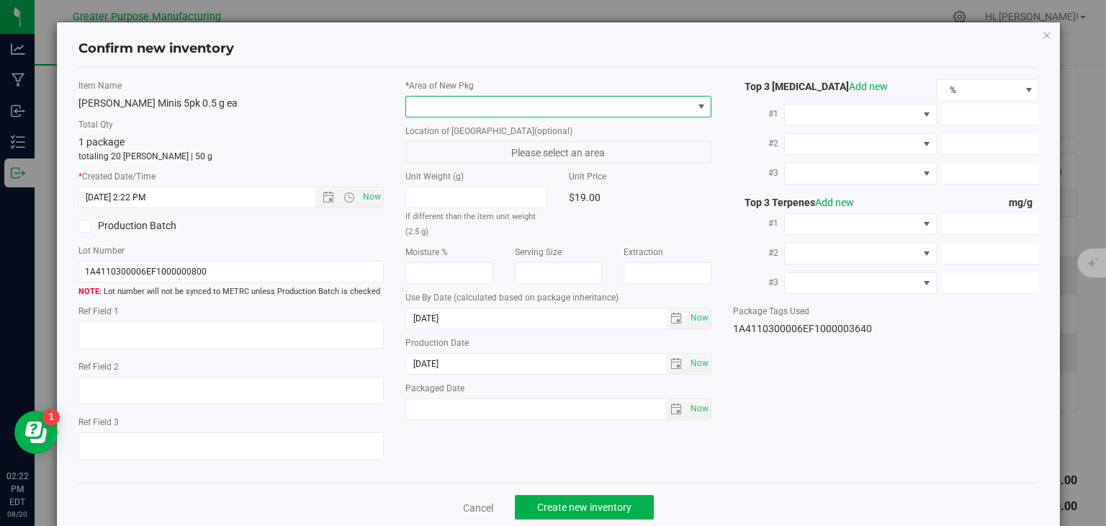
click at [458, 102] on span at bounding box center [549, 107] width 287 height 20
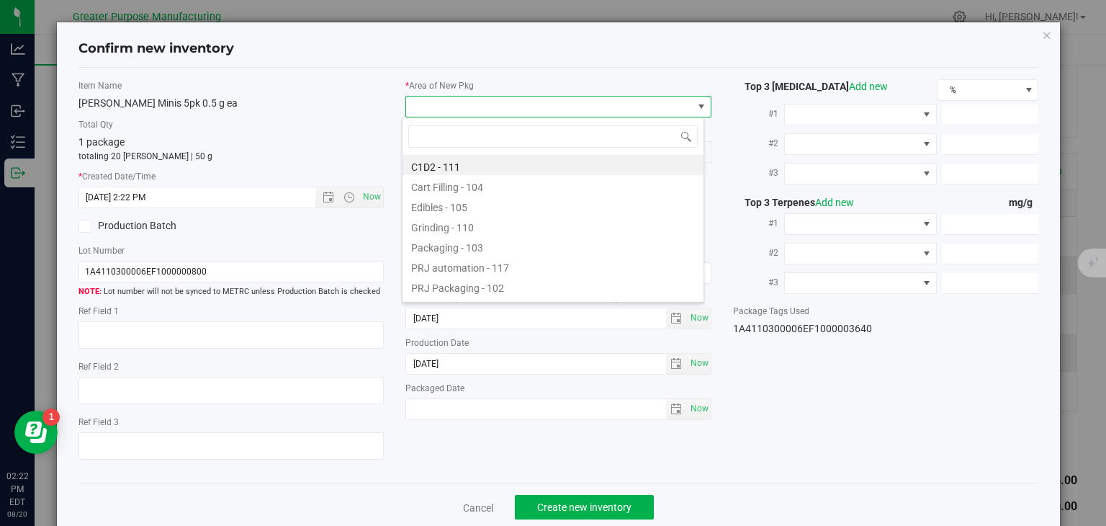
type input "108"
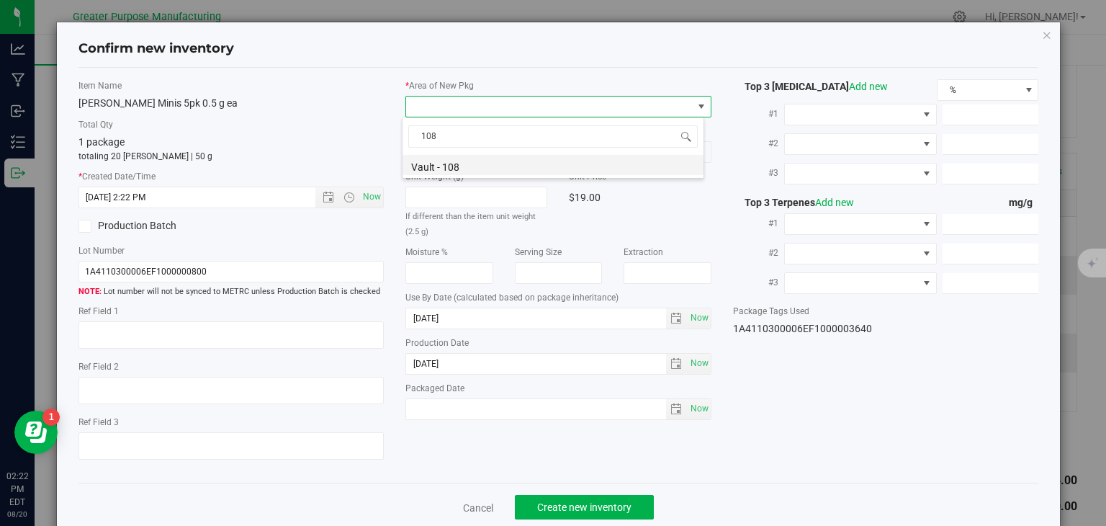
click at [458, 155] on li "Vault - 108" at bounding box center [553, 165] width 301 height 20
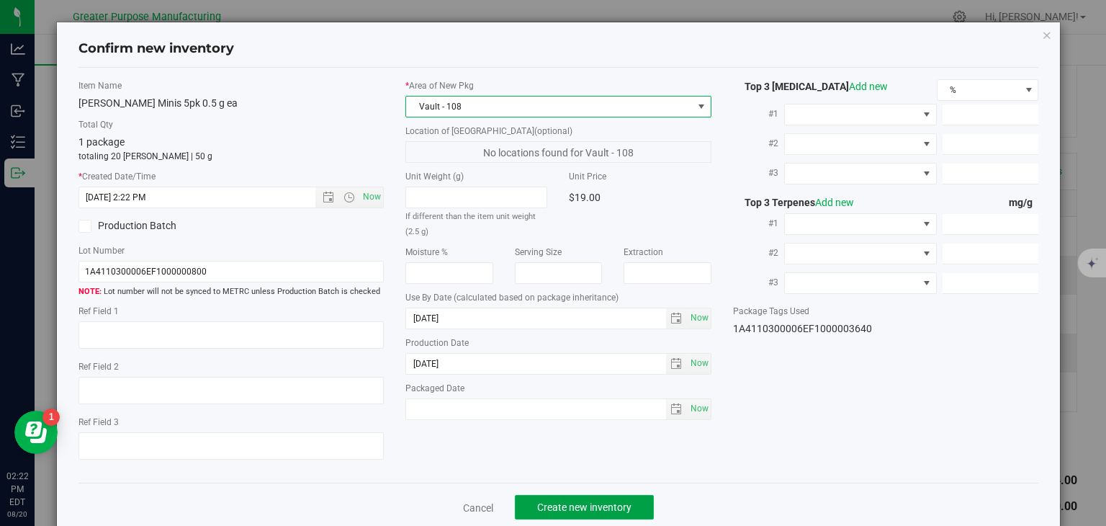
click at [565, 502] on span "Create new inventory" at bounding box center [584, 507] width 94 height 12
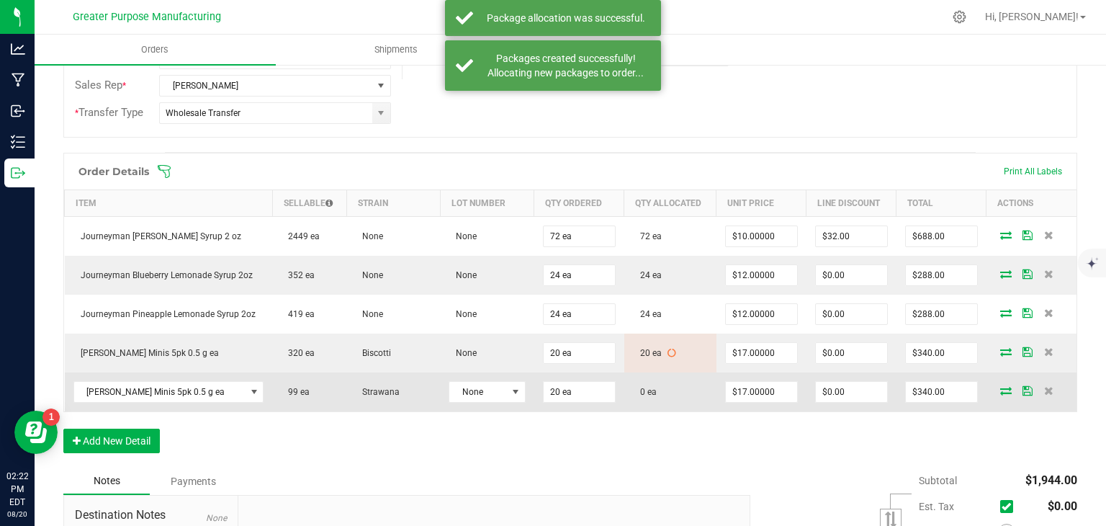
click at [1001, 387] on icon at bounding box center [1007, 390] width 12 height 9
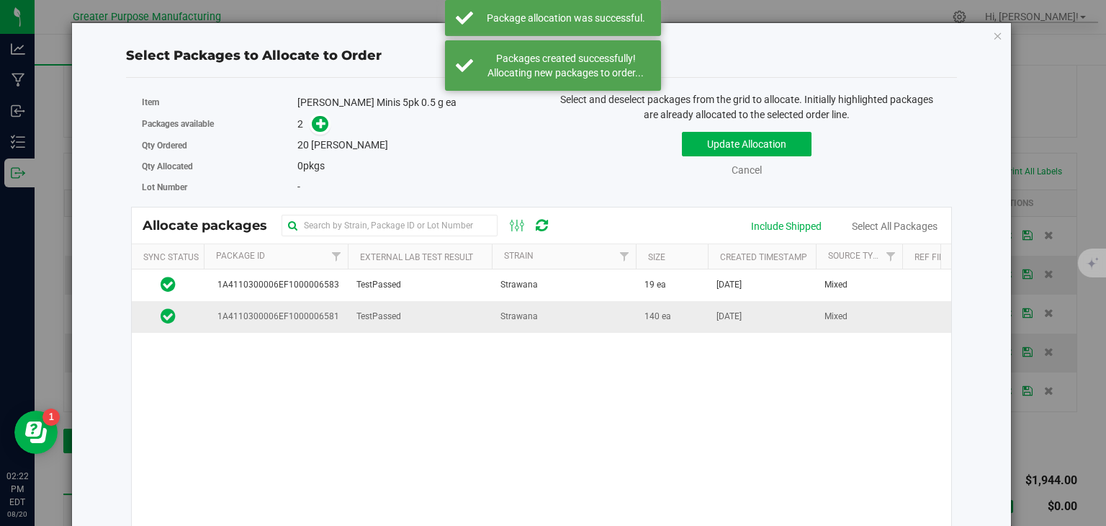
click at [587, 315] on td "Strawana" at bounding box center [564, 316] width 144 height 31
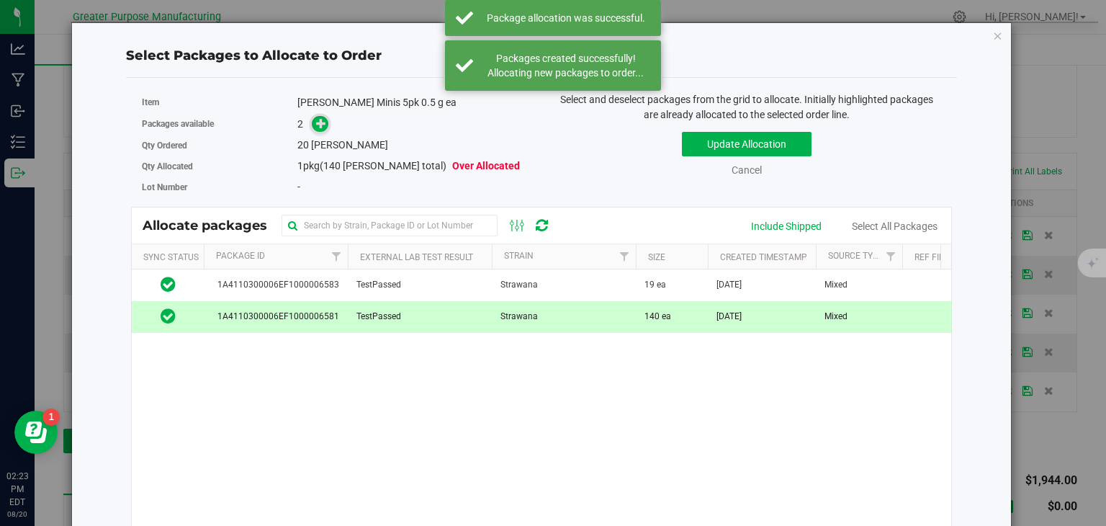
click at [316, 120] on icon at bounding box center [321, 123] width 10 height 10
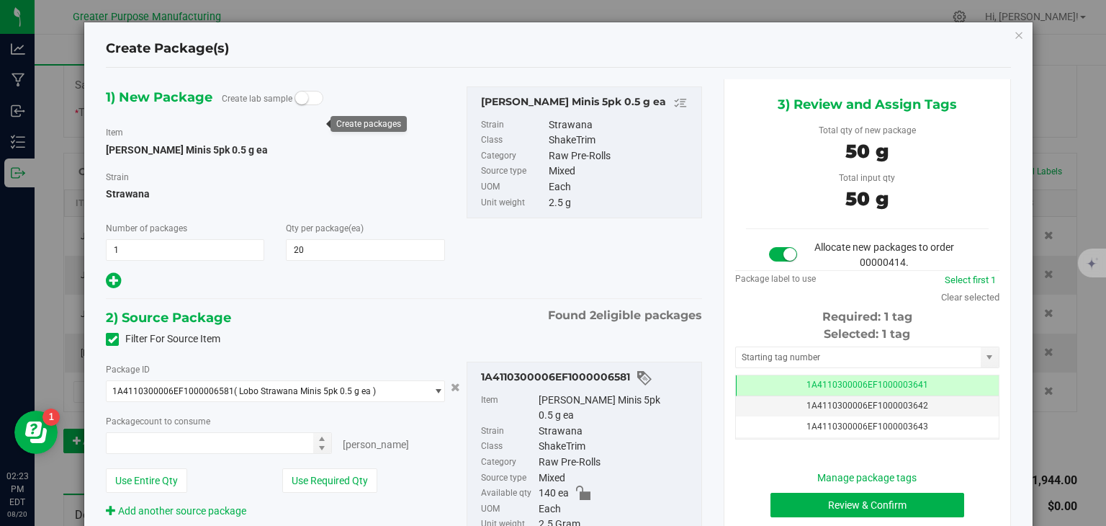
type input "20 ea"
click at [818, 508] on button "Review & Confirm" at bounding box center [868, 505] width 194 height 24
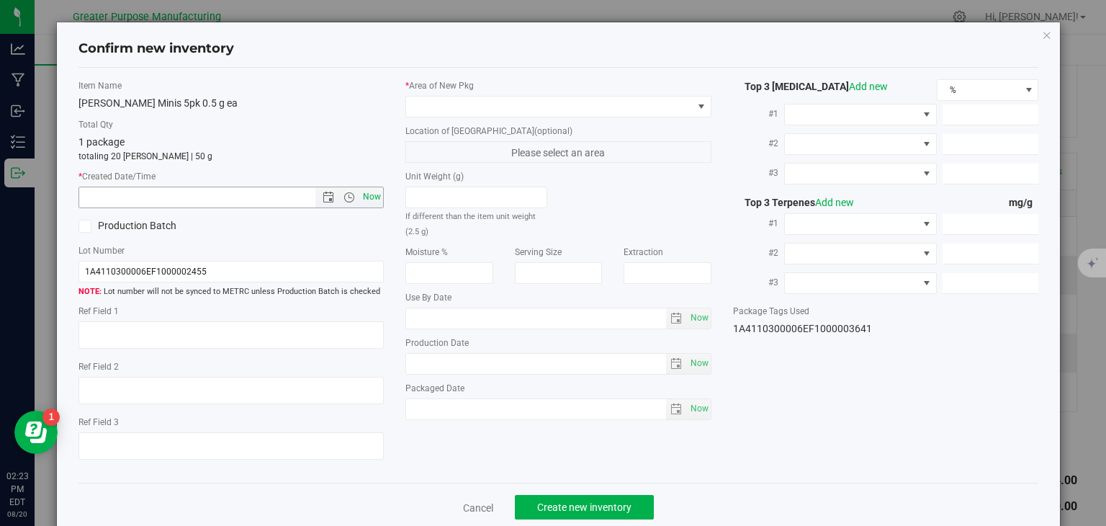
click at [364, 202] on span "Now" at bounding box center [372, 197] width 24 height 21
type input "8/20/2025 2:23 PM"
click at [462, 106] on span at bounding box center [549, 107] width 287 height 20
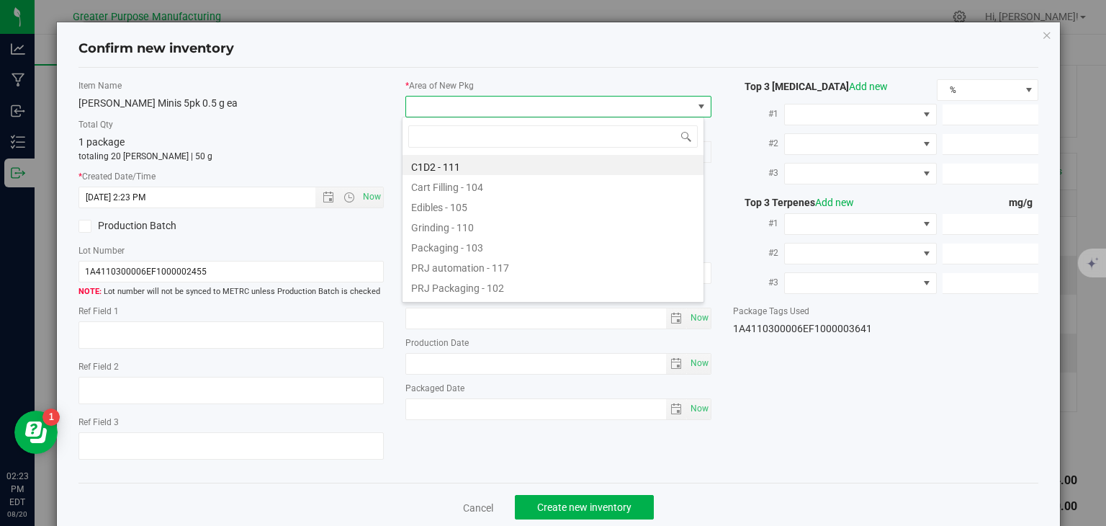
type input "108"
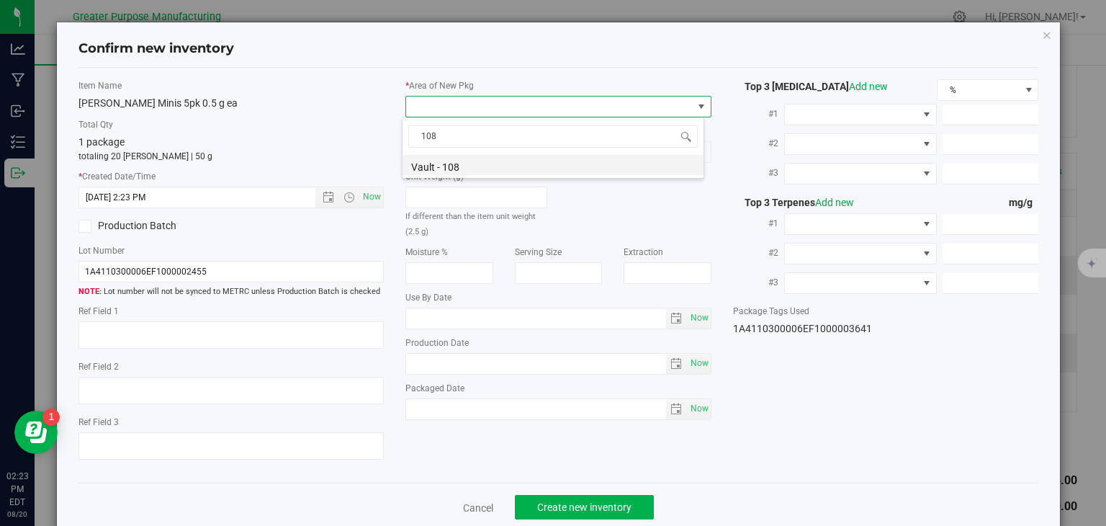
click at [465, 167] on li "Vault - 108" at bounding box center [553, 165] width 301 height 20
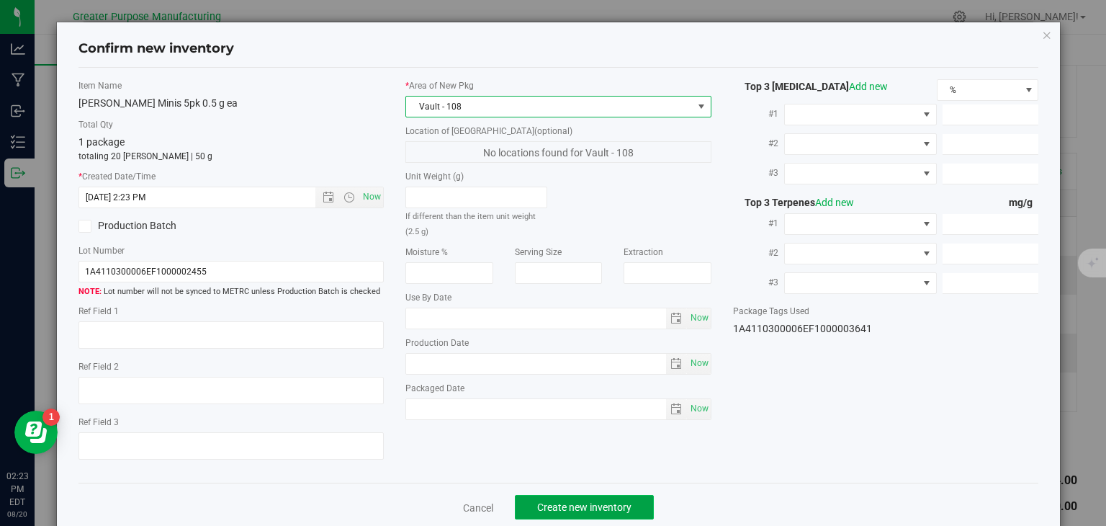
click at [613, 511] on span "Create new inventory" at bounding box center [584, 507] width 94 height 12
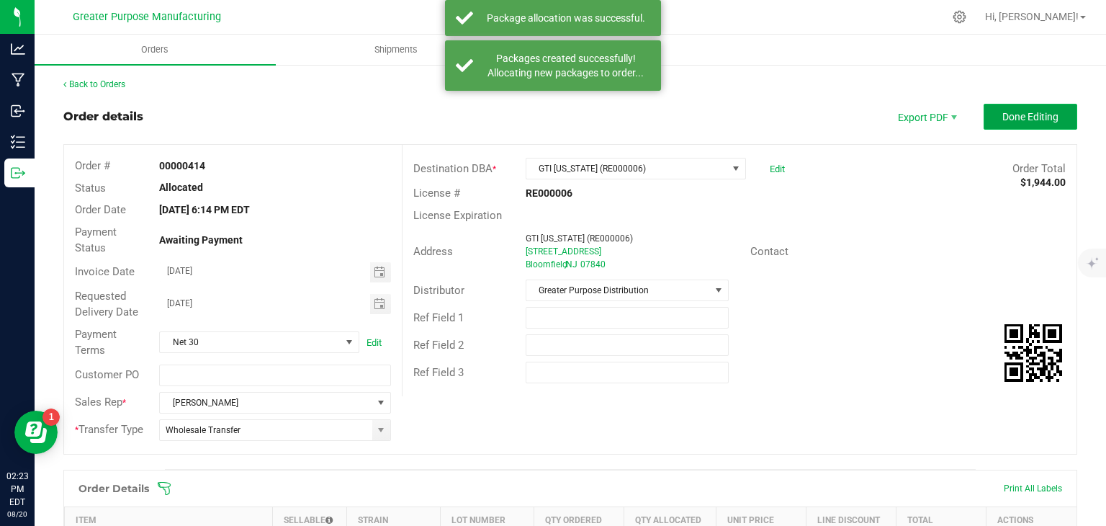
click at [1019, 111] on span "Done Editing" at bounding box center [1031, 117] width 56 height 12
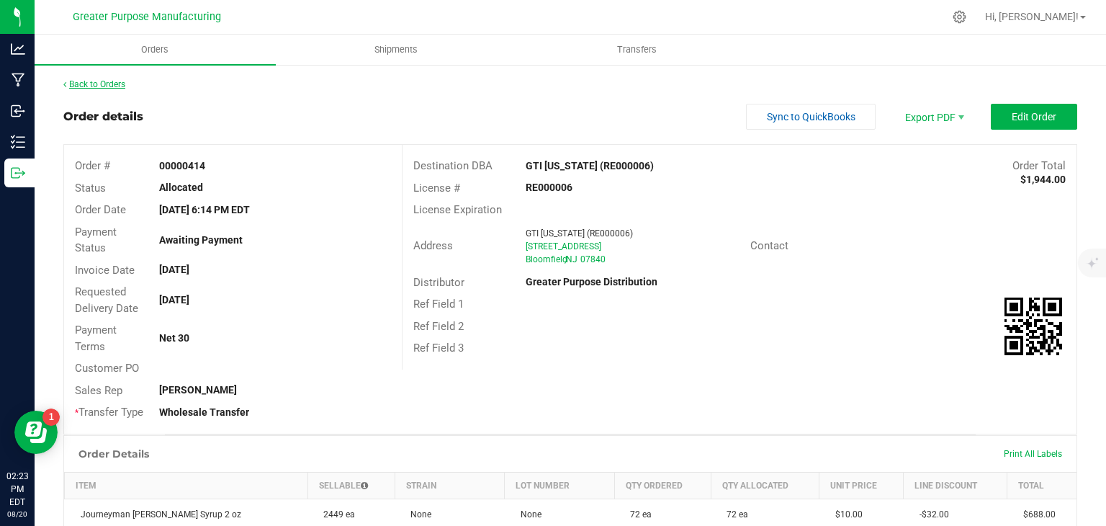
click at [115, 81] on link "Back to Orders" at bounding box center [94, 84] width 62 height 10
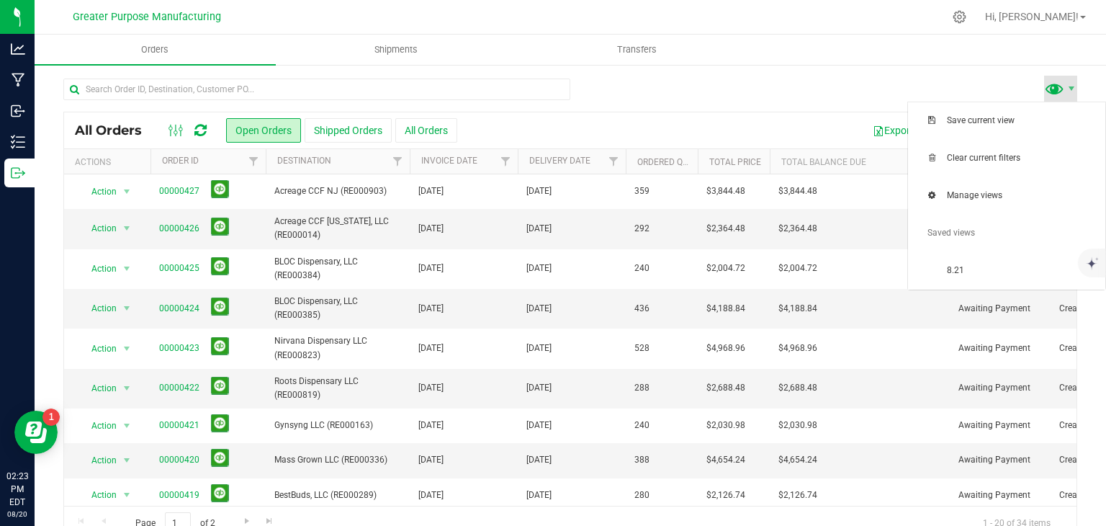
click at [1046, 92] on span at bounding box center [1054, 88] width 21 height 21
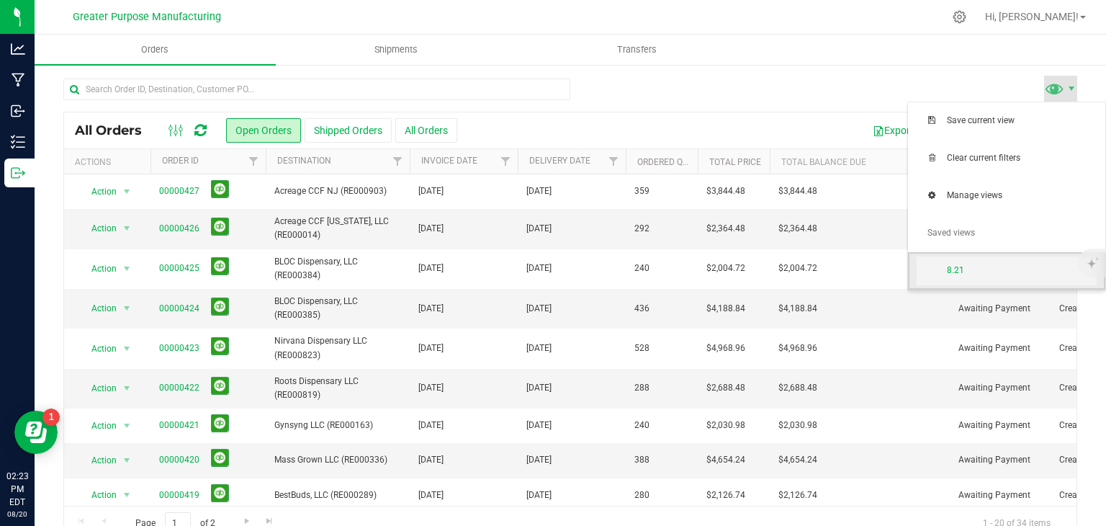
click at [976, 271] on span "8.21" at bounding box center [1022, 270] width 150 height 12
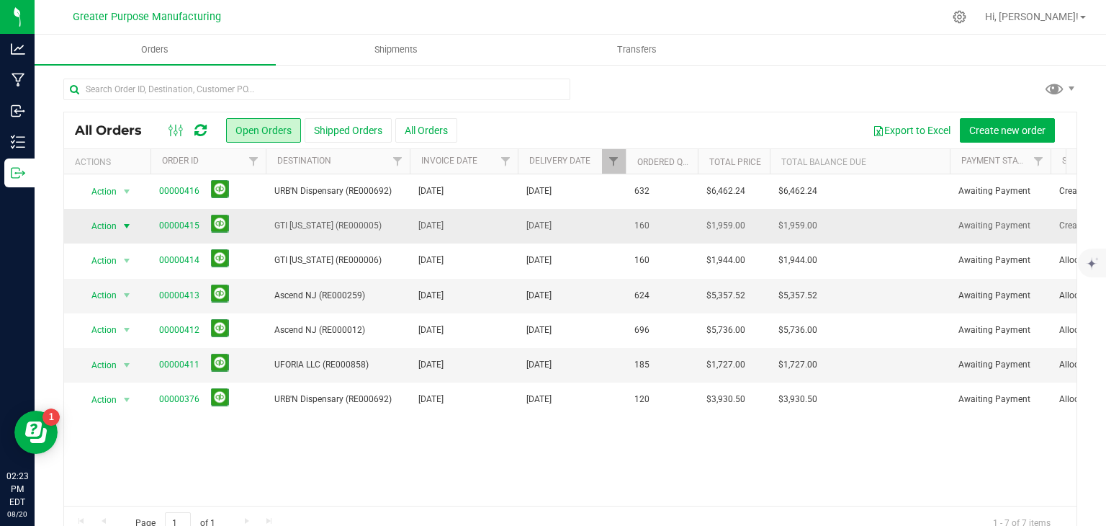
click at [122, 225] on span "select" at bounding box center [127, 226] width 12 height 12
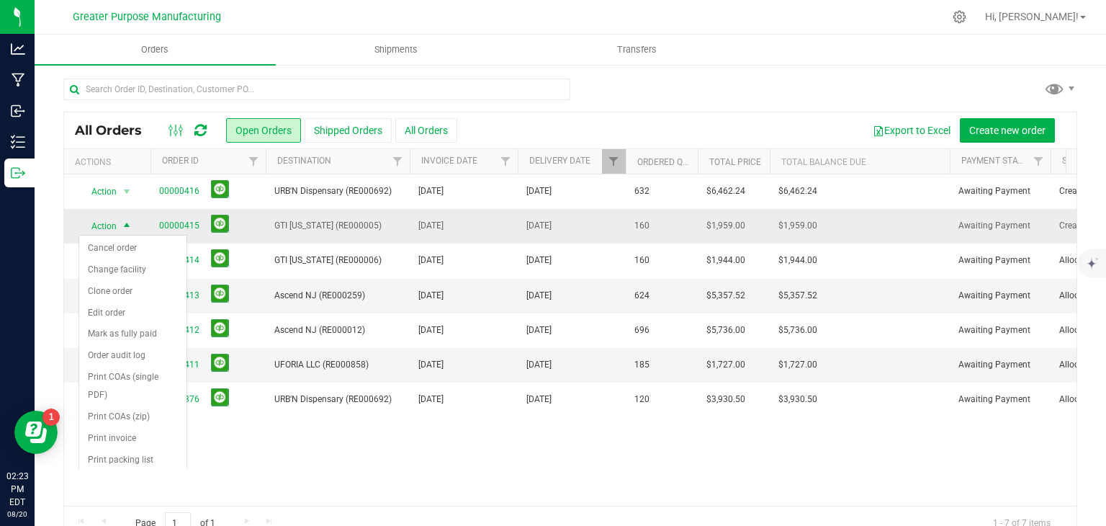
click at [122, 225] on span "select" at bounding box center [127, 226] width 12 height 12
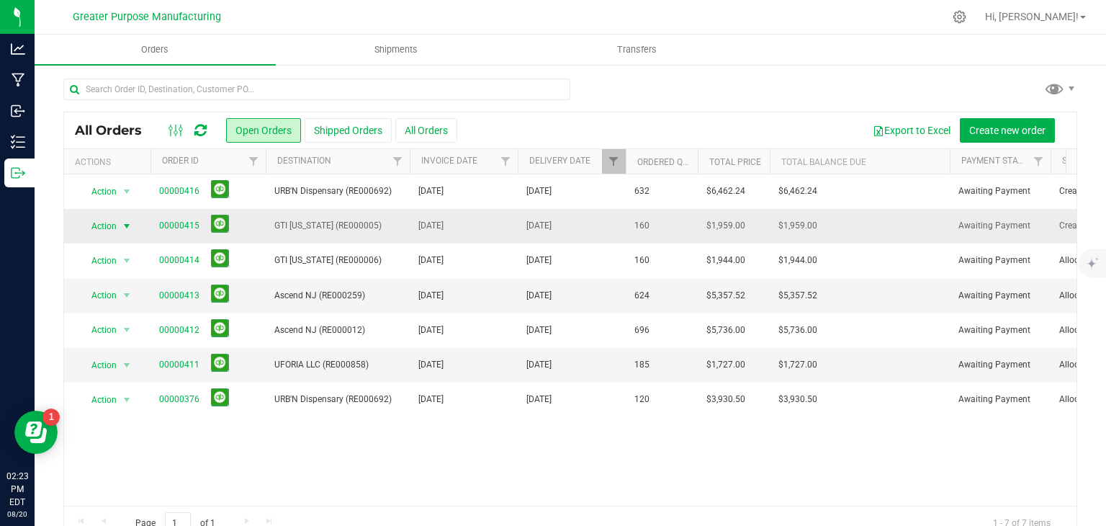
click at [130, 223] on span "select" at bounding box center [127, 226] width 12 height 12
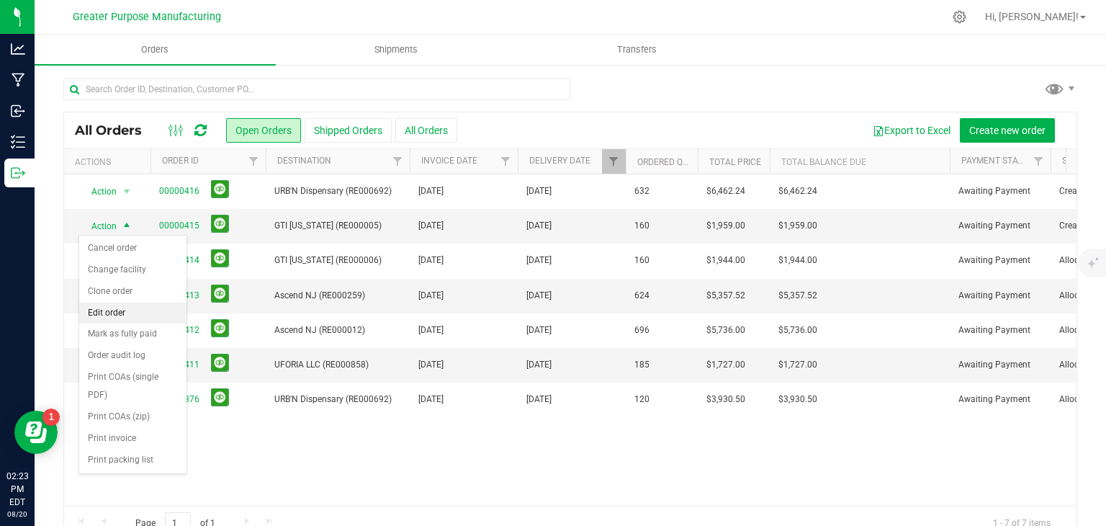
click at [109, 314] on li "Edit order" at bounding box center [132, 314] width 107 height 22
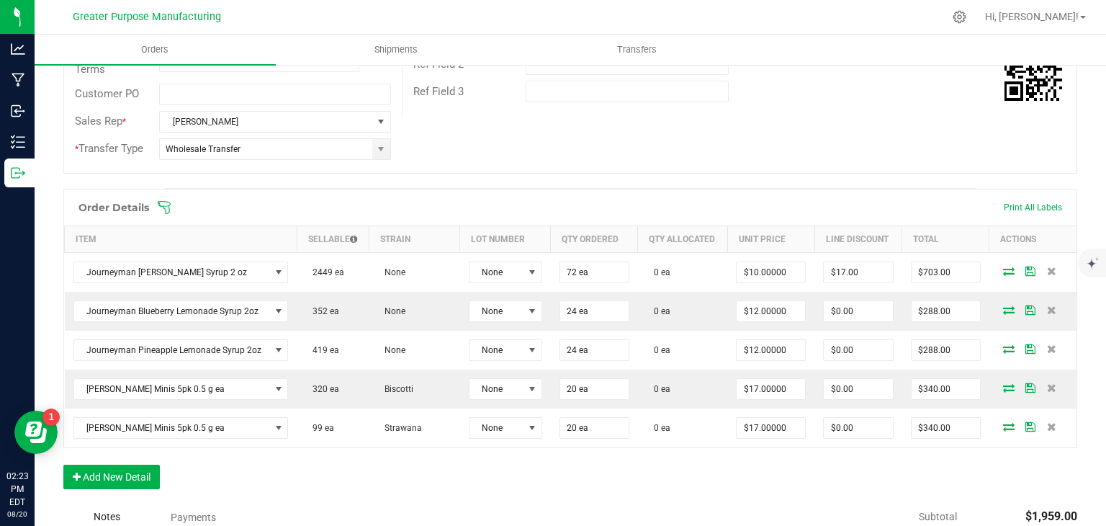
scroll to position [269, 0]
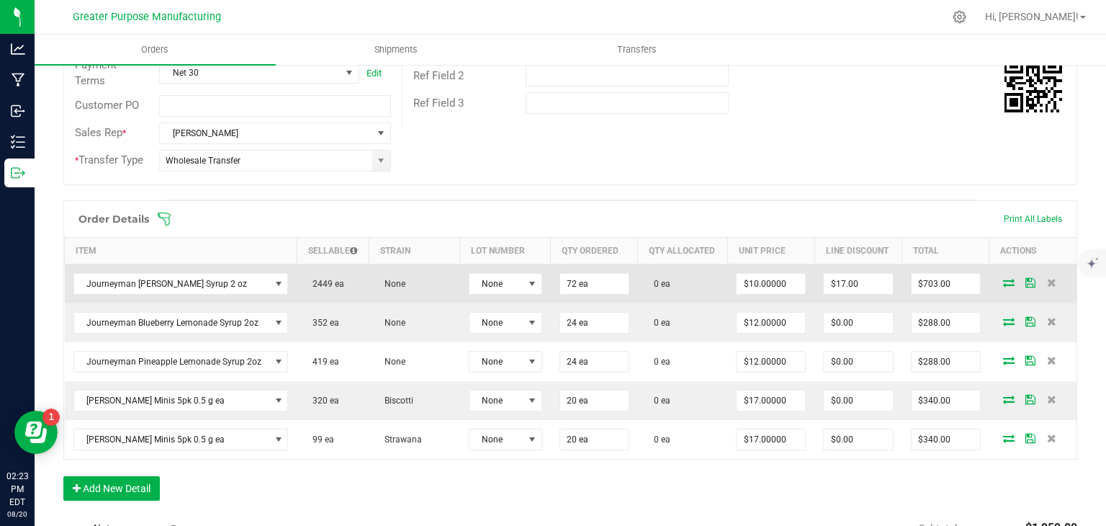
click at [1003, 282] on icon at bounding box center [1009, 282] width 12 height 9
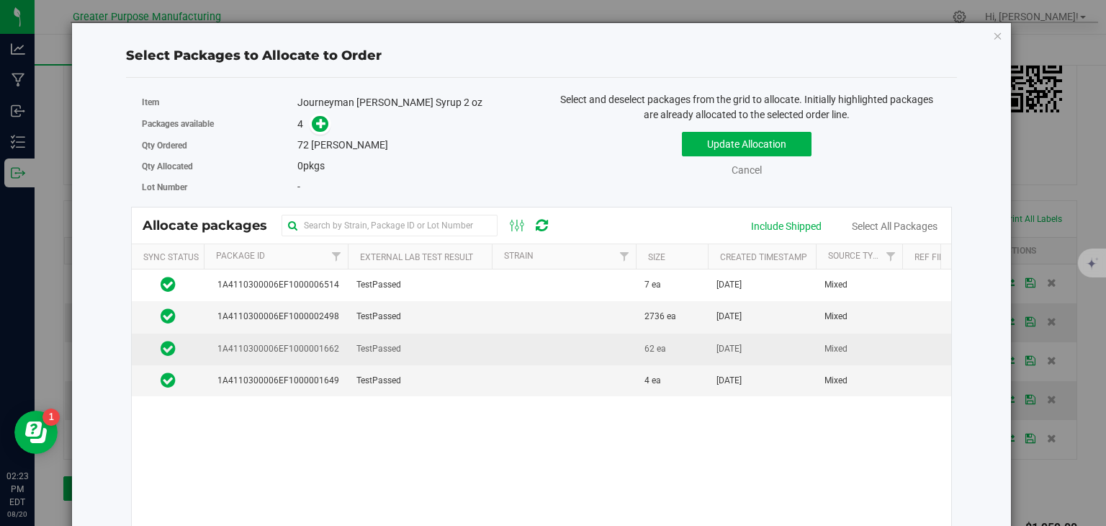
click at [614, 352] on td at bounding box center [564, 350] width 144 height 32
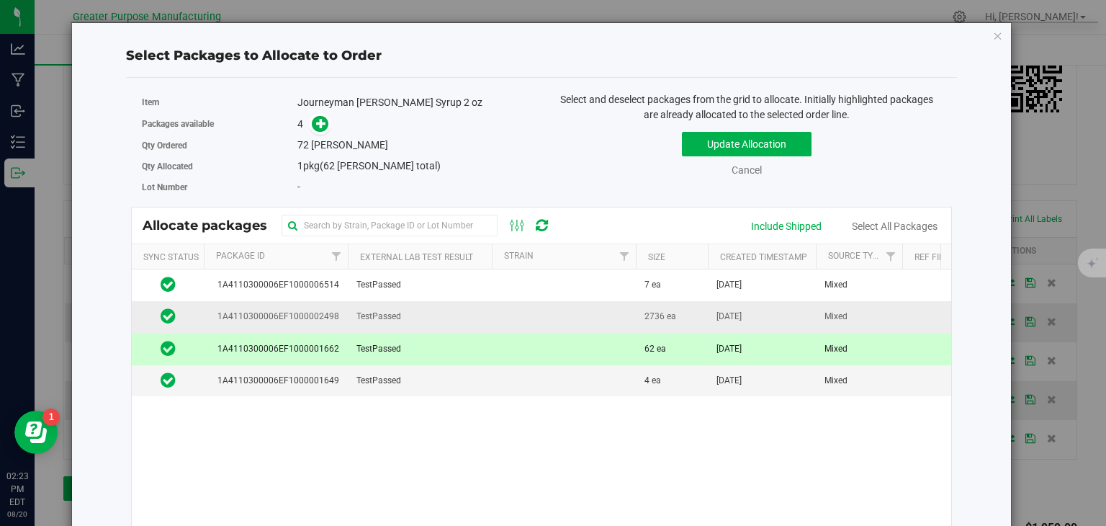
click at [587, 315] on td at bounding box center [564, 317] width 144 height 32
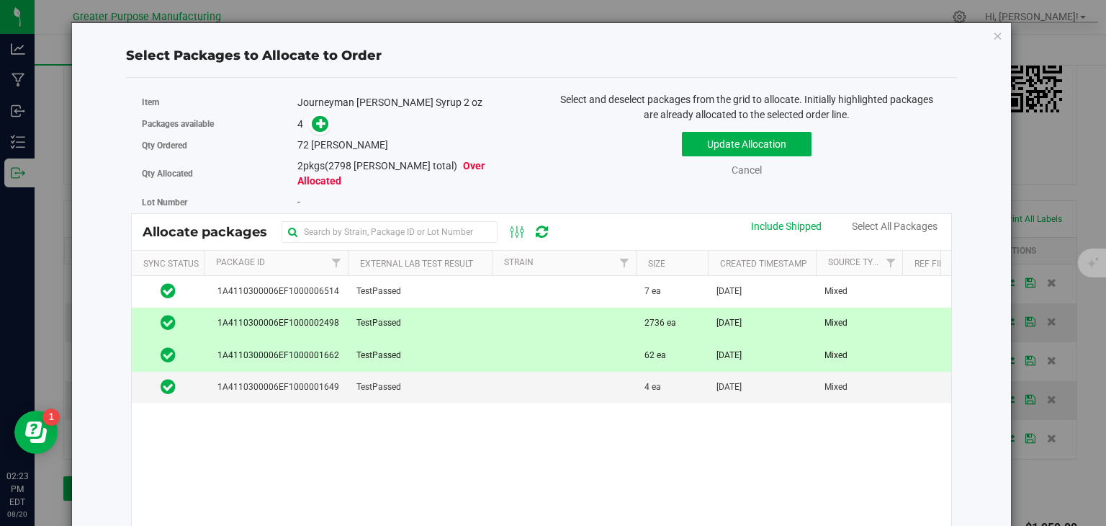
click at [574, 347] on td at bounding box center [564, 356] width 144 height 32
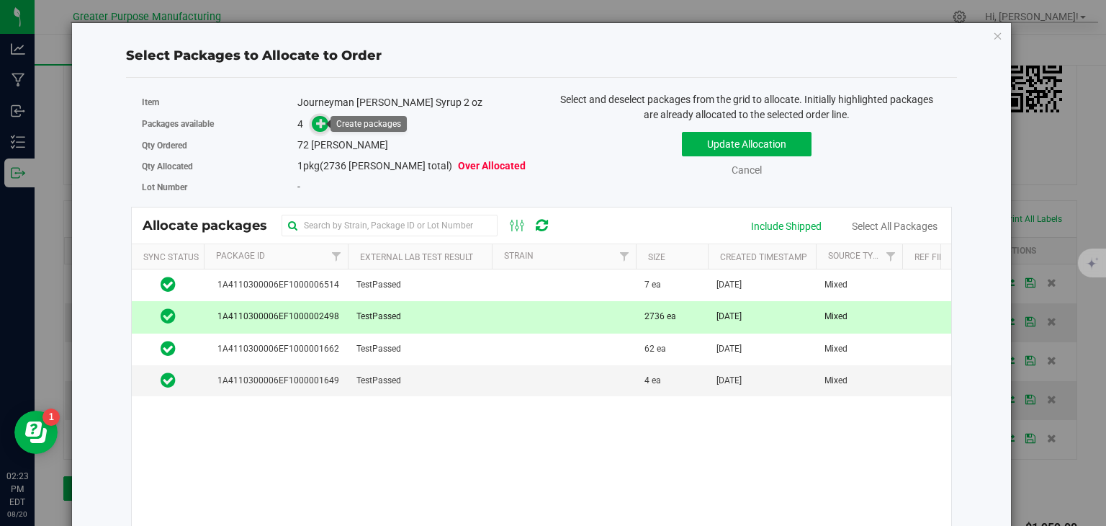
click at [318, 125] on icon at bounding box center [321, 123] width 10 height 10
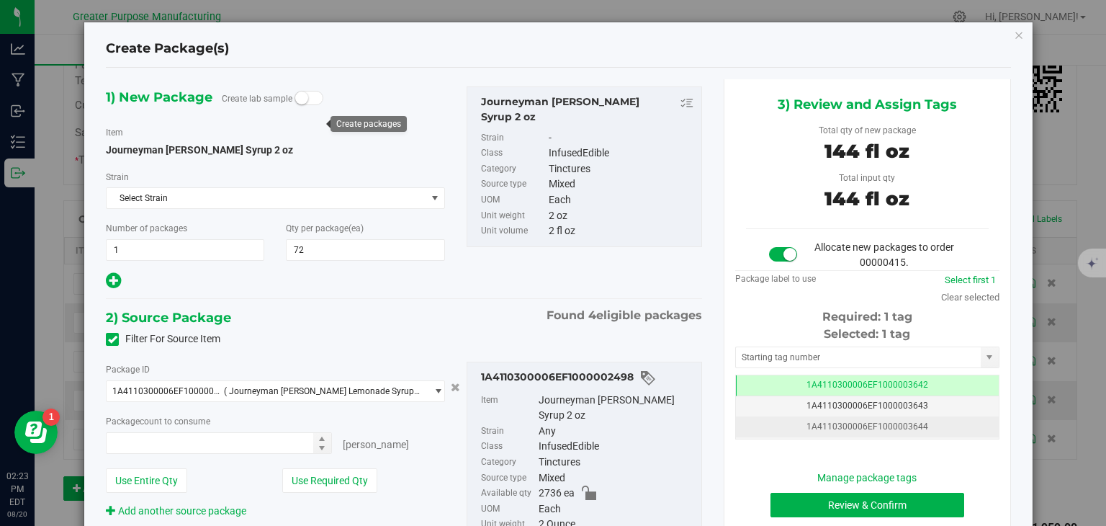
type input "72 ea"
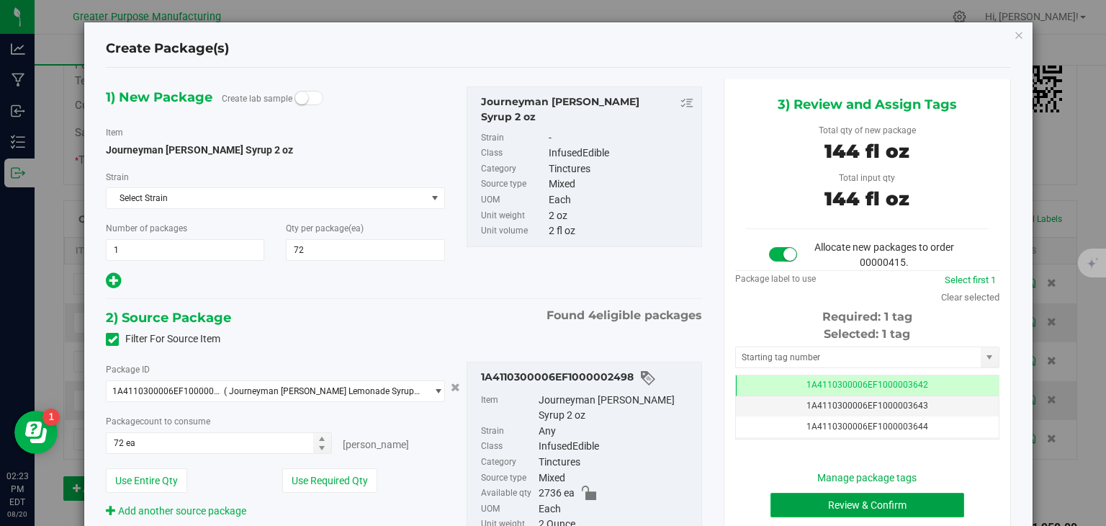
click at [794, 500] on button "Review & Confirm" at bounding box center [868, 505] width 194 height 24
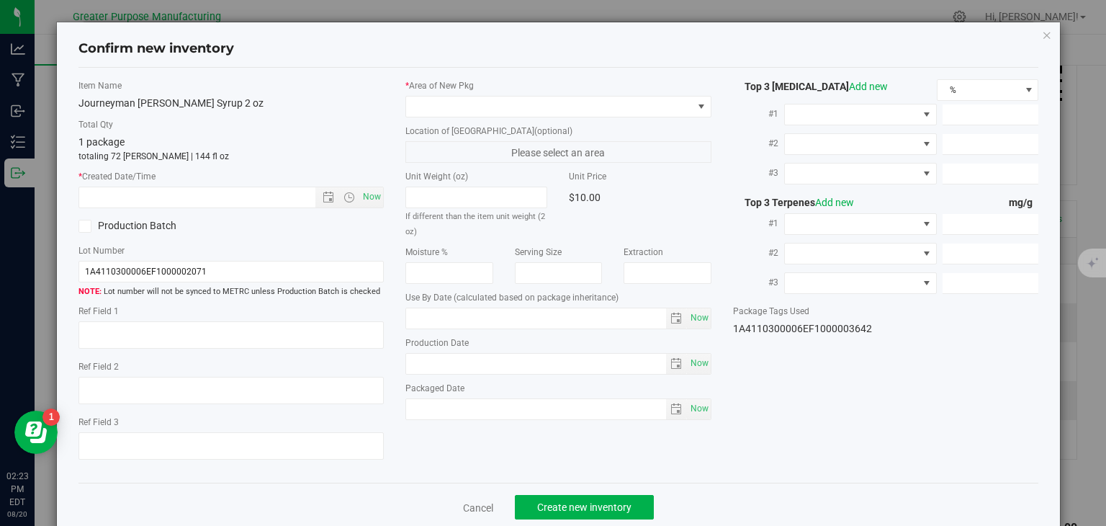
type input "2025-01-03"
type input "2025-07-03"
click at [372, 191] on span "Now" at bounding box center [372, 197] width 24 height 21
type input "8/20/2025 2:23 PM"
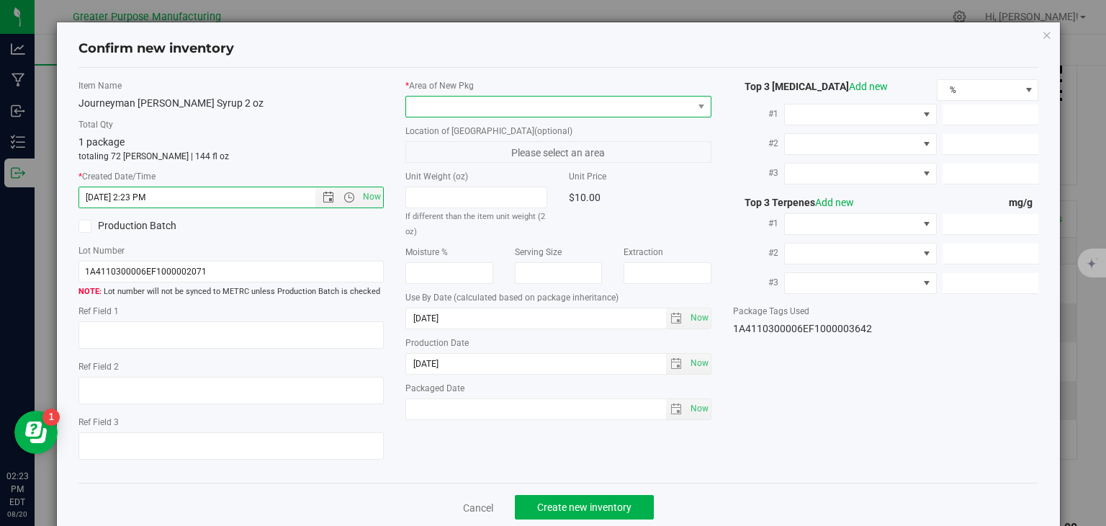
click at [452, 107] on span at bounding box center [549, 107] width 287 height 20
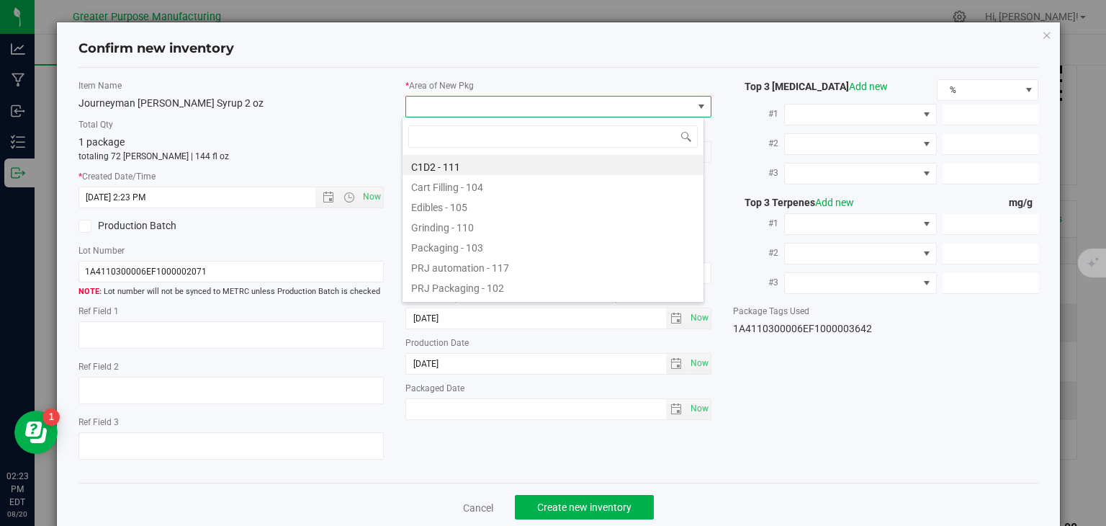
type input "108"
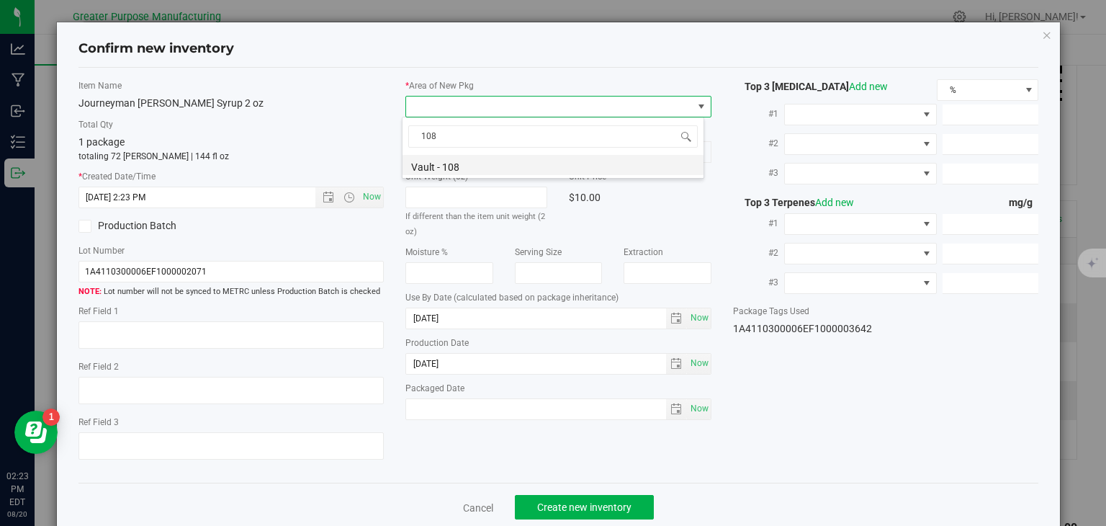
click at [452, 163] on li "Vault - 108" at bounding box center [553, 165] width 301 height 20
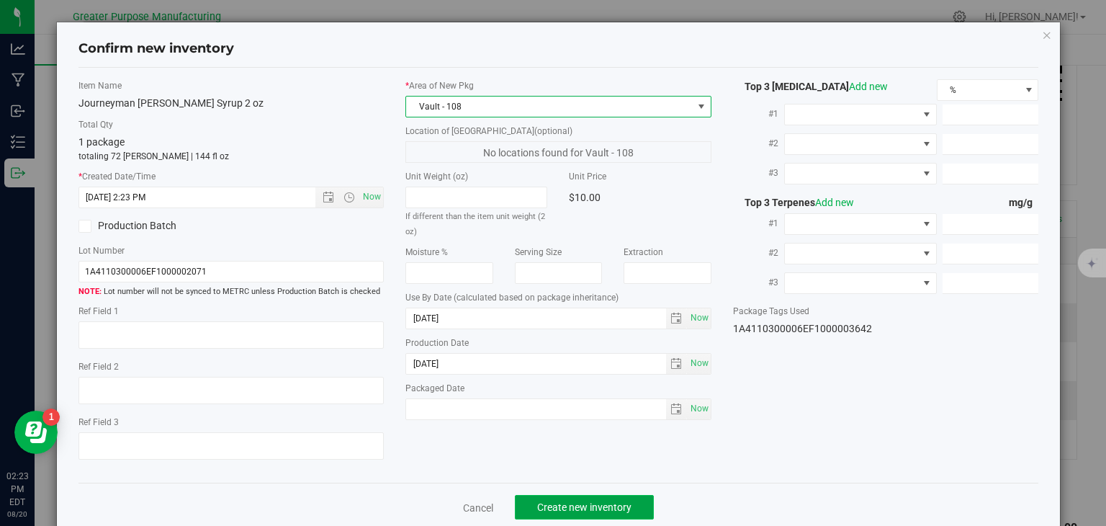
click at [618, 501] on span "Create new inventory" at bounding box center [584, 507] width 94 height 12
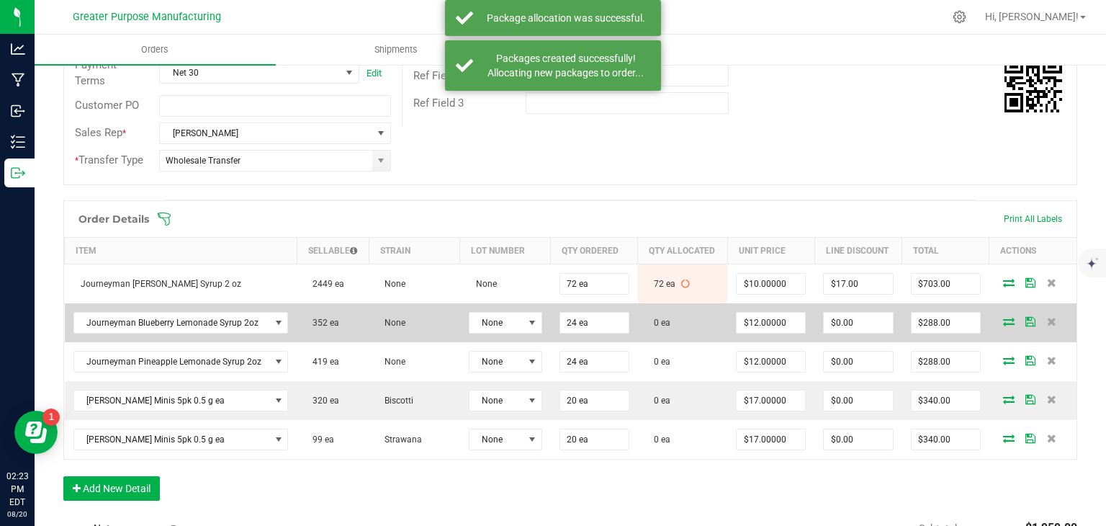
click at [1003, 321] on icon at bounding box center [1009, 321] width 12 height 9
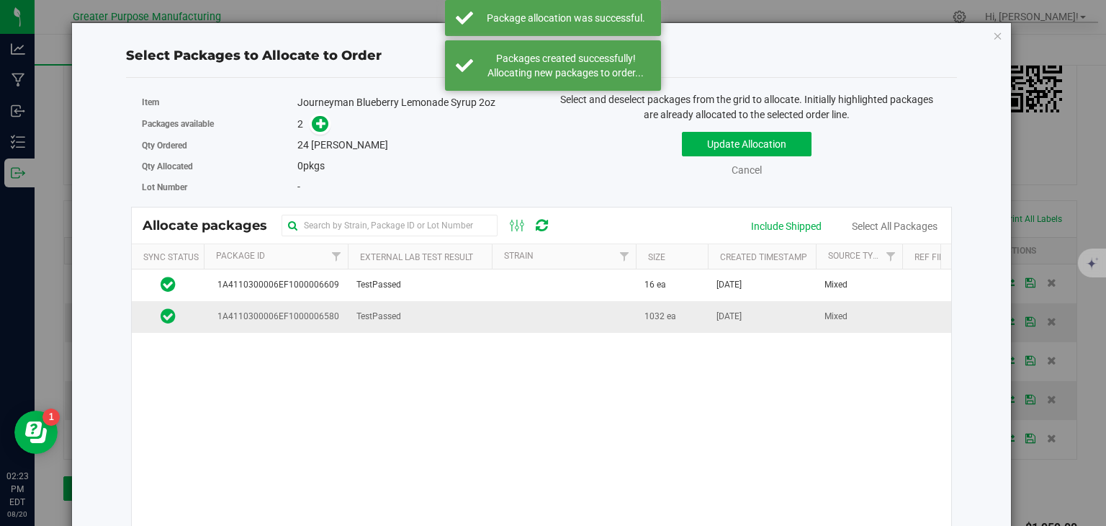
click at [605, 313] on td at bounding box center [564, 316] width 144 height 31
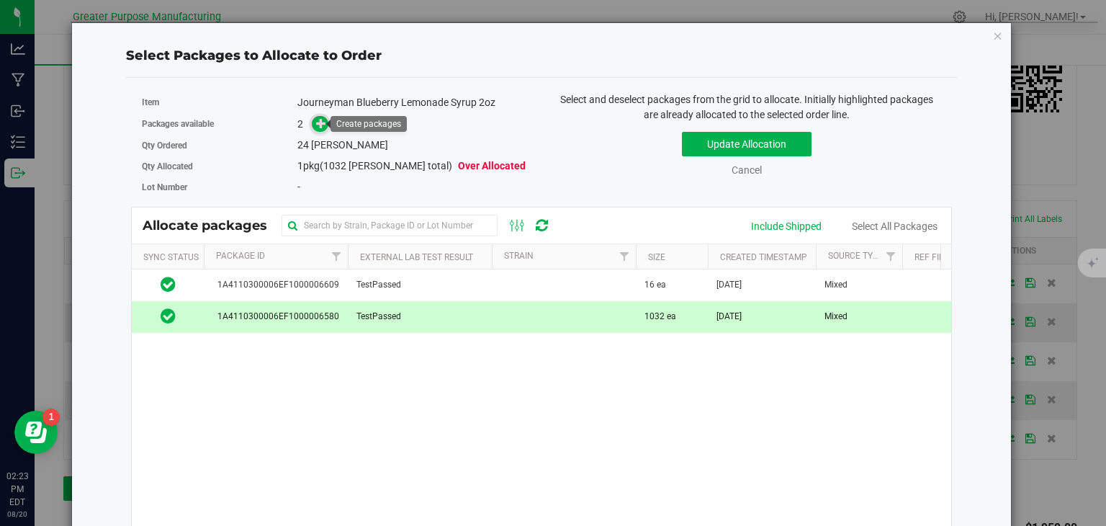
click at [320, 121] on icon at bounding box center [321, 123] width 10 height 10
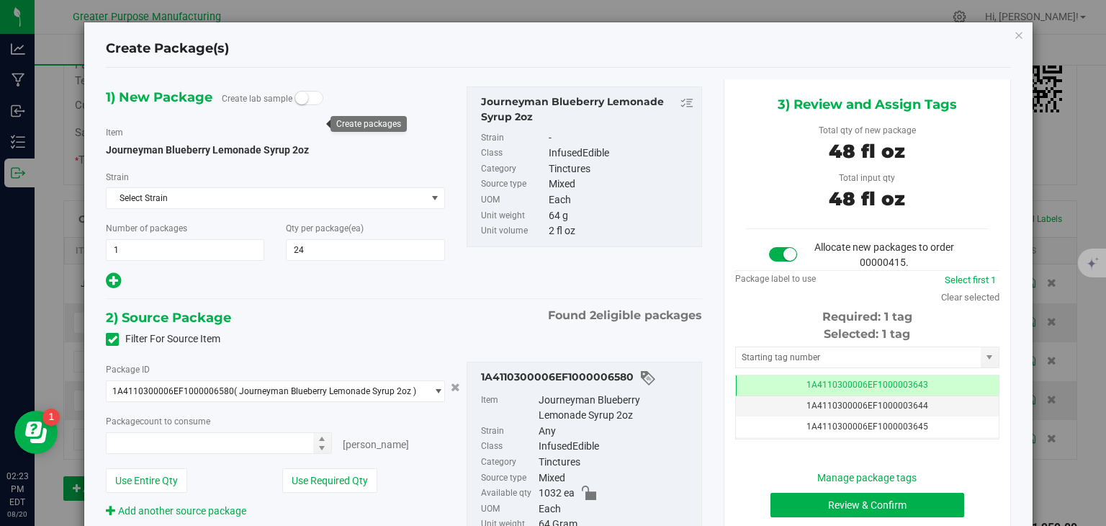
type input "24 ea"
click at [807, 495] on button "Review & Confirm" at bounding box center [868, 505] width 194 height 24
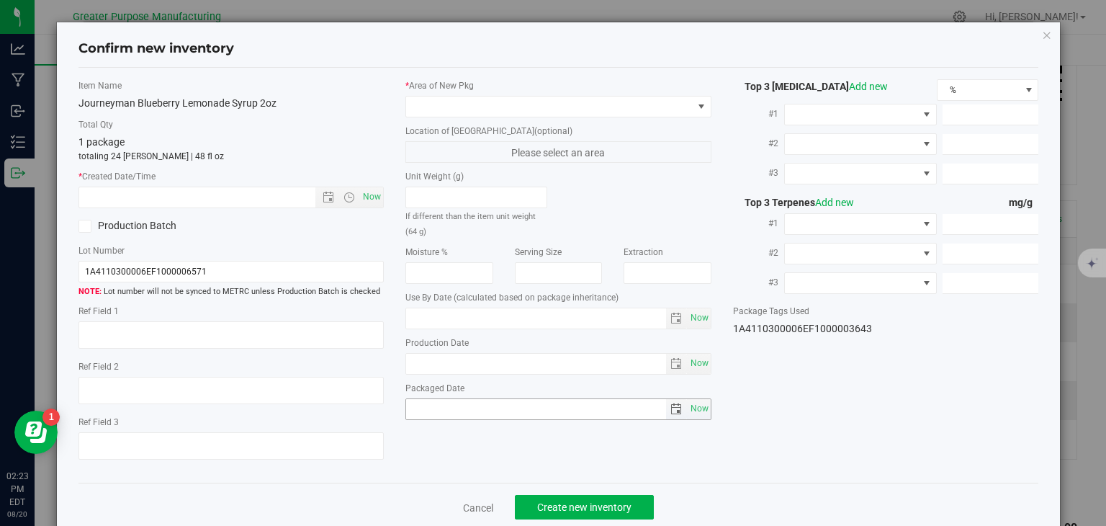
type input "2025-01-06"
type input "2025-08-06"
click at [371, 208] on div "Item Name Journeyman Blueberry Lemonade Syrup 2oz Total Qty 1 package totaling …" at bounding box center [232, 275] width 328 height 393
click at [371, 202] on span "Now" at bounding box center [372, 197] width 24 height 21
type input "8/20/2025 2:23 PM"
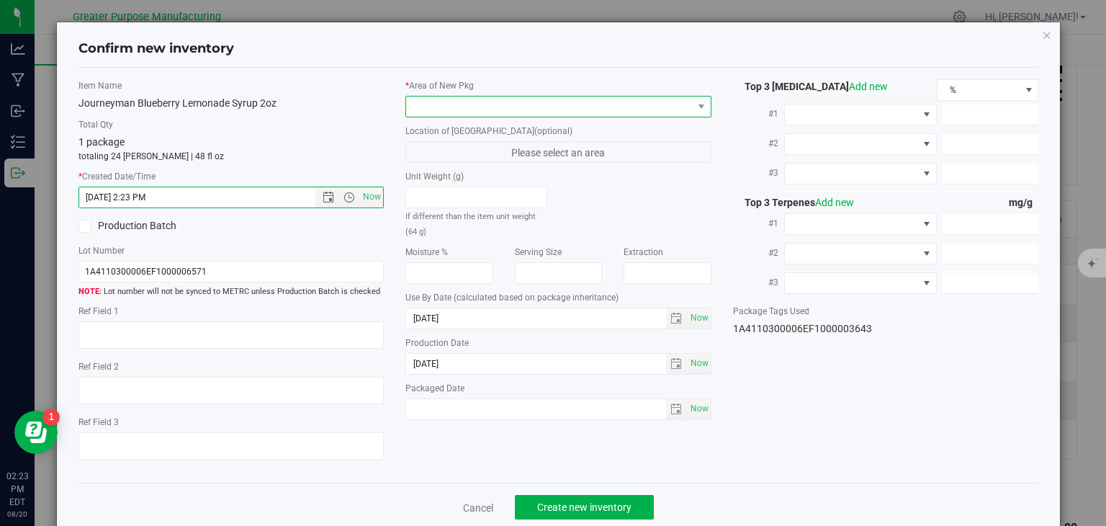
click at [452, 105] on span at bounding box center [549, 107] width 287 height 20
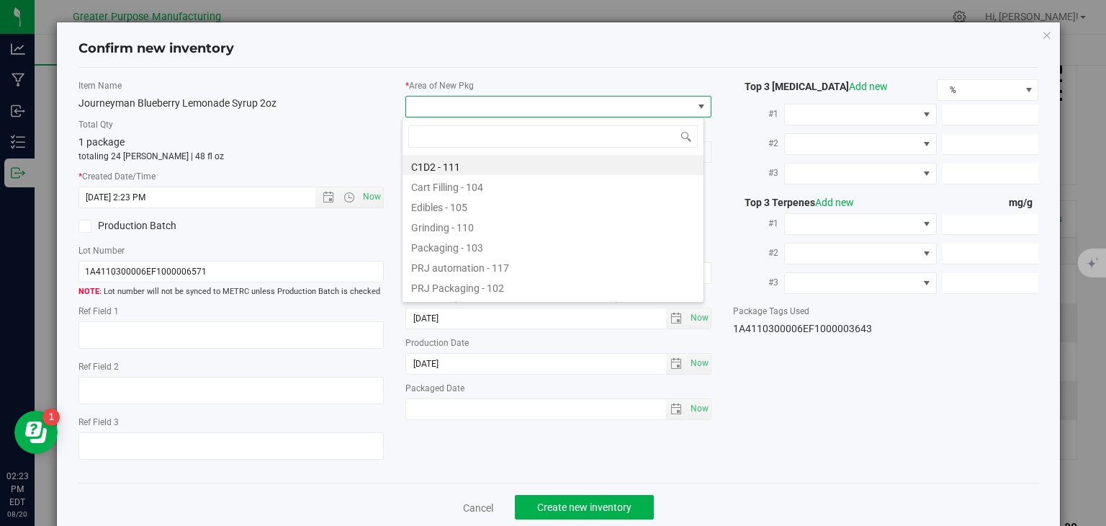
type input "108"
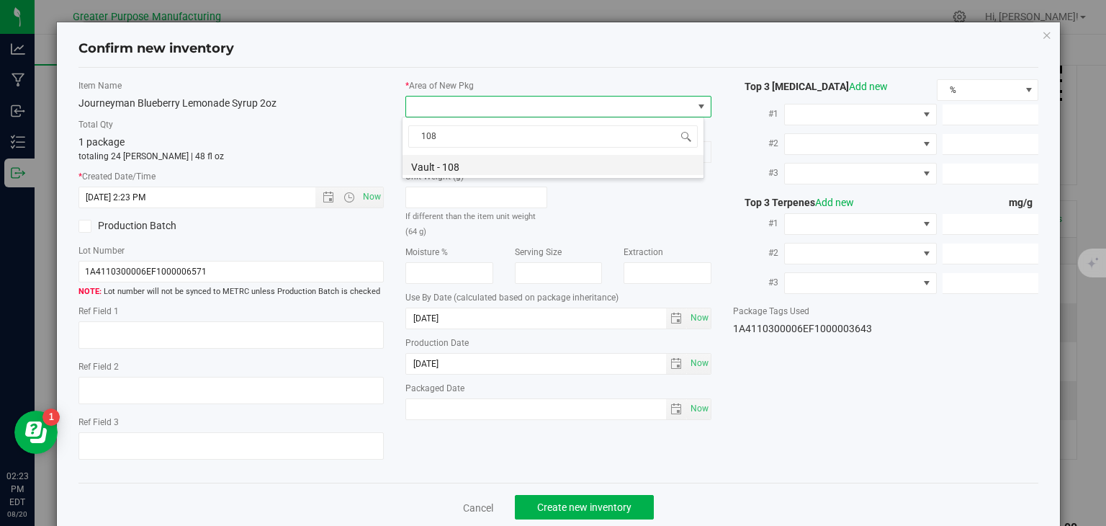
click at [519, 171] on li "Vault - 108" at bounding box center [553, 165] width 301 height 20
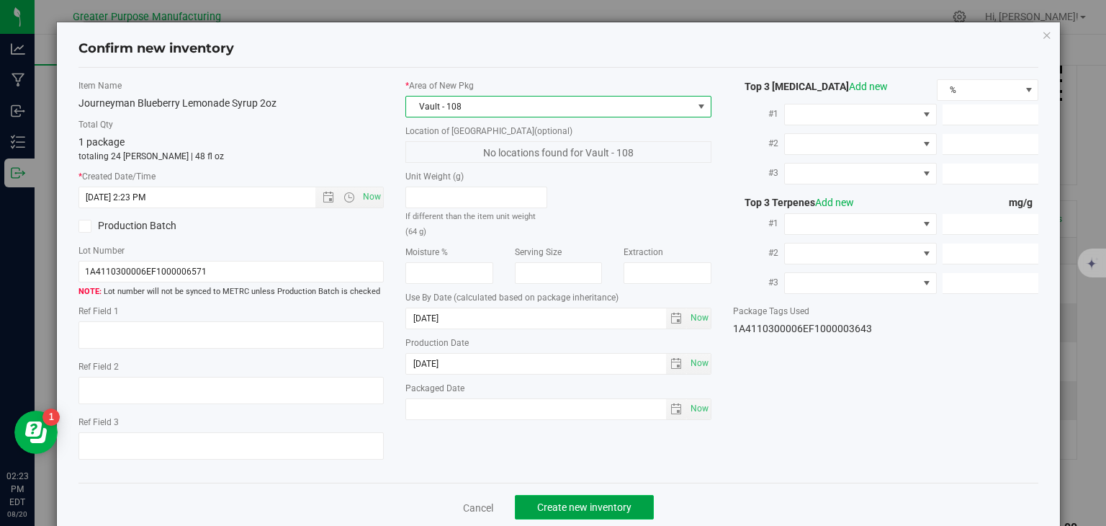
click at [570, 506] on span "Create new inventory" at bounding box center [584, 507] width 94 height 12
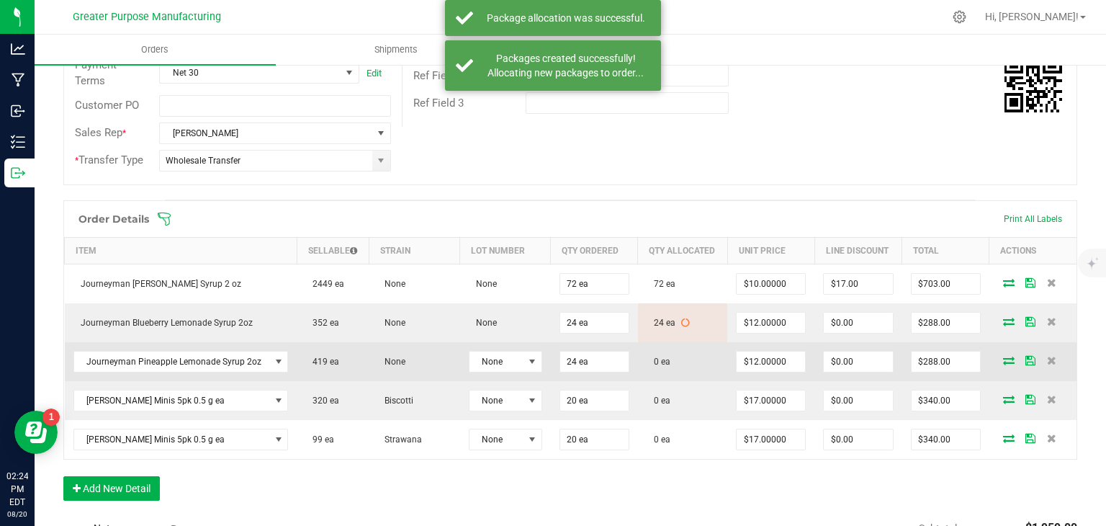
click at [1003, 357] on icon at bounding box center [1009, 360] width 12 height 9
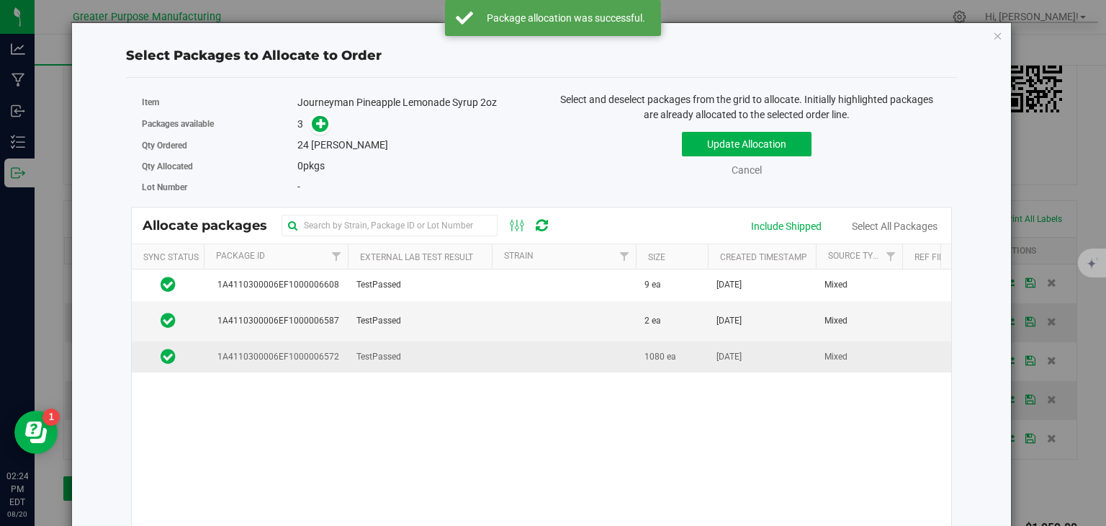
click at [467, 352] on td "TestPassed" at bounding box center [420, 356] width 144 height 31
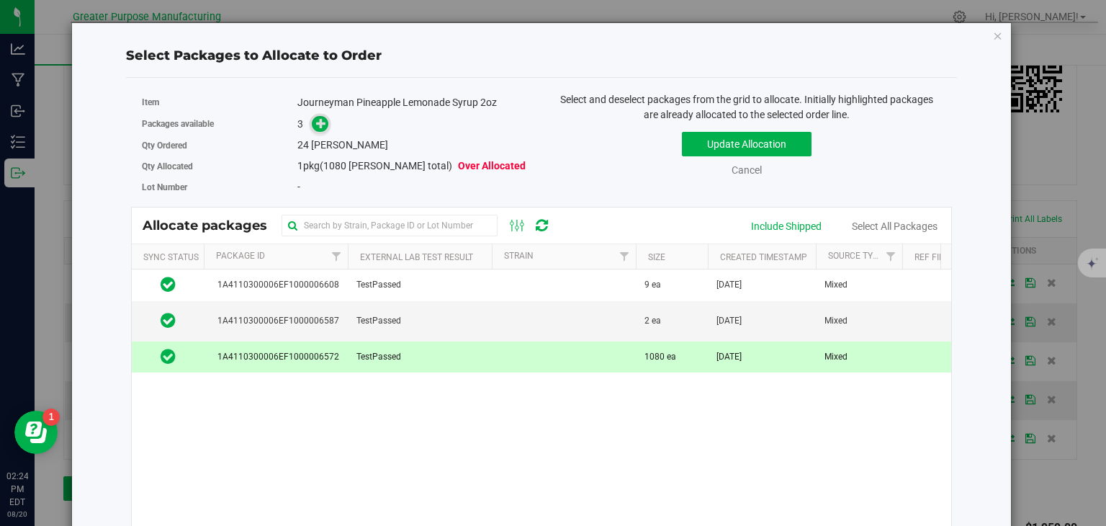
click at [323, 127] on icon at bounding box center [321, 122] width 10 height 10
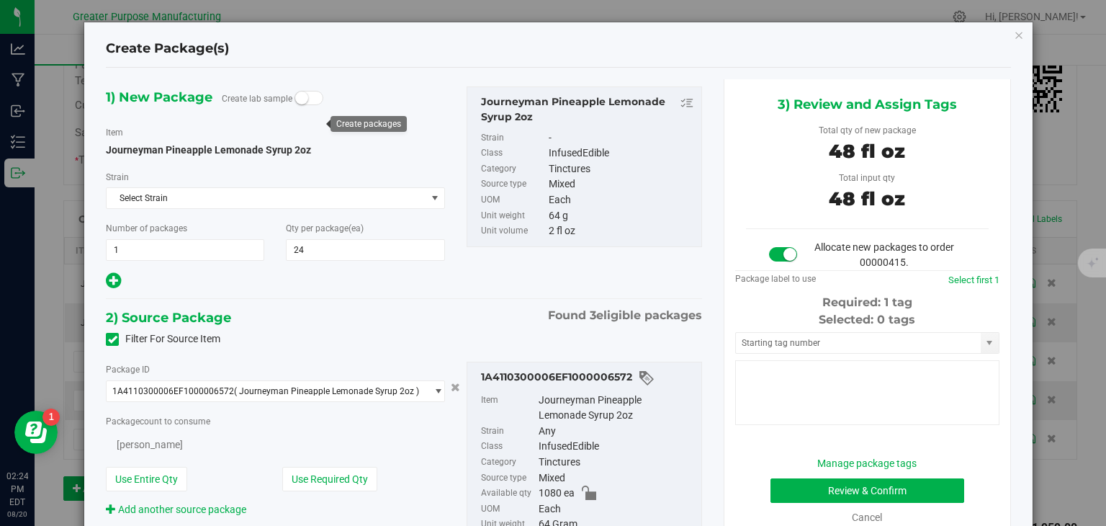
type input "24"
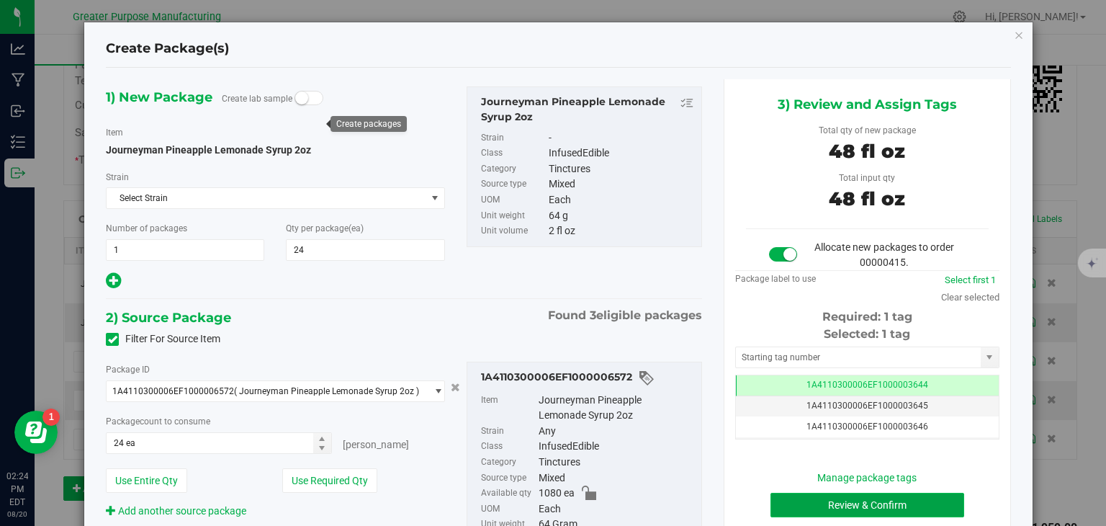
click at [824, 503] on button "Review & Confirm" at bounding box center [868, 505] width 194 height 24
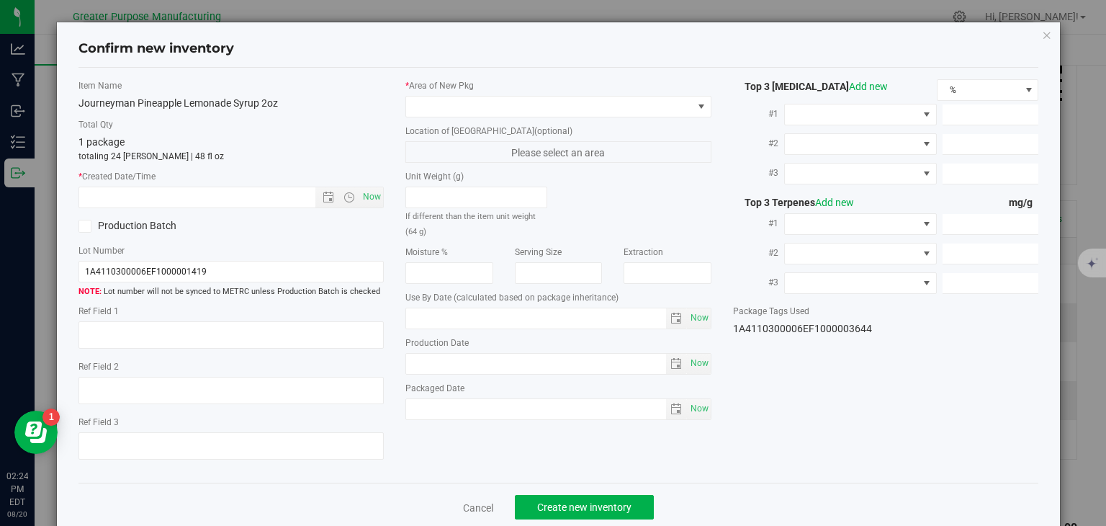
type input "2026-02-05"
type input "2025-08-05"
click at [363, 191] on span "Now" at bounding box center [372, 197] width 24 height 21
type input "8/20/2025 2:24 PM"
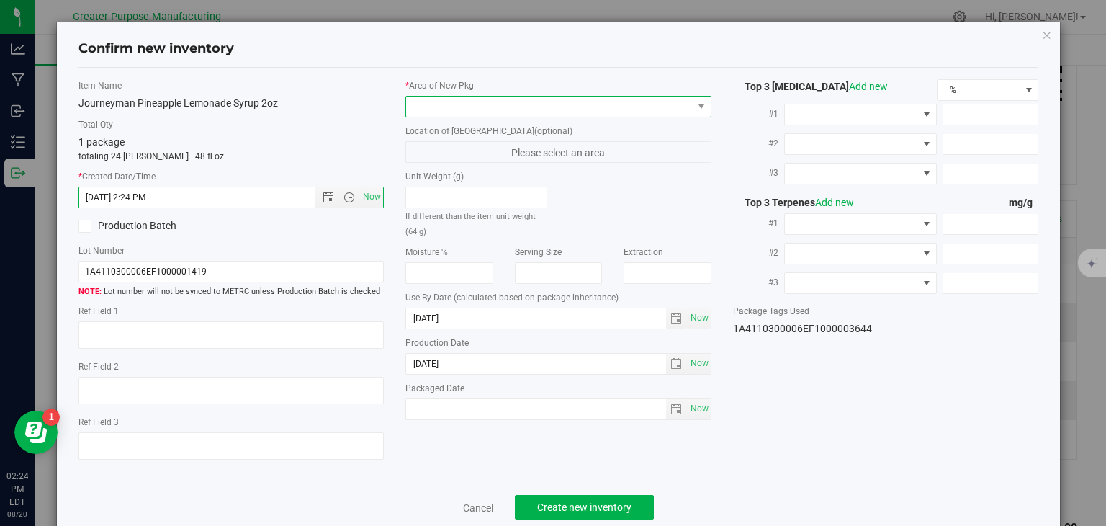
click at [452, 99] on span at bounding box center [549, 107] width 287 height 20
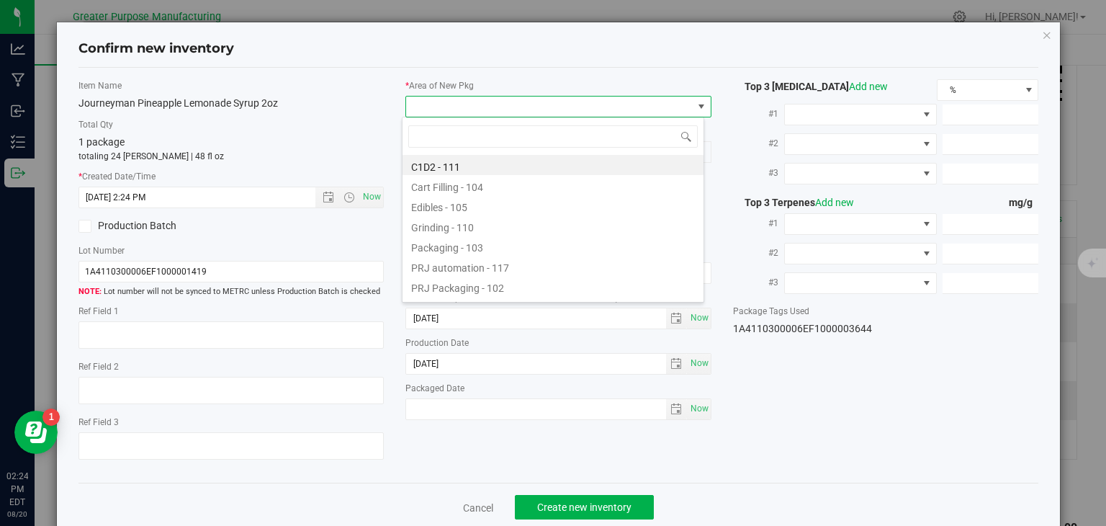
type input "108"
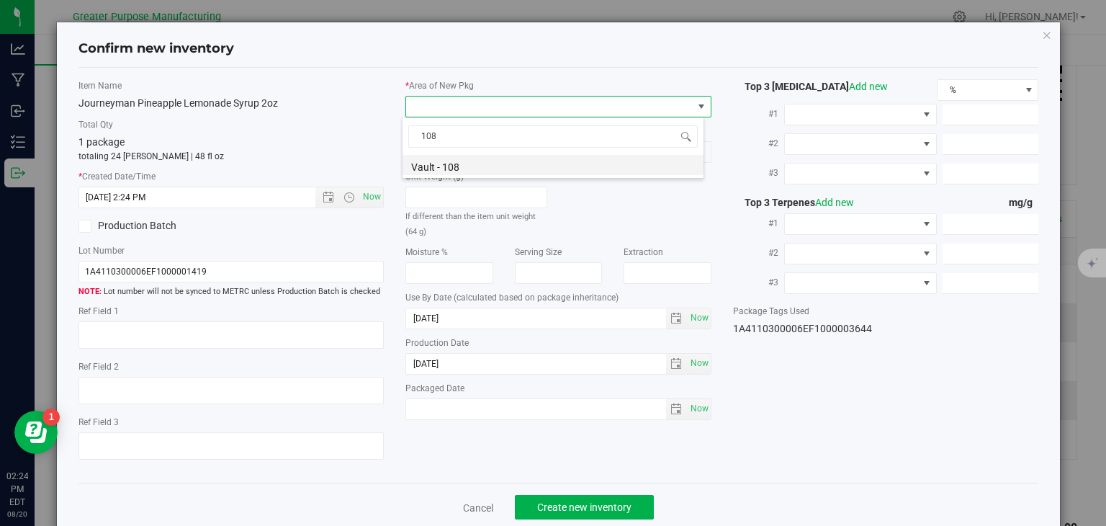
click at [466, 167] on li "Vault - 108" at bounding box center [553, 165] width 301 height 20
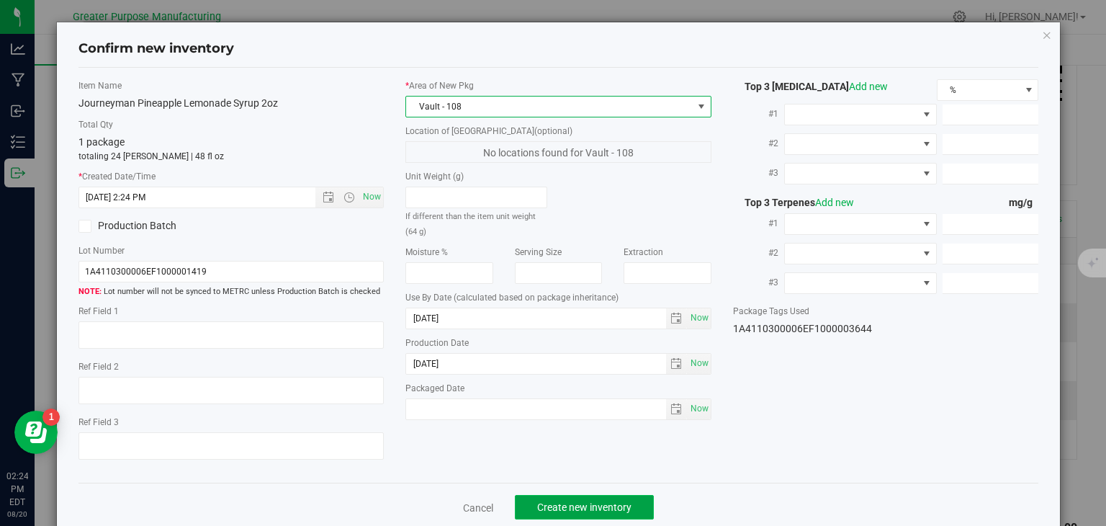
click at [576, 506] on span "Create new inventory" at bounding box center [584, 507] width 94 height 12
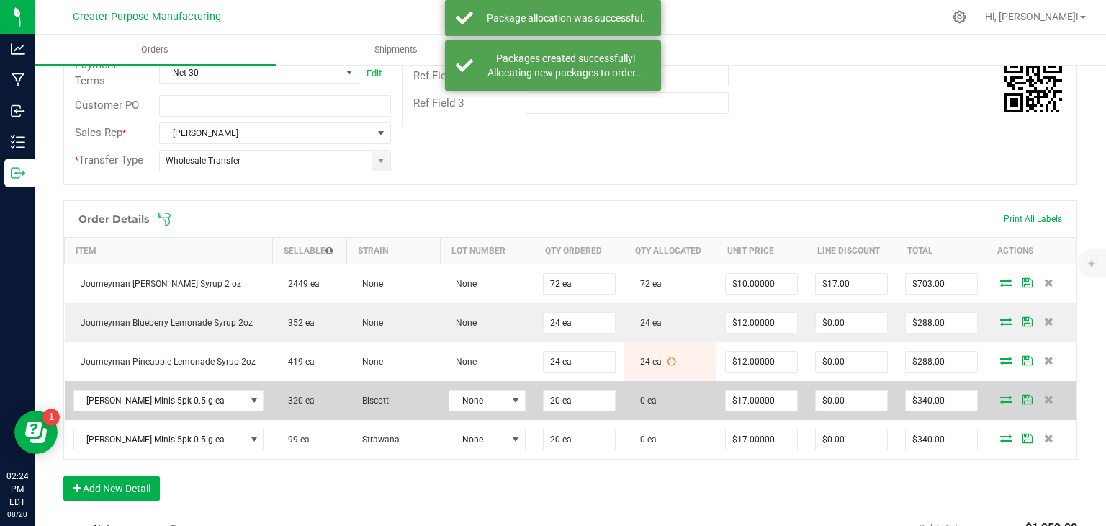
click at [1001, 396] on icon at bounding box center [1007, 399] width 12 height 9
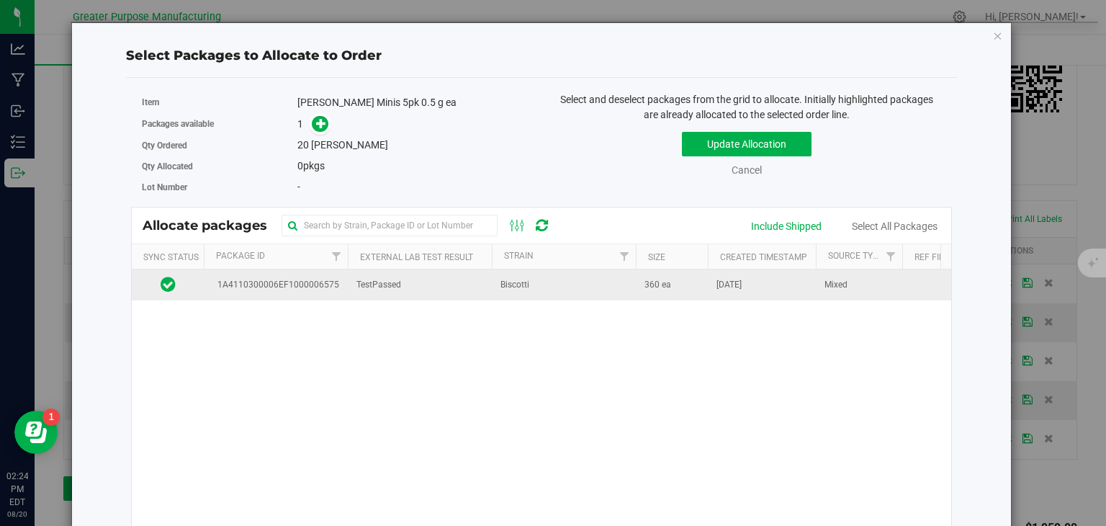
click at [433, 281] on td "TestPassed" at bounding box center [420, 284] width 144 height 31
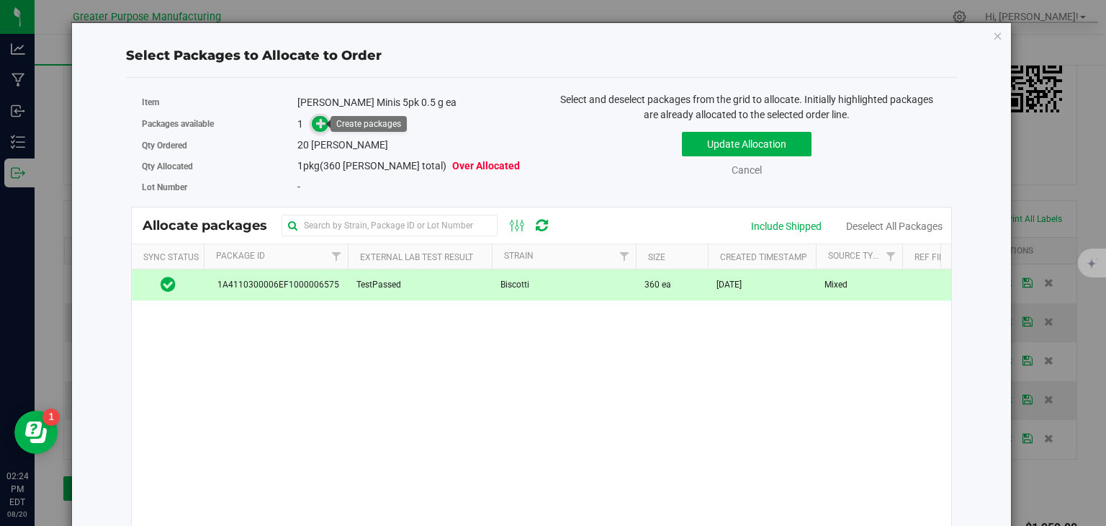
click at [318, 127] on icon at bounding box center [321, 122] width 11 height 11
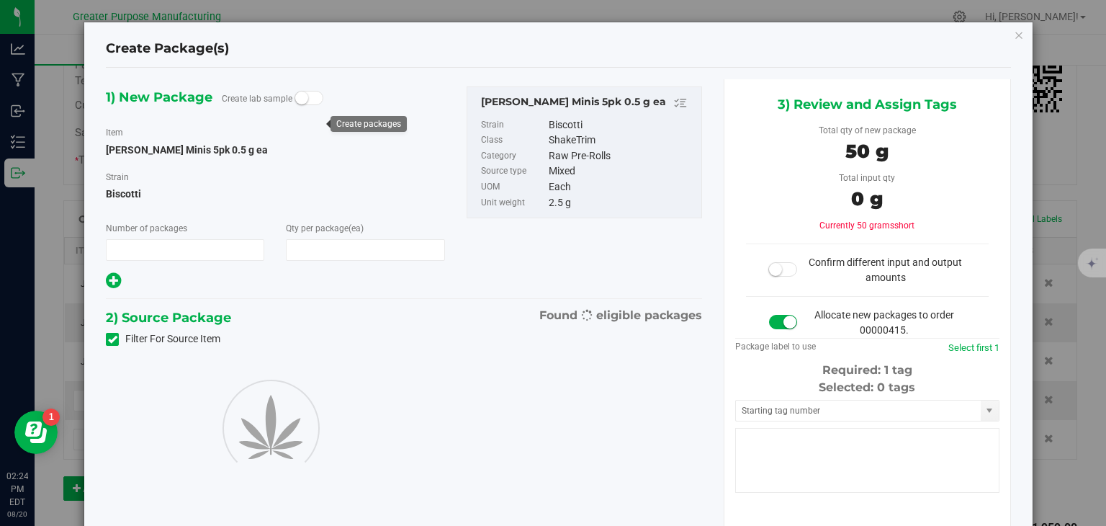
type input "1"
type input "20"
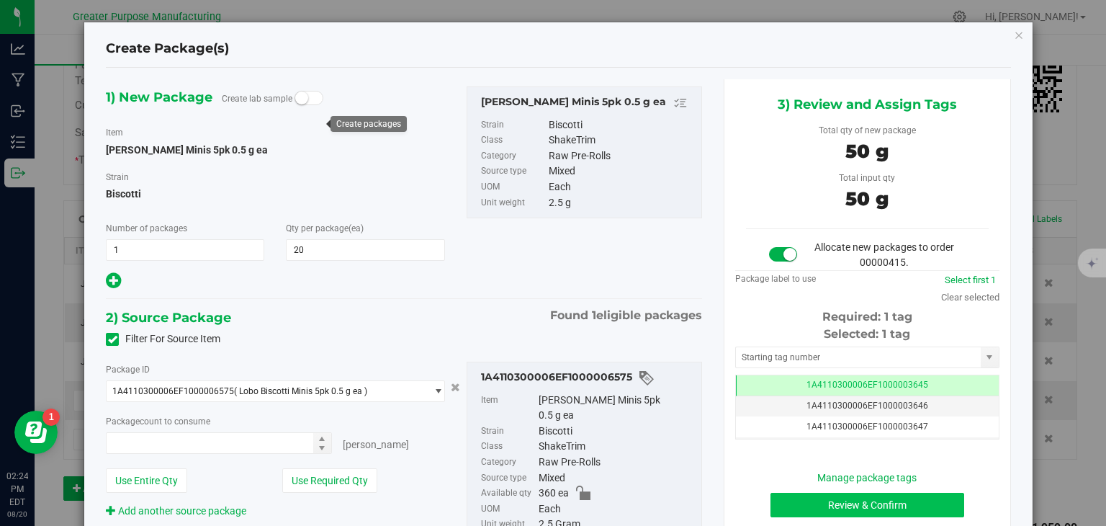
type input "20 ea"
click at [874, 502] on button "Review & Confirm" at bounding box center [868, 505] width 194 height 24
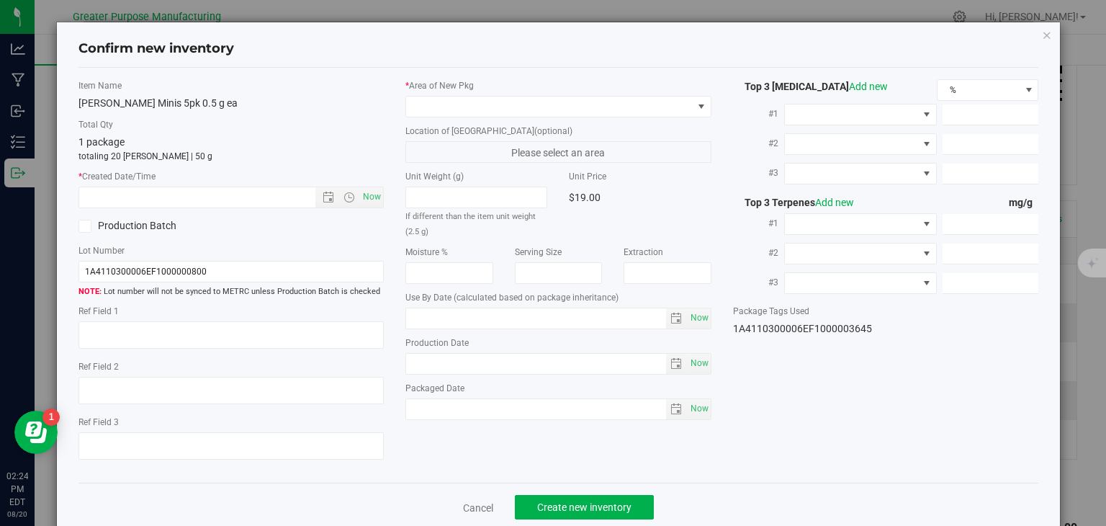
type input "2026-02-05"
type input "2025-08-05"
click at [372, 197] on span "Now" at bounding box center [372, 197] width 24 height 21
type input "8/20/2025 2:24 PM"
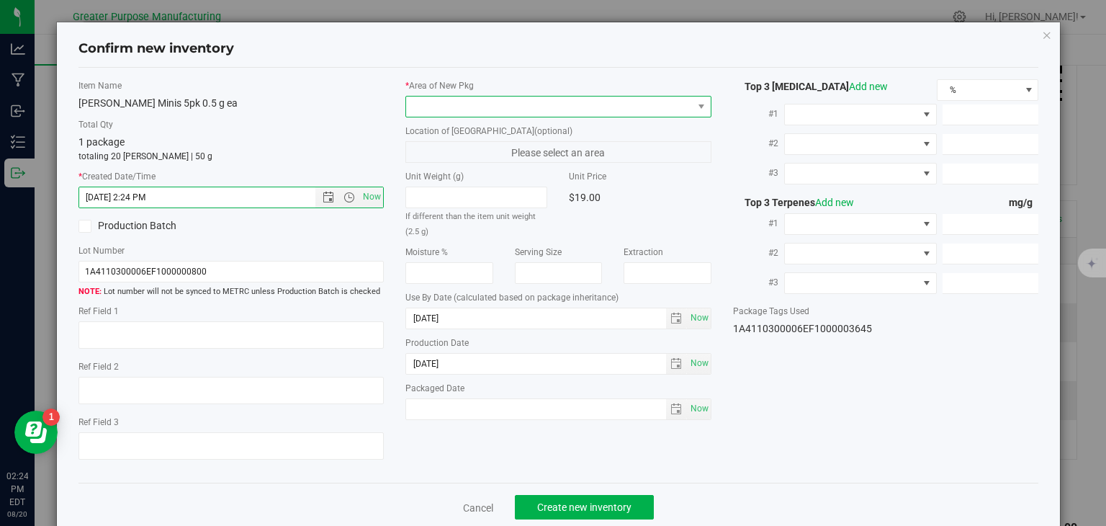
click at [439, 102] on span at bounding box center [549, 107] width 287 height 20
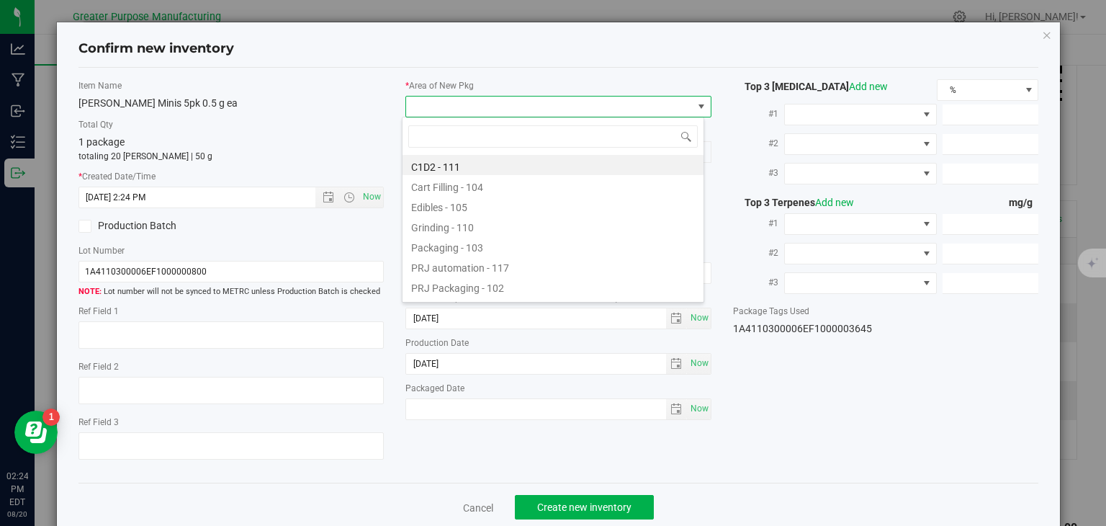
type input "108"
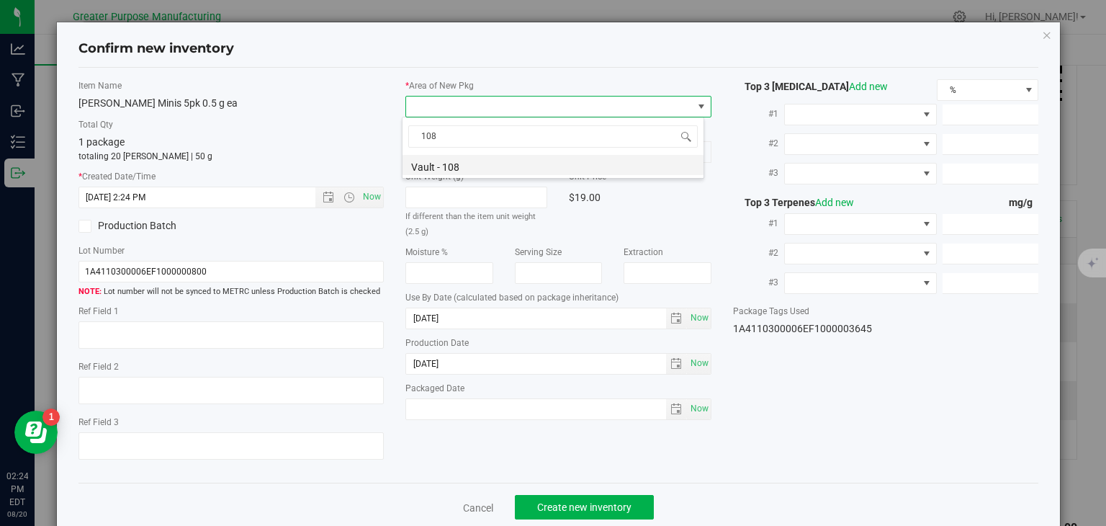
click at [437, 161] on li "Vault - 108" at bounding box center [553, 165] width 301 height 20
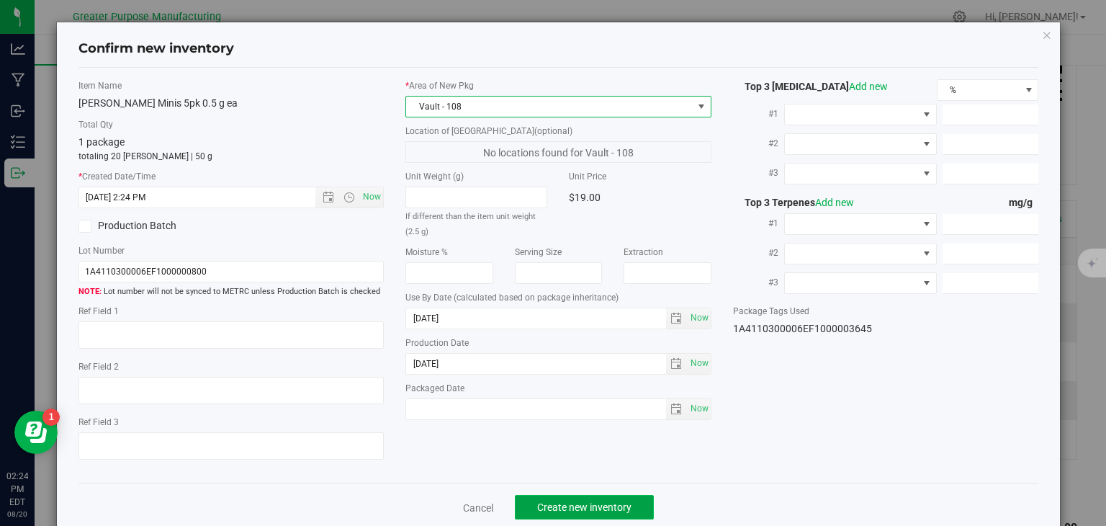
click at [581, 502] on span "Create new inventory" at bounding box center [584, 507] width 94 height 12
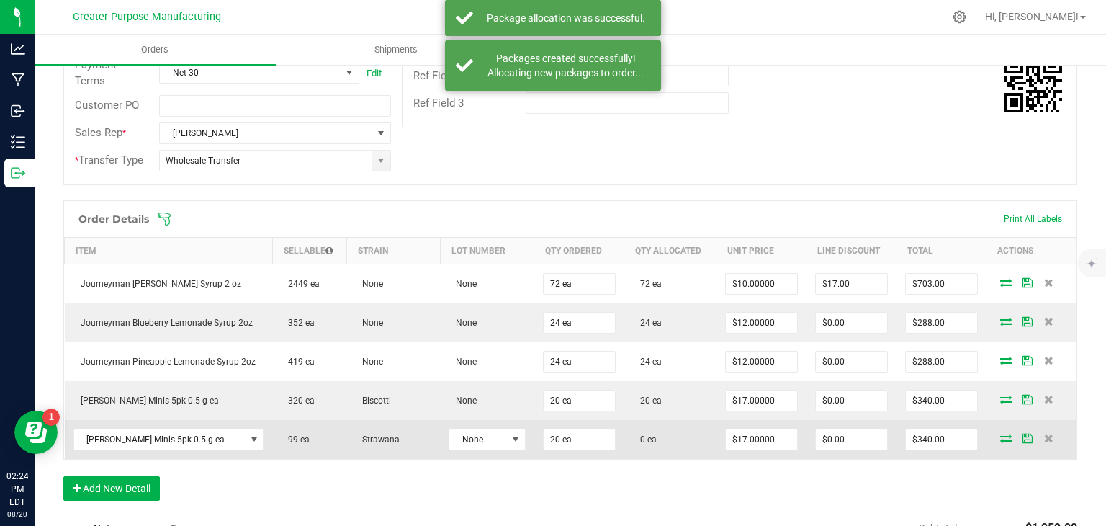
click at [1001, 434] on icon at bounding box center [1007, 438] width 12 height 9
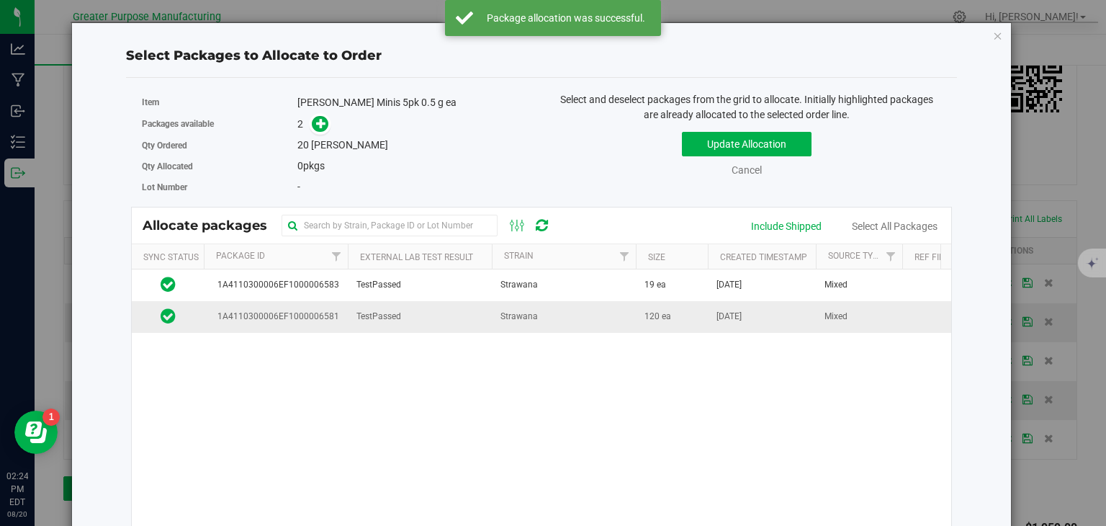
click at [464, 323] on td "TestPassed" at bounding box center [420, 316] width 144 height 31
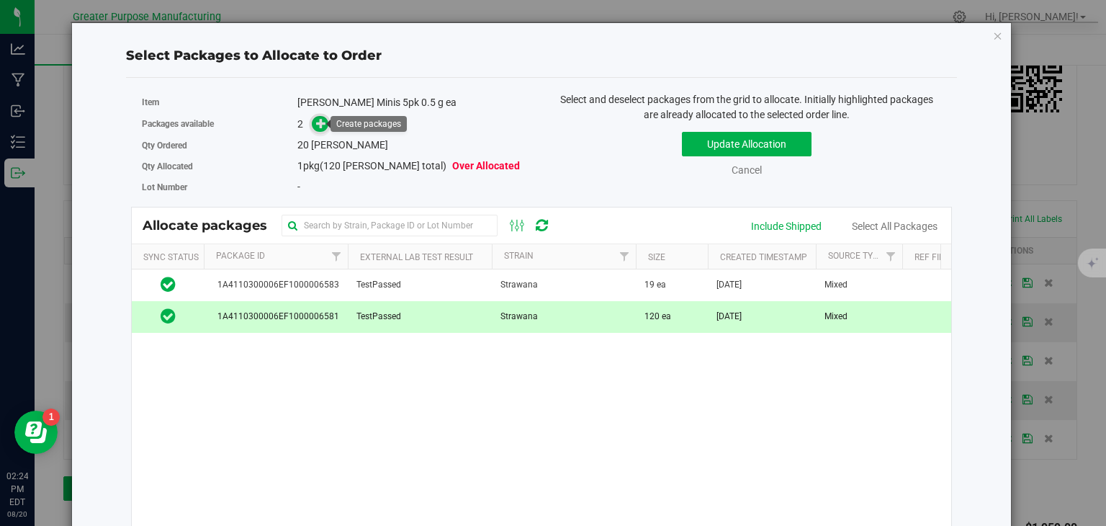
click at [316, 120] on icon at bounding box center [321, 123] width 10 height 10
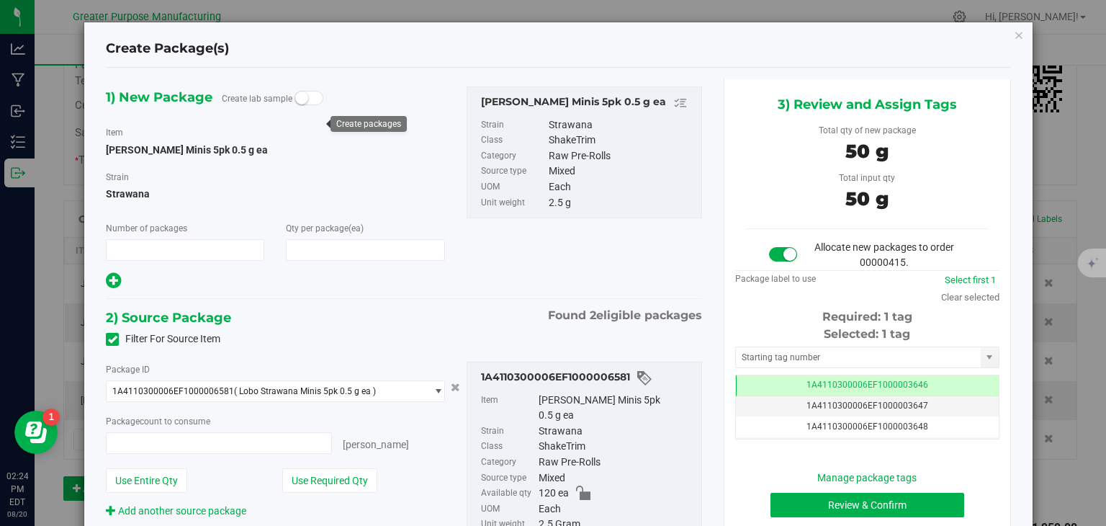
type input "1"
type input "20"
type input "20 ea"
click at [832, 501] on button "Review & Confirm" at bounding box center [868, 505] width 194 height 24
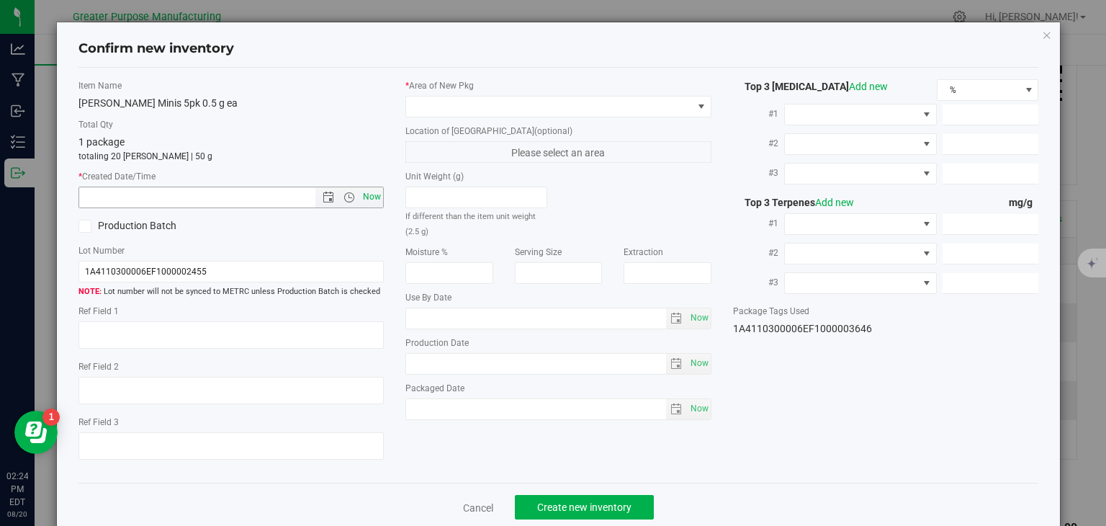
click at [370, 196] on span "Now" at bounding box center [372, 197] width 24 height 21
type input "8/20/2025 2:24 PM"
click at [465, 99] on span at bounding box center [549, 107] width 287 height 20
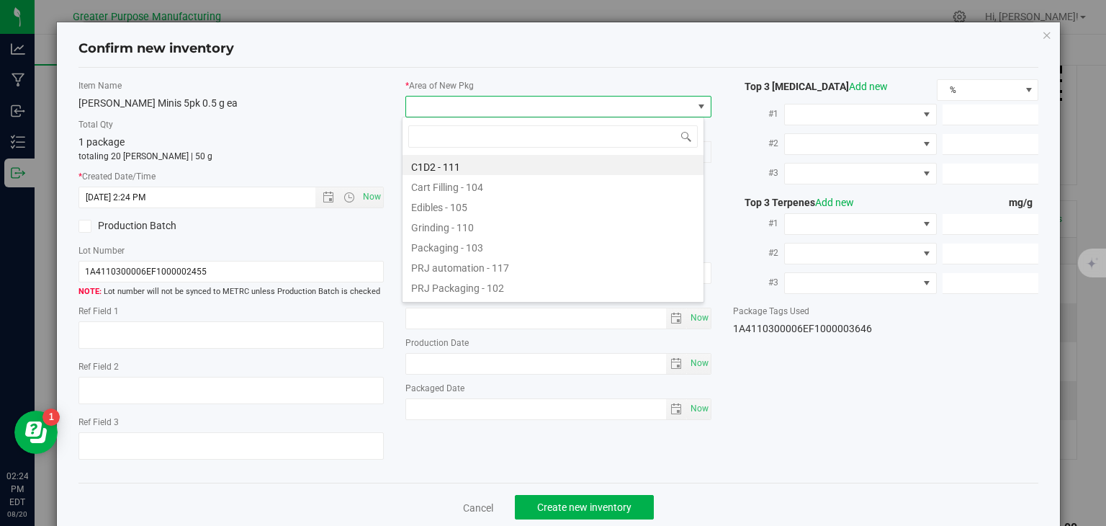
type input "108"
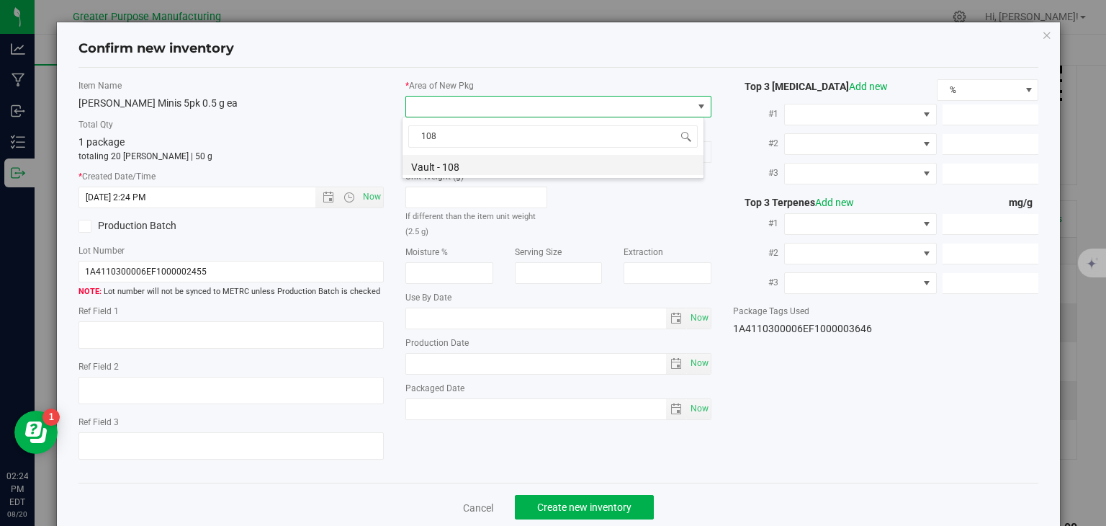
click at [452, 168] on li "Vault - 108" at bounding box center [553, 165] width 301 height 20
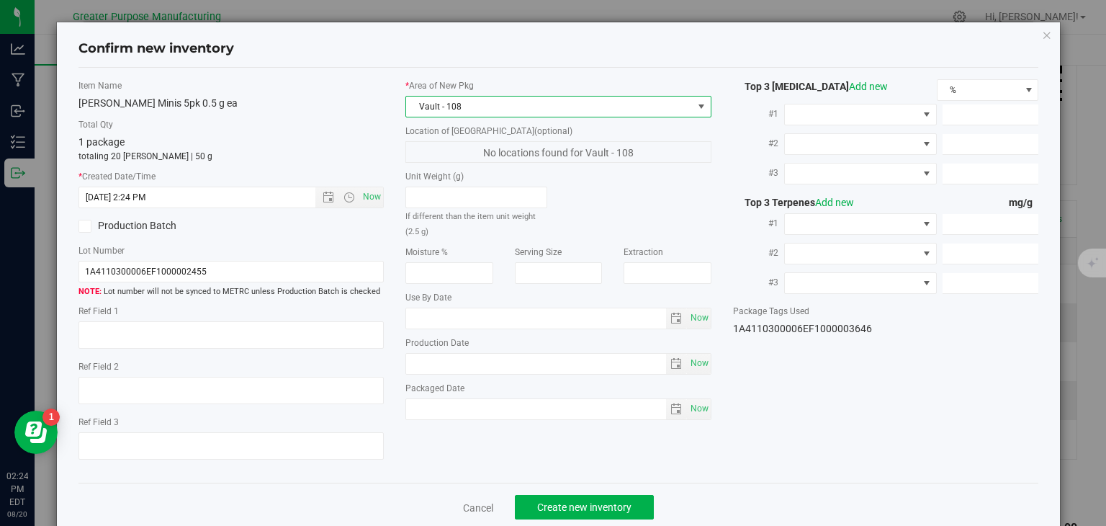
click at [606, 491] on div "Cancel Create new inventory" at bounding box center [559, 507] width 961 height 48
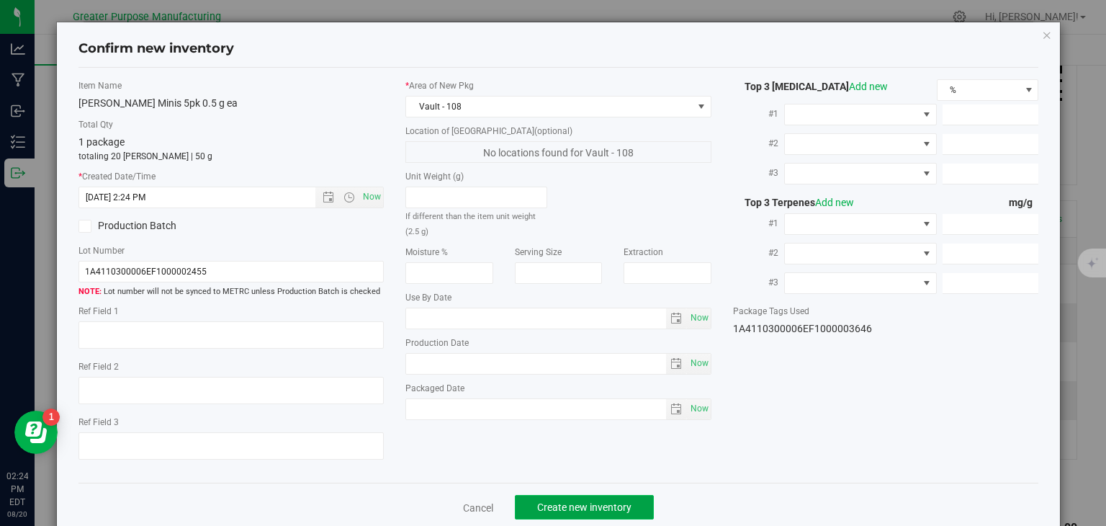
click at [601, 498] on button "Create new inventory" at bounding box center [584, 507] width 139 height 24
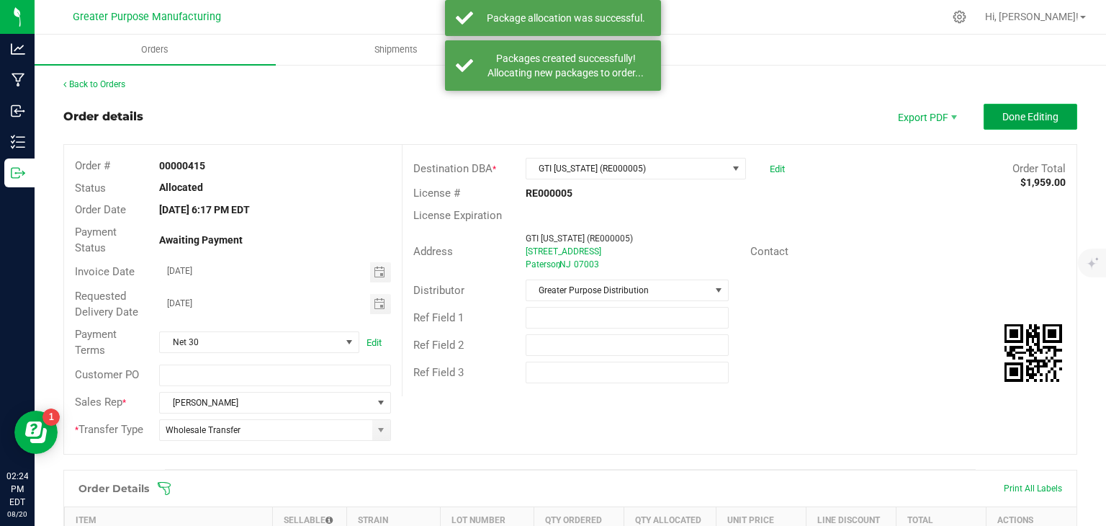
click at [1029, 116] on span "Done Editing" at bounding box center [1031, 117] width 56 height 12
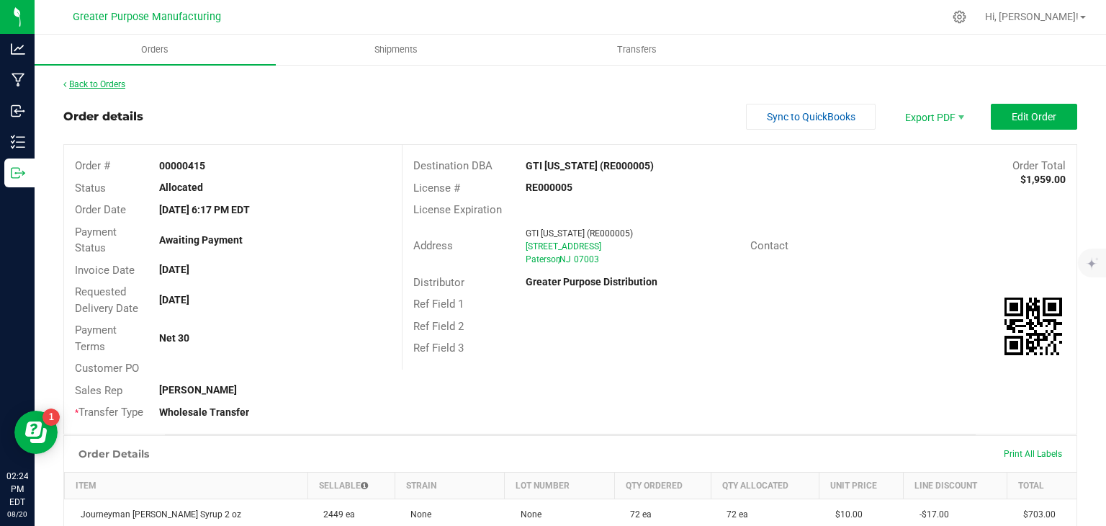
click at [110, 81] on link "Back to Orders" at bounding box center [94, 84] width 62 height 10
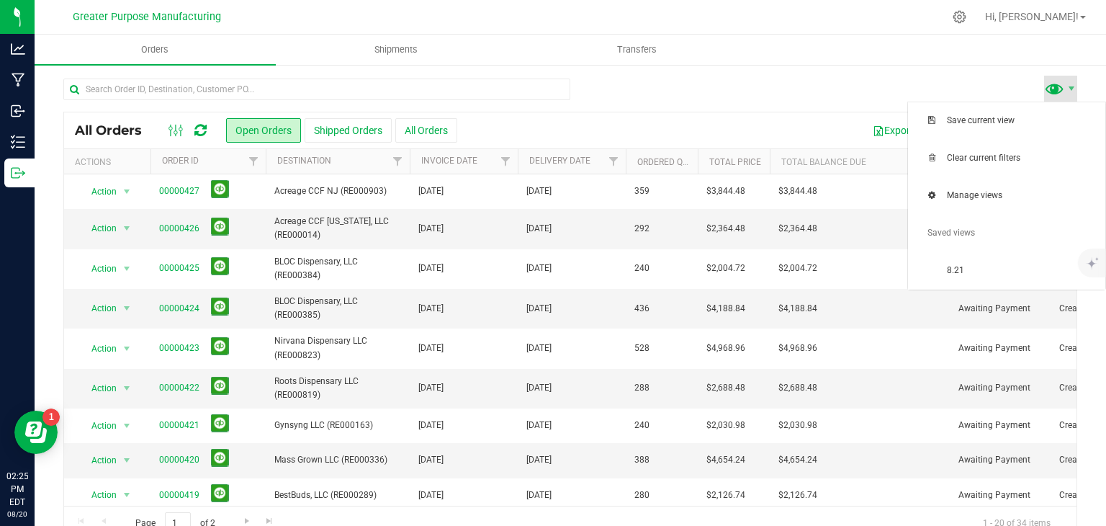
click at [1044, 89] on span at bounding box center [1054, 88] width 21 height 21
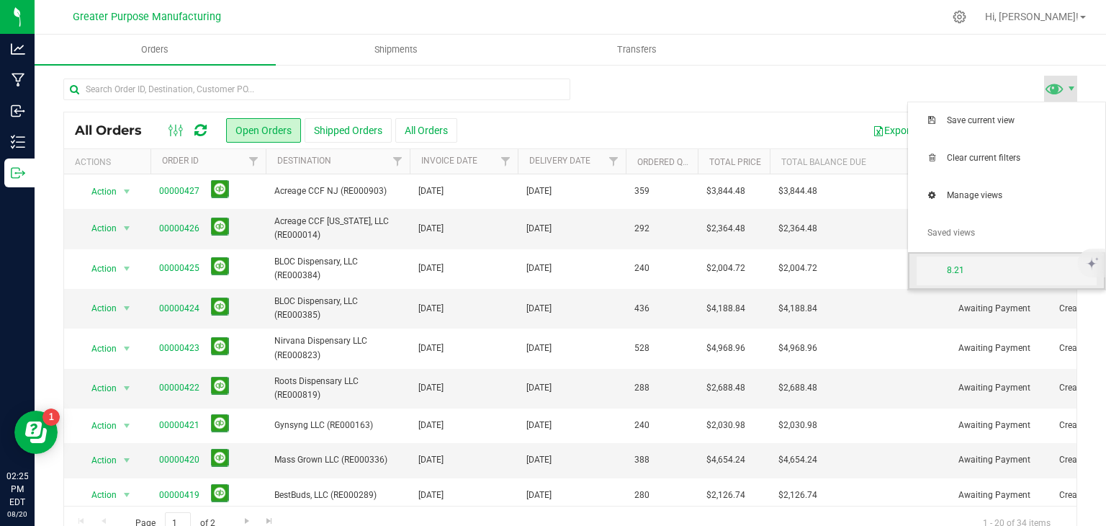
click at [962, 273] on span "8.21" at bounding box center [1022, 270] width 150 height 12
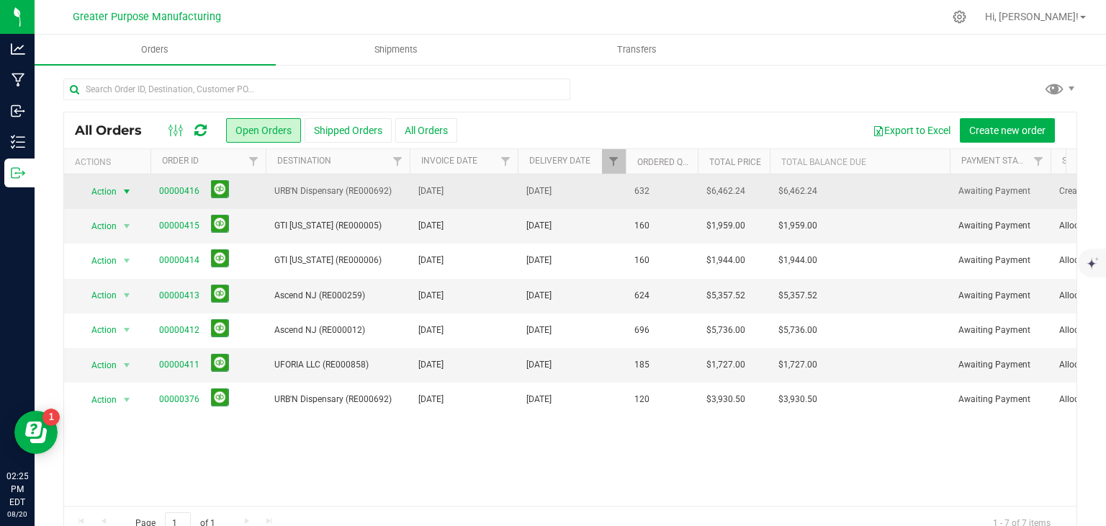
click at [123, 188] on span "select" at bounding box center [127, 192] width 12 height 12
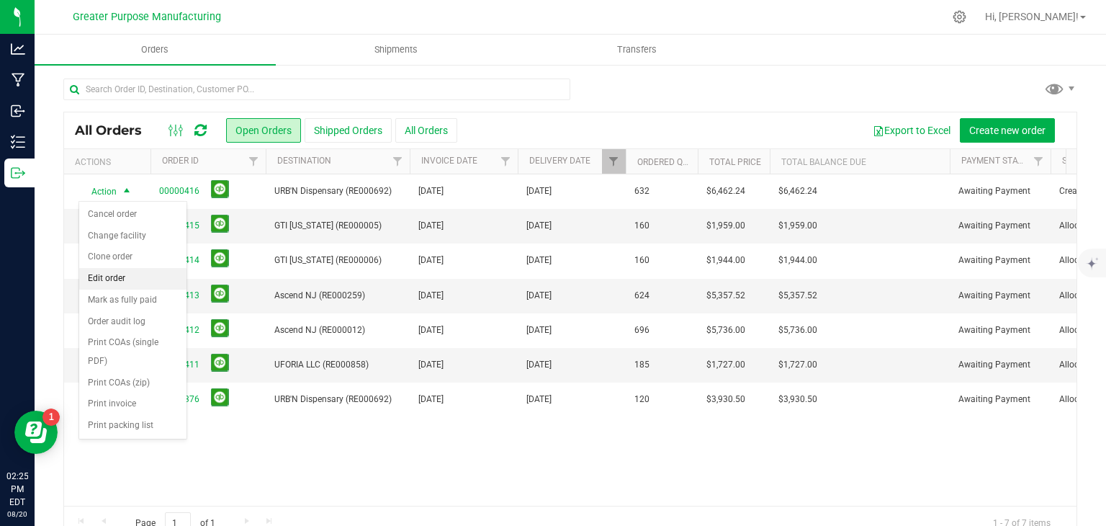
click at [117, 277] on li "Edit order" at bounding box center [132, 279] width 107 height 22
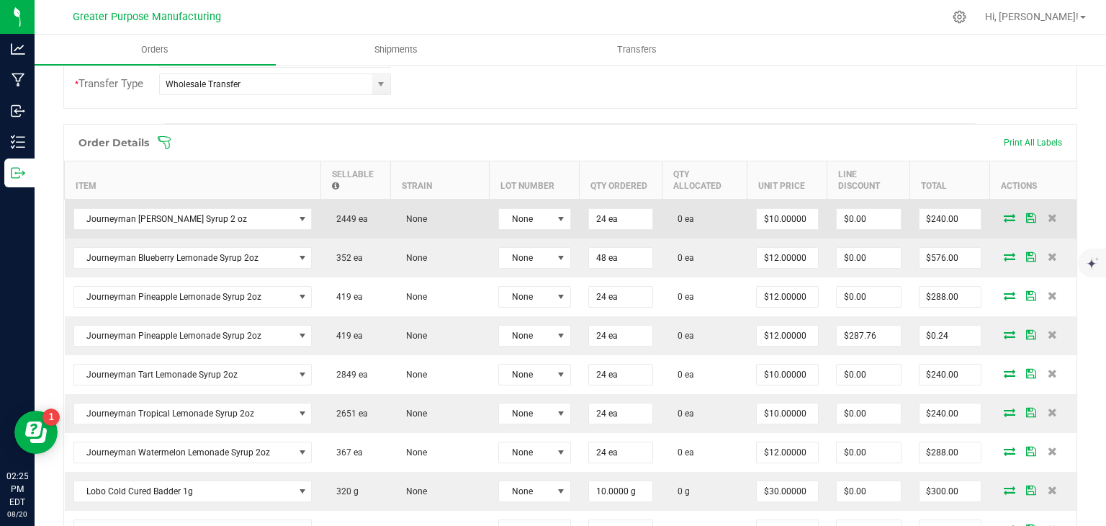
click at [1004, 217] on icon at bounding box center [1010, 217] width 12 height 9
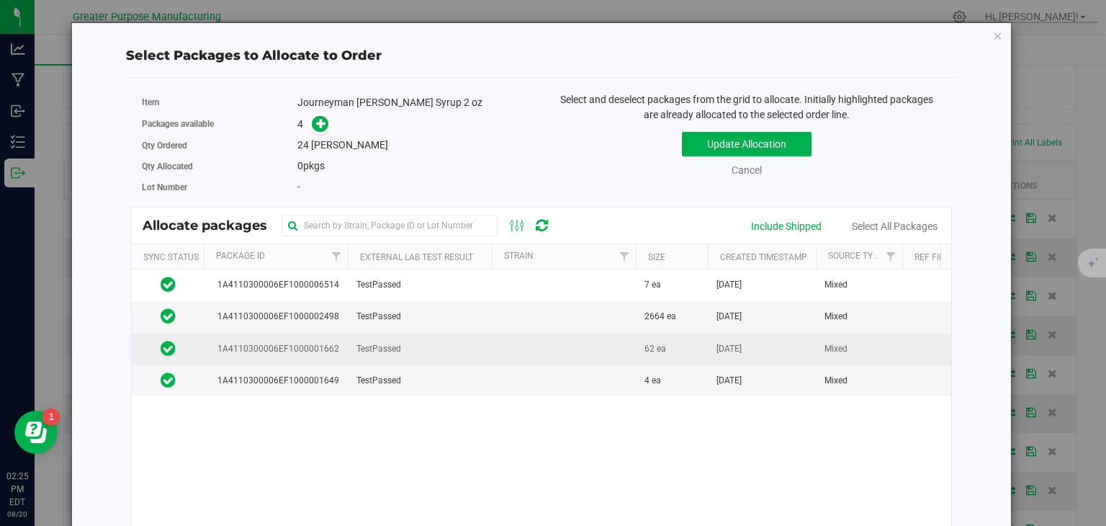
click at [484, 344] on td "TestPassed" at bounding box center [420, 350] width 144 height 32
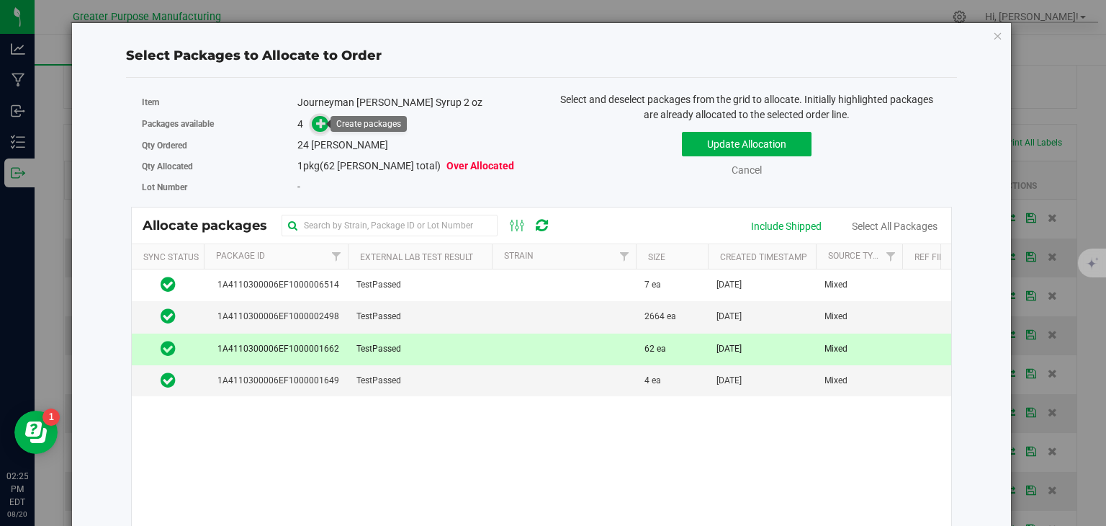
click at [321, 118] on icon at bounding box center [321, 123] width 10 height 10
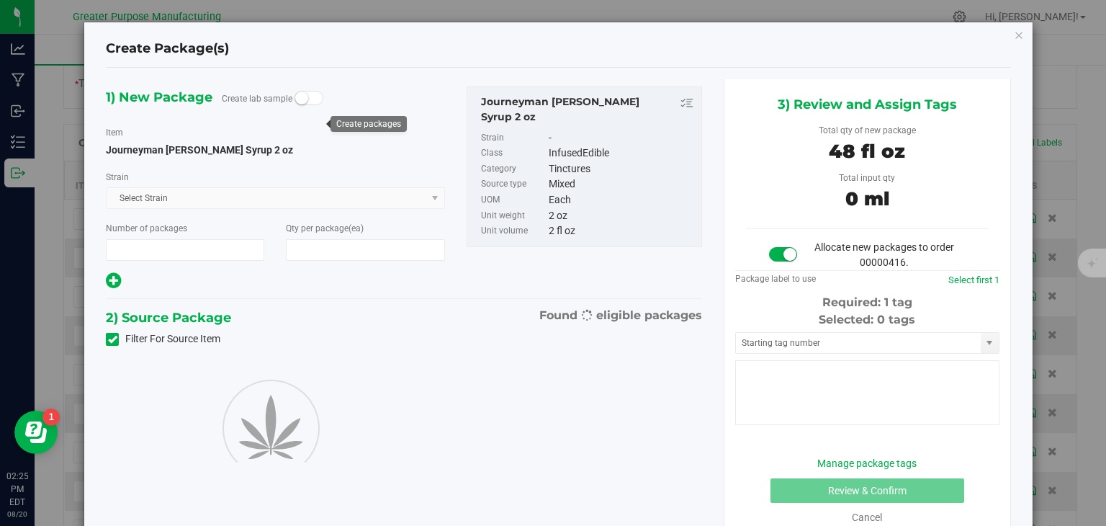
type input "1"
type input "24"
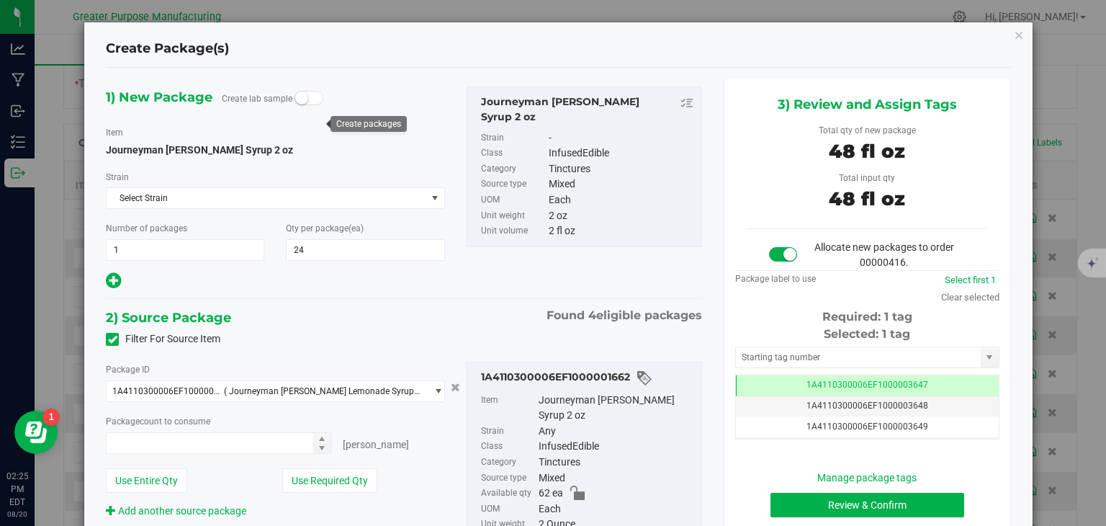
type input "24 ea"
click at [819, 501] on button "Review & Confirm" at bounding box center [868, 505] width 194 height 24
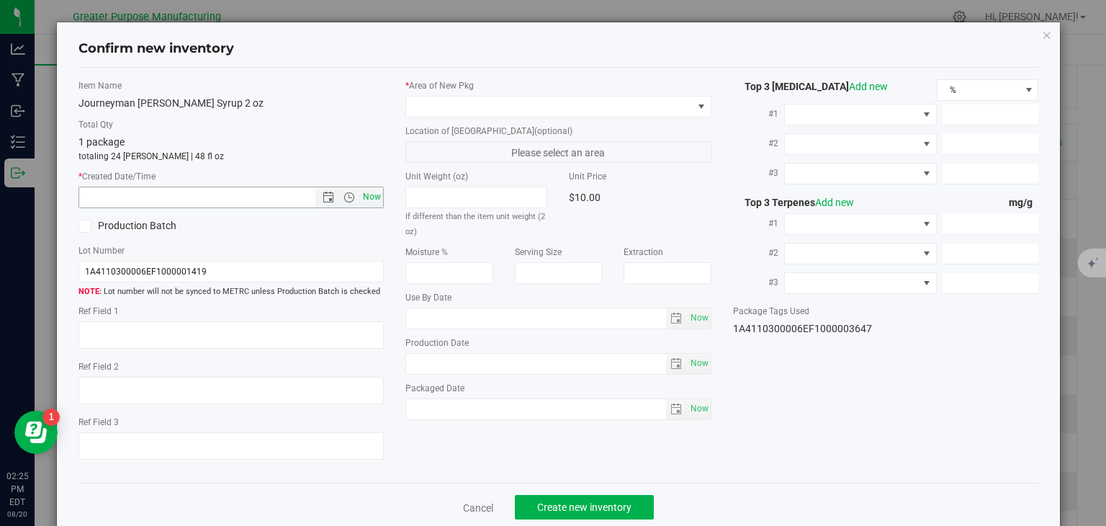
click at [366, 194] on span "Now" at bounding box center [372, 197] width 24 height 21
type input "8/20/2025 2:25 PM"
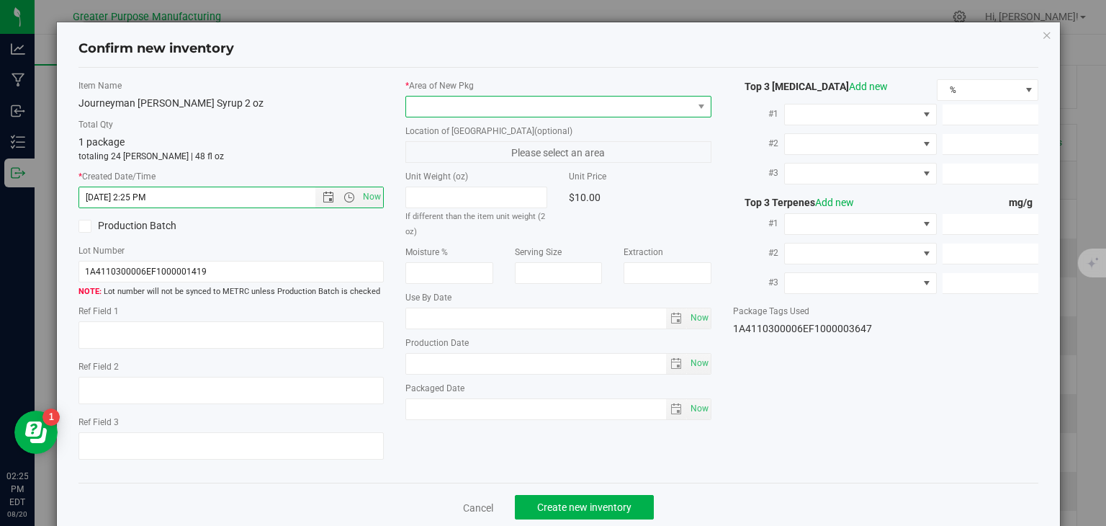
click at [470, 98] on span at bounding box center [549, 107] width 287 height 20
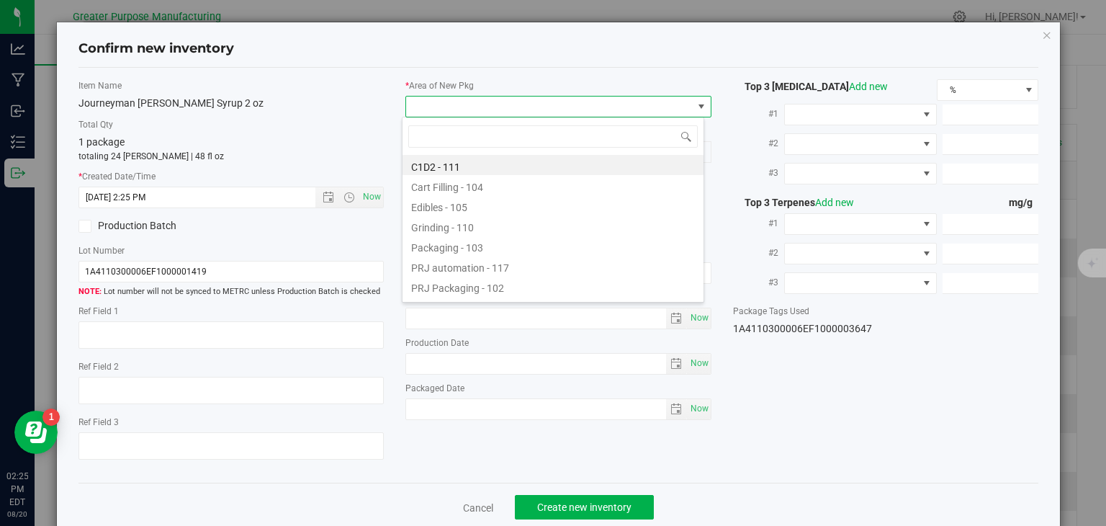
type input "108"
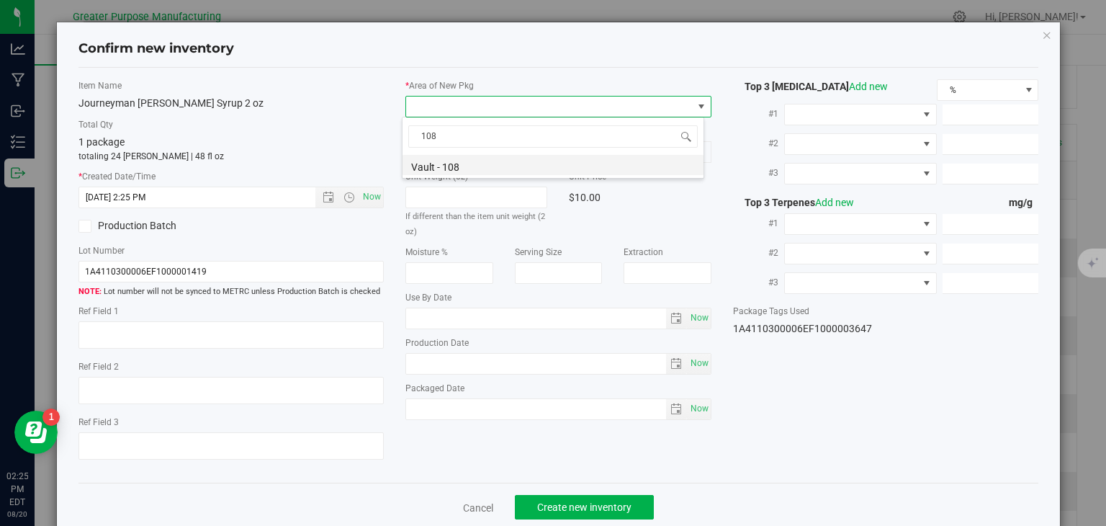
click at [460, 161] on li "Vault - 108" at bounding box center [553, 165] width 301 height 20
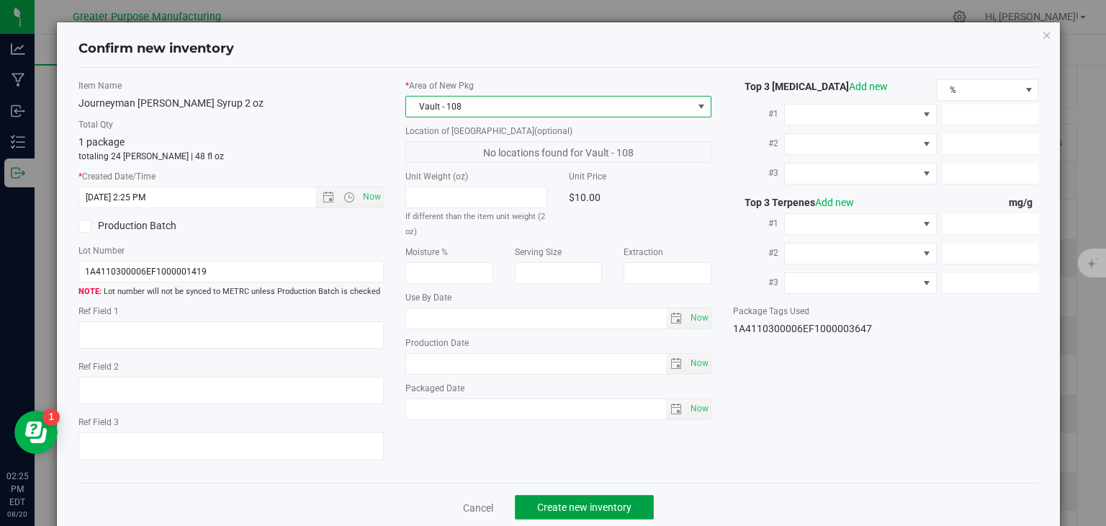
click at [573, 508] on span "Create new inventory" at bounding box center [584, 507] width 94 height 12
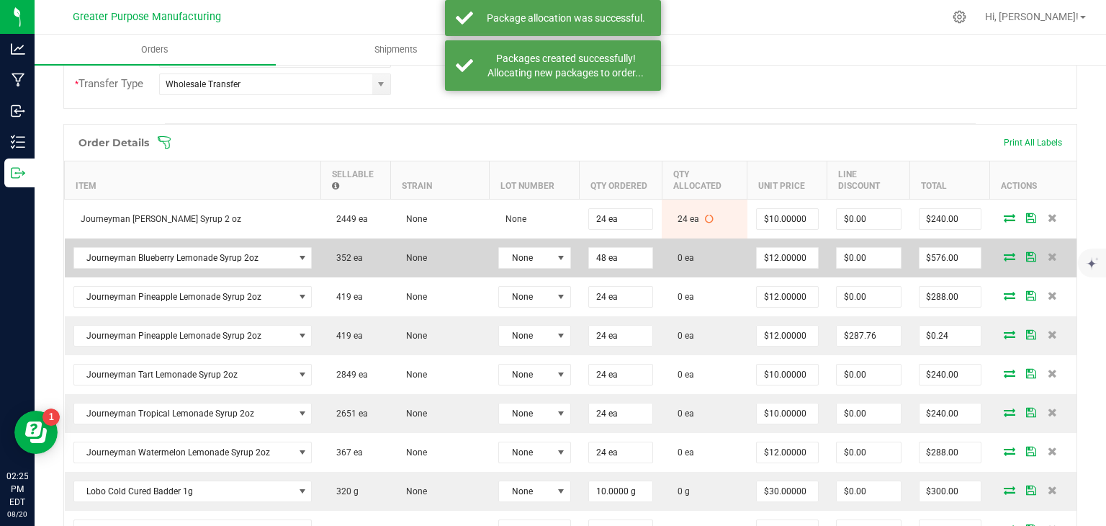
click at [1004, 252] on icon at bounding box center [1010, 256] width 12 height 9
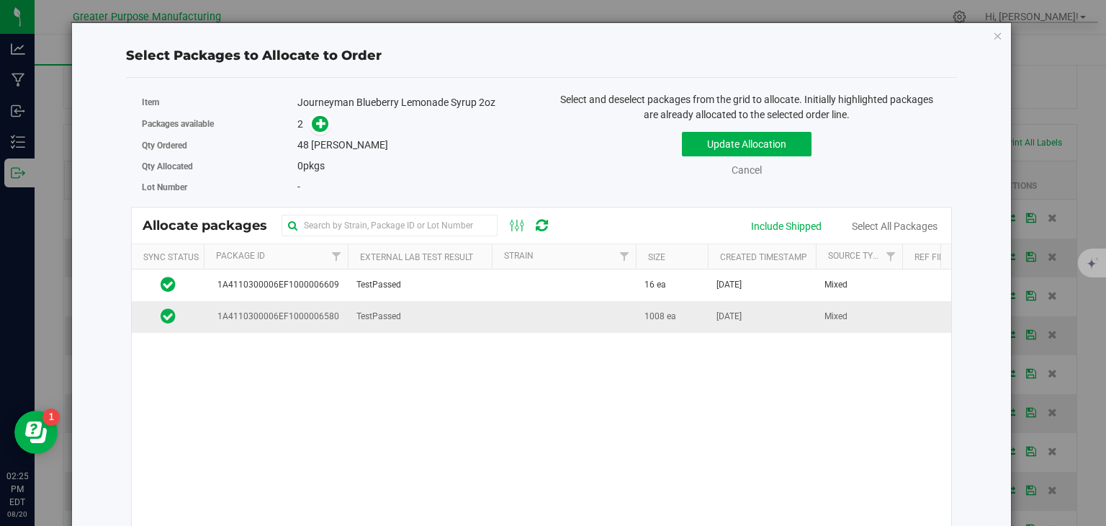
click at [582, 309] on td at bounding box center [564, 316] width 144 height 31
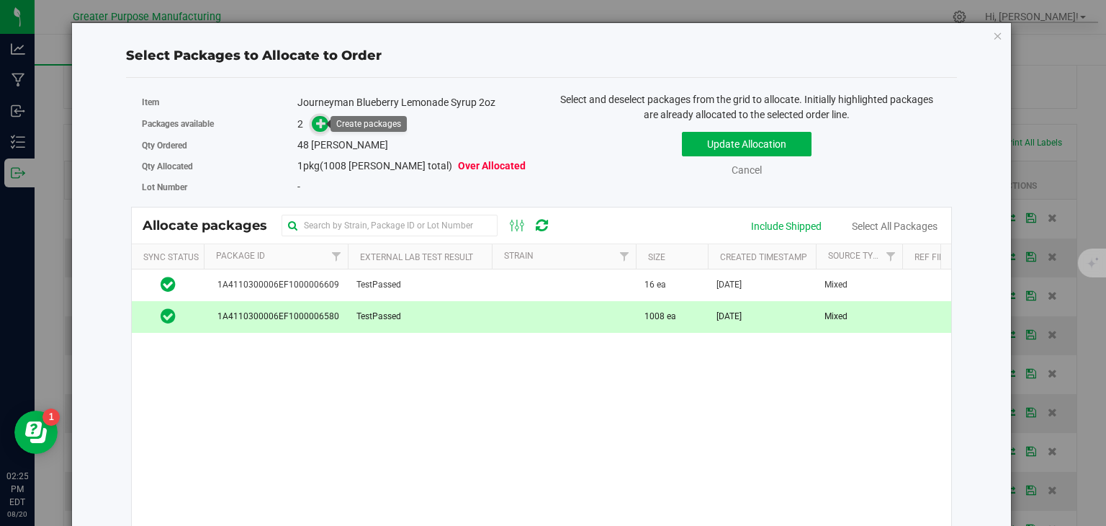
click at [317, 122] on icon at bounding box center [321, 123] width 10 height 10
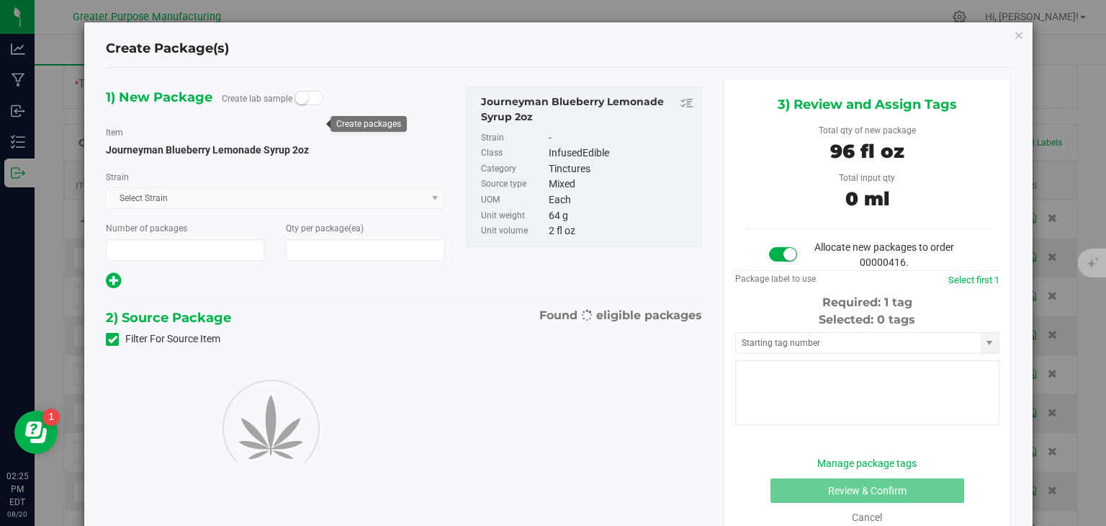
type input "1"
type input "48"
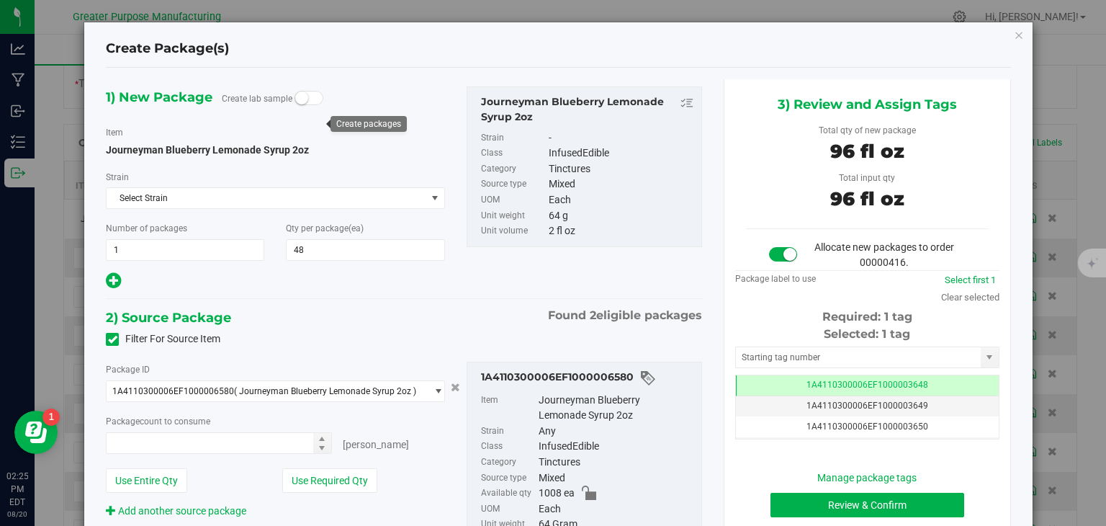
type input "48 ea"
click at [800, 499] on button "Review & Confirm" at bounding box center [868, 505] width 194 height 24
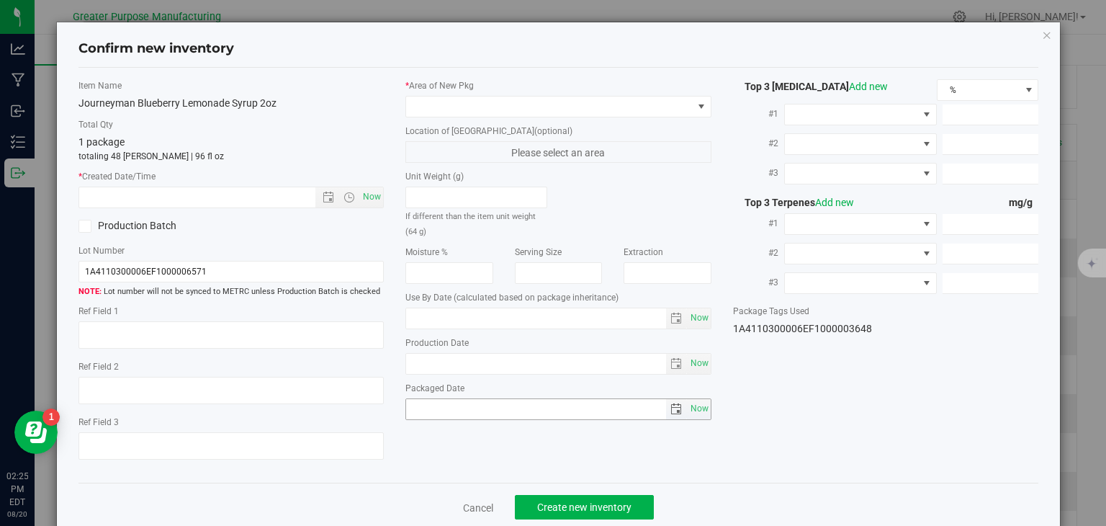
type input "2025-01-06"
type input "2025-08-06"
click at [368, 191] on span "Now" at bounding box center [372, 197] width 24 height 21
type input "8/20/2025 2:25 PM"
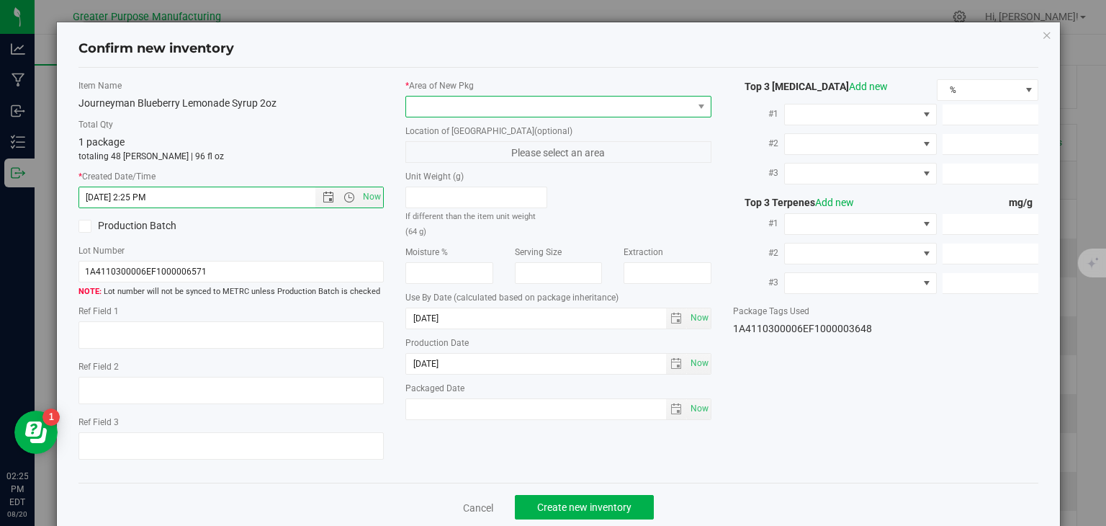
click at [467, 109] on span at bounding box center [549, 107] width 287 height 20
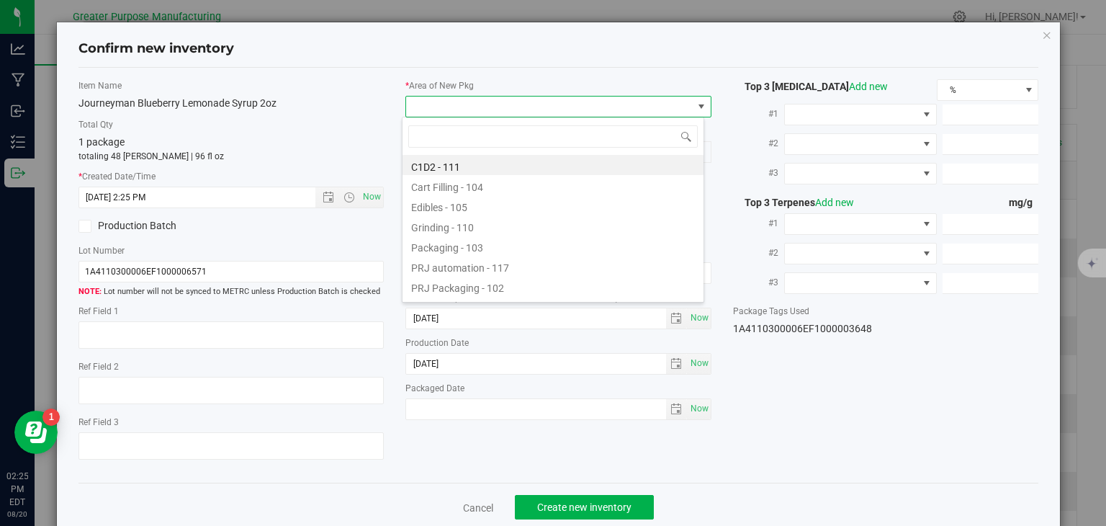
type input "108"
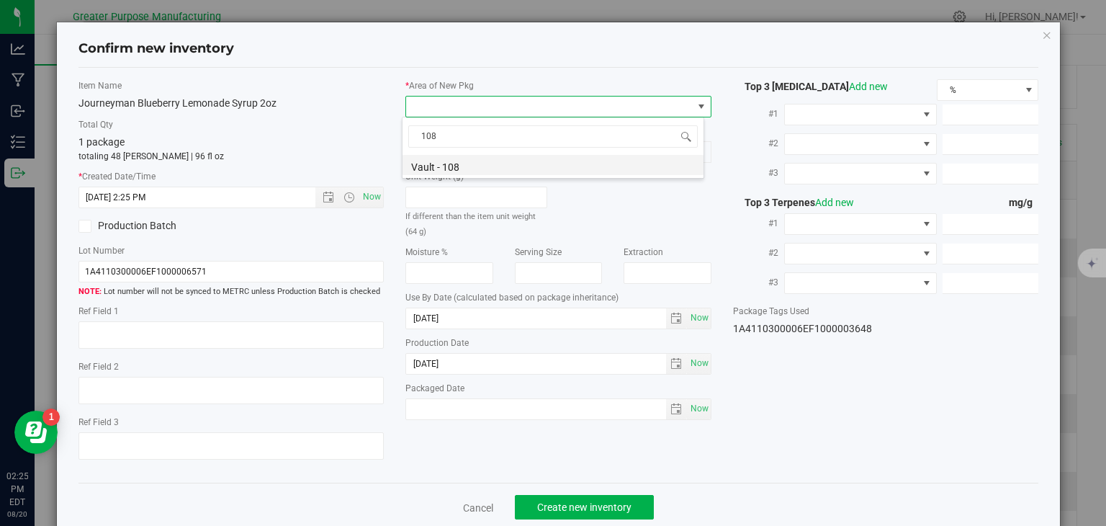
click at [457, 159] on li "Vault - 108" at bounding box center [553, 165] width 301 height 20
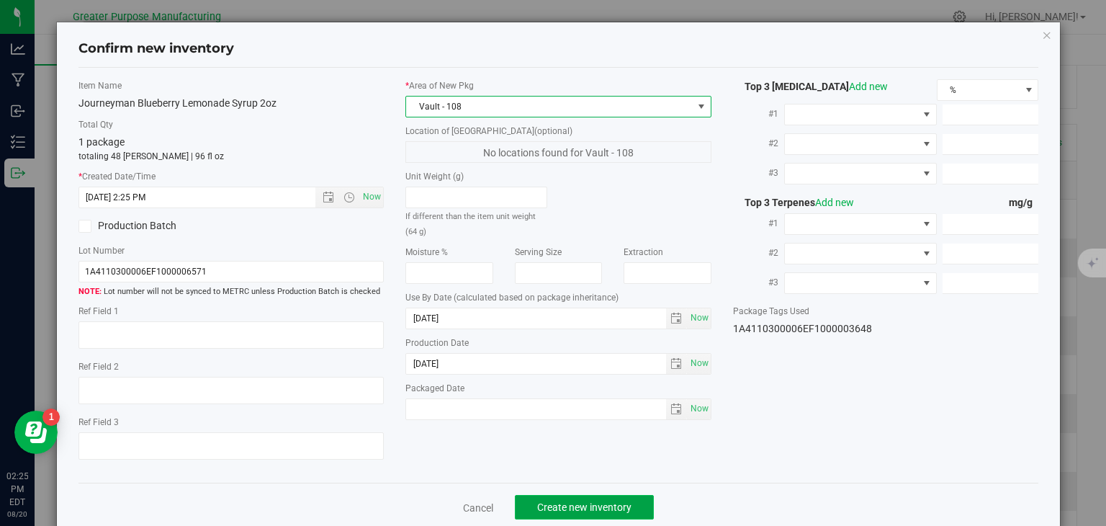
click at [563, 502] on span "Create new inventory" at bounding box center [584, 507] width 94 height 12
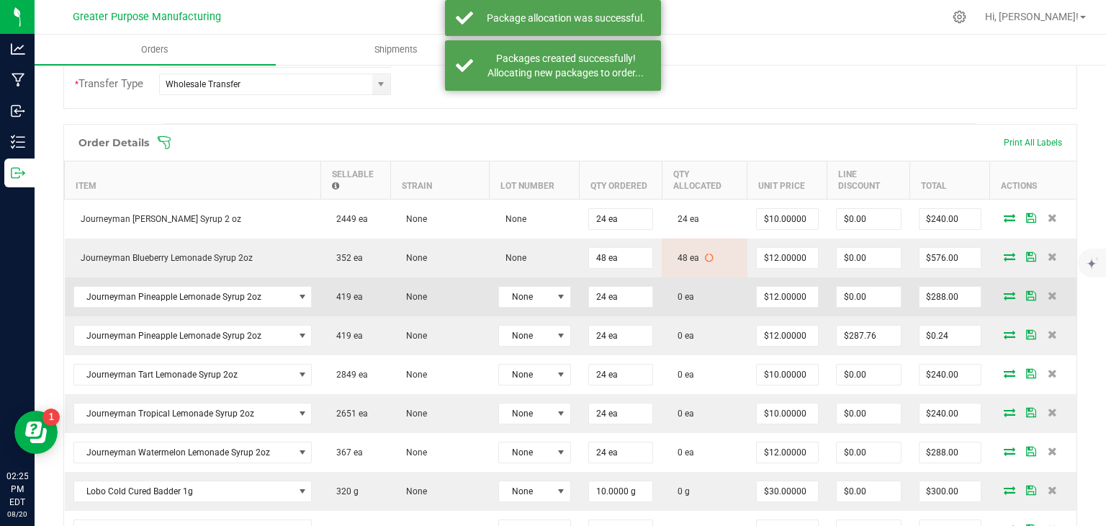
click at [1004, 291] on icon at bounding box center [1010, 295] width 12 height 9
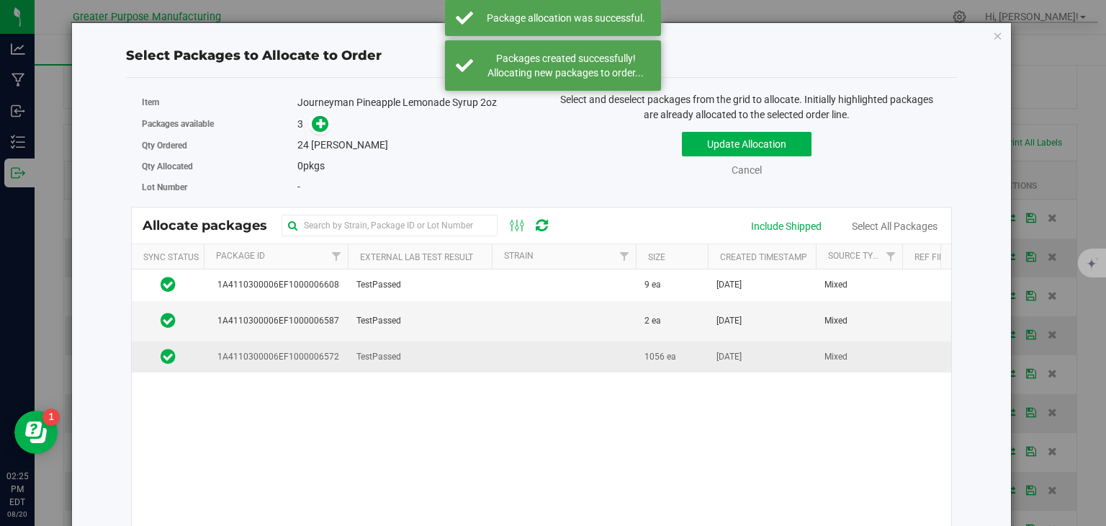
click at [552, 358] on td at bounding box center [564, 356] width 144 height 31
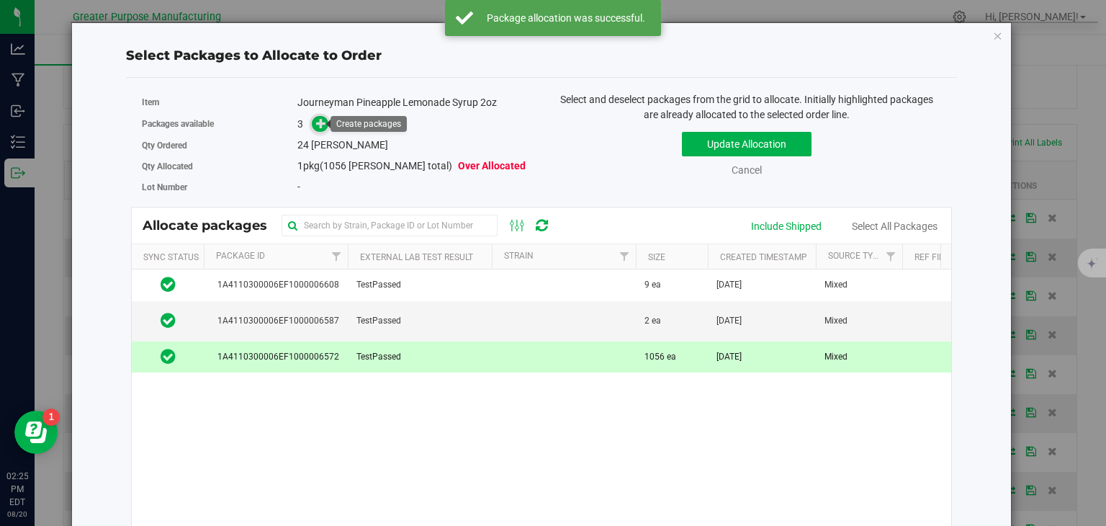
click at [318, 121] on icon at bounding box center [321, 123] width 10 height 10
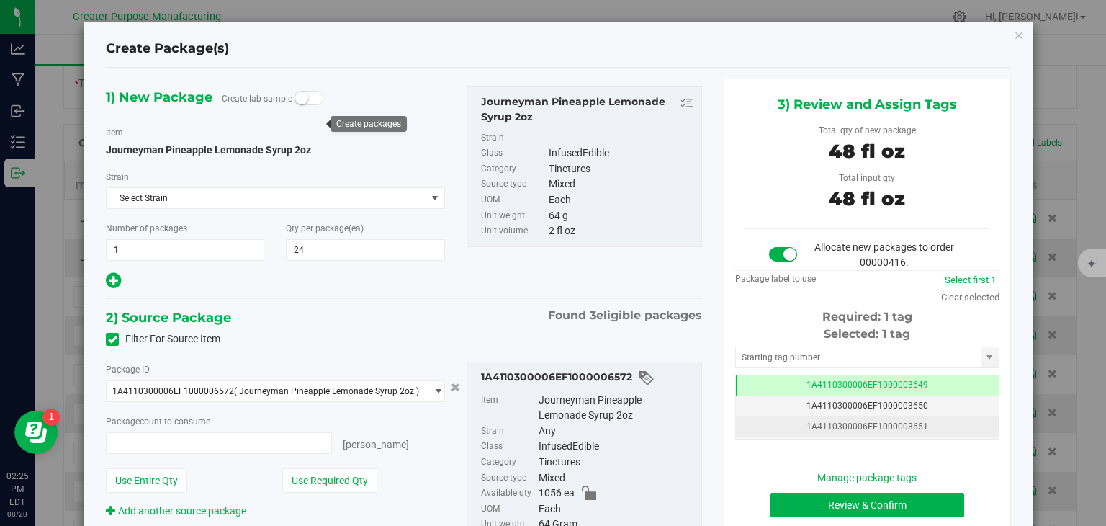
type input "24 ea"
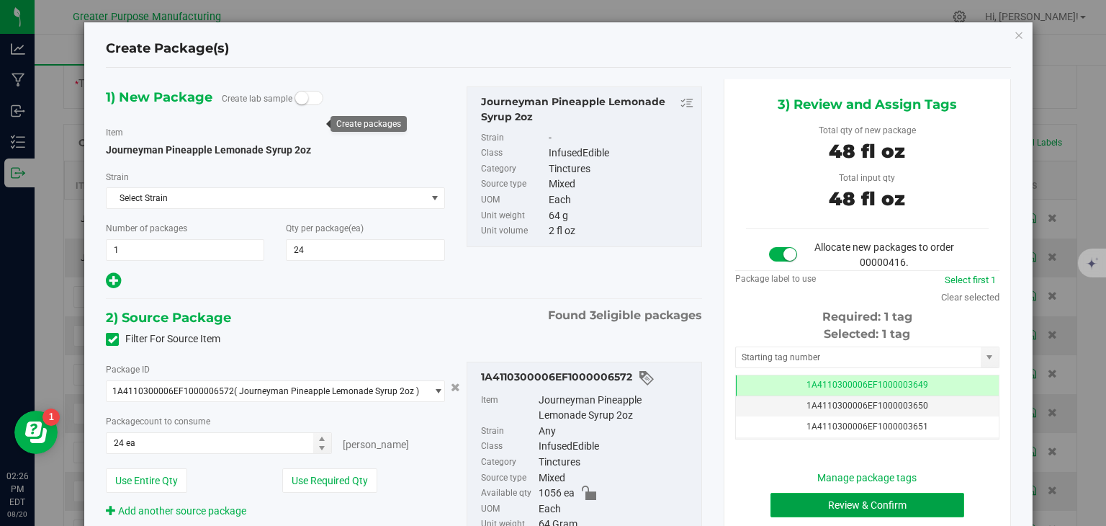
click at [890, 505] on button "Review & Confirm" at bounding box center [868, 505] width 194 height 24
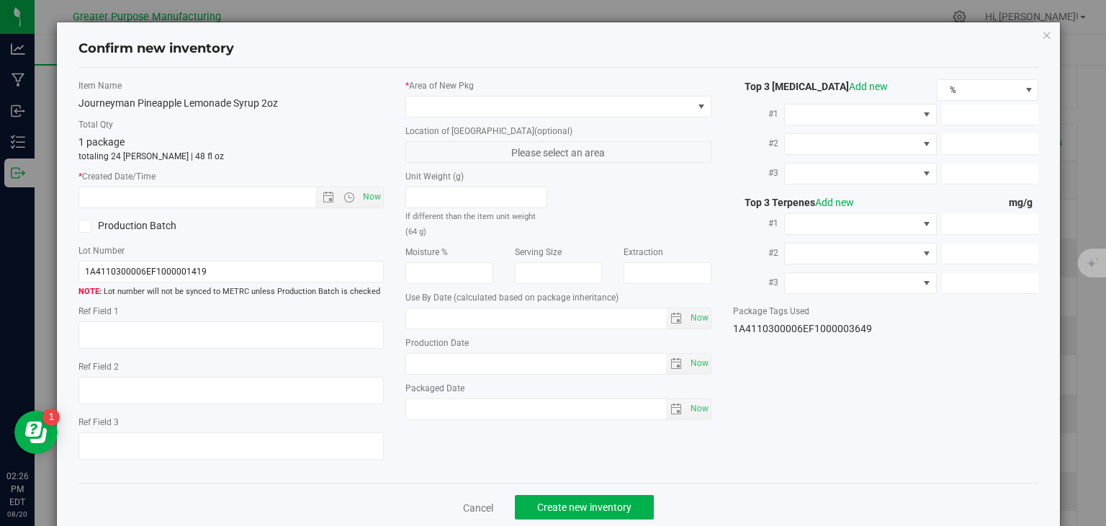
type input "2026-02-05"
type input "2025-08-05"
click at [375, 197] on span "Now" at bounding box center [372, 197] width 24 height 21
type input "8/20/2025 2:26 PM"
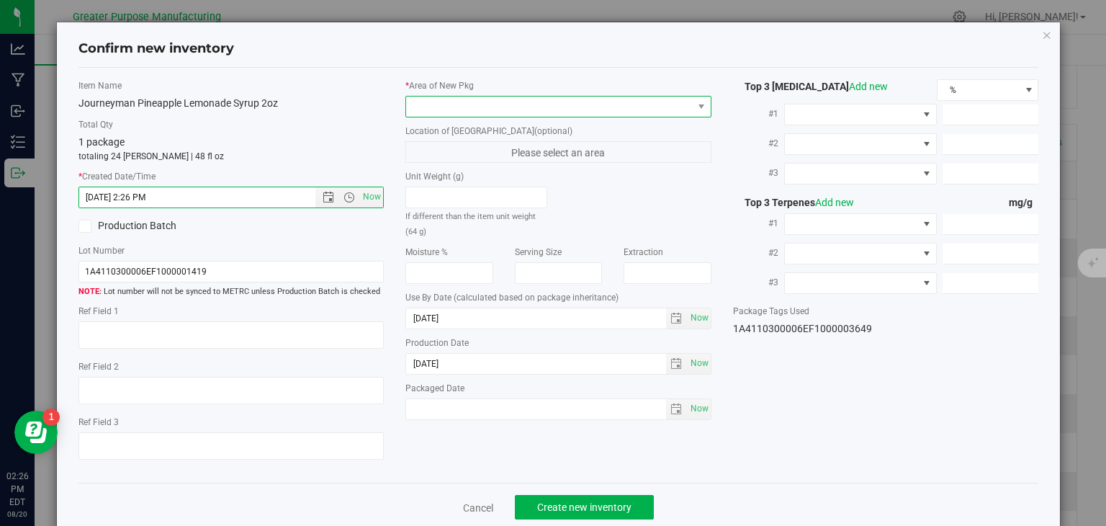
click at [456, 101] on span at bounding box center [549, 107] width 287 height 20
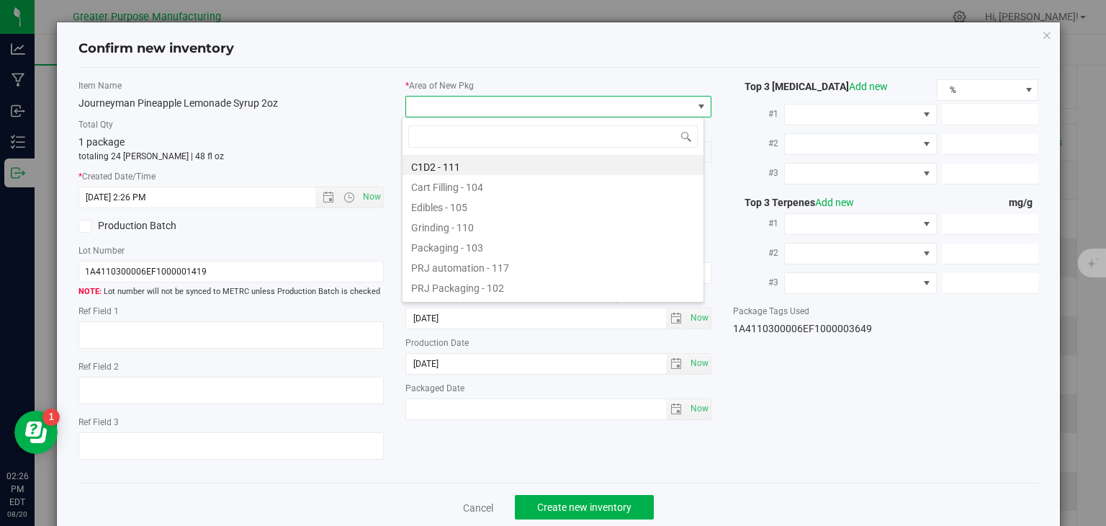
type input "108"
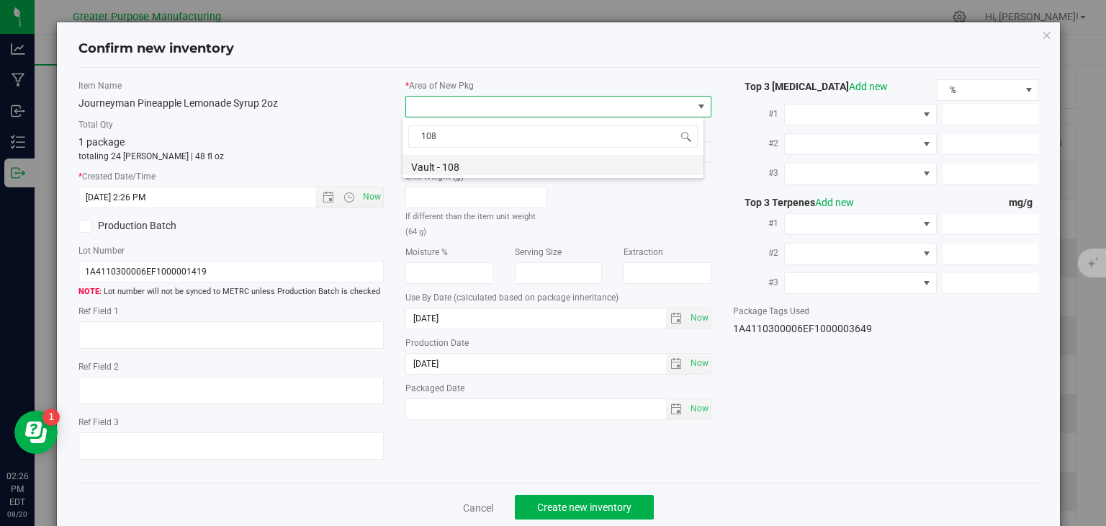
click at [478, 171] on li "Vault - 108" at bounding box center [553, 165] width 301 height 20
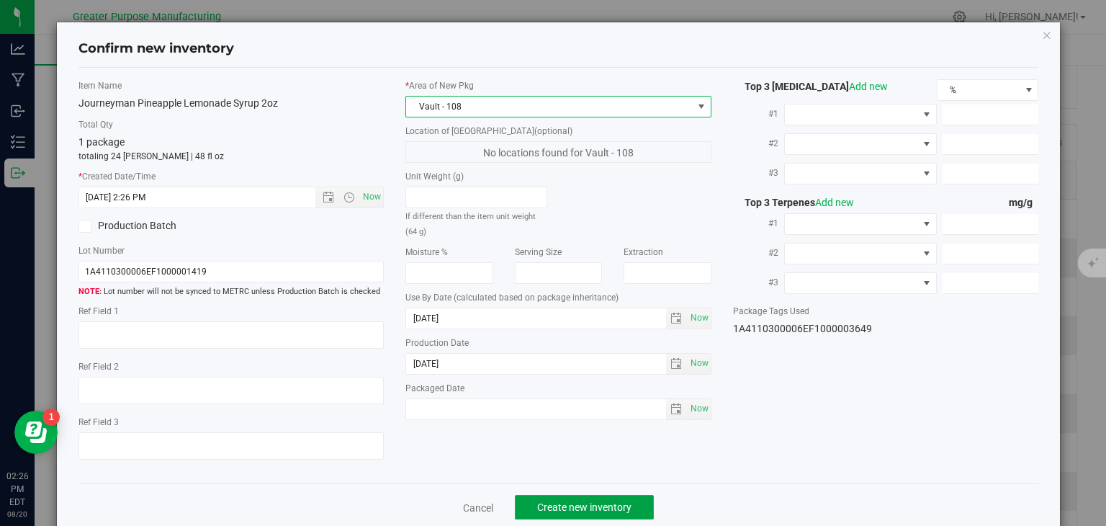
click at [545, 509] on span "Create new inventory" at bounding box center [584, 507] width 94 height 12
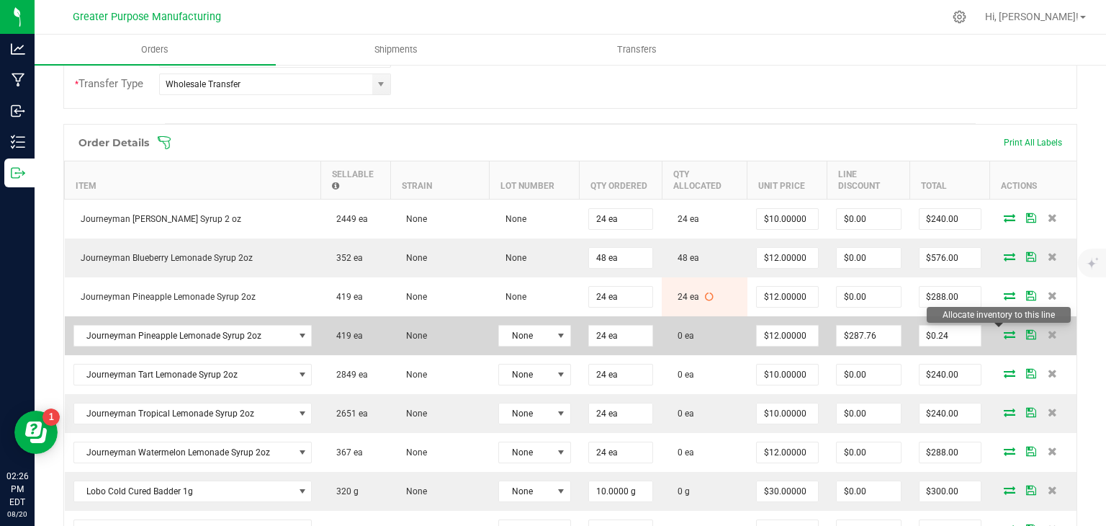
click at [1004, 330] on icon at bounding box center [1010, 334] width 12 height 9
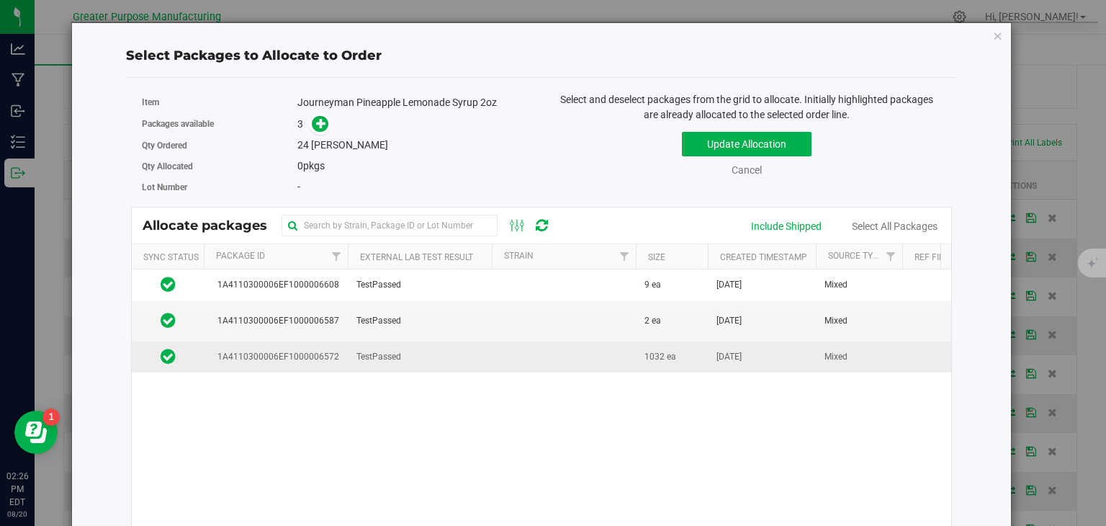
click at [493, 354] on td at bounding box center [564, 356] width 144 height 31
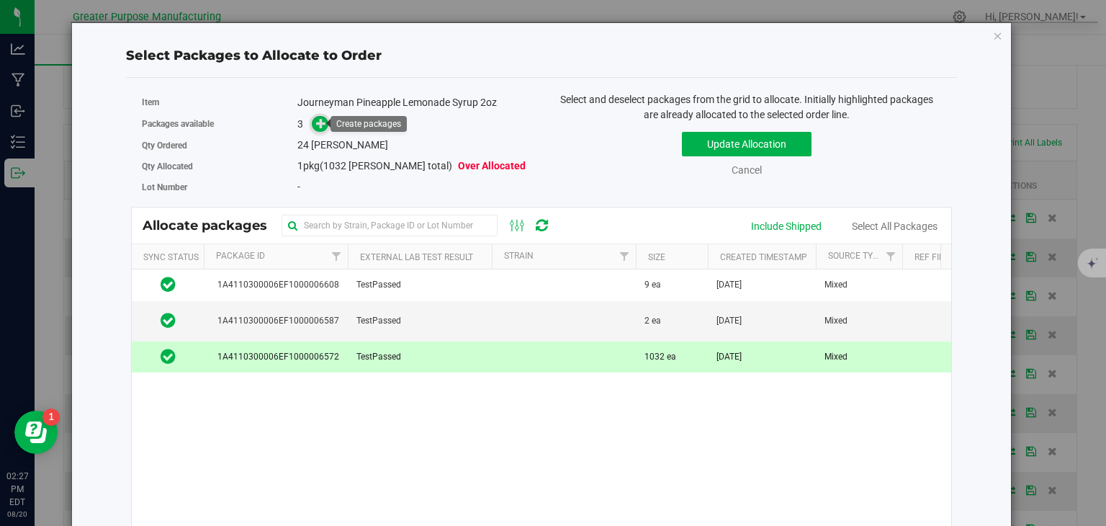
click at [316, 125] on icon at bounding box center [321, 123] width 10 height 10
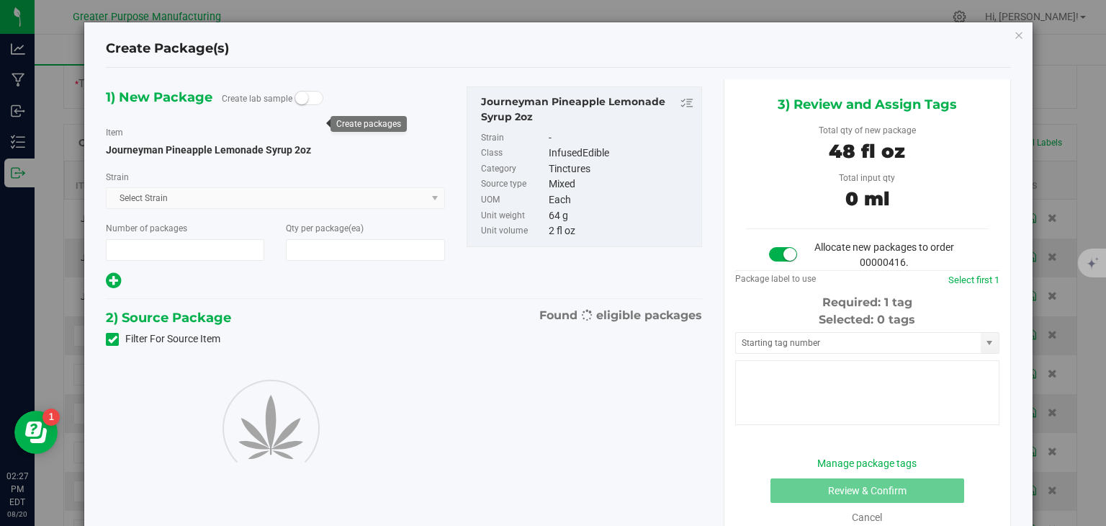
type input "1"
type input "24"
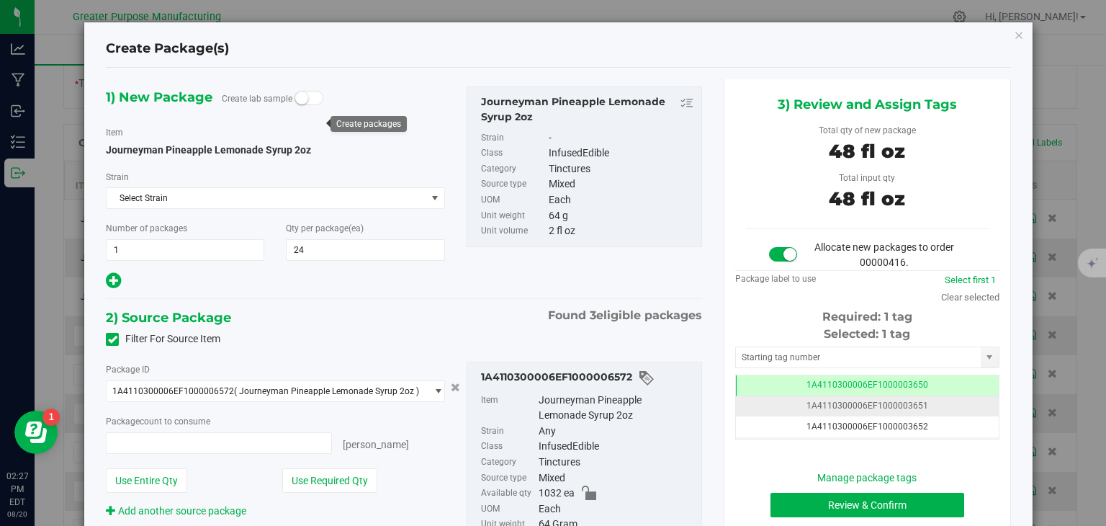
type input "24 ea"
click at [815, 498] on button "Review & Confirm" at bounding box center [868, 505] width 194 height 24
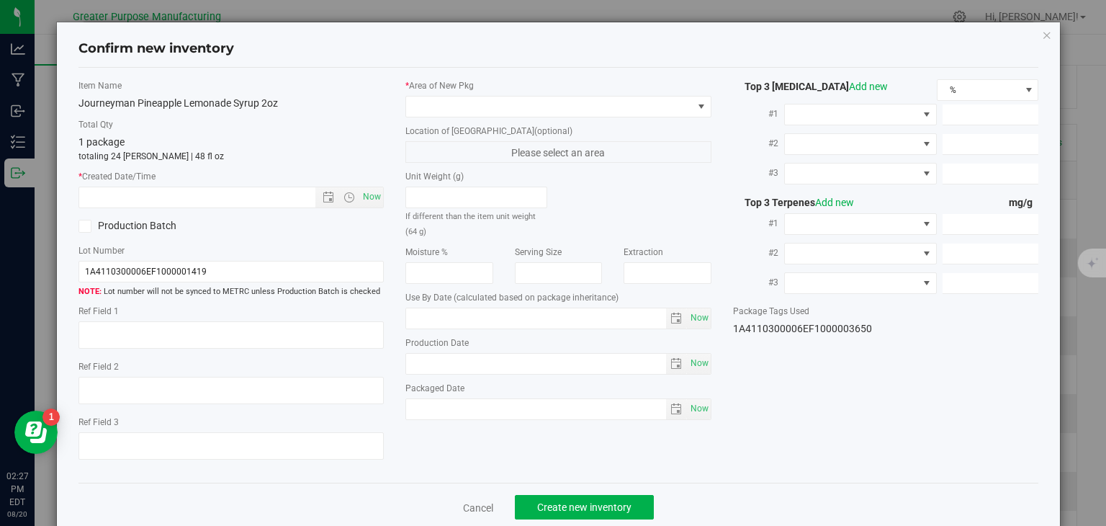
type input "2026-02-05"
type input "2025-08-05"
click at [375, 203] on span "Now" at bounding box center [372, 197] width 24 height 21
type input "8/20/2025 2:27 PM"
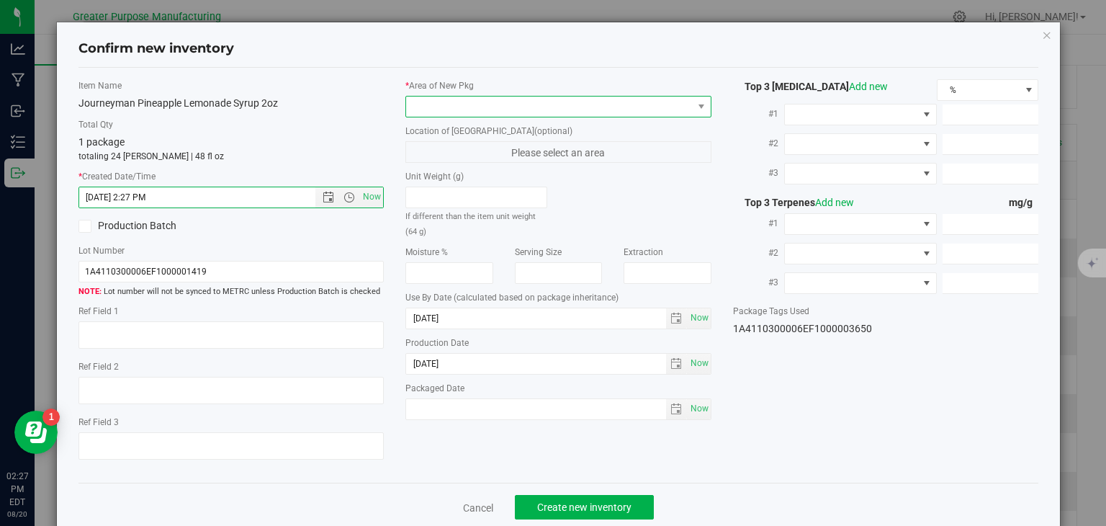
click at [465, 111] on span at bounding box center [549, 107] width 287 height 20
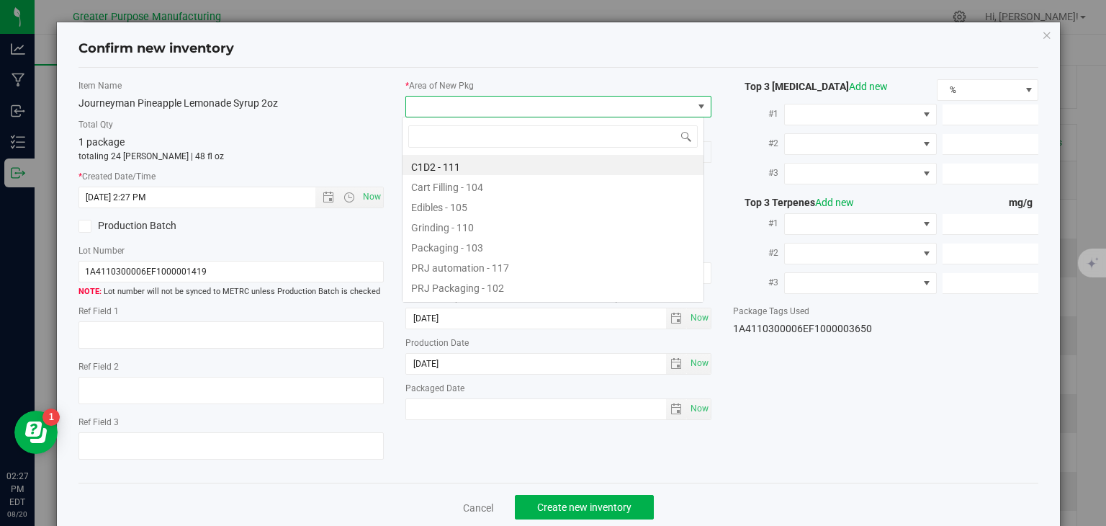
scroll to position [21, 303]
type input "108"
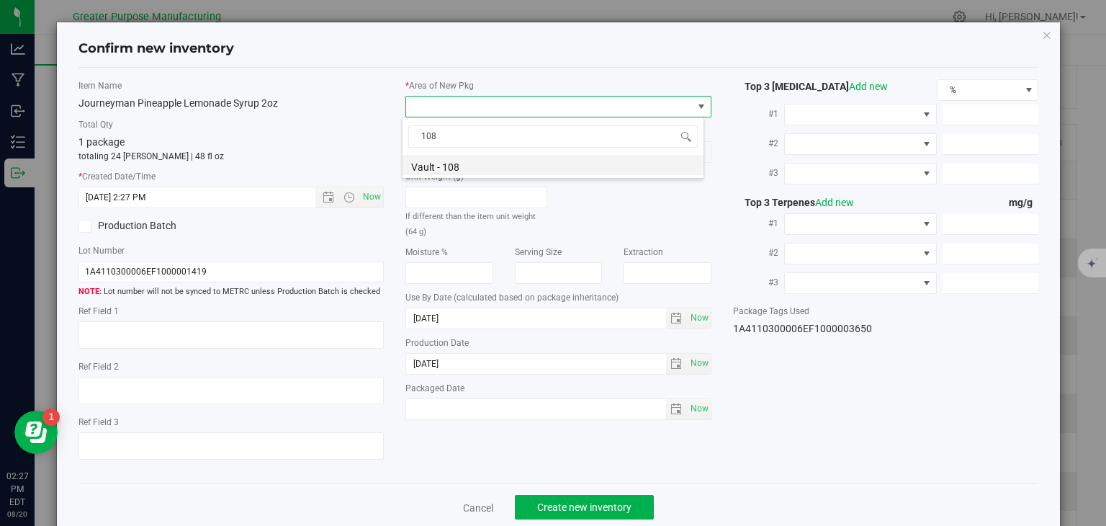
click at [444, 166] on li "Vault - 108" at bounding box center [553, 165] width 301 height 20
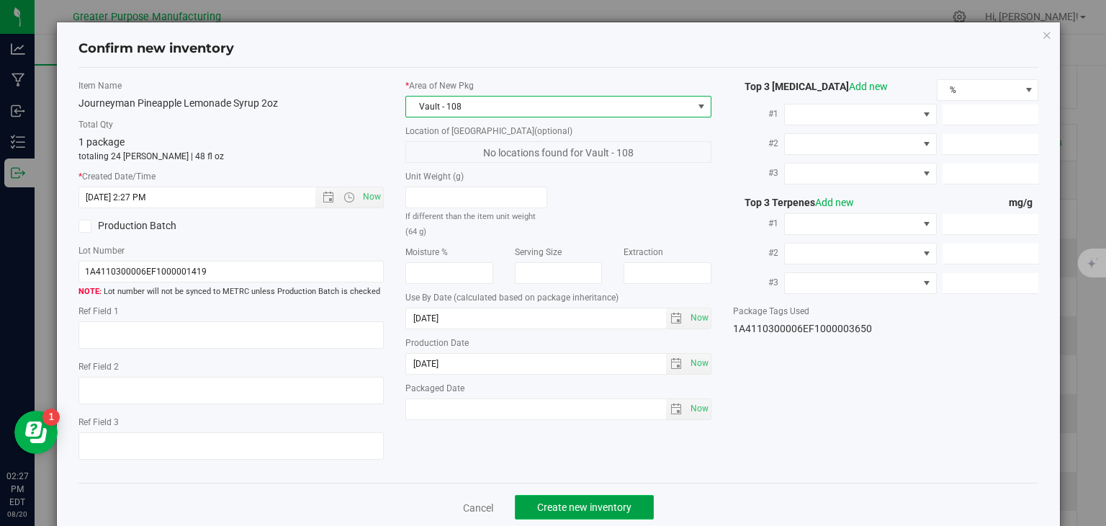
click at [581, 502] on span "Create new inventory" at bounding box center [584, 507] width 94 height 12
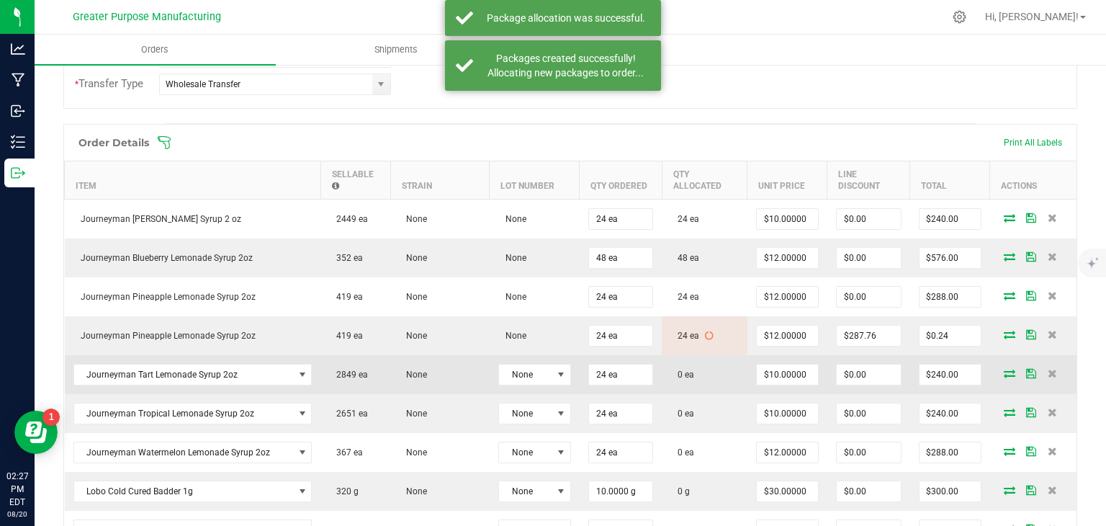
click at [1004, 369] on icon at bounding box center [1010, 373] width 12 height 9
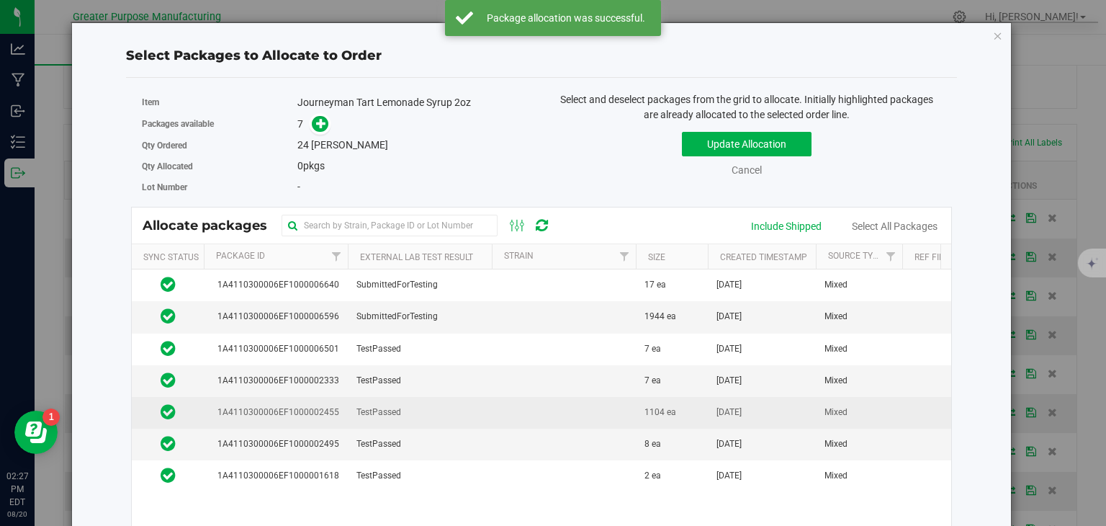
click at [455, 410] on td "TestPassed" at bounding box center [420, 413] width 144 height 32
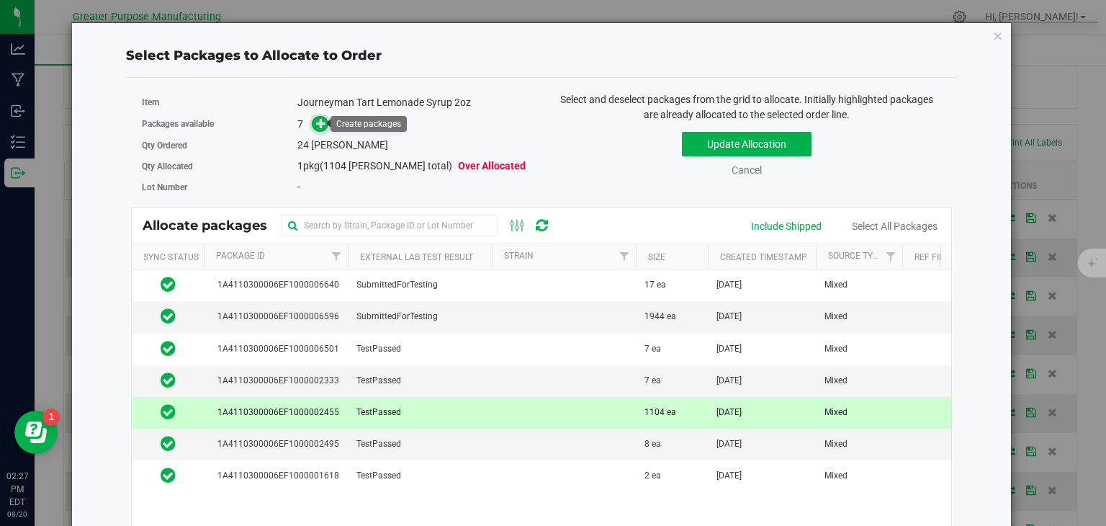
click at [316, 122] on icon at bounding box center [321, 123] width 10 height 10
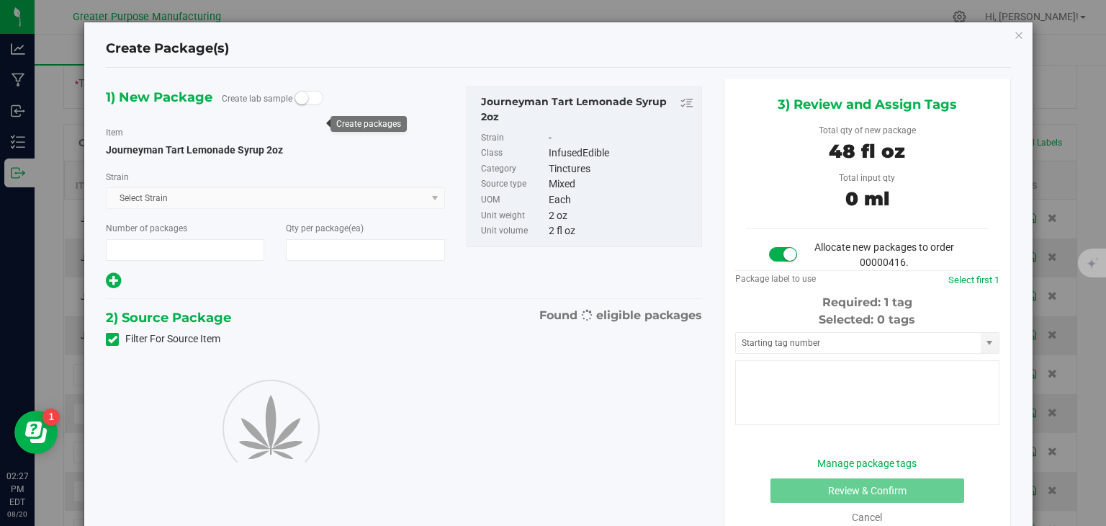
type input "1"
type input "24"
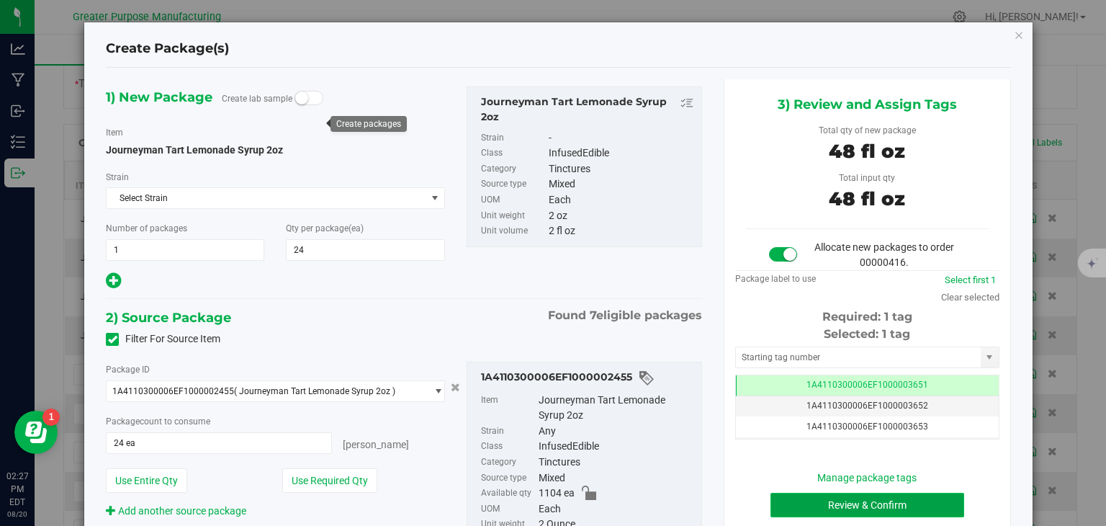
click at [841, 499] on button "Review & Confirm" at bounding box center [868, 505] width 194 height 24
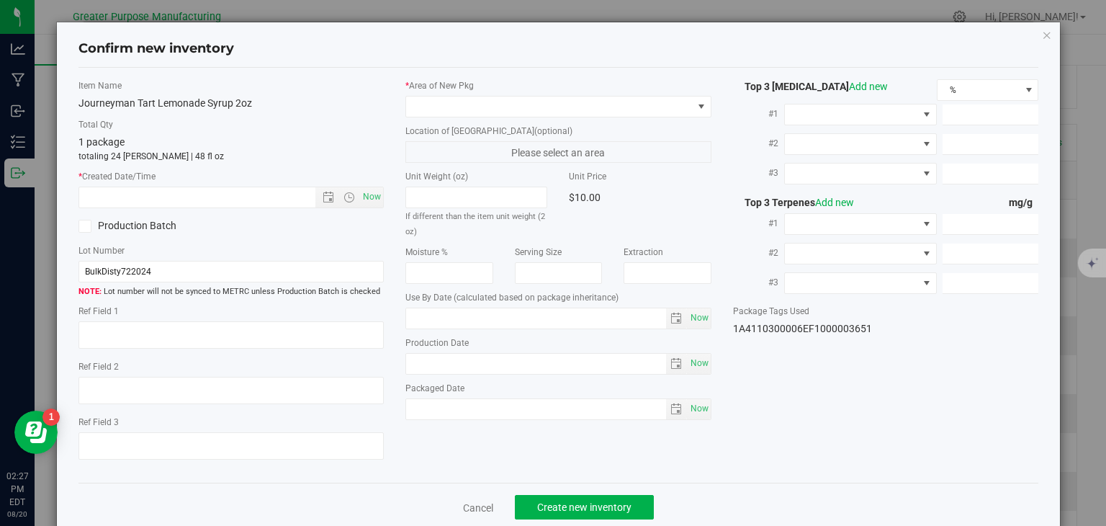
type input "2025-07-11"
click at [368, 197] on span "Now" at bounding box center [372, 197] width 24 height 21
type input "8/20/2025 2:27 PM"
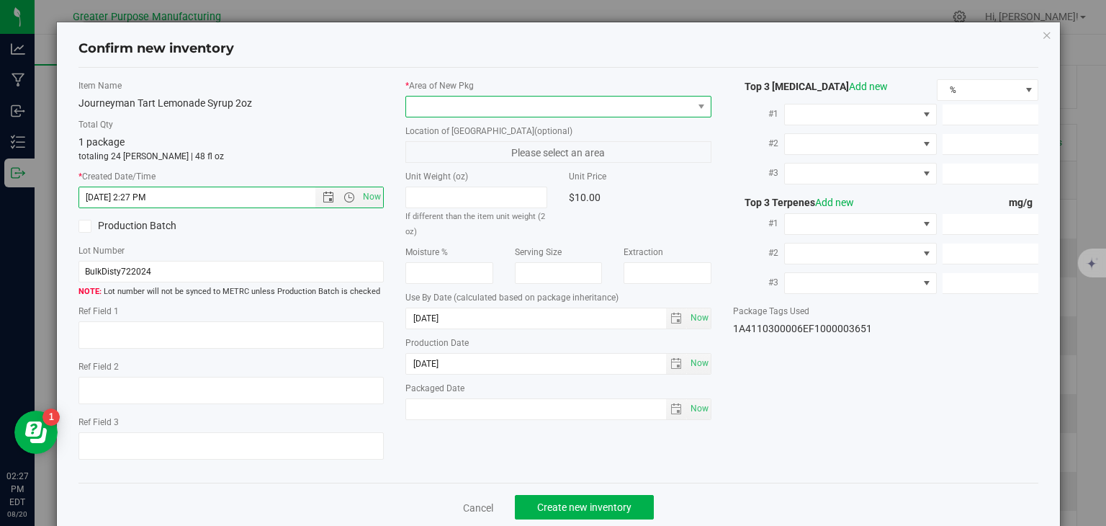
click at [434, 106] on span at bounding box center [549, 107] width 287 height 20
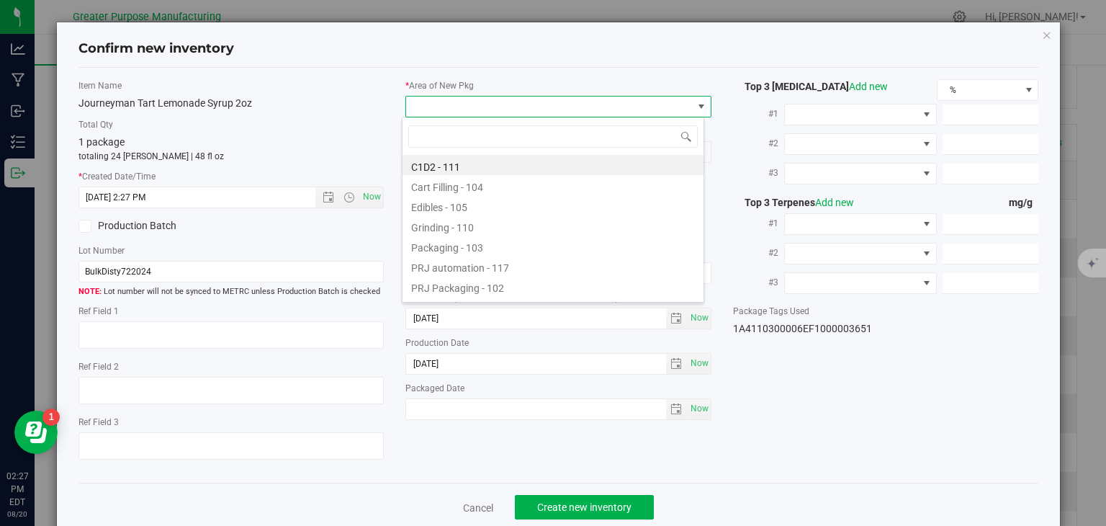
type input "108"
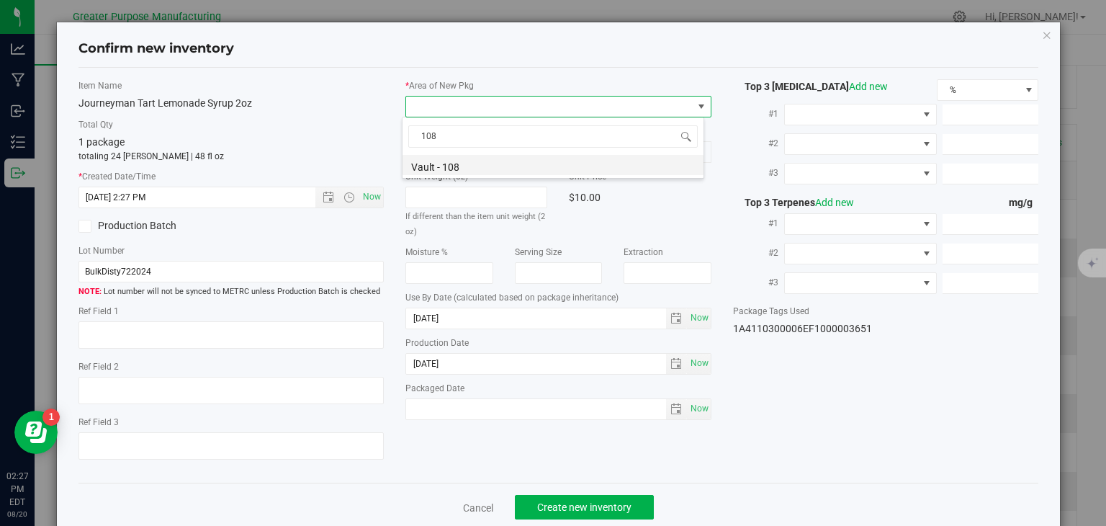
click at [437, 165] on li "Vault - 108" at bounding box center [553, 165] width 301 height 20
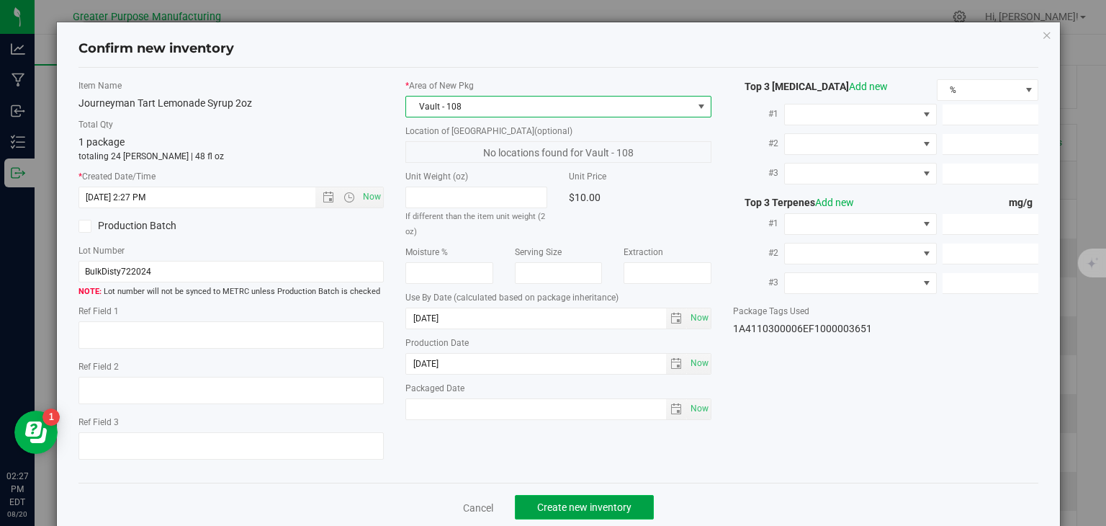
click at [625, 506] on span "Create new inventory" at bounding box center [584, 507] width 94 height 12
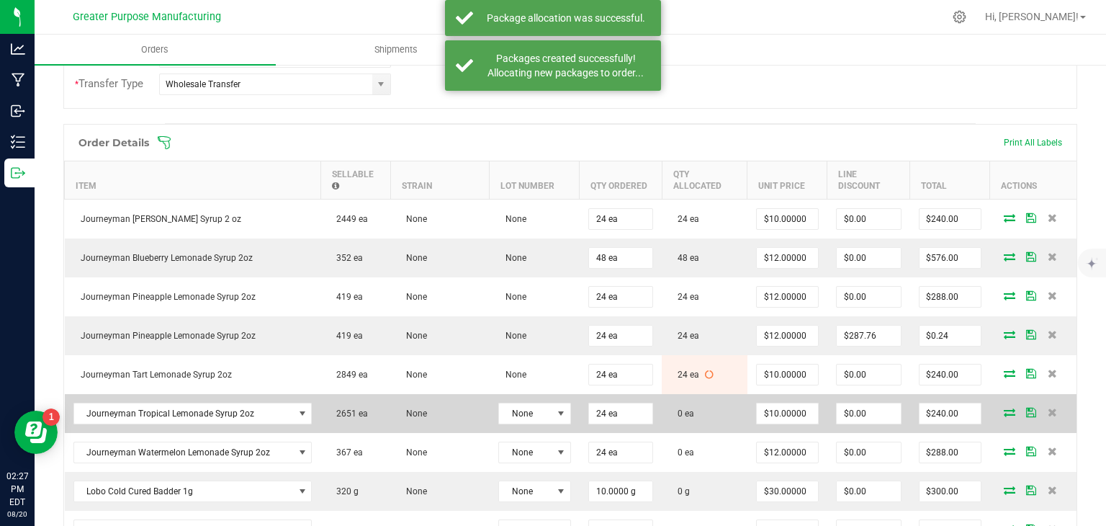
click at [1004, 408] on icon at bounding box center [1010, 412] width 12 height 9
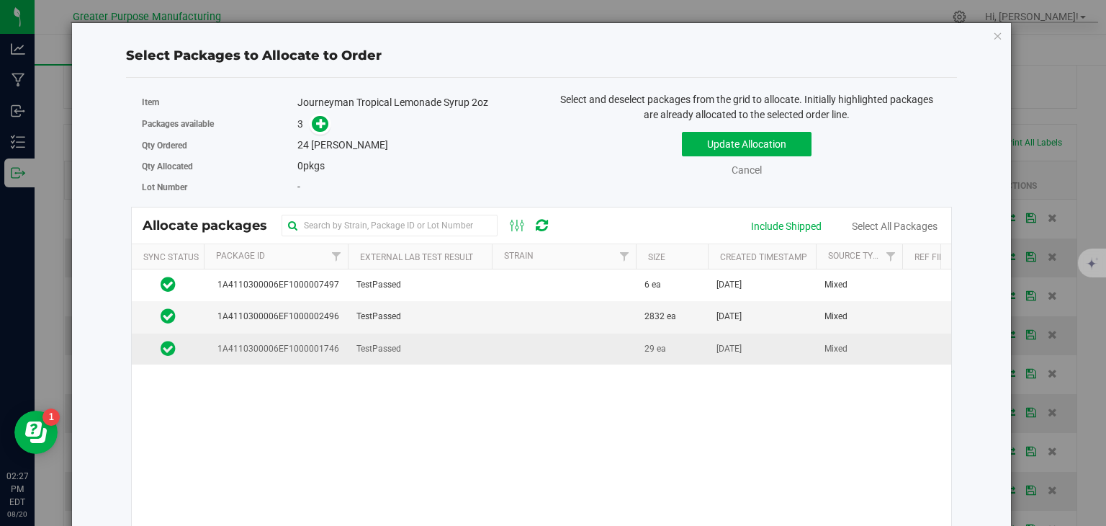
click at [447, 346] on td "TestPassed" at bounding box center [420, 349] width 144 height 31
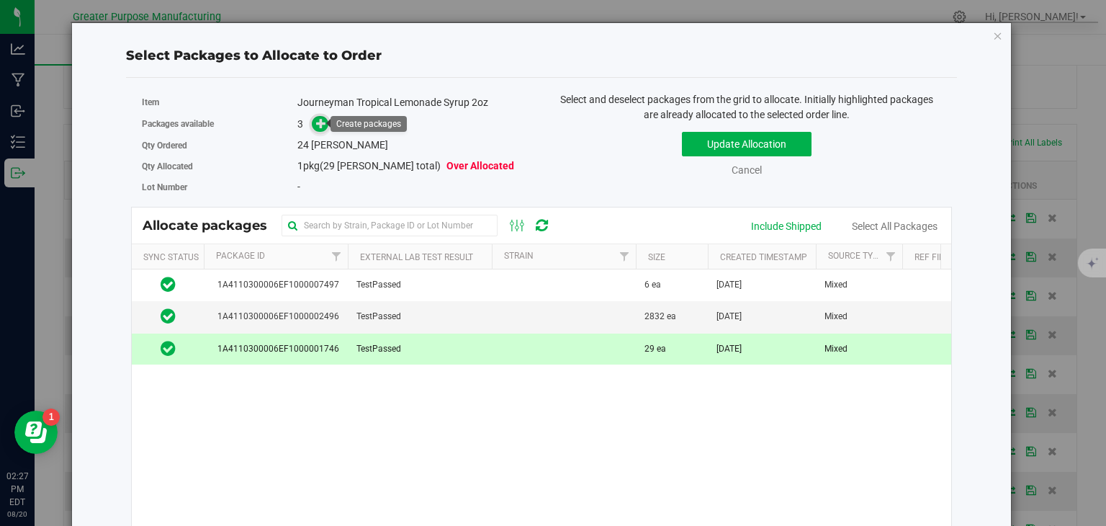
click at [322, 127] on icon at bounding box center [321, 123] width 10 height 10
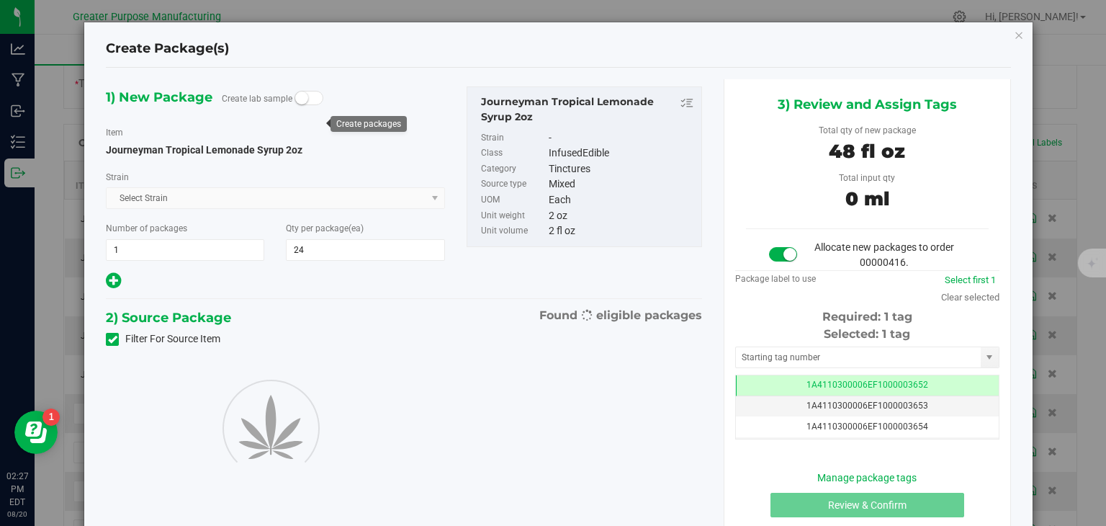
type input "24"
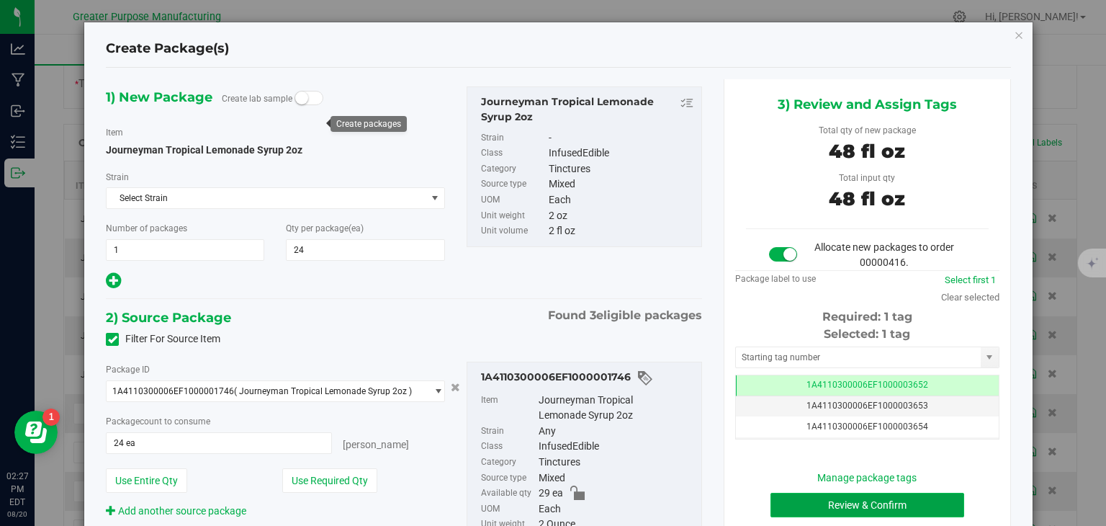
click at [815, 499] on button "Review & Confirm" at bounding box center [868, 505] width 194 height 24
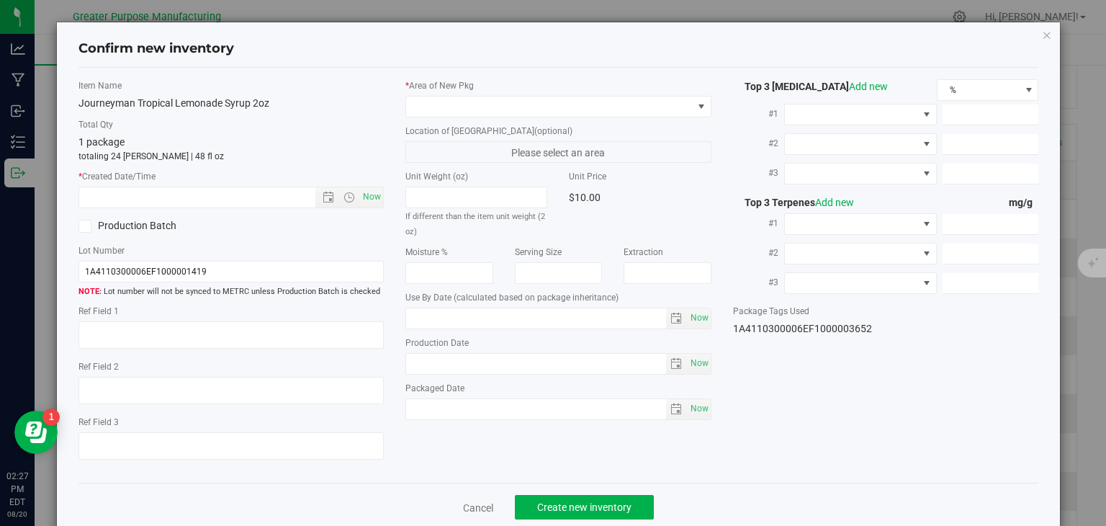
type input "2025-12-21"
type input "2025-06-21"
click at [371, 200] on span "Now" at bounding box center [372, 197] width 24 height 21
type input "8/20/2025 2:27 PM"
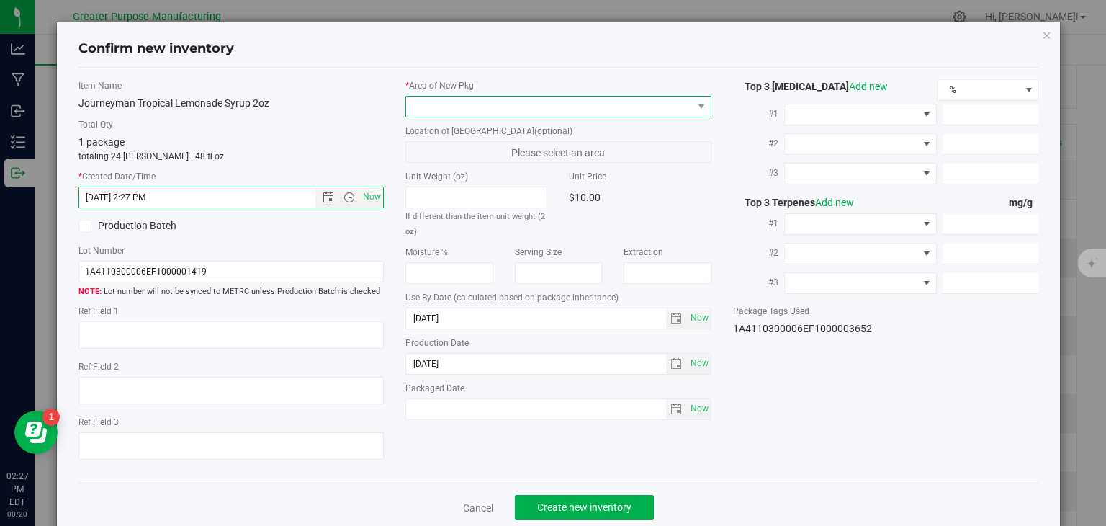
click at [486, 112] on span at bounding box center [549, 107] width 287 height 20
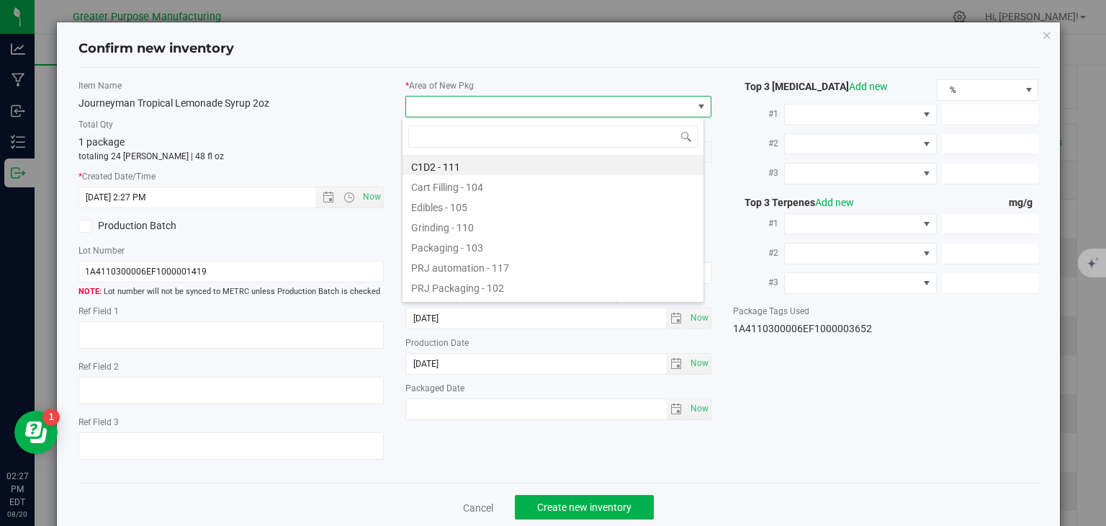
type input "108"
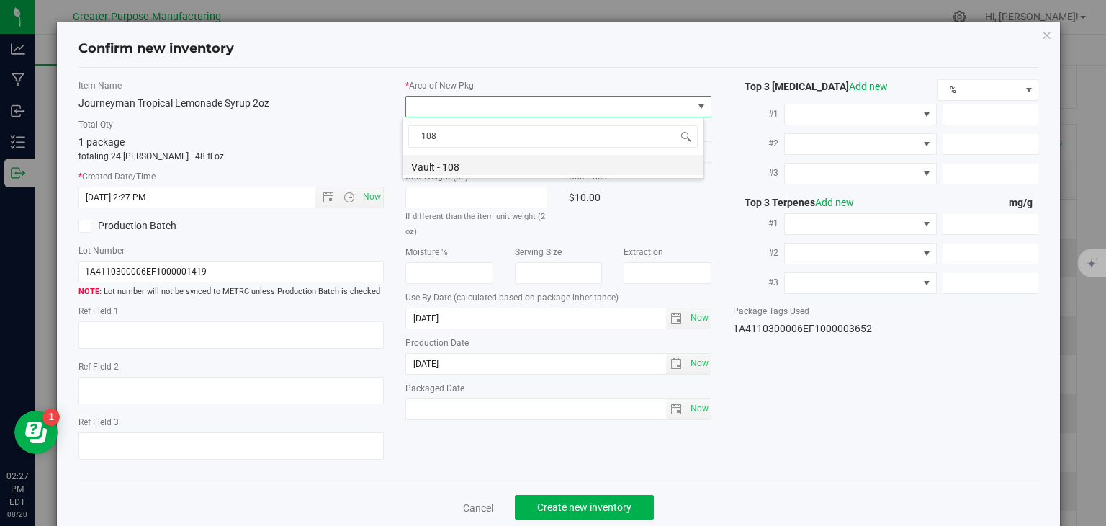
click at [478, 164] on li "Vault - 108" at bounding box center [553, 165] width 301 height 20
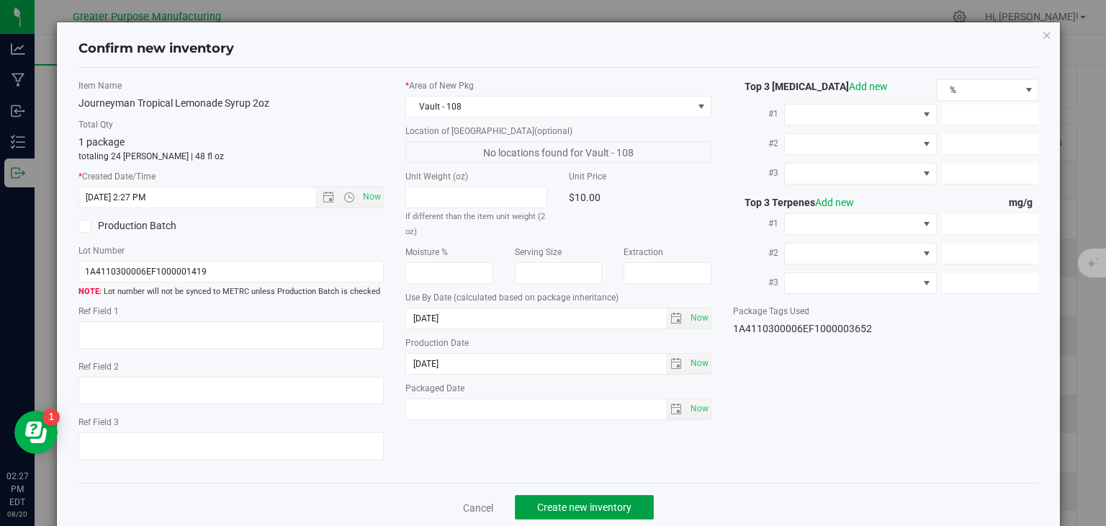
click at [568, 496] on button "Create new inventory" at bounding box center [584, 507] width 139 height 24
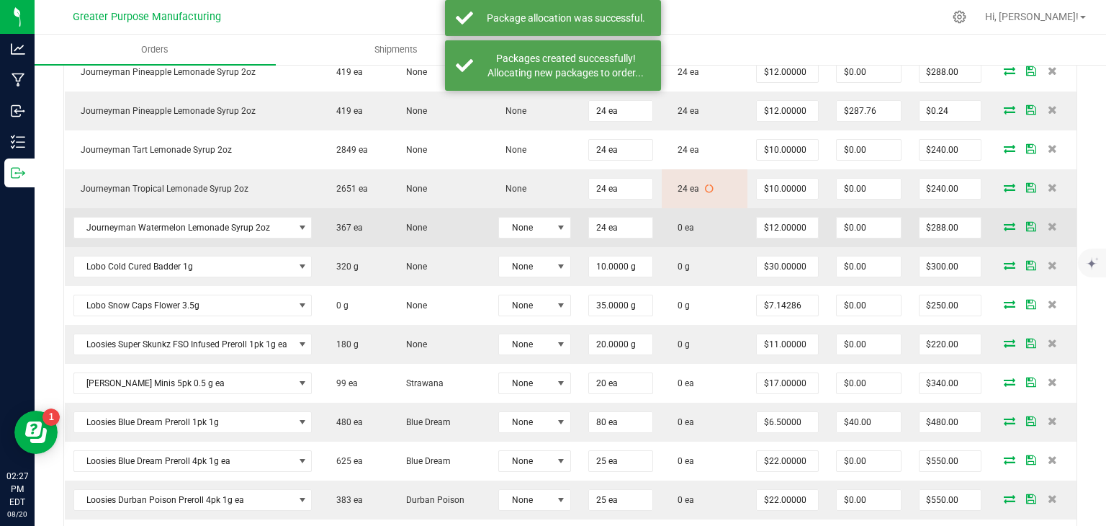
click at [1004, 222] on icon at bounding box center [1010, 226] width 12 height 9
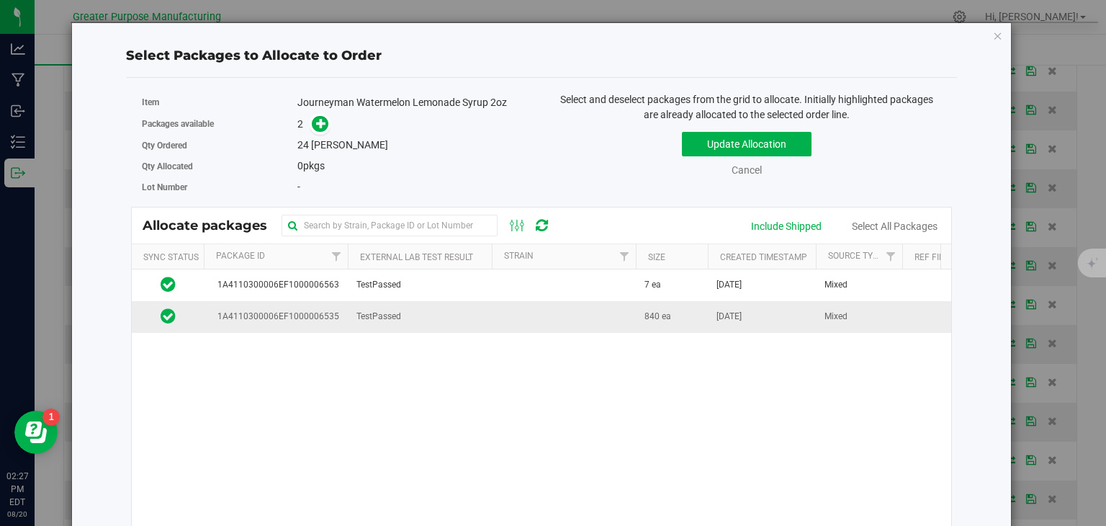
click at [496, 318] on td at bounding box center [564, 316] width 144 height 31
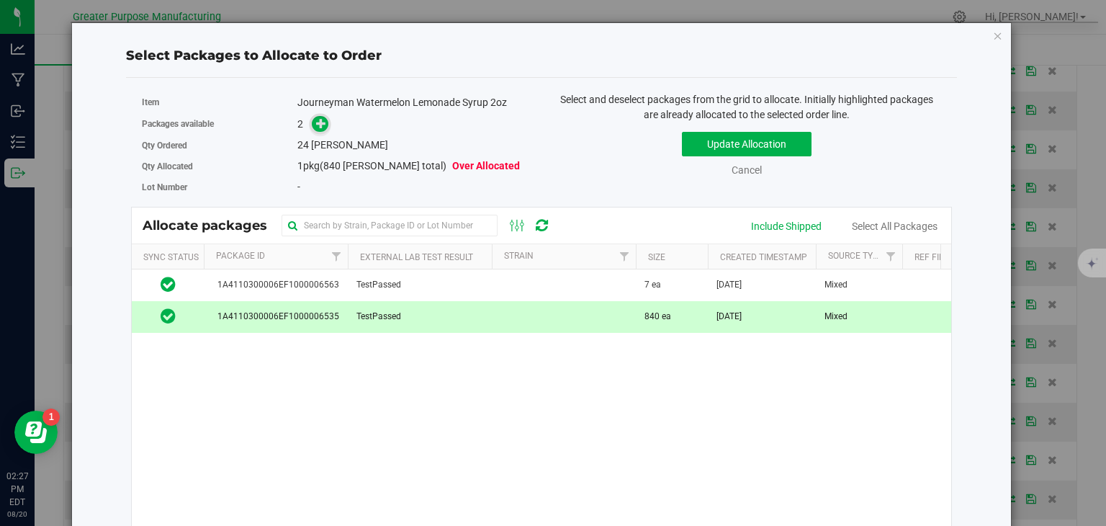
click at [316, 123] on icon at bounding box center [321, 123] width 10 height 10
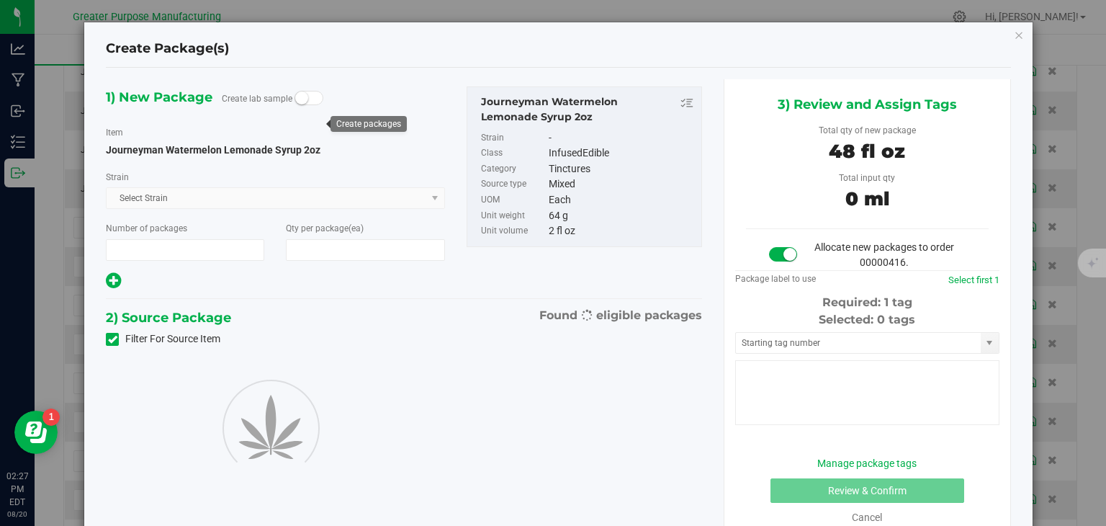
type input "1"
type input "24"
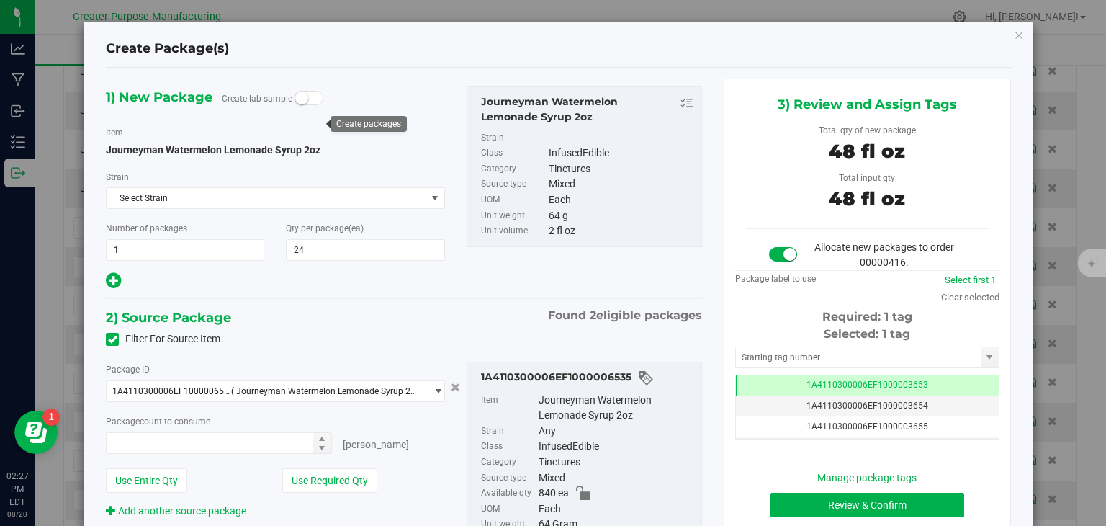
type input "24 ea"
click at [794, 494] on button "Review & Confirm" at bounding box center [868, 505] width 194 height 24
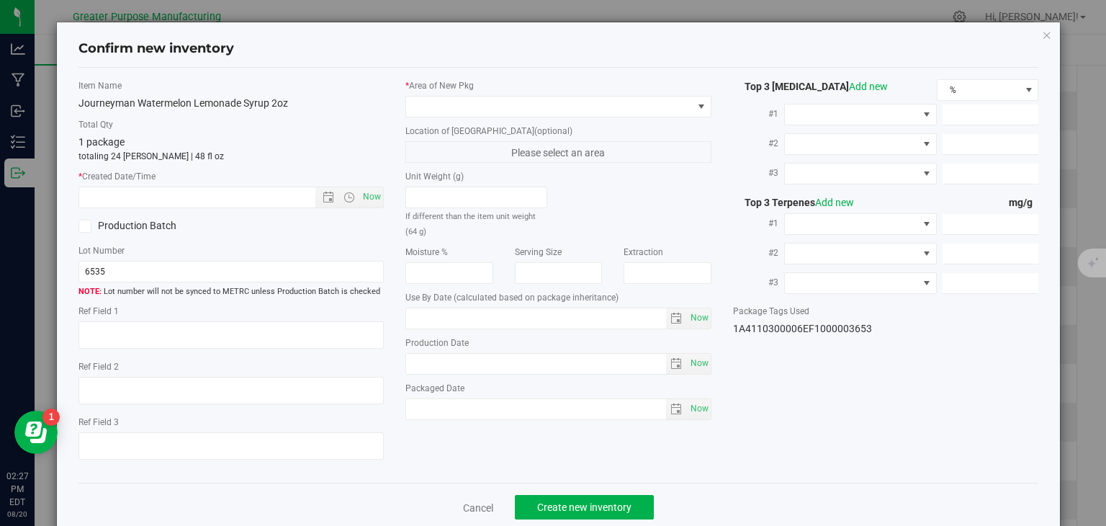
type input "2025-01-25"
type input "2025-07-25"
click at [376, 194] on span "Now" at bounding box center [372, 197] width 24 height 21
type input "8/20/2025 2:27 PM"
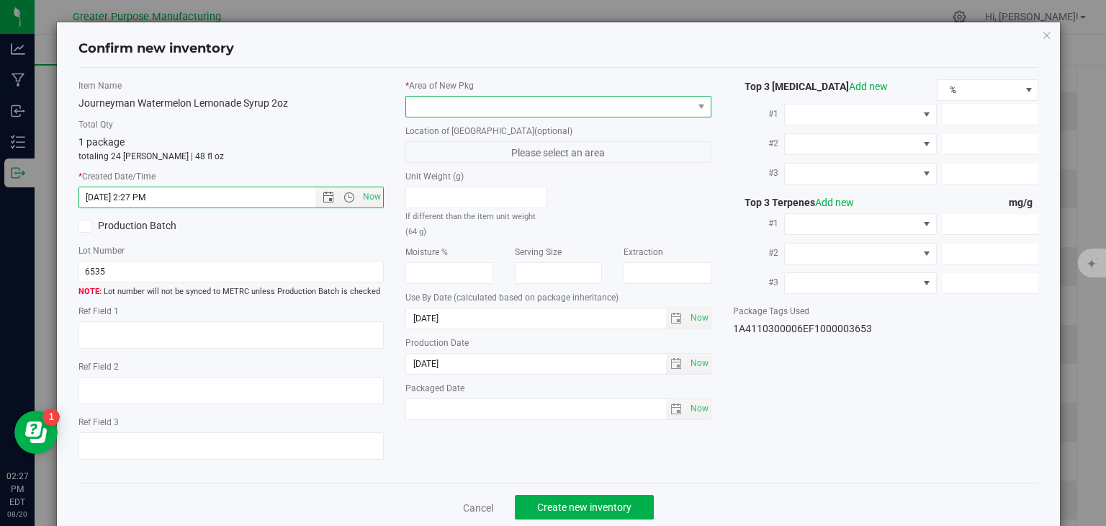
click at [447, 113] on span at bounding box center [549, 107] width 287 height 20
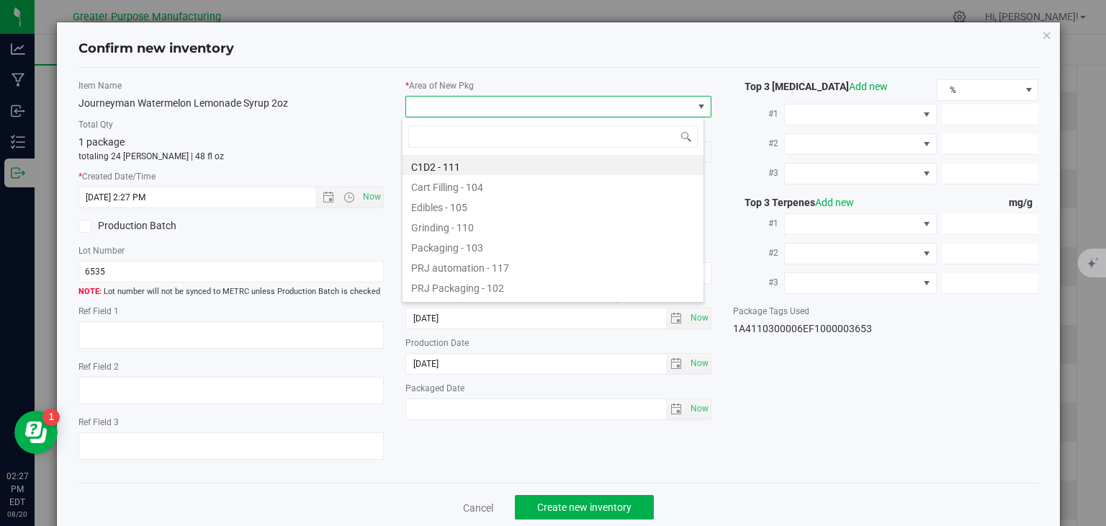
type input "108"
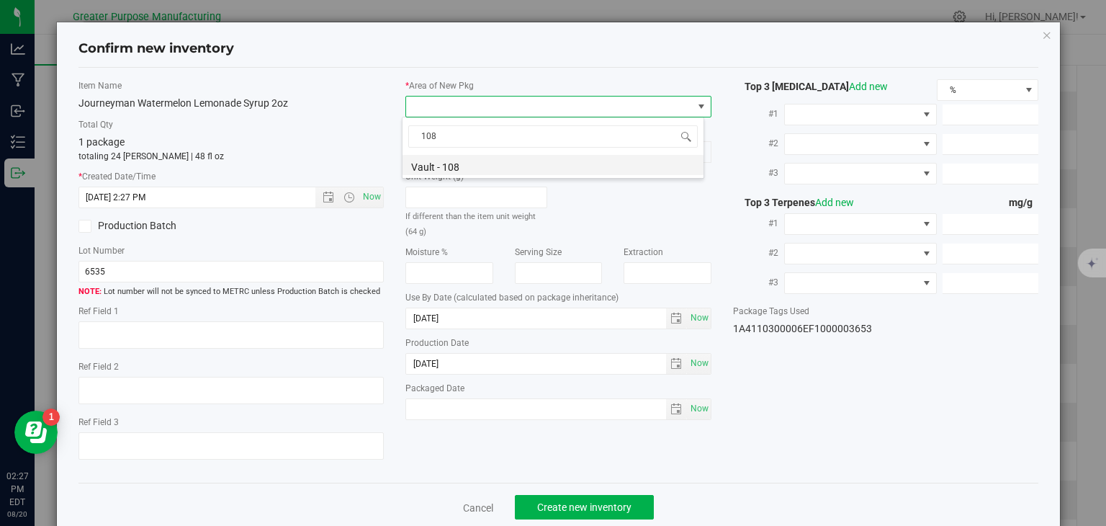
click at [452, 161] on li "Vault - 108" at bounding box center [553, 165] width 301 height 20
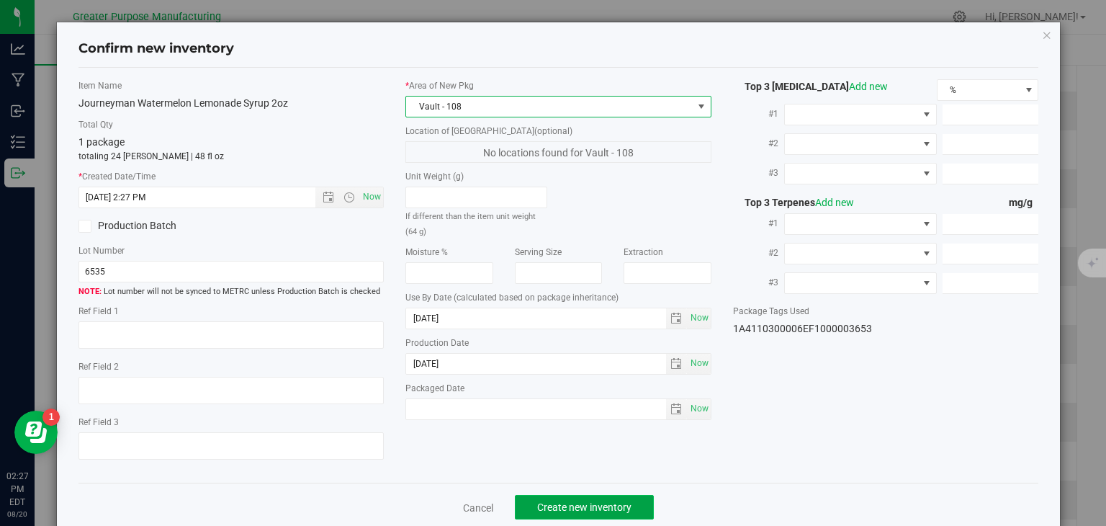
click at [603, 506] on span "Create new inventory" at bounding box center [584, 507] width 94 height 12
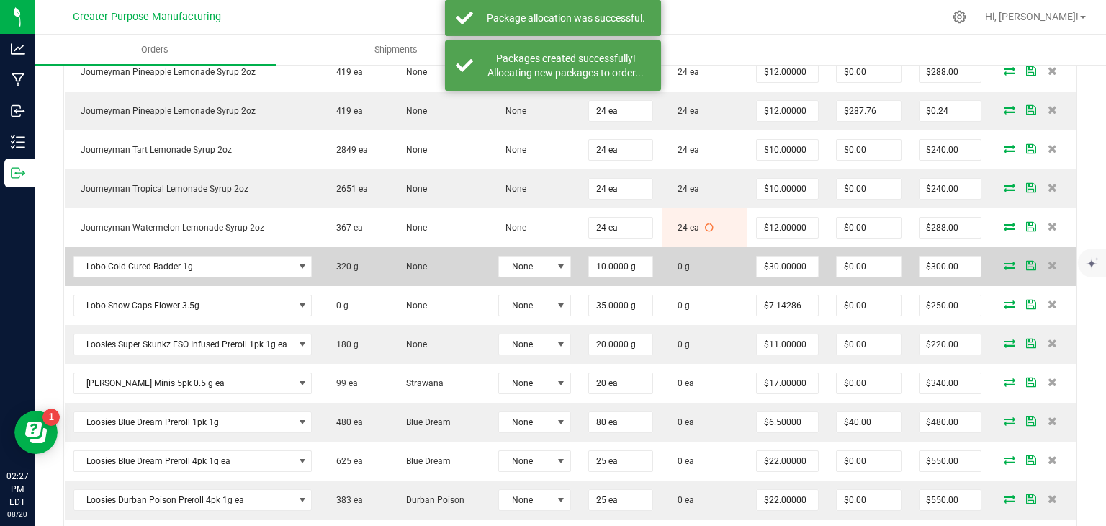
click at [1004, 261] on icon at bounding box center [1010, 265] width 12 height 9
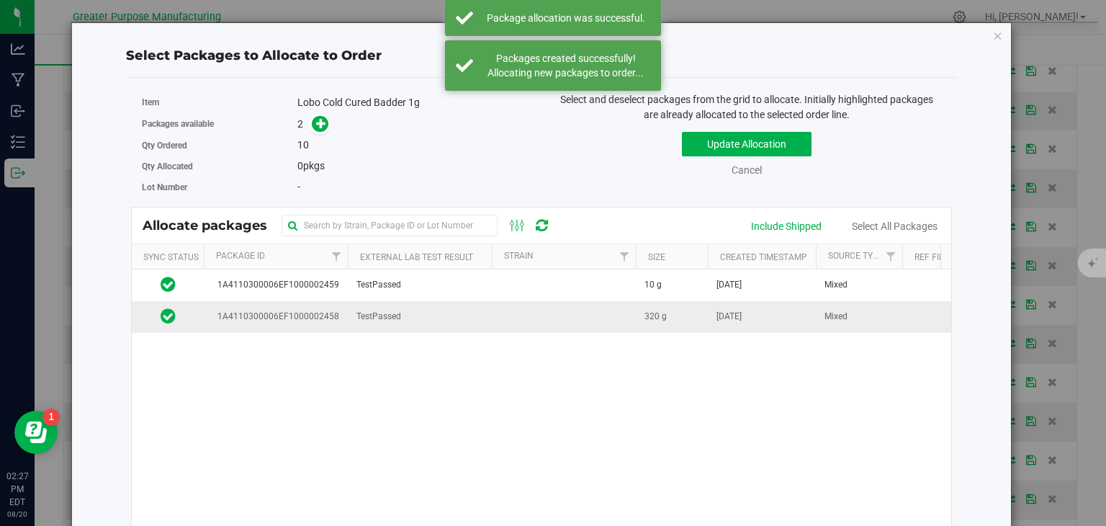
click at [550, 313] on td at bounding box center [564, 316] width 144 height 31
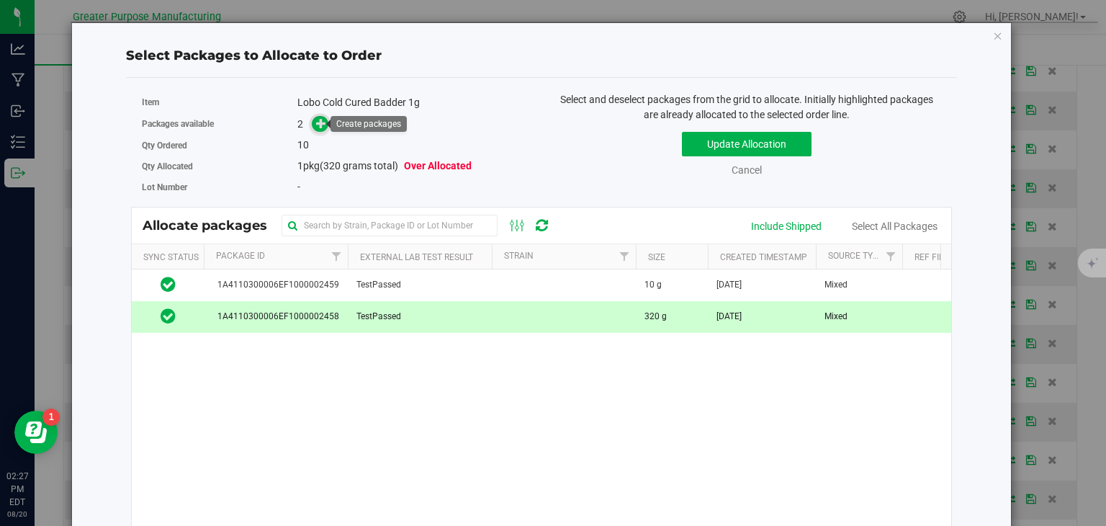
click at [320, 124] on icon at bounding box center [321, 123] width 10 height 10
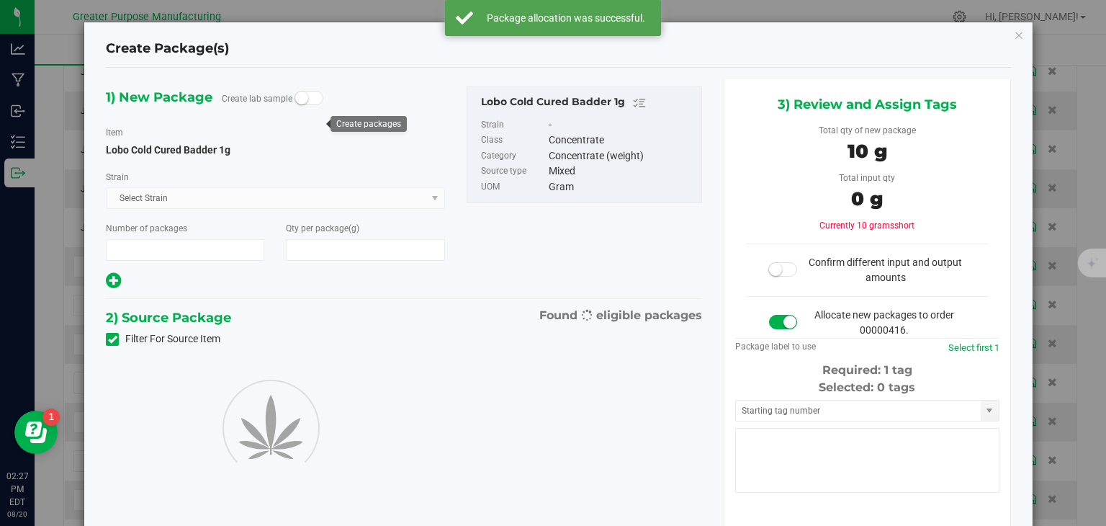
type input "1"
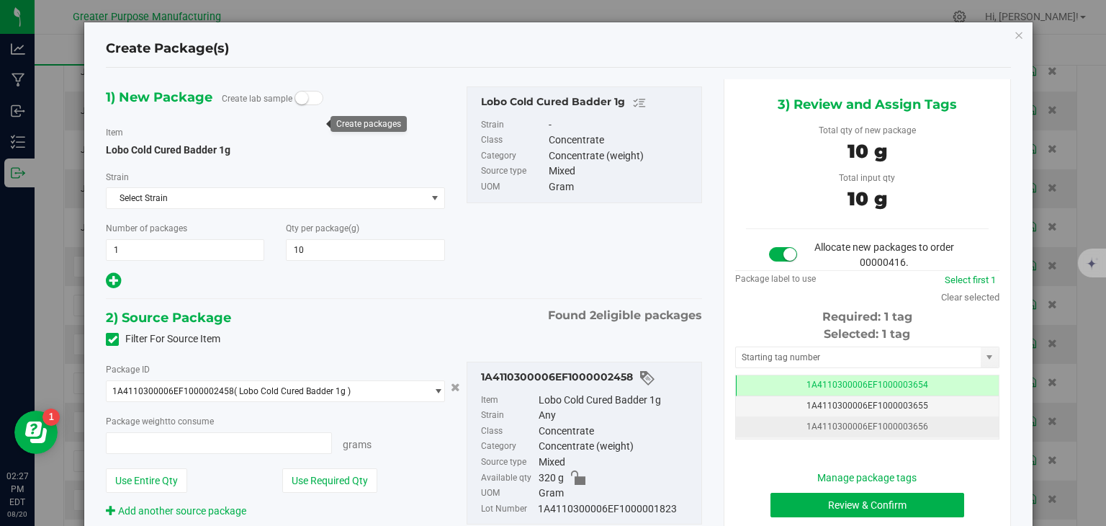
type input "10.0000"
type input "10.0000 g"
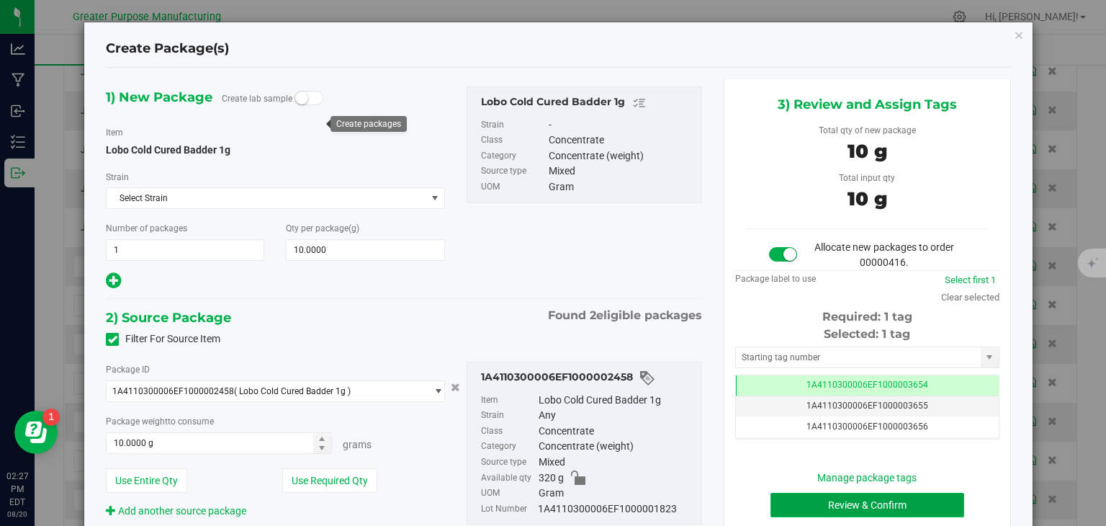
click at [820, 496] on button "Review & Confirm" at bounding box center [868, 505] width 194 height 24
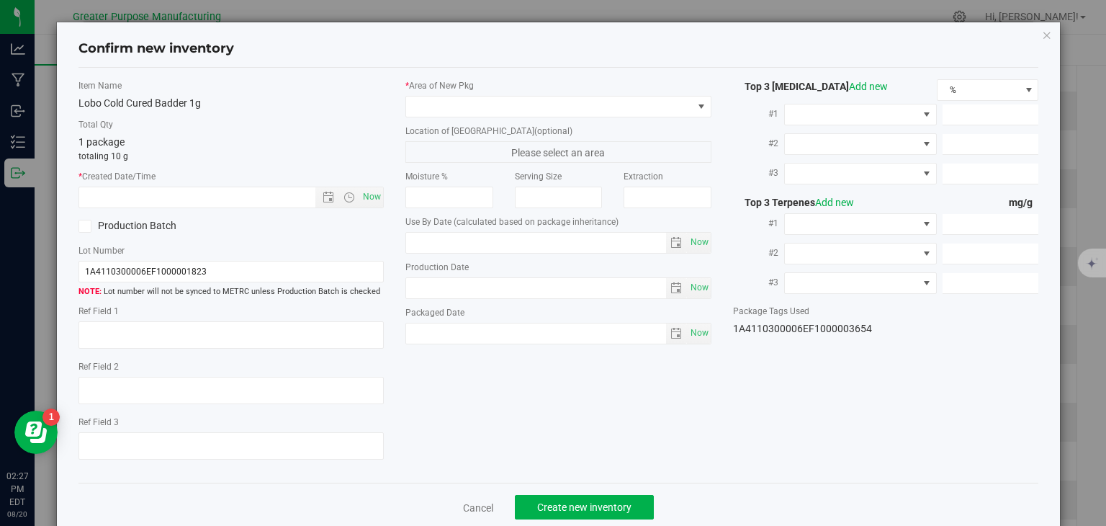
type input "2026-07-11"
type input "2025-07-11"
click at [368, 190] on span "Now" at bounding box center [372, 197] width 24 height 21
type input "8/20/2025 2:28 PM"
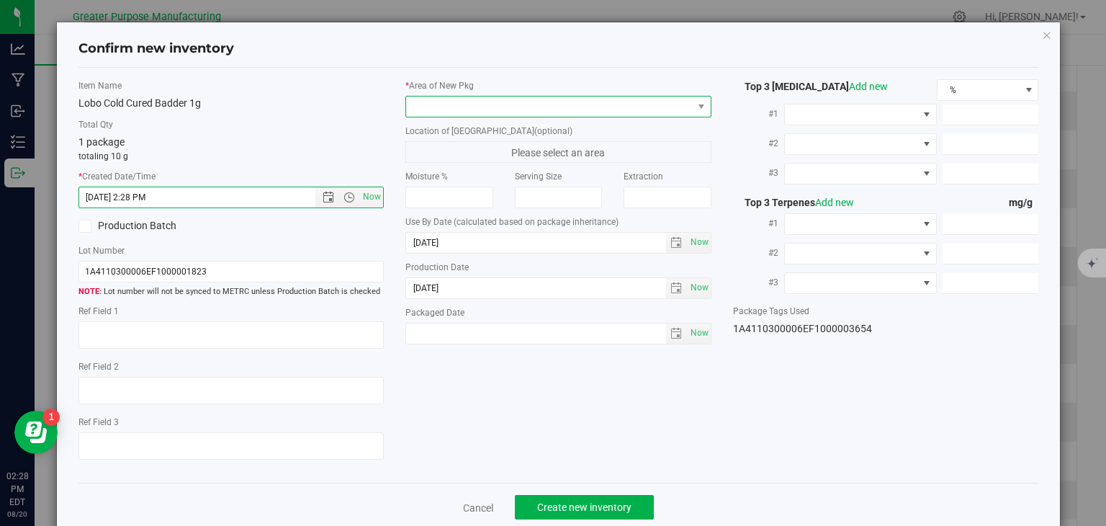
click at [449, 100] on span at bounding box center [549, 107] width 287 height 20
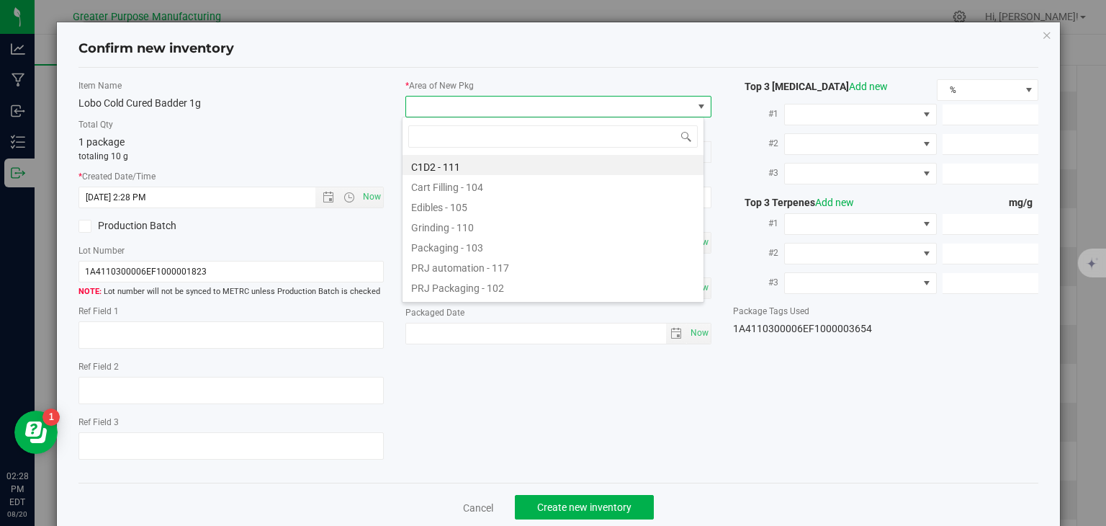
type input "108"
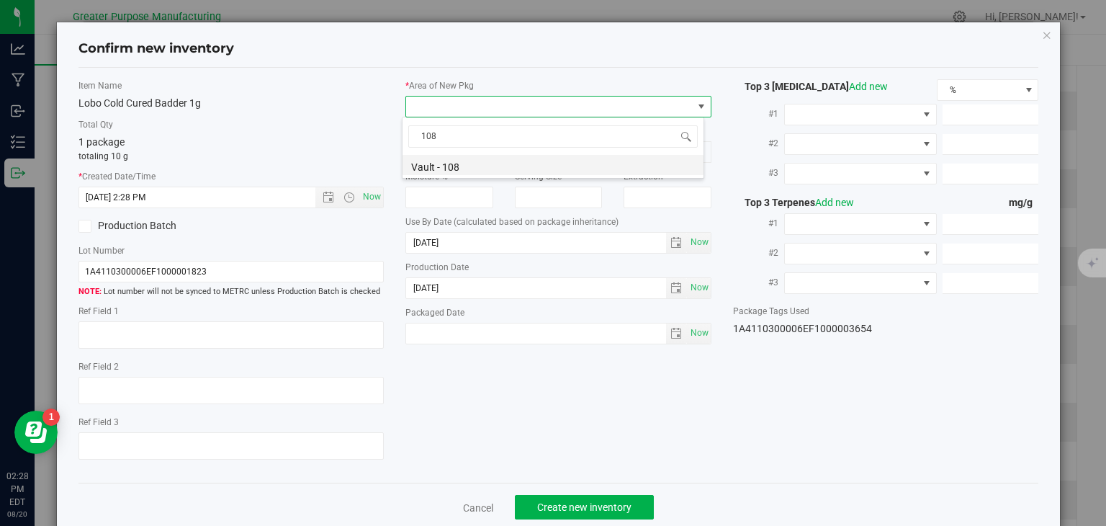
click at [452, 164] on li "Vault - 108" at bounding box center [553, 165] width 301 height 20
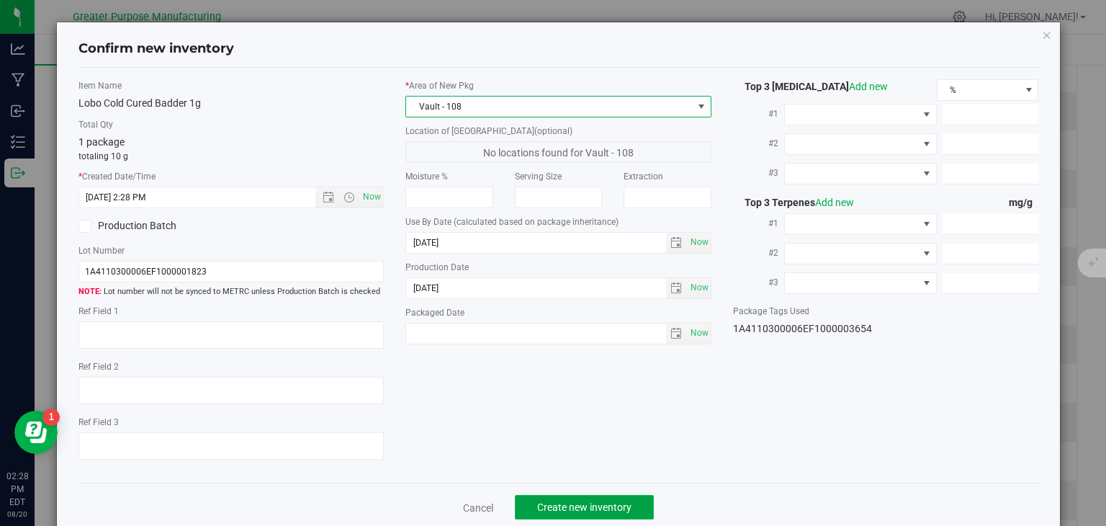
click at [591, 503] on span "Create new inventory" at bounding box center [584, 507] width 94 height 12
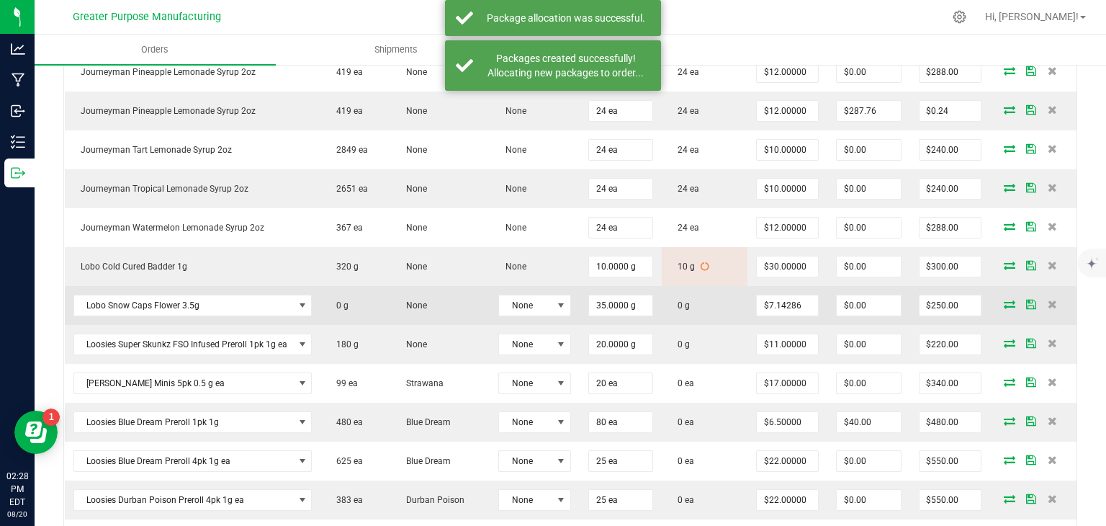
click at [1004, 302] on icon at bounding box center [1010, 304] width 12 height 9
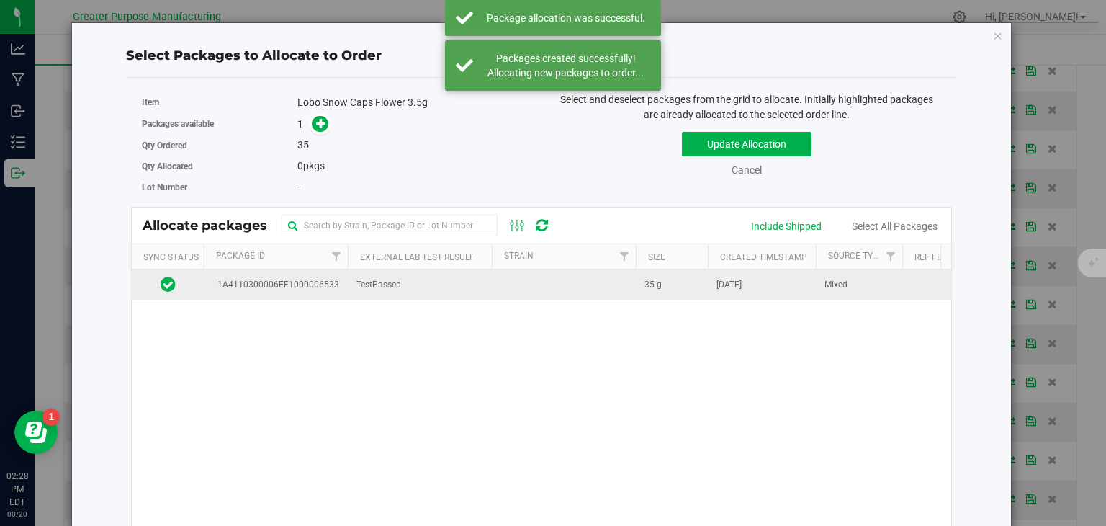
click at [541, 282] on td at bounding box center [564, 284] width 144 height 31
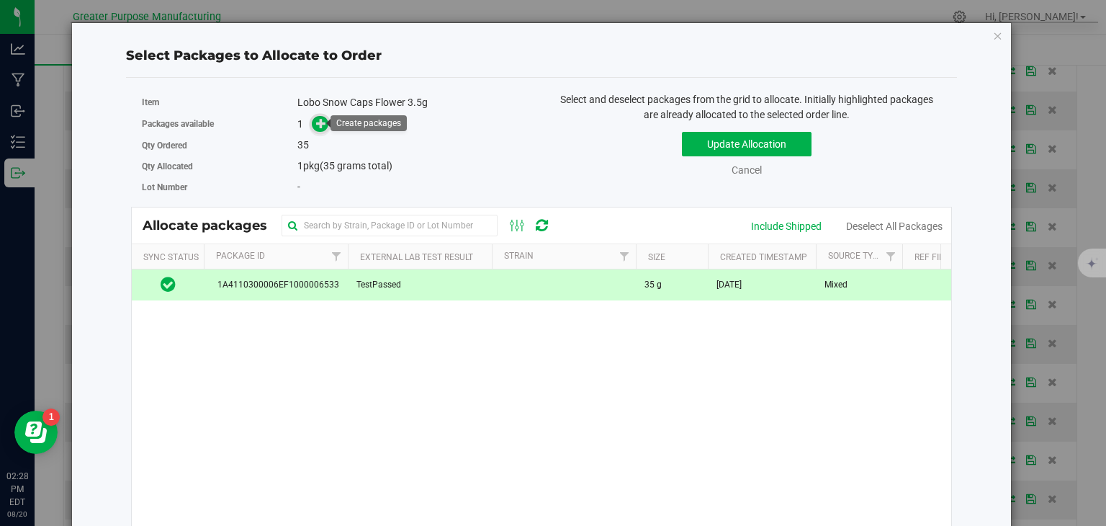
click at [318, 119] on icon at bounding box center [321, 123] width 10 height 10
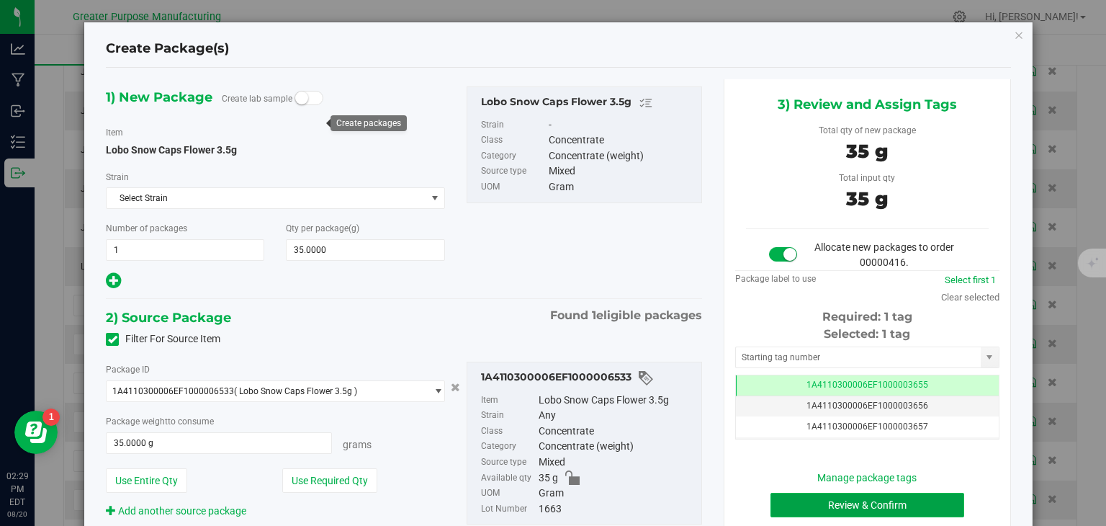
click at [809, 501] on button "Review & Confirm" at bounding box center [868, 505] width 194 height 24
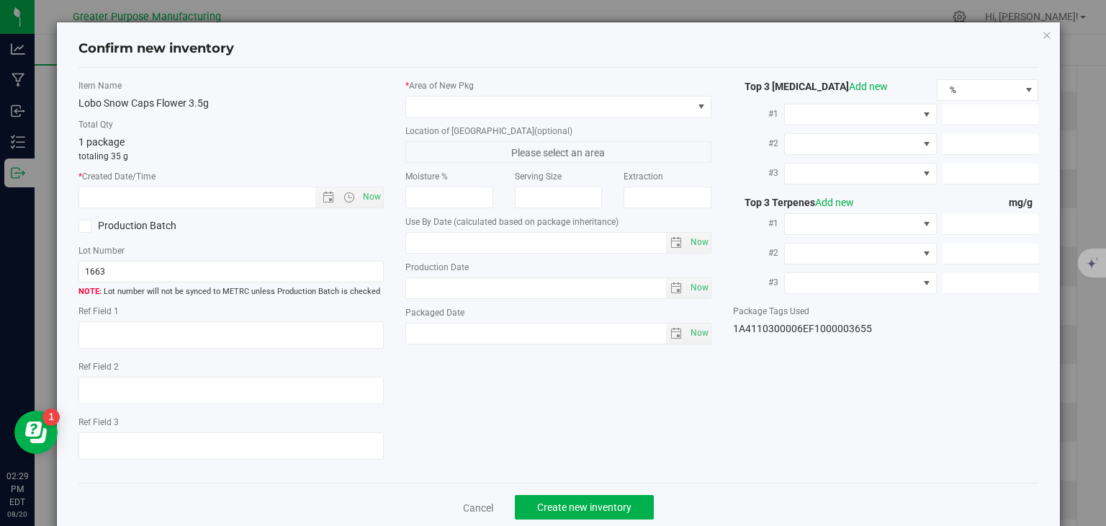
type input "2025-11-30"
click at [362, 194] on span "Now" at bounding box center [372, 197] width 24 height 21
type input "8/20/2025 2:29 PM"
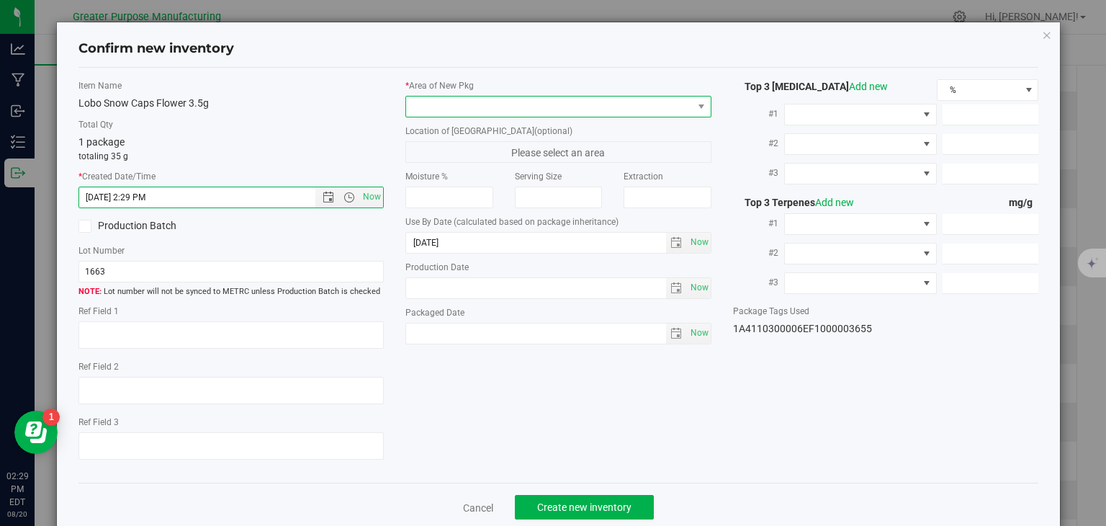
click at [461, 107] on span at bounding box center [549, 107] width 287 height 20
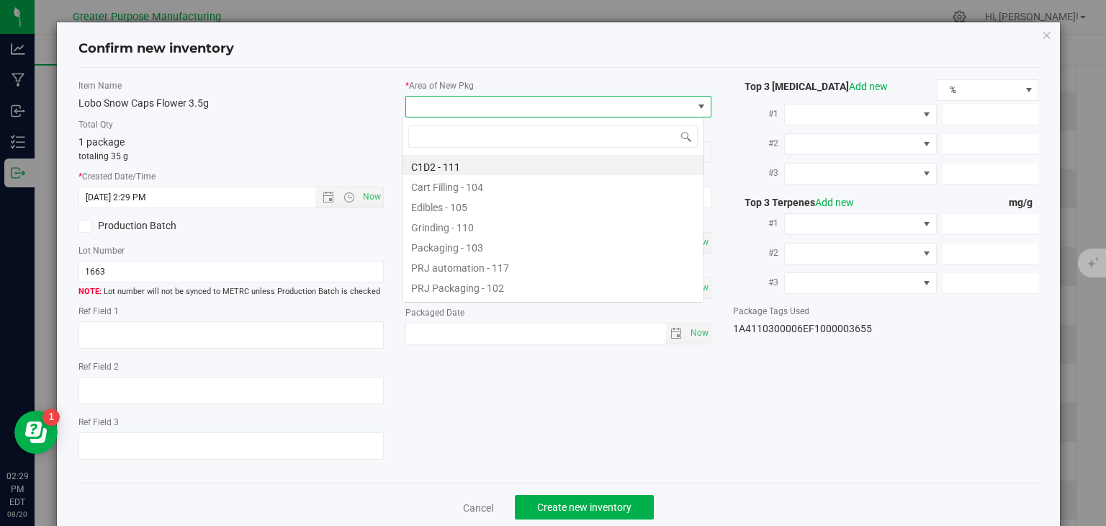
scroll to position [21, 303]
type input "108"
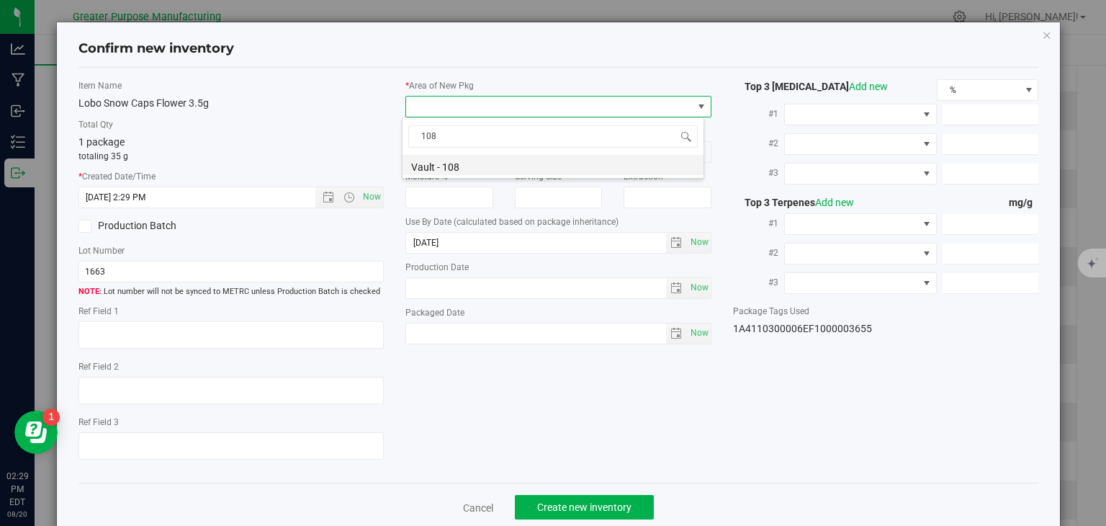
click at [443, 171] on li "Vault - 108" at bounding box center [553, 165] width 301 height 20
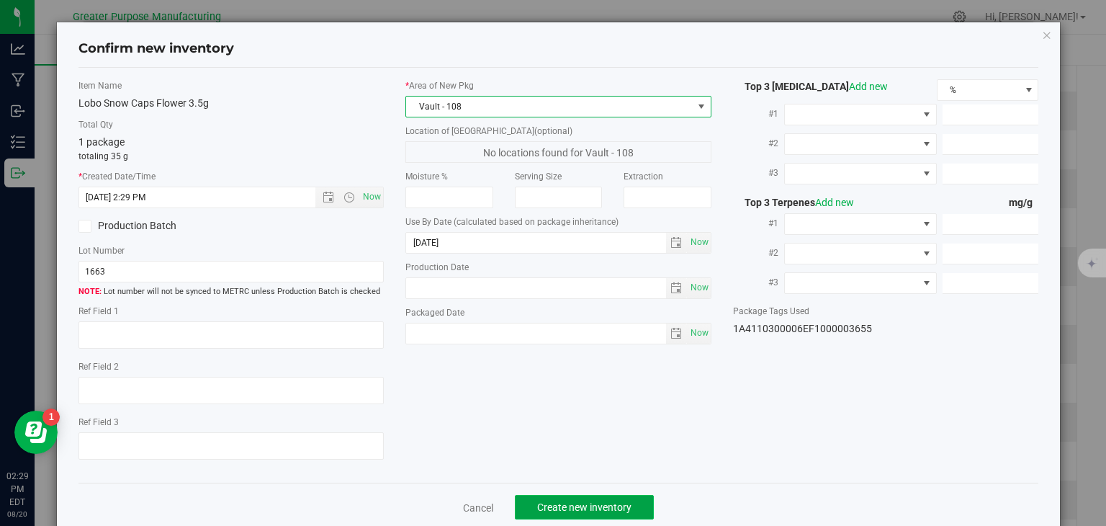
click at [570, 502] on span "Create new inventory" at bounding box center [584, 507] width 94 height 12
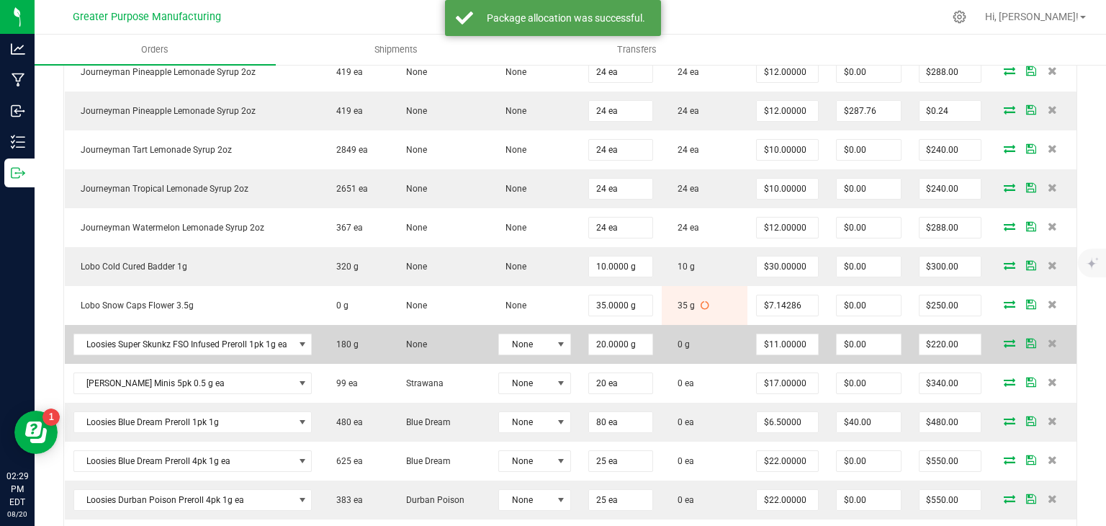
click at [1004, 339] on icon at bounding box center [1010, 343] width 12 height 9
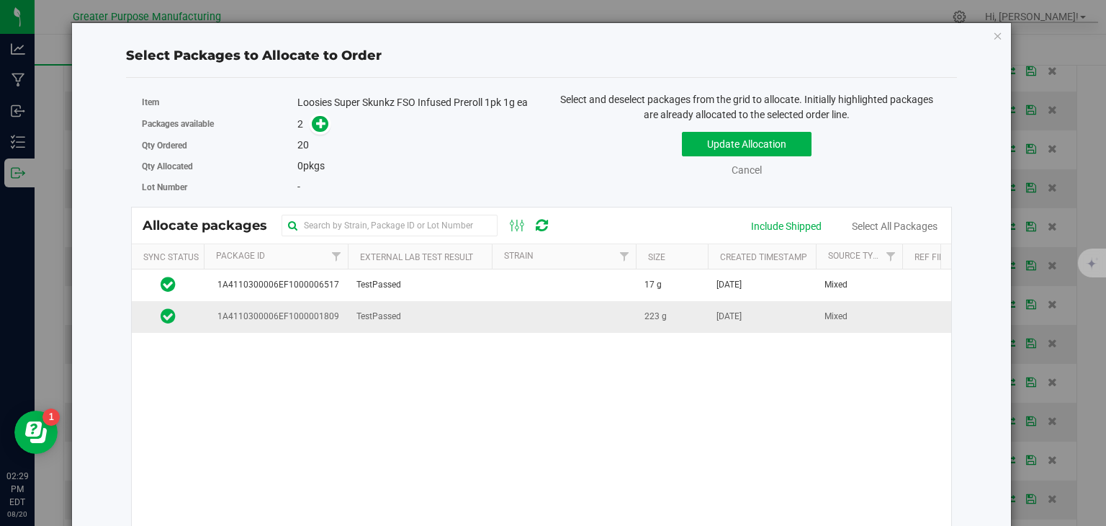
click at [570, 323] on td at bounding box center [564, 316] width 144 height 31
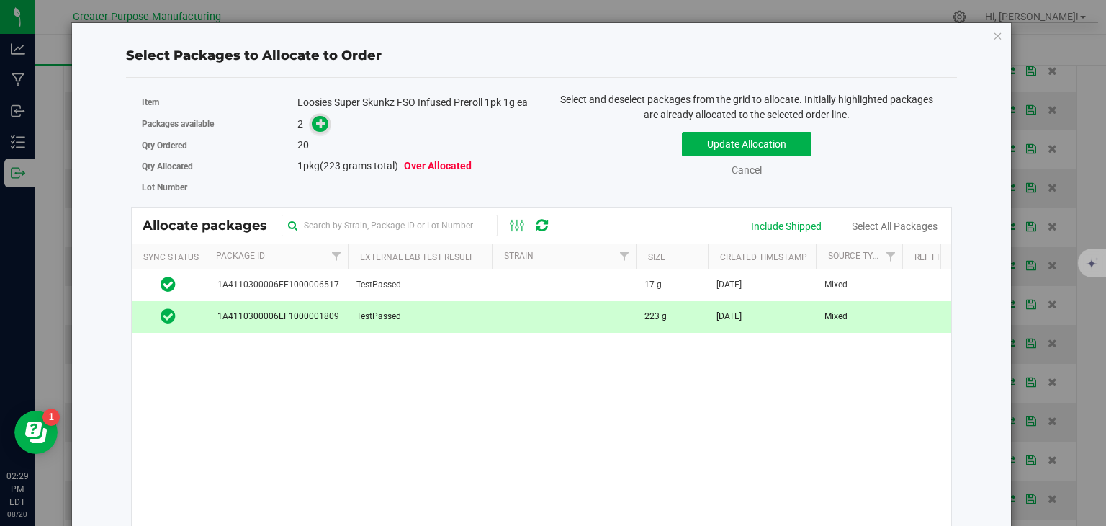
click at [319, 128] on icon at bounding box center [321, 123] width 10 height 10
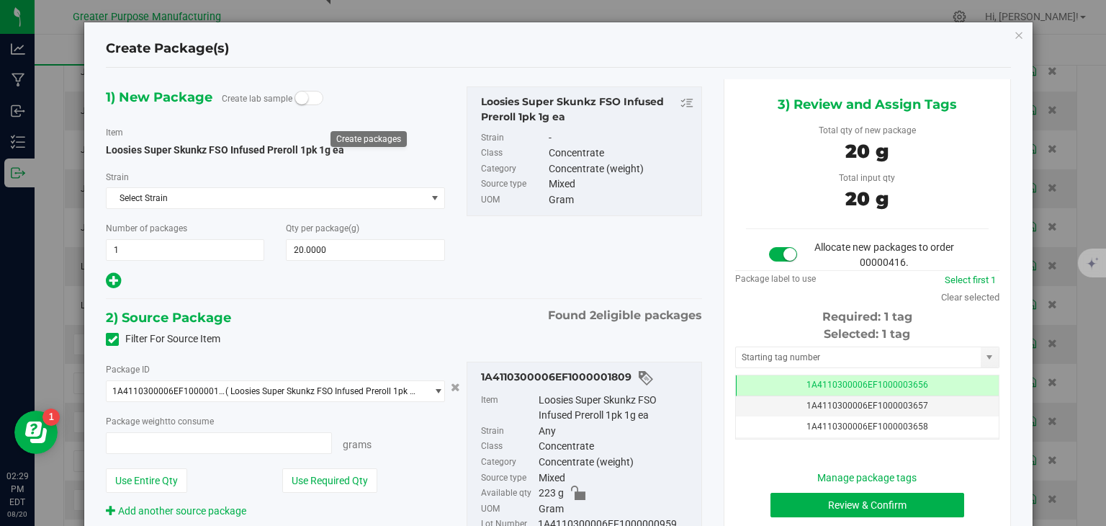
type input "20.0000 g"
click at [830, 505] on button "Review & Confirm" at bounding box center [868, 505] width 194 height 24
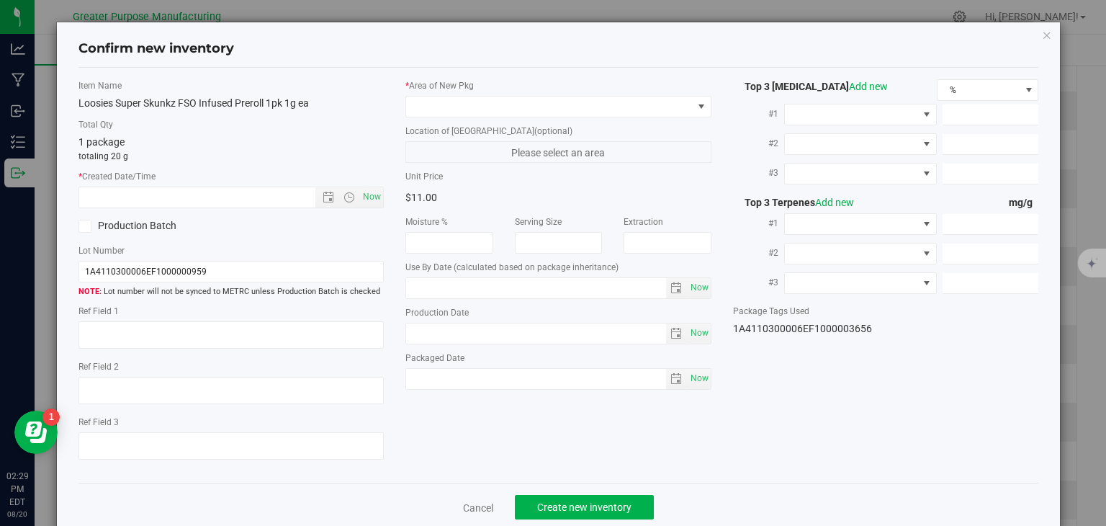
type input "[DATE]"
click at [369, 189] on span "Now" at bounding box center [372, 197] width 24 height 21
type input "8/20/2025 2:29 PM"
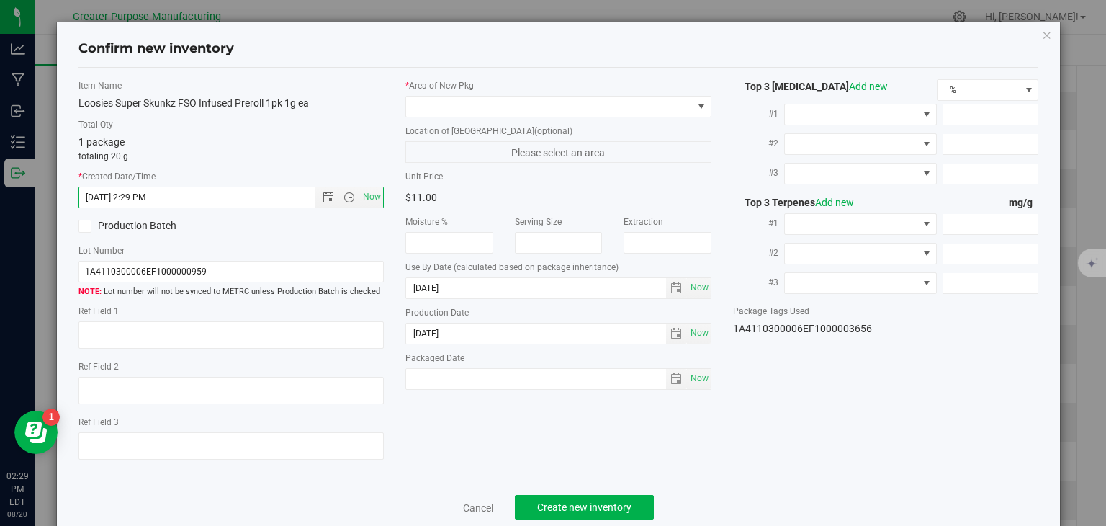
click at [449, 118] on div "* Area of New Pkg Location of New Pkg (optional) Please select an area Unit Pri…" at bounding box center [559, 238] width 328 height 318
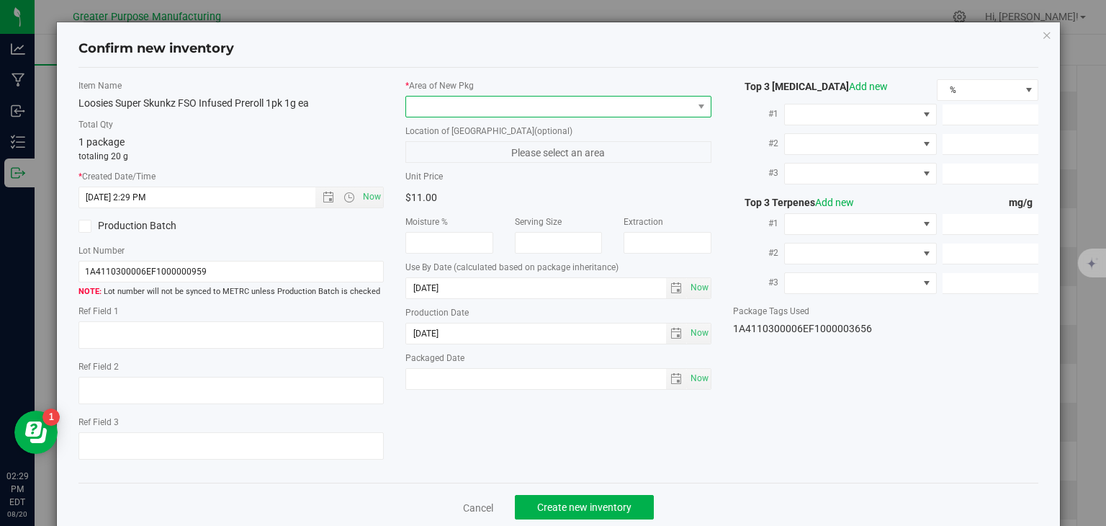
click at [473, 112] on span at bounding box center [549, 107] width 287 height 20
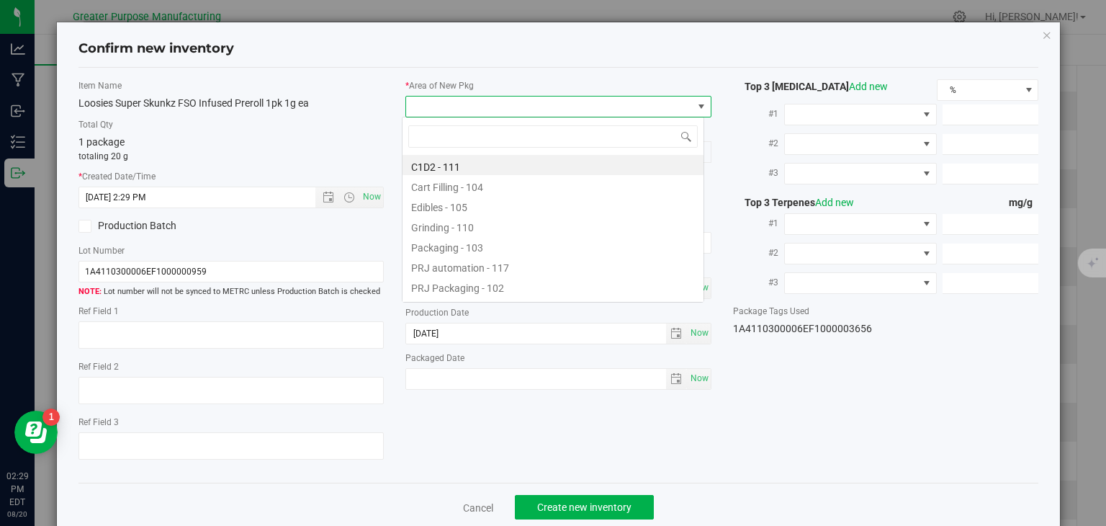
scroll to position [21, 303]
type input "108"
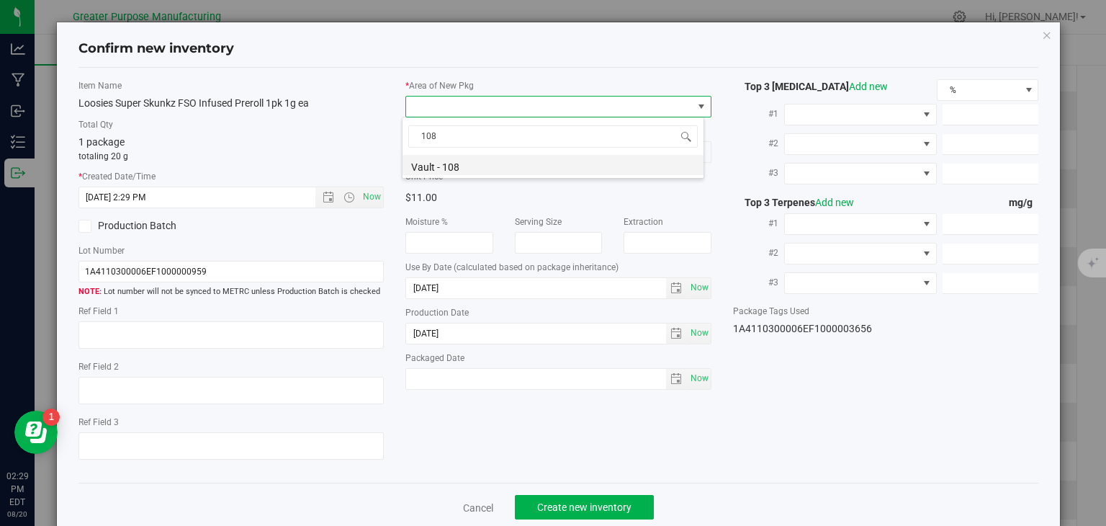
click at [452, 166] on li "Vault - 108" at bounding box center [553, 165] width 301 height 20
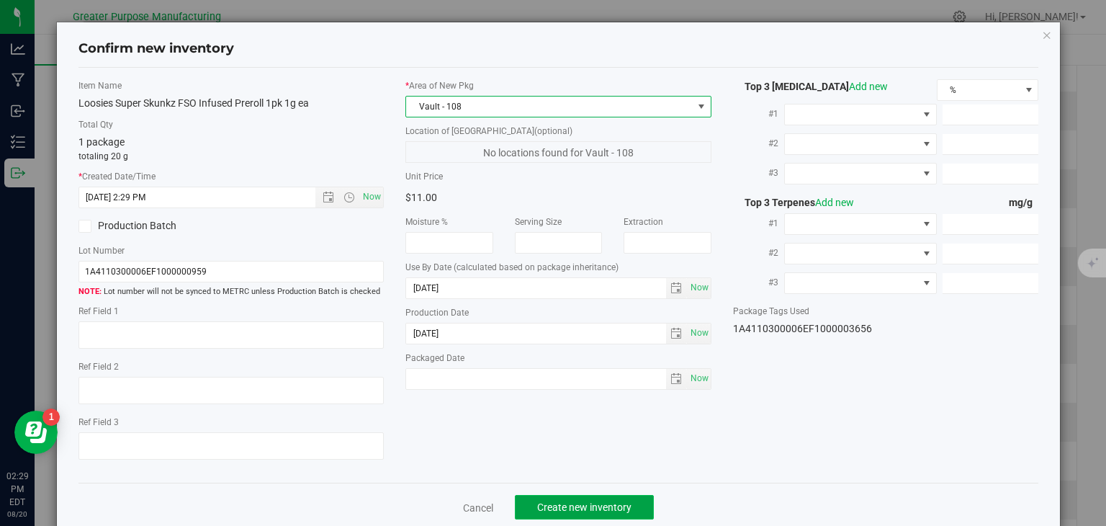
click at [547, 501] on span "Create new inventory" at bounding box center [584, 507] width 94 height 12
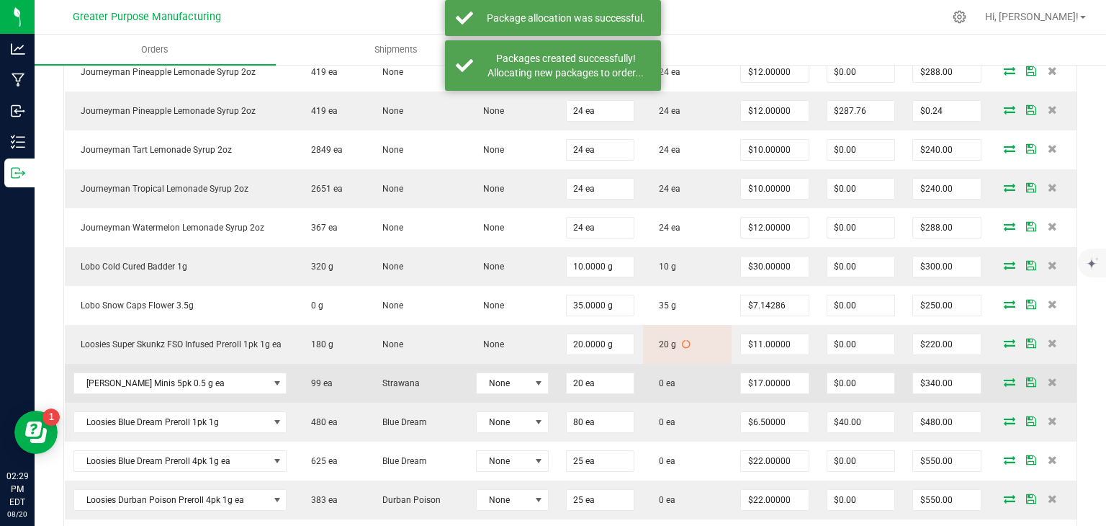
click at [1004, 377] on icon at bounding box center [1010, 381] width 12 height 9
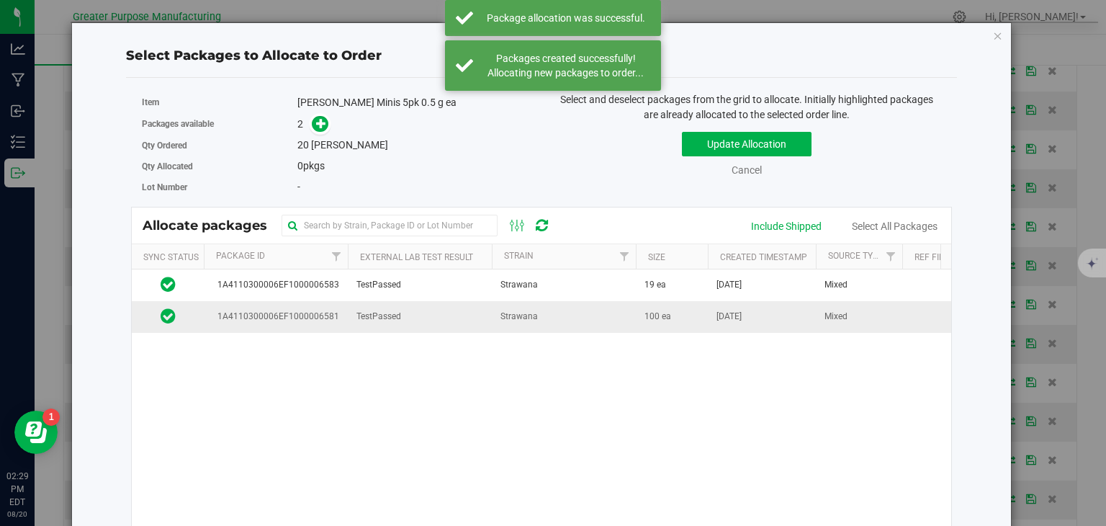
click at [591, 319] on td "Strawana" at bounding box center [564, 316] width 144 height 31
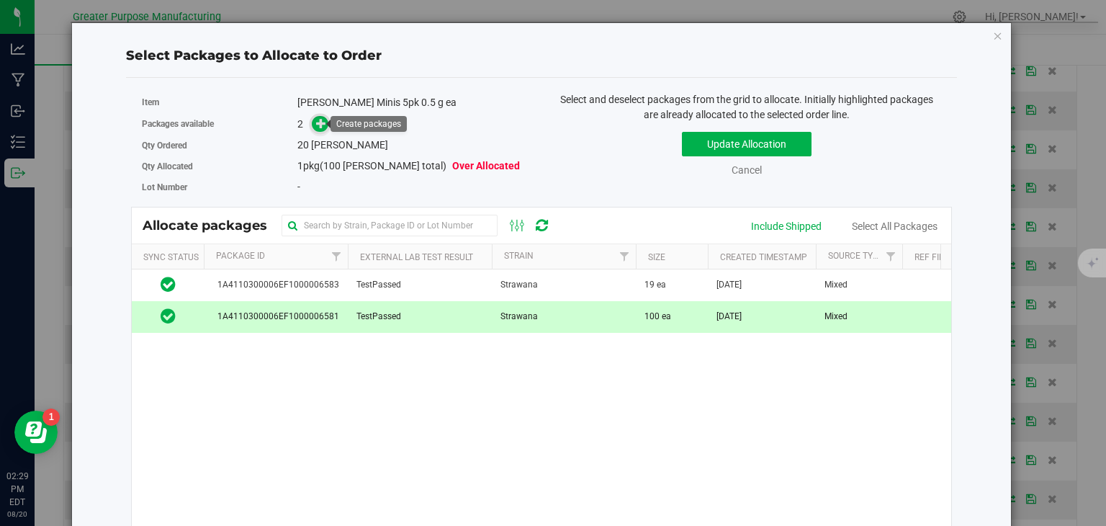
click at [317, 125] on icon at bounding box center [321, 123] width 10 height 10
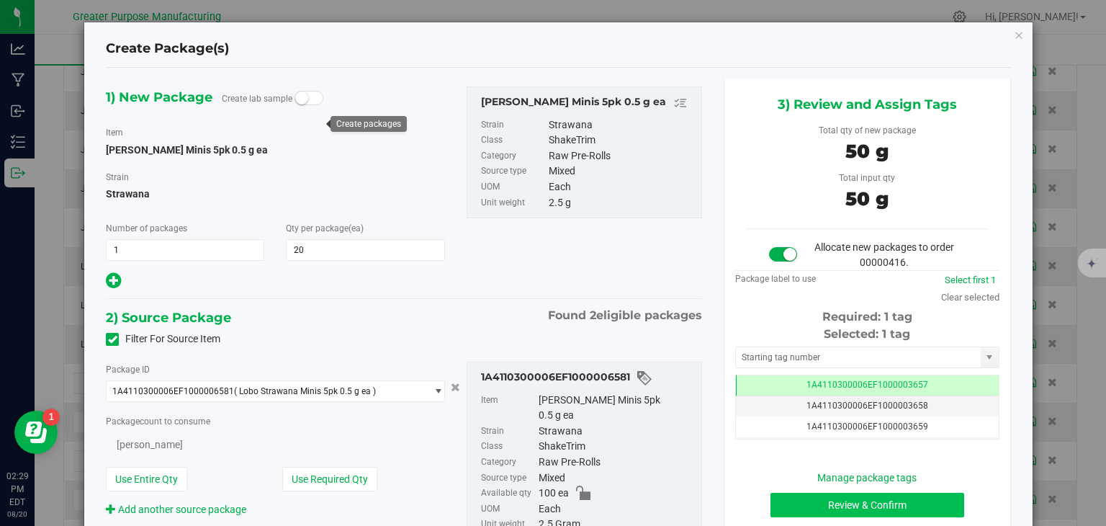
type input "20"
click at [861, 508] on button "Review & Confirm" at bounding box center [868, 505] width 194 height 24
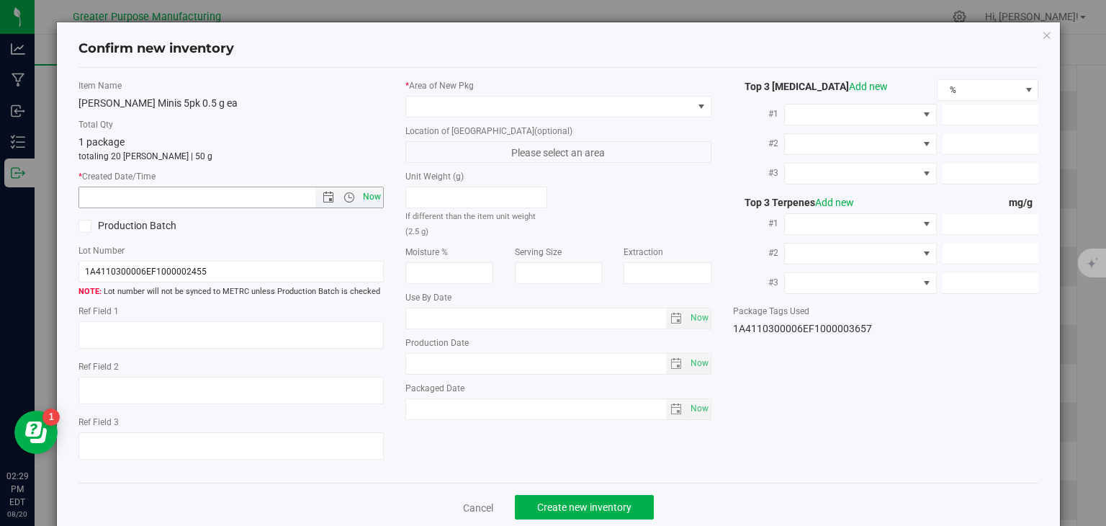
click at [369, 192] on span "Now" at bounding box center [372, 197] width 24 height 21
type input "8/20/2025 2:29 PM"
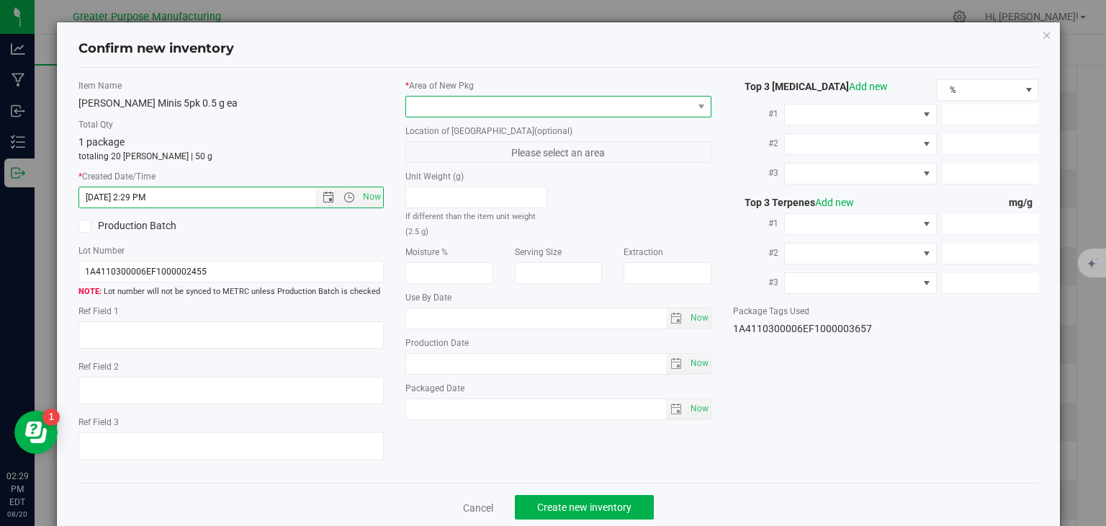
click at [470, 107] on span at bounding box center [549, 107] width 287 height 20
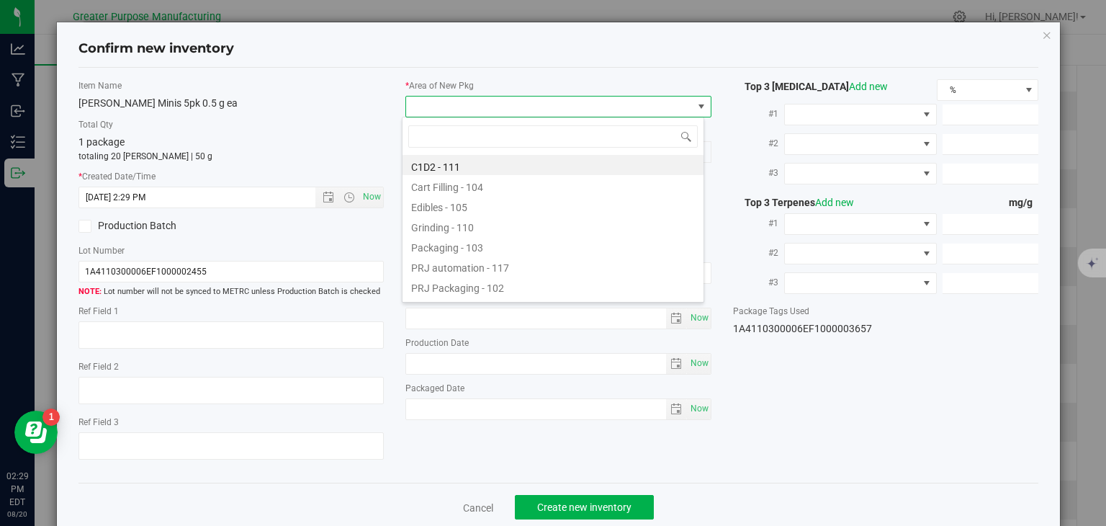
type input "108"
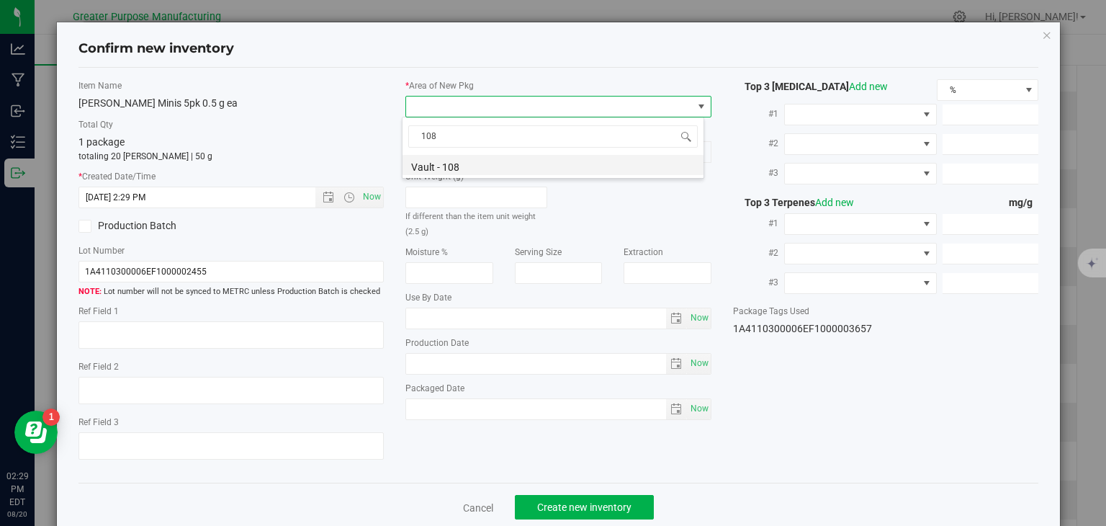
click at [458, 166] on li "Vault - 108" at bounding box center [553, 165] width 301 height 20
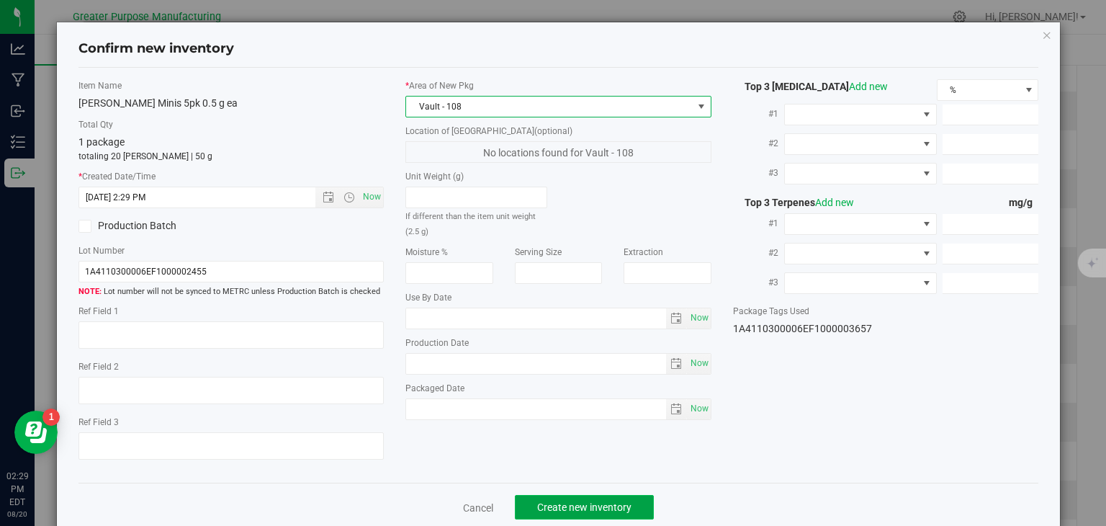
click at [580, 508] on span "Create new inventory" at bounding box center [584, 507] width 94 height 12
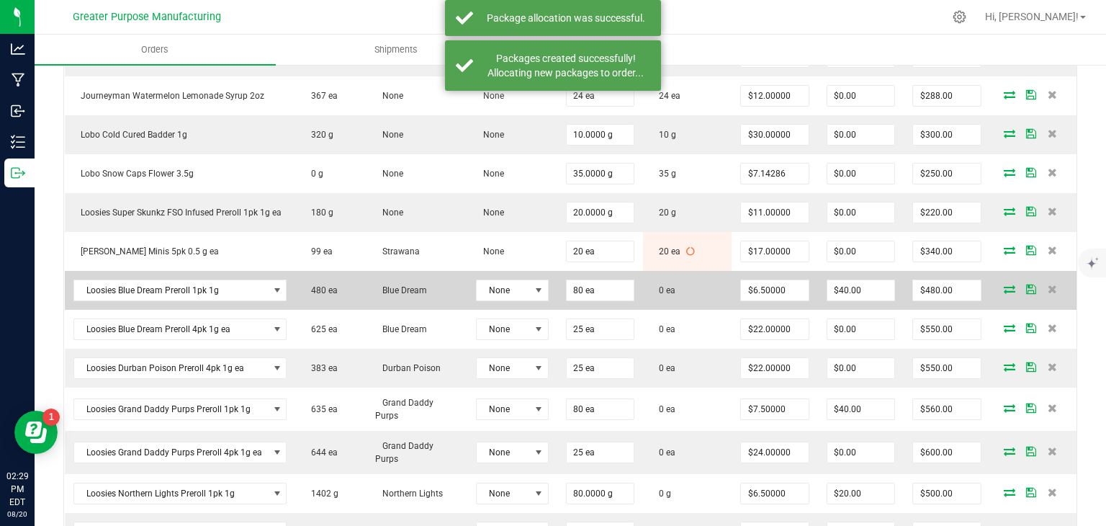
click at [1004, 285] on icon at bounding box center [1010, 289] width 12 height 9
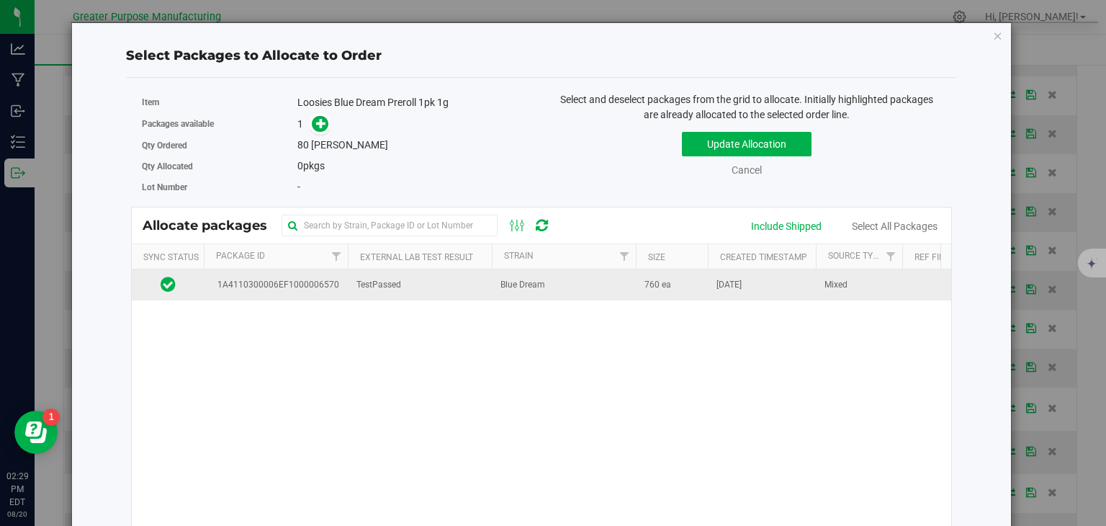
click at [506, 283] on span "Blue Dream" at bounding box center [523, 285] width 45 height 14
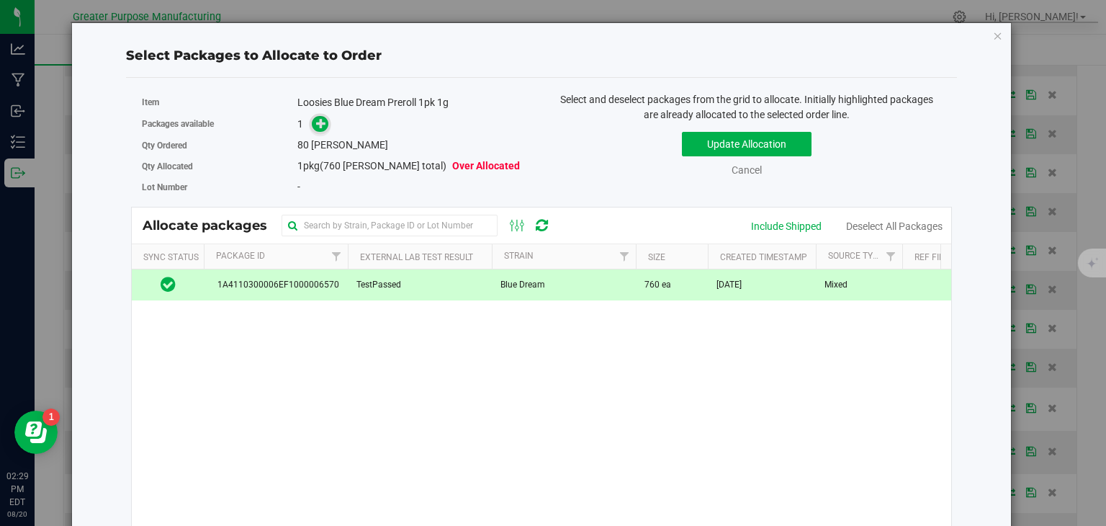
click at [321, 125] on icon at bounding box center [321, 123] width 10 height 10
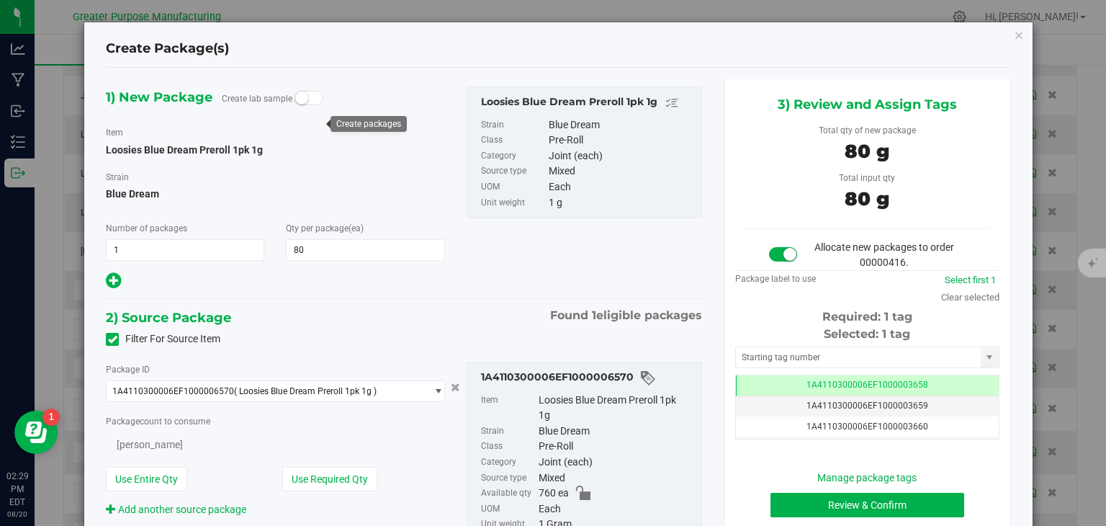
type input "80"
click at [871, 501] on button "Review & Confirm" at bounding box center [868, 505] width 194 height 24
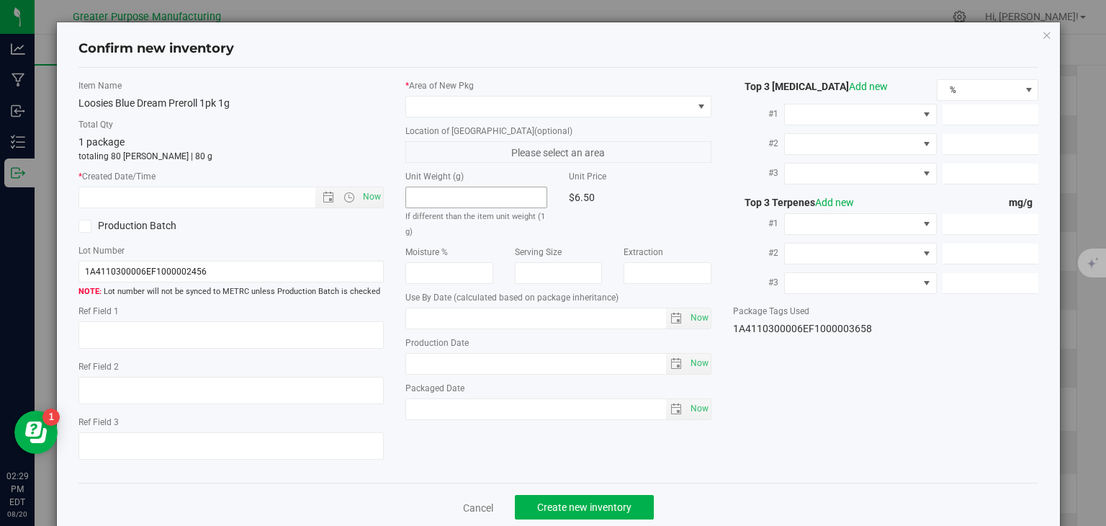
type input "[DATE]"
click at [369, 194] on span "Now" at bounding box center [372, 197] width 24 height 21
type input "8/20/2025 2:29 PM"
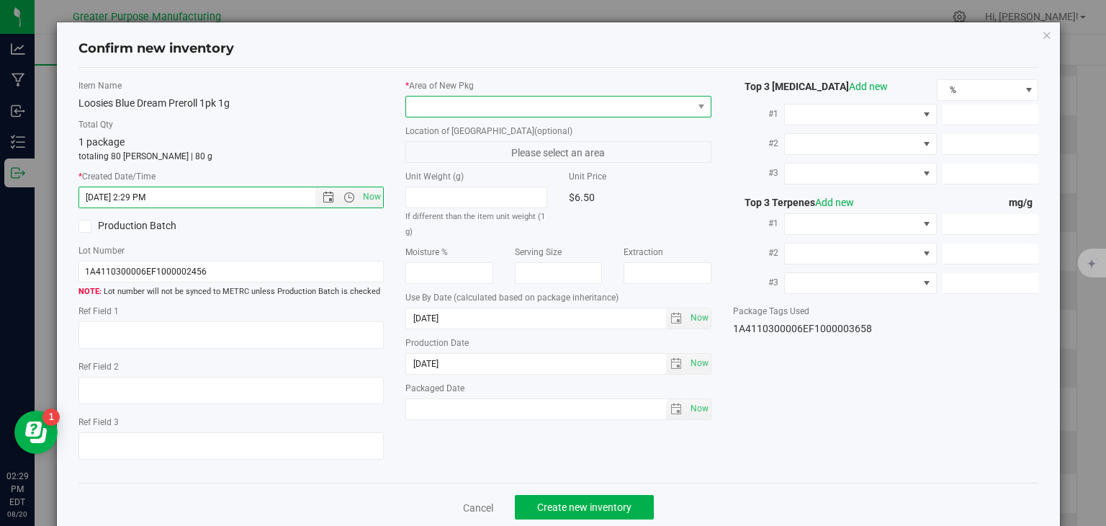
click at [469, 106] on span at bounding box center [549, 107] width 287 height 20
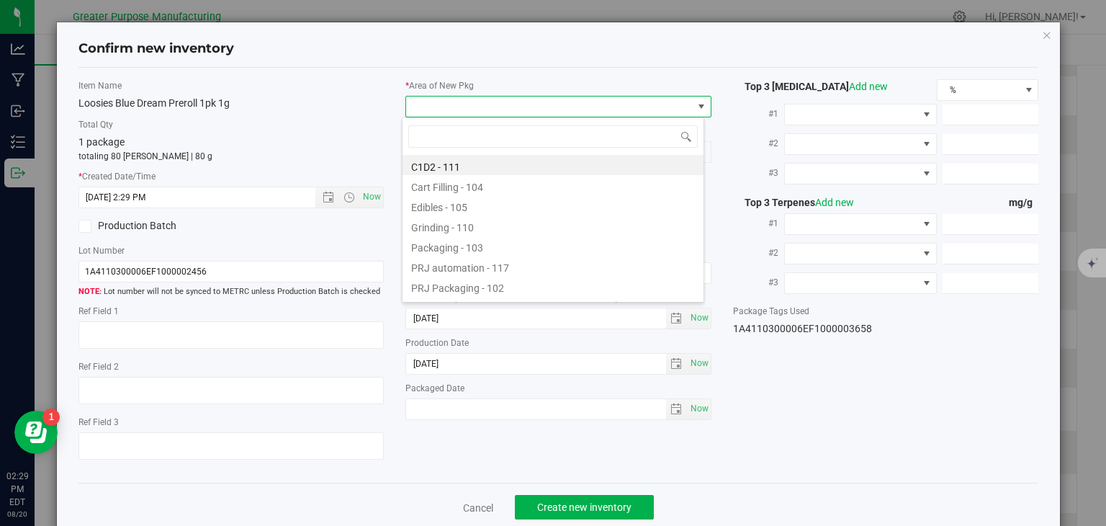
type input "108"
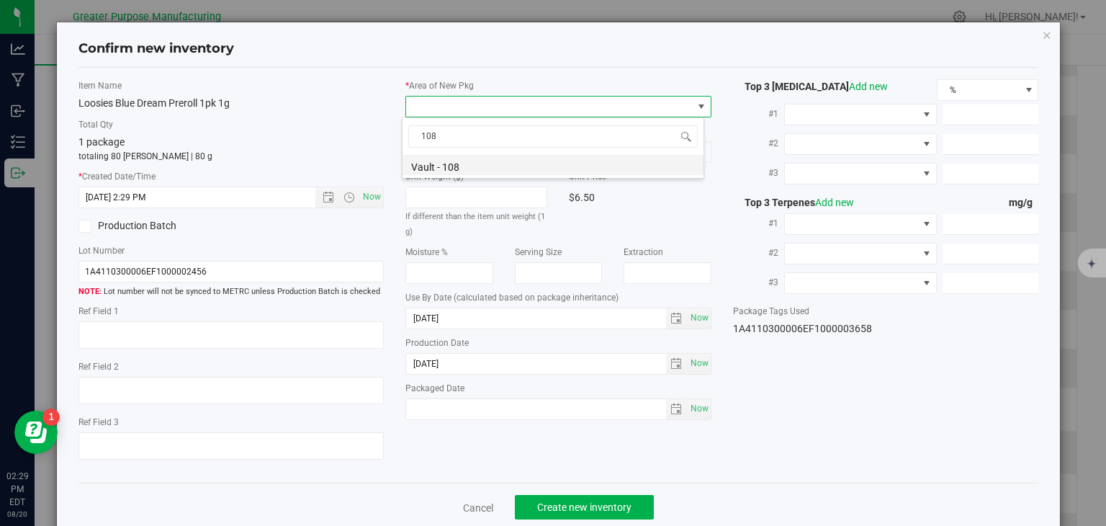
click at [455, 165] on li "Vault - 108" at bounding box center [553, 165] width 301 height 20
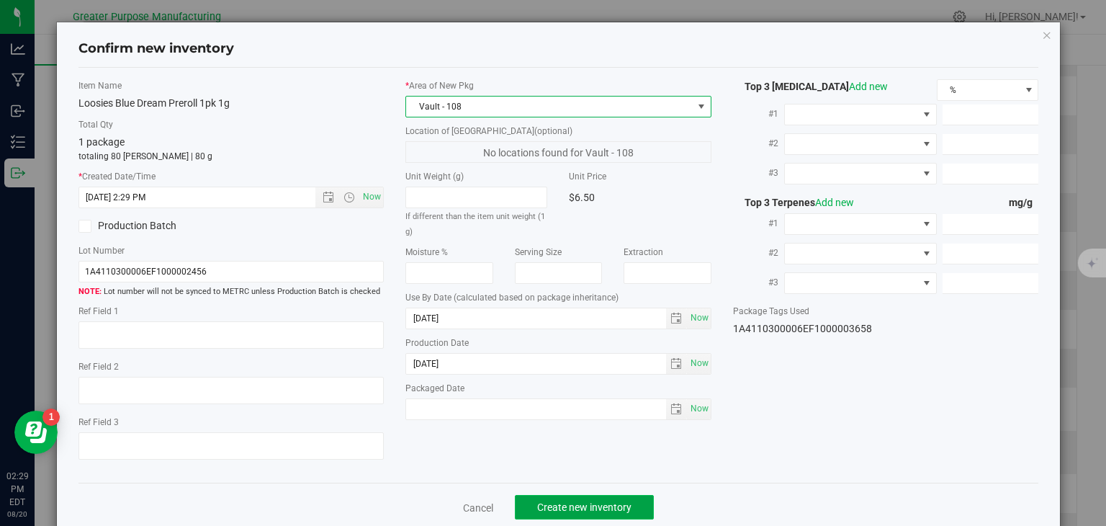
click at [563, 503] on span "Create new inventory" at bounding box center [584, 507] width 94 height 12
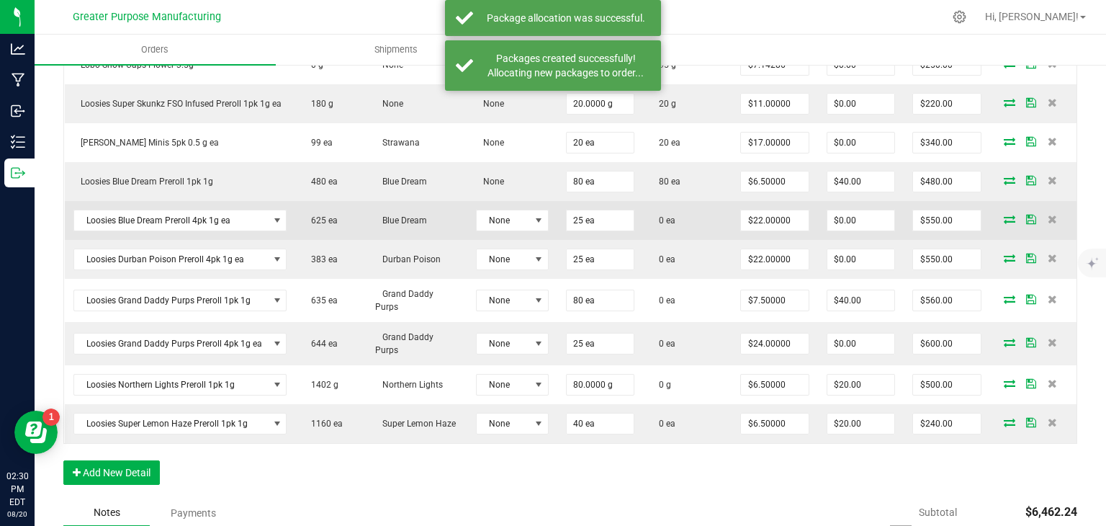
click at [1004, 215] on icon at bounding box center [1010, 219] width 12 height 9
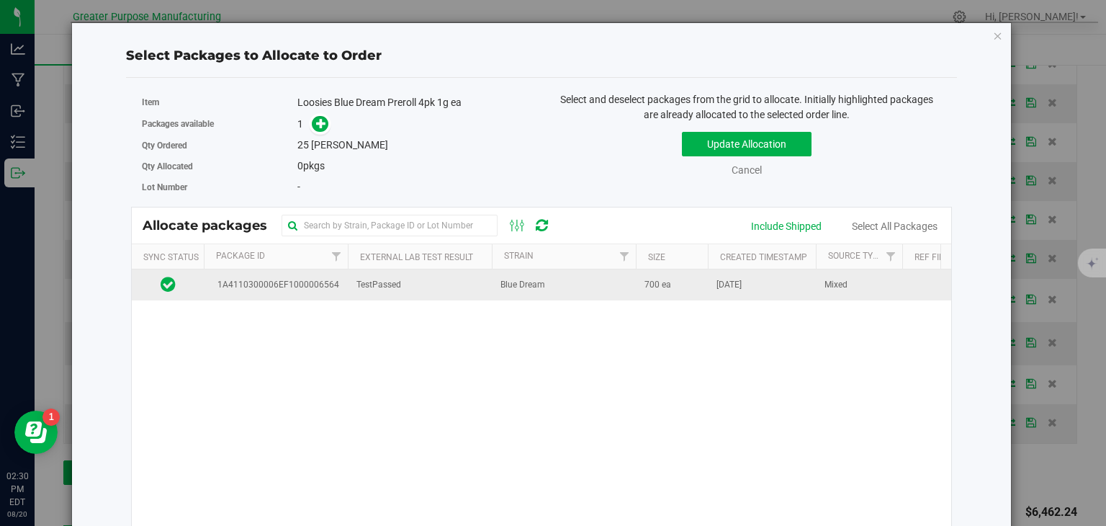
click at [518, 297] on td "Blue Dream" at bounding box center [564, 284] width 144 height 31
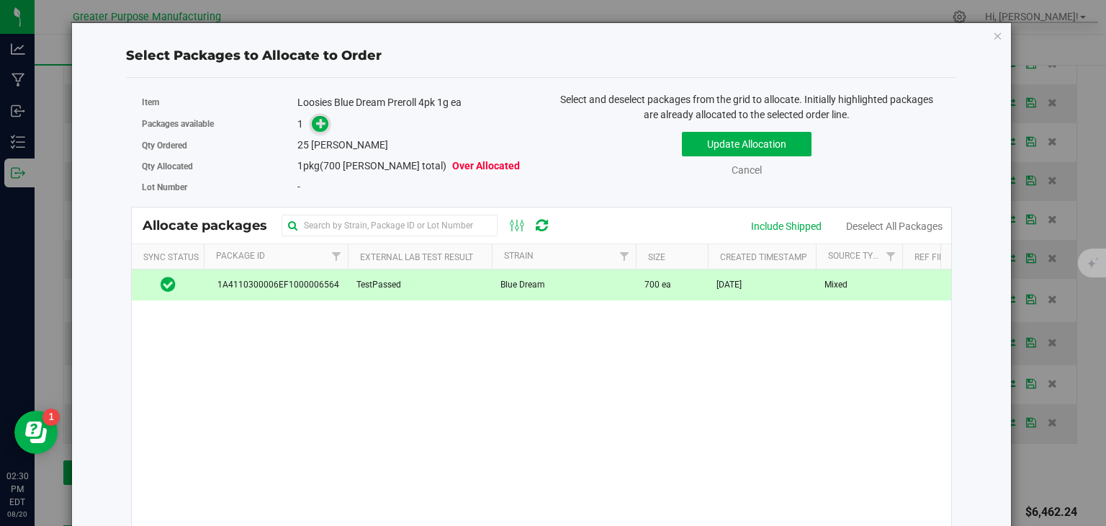
click at [320, 122] on icon at bounding box center [321, 123] width 10 height 10
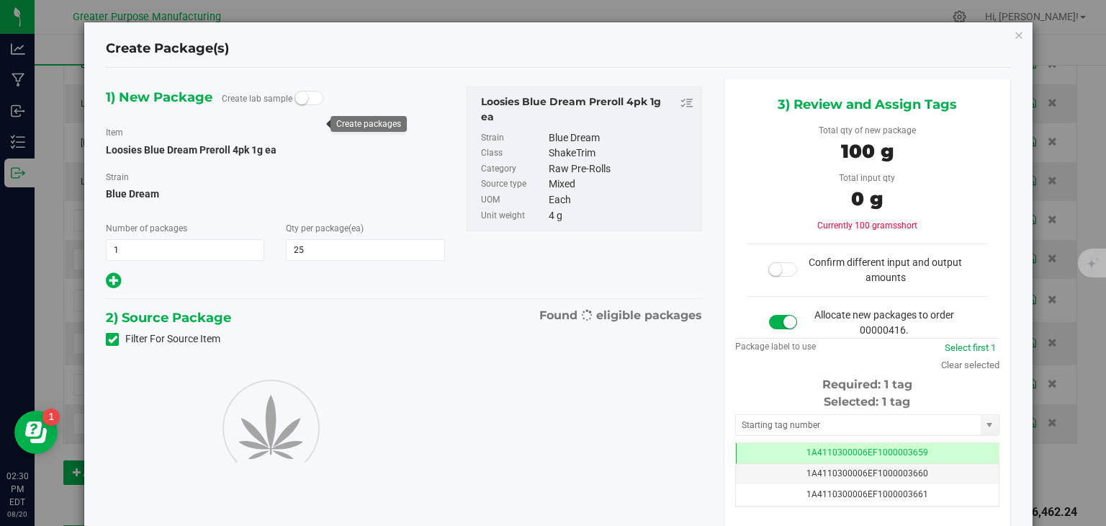
type input "25"
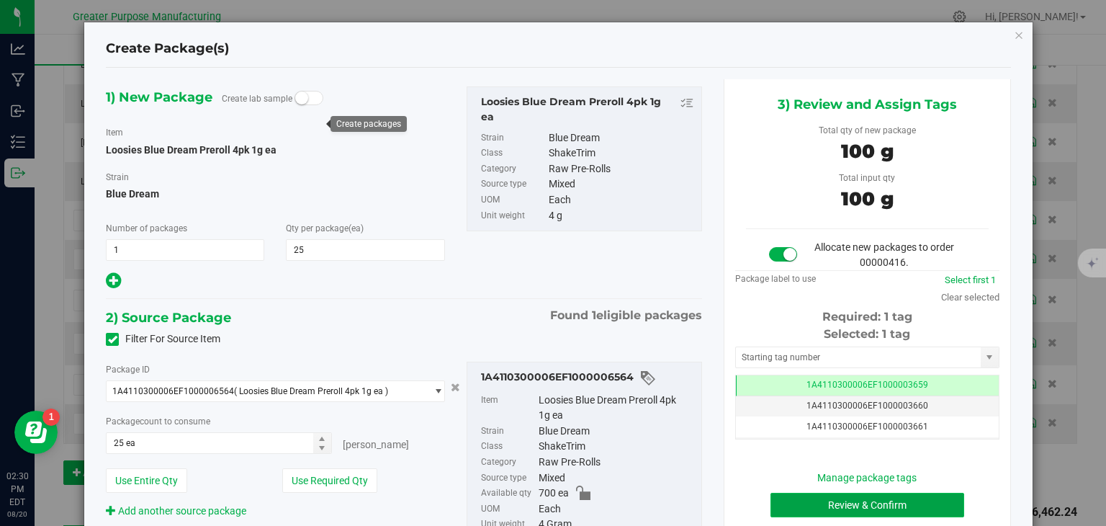
click at [870, 501] on button "Review & Confirm" at bounding box center [868, 505] width 194 height 24
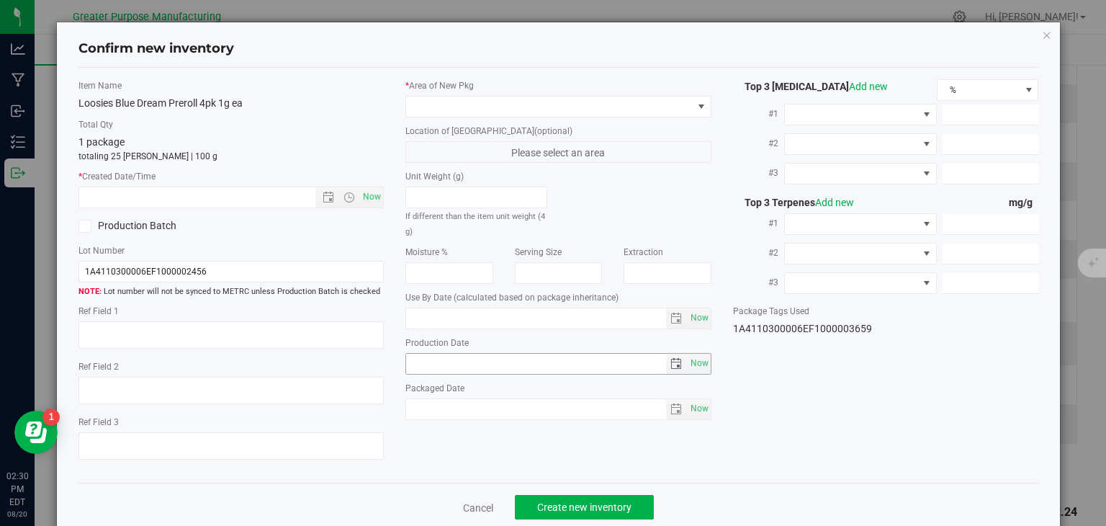
type input "2026-02-06"
type input "2025-08-03"
click at [367, 191] on span "Now" at bounding box center [372, 197] width 24 height 21
type input "8/20/2025 2:30 PM"
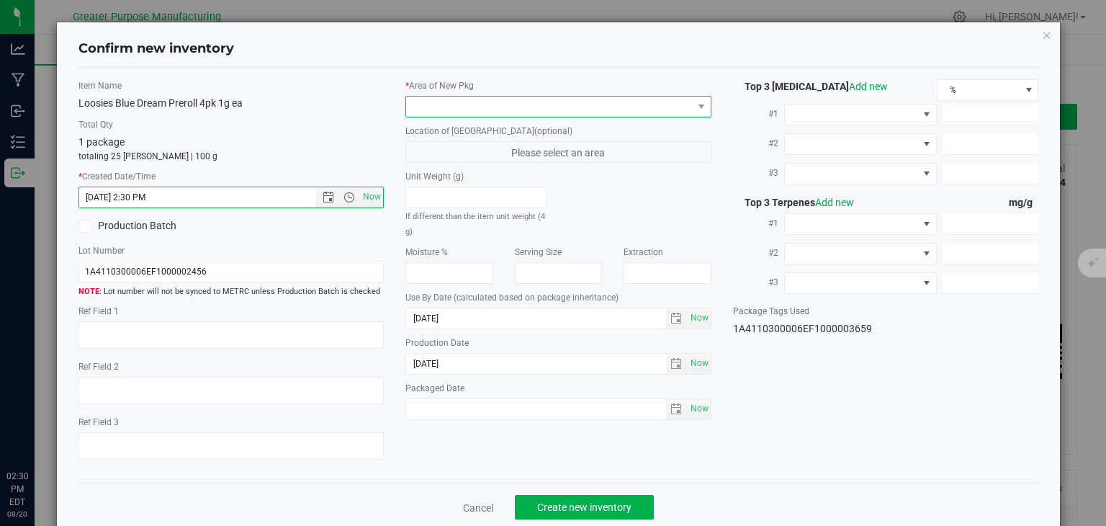
click at [460, 110] on span at bounding box center [549, 107] width 287 height 20
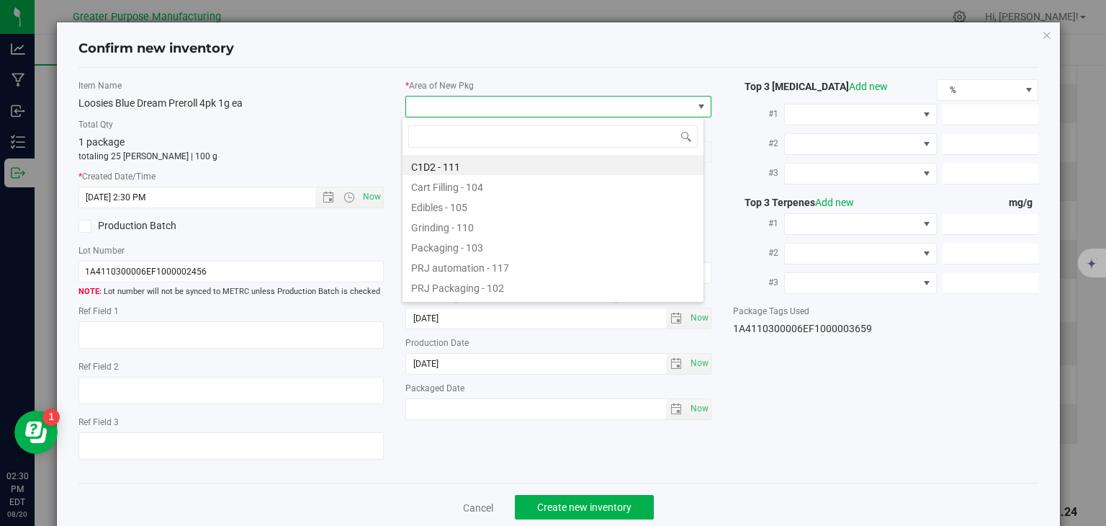
type input "108"
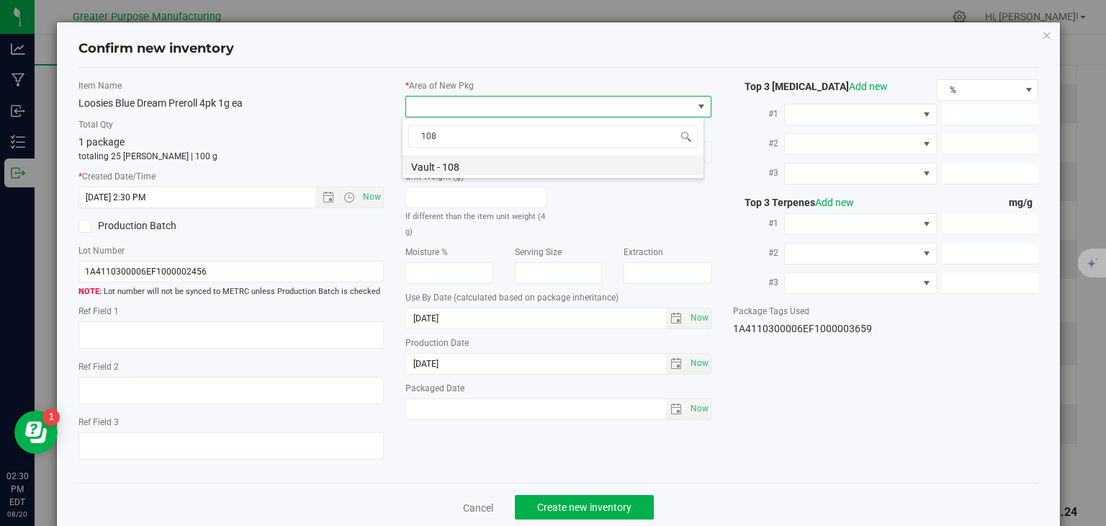
click at [442, 163] on li "Vault - 108" at bounding box center [553, 165] width 301 height 20
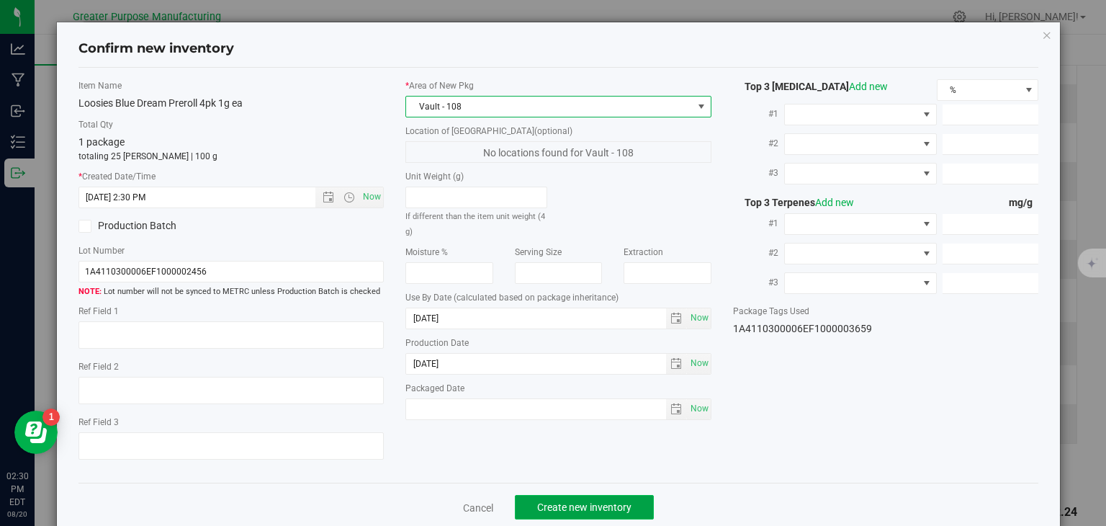
click at [541, 502] on span "Create new inventory" at bounding box center [584, 507] width 94 height 12
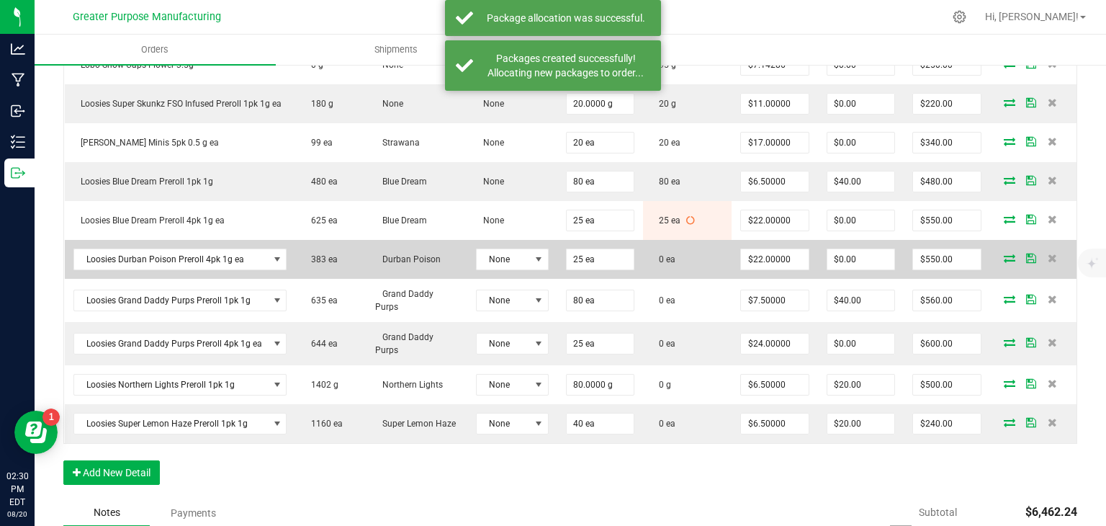
click at [1004, 254] on icon at bounding box center [1010, 258] width 12 height 9
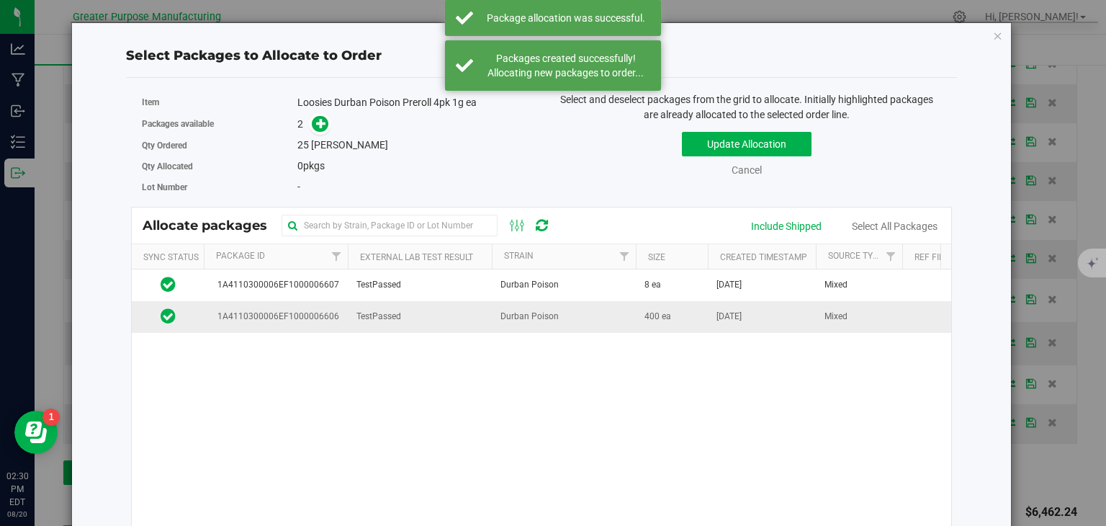
click at [569, 309] on td "Durban Poison" at bounding box center [564, 316] width 144 height 31
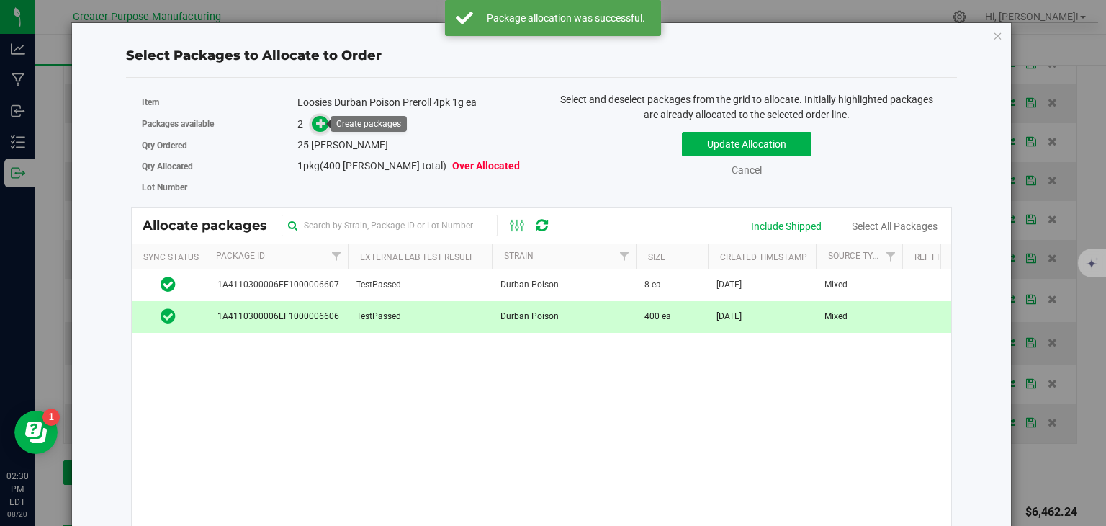
click at [318, 123] on icon at bounding box center [321, 123] width 10 height 10
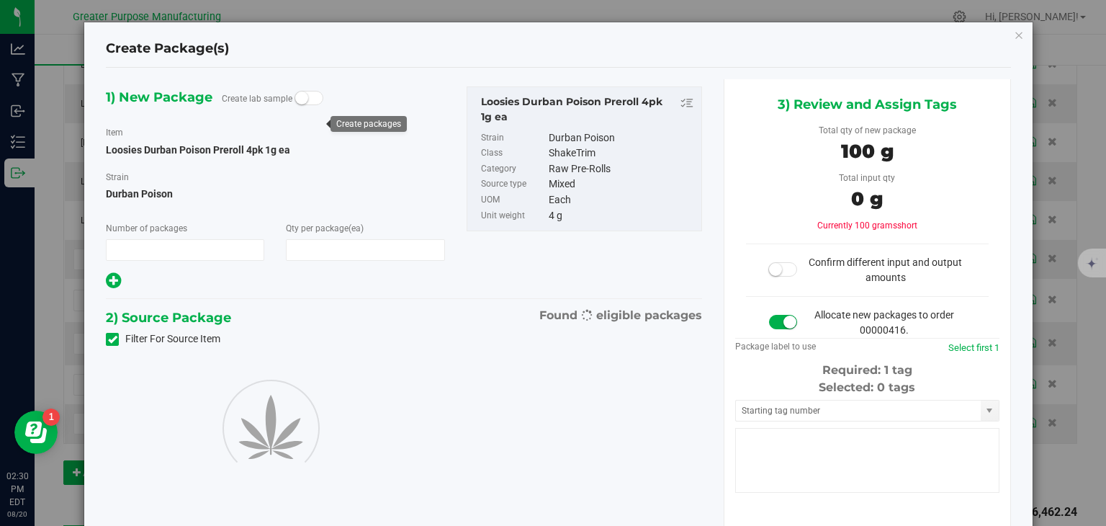
type input "1"
type input "25"
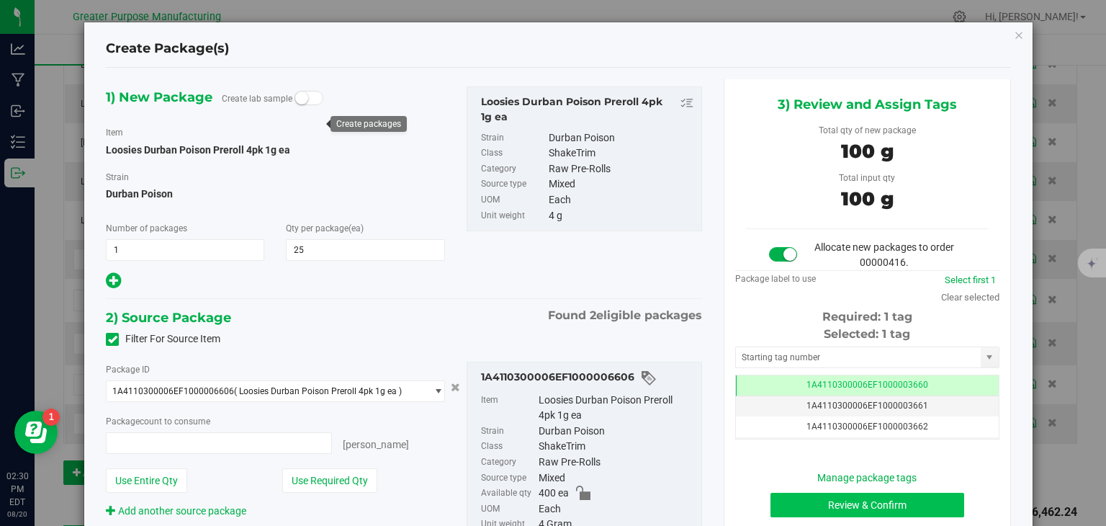
type input "25 ea"
click at [867, 510] on button "Review & Confirm" at bounding box center [868, 505] width 194 height 24
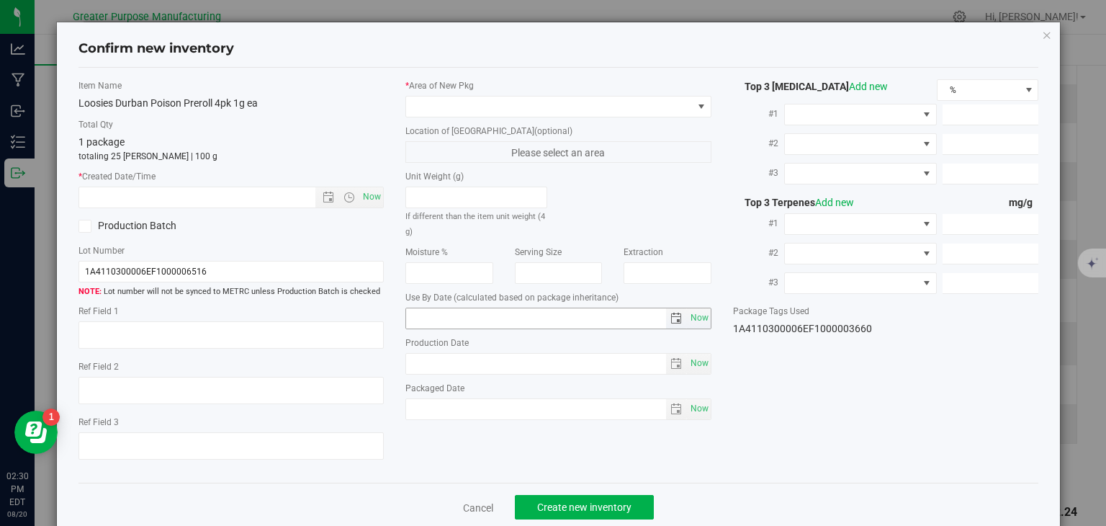
type input "2026-02-10"
type input "[DATE]"
click at [369, 196] on span "Now" at bounding box center [372, 197] width 24 height 21
type input "8/20/2025 2:30 PM"
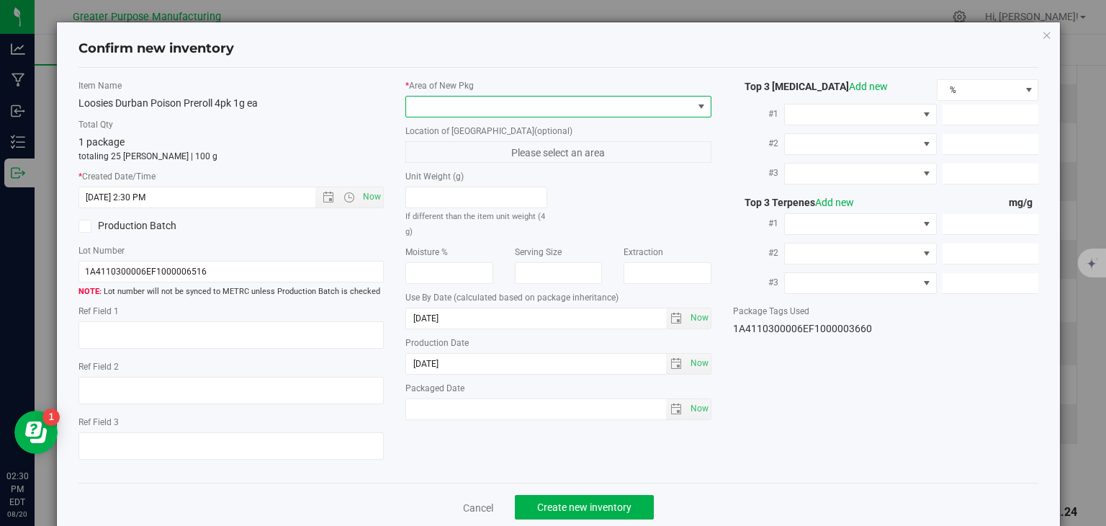
click at [461, 106] on span at bounding box center [549, 107] width 287 height 20
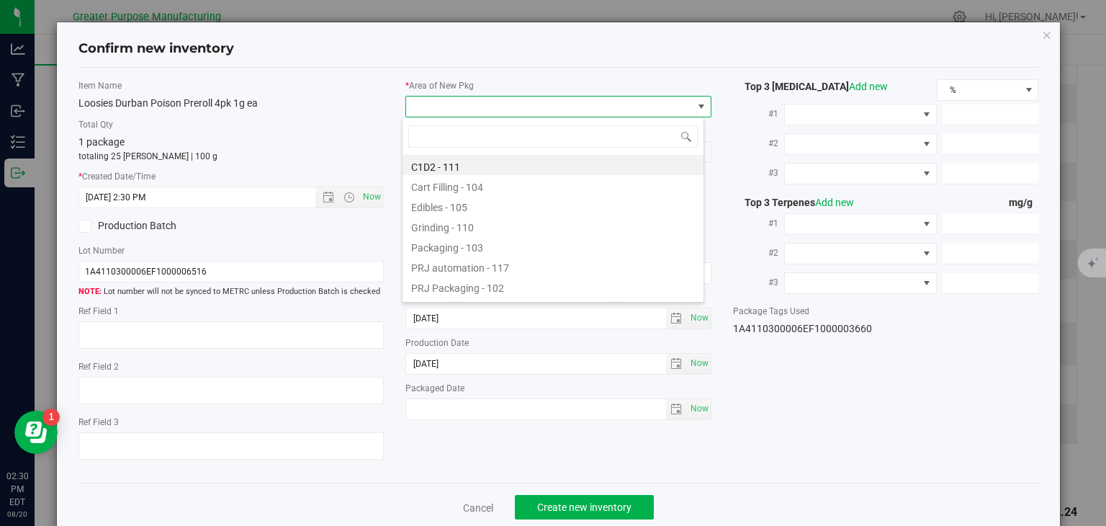
type input "108"
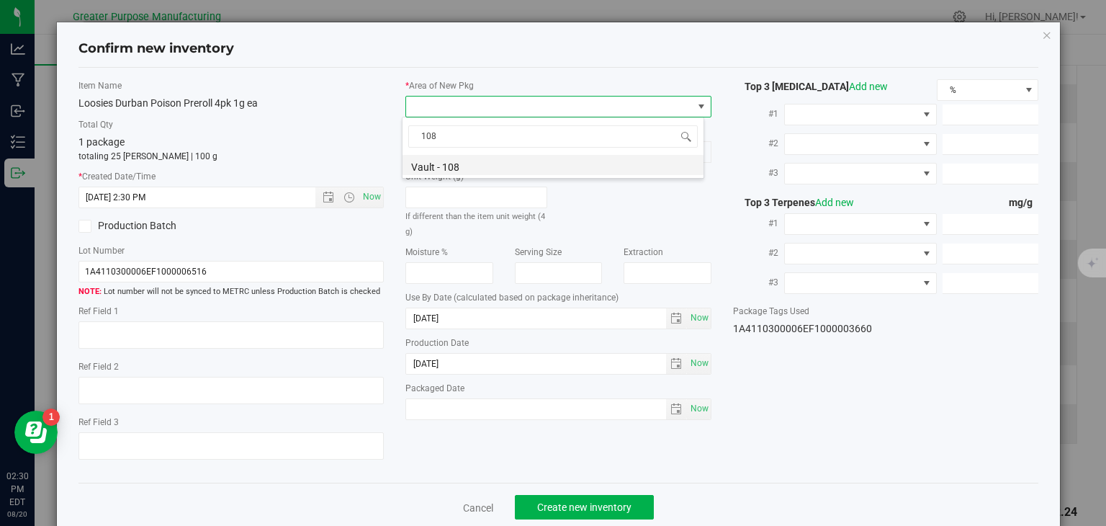
click at [445, 171] on li "Vault - 108" at bounding box center [553, 165] width 301 height 20
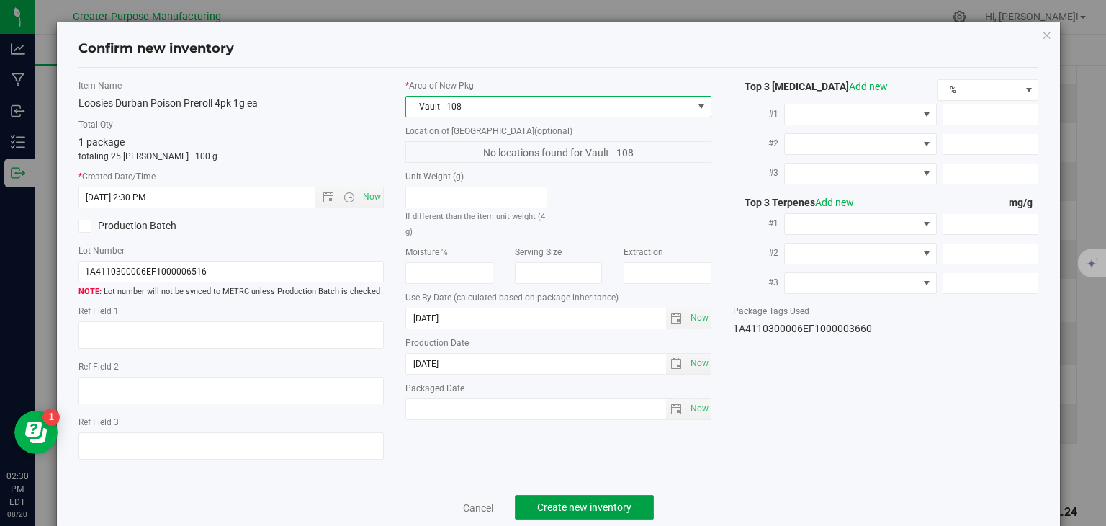
click at [555, 499] on button "Create new inventory" at bounding box center [584, 507] width 139 height 24
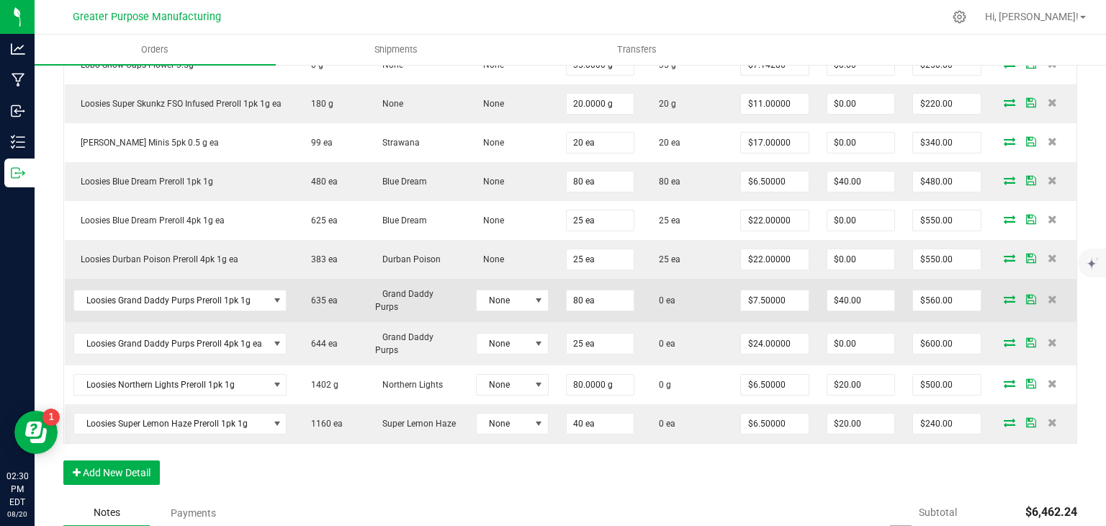
click at [1004, 295] on icon at bounding box center [1010, 299] width 12 height 9
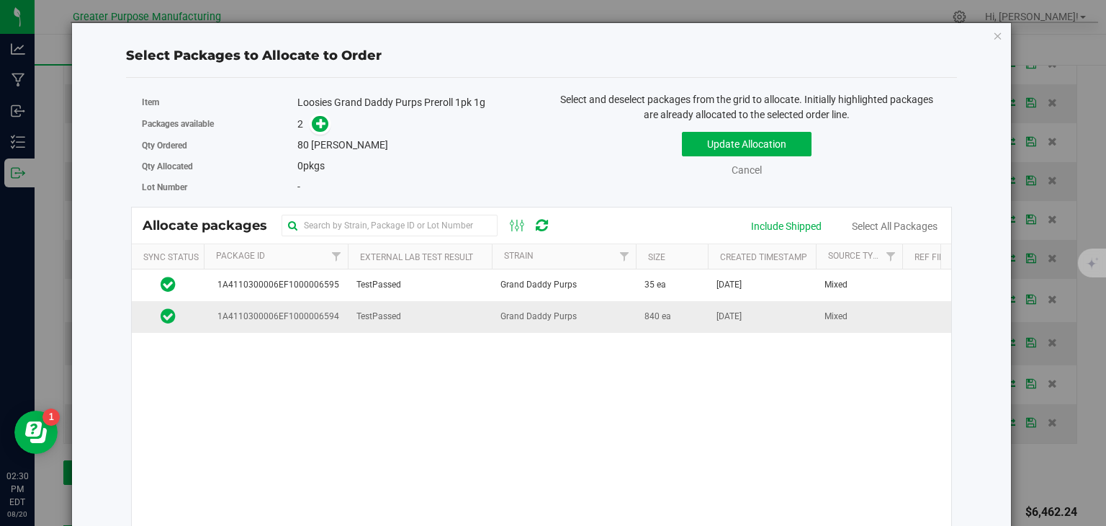
click at [617, 315] on td "Grand Daddy Purps" at bounding box center [564, 316] width 144 height 31
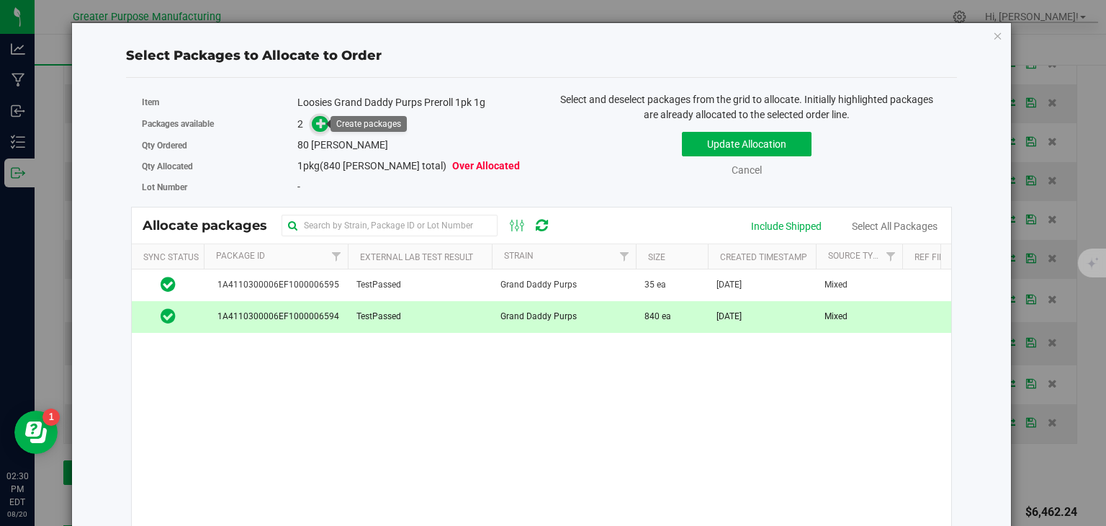
click at [316, 125] on icon at bounding box center [321, 123] width 10 height 10
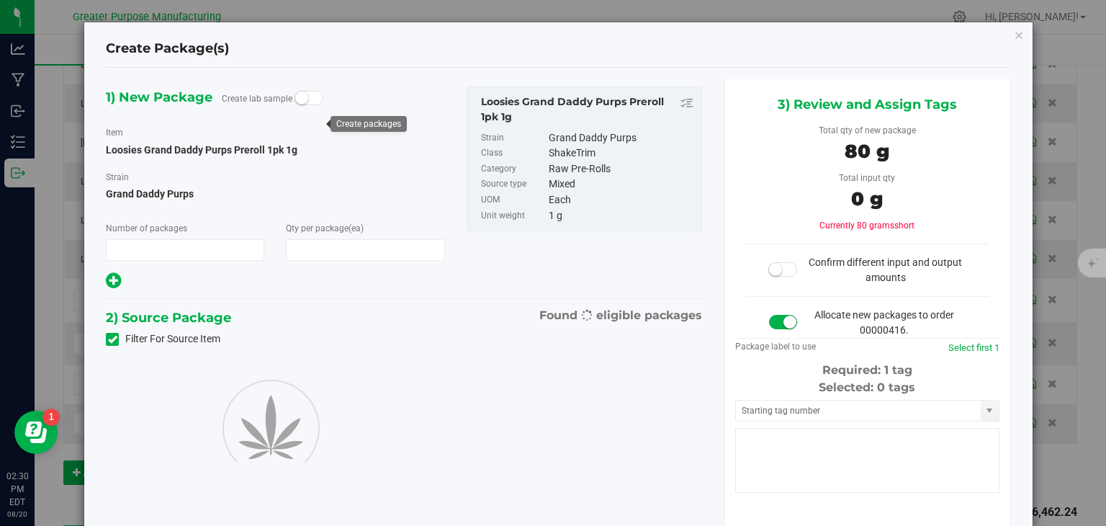
type input "1"
type input "80"
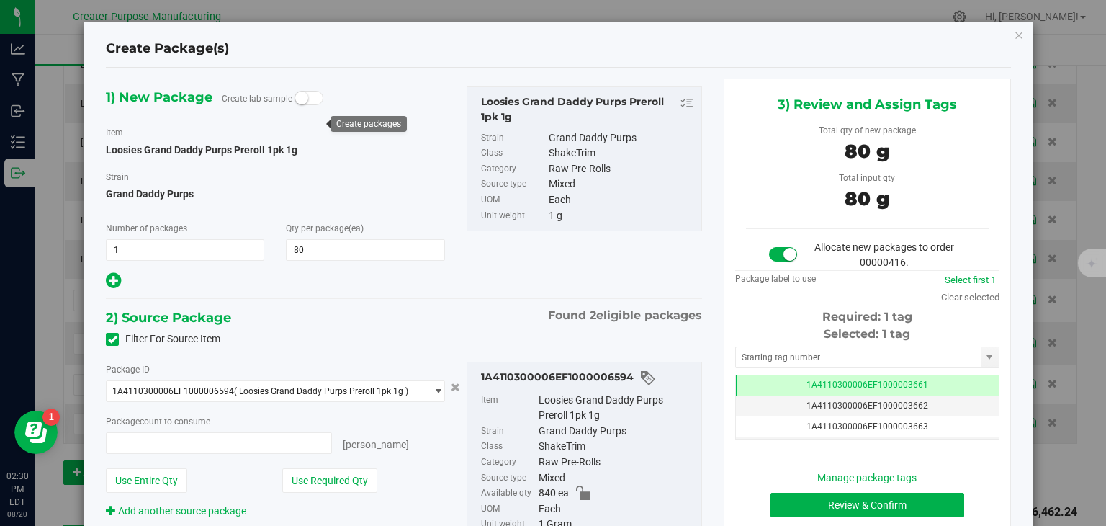
type input "80 ea"
click at [876, 506] on button "Review & Confirm" at bounding box center [868, 505] width 194 height 24
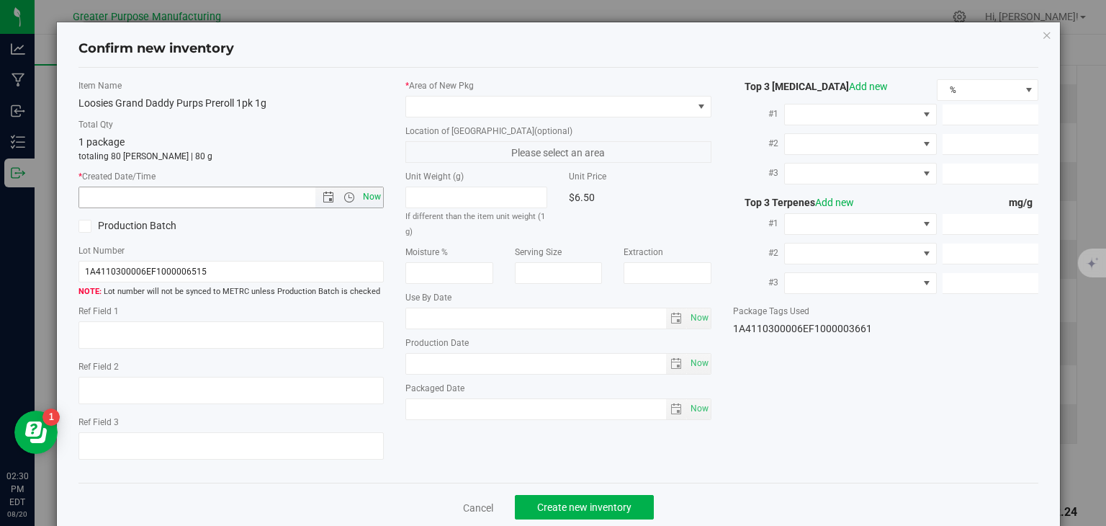
click at [369, 195] on span "Now" at bounding box center [372, 197] width 24 height 21
type input "8/20/2025 2:30 PM"
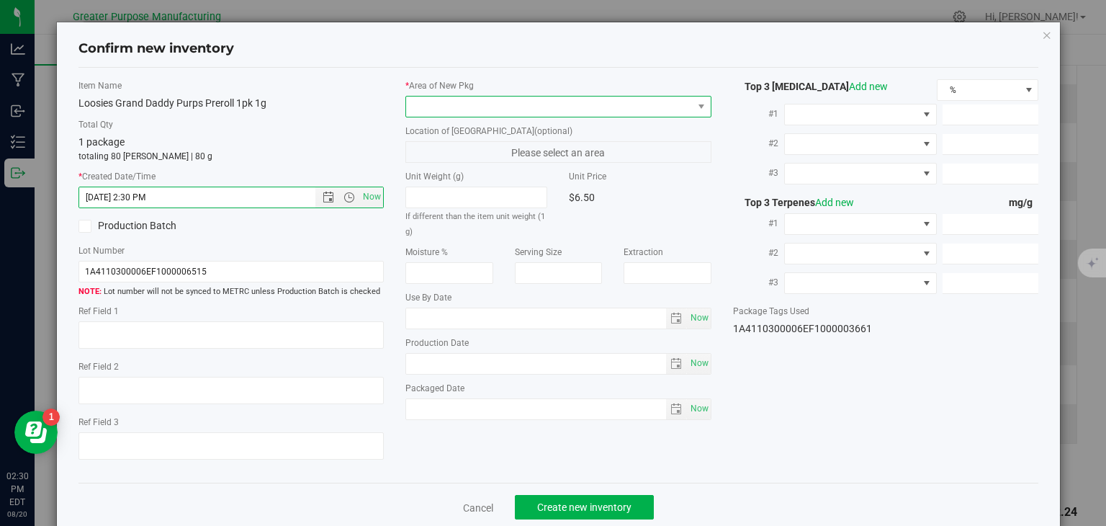
click at [458, 107] on span at bounding box center [549, 107] width 287 height 20
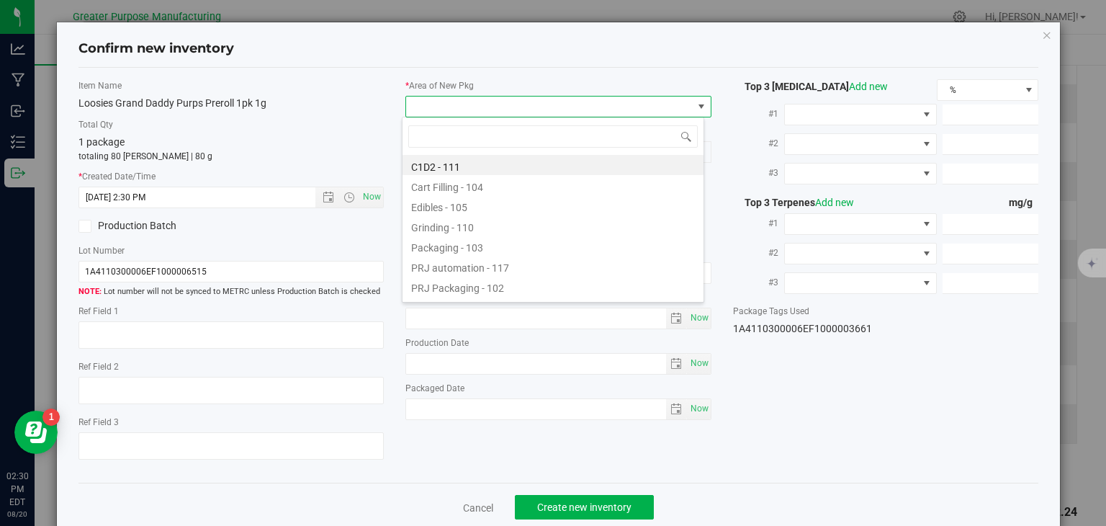
type input "108"
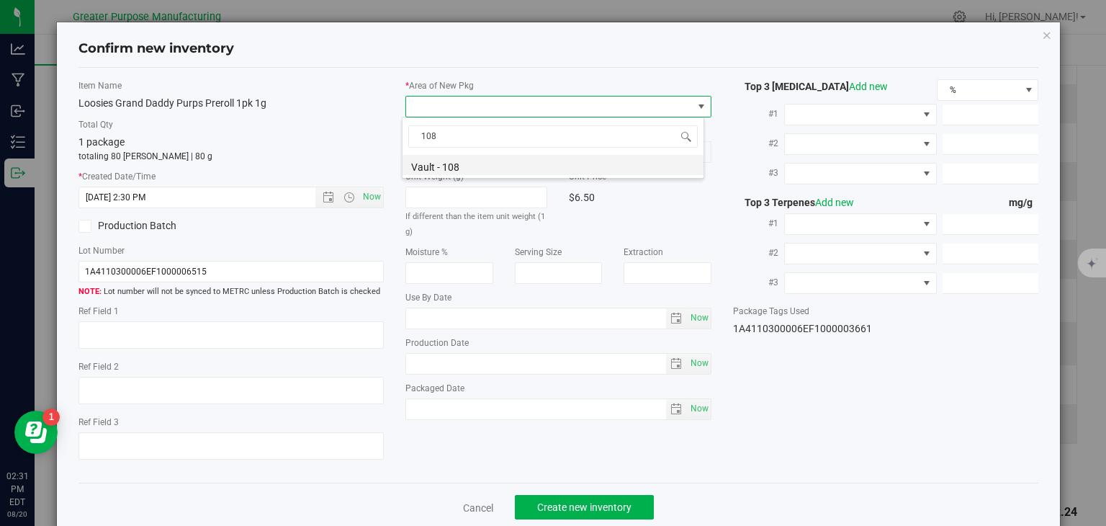
click at [454, 167] on li "Vault - 108" at bounding box center [553, 165] width 301 height 20
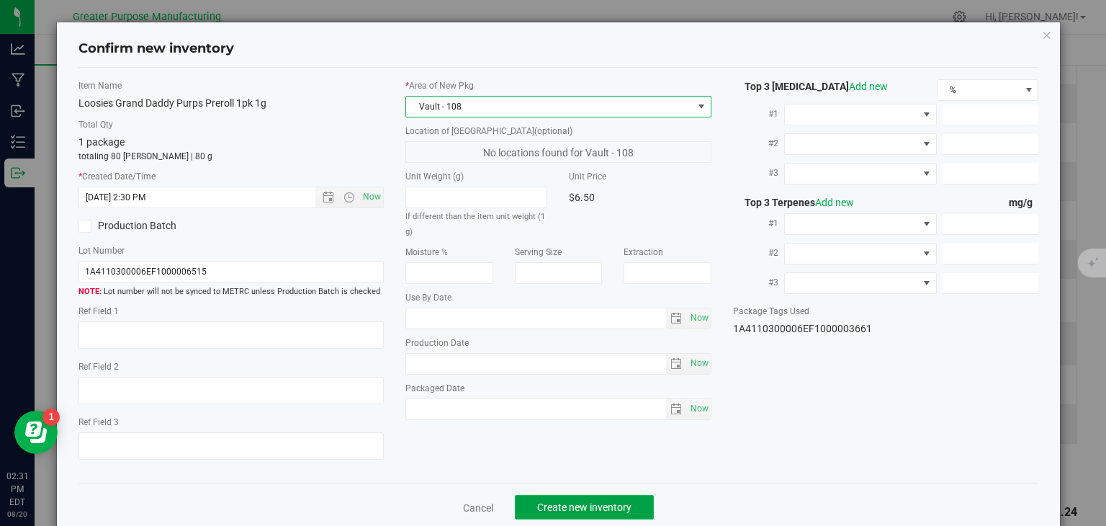
click at [617, 503] on span "Create new inventory" at bounding box center [584, 507] width 94 height 12
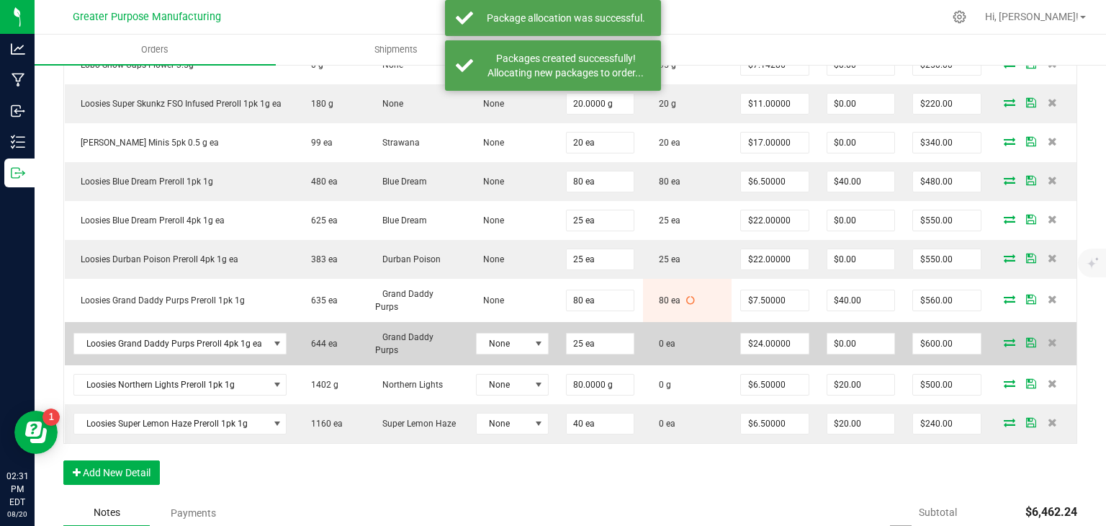
click at [1004, 338] on icon at bounding box center [1010, 342] width 12 height 9
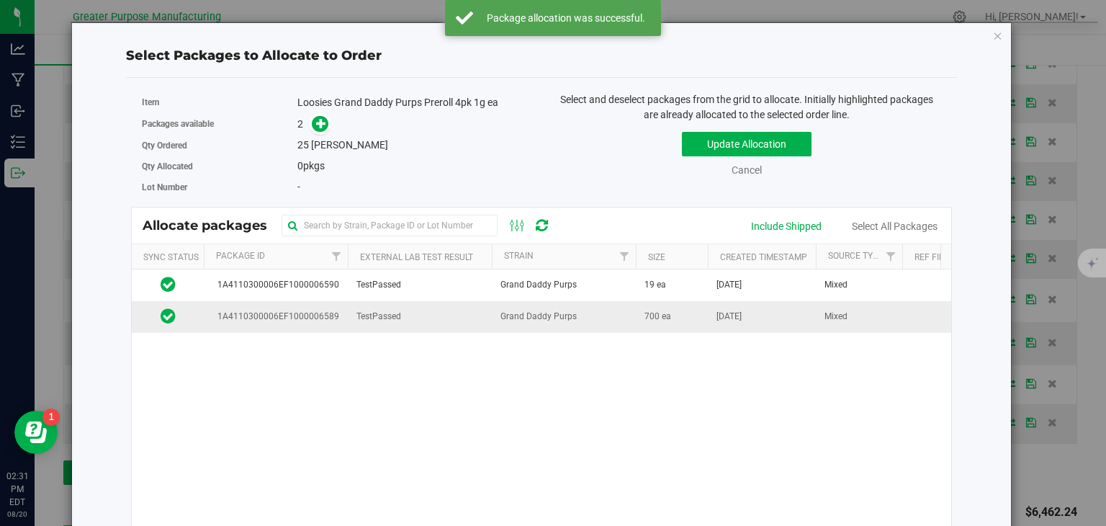
click at [514, 318] on span "Grand Daddy Purps" at bounding box center [539, 317] width 76 height 14
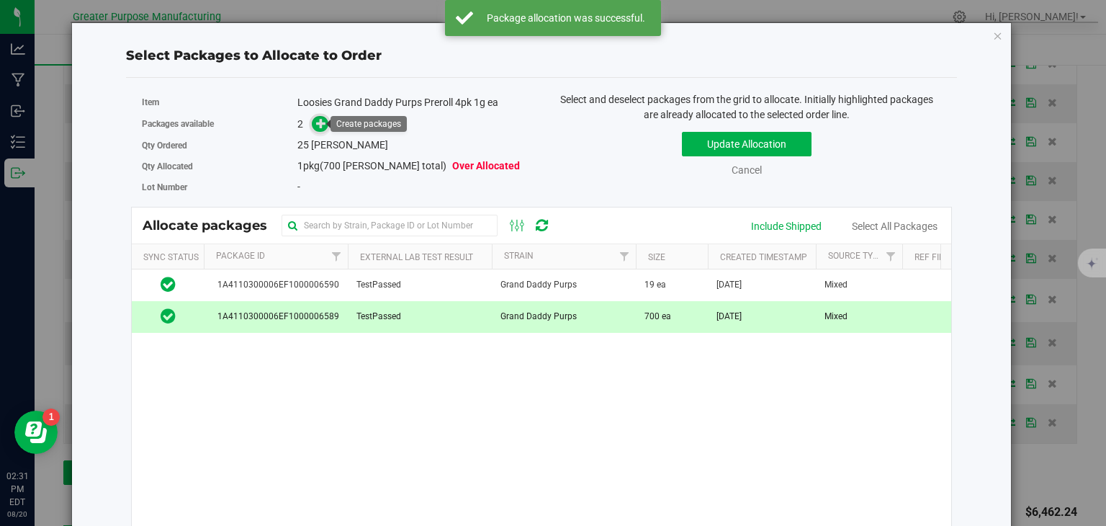
click at [316, 124] on icon at bounding box center [321, 123] width 10 height 10
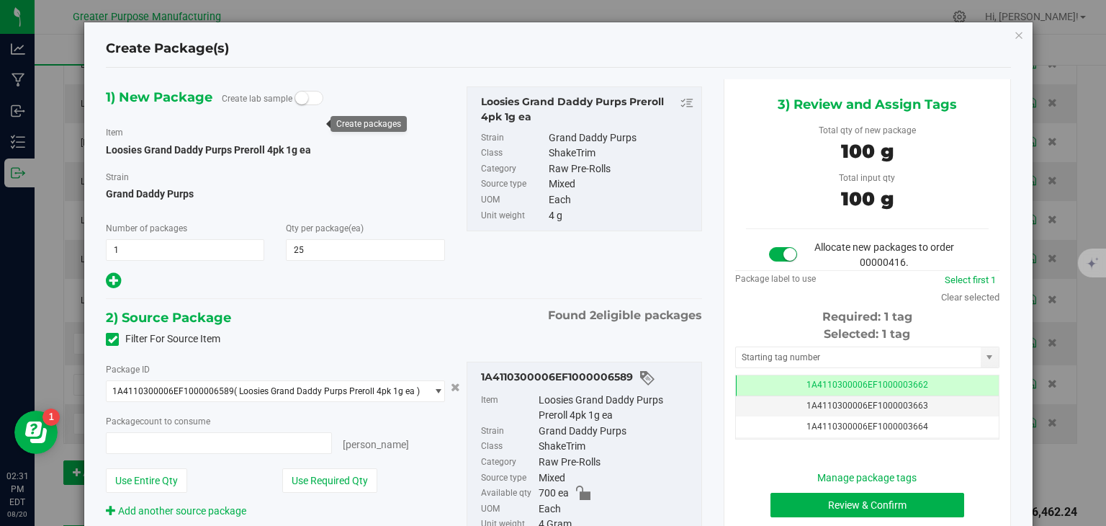
type input "25"
type input "25 ea"
click at [795, 501] on button "Review & Confirm" at bounding box center [868, 505] width 194 height 24
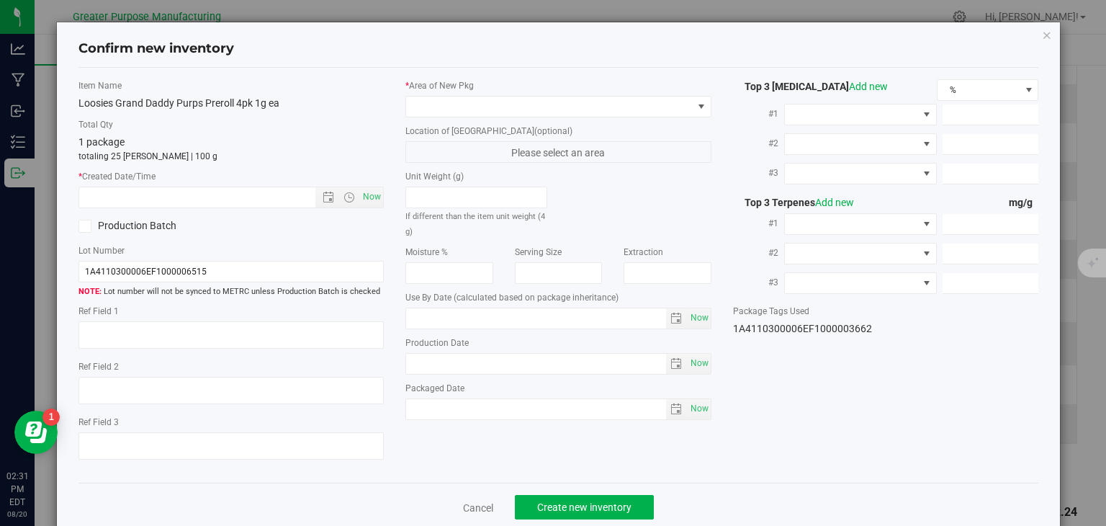
type input "2006-02-02"
type input "2025-08-06"
click at [372, 191] on span "Now" at bounding box center [372, 197] width 24 height 21
type input "8/20/2025 2:31 PM"
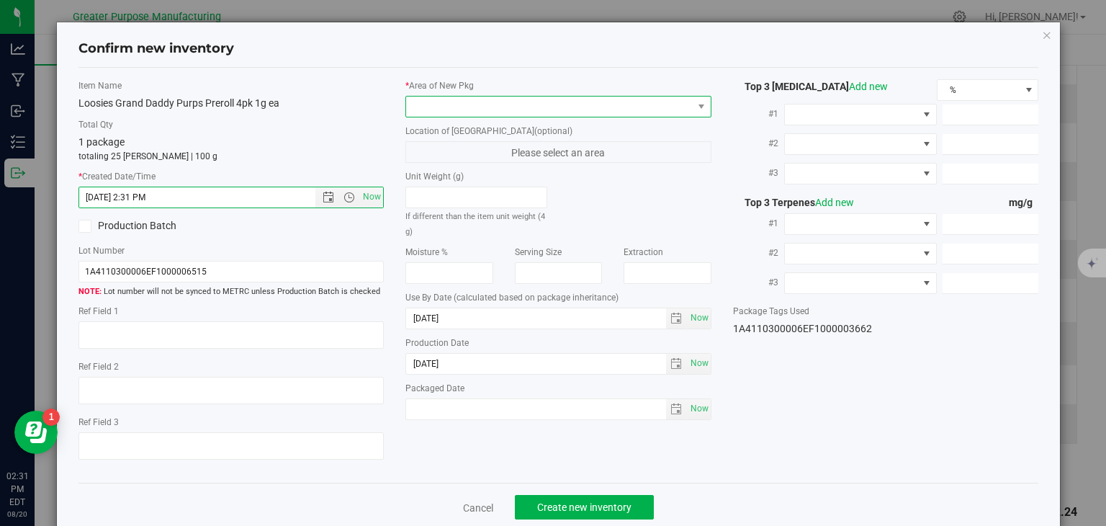
click at [475, 107] on span at bounding box center [549, 107] width 287 height 20
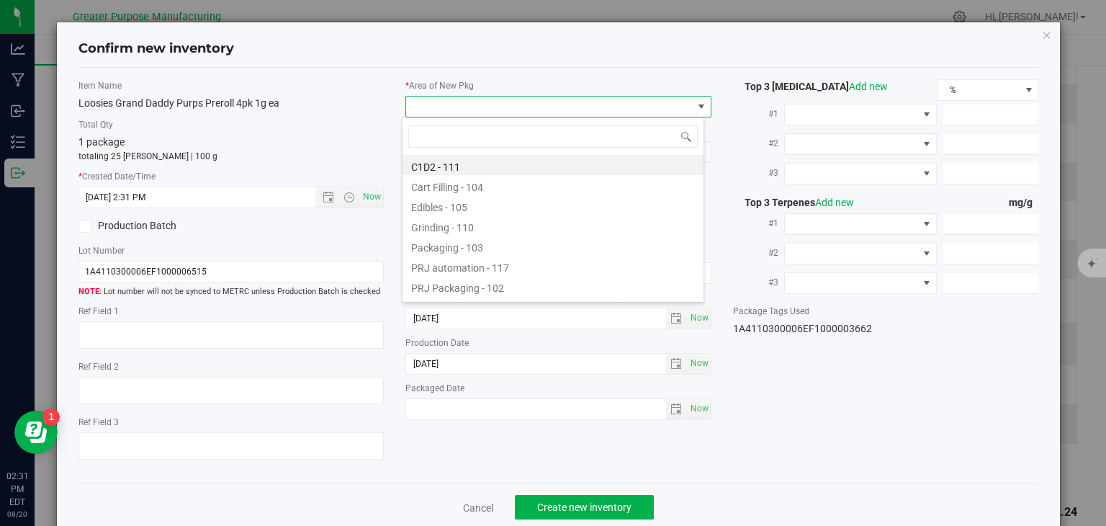
type input "108"
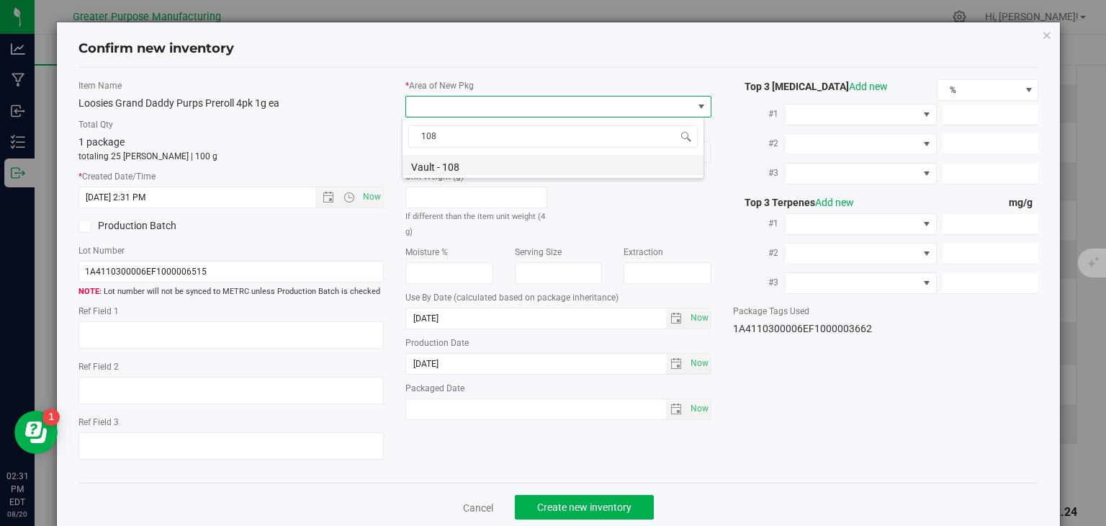
click at [440, 165] on li "Vault - 108" at bounding box center [553, 165] width 301 height 20
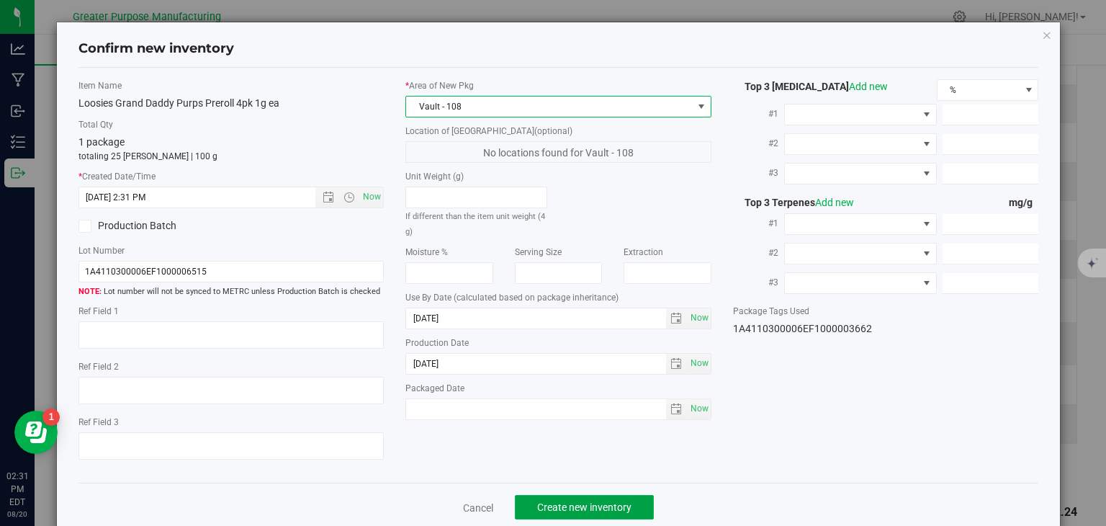
click at [591, 501] on span "Create new inventory" at bounding box center [584, 507] width 94 height 12
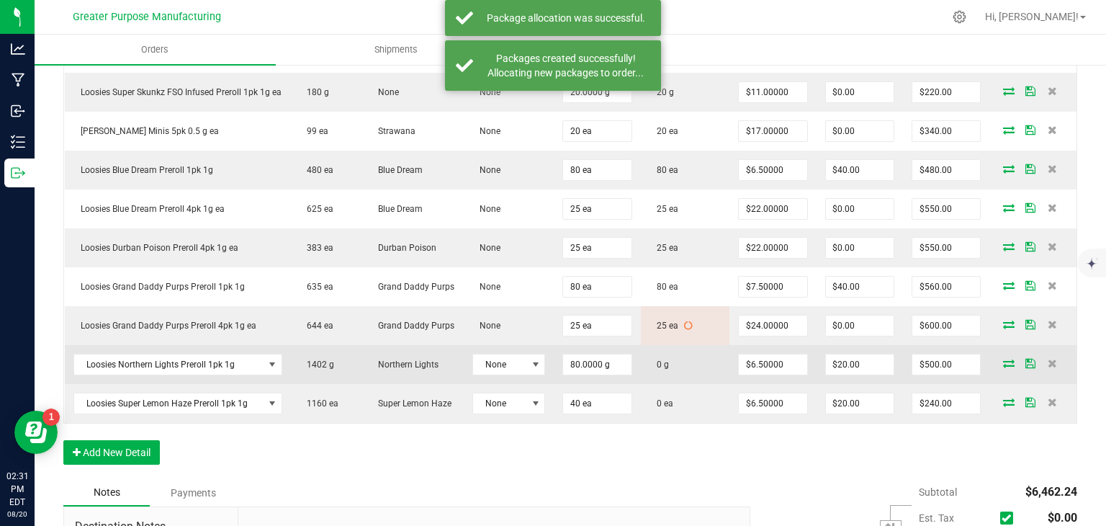
click at [1003, 367] on icon at bounding box center [1009, 363] width 12 height 9
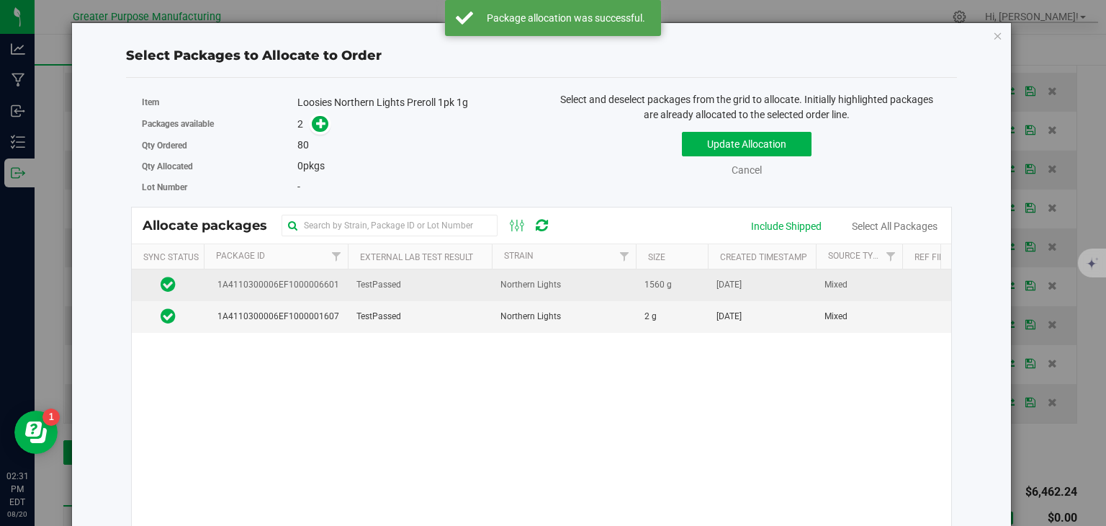
click at [385, 288] on span "TestPassed" at bounding box center [379, 285] width 45 height 14
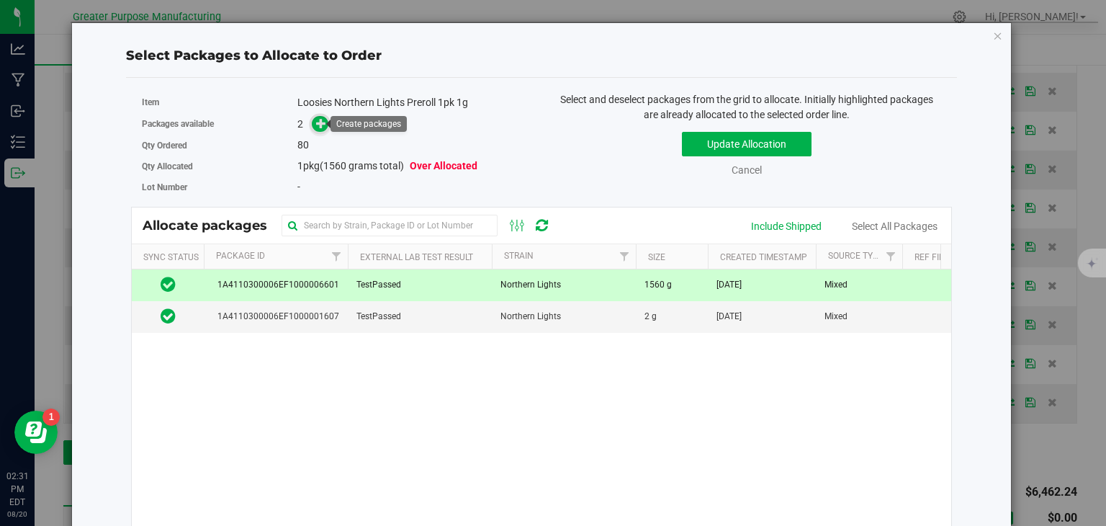
click at [314, 116] on span at bounding box center [320, 124] width 17 height 17
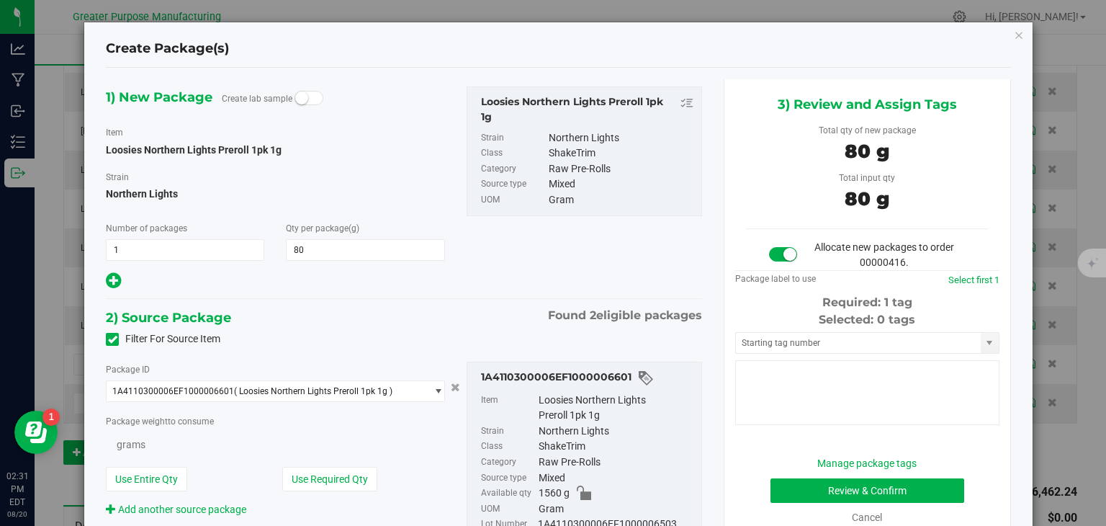
type input "80.0000"
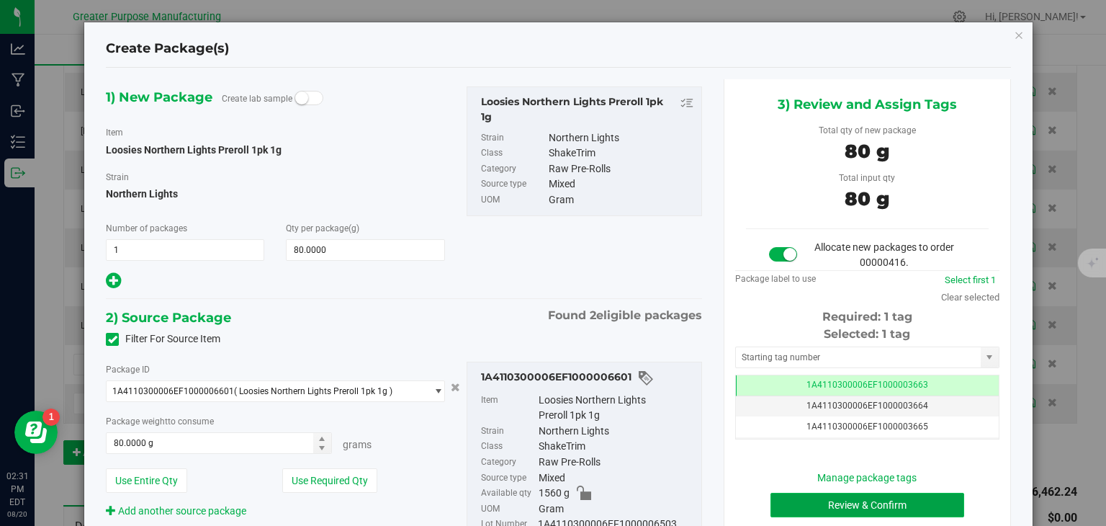
click at [853, 502] on button "Review & Confirm" at bounding box center [868, 505] width 194 height 24
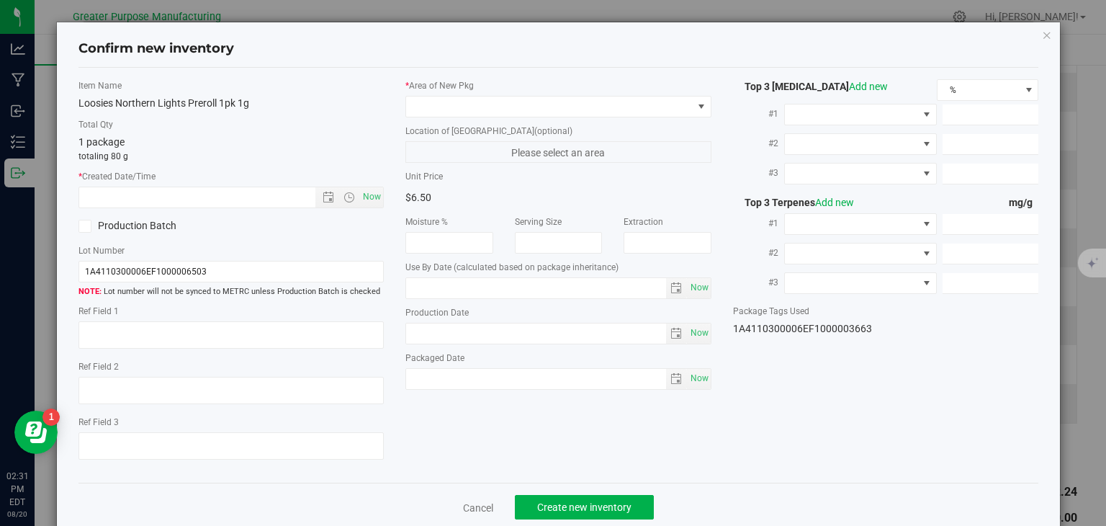
type input "2025-02-10"
type input "[DATE]"
click at [372, 194] on span "Now" at bounding box center [372, 197] width 24 height 21
type input "8/20/2025 2:31 PM"
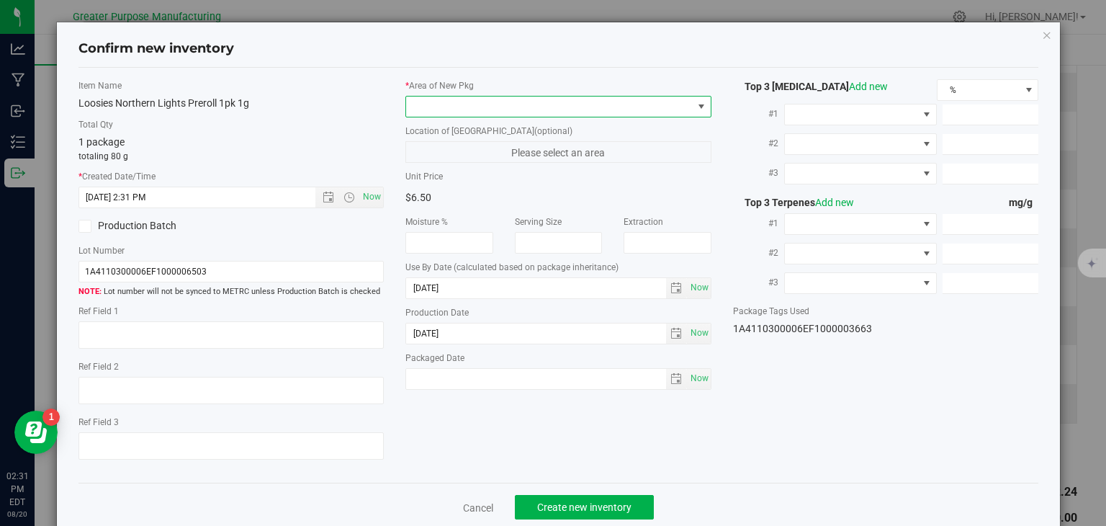
click at [441, 102] on span at bounding box center [549, 107] width 287 height 20
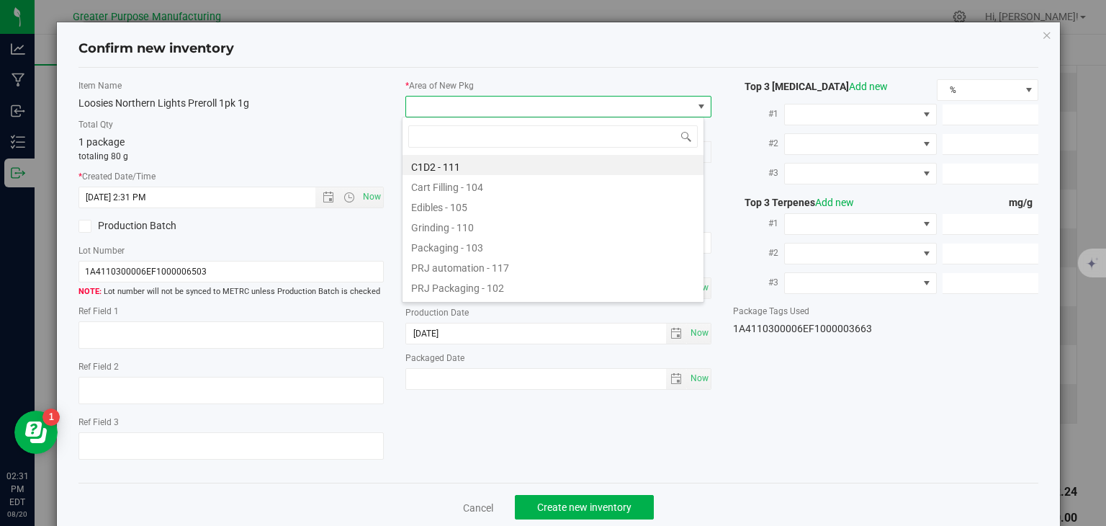
type input "108"
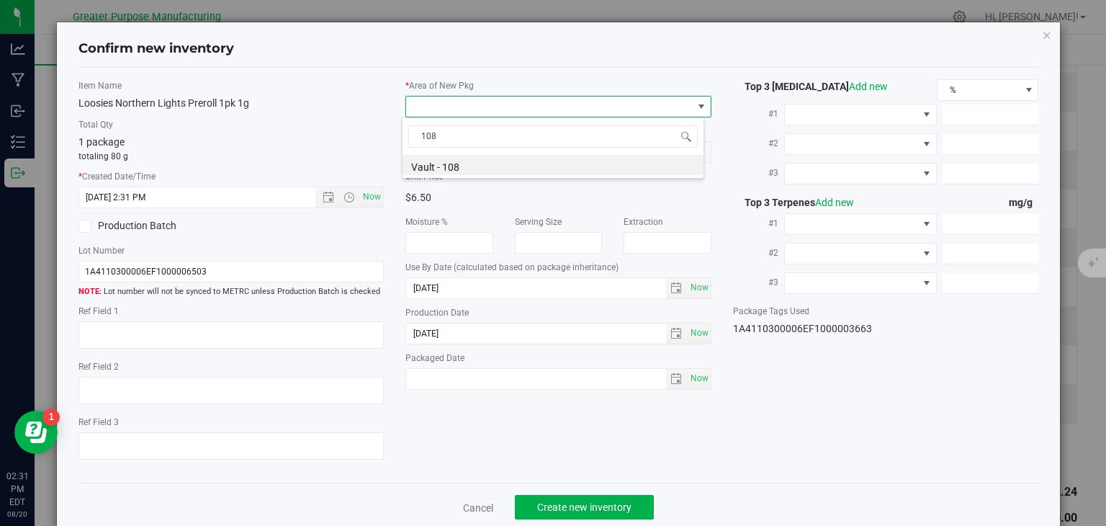
click at [435, 148] on span "108" at bounding box center [553, 137] width 301 height 34
click at [431, 174] on li "Vault - 108" at bounding box center [553, 165] width 301 height 20
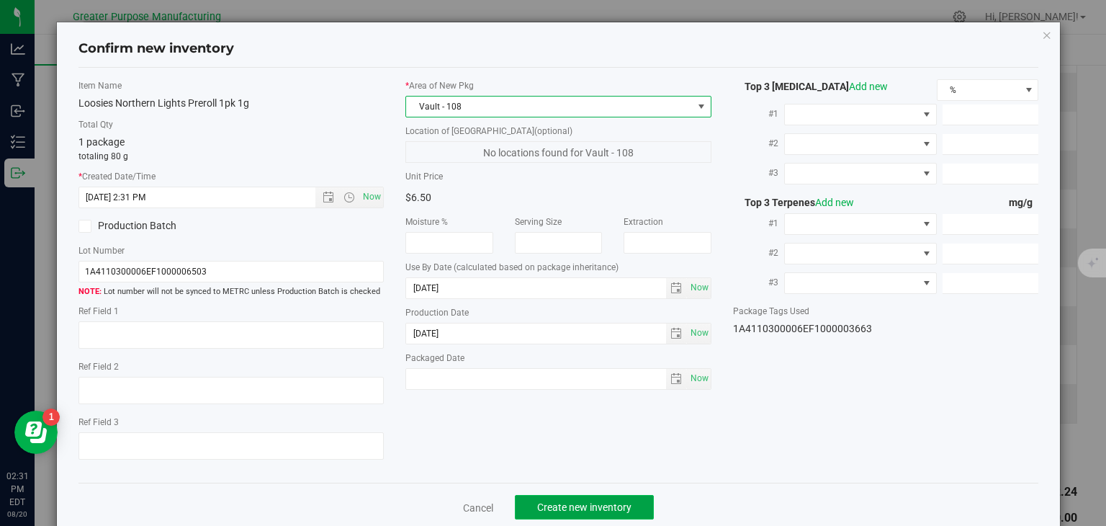
click at [583, 496] on button "Create new inventory" at bounding box center [584, 507] width 139 height 24
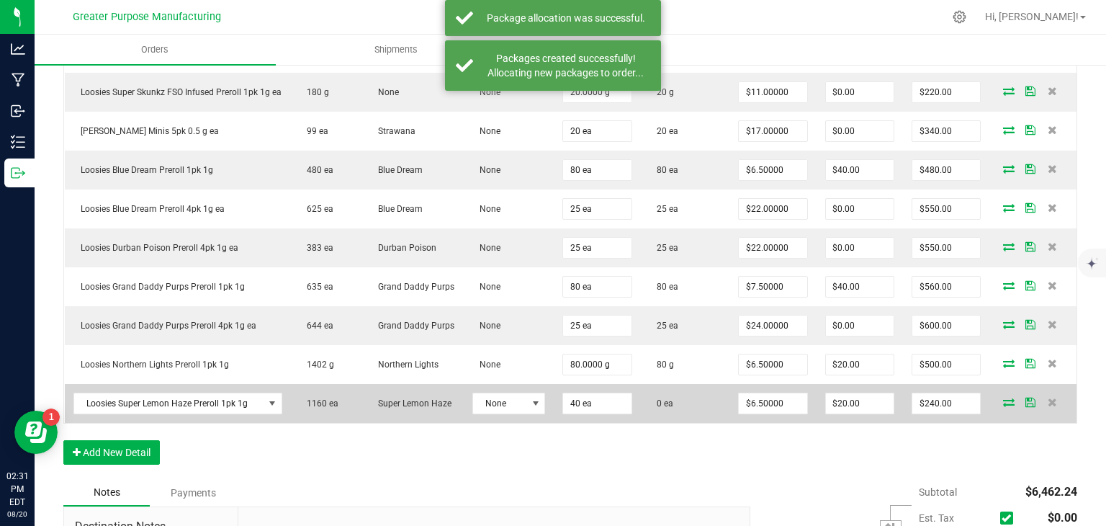
click at [998, 406] on span at bounding box center [1009, 402] width 22 height 9
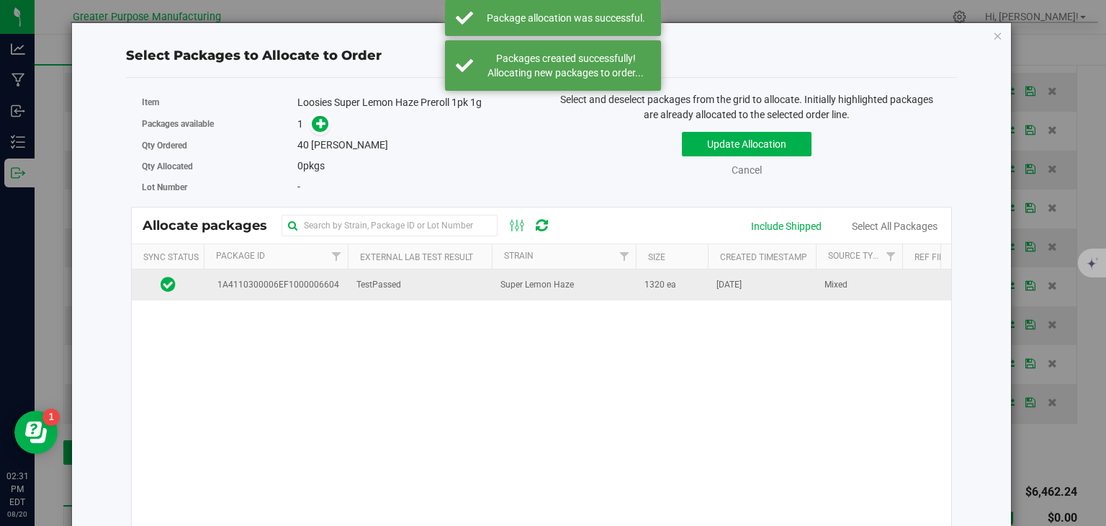
click at [600, 282] on td "Super Lemon Haze" at bounding box center [564, 284] width 144 height 31
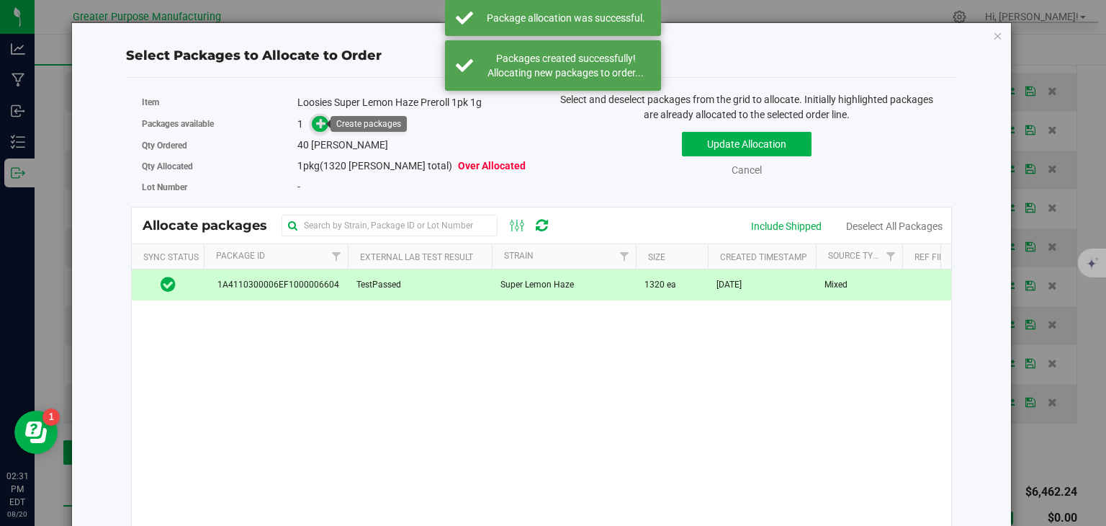
click at [323, 122] on icon at bounding box center [321, 123] width 10 height 10
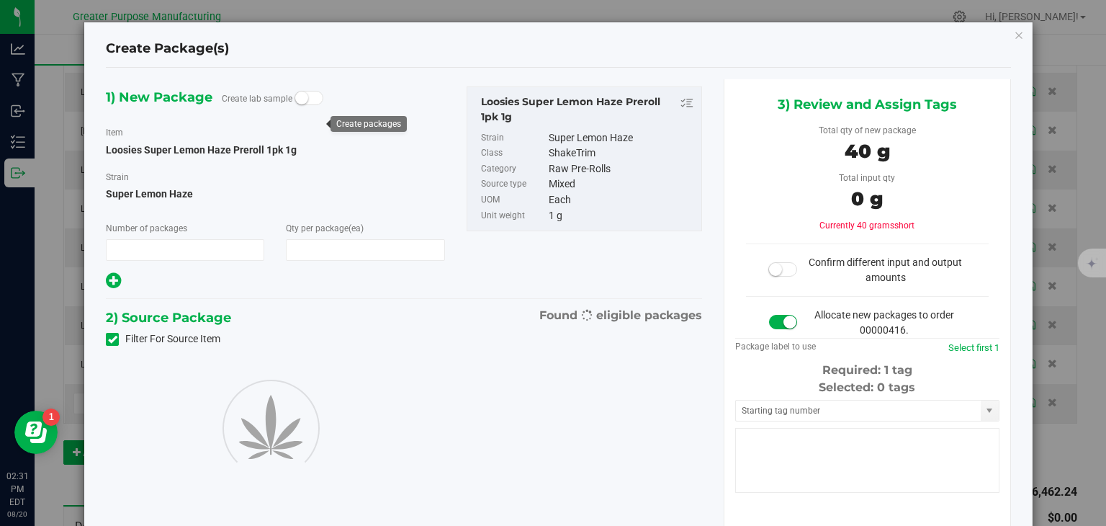
type input "1"
type input "40"
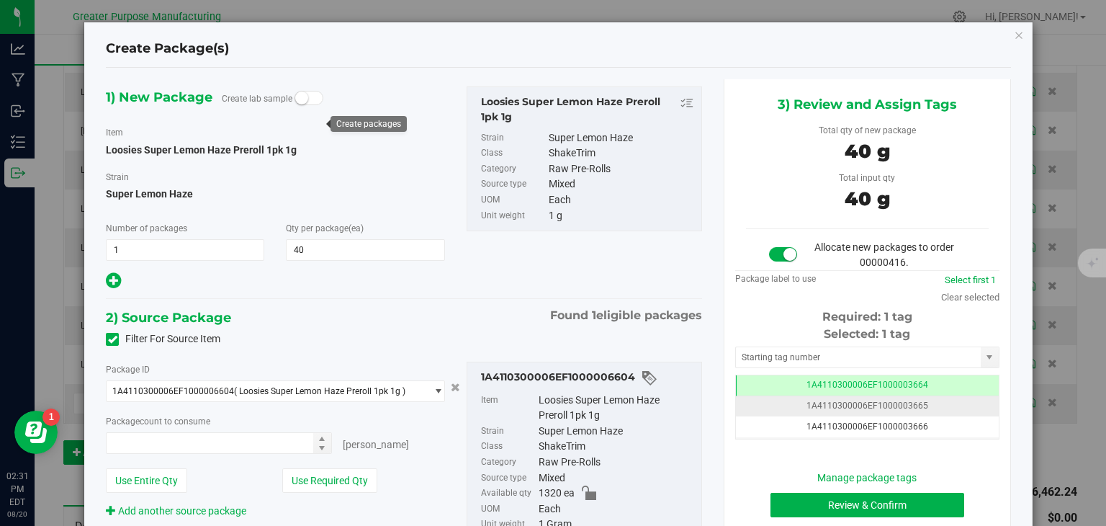
type input "40 ea"
click at [833, 500] on button "Review & Confirm" at bounding box center [868, 505] width 194 height 24
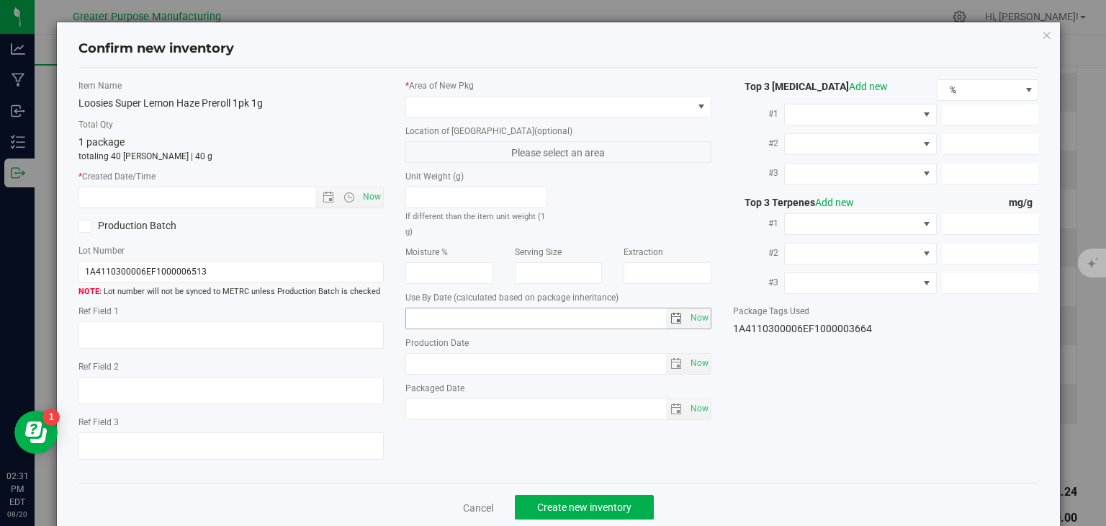
type input "[DATE]"
click at [368, 191] on span "Now" at bounding box center [372, 197] width 24 height 21
type input "8/20/2025 2:31 PM"
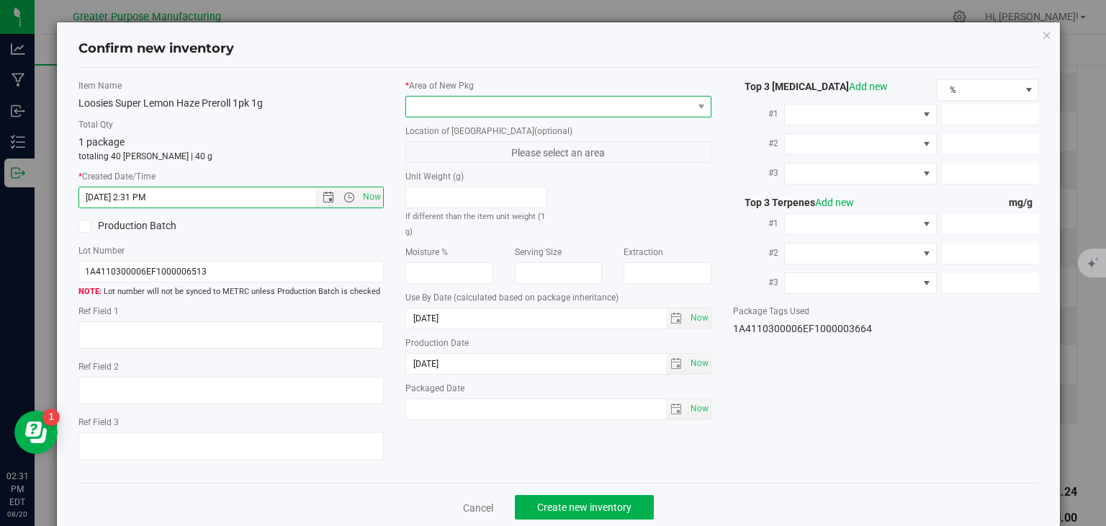
click at [475, 109] on span at bounding box center [549, 107] width 287 height 20
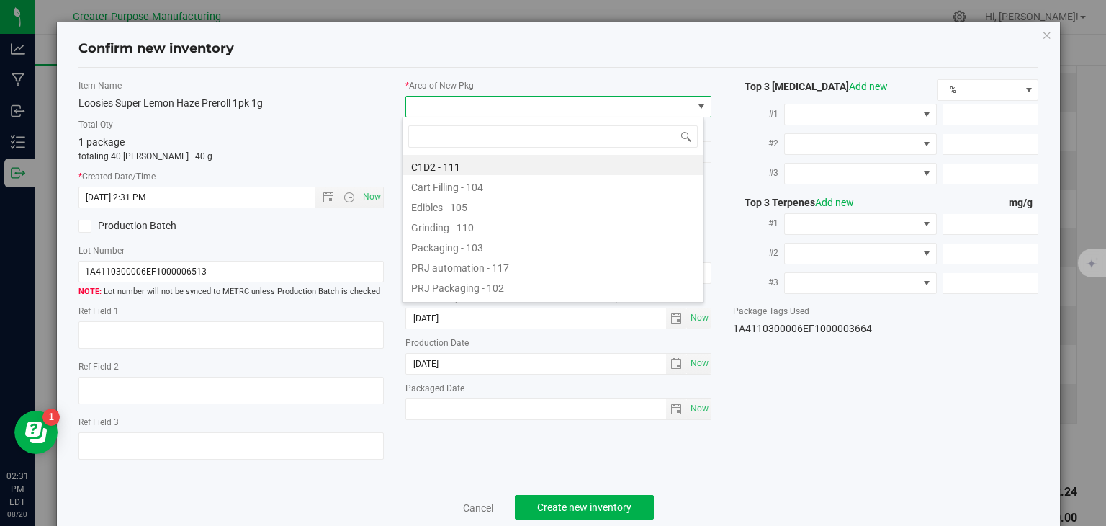
type input "108"
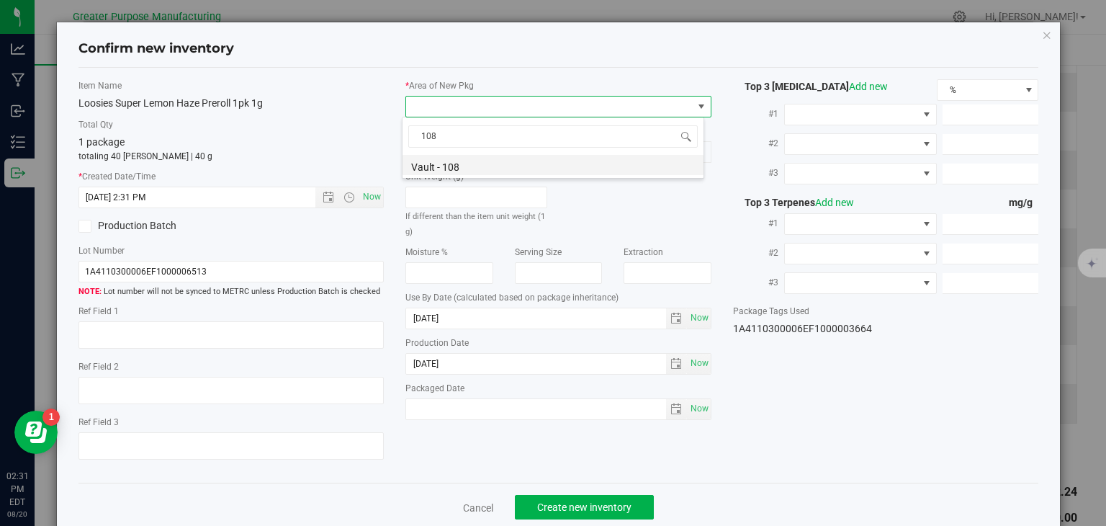
click at [455, 160] on li "Vault - 108" at bounding box center [553, 165] width 301 height 20
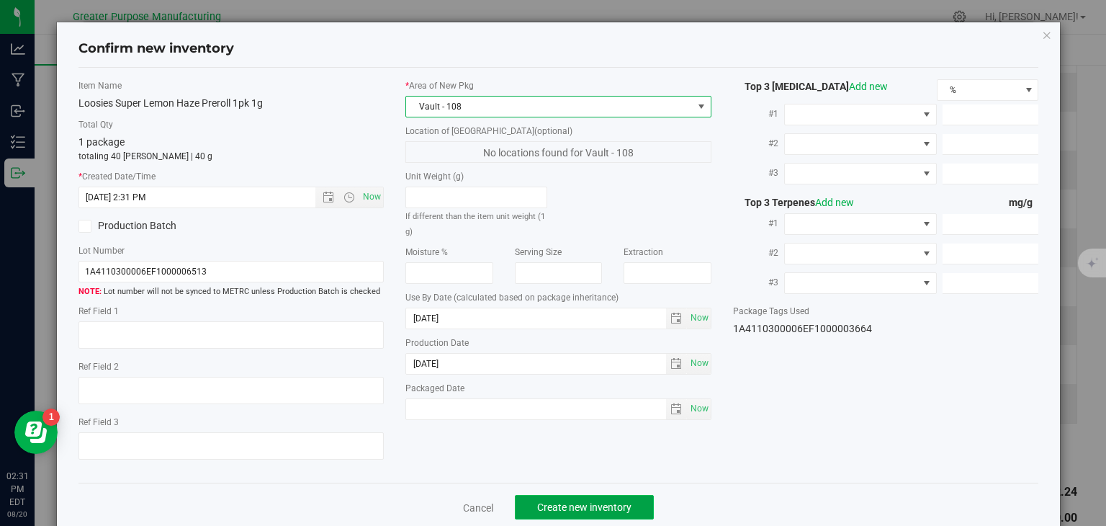
click at [588, 505] on span "Create new inventory" at bounding box center [584, 507] width 94 height 12
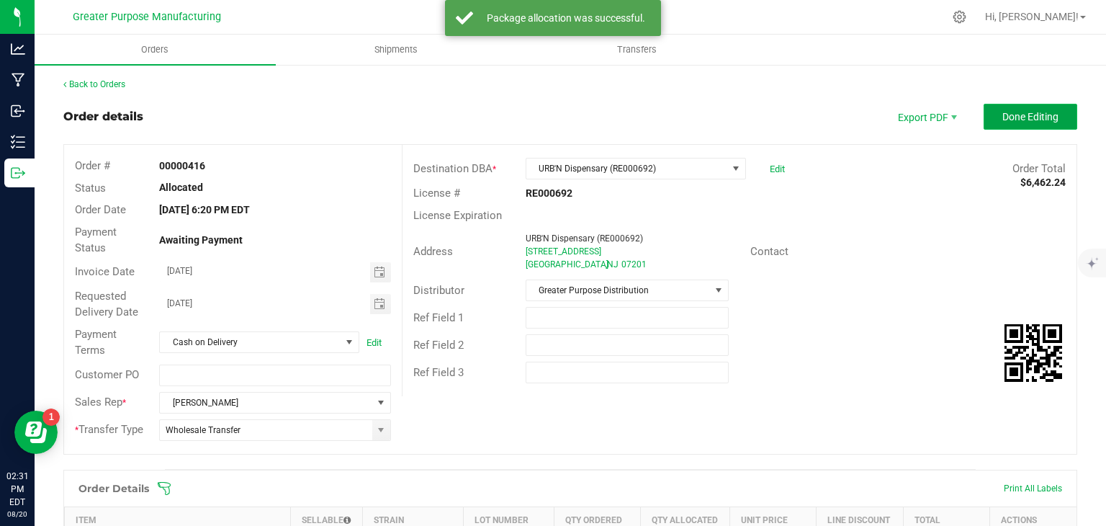
click at [1024, 123] on button "Done Editing" at bounding box center [1031, 117] width 94 height 26
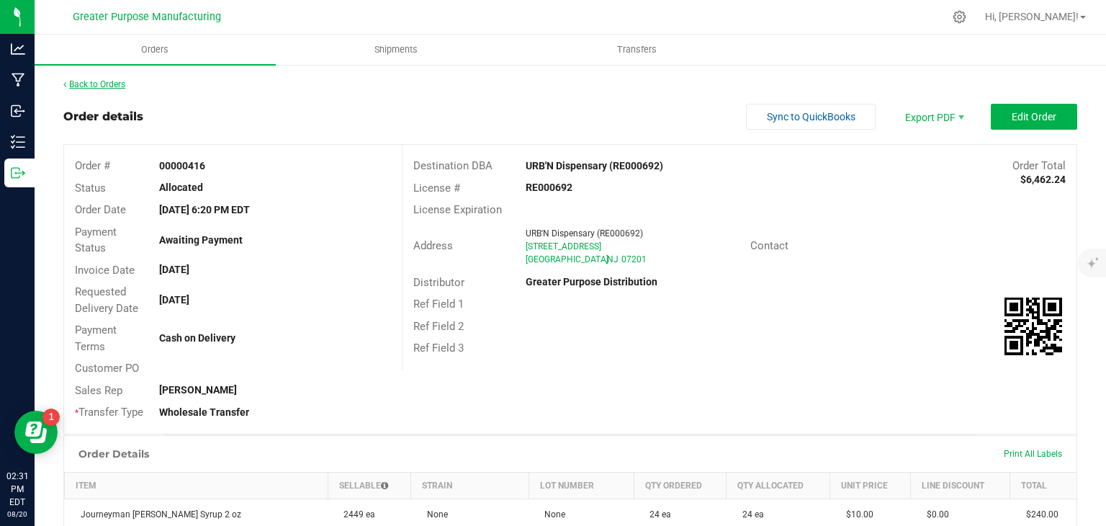
click at [112, 86] on link "Back to Orders" at bounding box center [94, 84] width 62 height 10
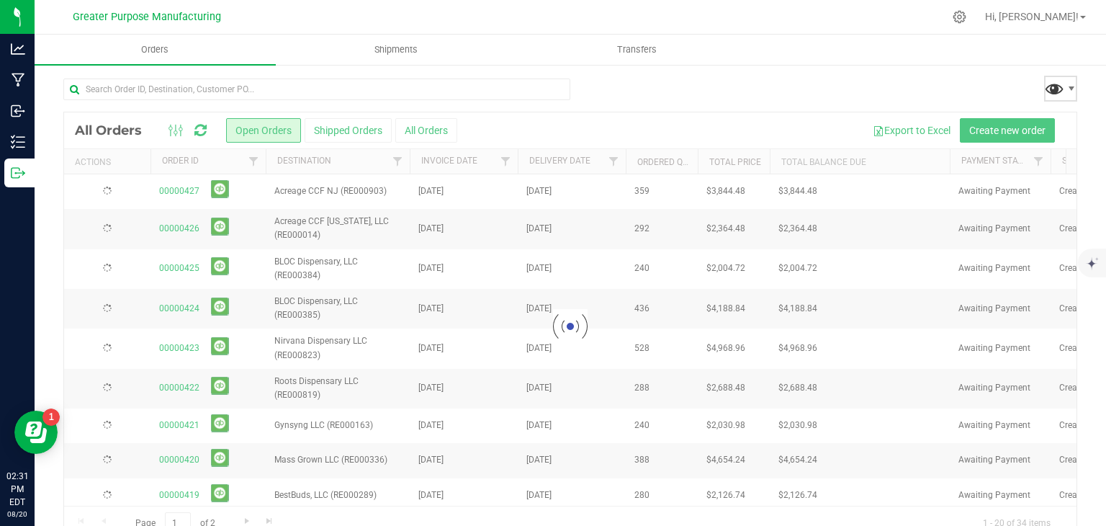
click at [1049, 94] on span at bounding box center [1054, 88] width 21 height 21
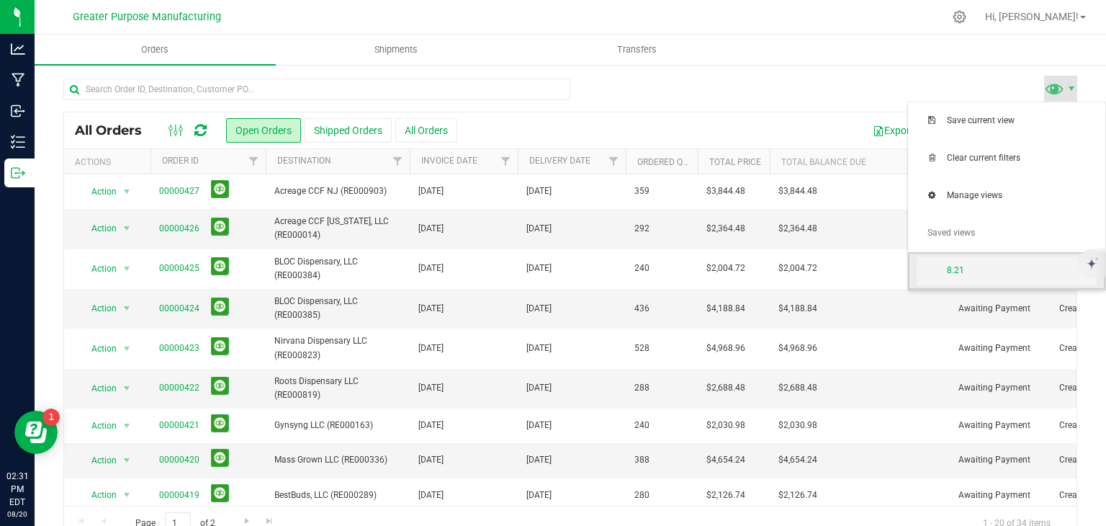
click at [970, 269] on span "8.21" at bounding box center [1022, 270] width 150 height 12
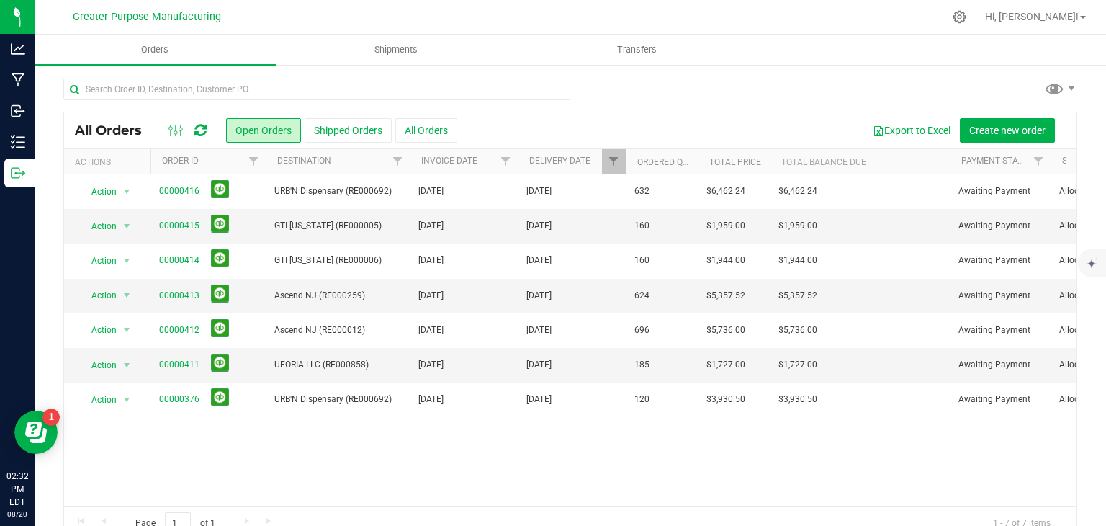
click at [970, 269] on td "Awaiting Payment" at bounding box center [1000, 260] width 101 height 35
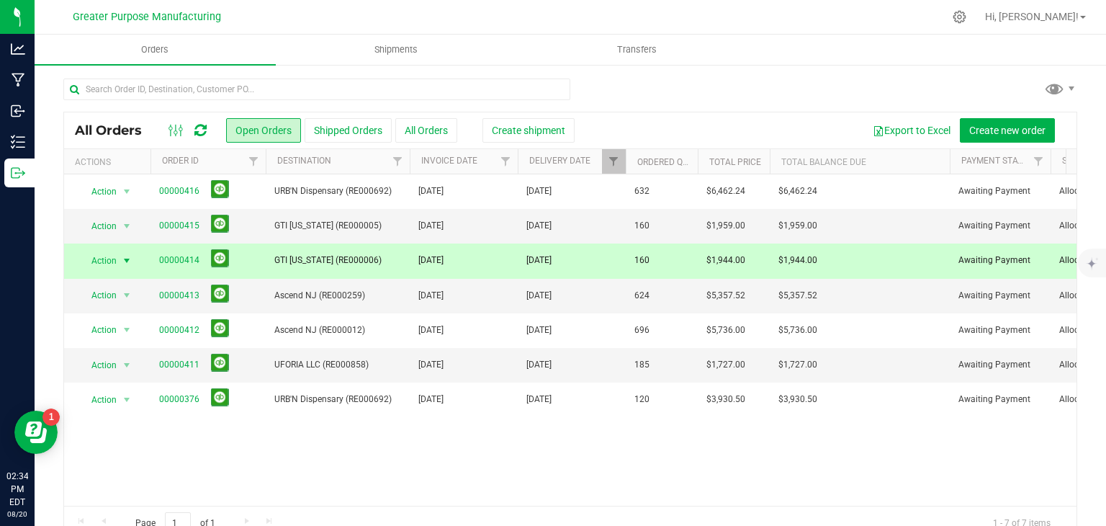
click at [970, 269] on td "Awaiting Payment" at bounding box center [1000, 260] width 101 height 35
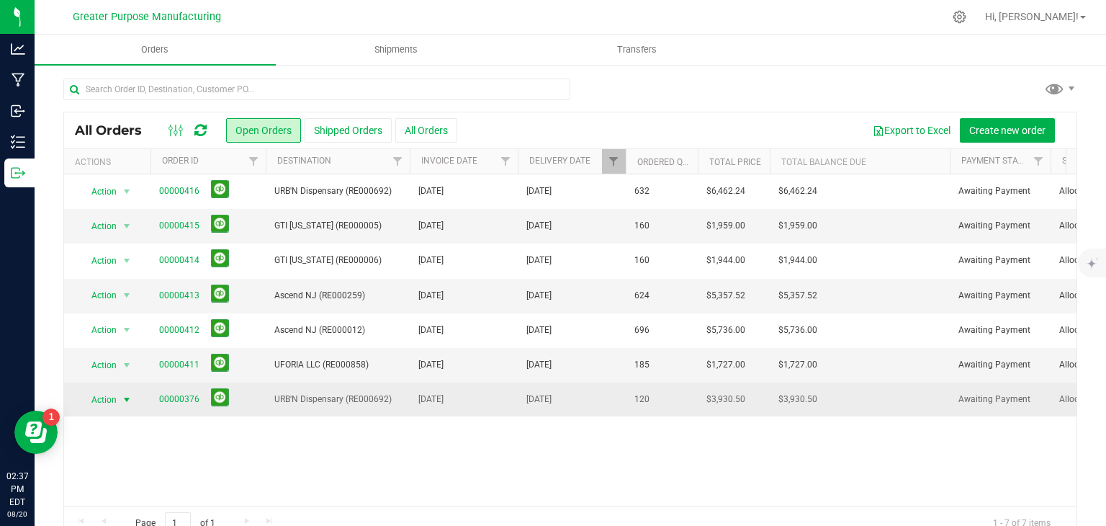
click at [131, 400] on span "select" at bounding box center [127, 400] width 12 height 12
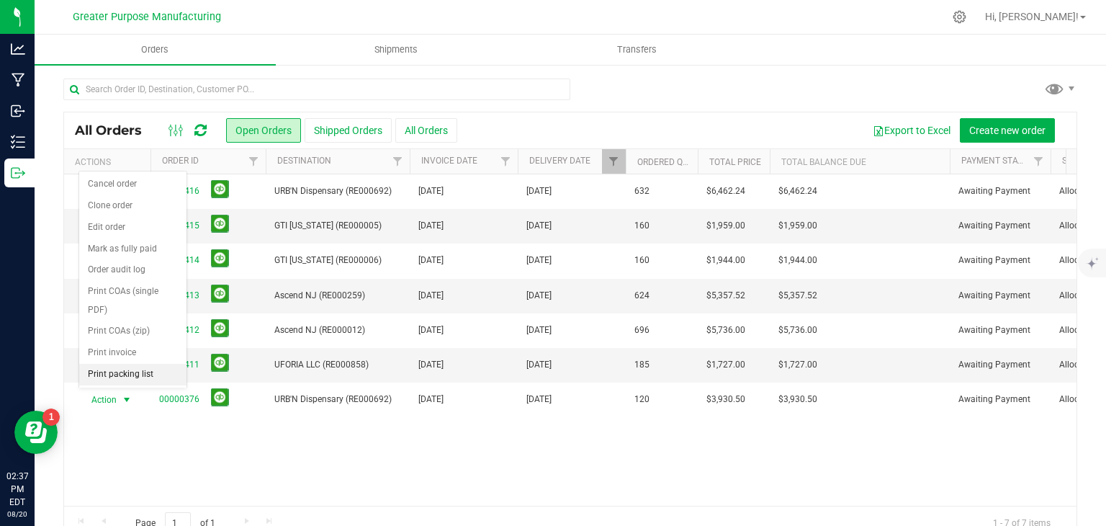
click at [135, 369] on li "Print packing list" at bounding box center [132, 375] width 107 height 22
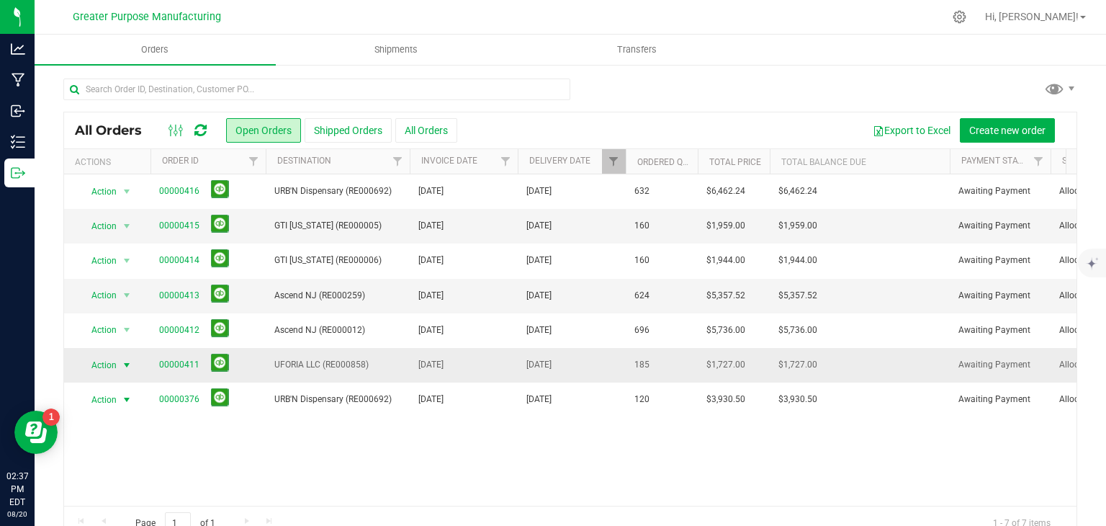
click at [130, 364] on span "select" at bounding box center [127, 365] width 12 height 12
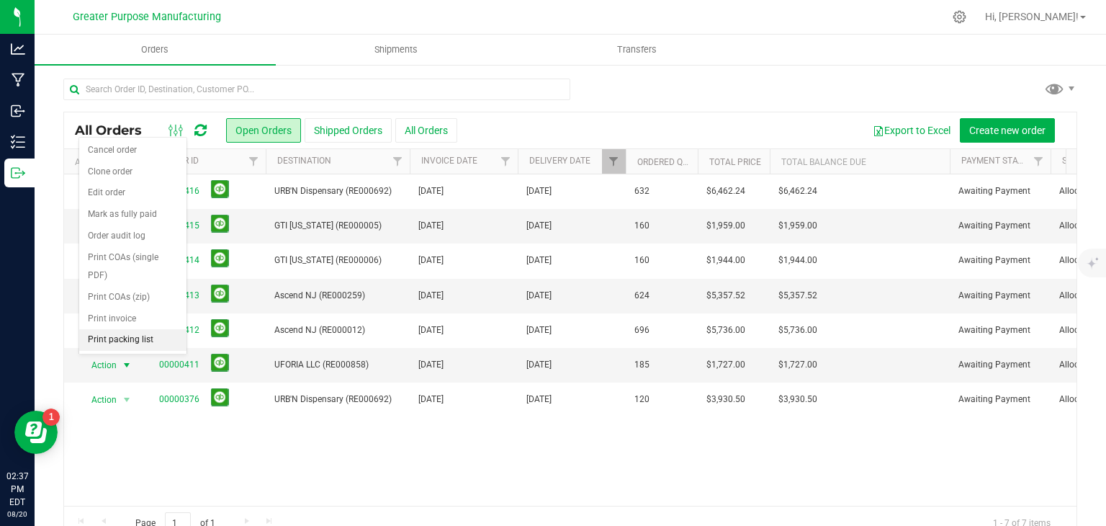
click at [133, 341] on li "Print packing list" at bounding box center [132, 340] width 107 height 22
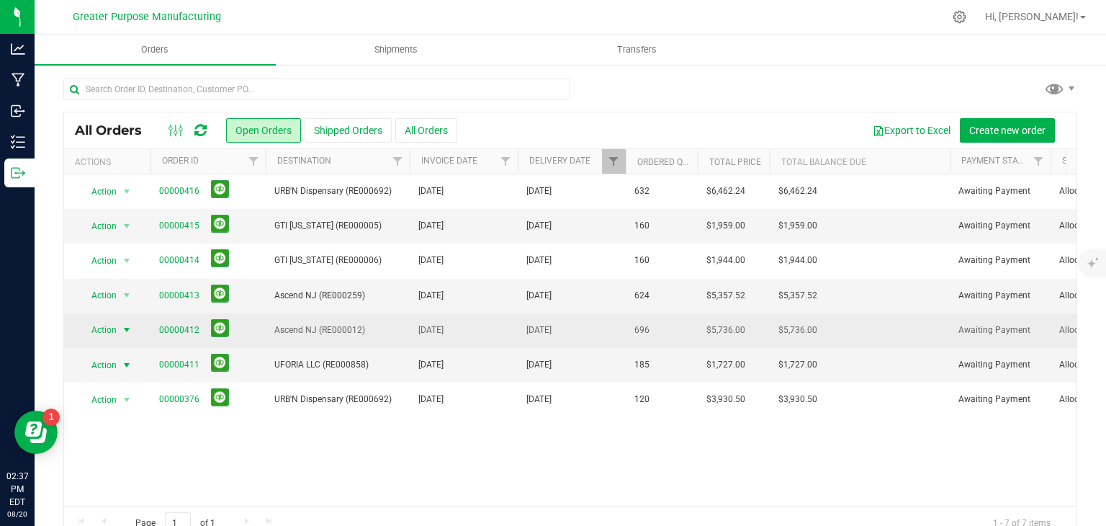
click at [128, 326] on span "select" at bounding box center [127, 330] width 12 height 12
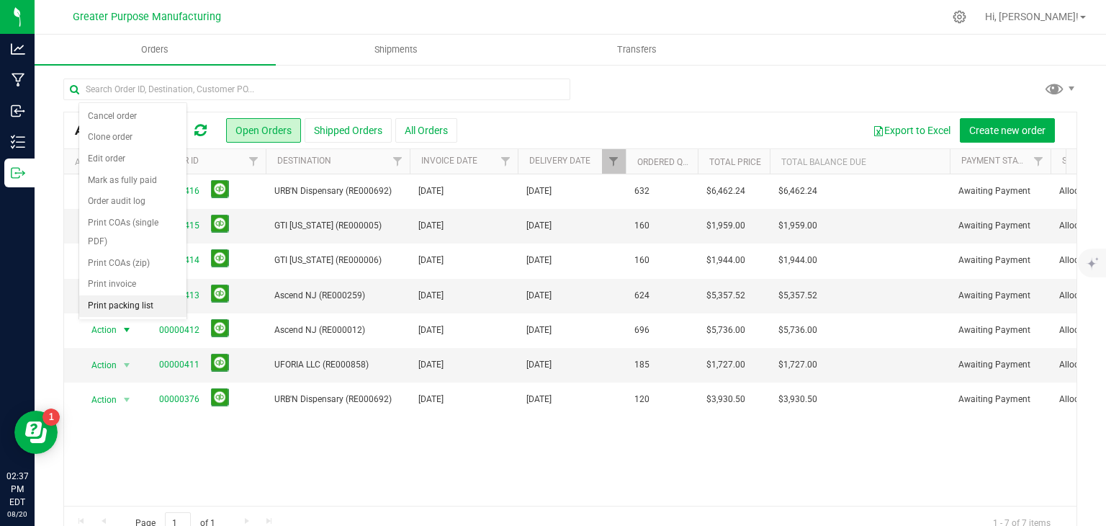
click at [124, 303] on li "Print packing list" at bounding box center [132, 306] width 107 height 22
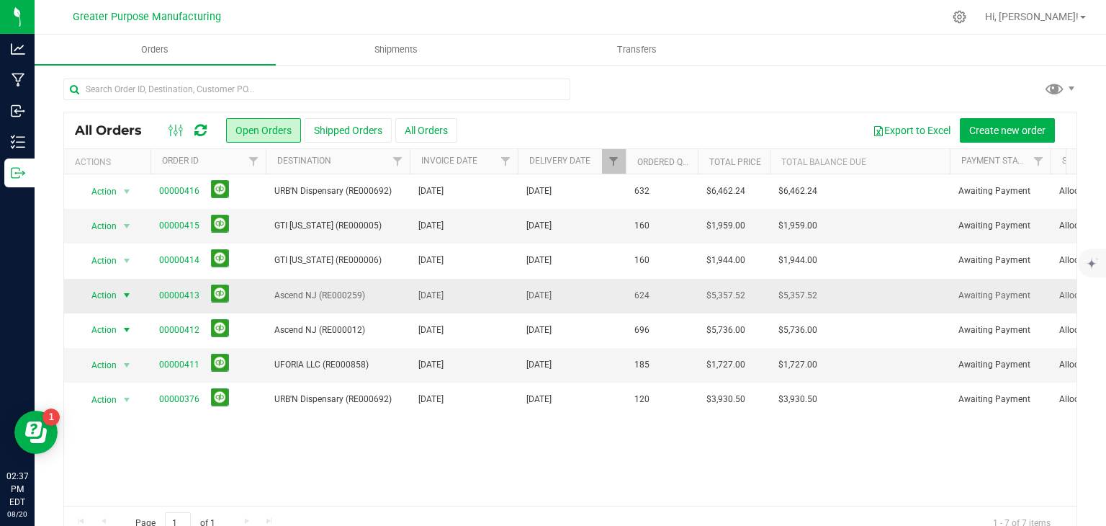
click at [130, 293] on span "select" at bounding box center [127, 296] width 12 height 12
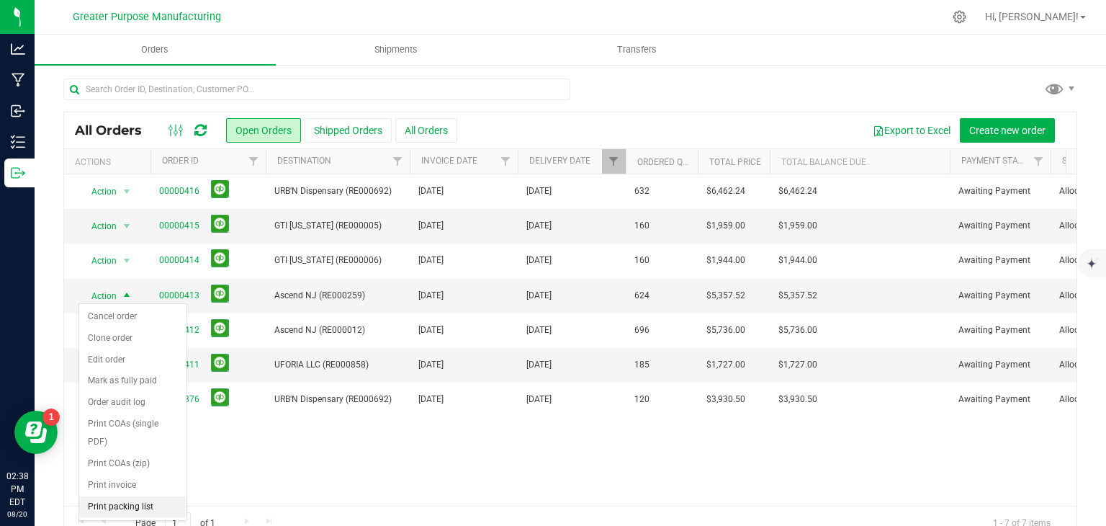
click at [128, 500] on li "Print packing list" at bounding box center [132, 507] width 107 height 22
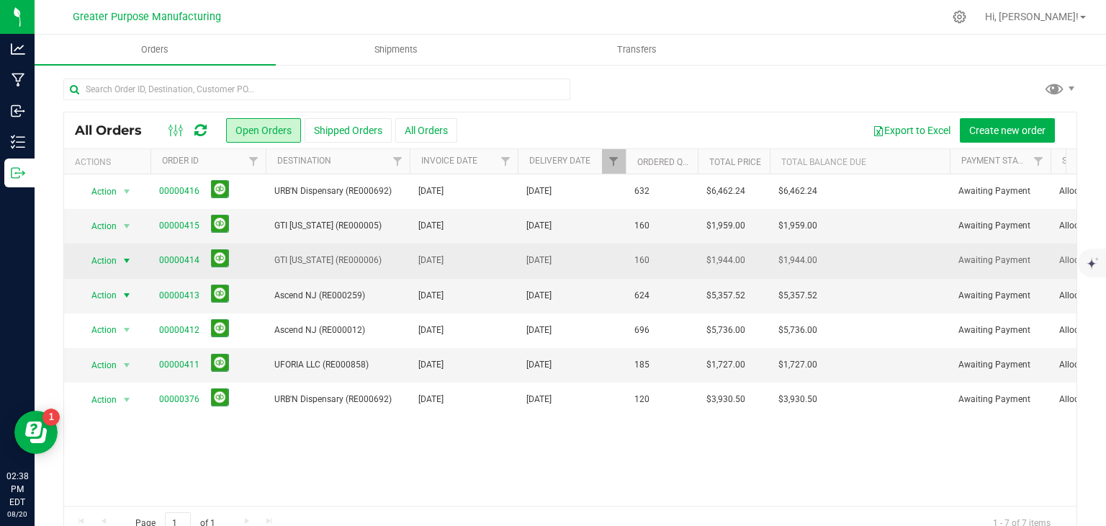
click at [127, 263] on span "select" at bounding box center [127, 261] width 12 height 12
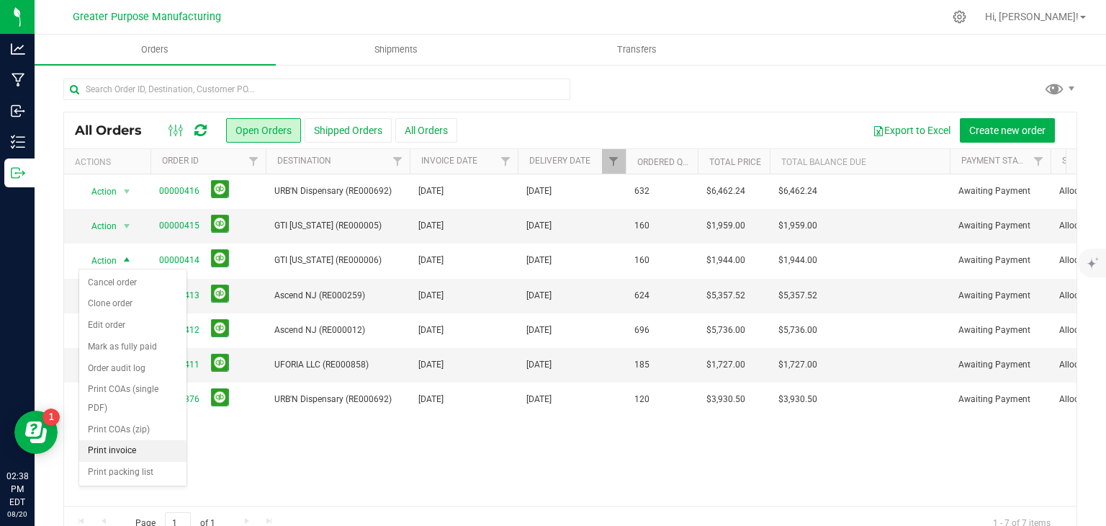
click at [127, 445] on li "Print invoice" at bounding box center [132, 451] width 107 height 22
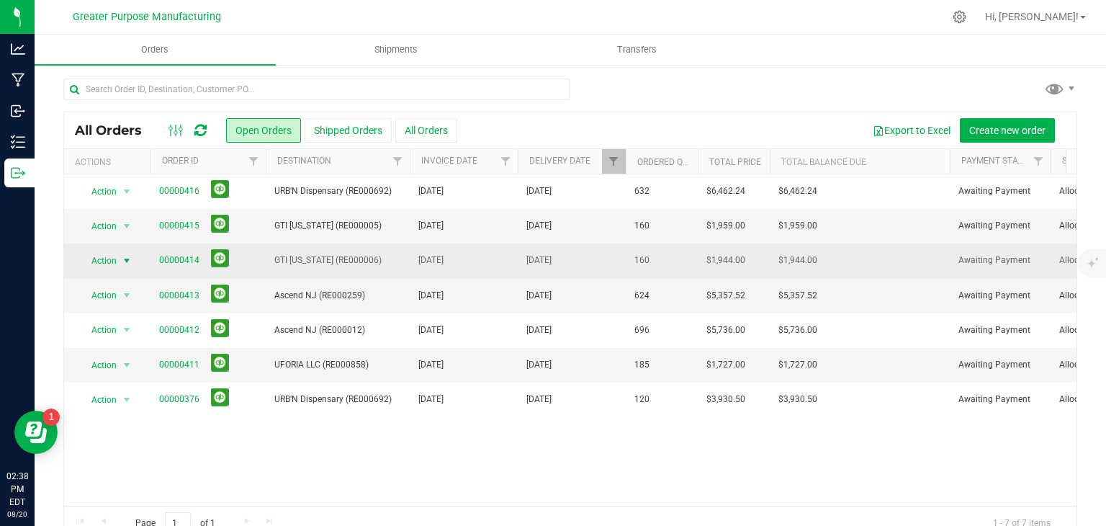
click at [122, 246] on td "Action Action Cancel order Clone order Edit order Mark as fully paid Order audi…" at bounding box center [107, 260] width 86 height 35
click at [125, 260] on span "select" at bounding box center [127, 261] width 12 height 12
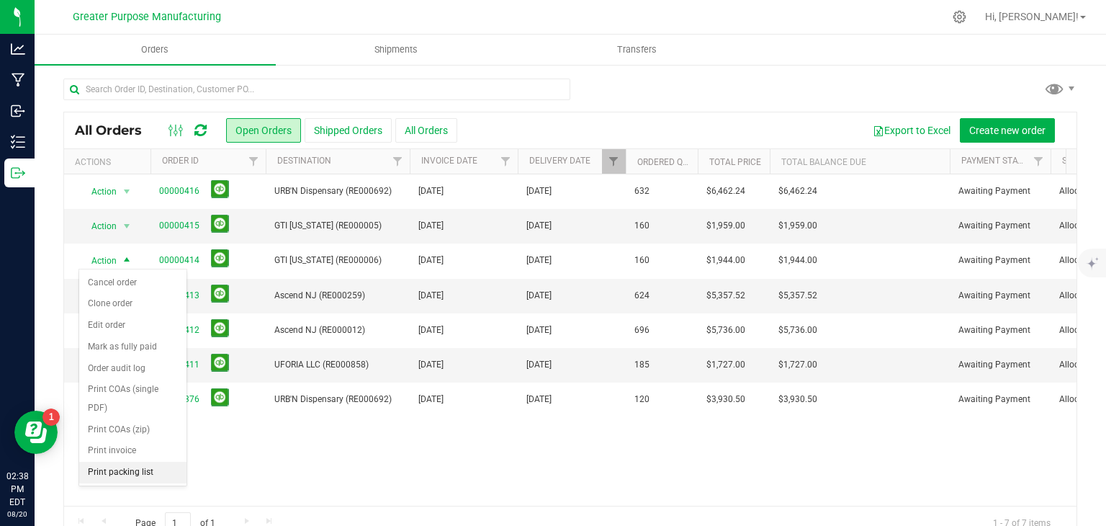
click at [118, 470] on li "Print packing list" at bounding box center [132, 473] width 107 height 22
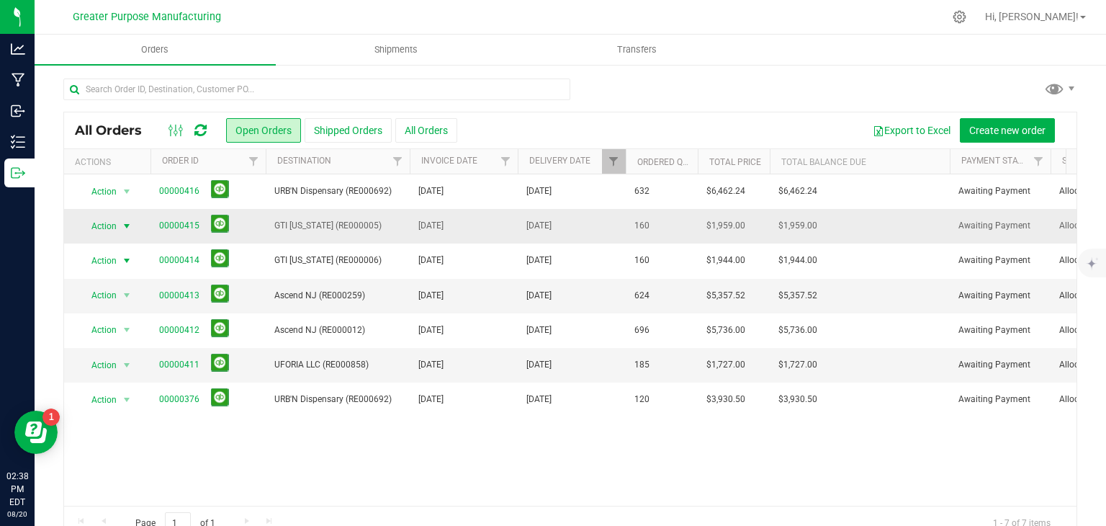
click at [128, 227] on span "select" at bounding box center [127, 226] width 12 height 12
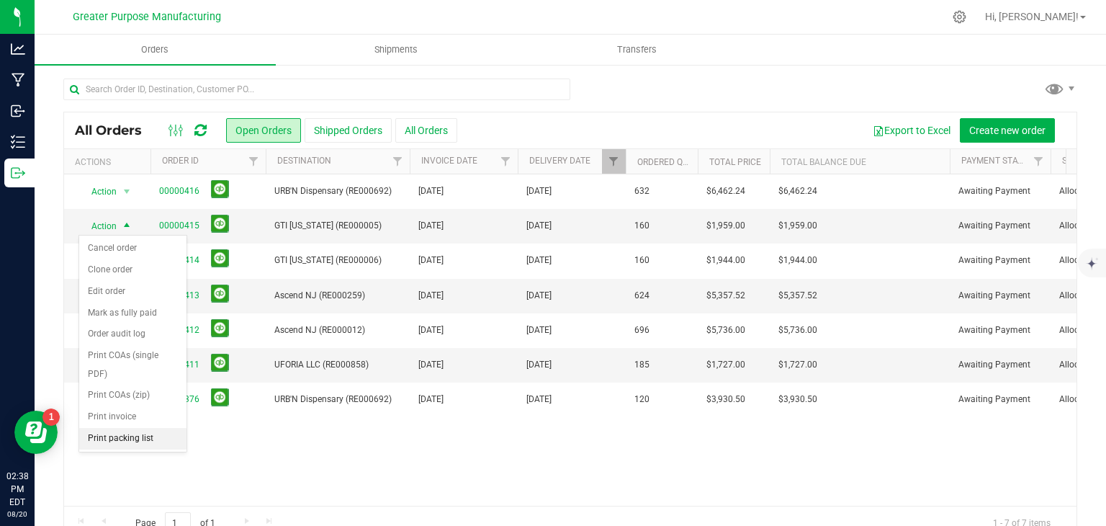
click at [128, 438] on li "Print packing list" at bounding box center [132, 439] width 107 height 22
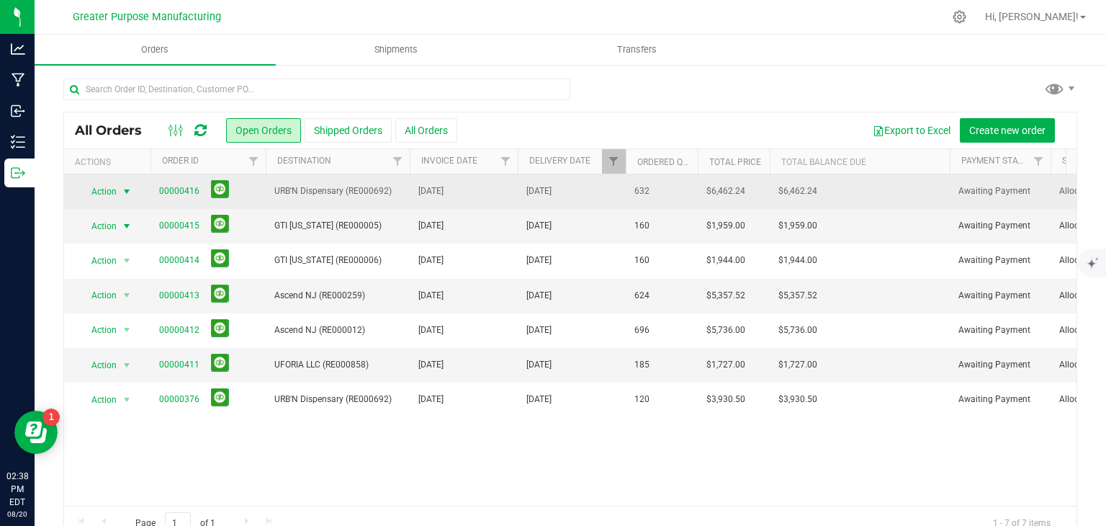
click at [120, 200] on span "select" at bounding box center [127, 192] width 18 height 20
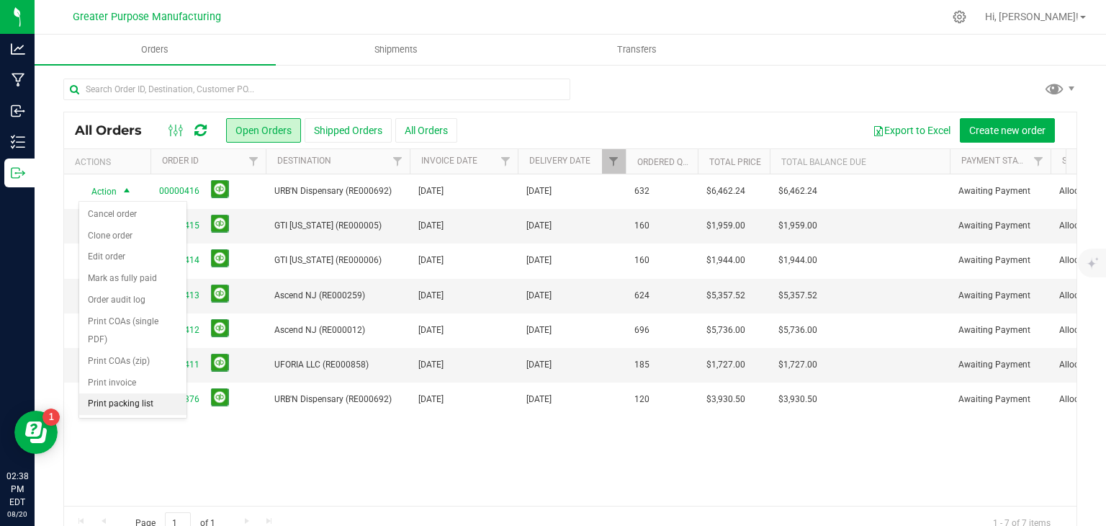
click at [136, 401] on li "Print packing list" at bounding box center [132, 404] width 107 height 22
